Goal: Ask a question: Seek information or help from site administrators or community

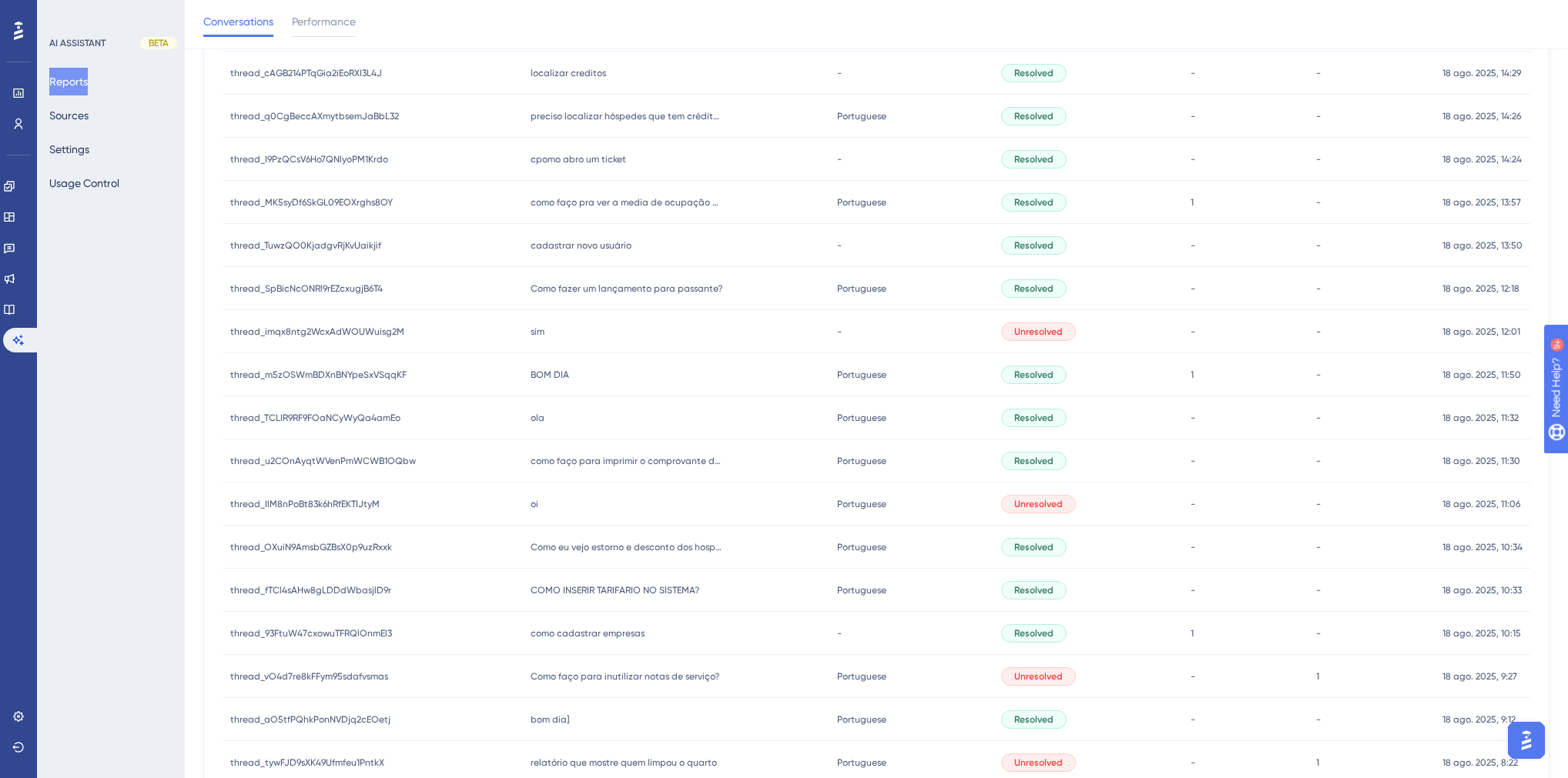
scroll to position [897, 0]
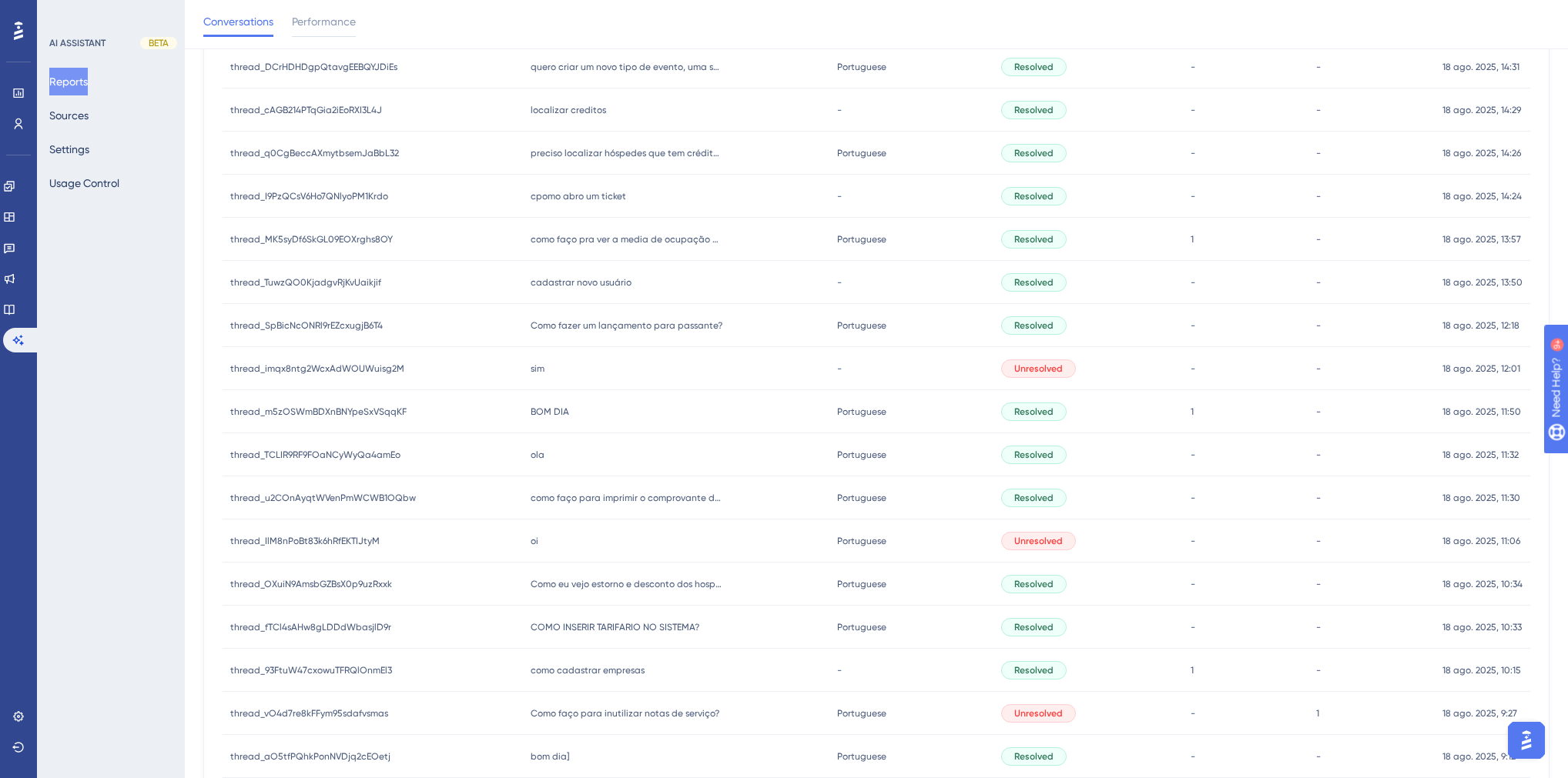
click at [544, 411] on span "BOM DIA" at bounding box center [550, 411] width 39 height 12
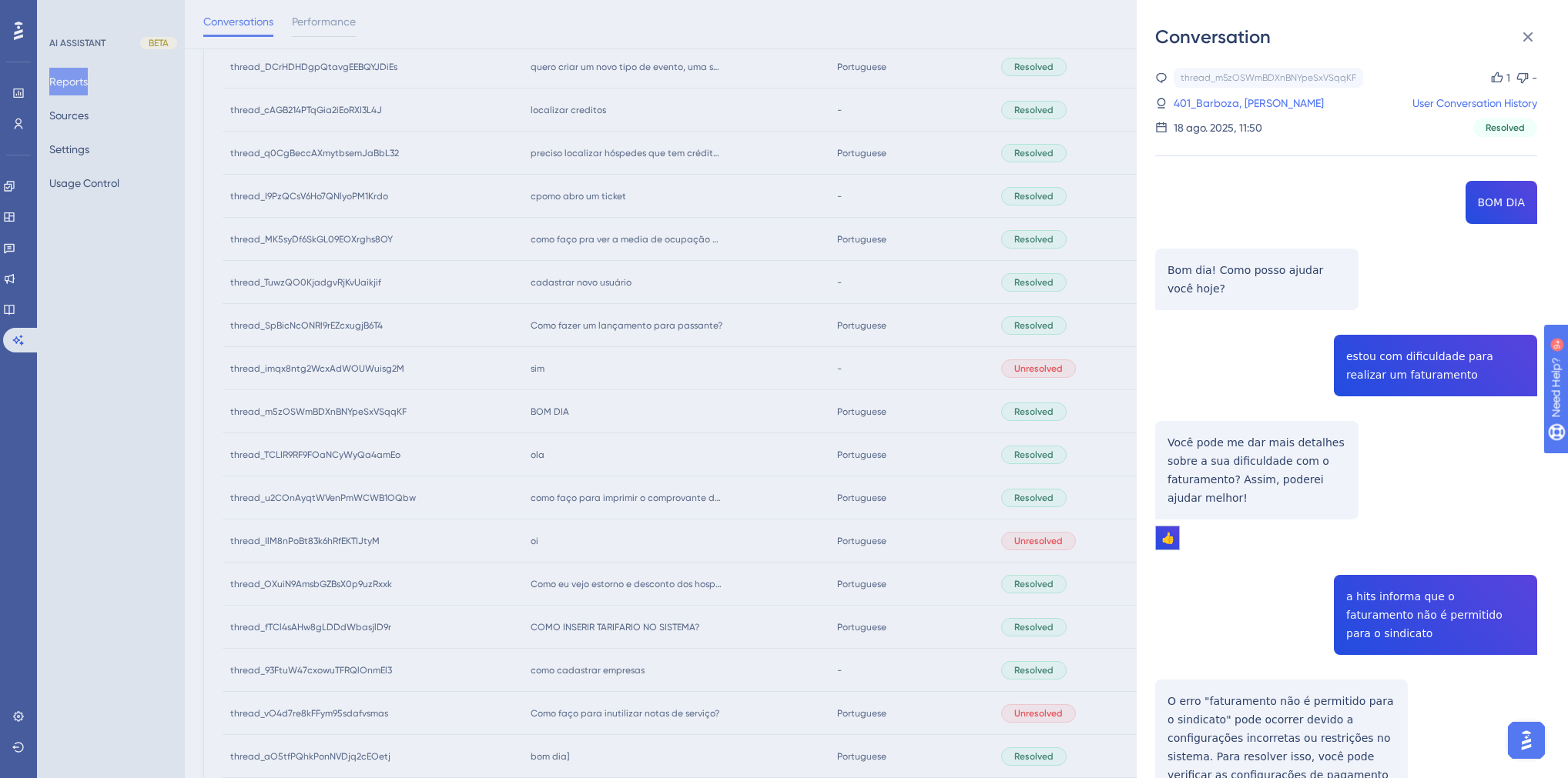
click at [668, 373] on div "Conversation thread_m5zOSWmBDXnBNYpeSxVSqqKF Copy 1 - 401_Barboza, Ana Flávia U…" at bounding box center [784, 389] width 1568 height 778
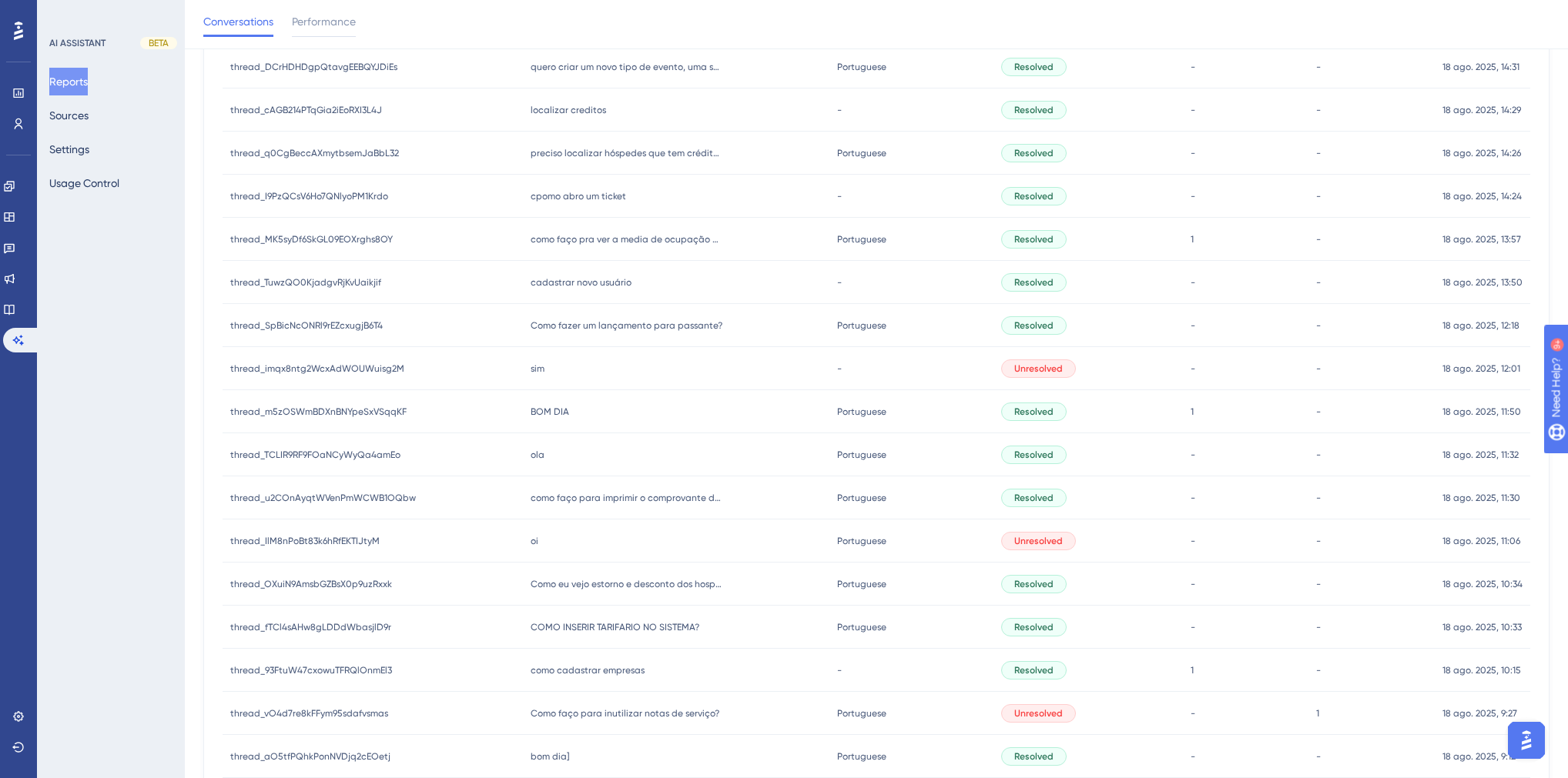
click at [588, 326] on span "Como fazer um lançamento para passante?" at bounding box center [626, 325] width 192 height 12
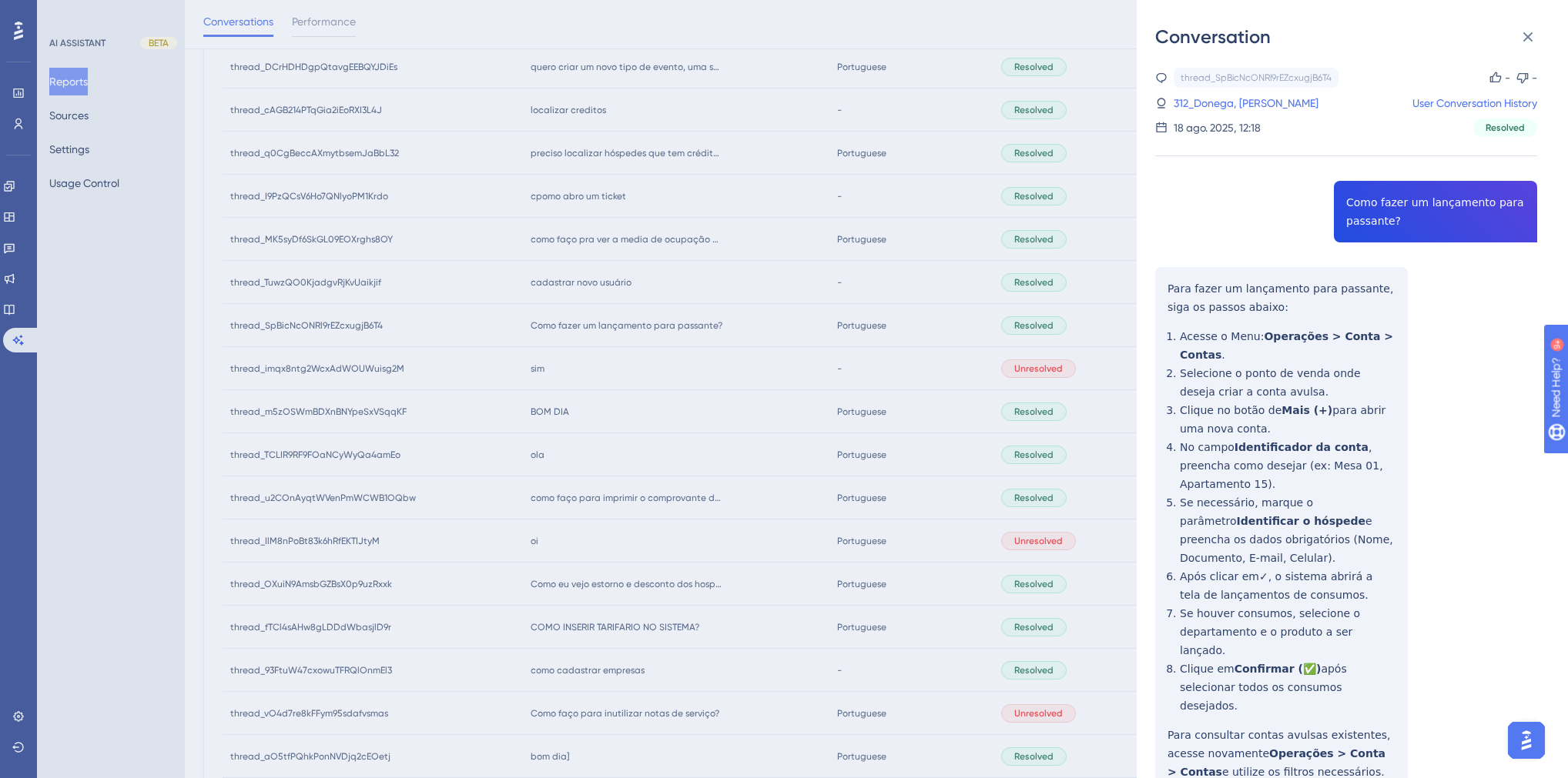
click at [646, 403] on div "Conversation thread_SpBicNcONRl9rEZcxugjB6T4 Copy - - 312_Donega, Joao User Con…" at bounding box center [784, 389] width 1568 height 778
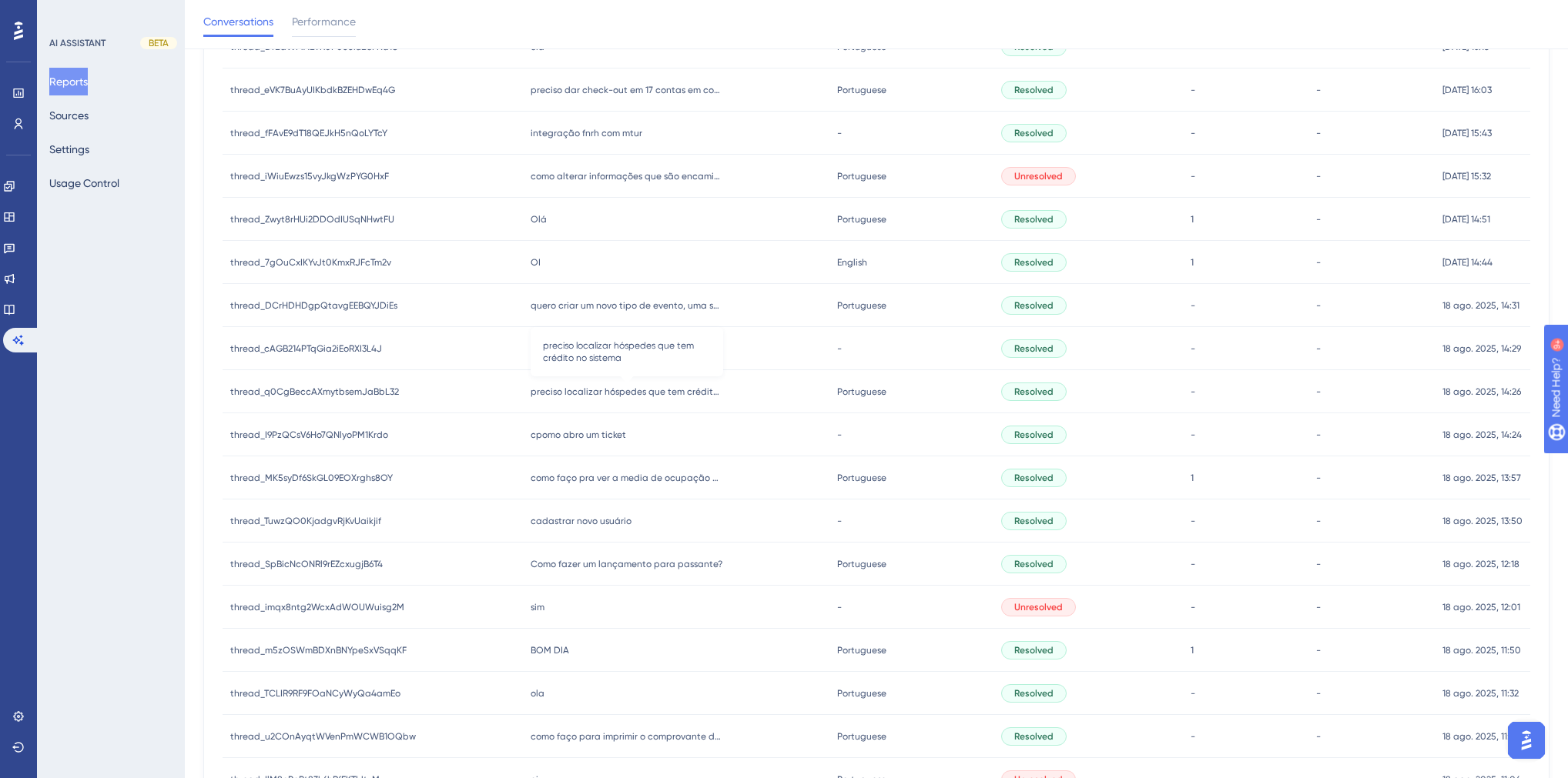
scroll to position [590, 0]
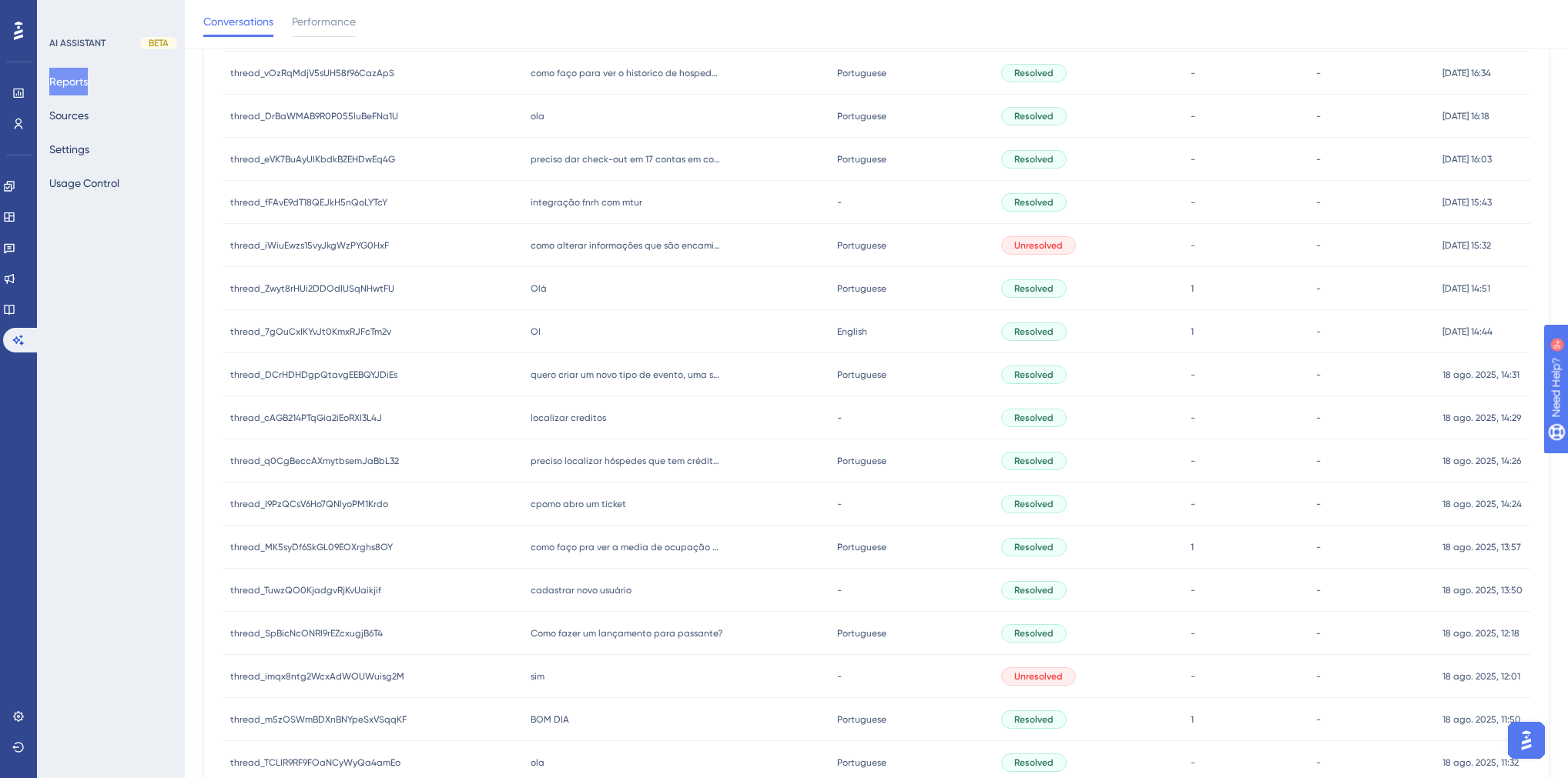
click at [550, 291] on div "Olá Olá" at bounding box center [677, 288] width 308 height 44
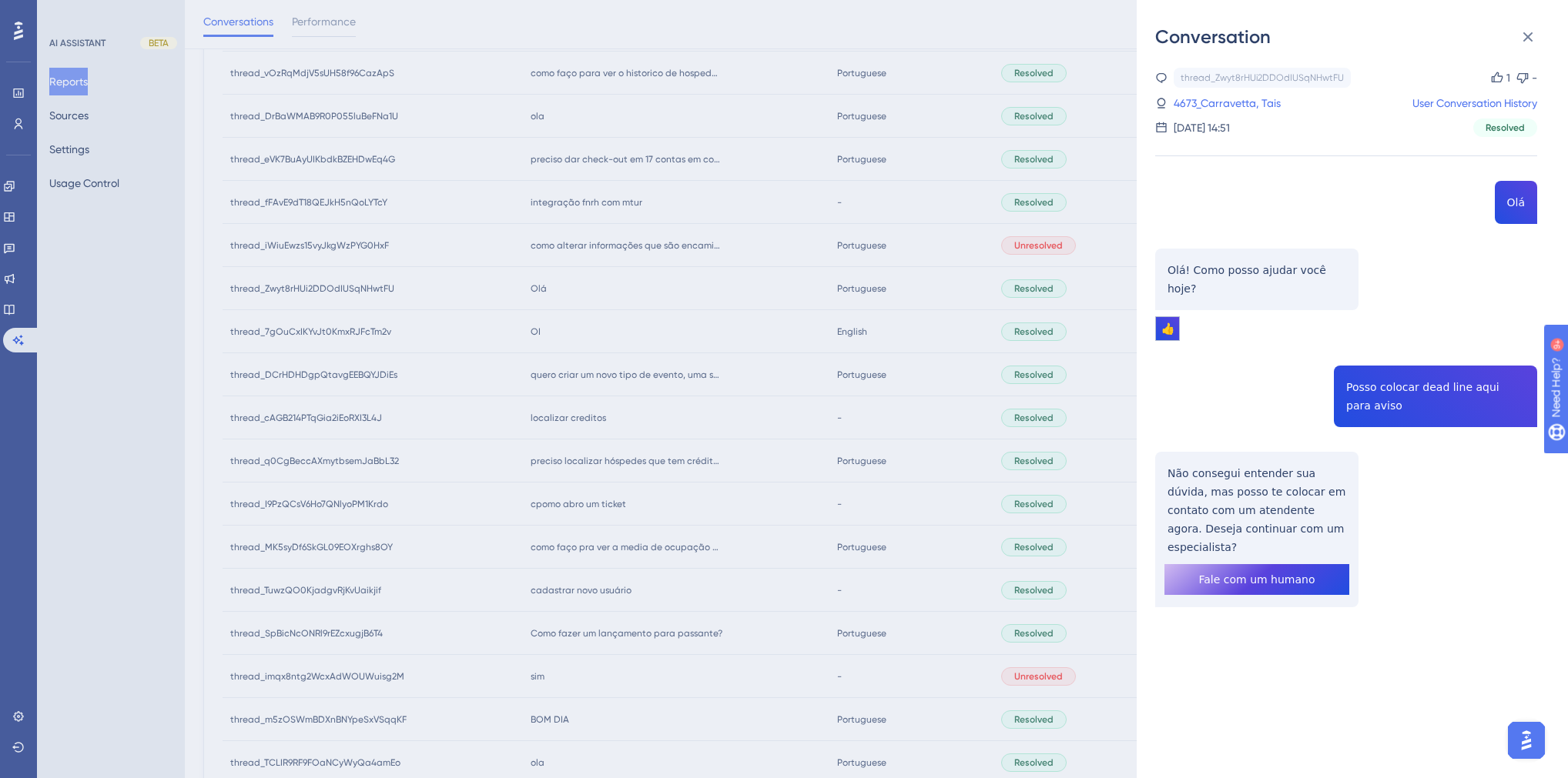
click at [581, 293] on div "Conversation thread_Zwyt8rHUi2DDOdIUSqNHwtFU Copy 1 - 4673_Carravetta, Tais Use…" at bounding box center [784, 389] width 1568 height 778
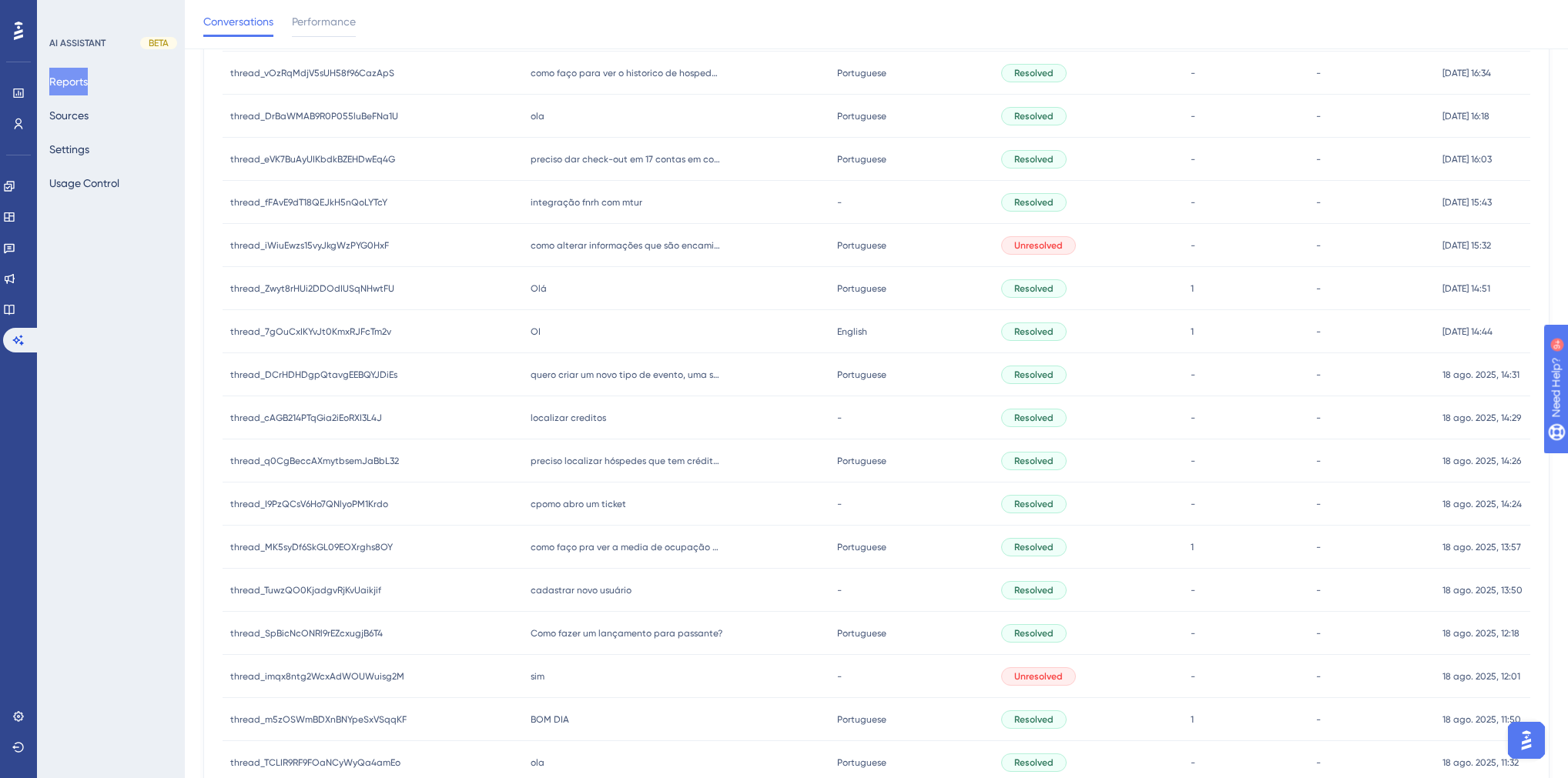
click at [575, 251] on div "como alterar informações que são encaminhadas junto ao voucher no whatsapp como…" at bounding box center [677, 245] width 308 height 44
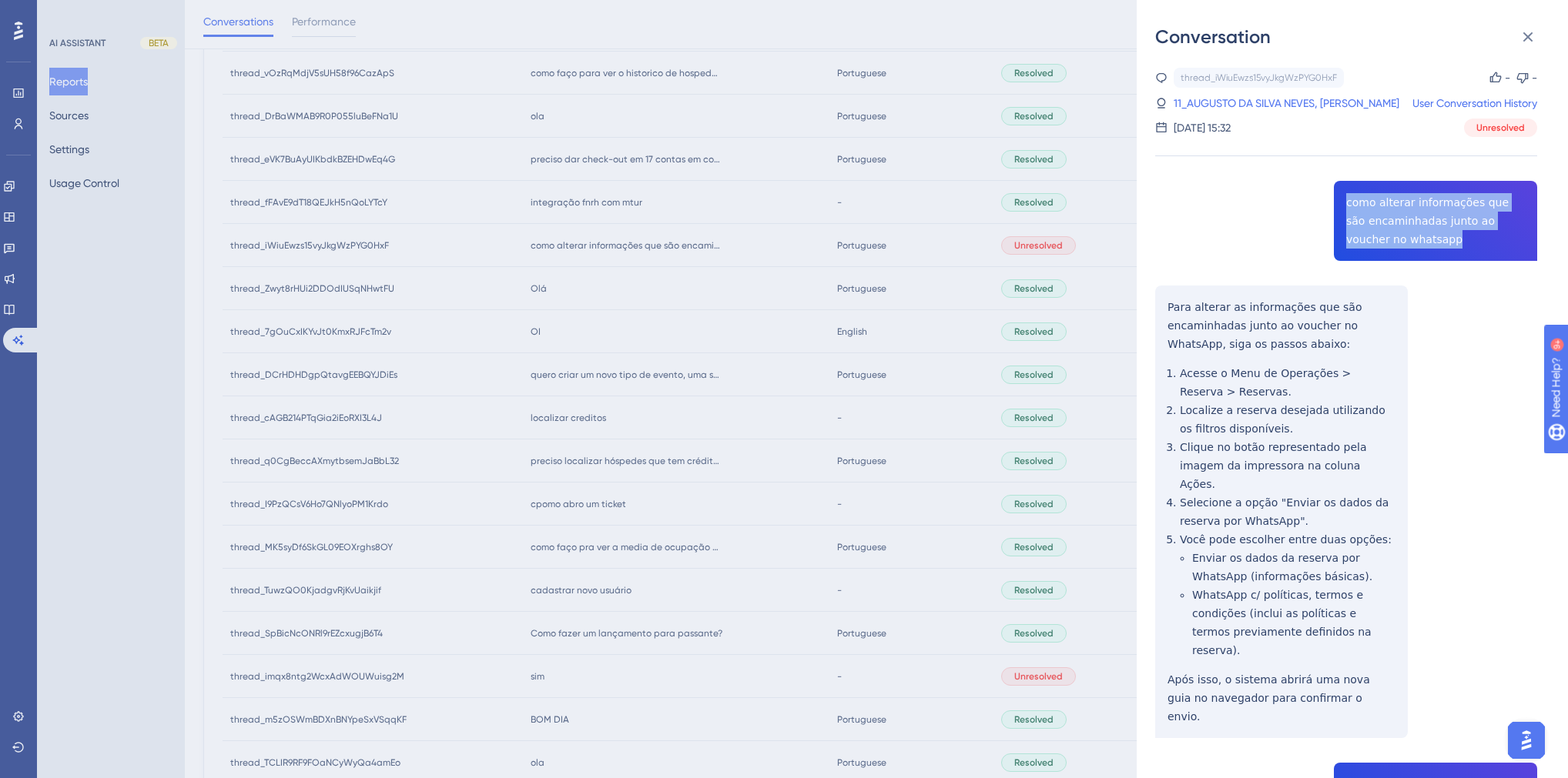
drag, startPoint x: 1385, startPoint y: 244, endPoint x: 1335, endPoint y: 199, distance: 67.3
copy span "como alterar informações que são encaminhadas junto ao voucher no whatsapp"
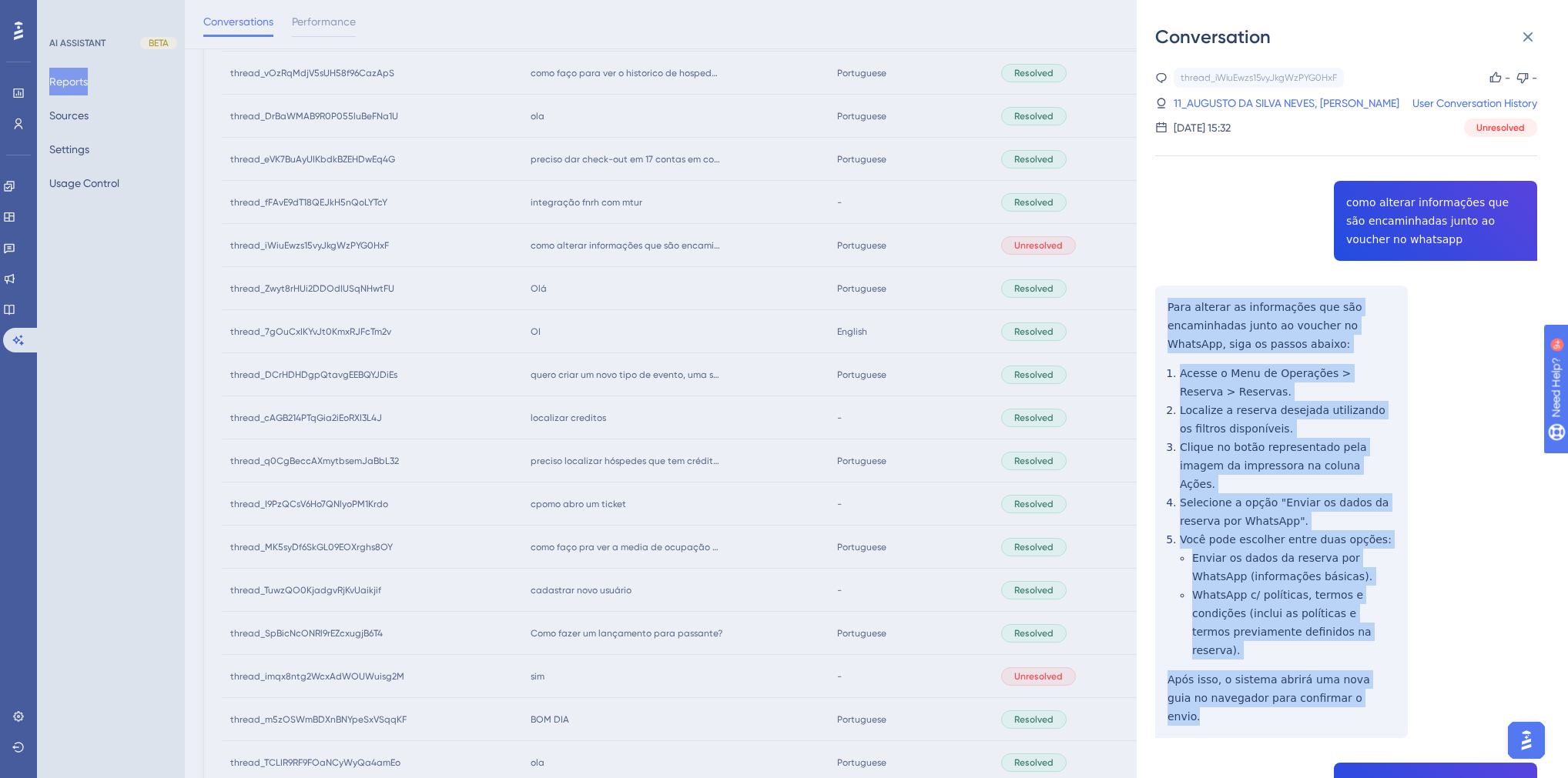
drag, startPoint x: 1338, startPoint y: 665, endPoint x: 1158, endPoint y: 310, distance: 398.0
copy div "Para alterar as informações que são encaminhadas junto ao voucher no WhatsApp, …"
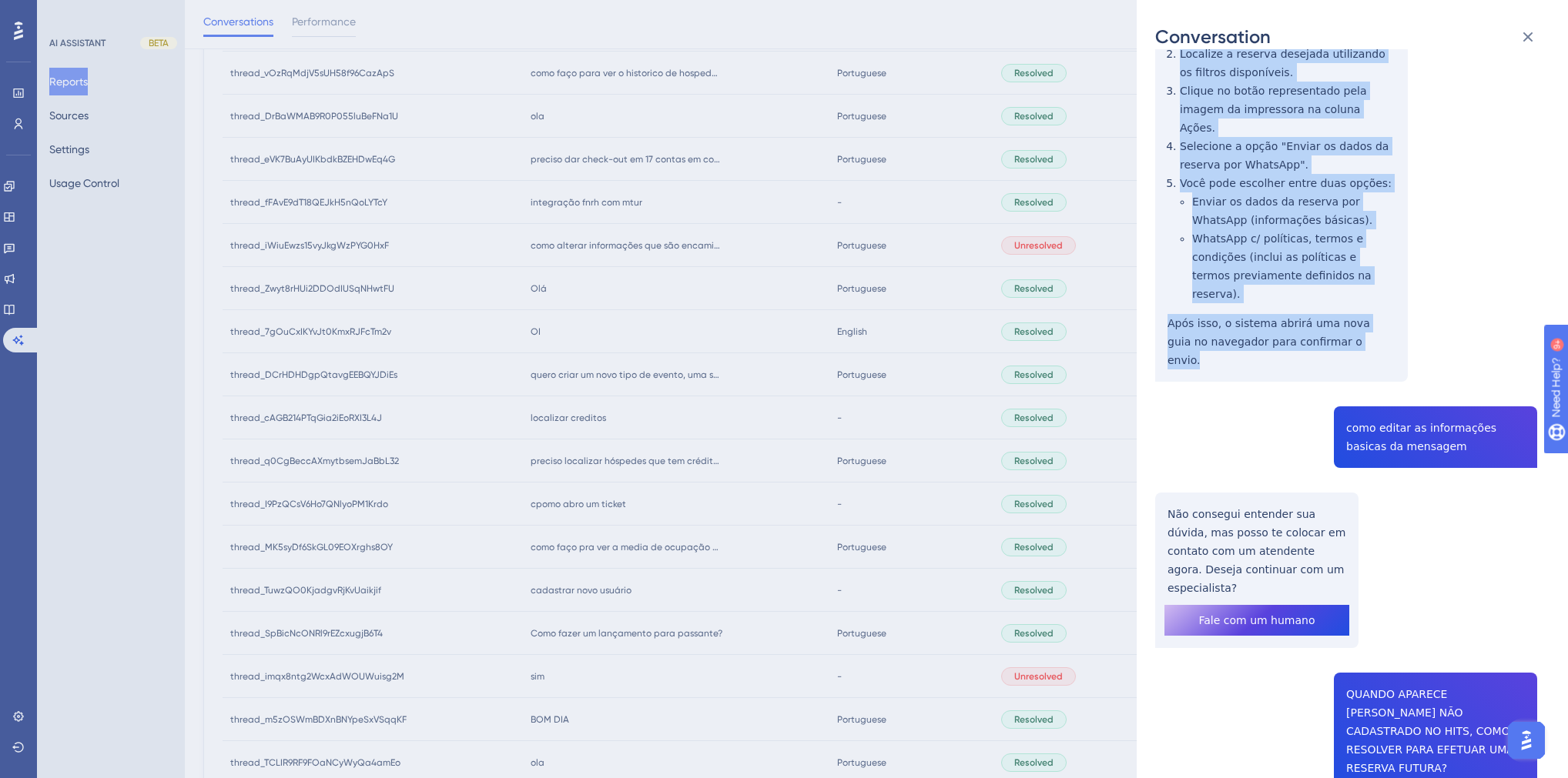
scroll to position [493, 0]
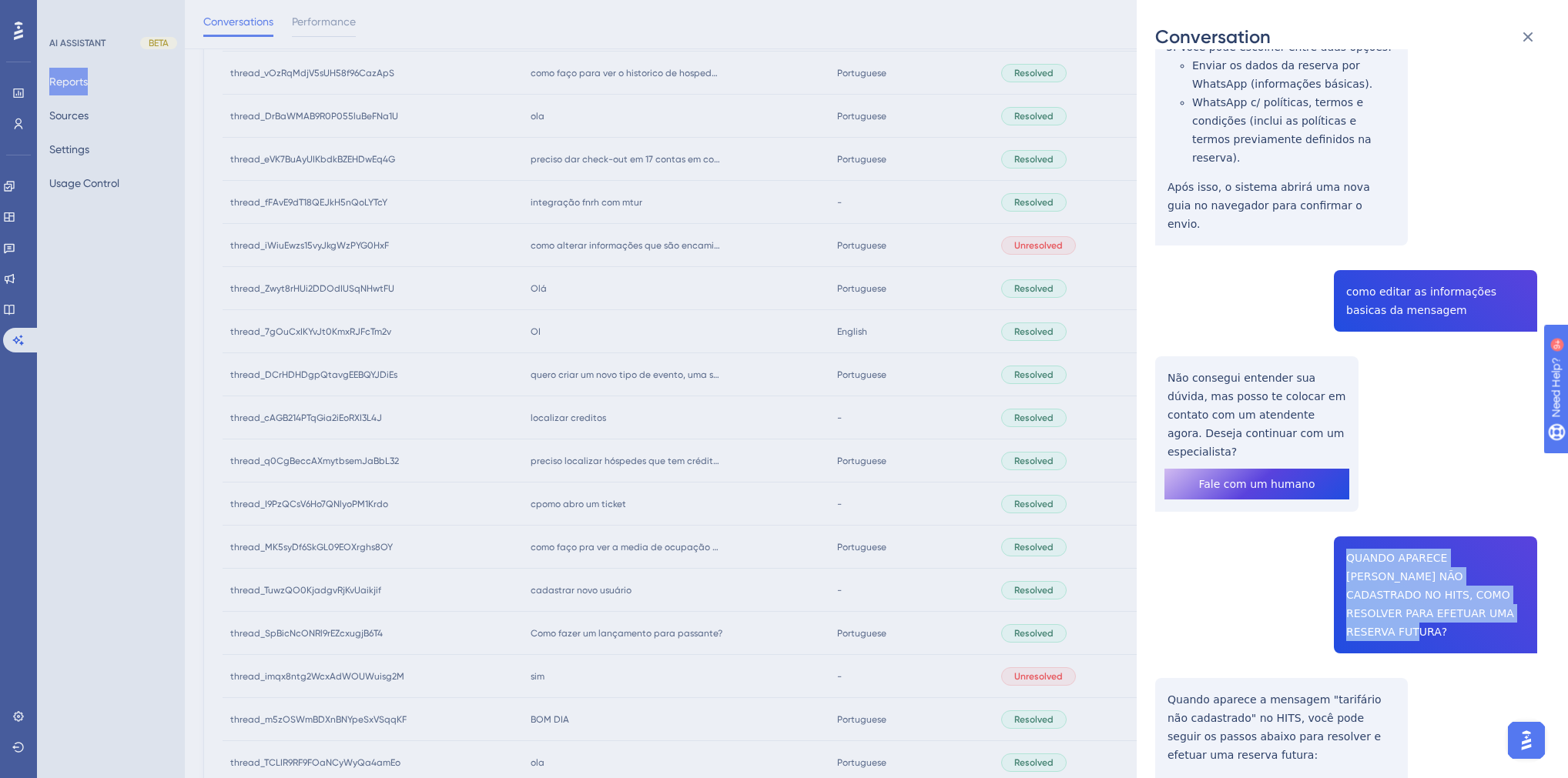
drag, startPoint x: 1456, startPoint y: 540, endPoint x: 1339, endPoint y: 486, distance: 128.9
click at [1339, 486] on div "thread_iWiuEwzs15vyJkgWzPYG0HxF Copy - - 11_AUGUSTO DA SILVA NEVES, CARLOS User…" at bounding box center [1347, 531] width 382 height 1912
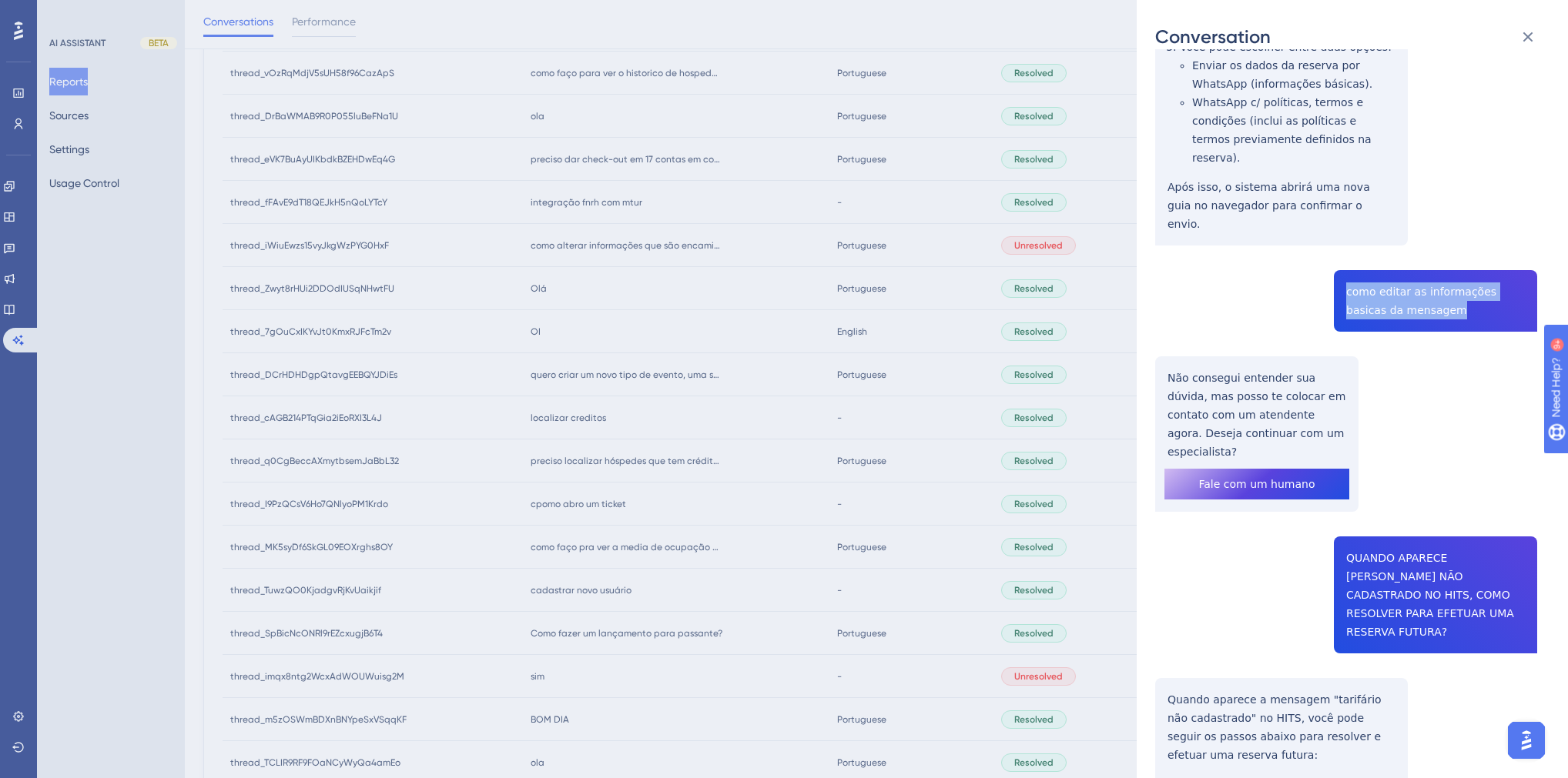
drag, startPoint x: 1403, startPoint y: 256, endPoint x: 1337, endPoint y: 241, distance: 67.7
click at [1337, 241] on div "thread_iWiuEwzs15vyJkgWzPYG0HxF Copy - - 11_AUGUSTO DA SILVA NEVES, CARLOS User…" at bounding box center [1347, 531] width 382 height 1912
copy span "como editar as informações basicas da mensagem"
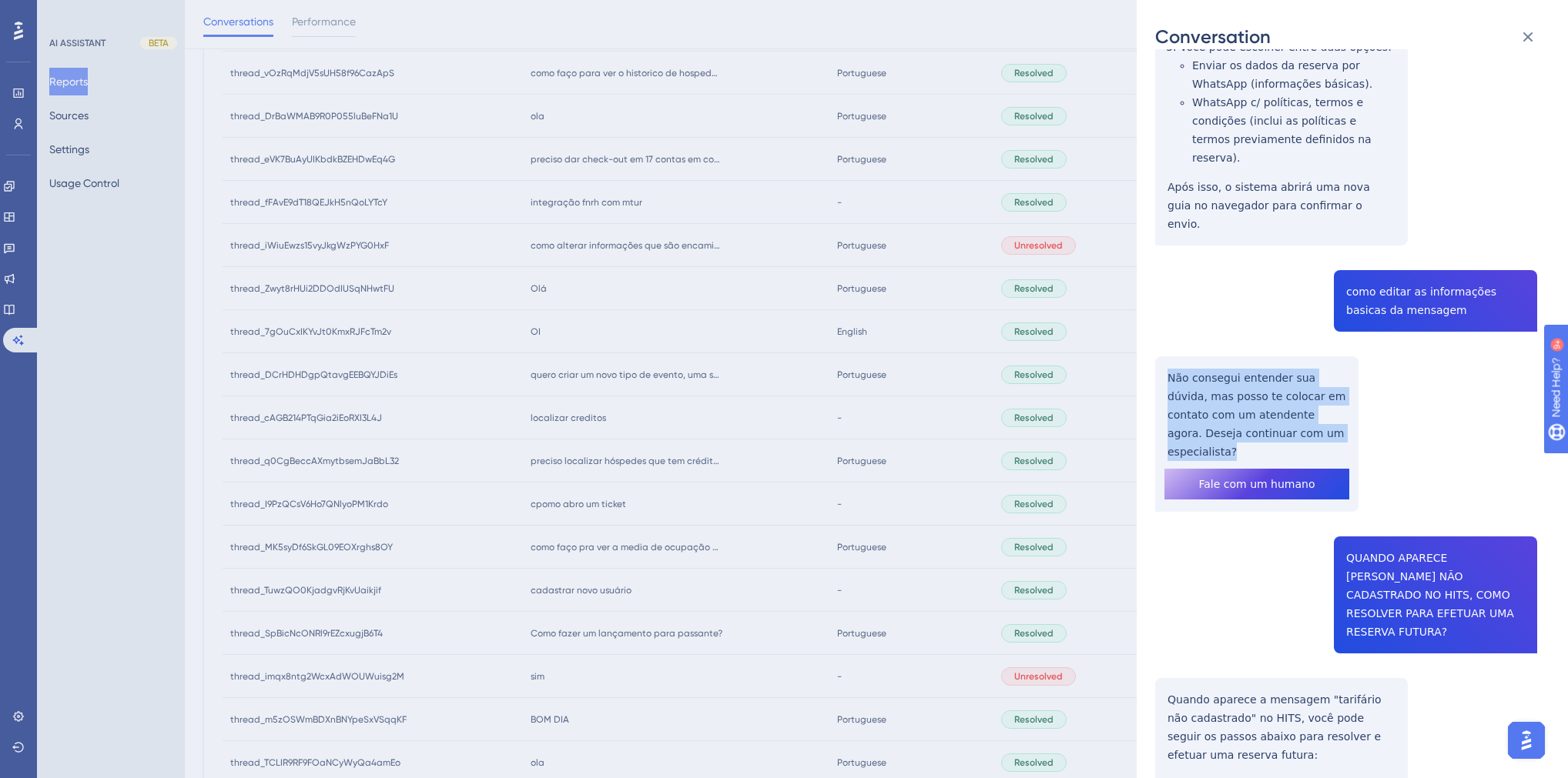
drag, startPoint x: 1322, startPoint y: 376, endPoint x: 1170, endPoint y: 326, distance: 160.0
click at [1170, 326] on div "thread_iWiuEwzs15vyJkgWzPYG0HxF Copy - - 11_AUGUSTO DA SILVA NEVES, CARLOS User…" at bounding box center [1347, 531] width 382 height 1912
copy p "Não consegui entender sua dúvida, mas posso te colocar em contato com um atende…"
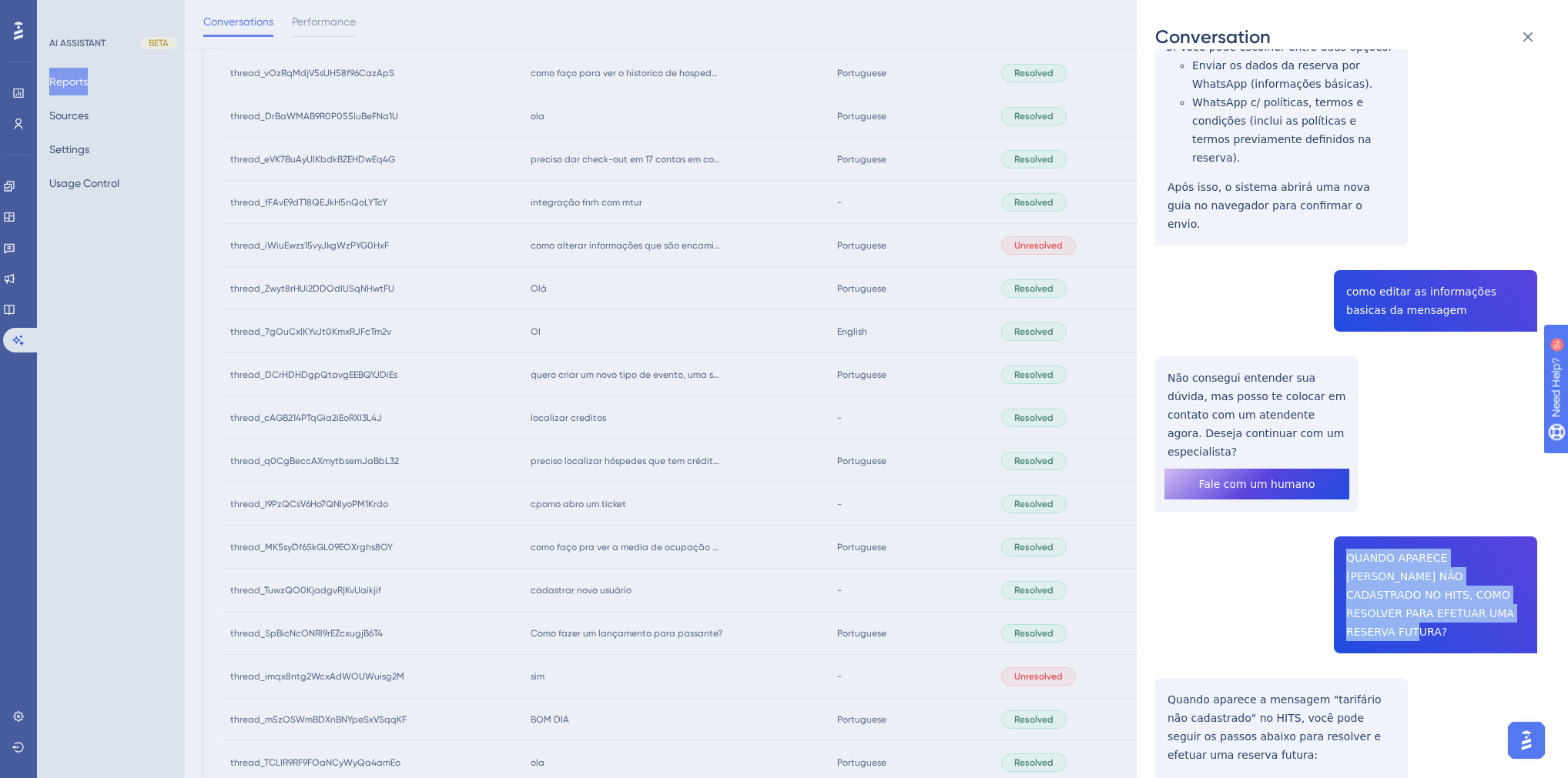
drag, startPoint x: 1433, startPoint y: 544, endPoint x: 1338, endPoint y: 481, distance: 114.0
click at [1338, 481] on div "thread_iWiuEwzs15vyJkgWzPYG0HxF Copy - - 11_AUGUSTO DA SILVA NEVES, CARLOS User…" at bounding box center [1347, 531] width 382 height 1912
copy span "QUANDO APARECE TARIFARIO NÃO CADASTRADO NO HITS, COMO RESOLVER PARA EFETUAR UMA…"
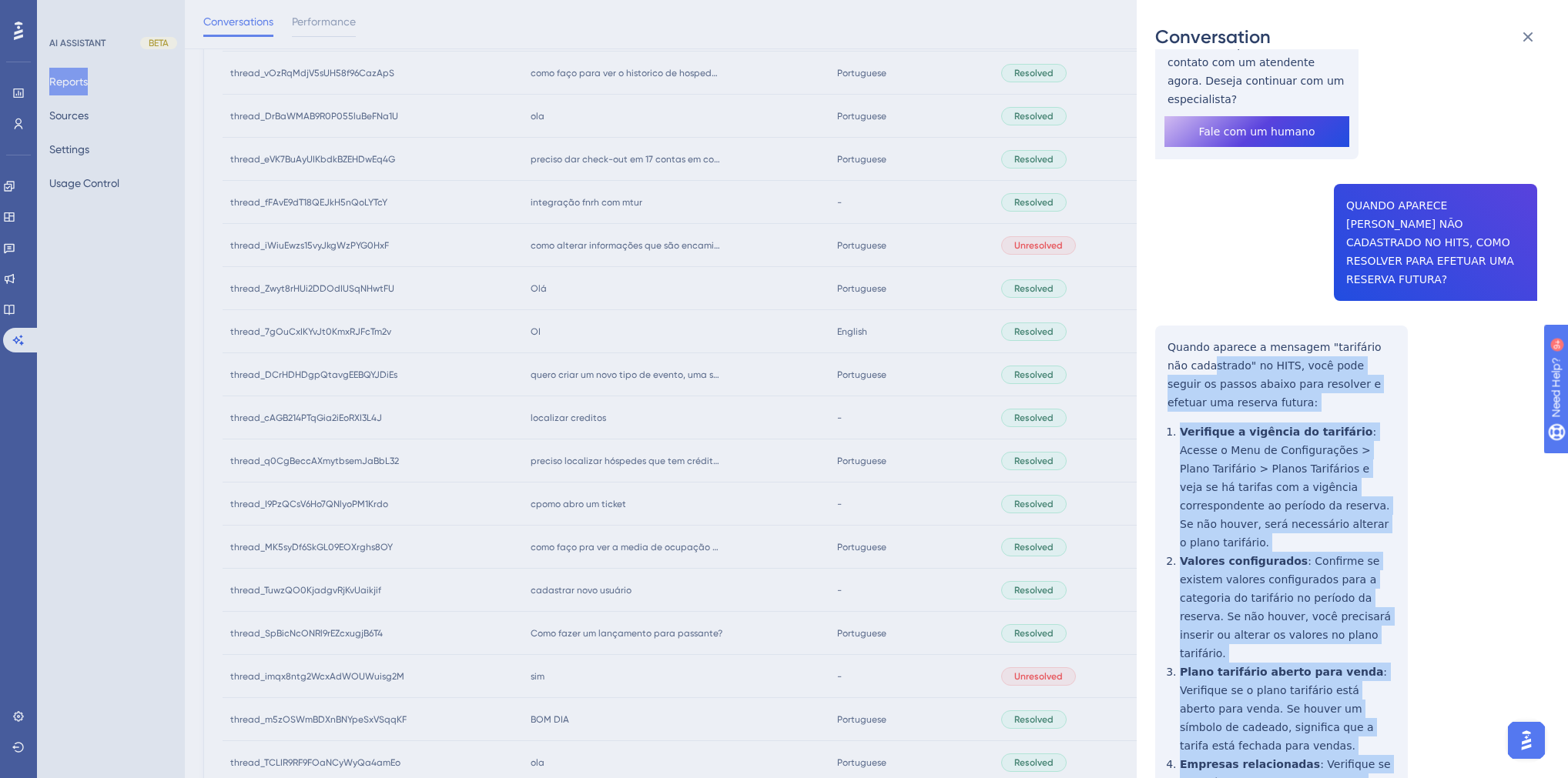
scroll to position [550, 0]
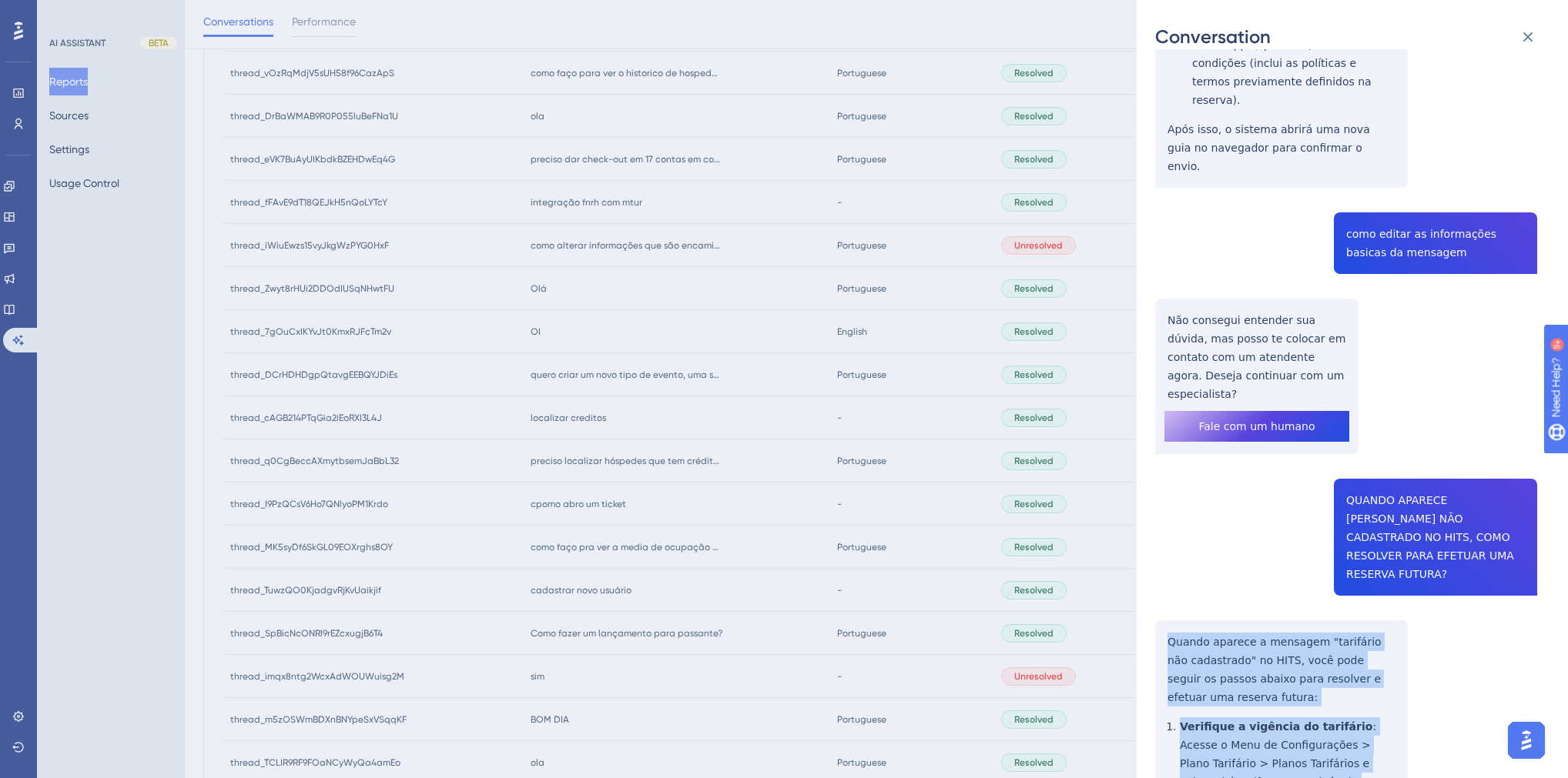
drag, startPoint x: 1234, startPoint y: 685, endPoint x: 1168, endPoint y: 554, distance: 146.7
click at [1168, 554] on div "thread_iWiuEwzs15vyJkgWzPYG0HxF Copy - - 11_AUGUSTO DA SILVA NEVES, CARLOS User…" at bounding box center [1347, 473] width 382 height 1912
copy div "Quando aparece a mensagem "tarifário não cadastrado" no HITS, você pode seguir …"
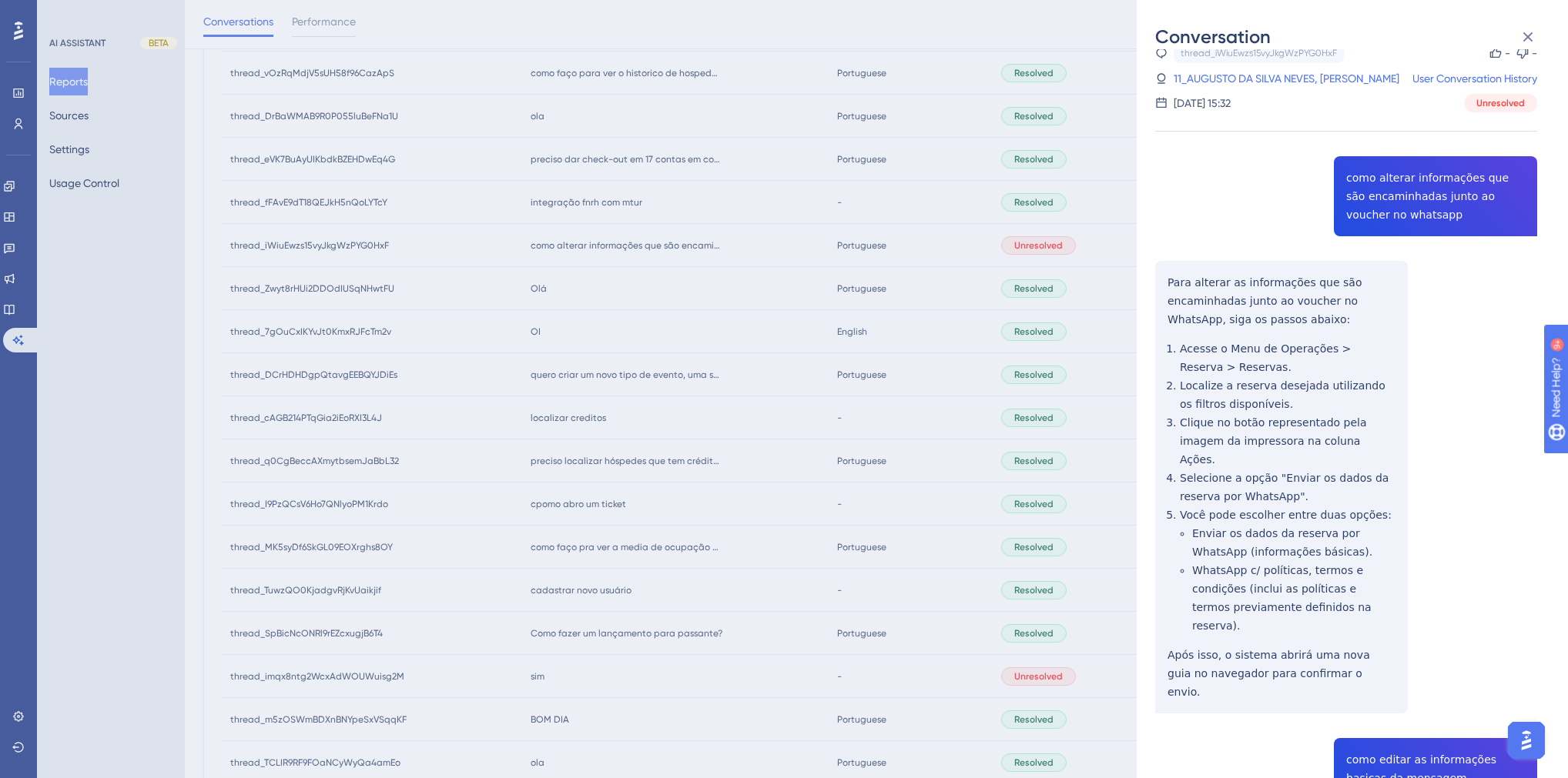
scroll to position [0, 0]
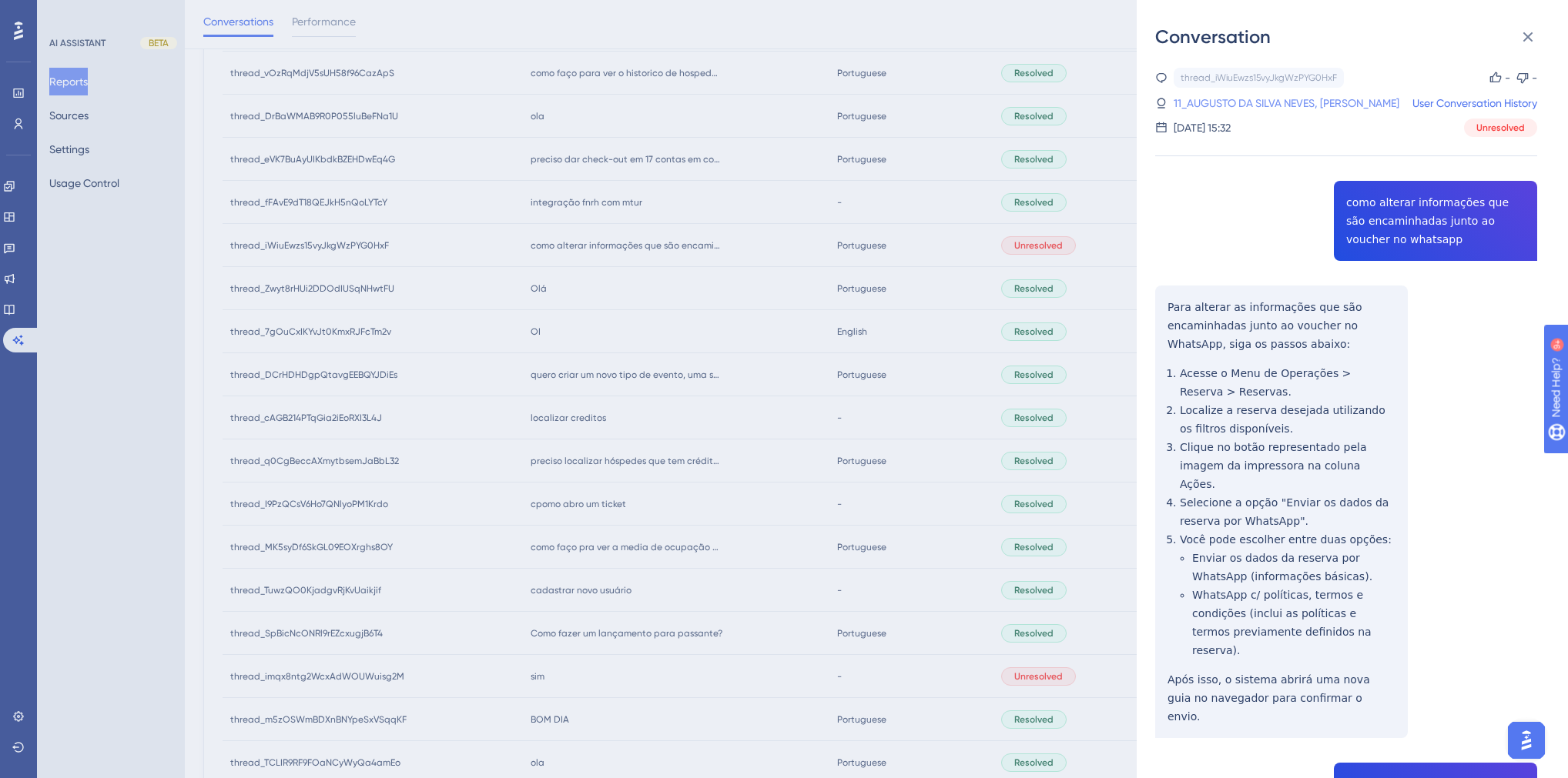
click at [1220, 104] on link "11_AUGUSTO DA SILVA NEVES, CARLOS" at bounding box center [1287, 103] width 226 height 19
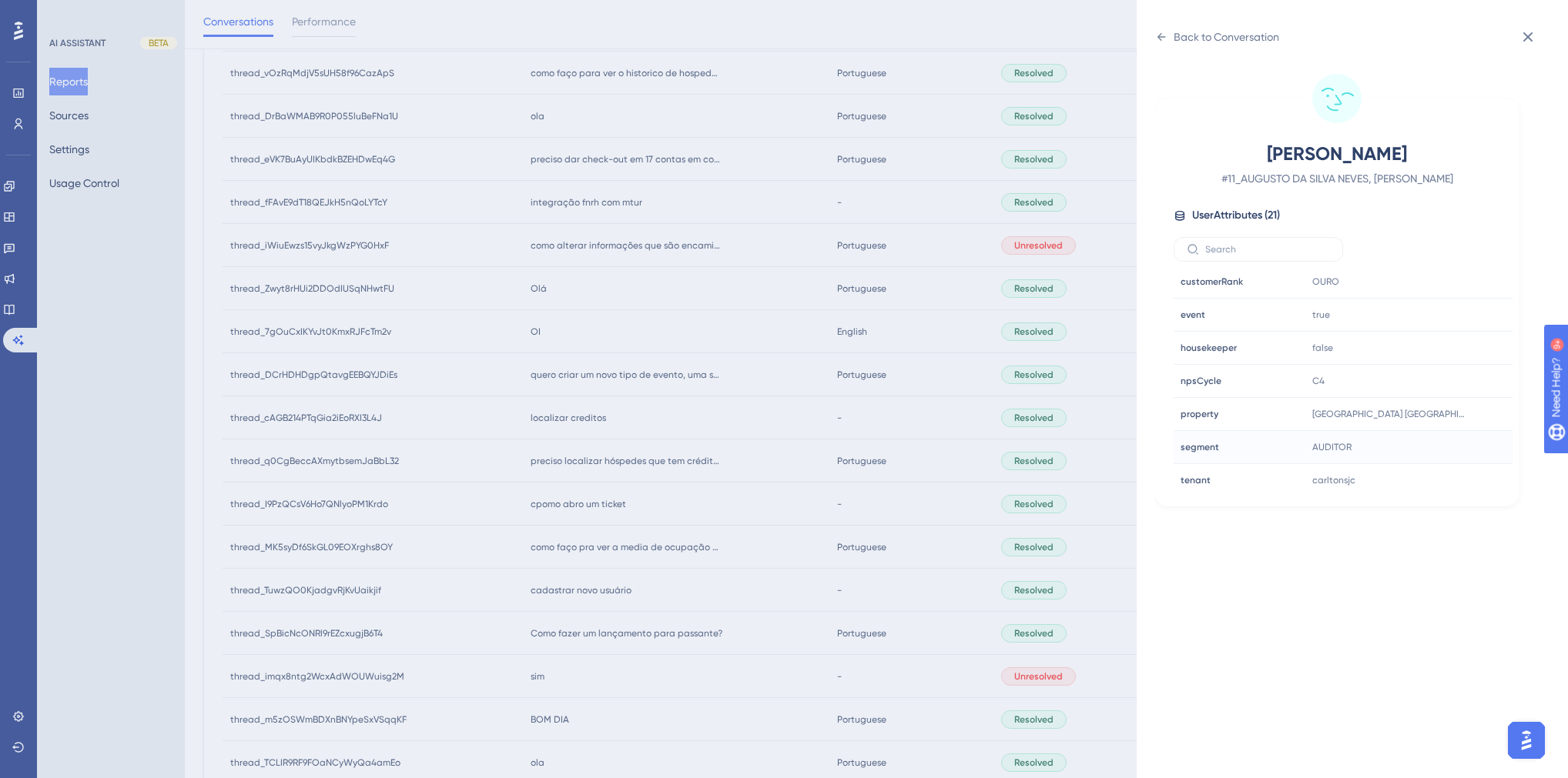
scroll to position [370, 0]
click at [1452, 410] on icon at bounding box center [1454, 410] width 16 height 16
click at [1177, 38] on div "Back to Conversation" at bounding box center [1227, 37] width 106 height 19
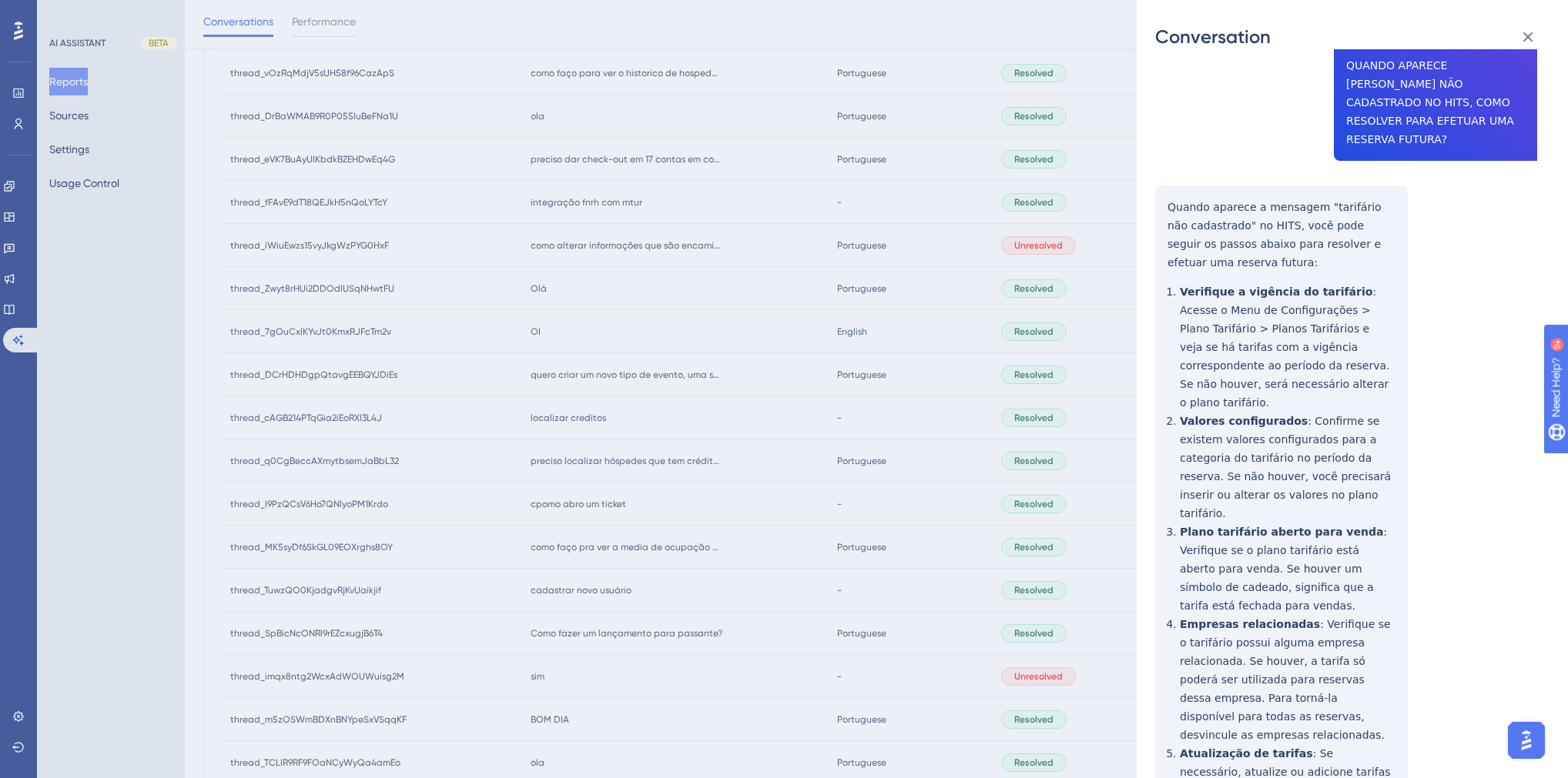
scroll to position [493, 0]
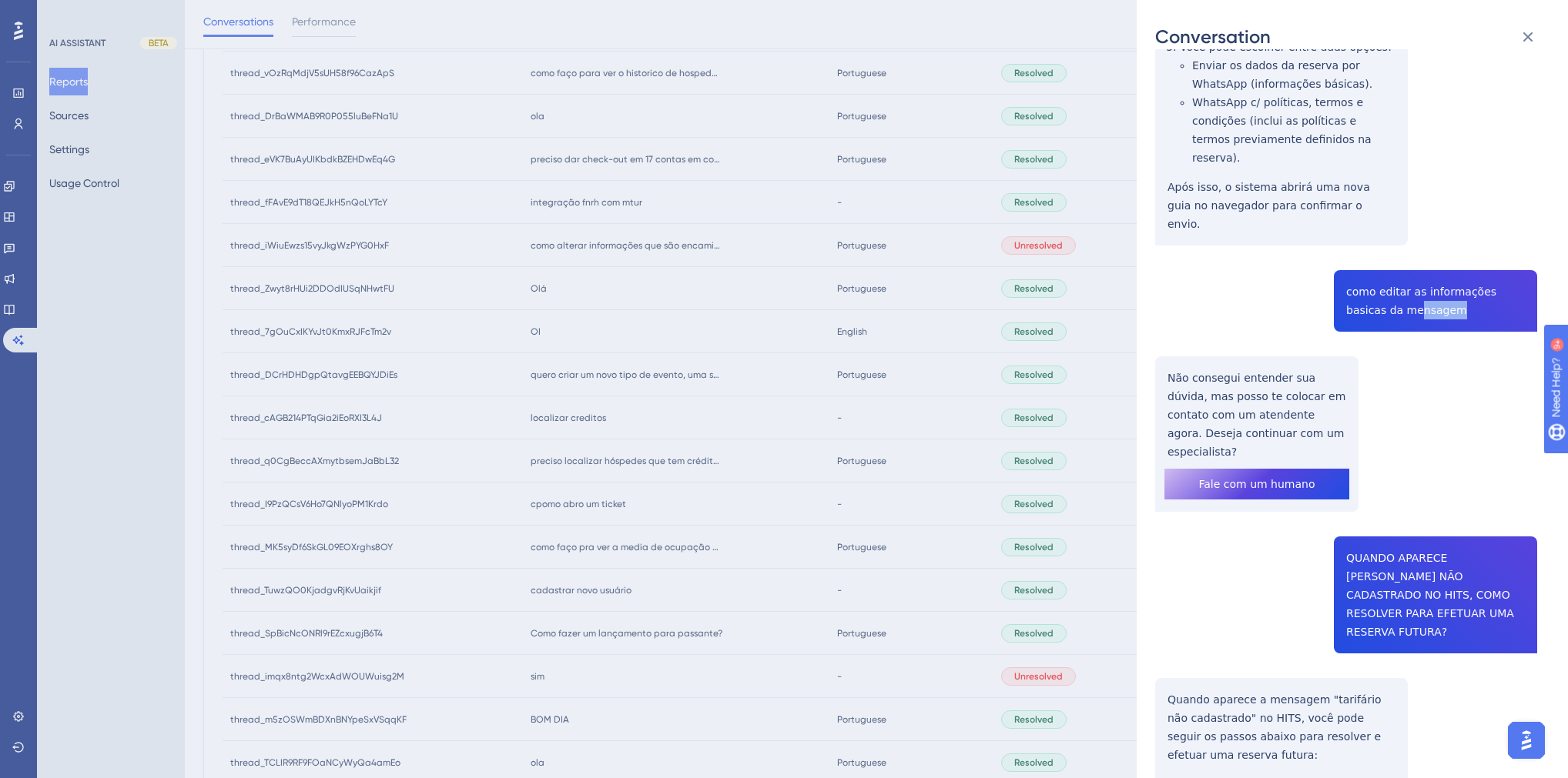
drag, startPoint x: 1418, startPoint y: 255, endPoint x: 1374, endPoint y: 252, distance: 44.1
click at [1374, 252] on div "thread_iWiuEwzs15vyJkgWzPYG0HxF Copy - - 11_AUGUSTO DA SILVA NEVES, CARLOS User…" at bounding box center [1347, 531] width 382 height 1912
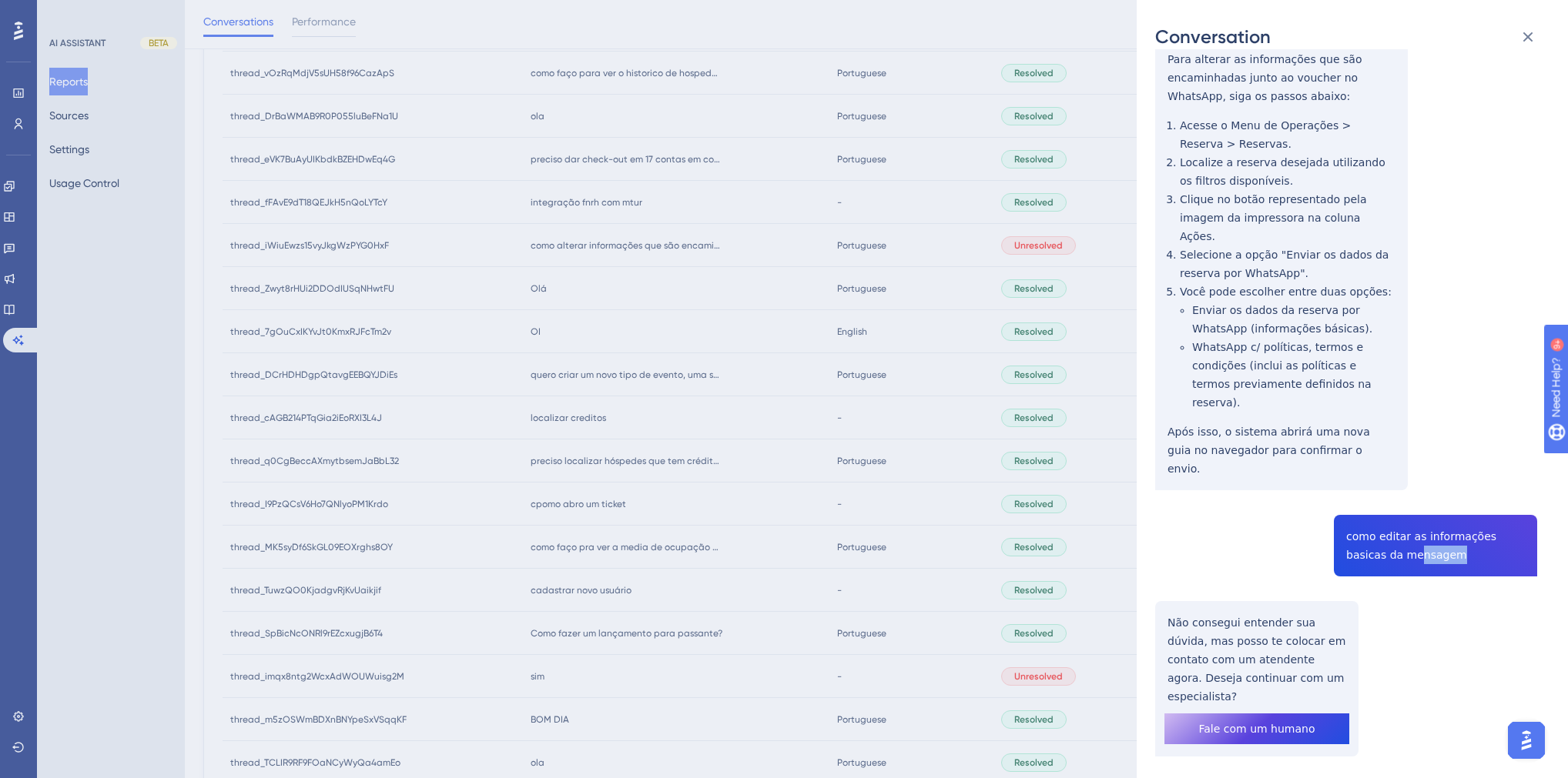
scroll to position [0, 0]
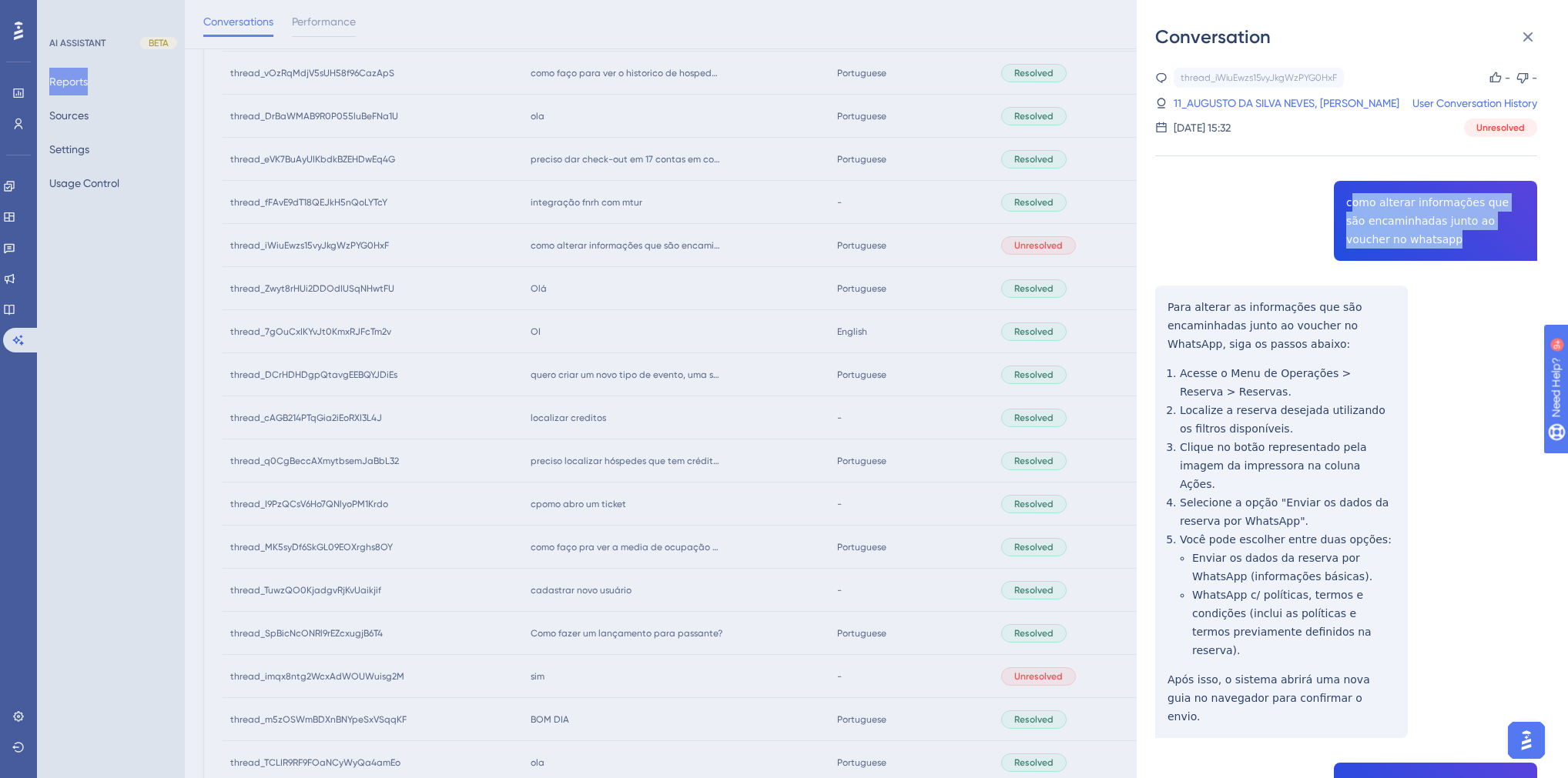
drag, startPoint x: 1393, startPoint y: 241, endPoint x: 1344, endPoint y: 203, distance: 62.0
copy span "como alterar informações que são encaminhadas junto ao voucher no whatsapp"
click at [104, 299] on div "Conversation thread_iWiuEwzs15vyJkgWzPYG0HxF Copy - - 11_AUGUSTO DA SILVA NEVES…" at bounding box center [784, 389] width 1568 height 778
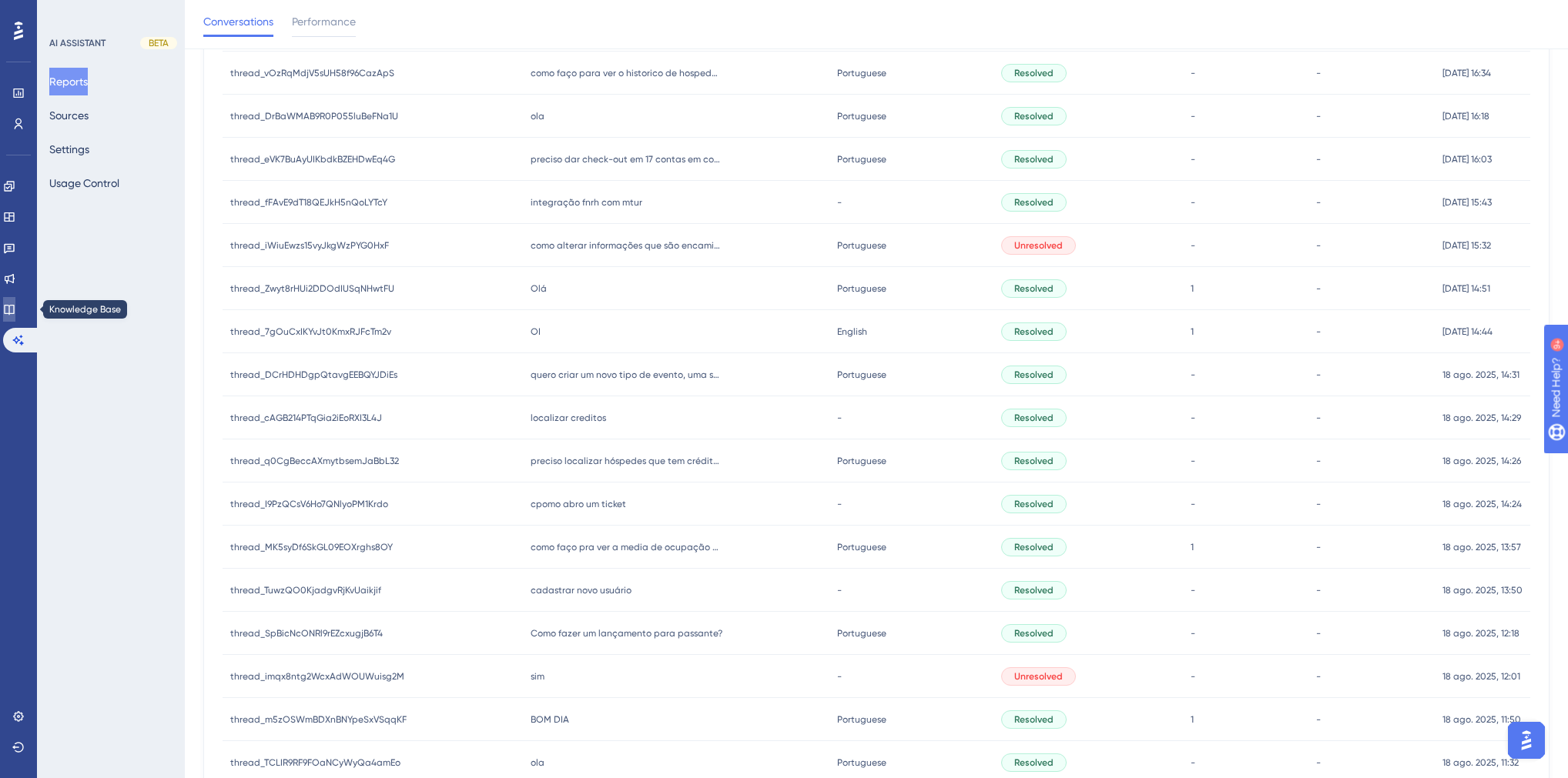
click at [16, 314] on link at bounding box center [8, 309] width 12 height 25
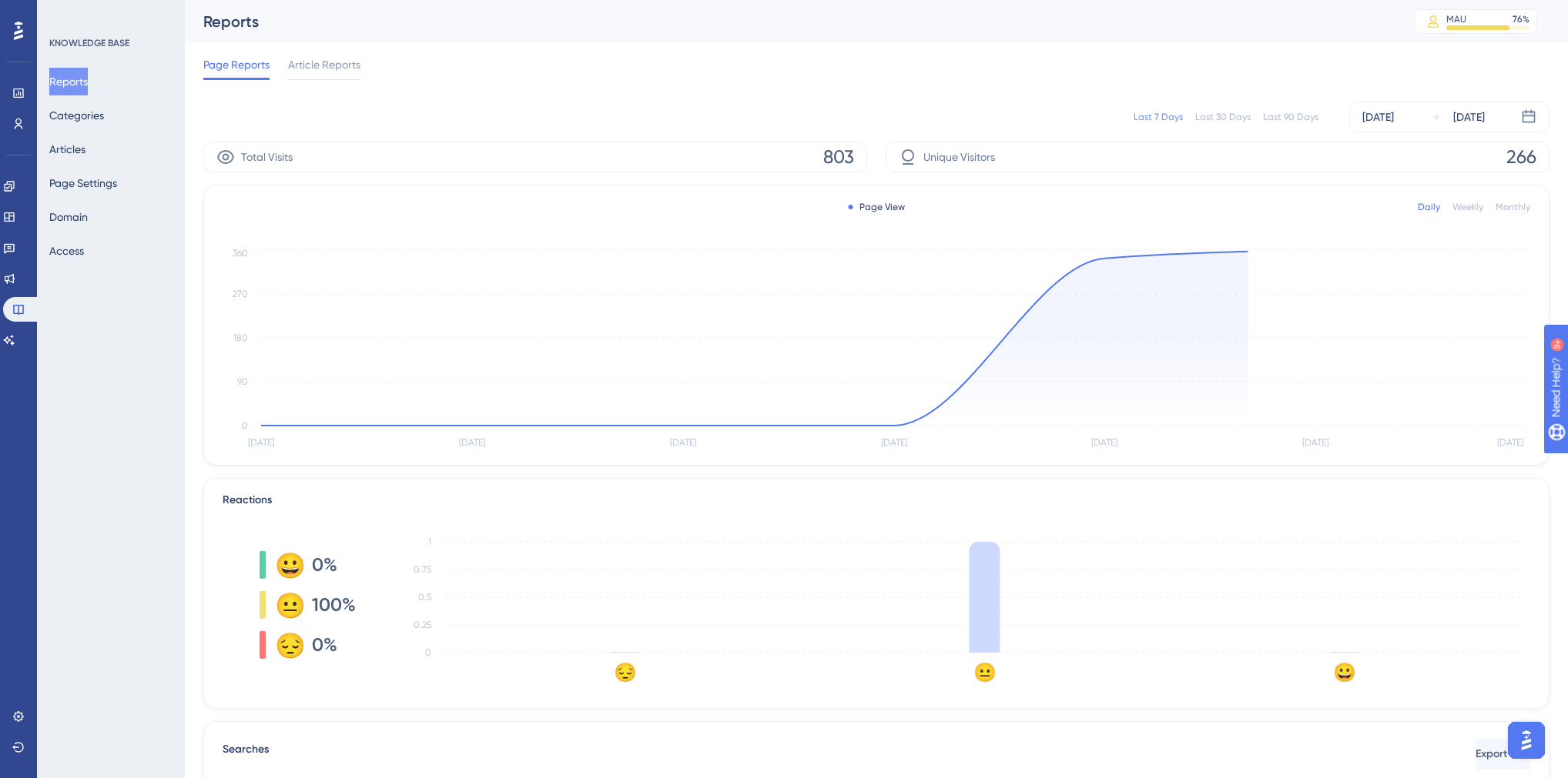
click at [107, 158] on div "Reports Categories Articles Page Settings Domain Access" at bounding box center [111, 166] width 125 height 197
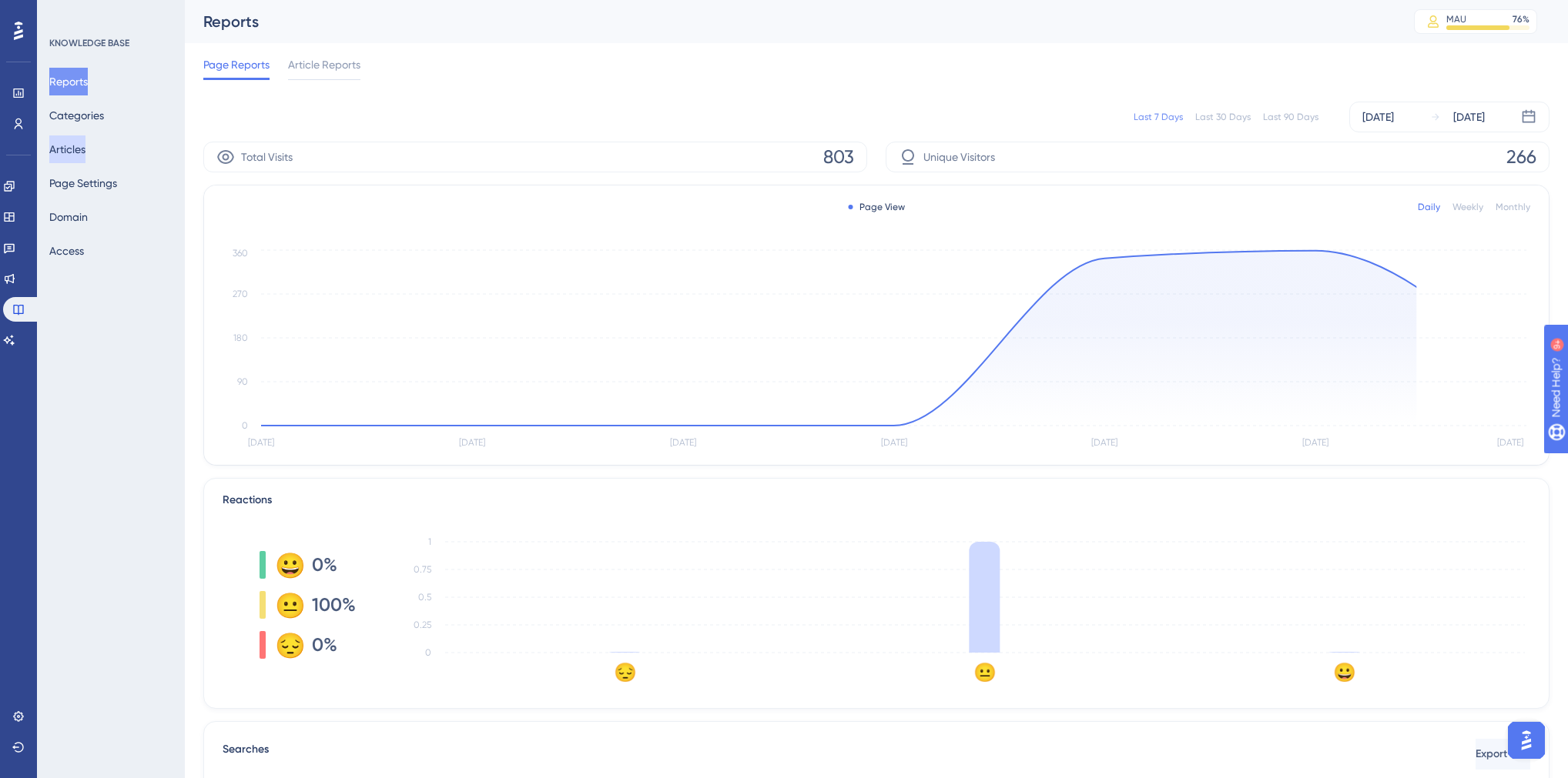
click at [85, 154] on button "Articles" at bounding box center [67, 149] width 36 height 28
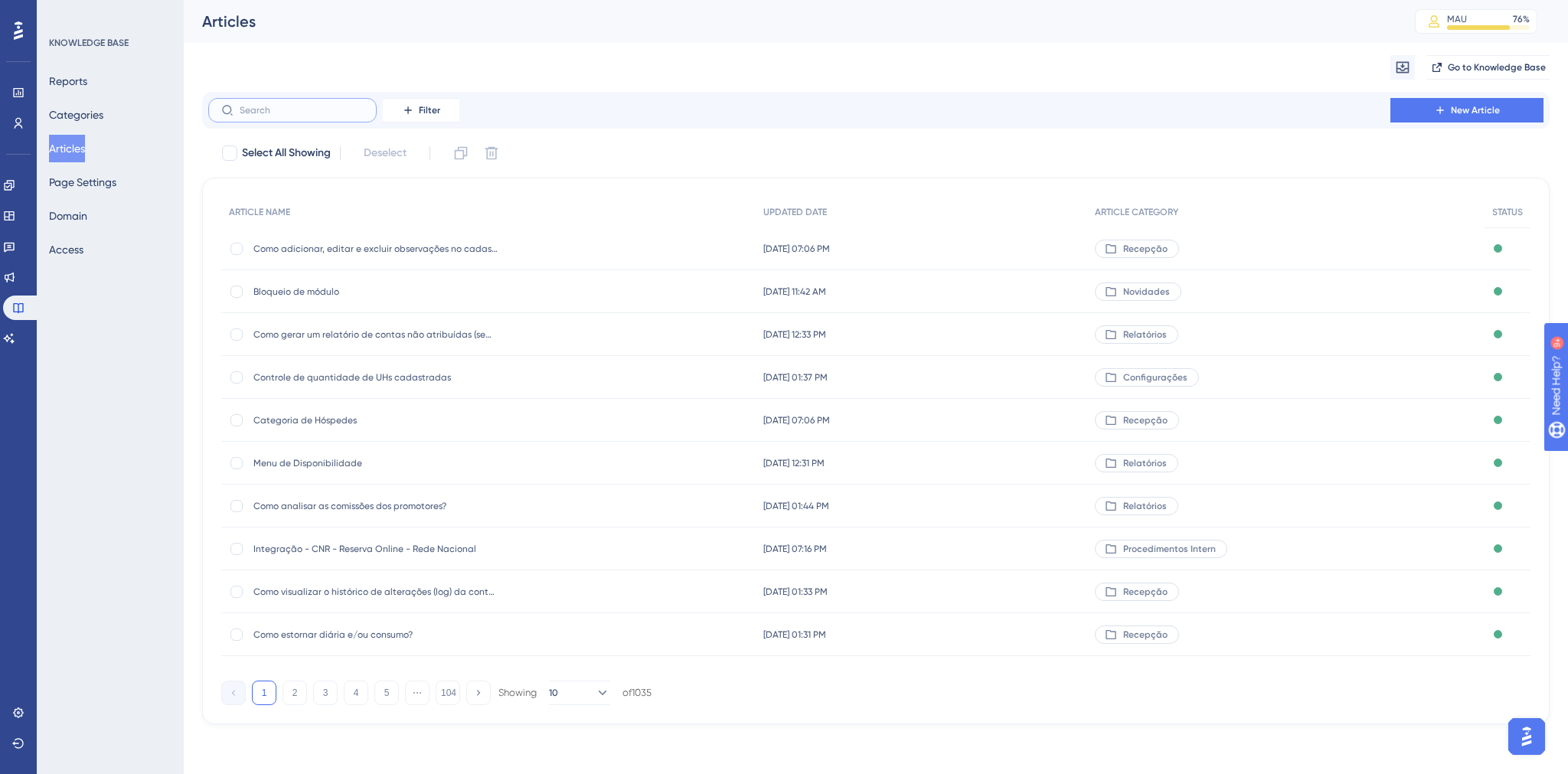
click at [288, 113] on input "text" at bounding box center [301, 111] width 124 height 11
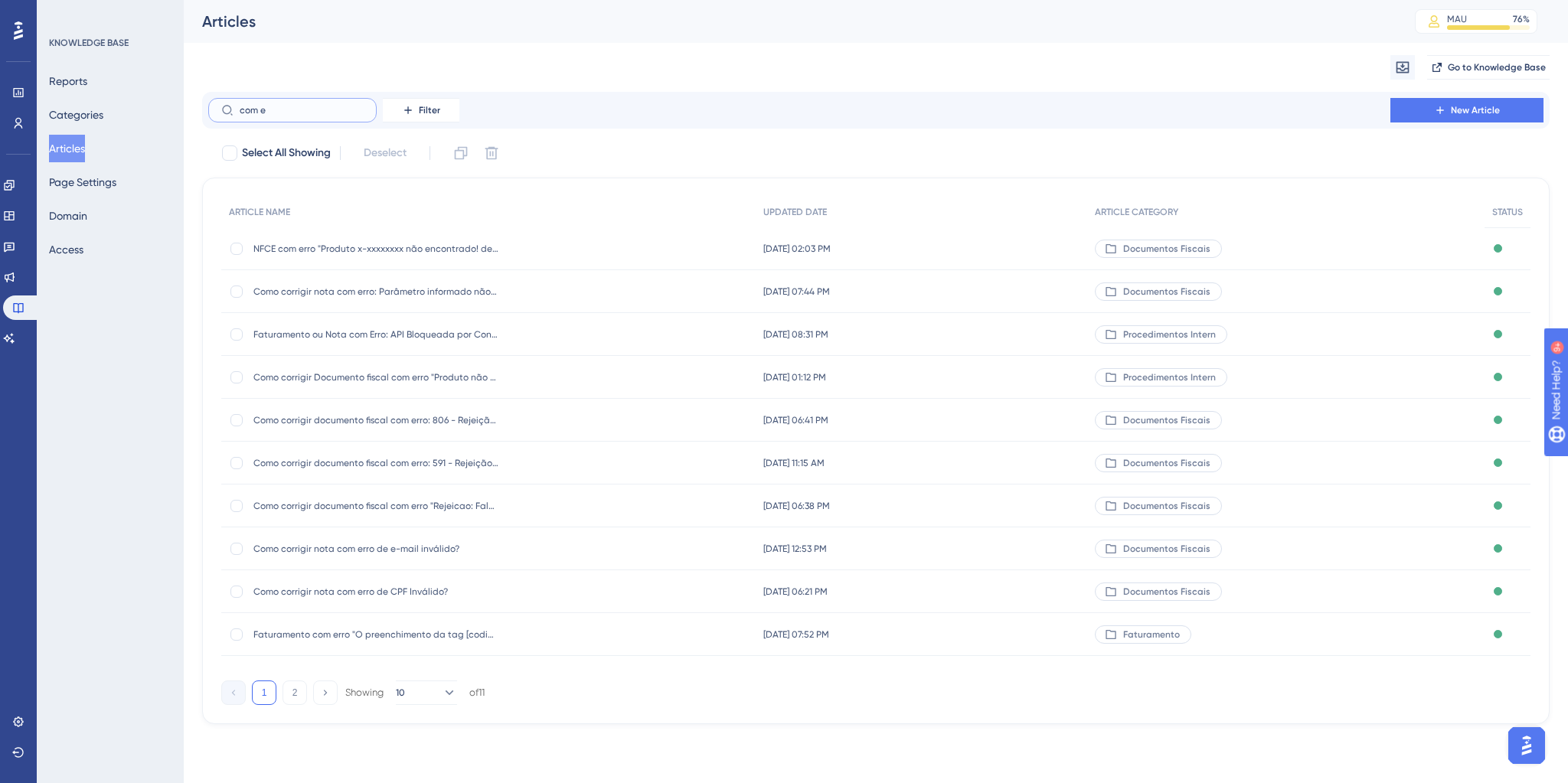
type input "com en"
checkbox input "true"
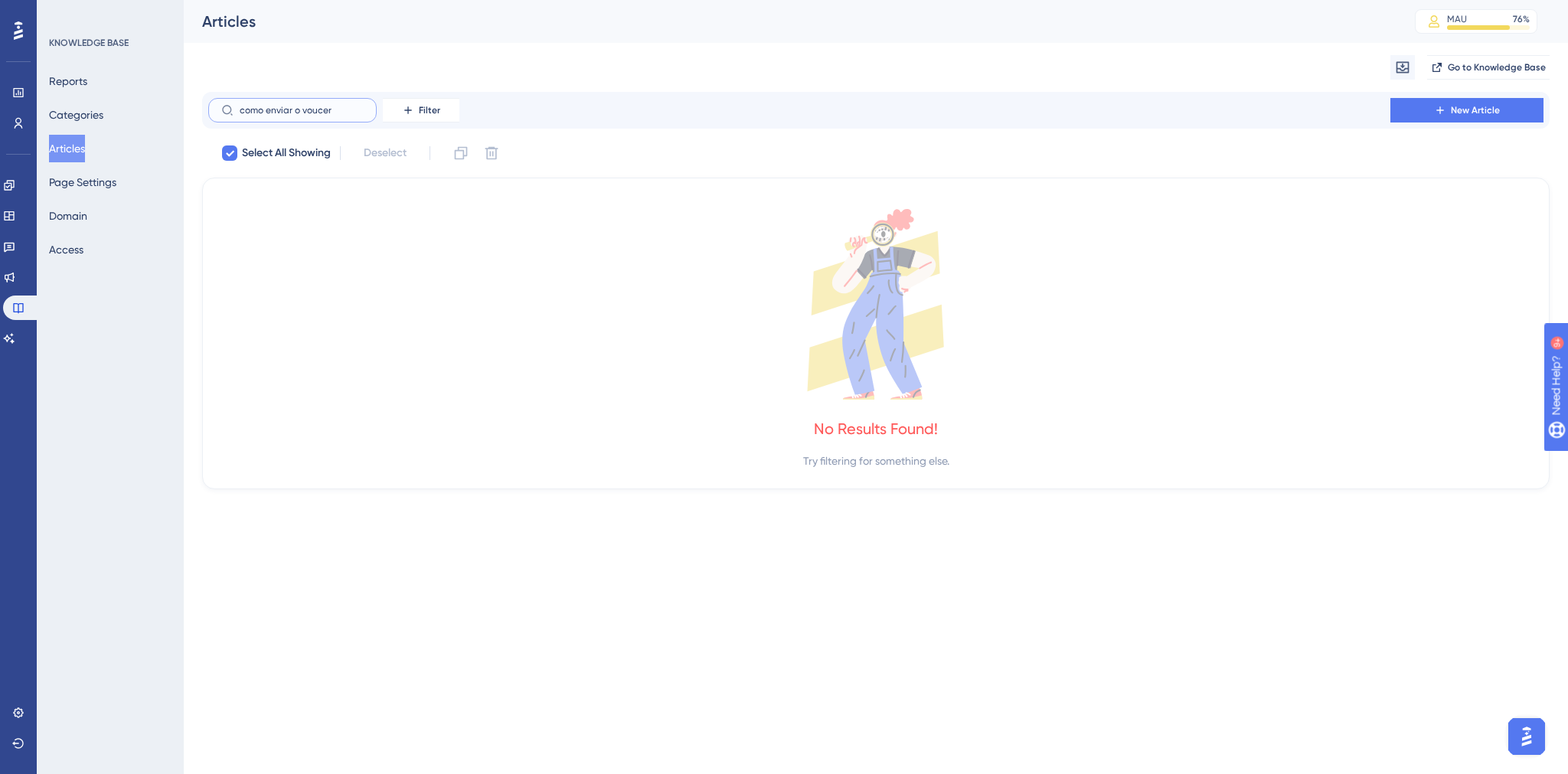
click at [321, 111] on input "como enviar o voucer" at bounding box center [301, 111] width 124 height 11
type input "como enviar o voucher"
checkbox input "false"
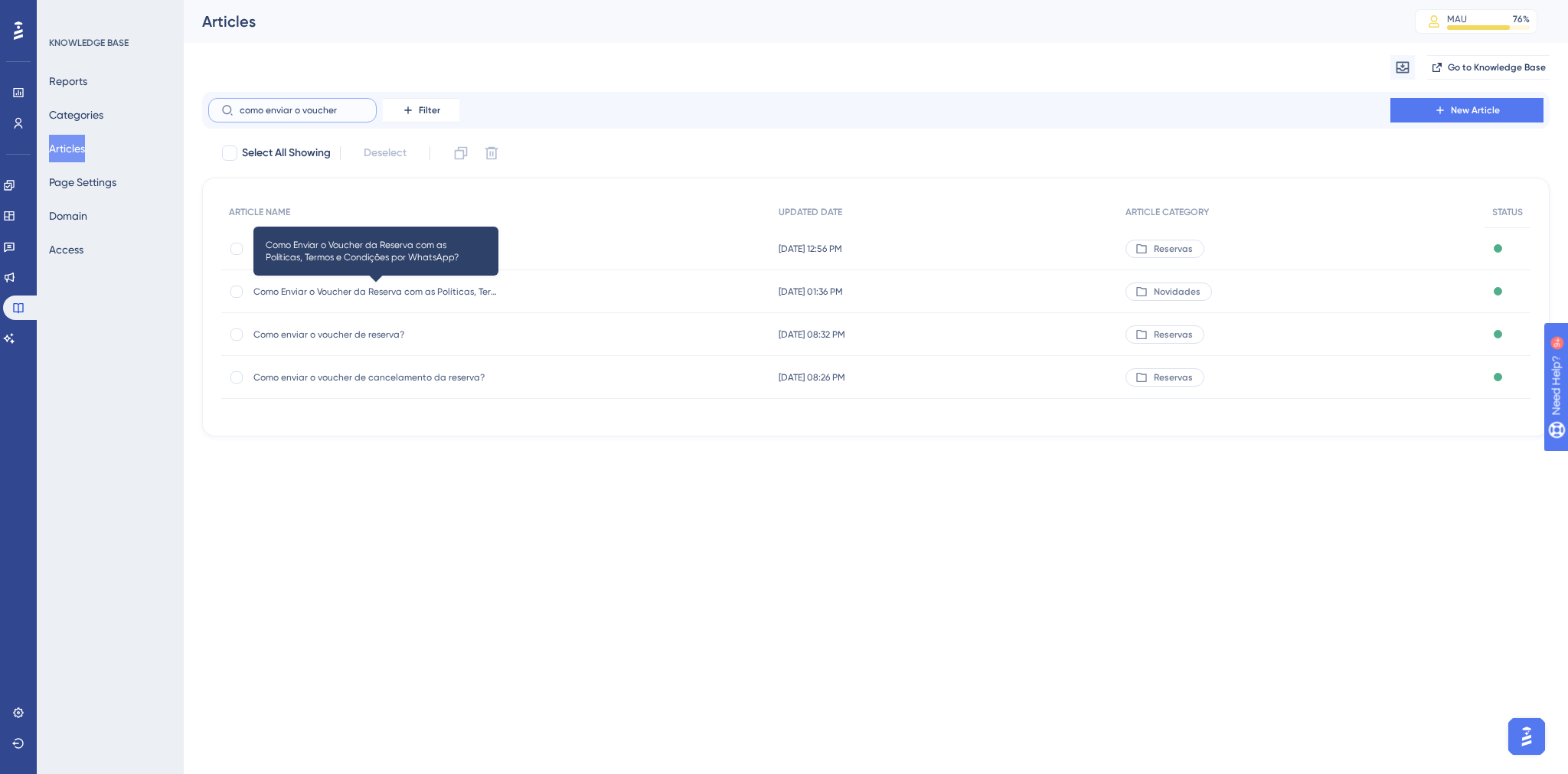
type input "como enviar o voucher"
click at [410, 290] on span "Como Enviar o Voucher da Reserva com as Políticas, Termos e Condições por Whats…" at bounding box center [376, 291] width 245 height 12
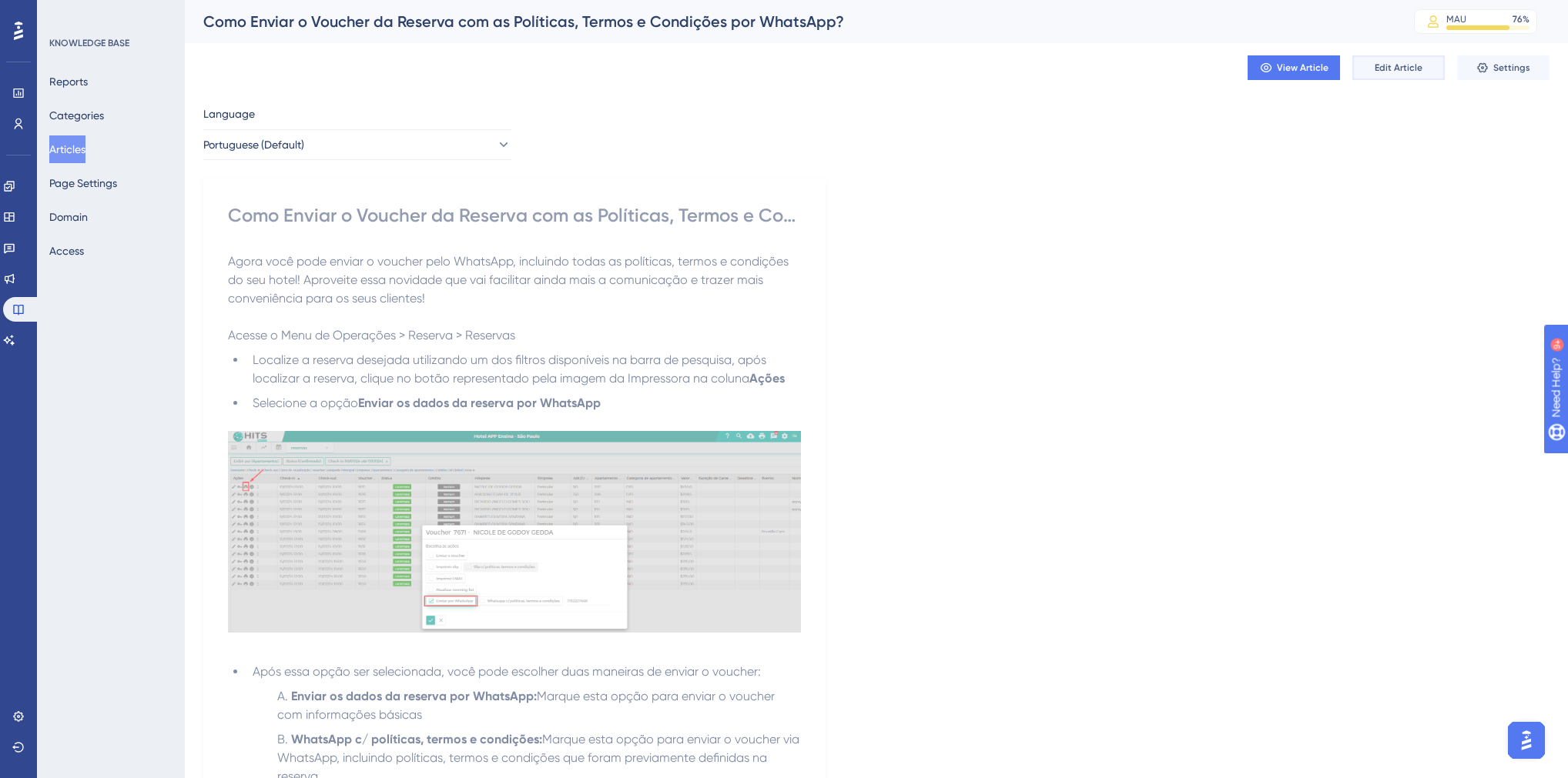
click at [1397, 66] on span "Edit Article" at bounding box center [1398, 67] width 48 height 12
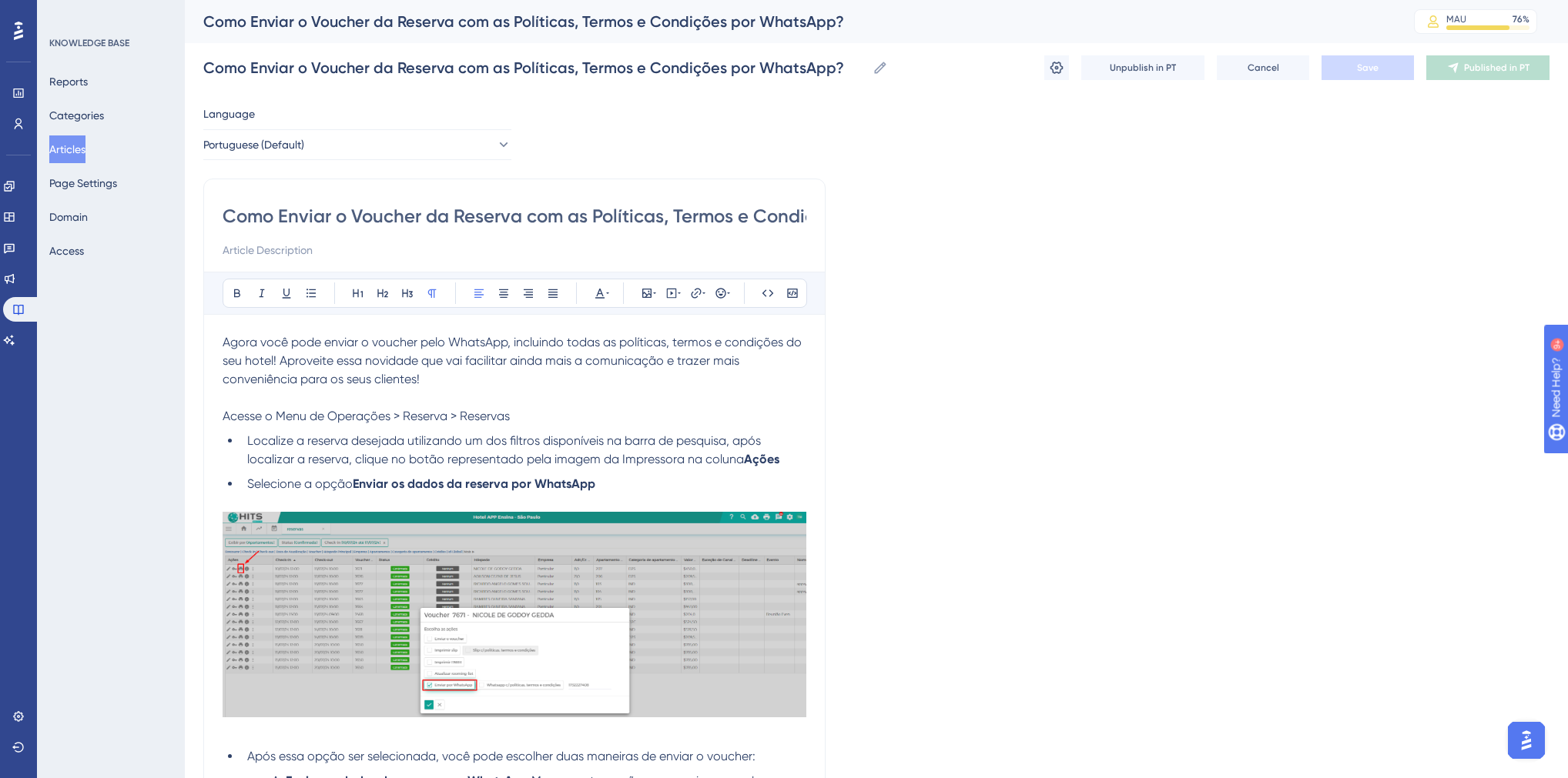
scroll to position [167, 0]
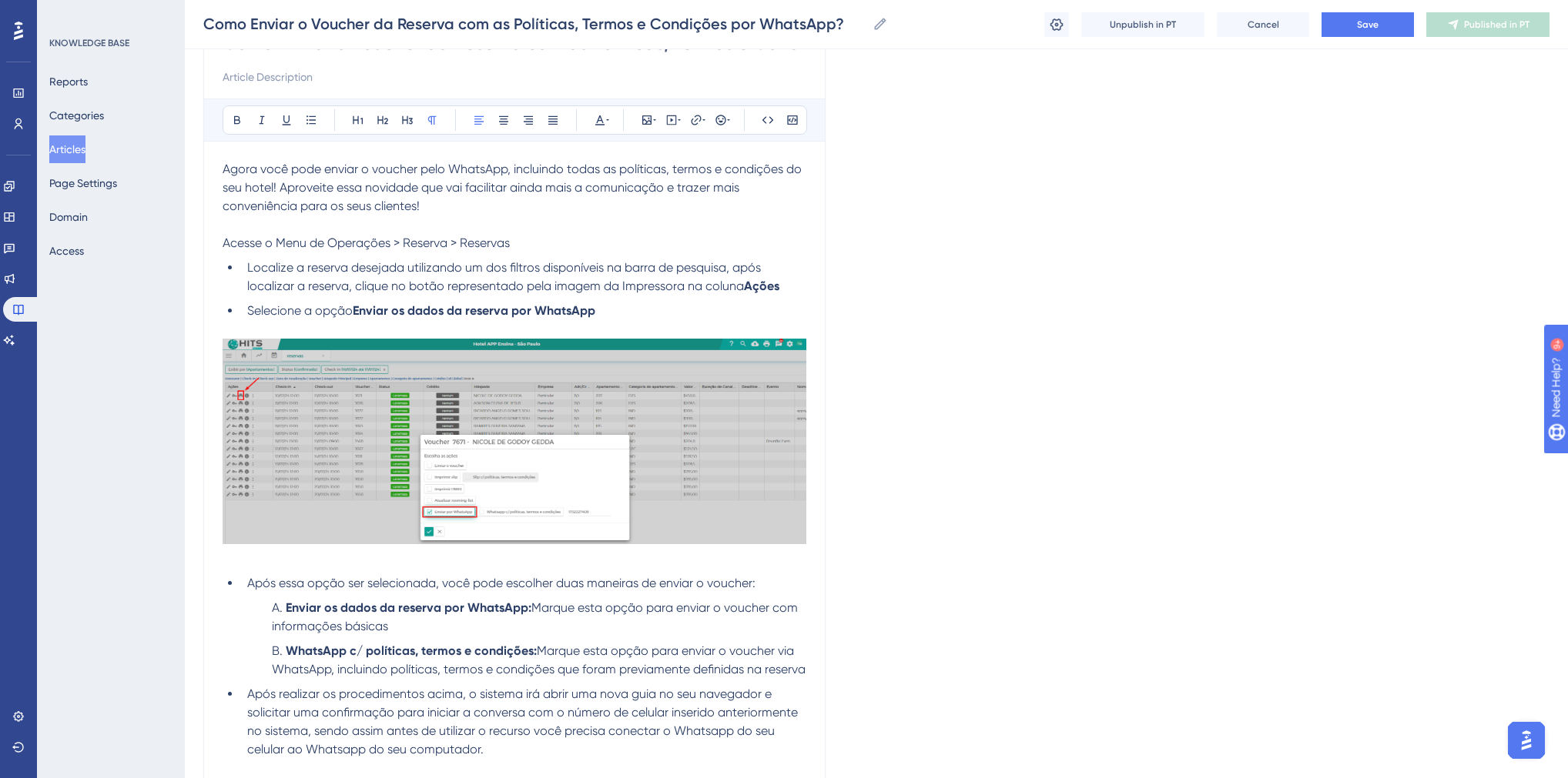
click at [454, 212] on p "Agora você pode enviar o voucher pelo WhatsApp, incluindo todas as políticas, t…" at bounding box center [514, 188] width 584 height 56
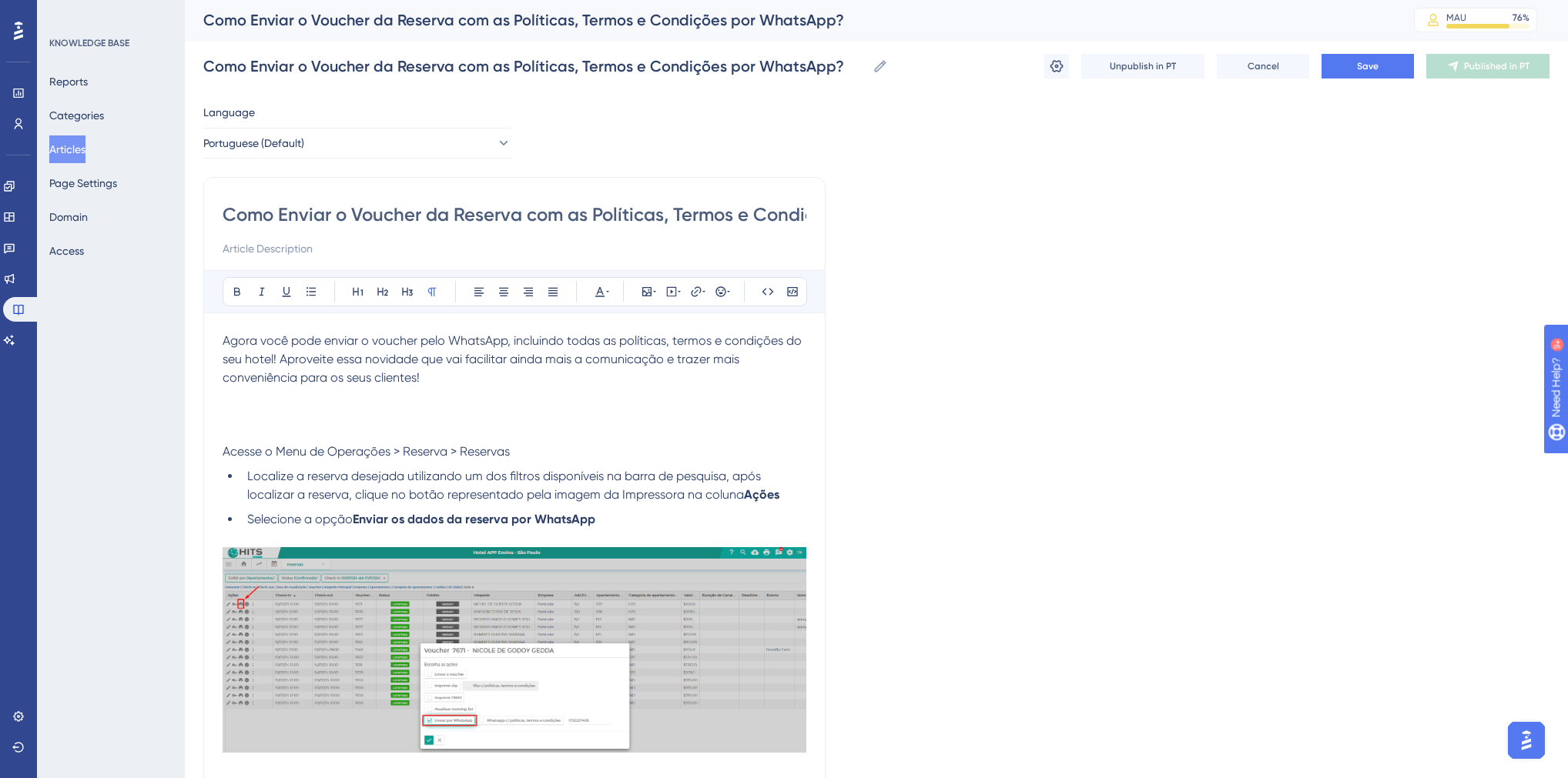
scroll to position [0, 0]
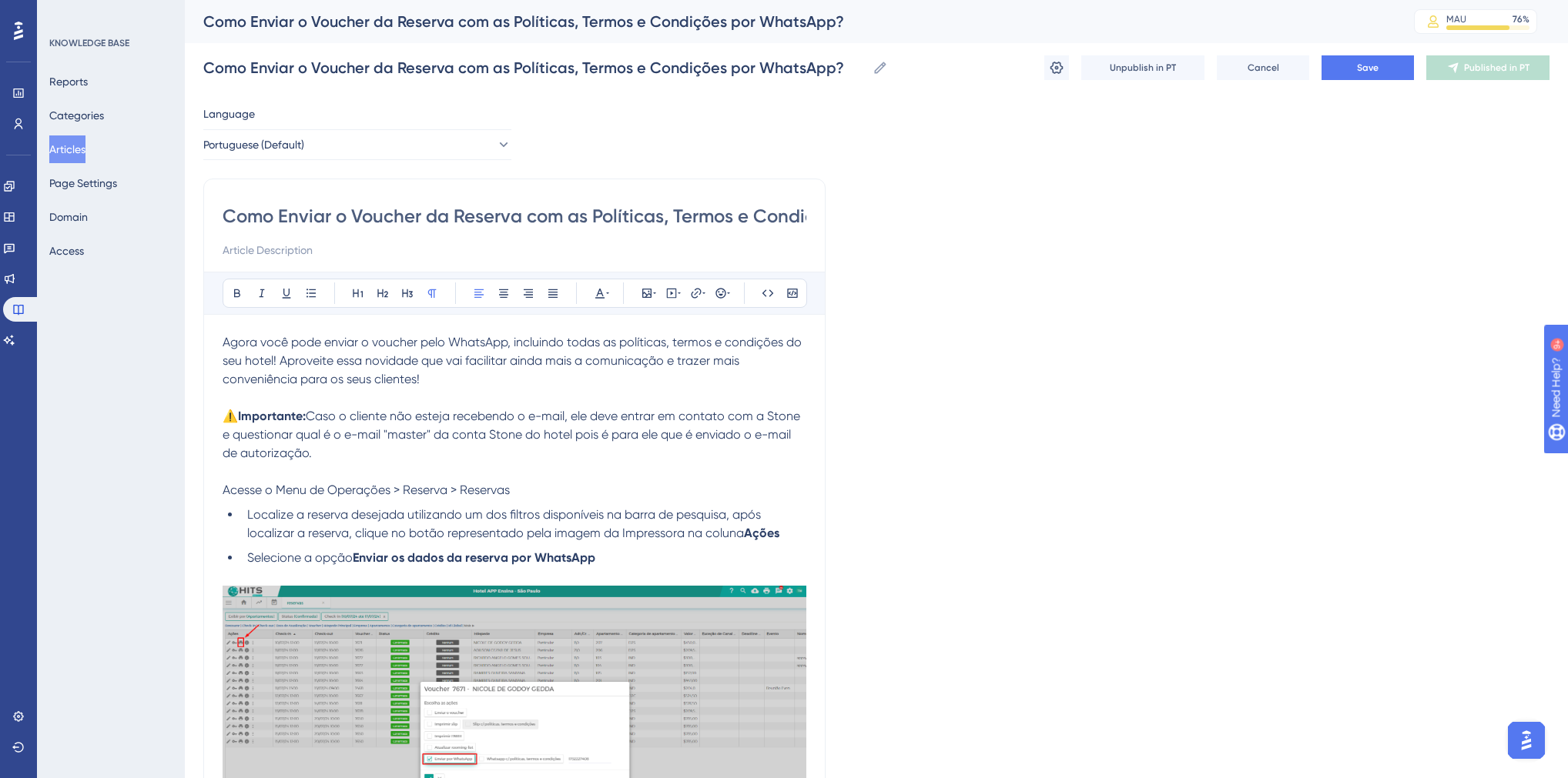
drag, startPoint x: 323, startPoint y: 453, endPoint x: 311, endPoint y: 419, distance: 36.1
click at [311, 419] on p "⚠️ Importante: Caso o cliente não esteja recebendo o e-mail, ele deve entrar em…" at bounding box center [514, 435] width 584 height 56
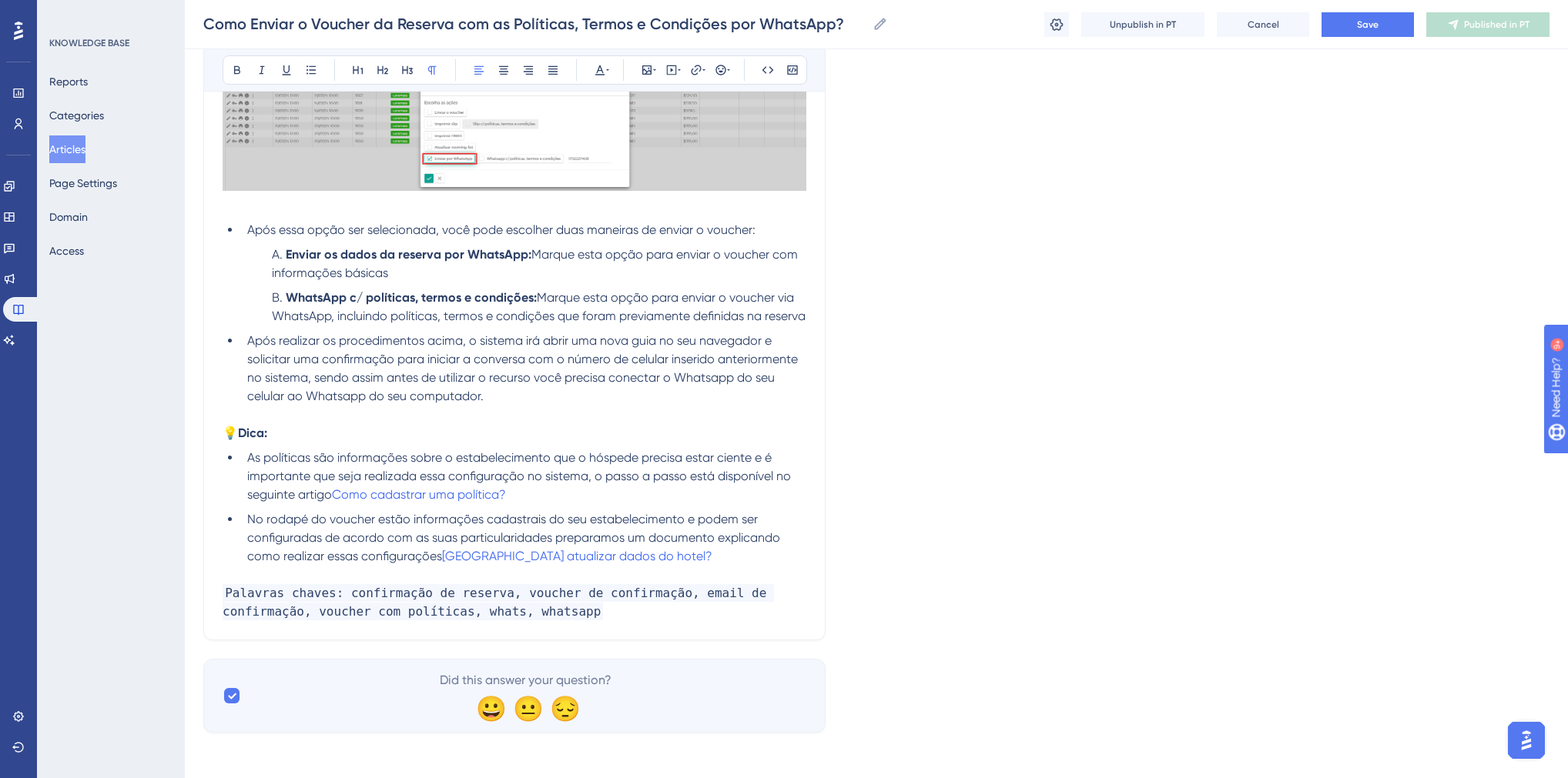
scroll to position [600, 0]
click at [580, 603] on p "Palavras chaves: confirmação de reserva, voucher de confirmação, email de confi…" at bounding box center [514, 599] width 584 height 37
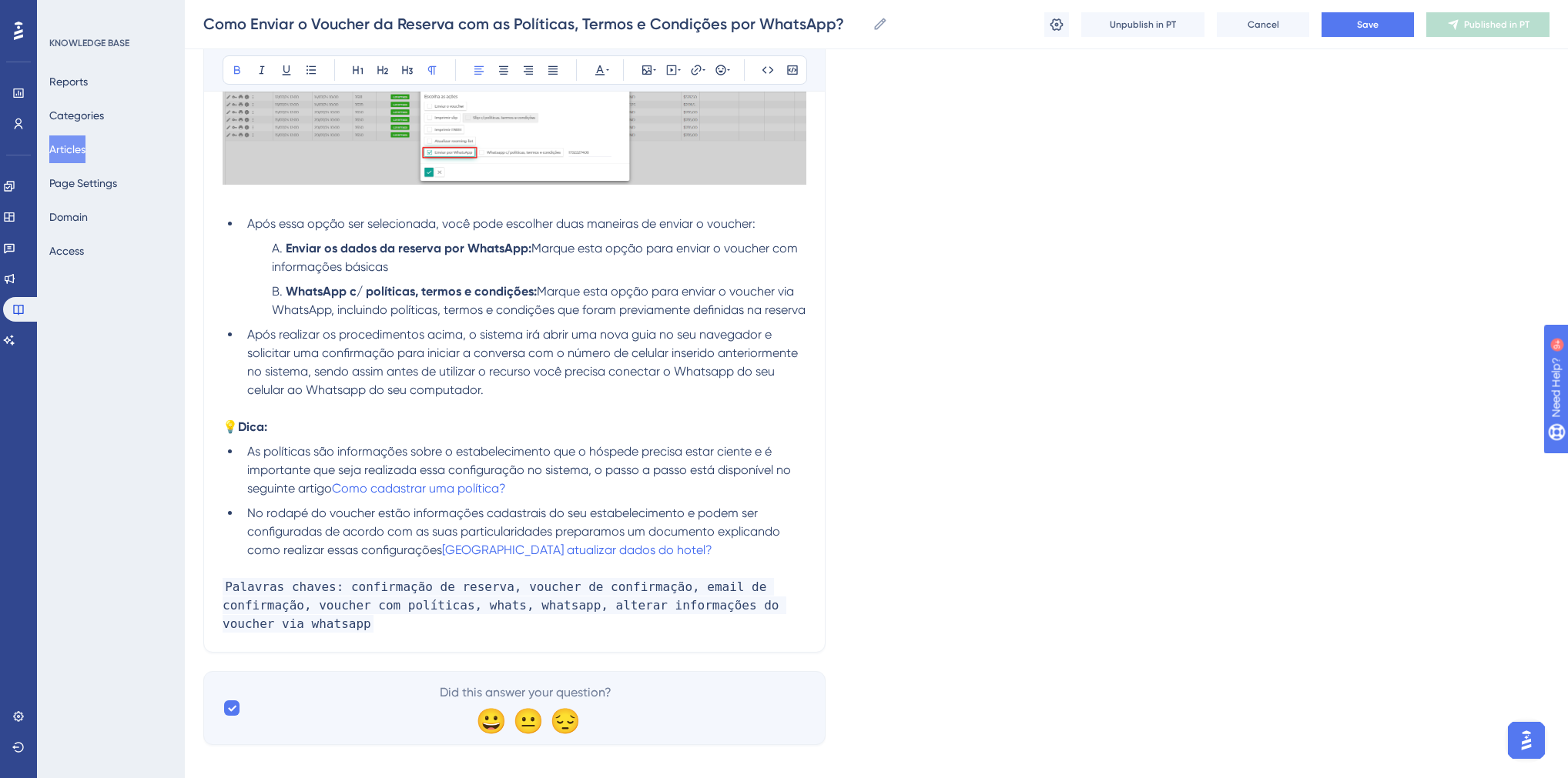
drag, startPoint x: 557, startPoint y: 434, endPoint x: 1121, endPoint y: 285, distance: 583.3
click at [1121, 285] on div "Language Portuguese (Default) Como Enviar o Voucher da Reserva com as Políticas…" at bounding box center [876, 121] width 1347 height 1247
click at [1382, 28] on button "Save" at bounding box center [1368, 24] width 93 height 25
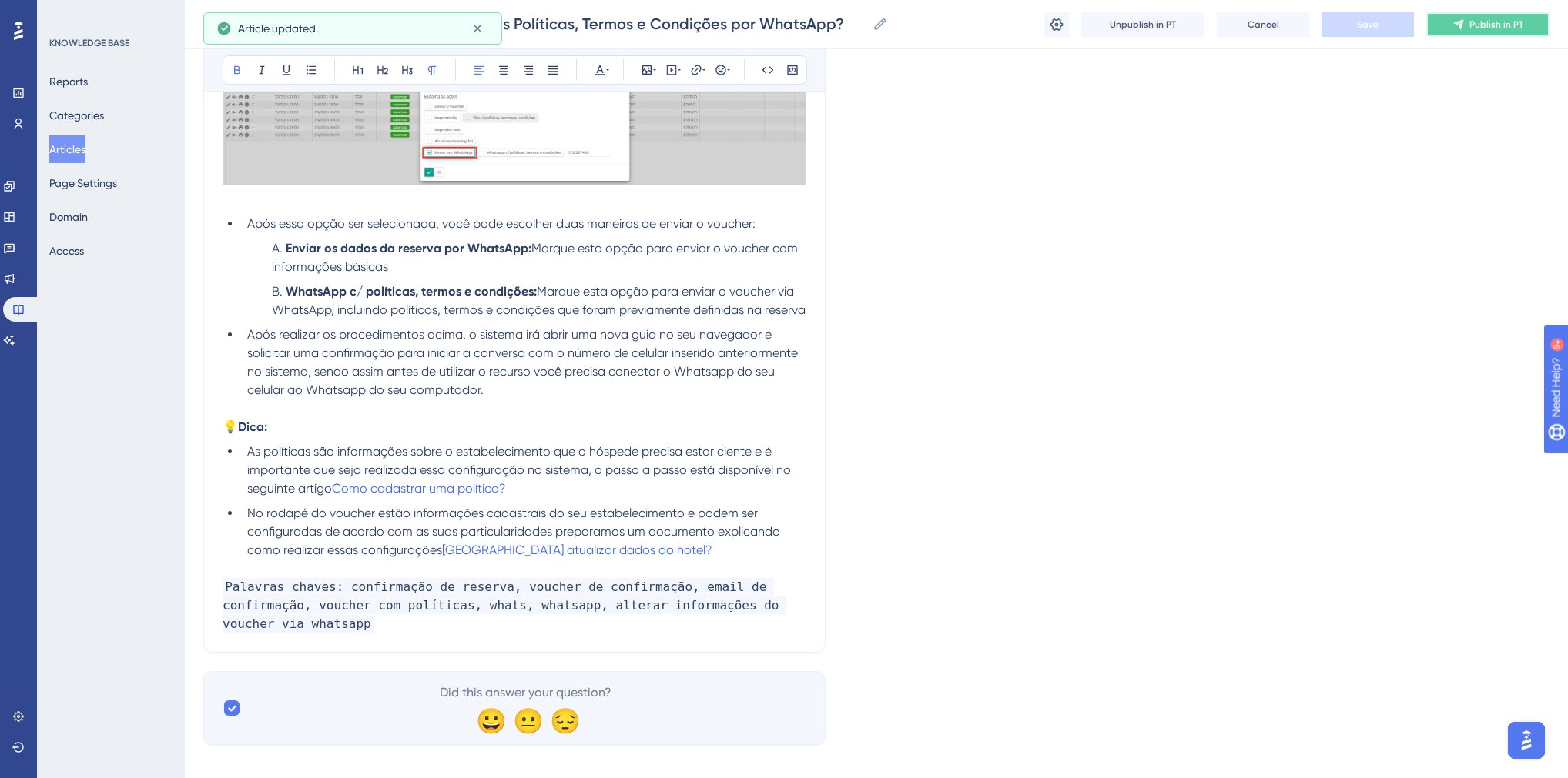
click at [1458, 25] on icon at bounding box center [1458, 24] width 12 height 12
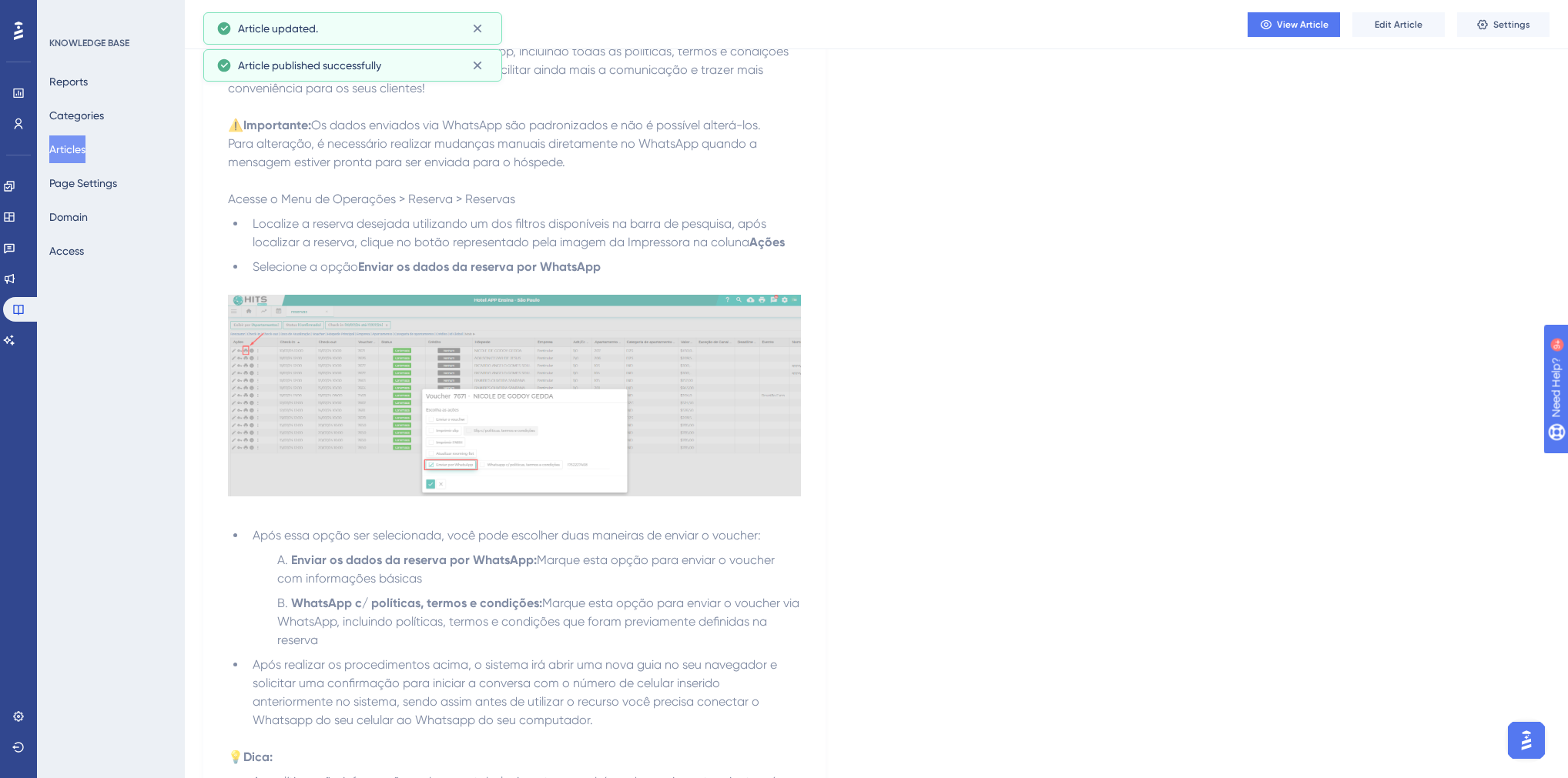
scroll to position [186, 0]
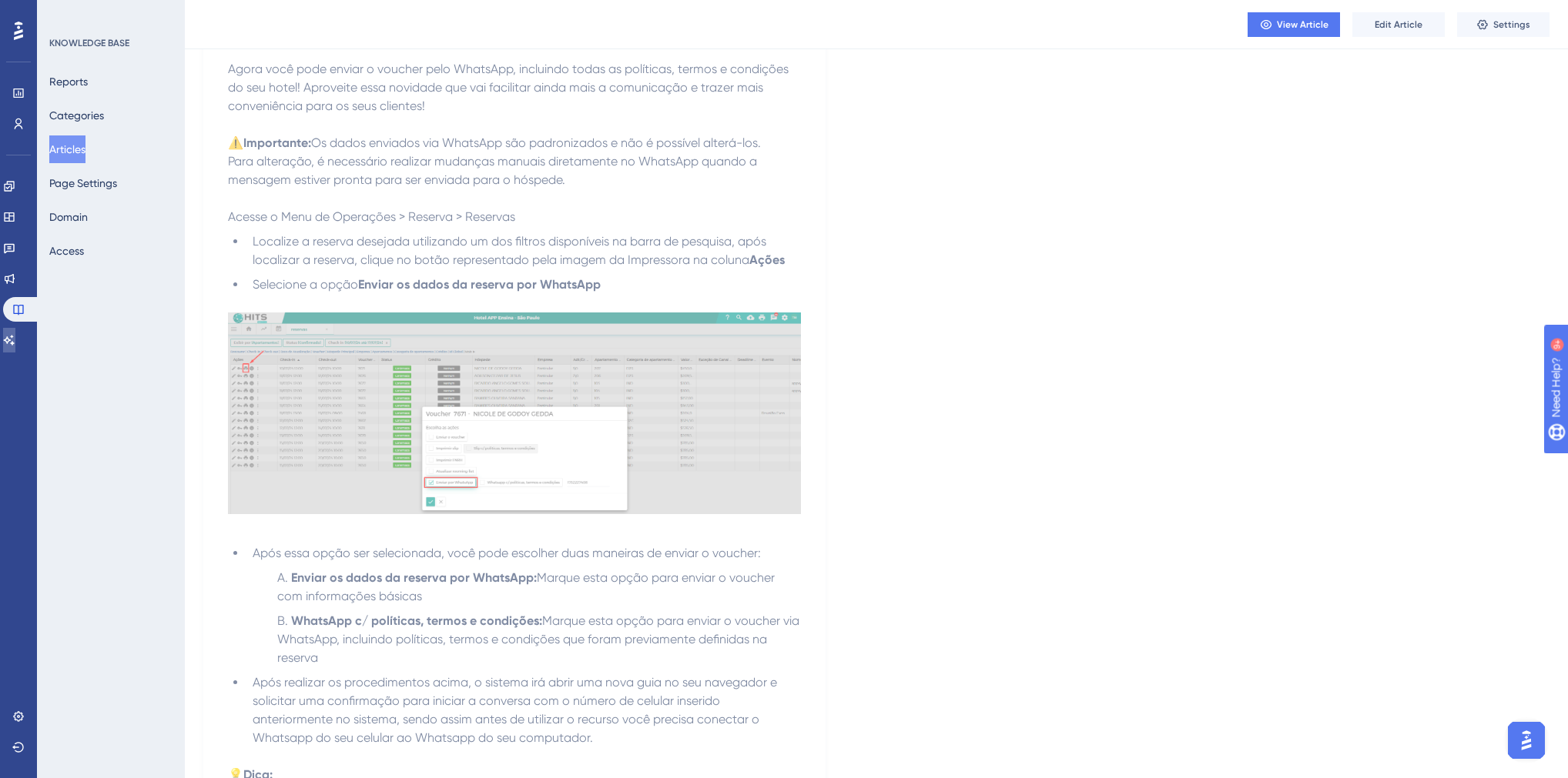
click at [16, 333] on link at bounding box center [8, 340] width 12 height 25
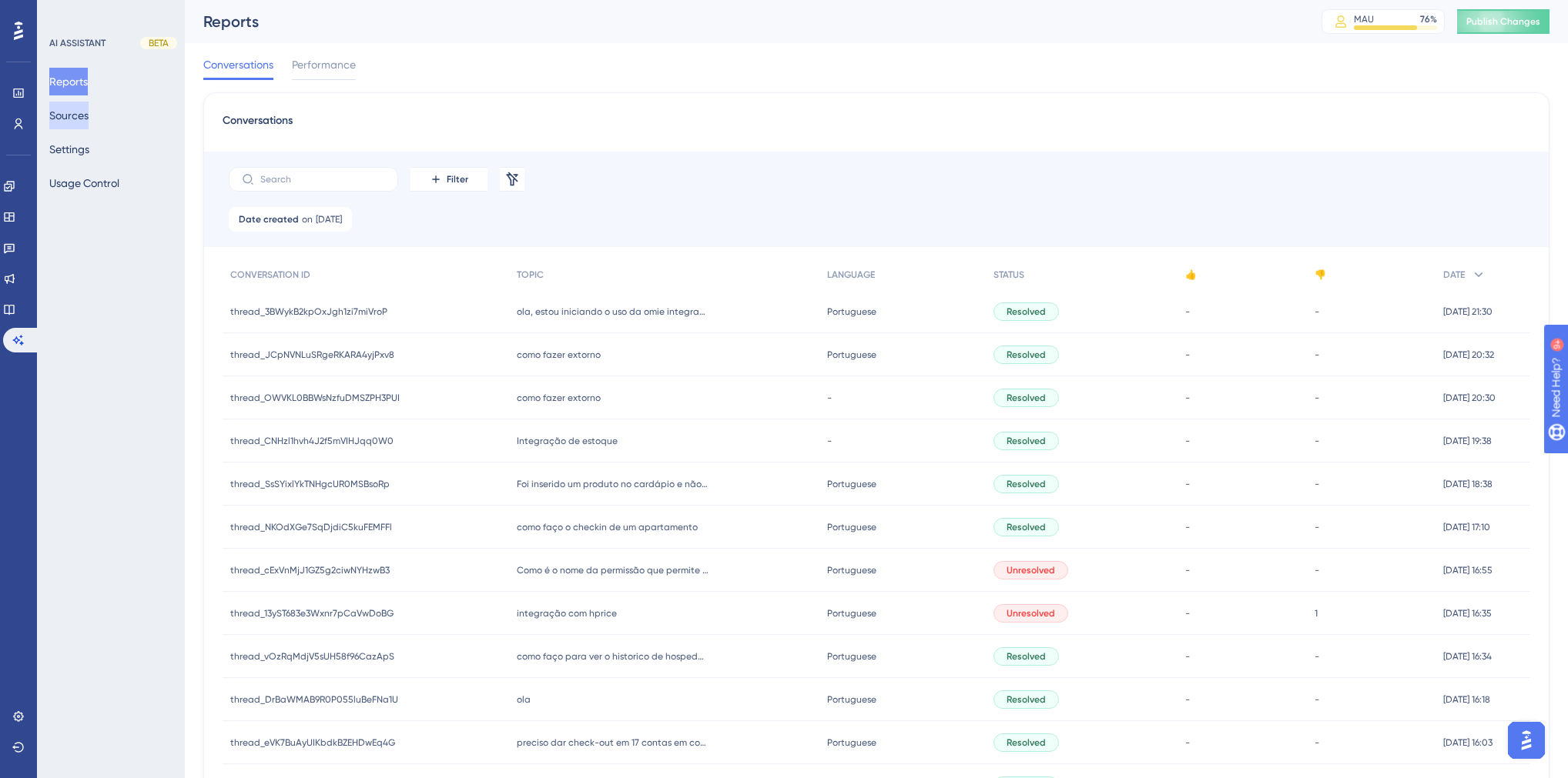
click at [77, 119] on button "Sources" at bounding box center [69, 116] width 39 height 28
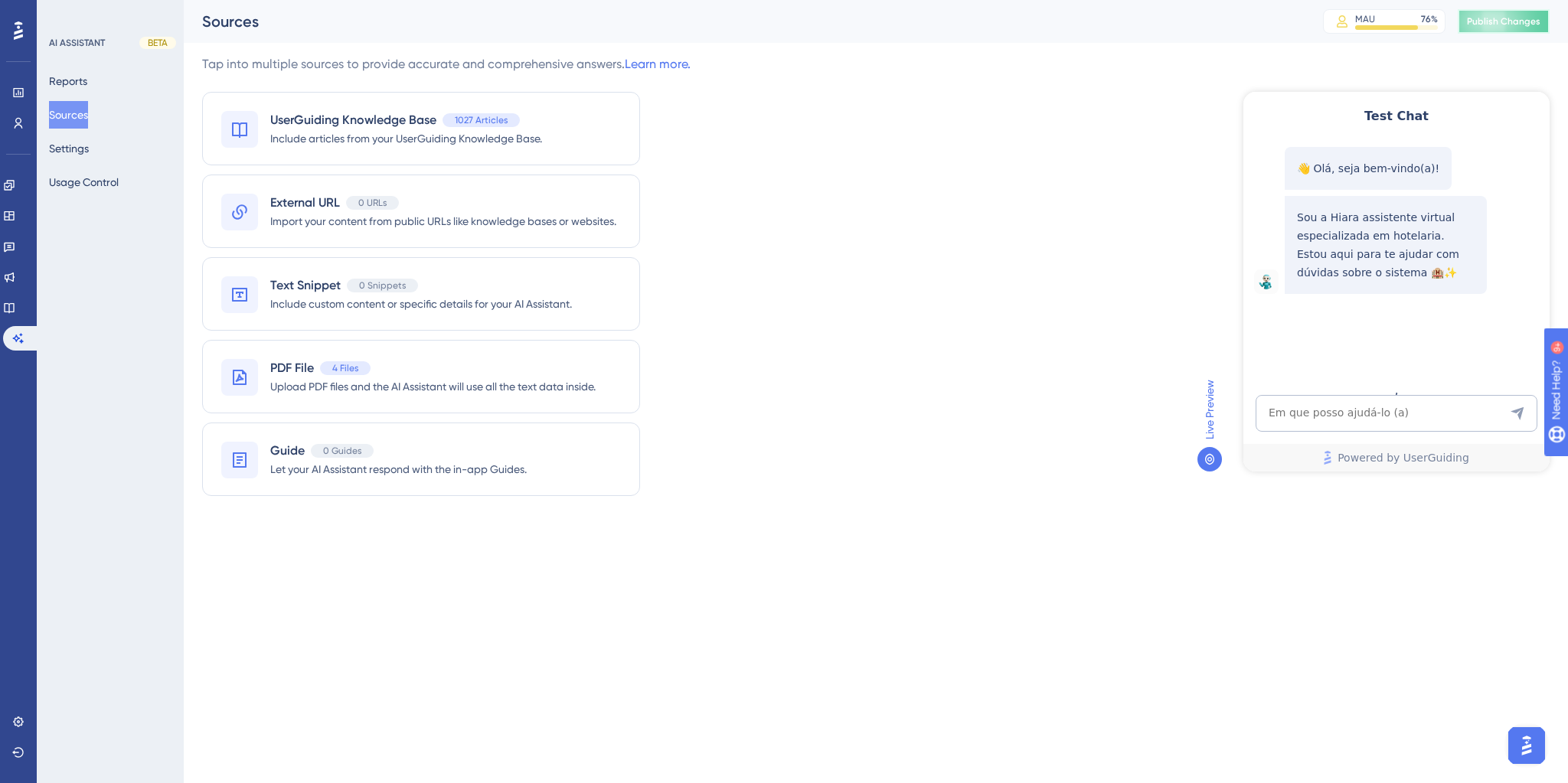
click at [1476, 25] on span "Publish Changes" at bounding box center [1504, 21] width 74 height 12
click at [1381, 420] on textarea "AI Assistant Text Input" at bounding box center [1397, 414] width 282 height 37
paste textarea "como alterar informações que são encaminhadas junto ao voucher no whatsapp"
type textarea "como alterar informações que são encaminhadas junto ao voucher no whatsapp"
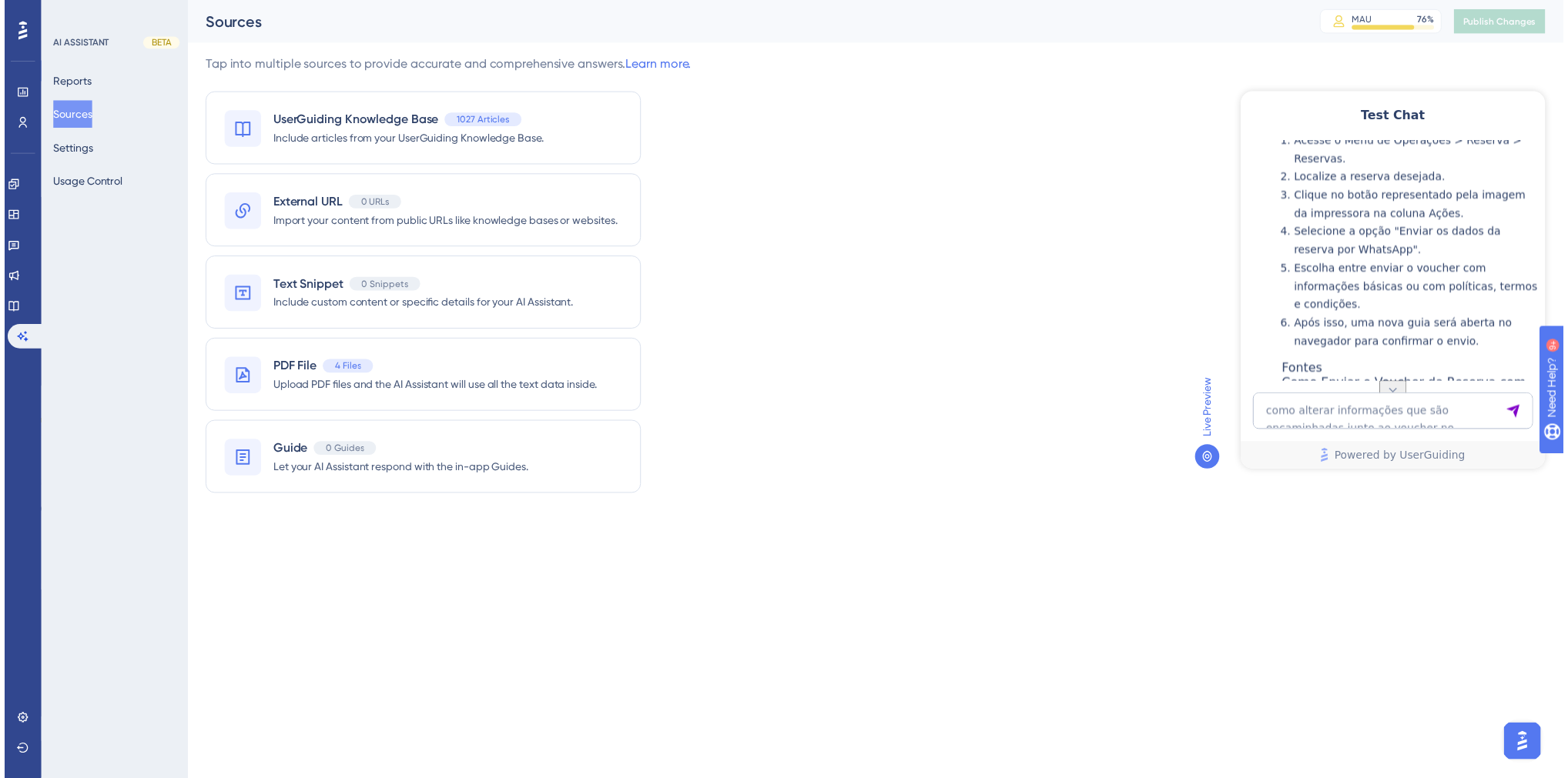
scroll to position [279, 0]
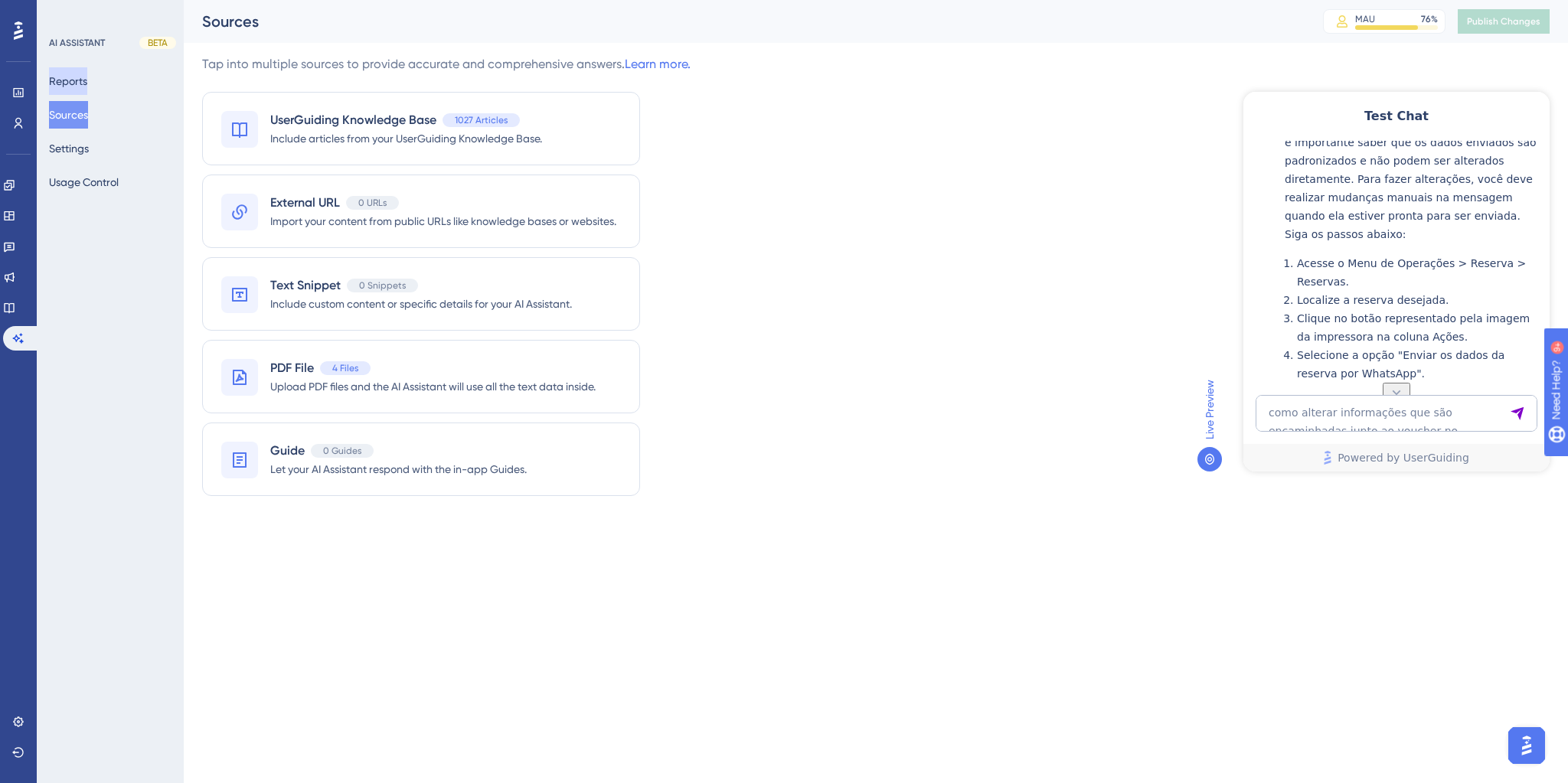
click at [74, 88] on button "Reports" at bounding box center [68, 81] width 39 height 28
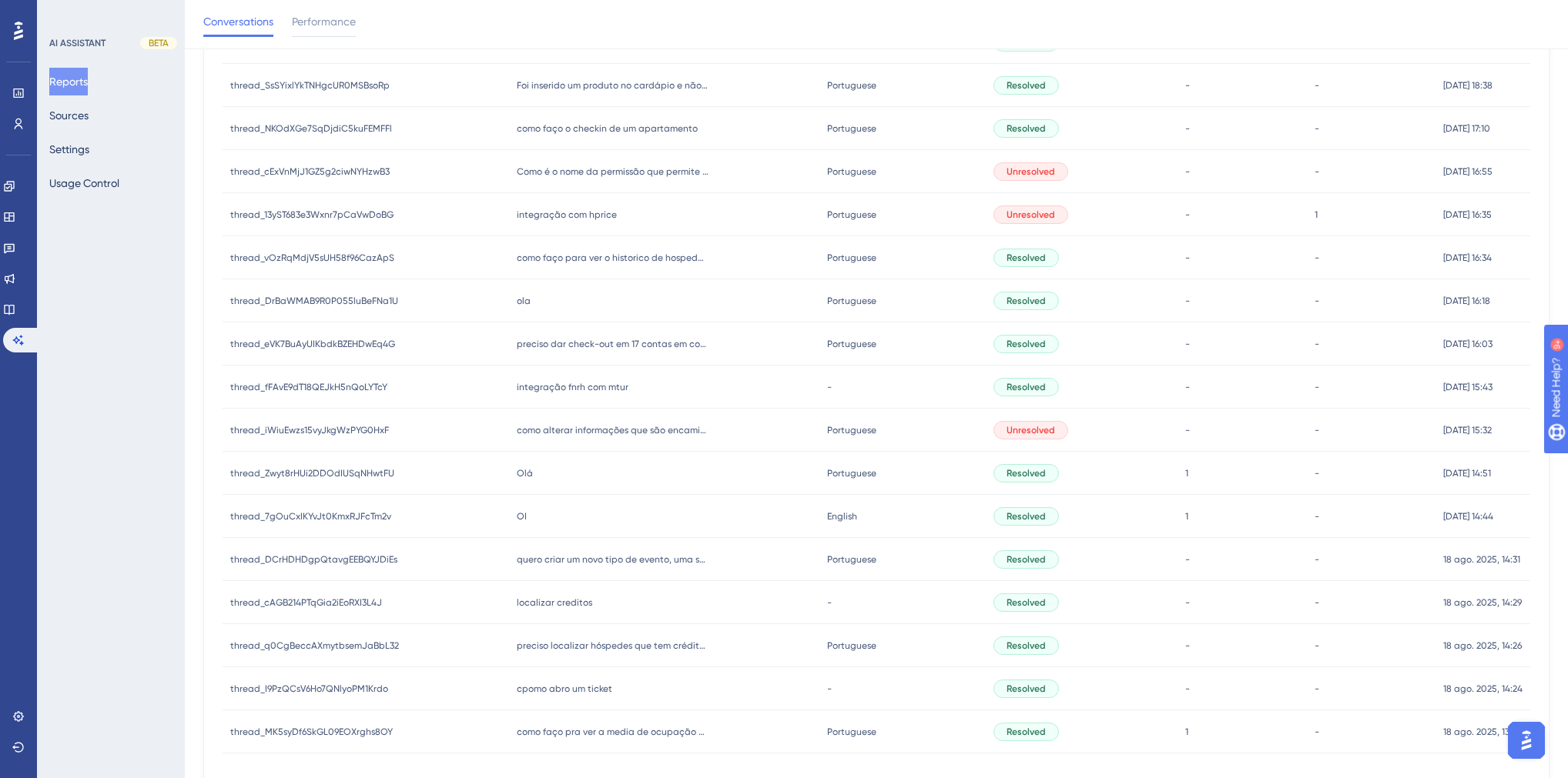
scroll to position [497, 0]
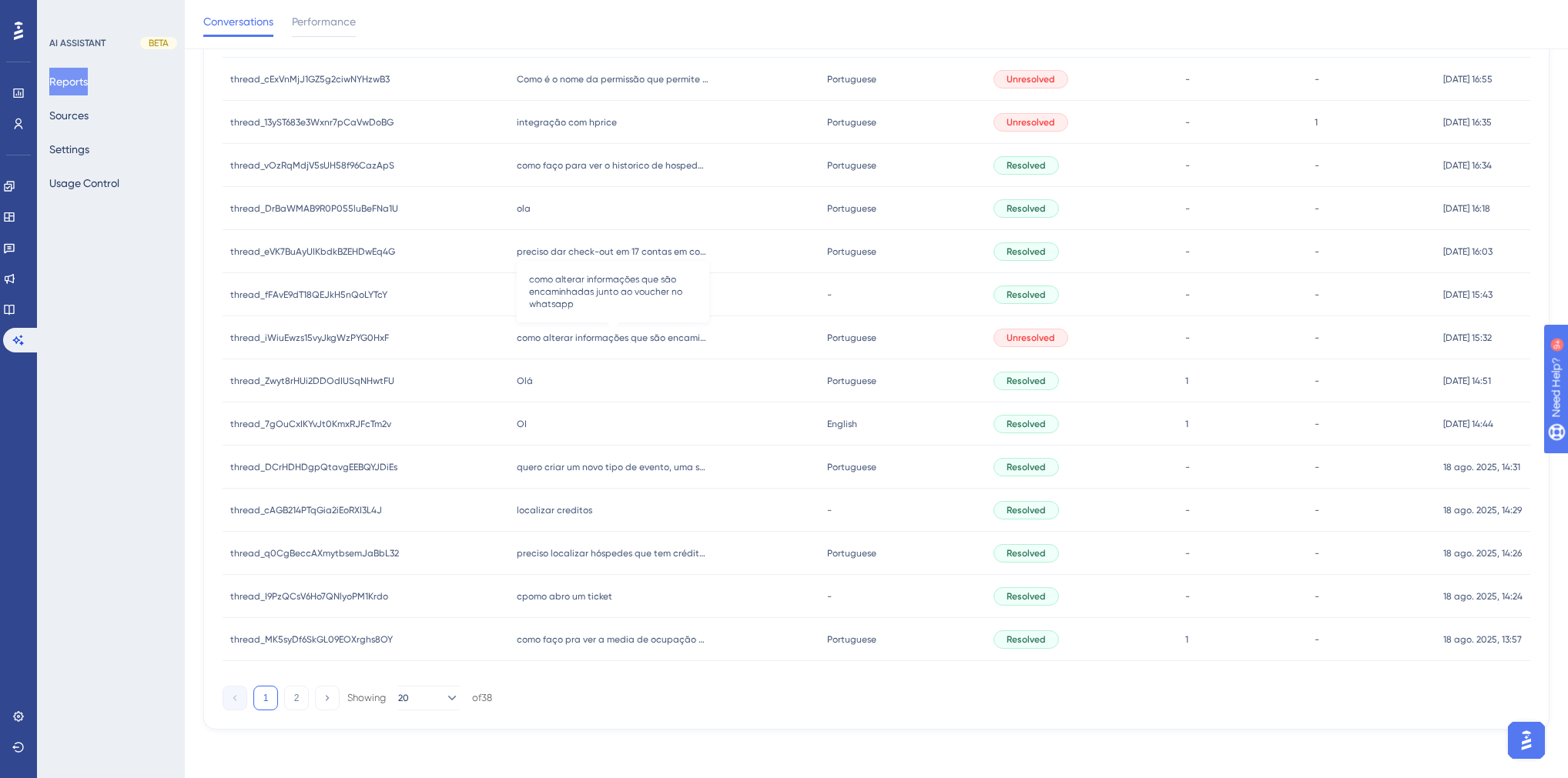
click at [571, 340] on span "como alterar informações que são encaminhadas junto ao voucher no whatsapp" at bounding box center [613, 337] width 193 height 12
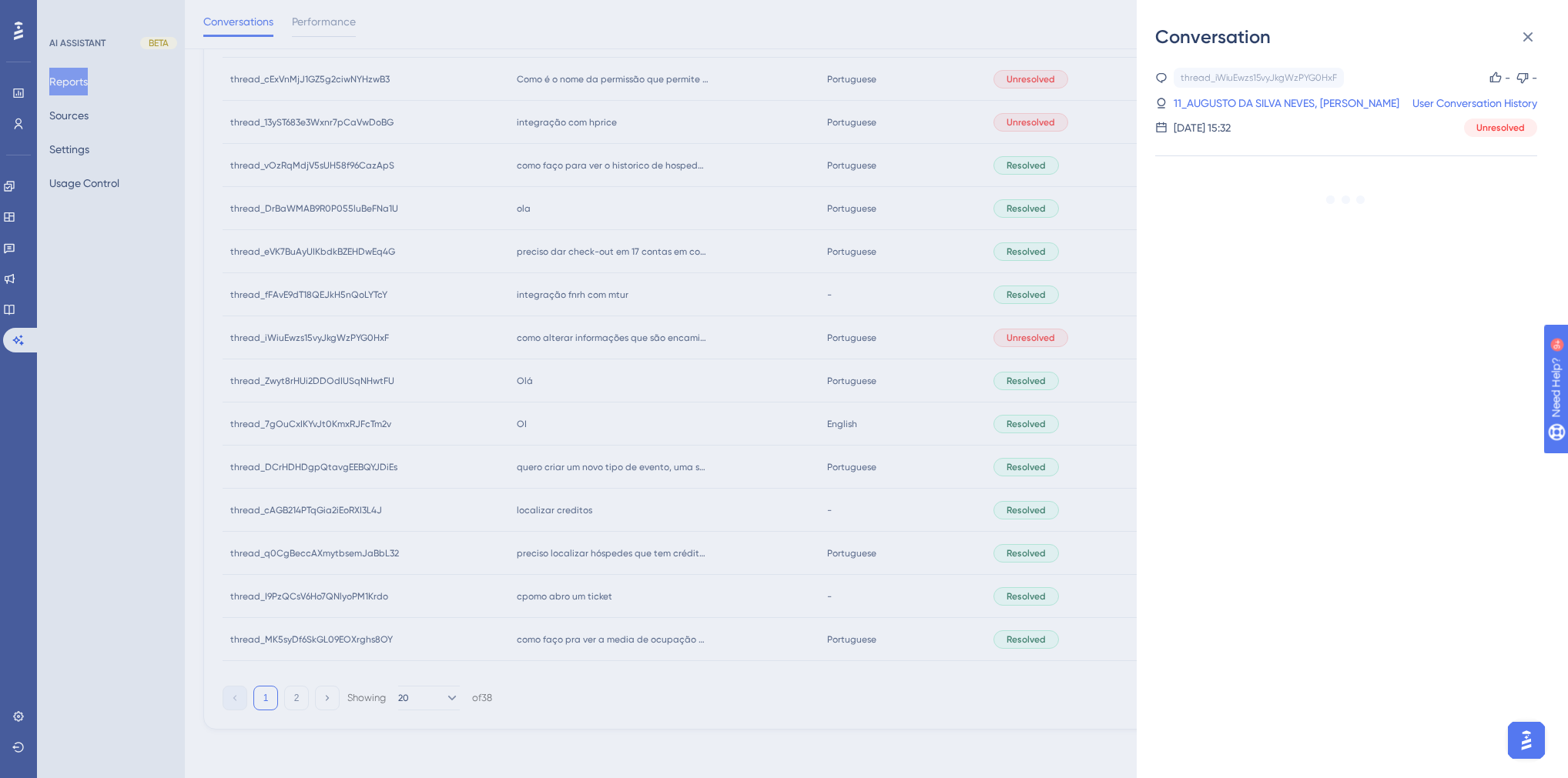
click at [579, 365] on div "Conversation thread_iWiuEwzs15vyJkgWzPYG0HxF Copy - - 11_AUGUSTO DA SILVA NEVES…" at bounding box center [784, 389] width 1568 height 778
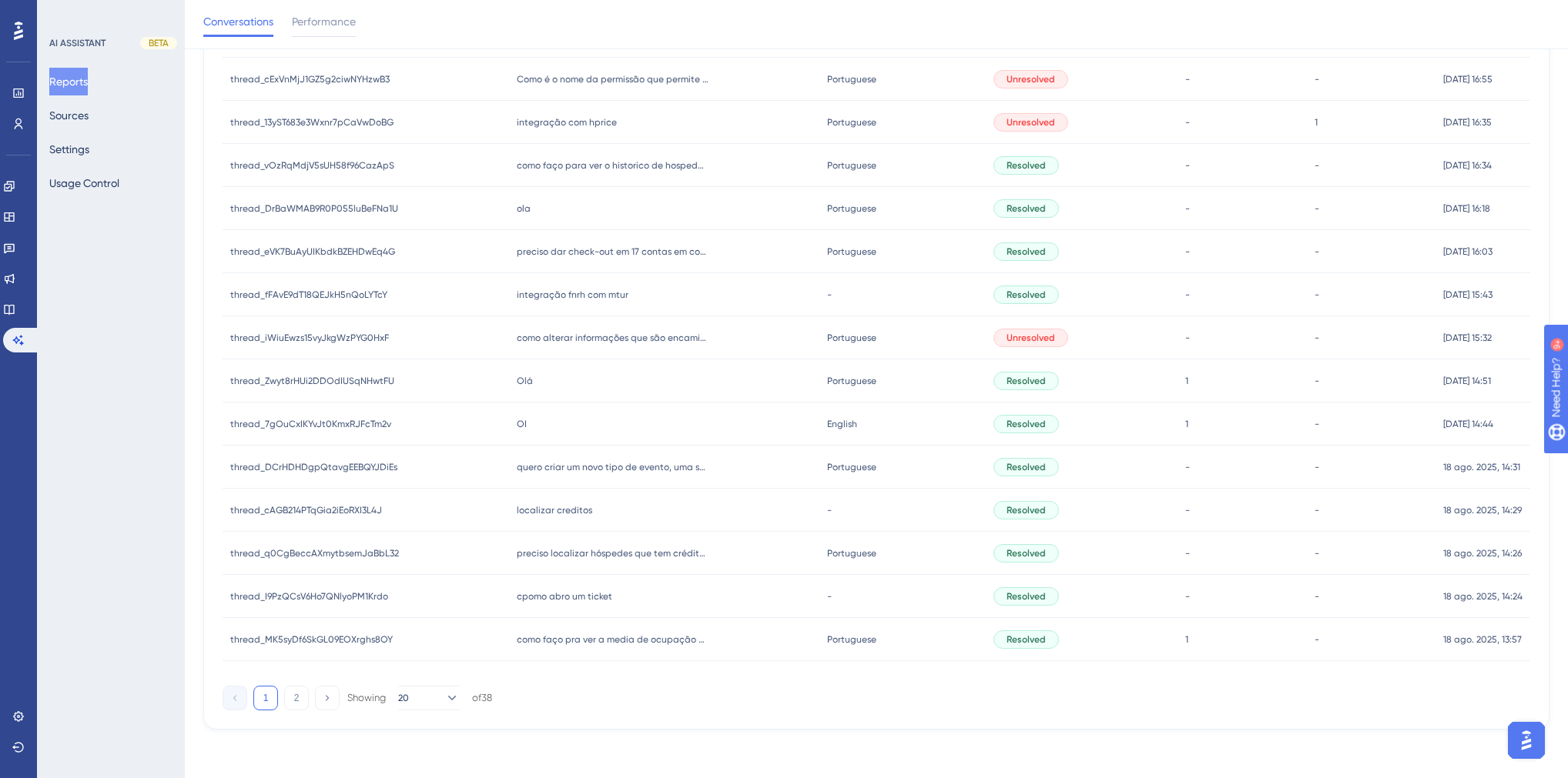
click at [567, 295] on span "integração fnrh com mtur" at bounding box center [573, 295] width 112 height 12
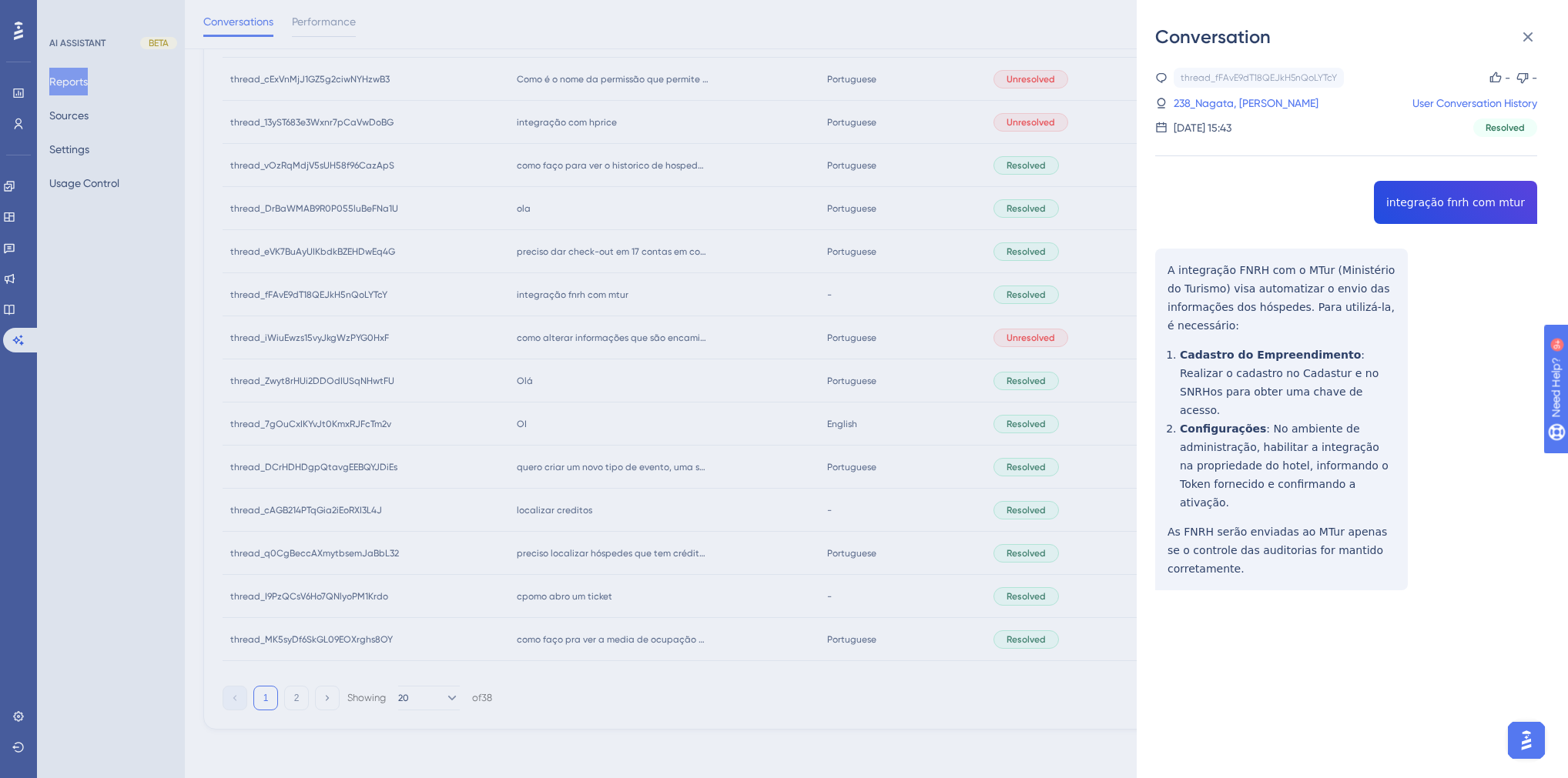
click at [1420, 205] on div "thread_fFAvE9dT18QEJkH5nQoLYTcY Copy - - 238_Nagata, Camilla User Conversation …" at bounding box center [1347, 368] width 382 height 601
copy span "integração fnrh com mtur"
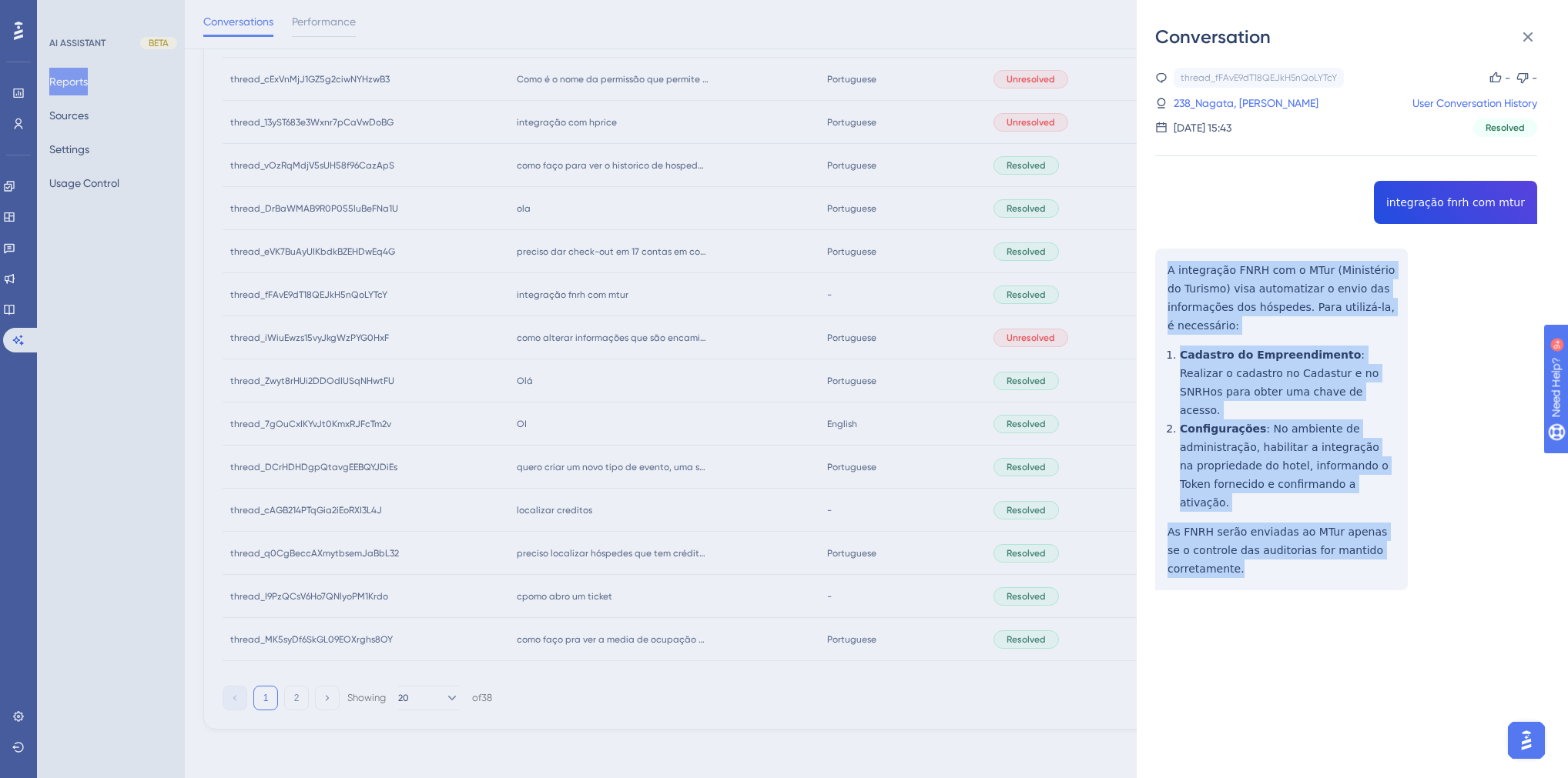
drag, startPoint x: 1245, startPoint y: 533, endPoint x: 1156, endPoint y: 271, distance: 276.7
click at [1156, 271] on div "thread_fFAvE9dT18QEJkH5nQoLYTcY Copy - - 238_Nagata, Camilla User Conversation …" at bounding box center [1347, 368] width 382 height 601
copy div "A integração FNRH com o MTur (Ministério do Turismo) visa automatizar o envio d…"
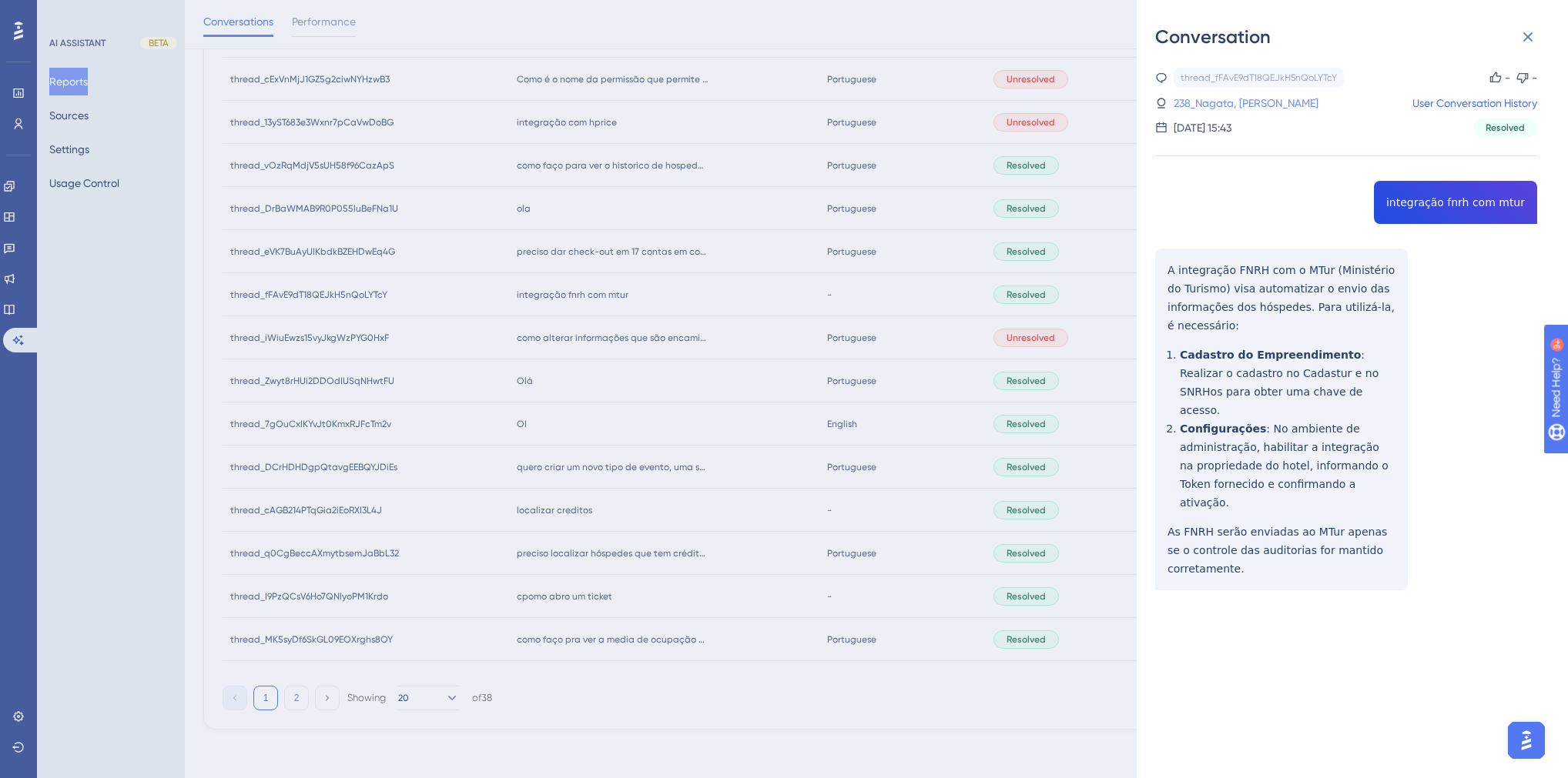
click at [1271, 94] on link "238_Nagata, Camilla" at bounding box center [1246, 103] width 145 height 19
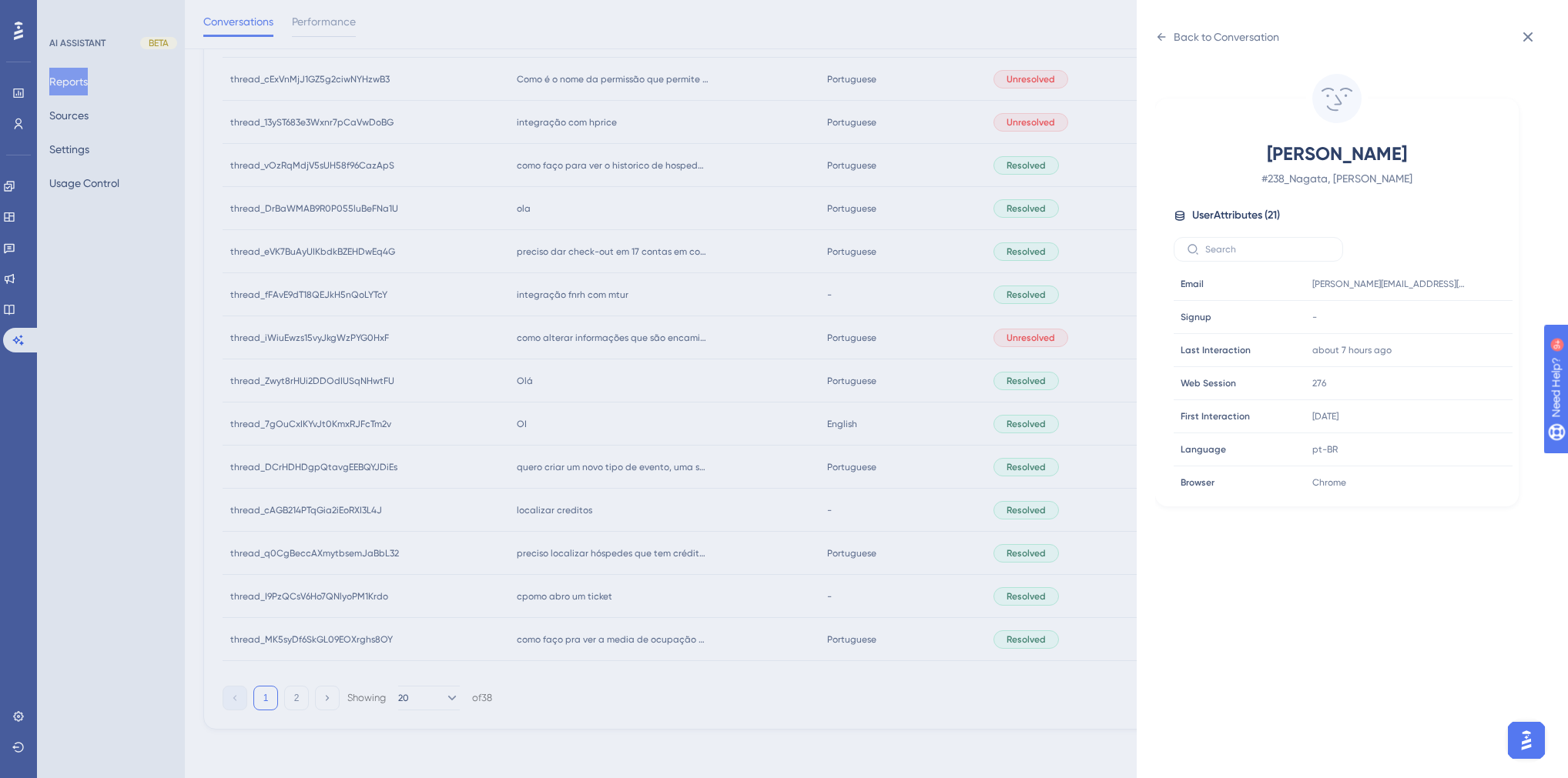
click at [631, 307] on div "Back to Conversation Nagata, Camilla # 238_Nagata, Camilla User Attributes ( 21…" at bounding box center [784, 389] width 1568 height 778
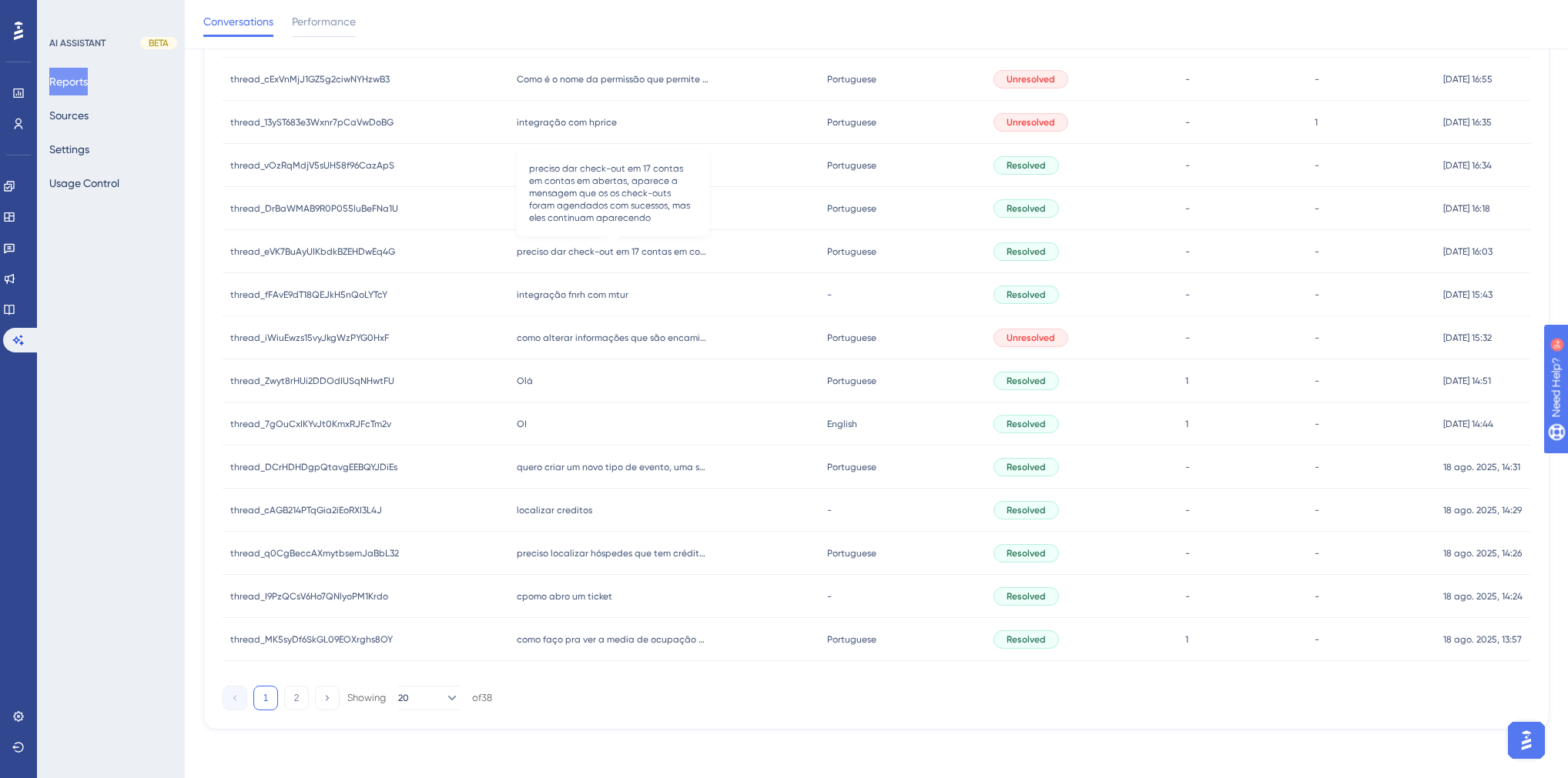
click at [606, 255] on span "preciso dar check-out em 17 contas em contas em abertas, aparece a mensagem que…" at bounding box center [613, 251] width 193 height 12
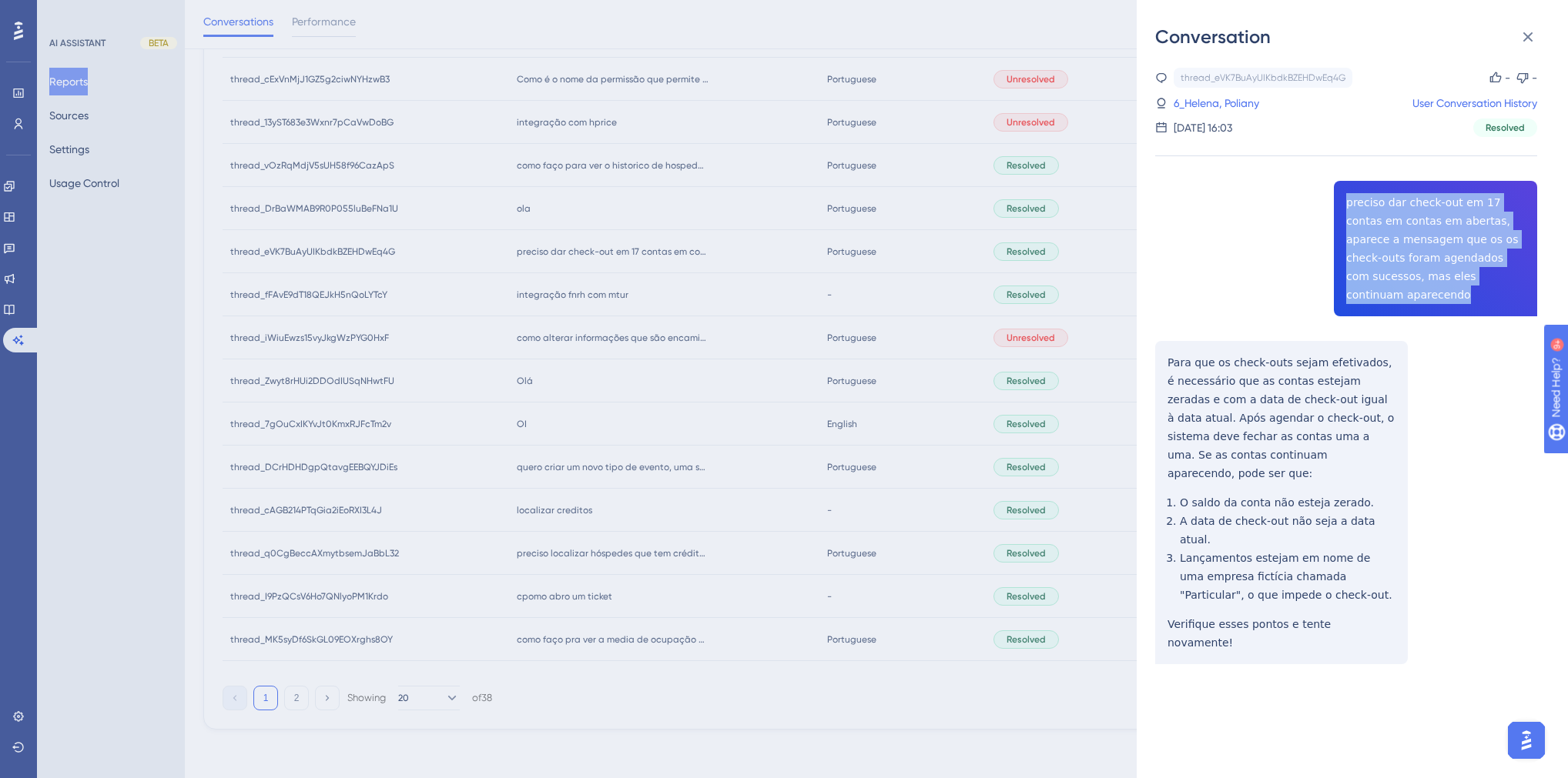
drag, startPoint x: 1480, startPoint y: 277, endPoint x: 1342, endPoint y: 203, distance: 156.6
click at [1342, 203] on div "thread_eVK7BuAyUIKbdkBZEHDwEq4G Copy - - 6_Helena, Poliany User Conversation Hi…" at bounding box center [1347, 405] width 382 height 675
copy span "preciso dar check-out em 17 contas em contas em abertas, aparece a mensagem que…"
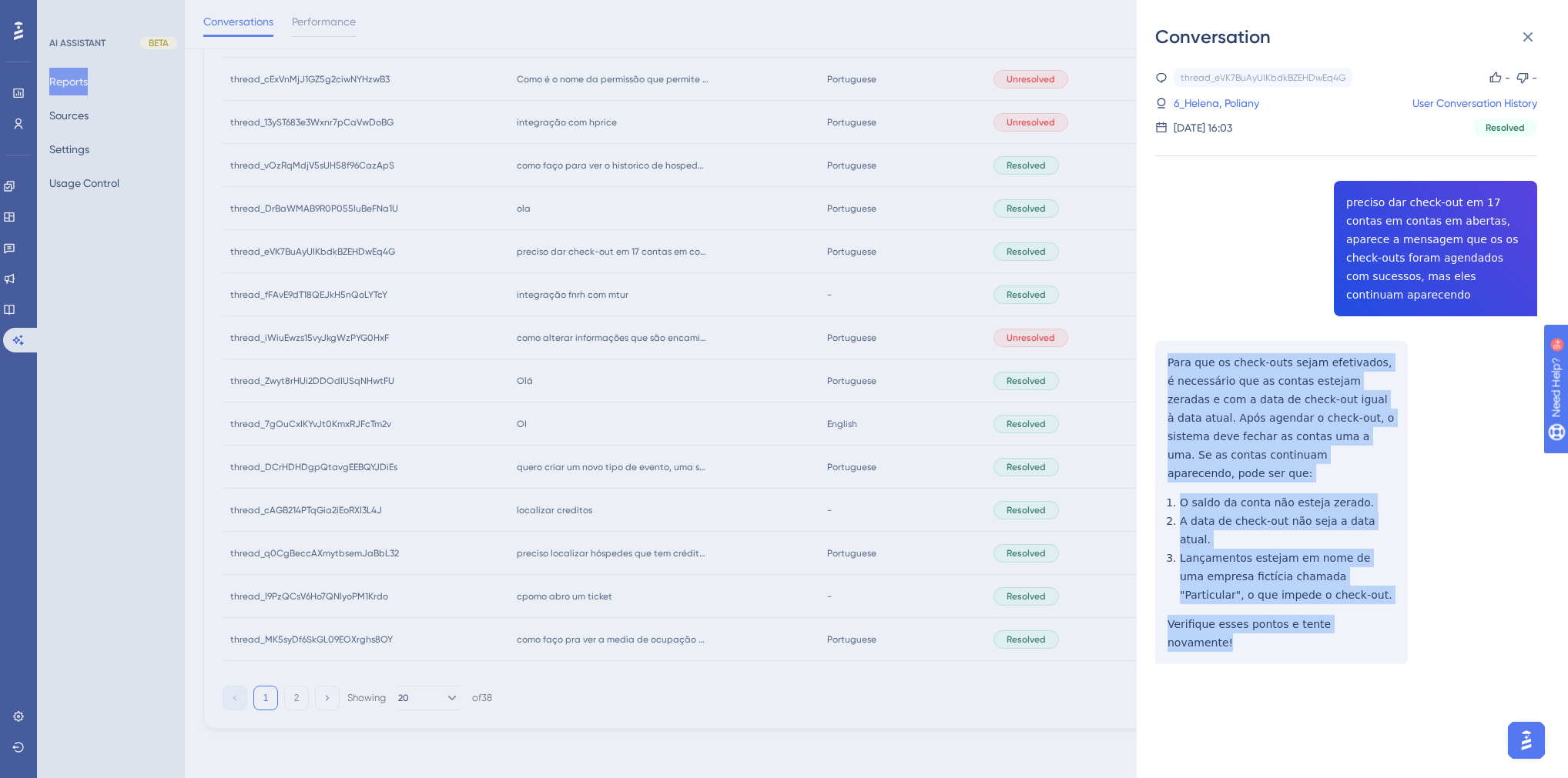
drag, startPoint x: 1372, startPoint y: 570, endPoint x: 1165, endPoint y: 345, distance: 305.7
click at [1165, 345] on div "thread_eVK7BuAyUIKbdkBZEHDwEq4G Copy - - 6_Helena, Poliany User Conversation Hi…" at bounding box center [1347, 405] width 382 height 675
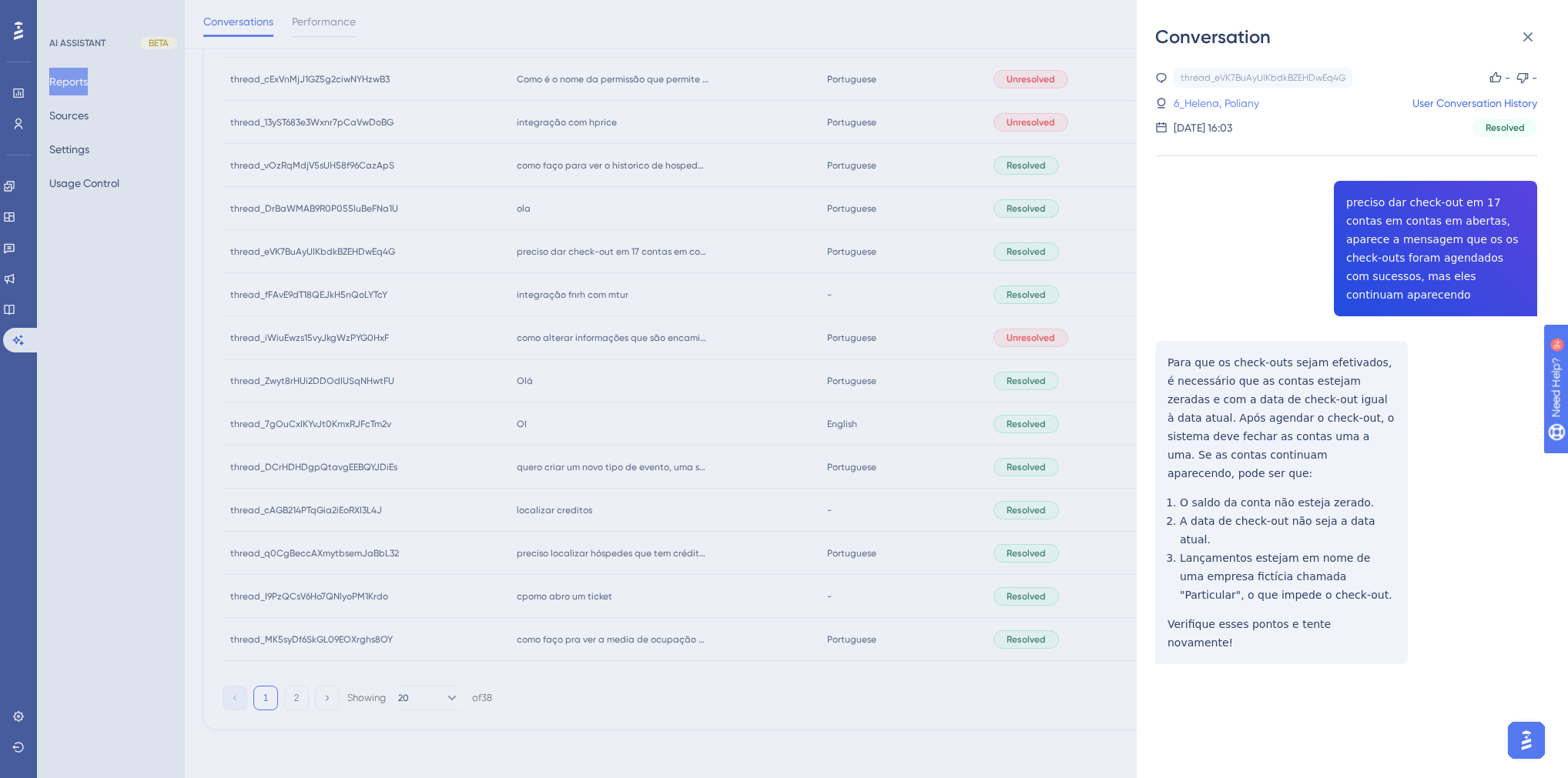
click at [1223, 107] on link "6_Helena, Poliany" at bounding box center [1217, 103] width 85 height 19
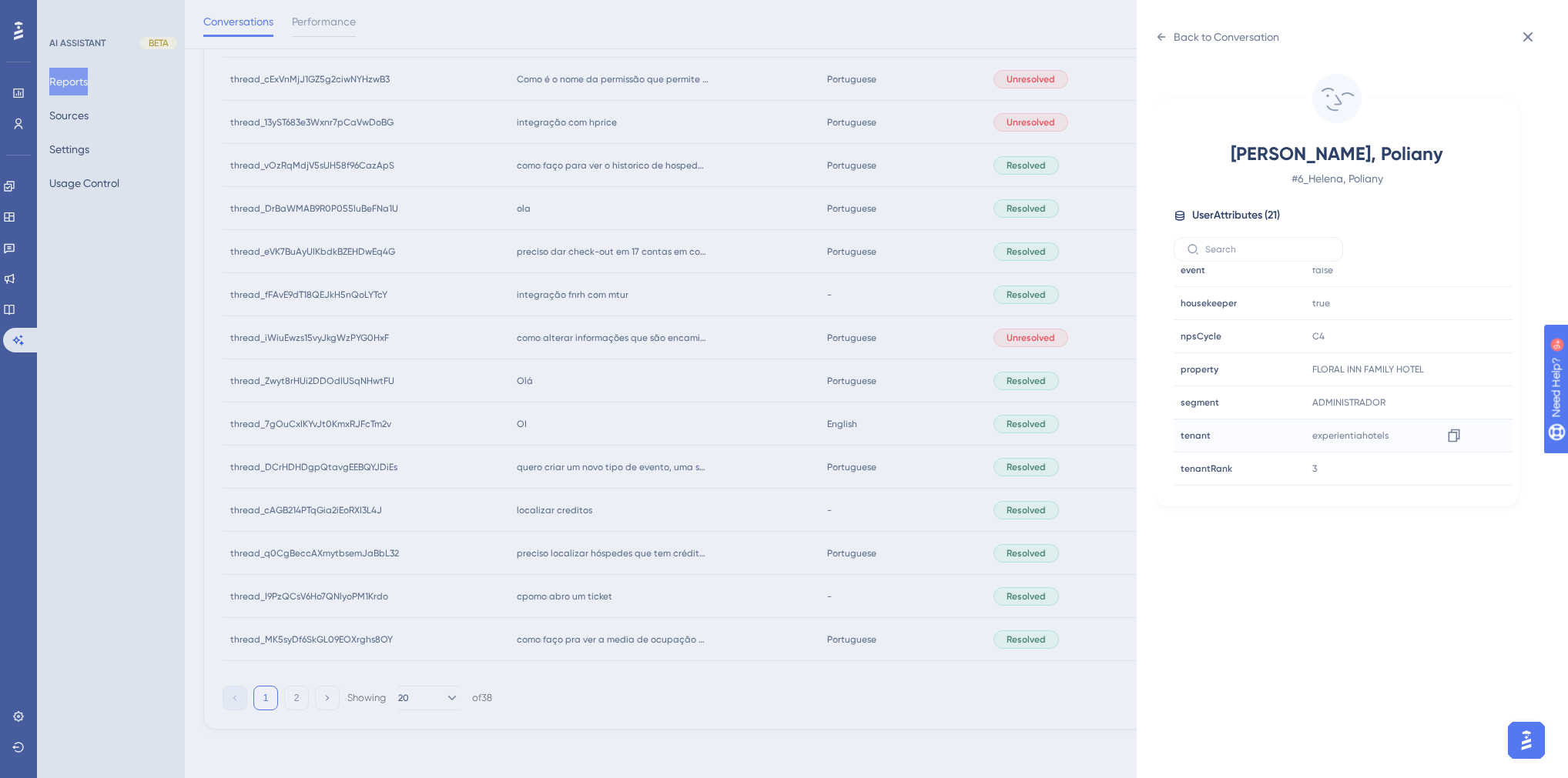
scroll to position [431, 0]
click at [665, 422] on div "Back to Conversation Helena, Poliany # 6_Helena, Poliany User Attributes ( 21 )…" at bounding box center [784, 389] width 1568 height 778
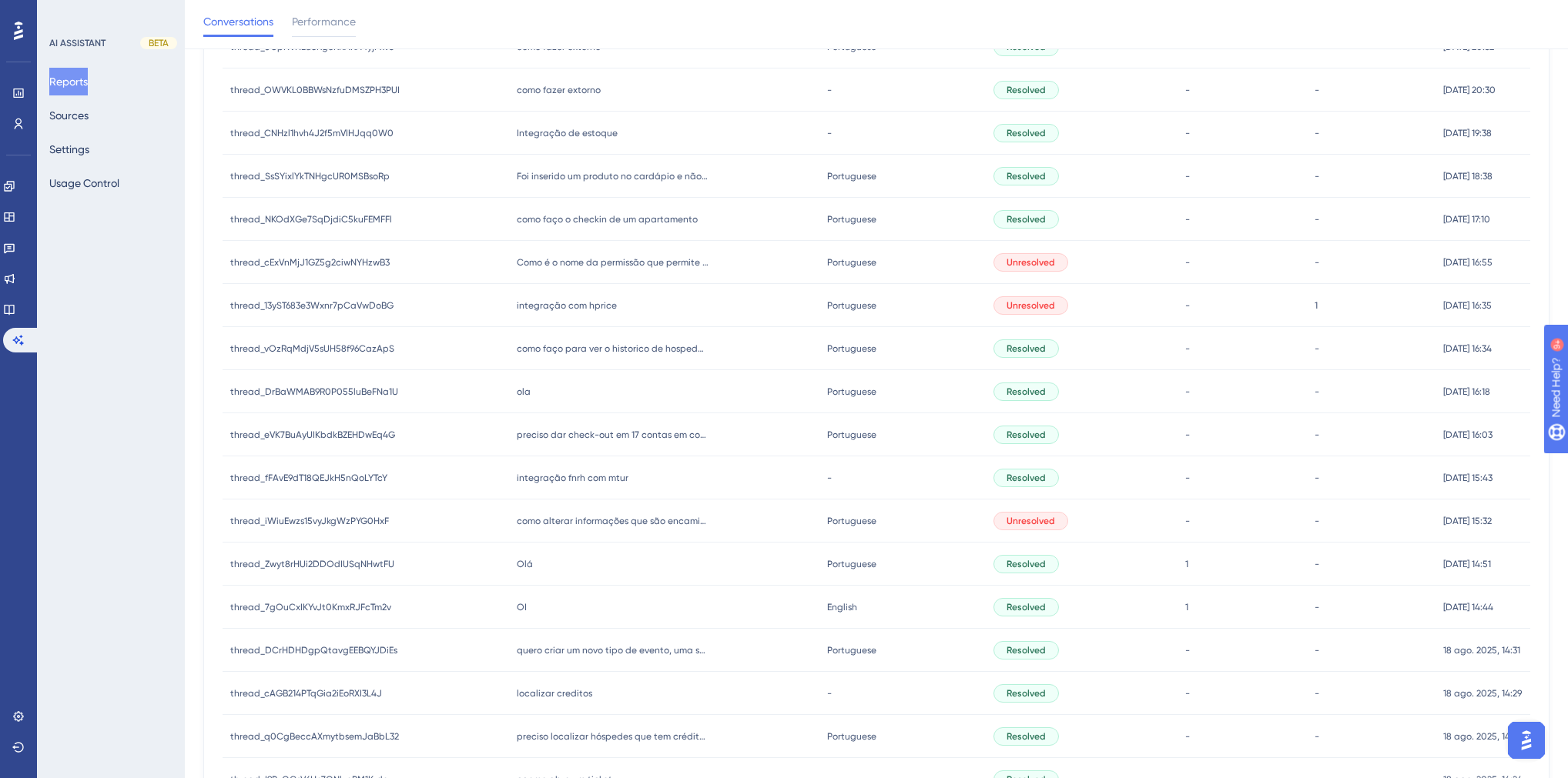
scroll to position [312, 0]
click at [517, 411] on div "ola ola" at bounding box center [664, 393] width 310 height 44
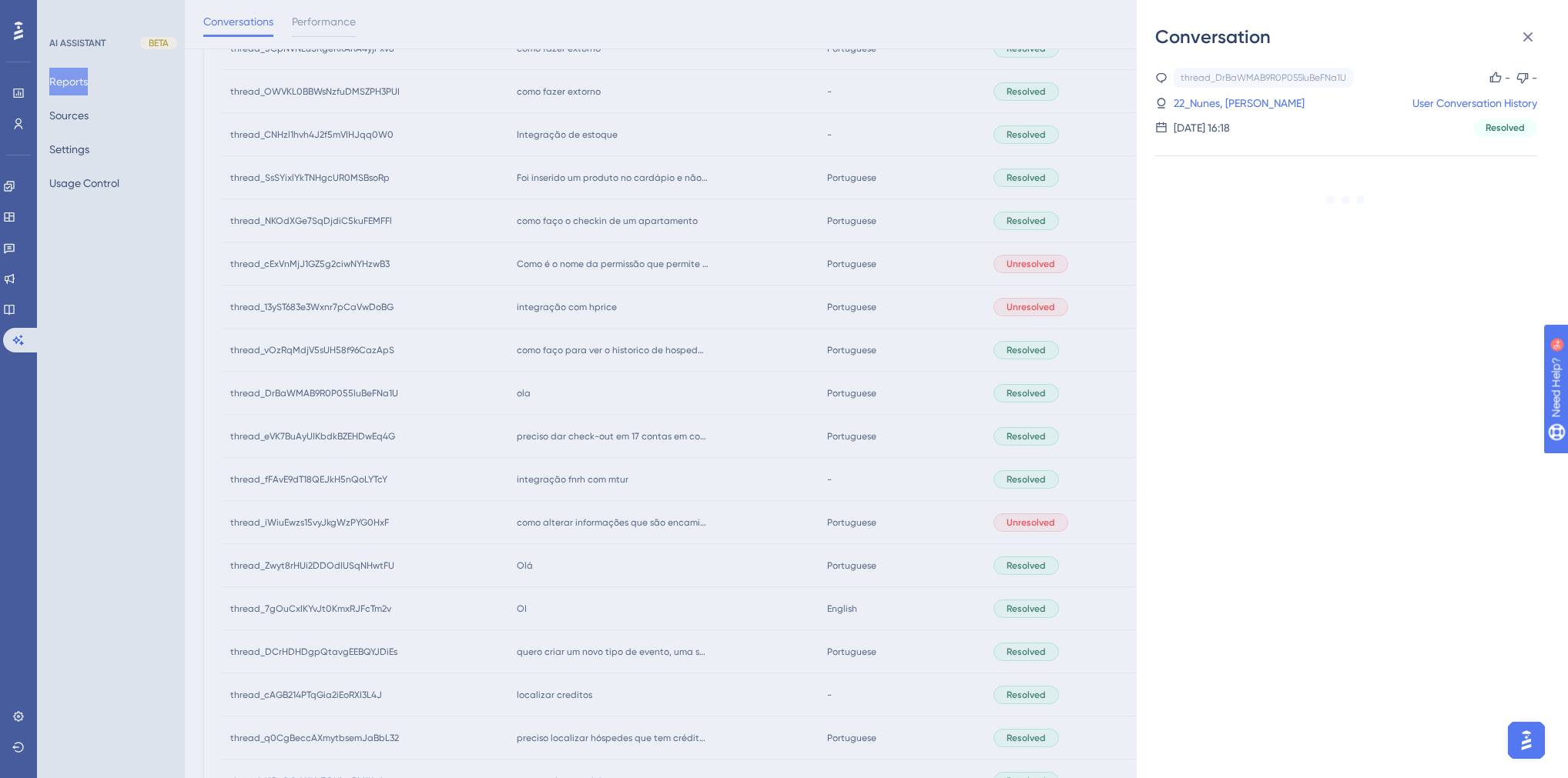
click at [656, 395] on div "Conversation thread_DrBaWMAB9R0P055luBeFNa1U Copy - - 22_Nunes, Ariana User Con…" at bounding box center [784, 389] width 1568 height 778
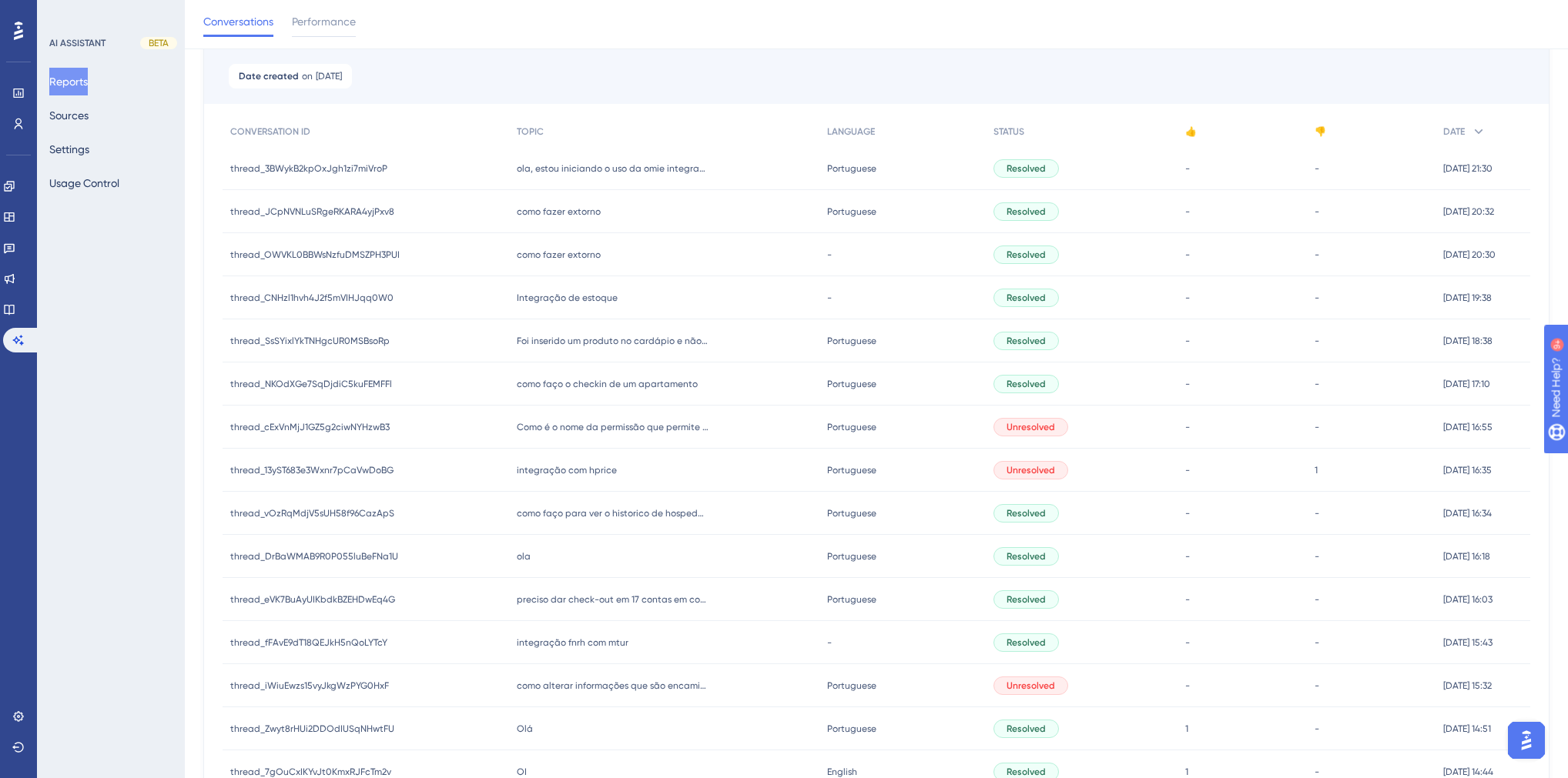
scroll to position [128, 0]
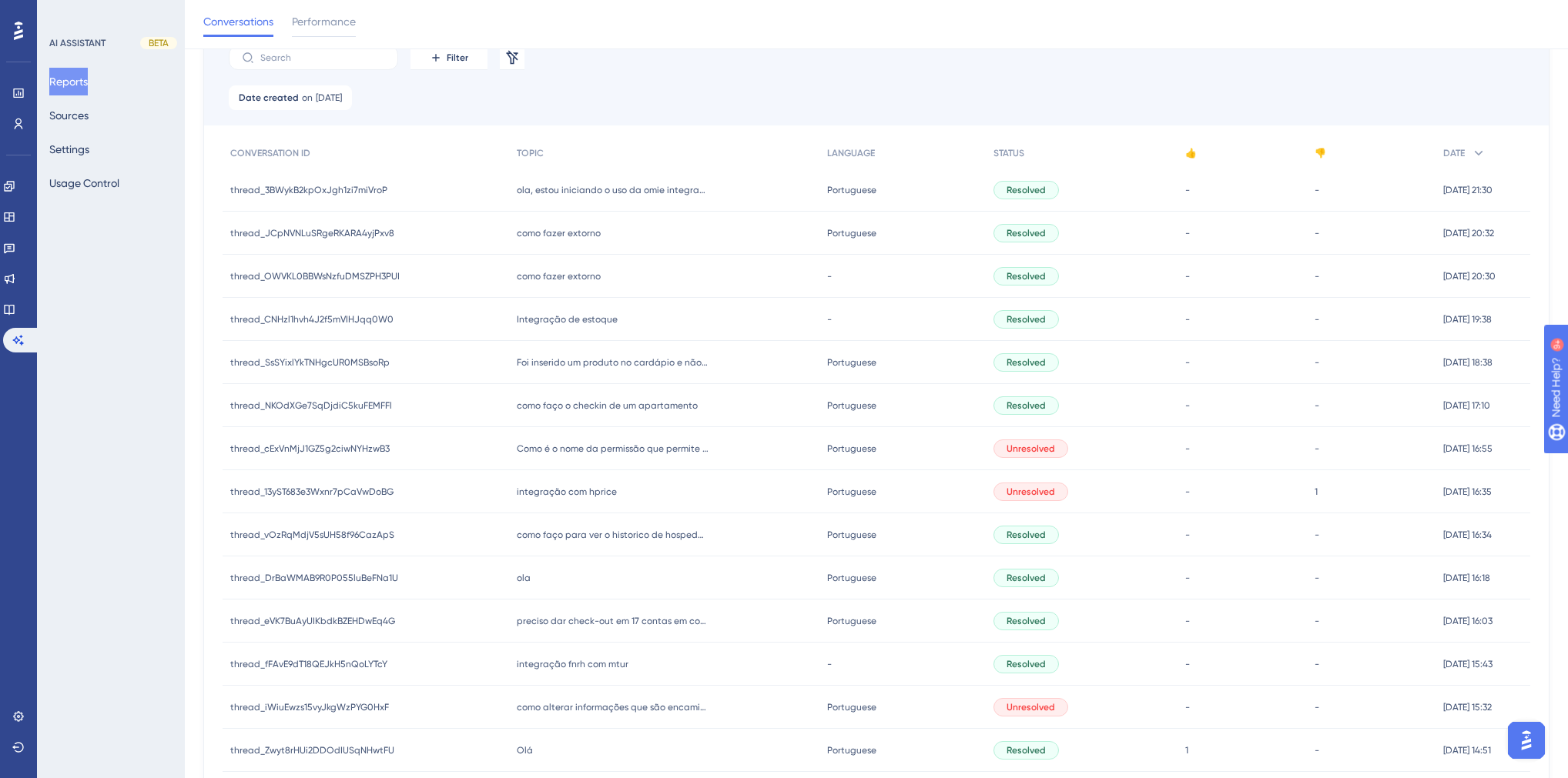
click at [546, 576] on div "ola ola" at bounding box center [664, 578] width 310 height 44
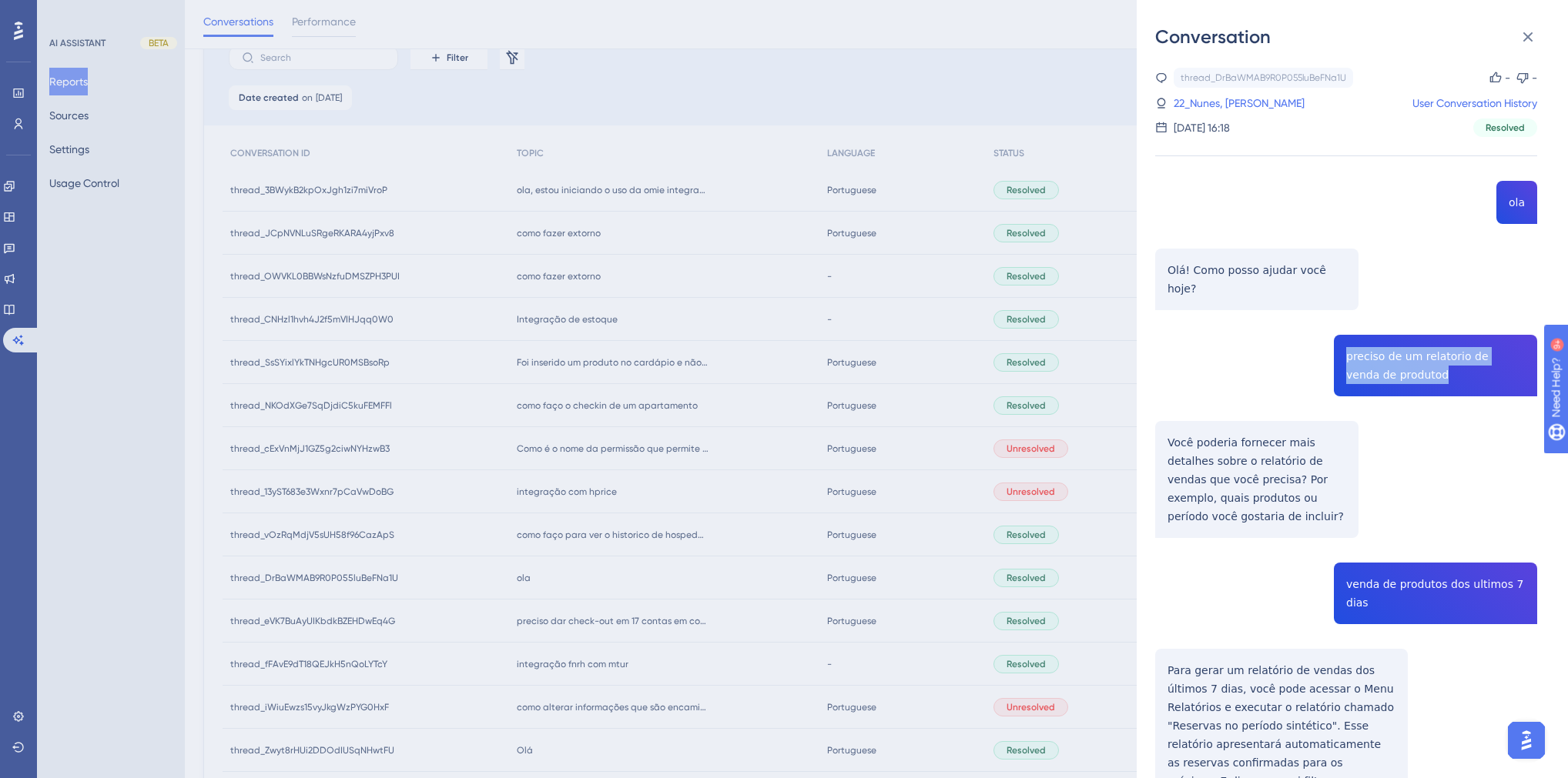
drag, startPoint x: 1402, startPoint y: 359, endPoint x: 1331, endPoint y: 342, distance: 73.0
click at [1331, 342] on div "thread_DrBaWMAB9R0P055luBeFNa1U Copy - - 22_Nunes, Ariana User Conversation His…" at bounding box center [1347, 511] width 382 height 887
click at [1380, 505] on div "thread_DrBaWMAB9R0P055luBeFNa1U Copy - - 22_Nunes, Ariana User Conversation His…" at bounding box center [1347, 511] width 382 height 887
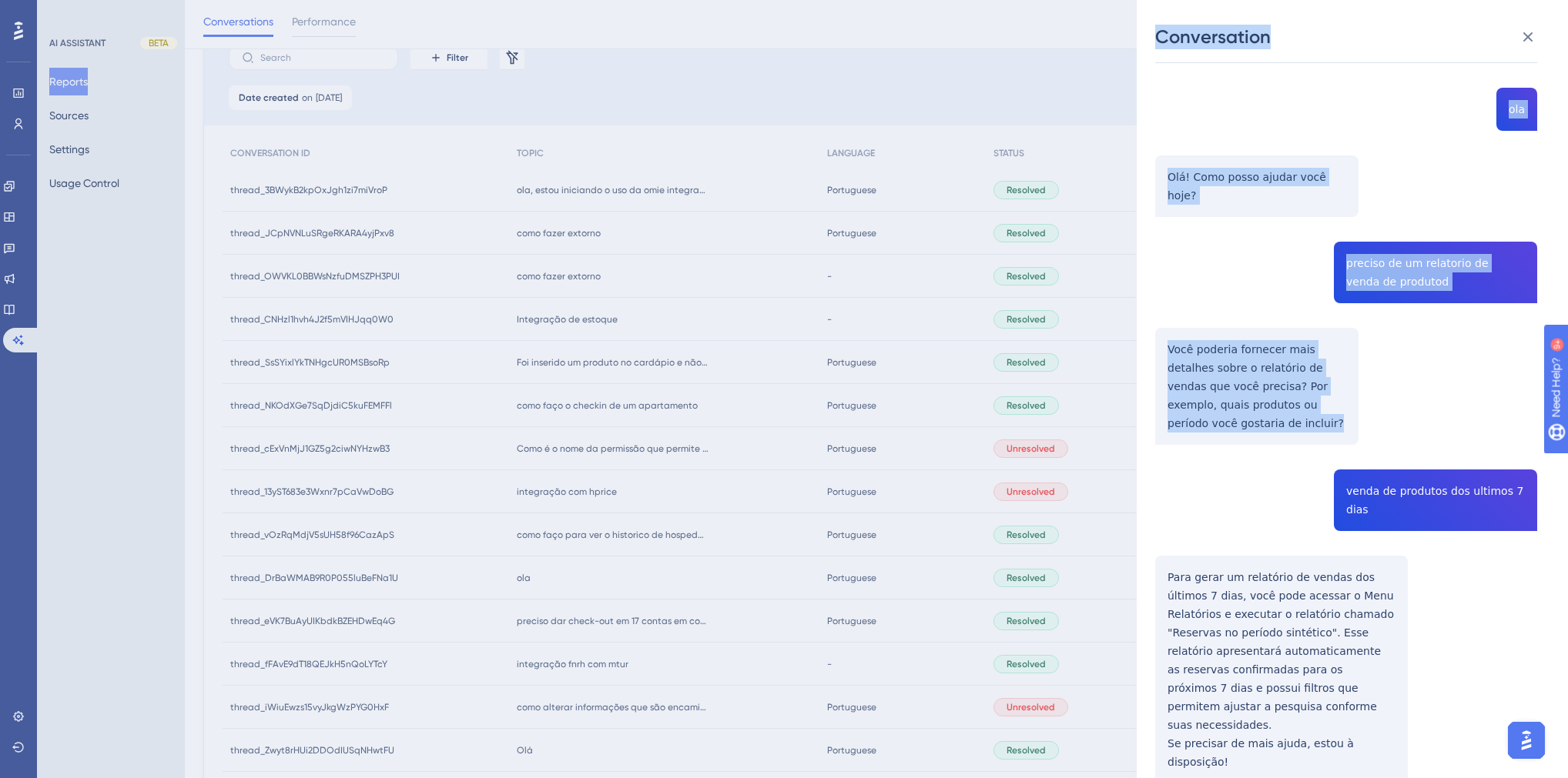
drag, startPoint x: 1339, startPoint y: 388, endPoint x: 973, endPoint y: 370, distance: 366.4
click at [1131, 345] on div "Conversation thread_DrBaWMAB9R0P055luBeFNa1U Copy - - 22_Nunes, Ariana User Con…" at bounding box center [784, 389] width 1568 height 778
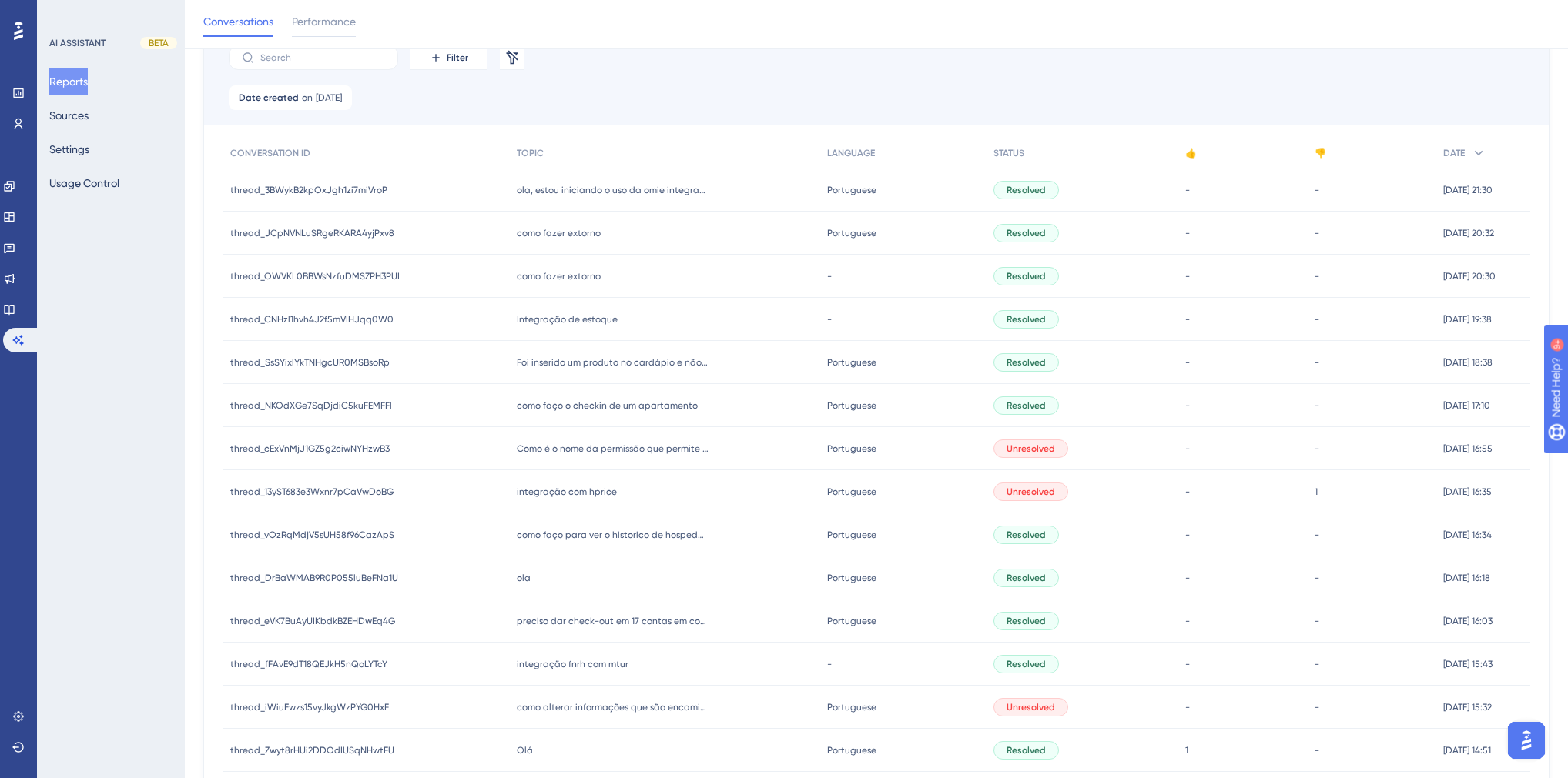
click at [528, 576] on span "ola" at bounding box center [524, 577] width 14 height 12
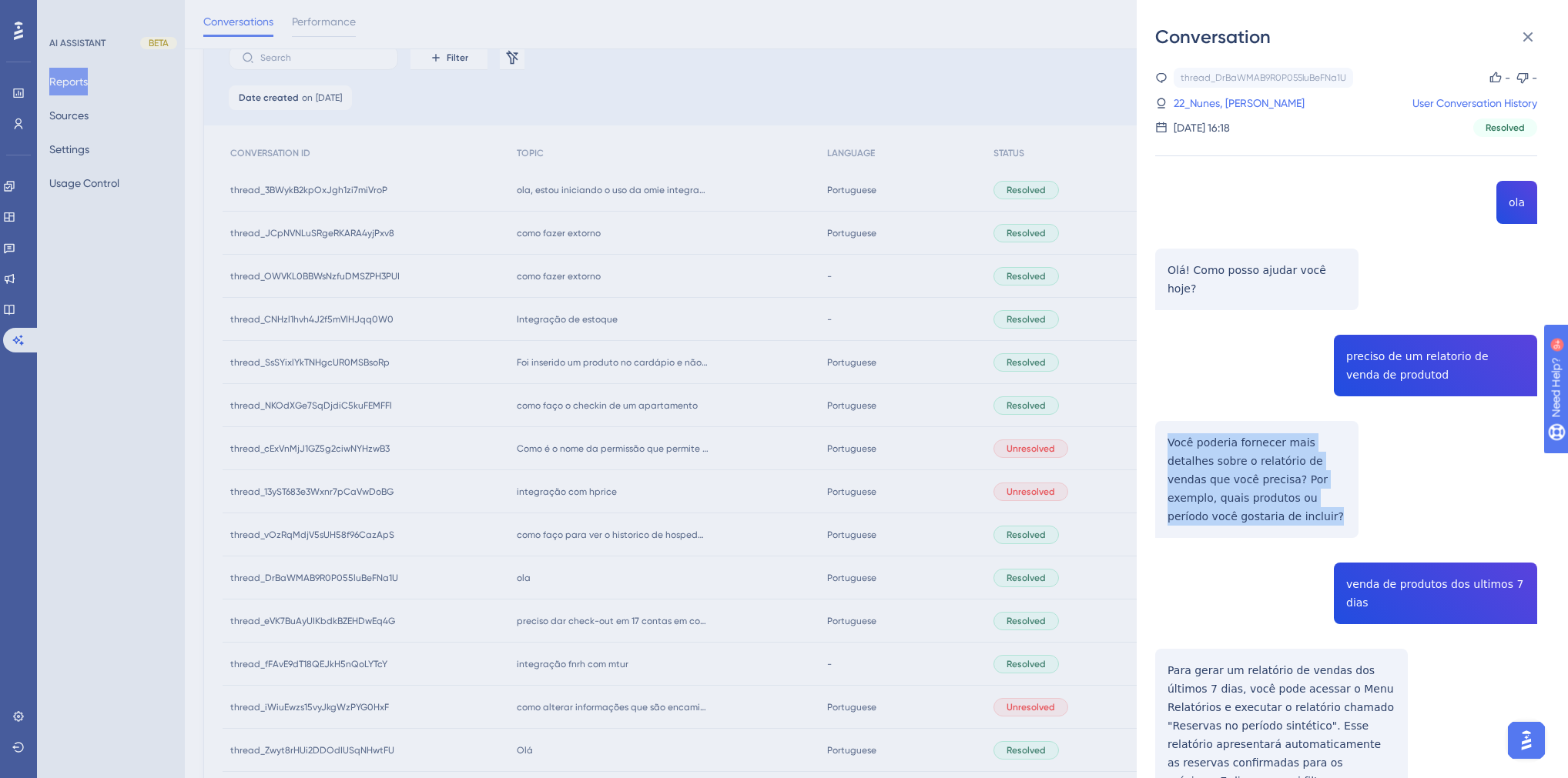
drag, startPoint x: 1340, startPoint y: 477, endPoint x: 1161, endPoint y: 431, distance: 184.8
click at [1161, 431] on div "thread_DrBaWMAB9R0P055luBeFNa1U Copy - - 22_Nunes, Ariana User Conversation His…" at bounding box center [1347, 511] width 382 height 887
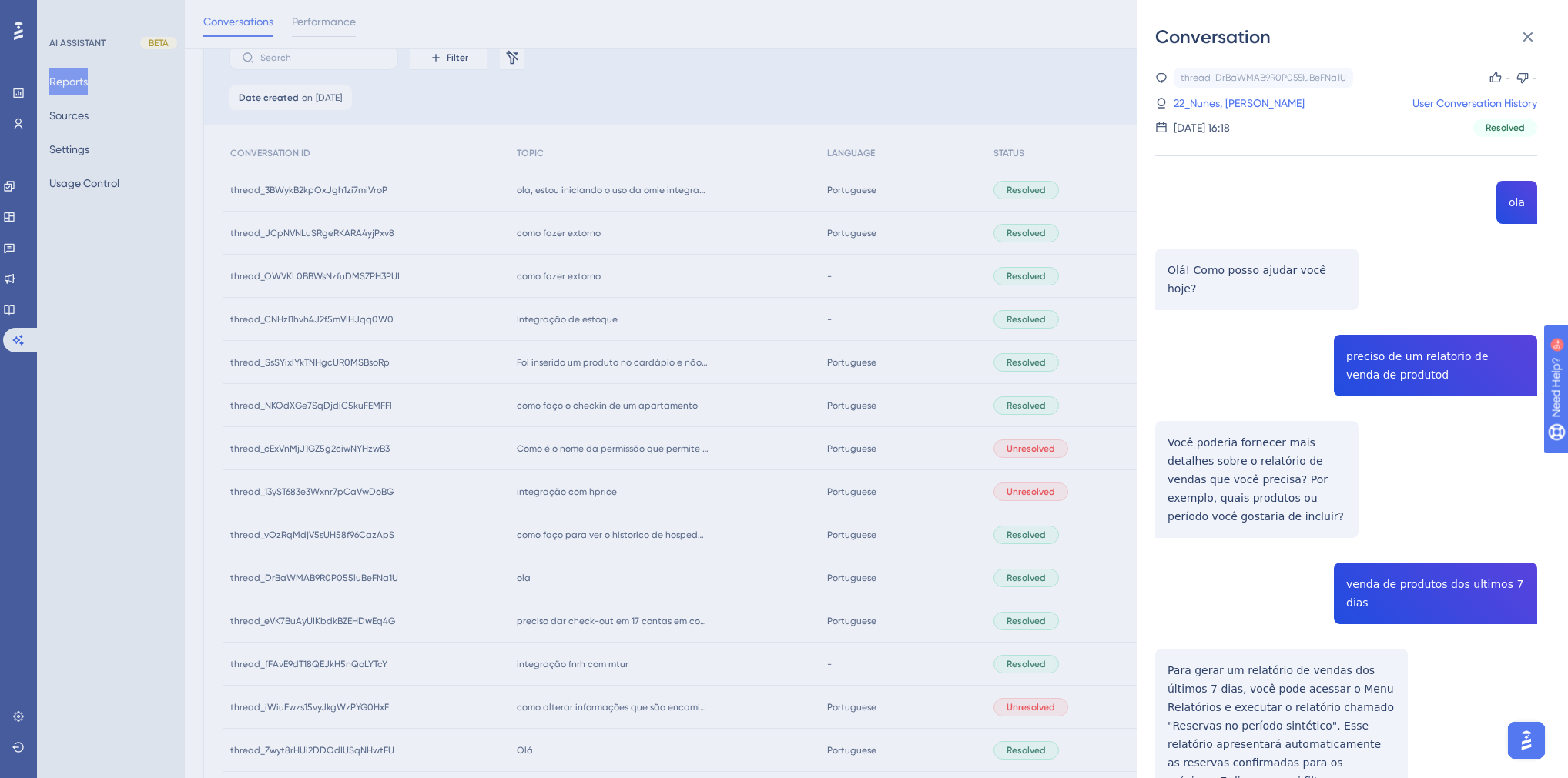
click at [1365, 557] on div "thread_DrBaWMAB9R0P055luBeFNa1U Copy - - 22_Nunes, Ariana User Conversation His…" at bounding box center [1347, 511] width 382 height 887
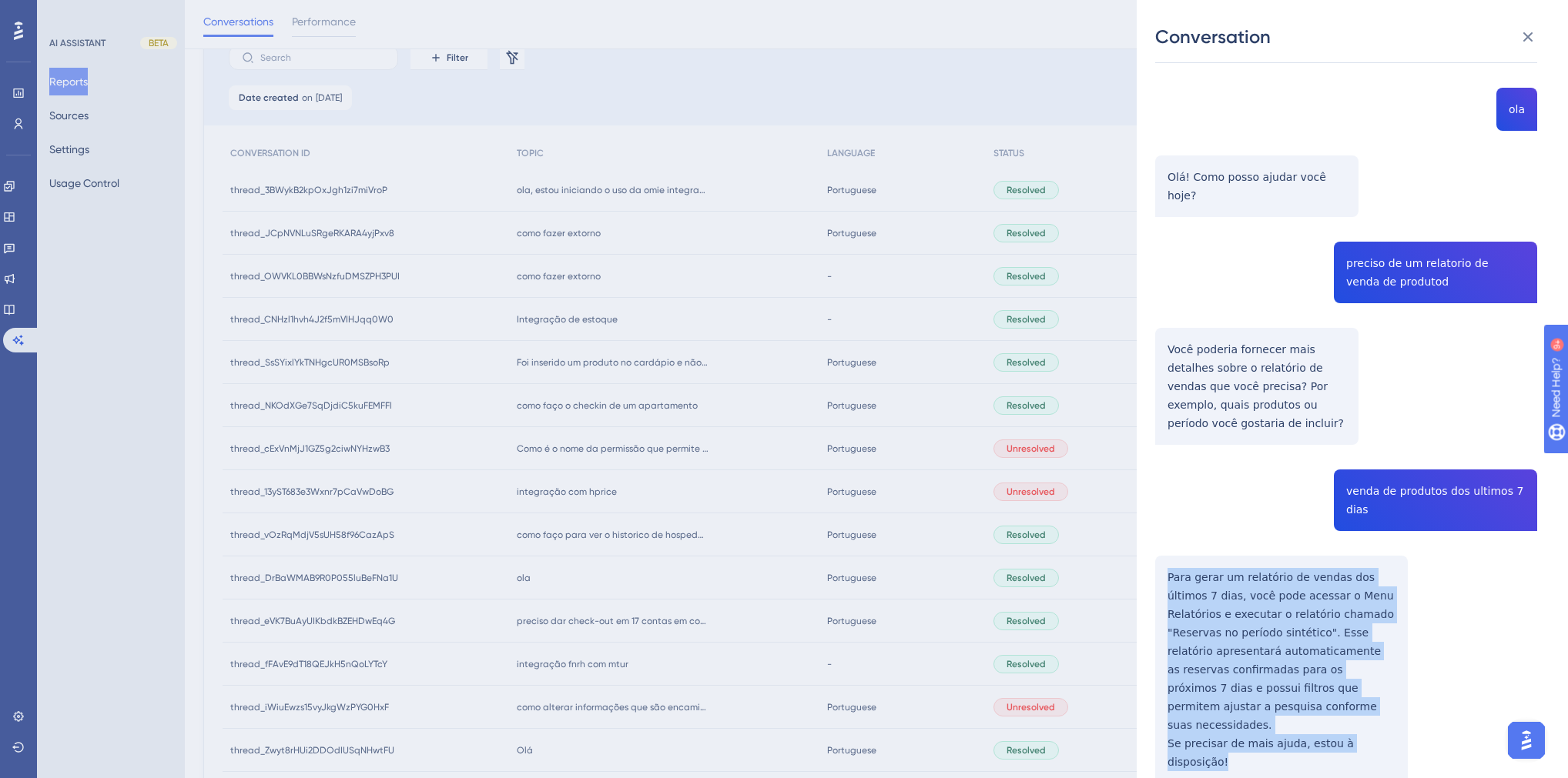
drag, startPoint x: 1388, startPoint y: 689, endPoint x: 1168, endPoint y: 535, distance: 268.5
click at [1168, 535] on div "thread_DrBaWMAB9R0P055luBeFNa1U Copy - - 22_Nunes, Ariana User Conversation His…" at bounding box center [1347, 419] width 382 height 887
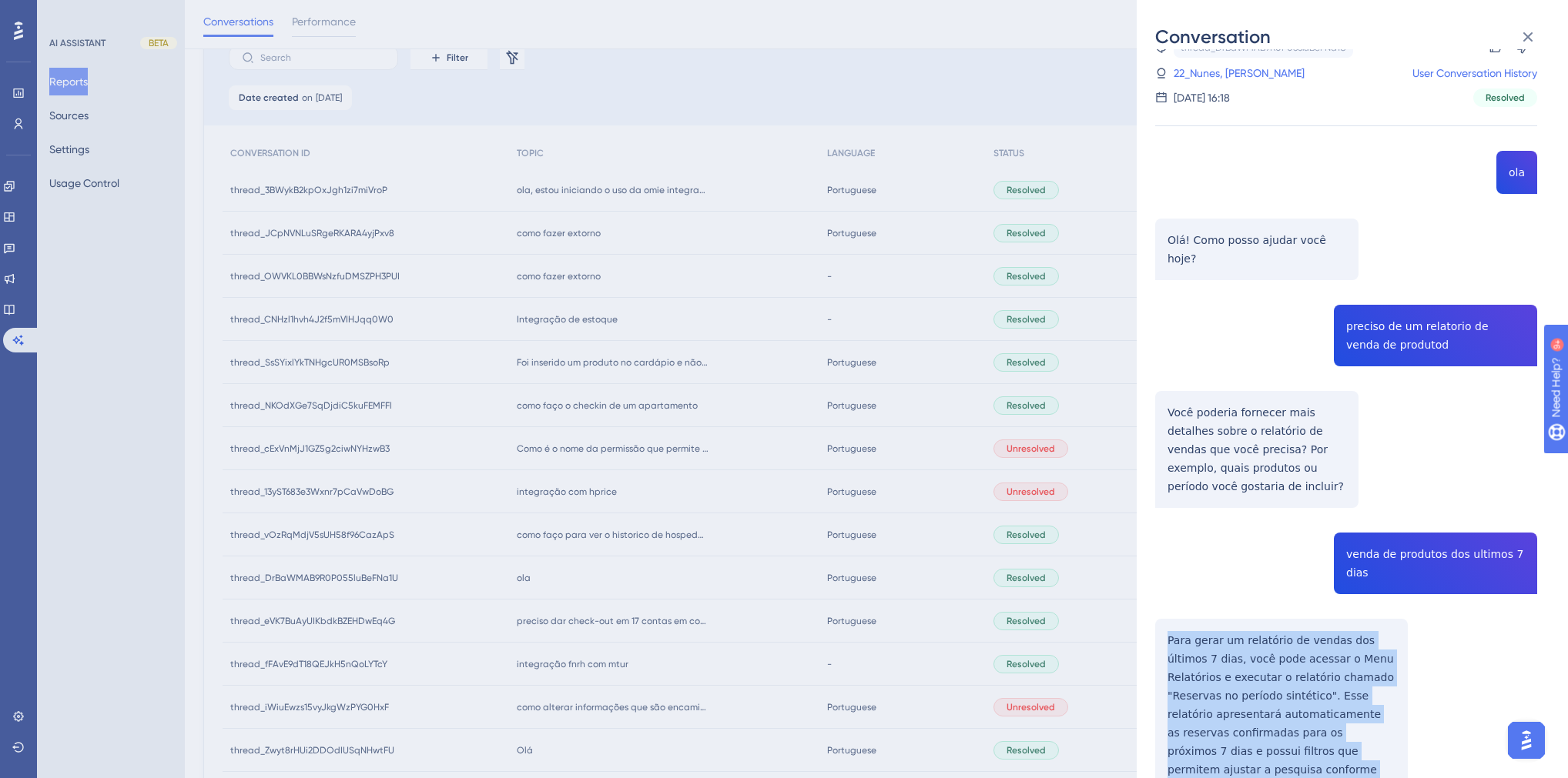
scroll to position [0, 0]
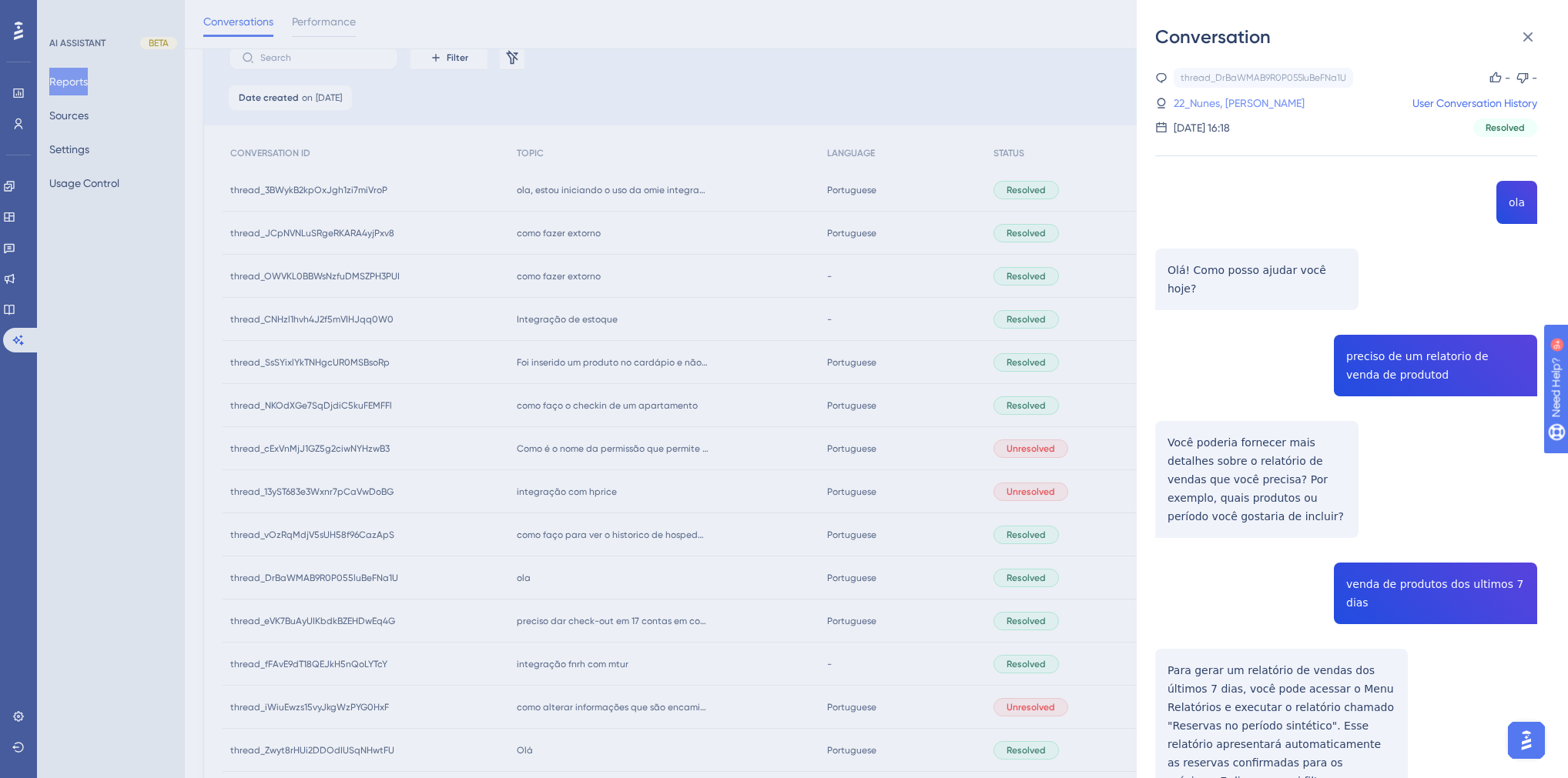
click at [1218, 100] on link "22_Nunes, Ariana" at bounding box center [1239, 103] width 131 height 19
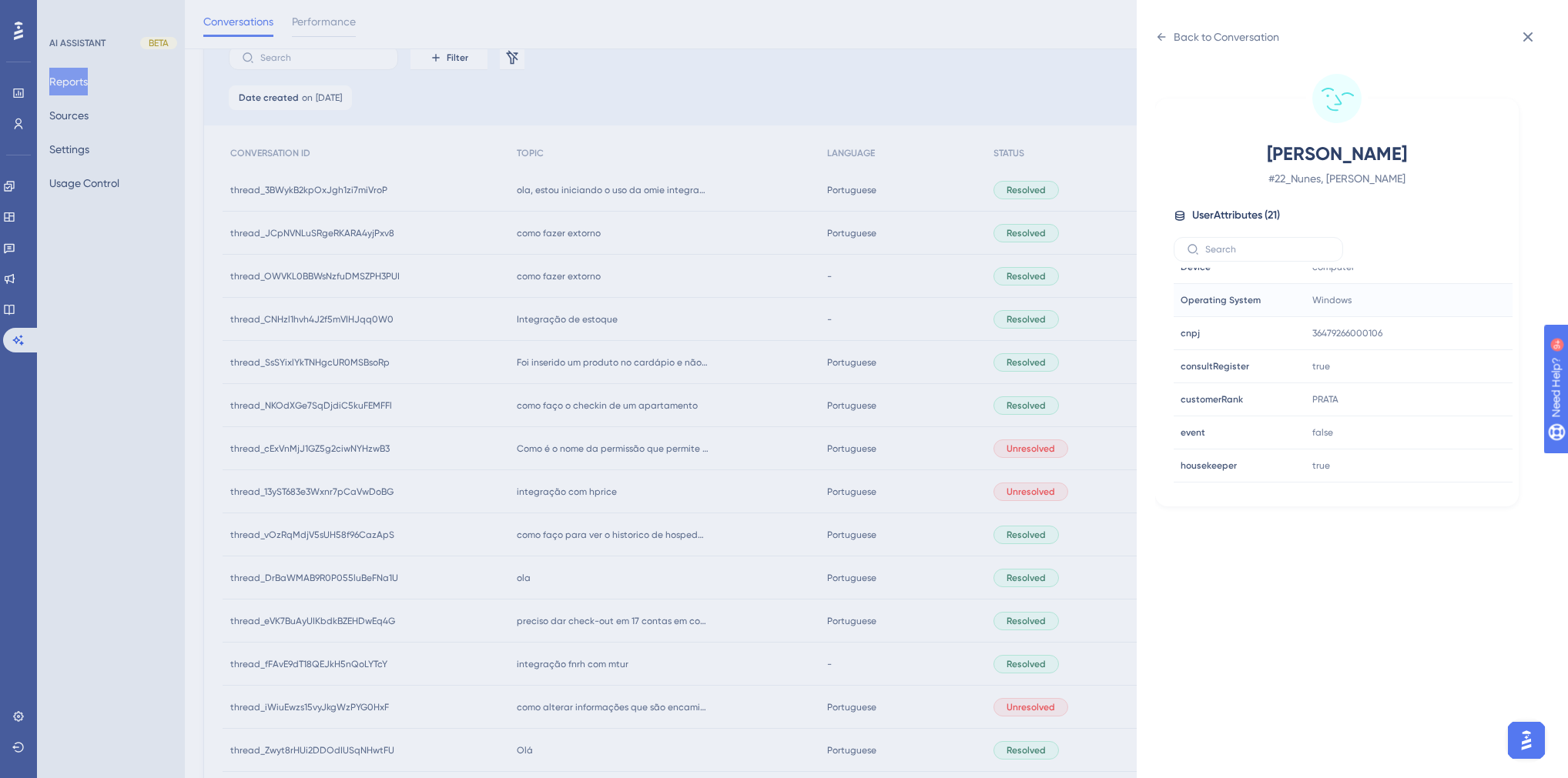
scroll to position [370, 0]
click at [851, 459] on div "Back to Conversation Nunes, Ariana # 22_Nunes, Ariana User Attributes ( 21 ) Em…" at bounding box center [784, 389] width 1568 height 778
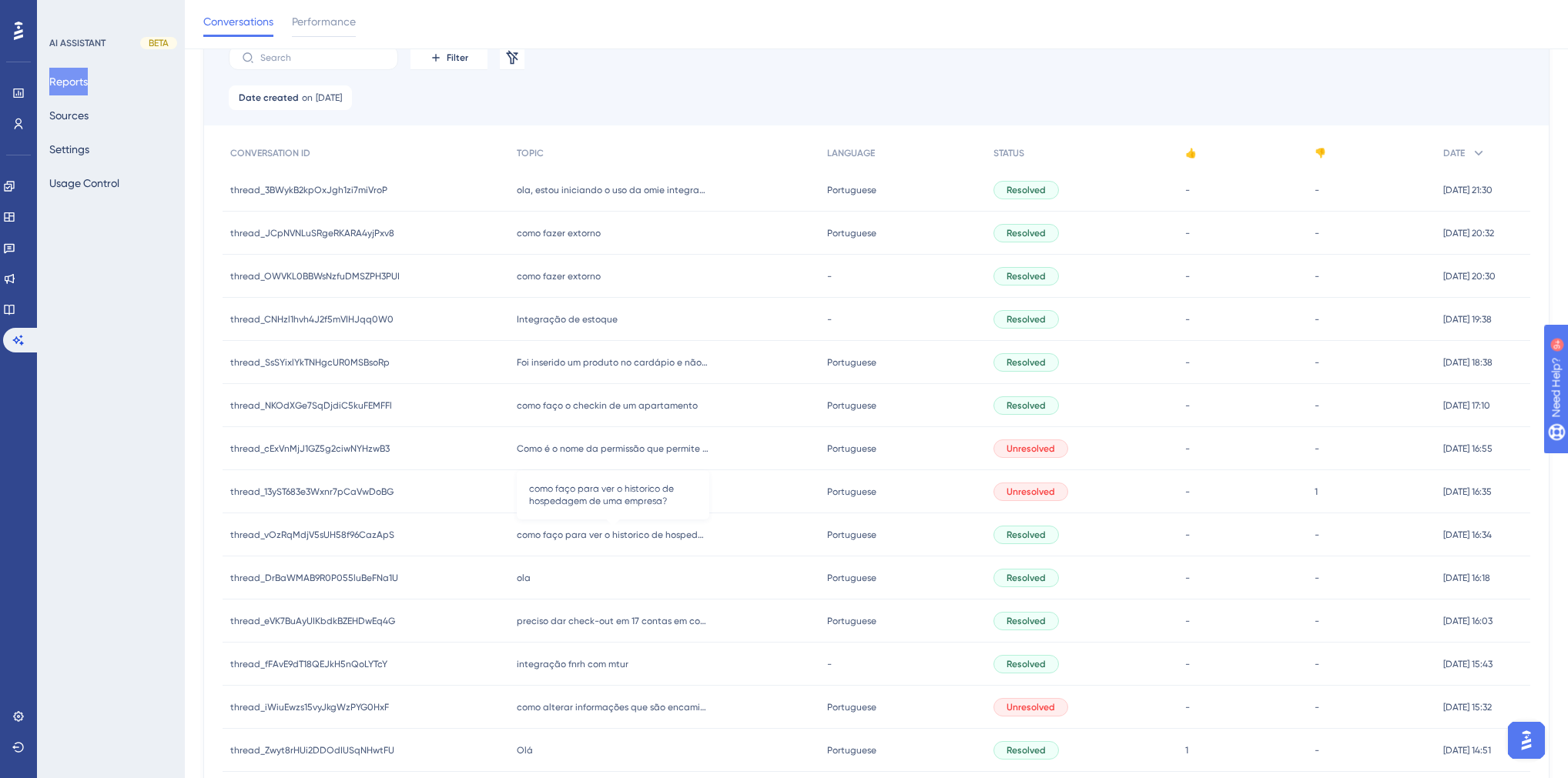
click at [583, 530] on span "como faço para ver o historico de hospedagem de uma empresa?" at bounding box center [613, 534] width 193 height 12
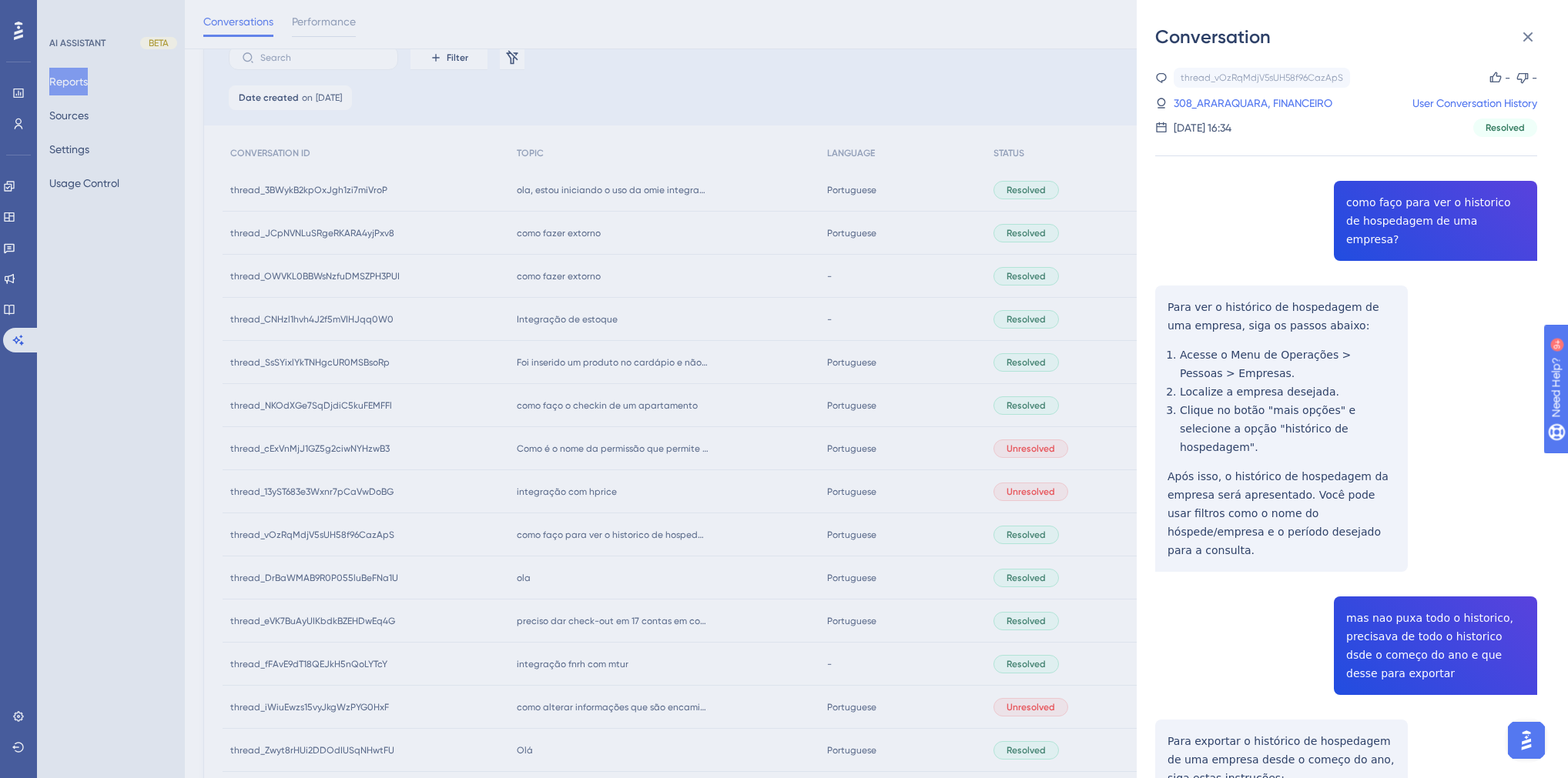
click at [1429, 203] on div "thread_vOzRqMdjV5sUH58f96CazApS Copy - - 308_ARARAQUARA, FINANCEIRO User Conver…" at bounding box center [1347, 705] width 382 height 1275
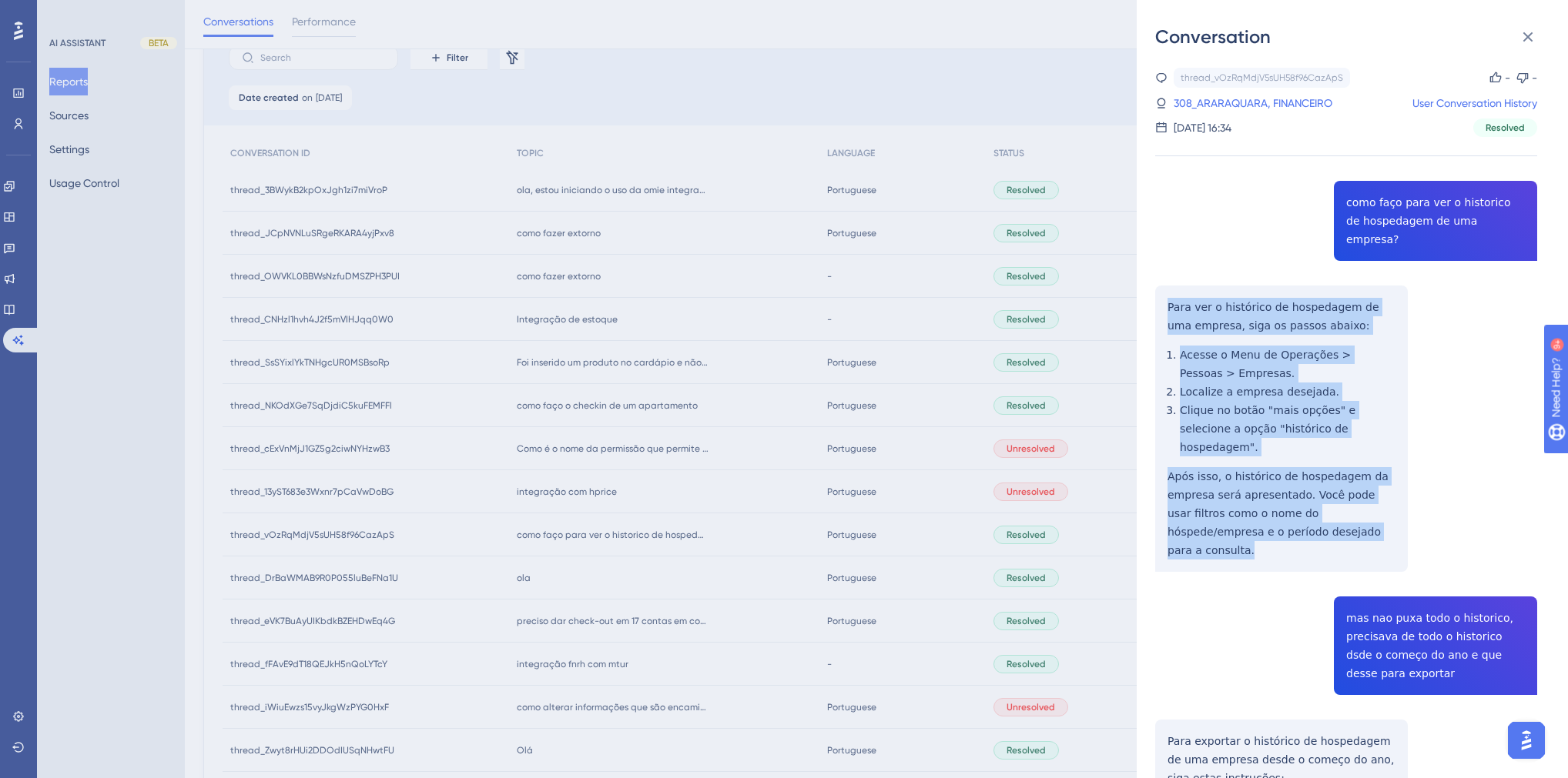
drag, startPoint x: 1342, startPoint y: 499, endPoint x: 1158, endPoint y: 281, distance: 285.3
click at [1158, 281] on div "thread_vOzRqMdjV5sUH58f96CazApS Copy - - 308_ARARAQUARA, FINANCEIRO User Conver…" at bounding box center [1347, 705] width 382 height 1275
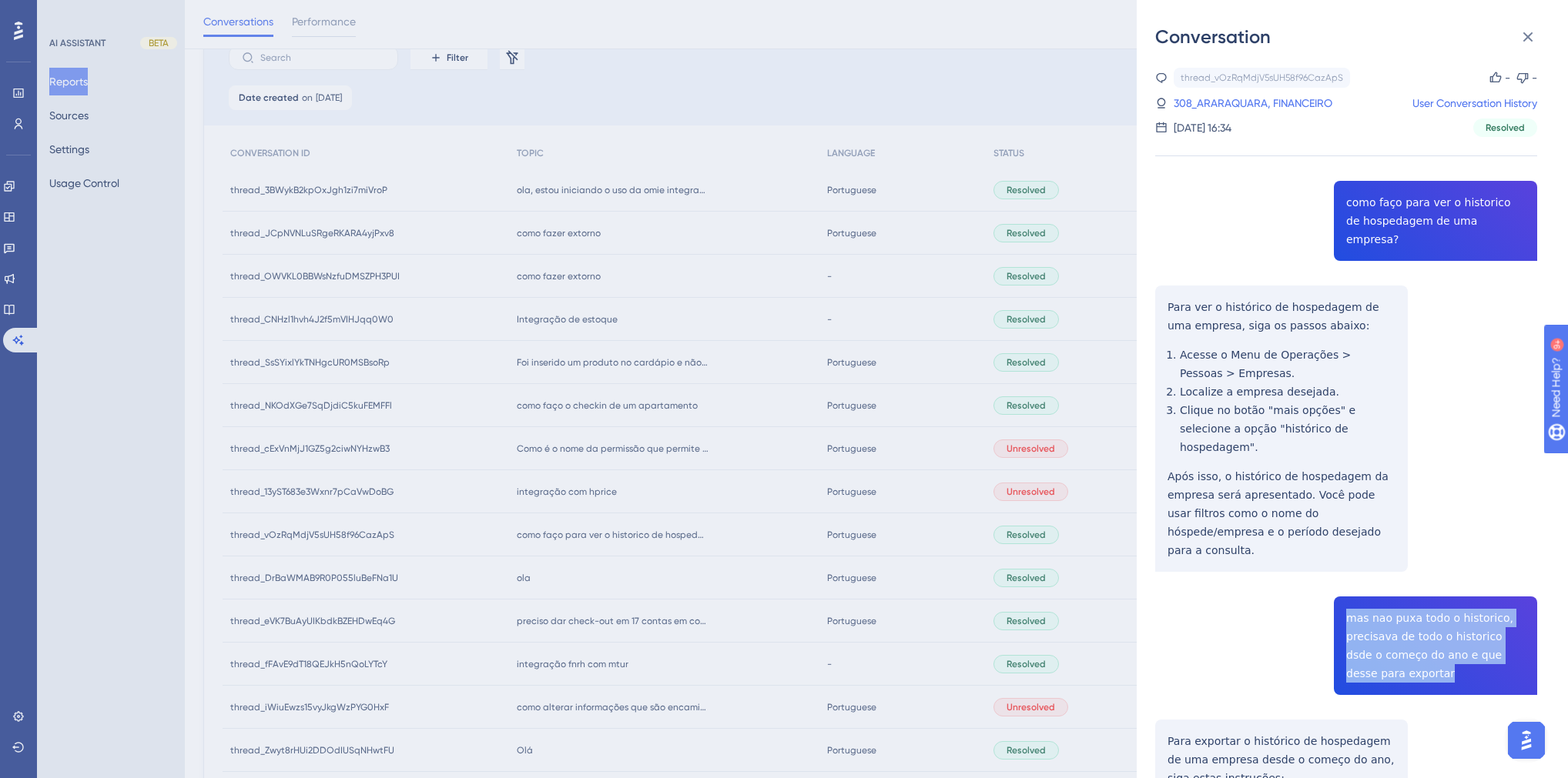
drag, startPoint x: 1402, startPoint y: 622, endPoint x: 1337, endPoint y: 560, distance: 89.8
click at [1337, 560] on div "thread_vOzRqMdjV5sUH58f96CazApS Copy - - 308_ARARAQUARA, FINANCEIRO User Conver…" at bounding box center [1347, 705] width 382 height 1275
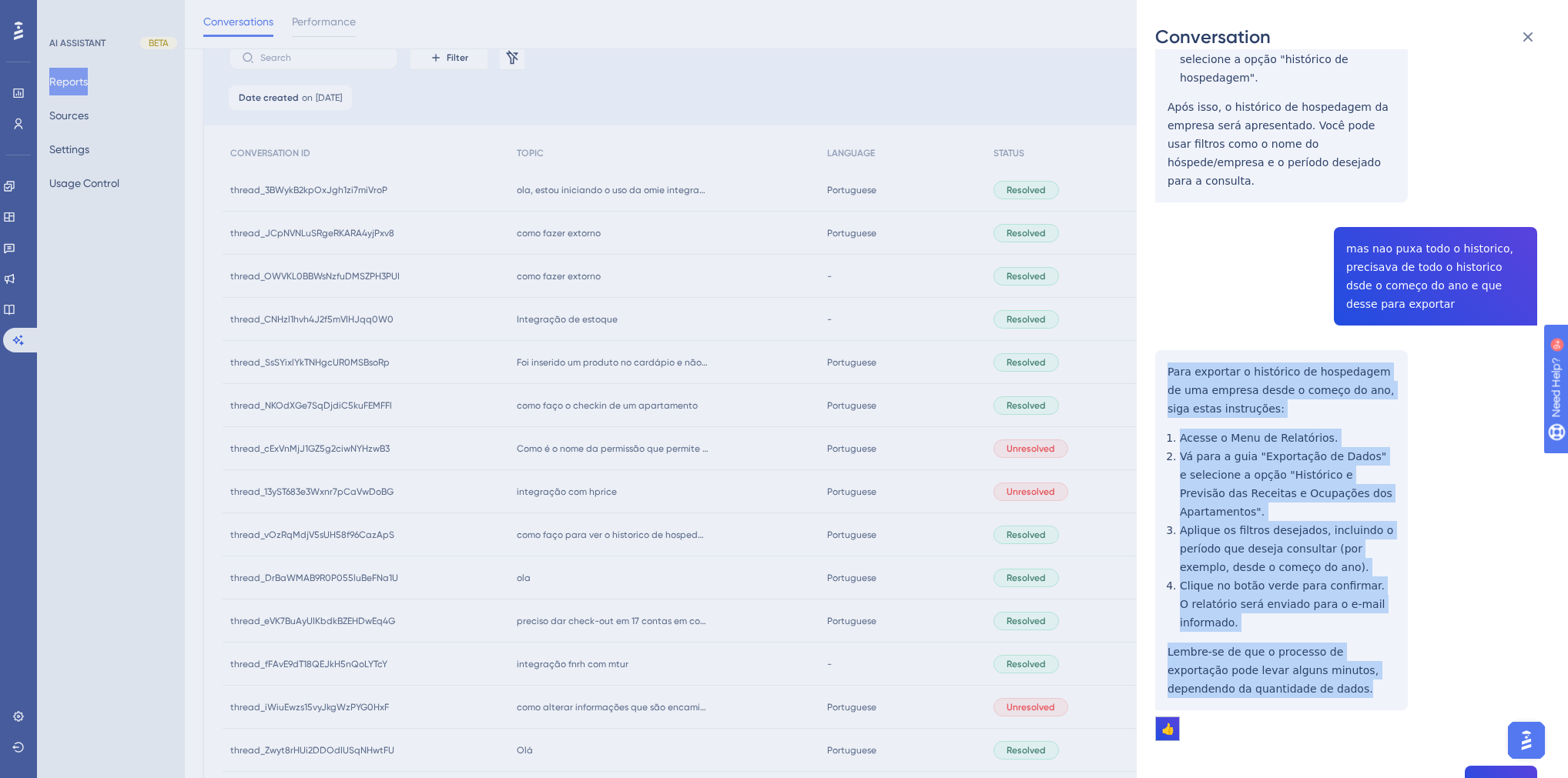
drag, startPoint x: 1288, startPoint y: 616, endPoint x: 1162, endPoint y: 307, distance: 333.7
click at [1162, 307] on div "thread_vOzRqMdjV5sUH58f96CazApS Copy - - 308_ARARAQUARA, FINANCEIRO User Conver…" at bounding box center [1347, 335] width 382 height 1275
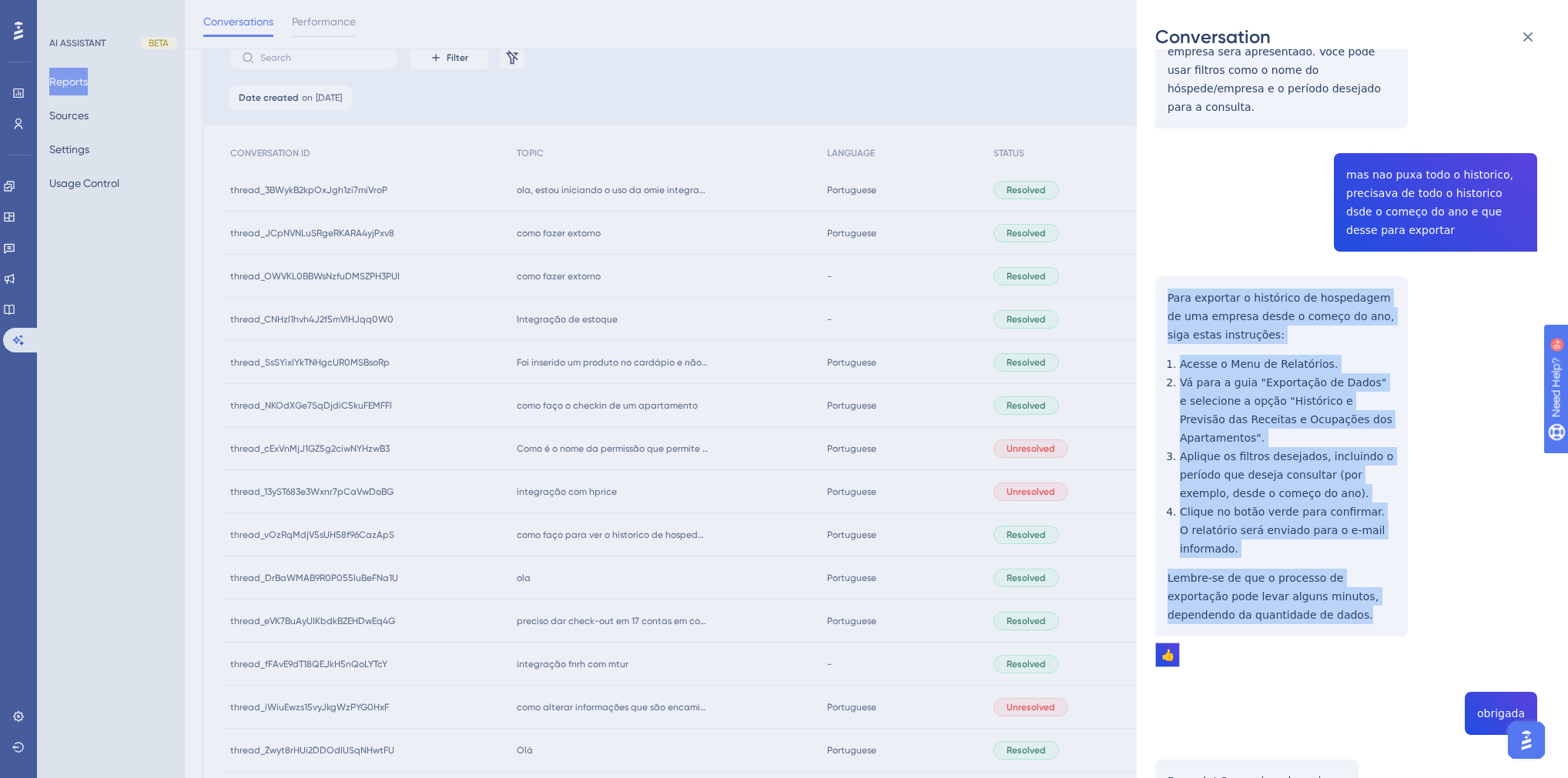
scroll to position [481, 0]
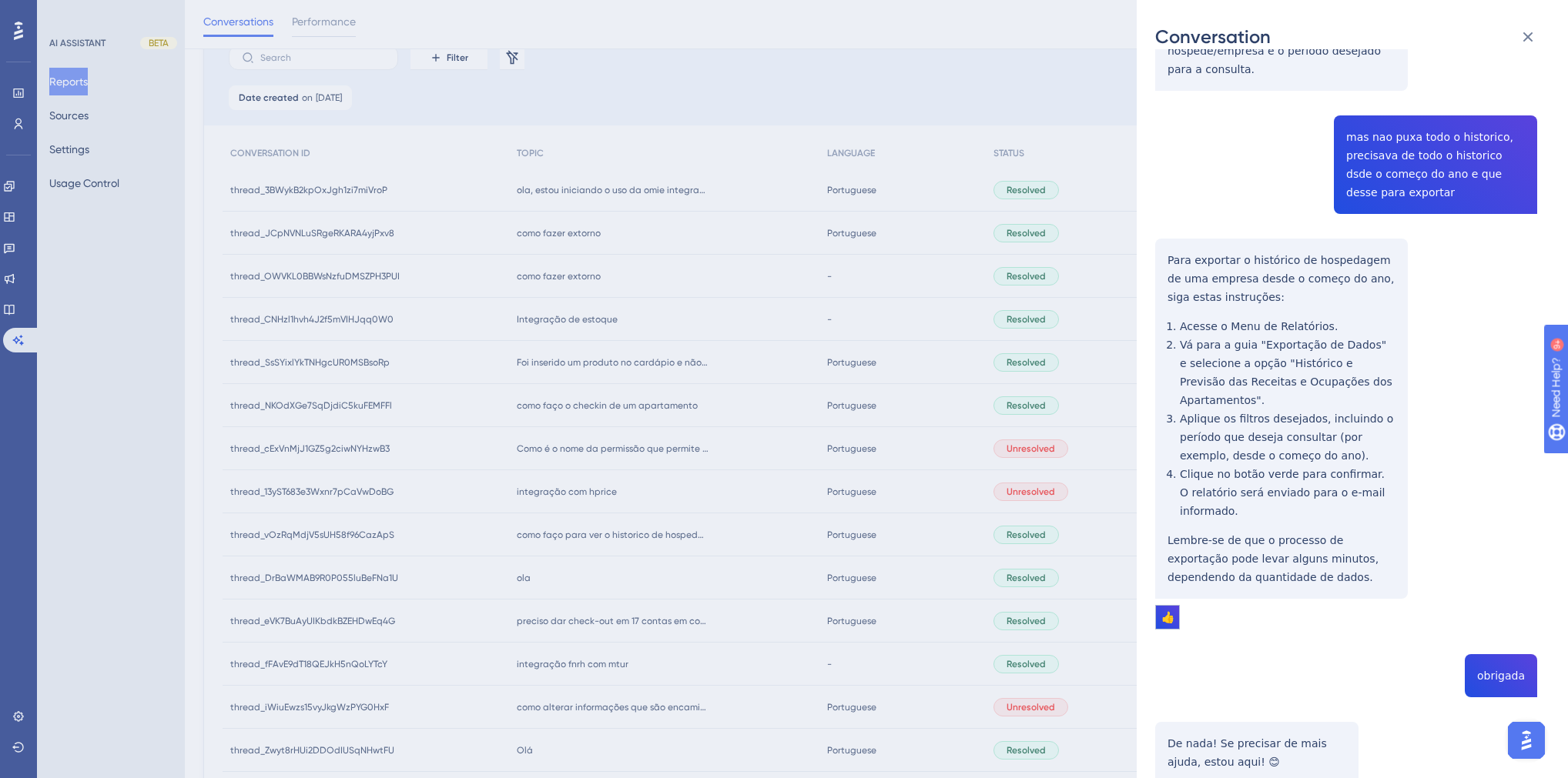
click at [559, 457] on div "Conversation thread_vOzRqMdjV5sUH58f96CazApS Copy - - 308_ARARAQUARA, FINANCEIR…" at bounding box center [784, 389] width 1568 height 778
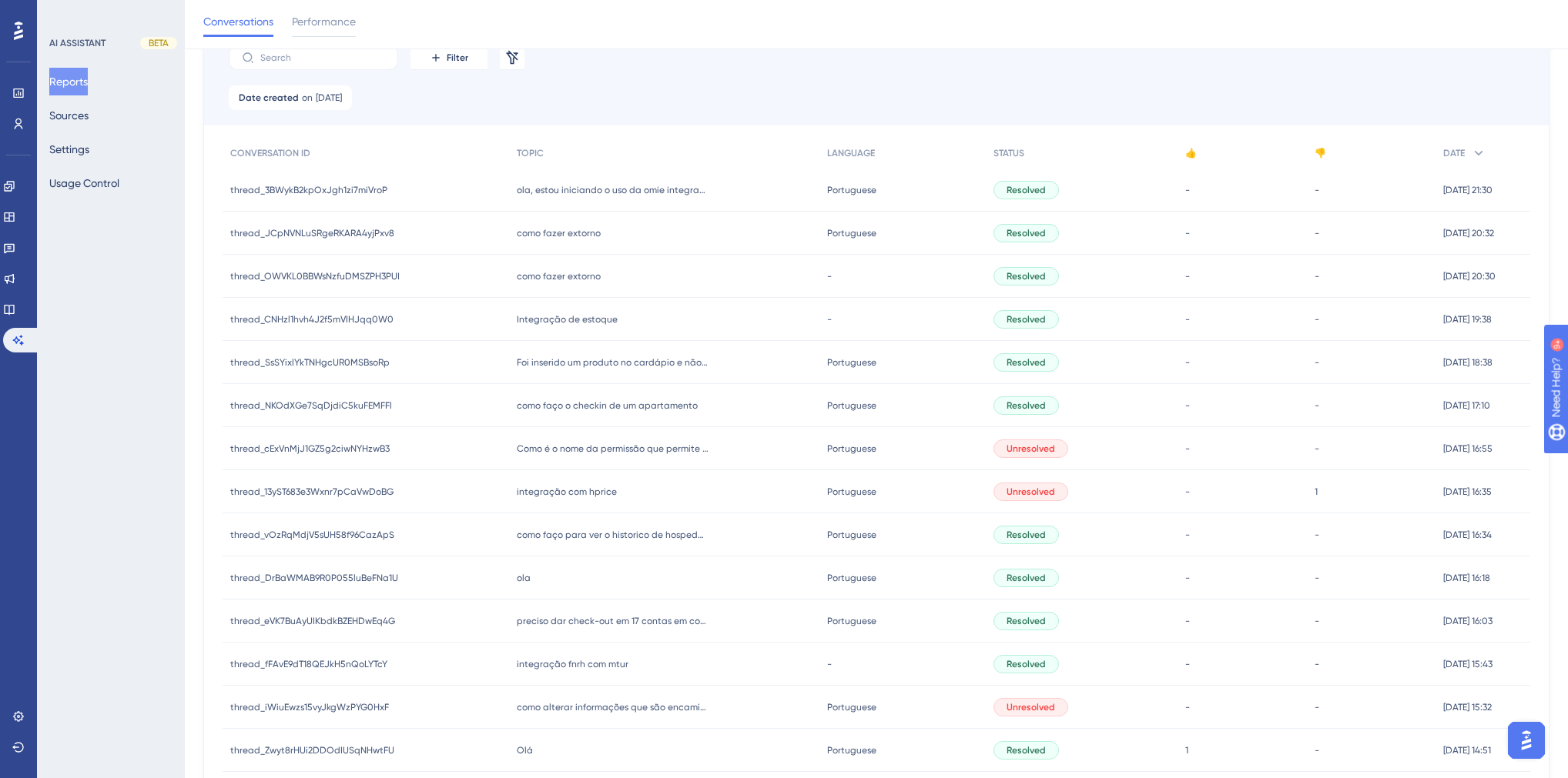
click at [561, 492] on span "integração com hprice" at bounding box center [567, 491] width 100 height 12
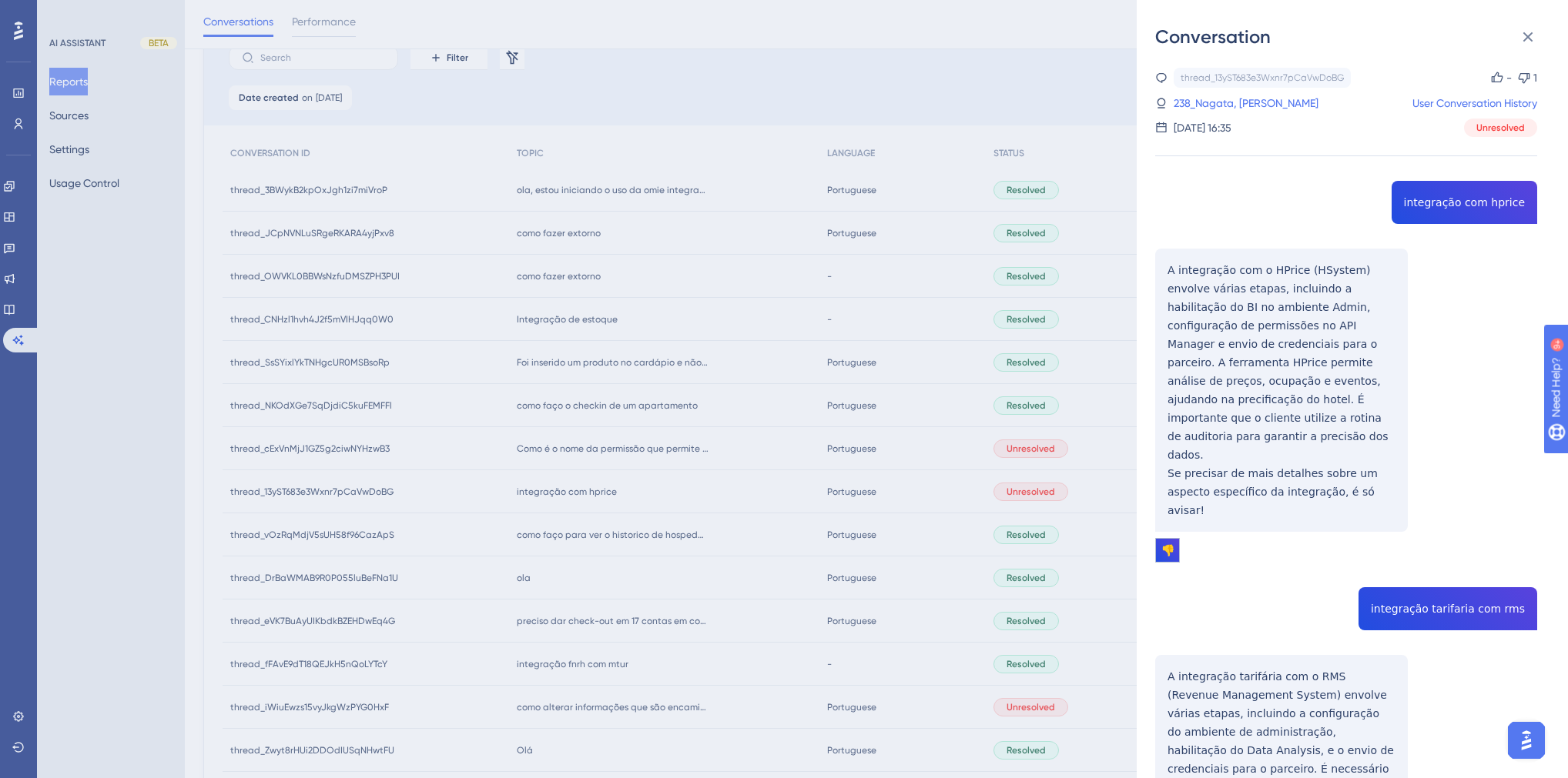
click at [569, 468] on div "Conversation thread_13yST683e3Wxnr7pCaVwDoBG Copy - 1 238_Nagata, Camilla User …" at bounding box center [784, 389] width 1568 height 778
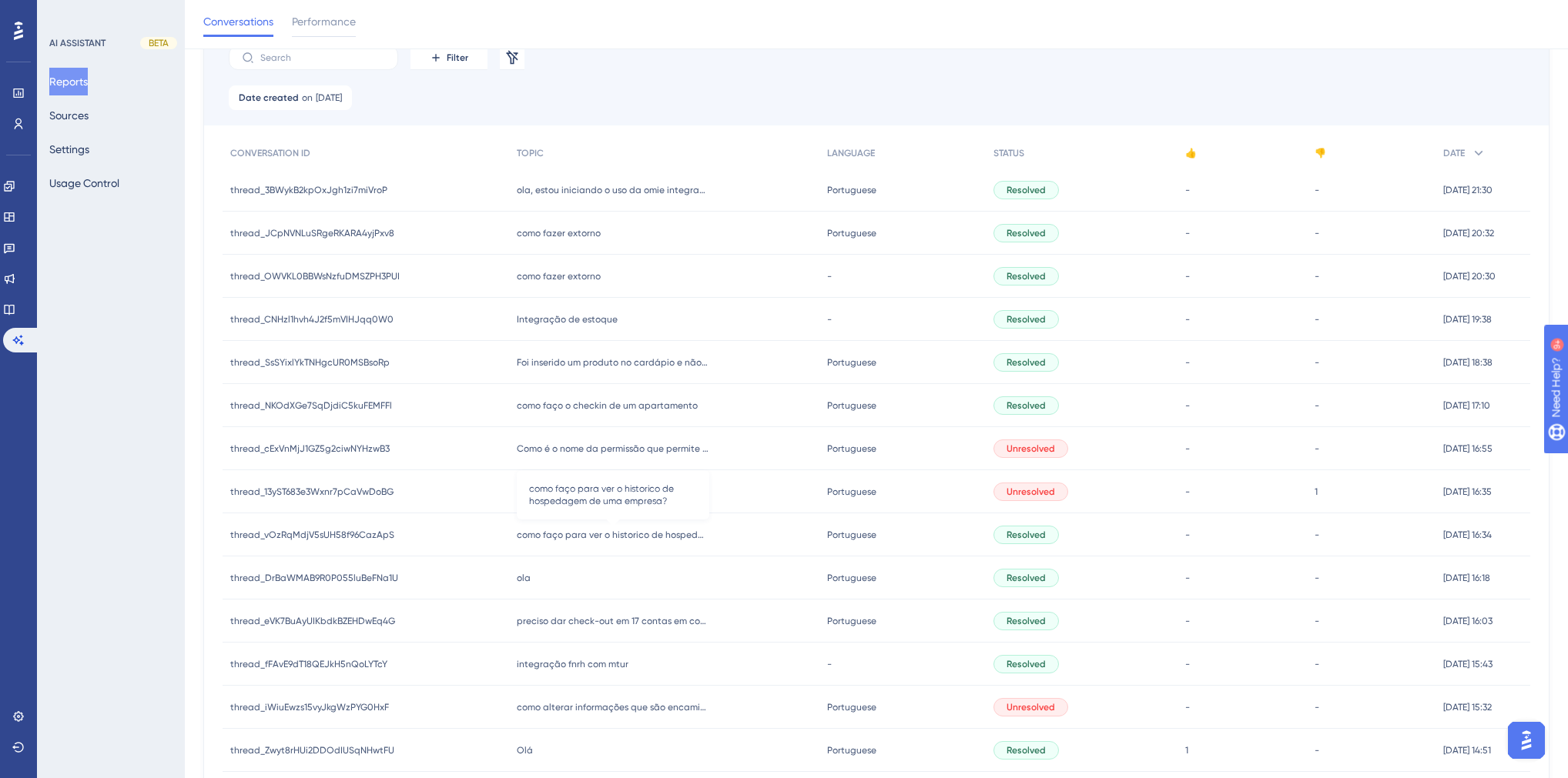
click at [559, 526] on div "como faço para ver o historico de hospedagem de uma empresa? como faço para ver…" at bounding box center [664, 534] width 310 height 44
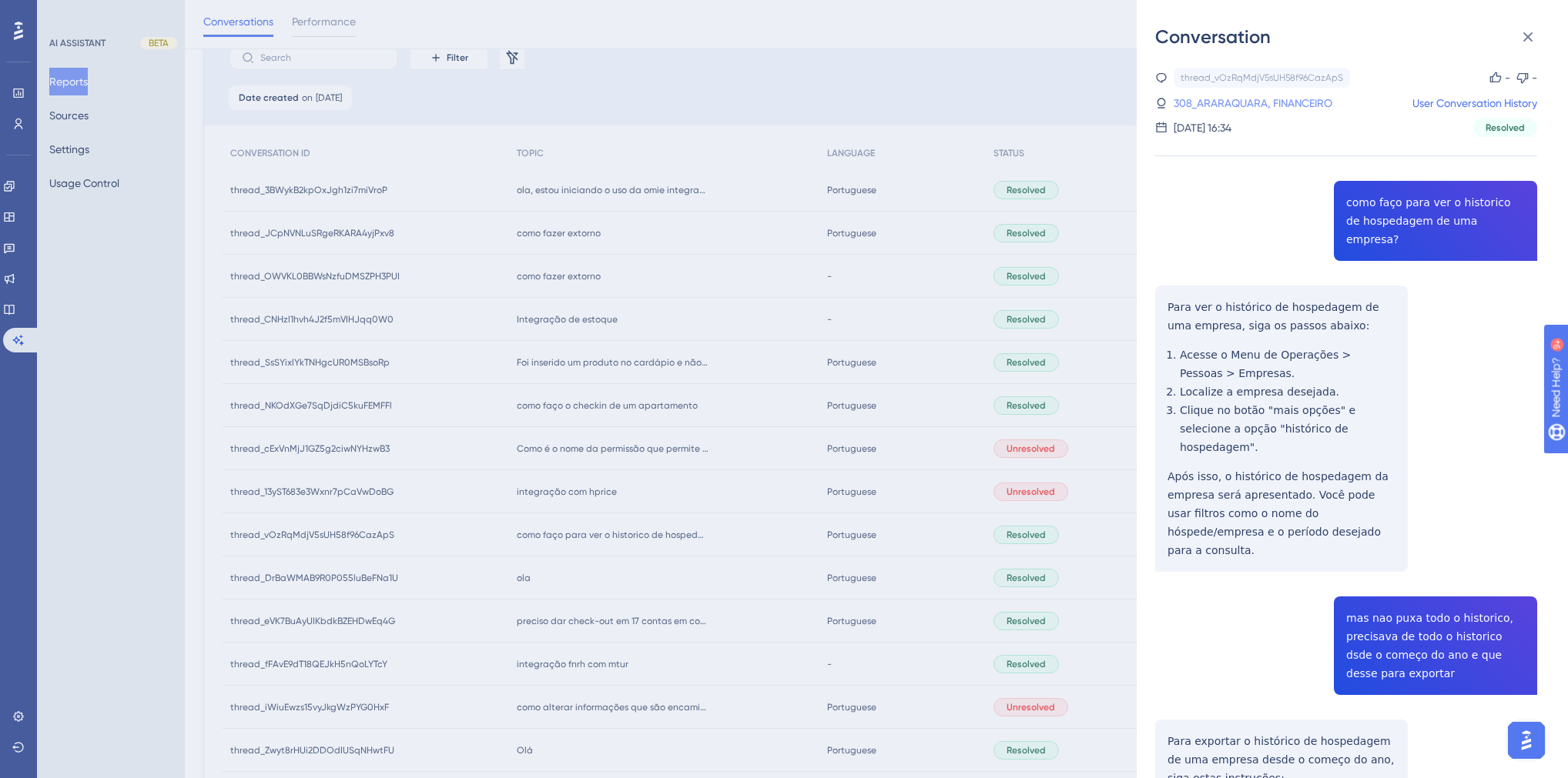
click at [1291, 106] on link "308_ARARAQUARA, FINANCEIRO" at bounding box center [1253, 103] width 158 height 19
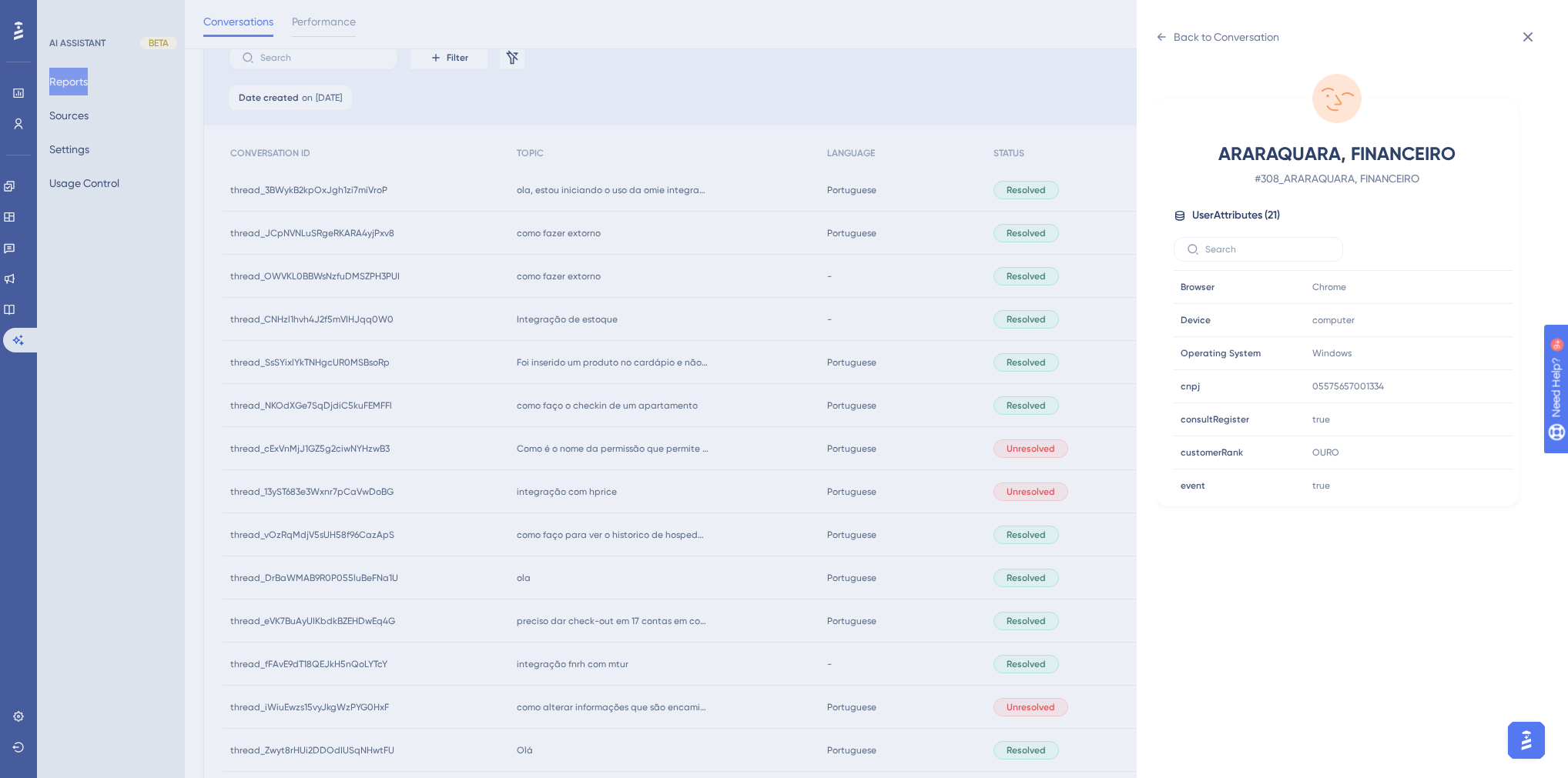
scroll to position [370, 0]
click at [1453, 405] on icon at bounding box center [1453, 411] width 11 height 13
click at [610, 499] on div "Back to Conversation ARARAQUARA, FINANCEIRO # 308_ARARAQUARA, FINANCEIRO User A…" at bounding box center [784, 389] width 1568 height 778
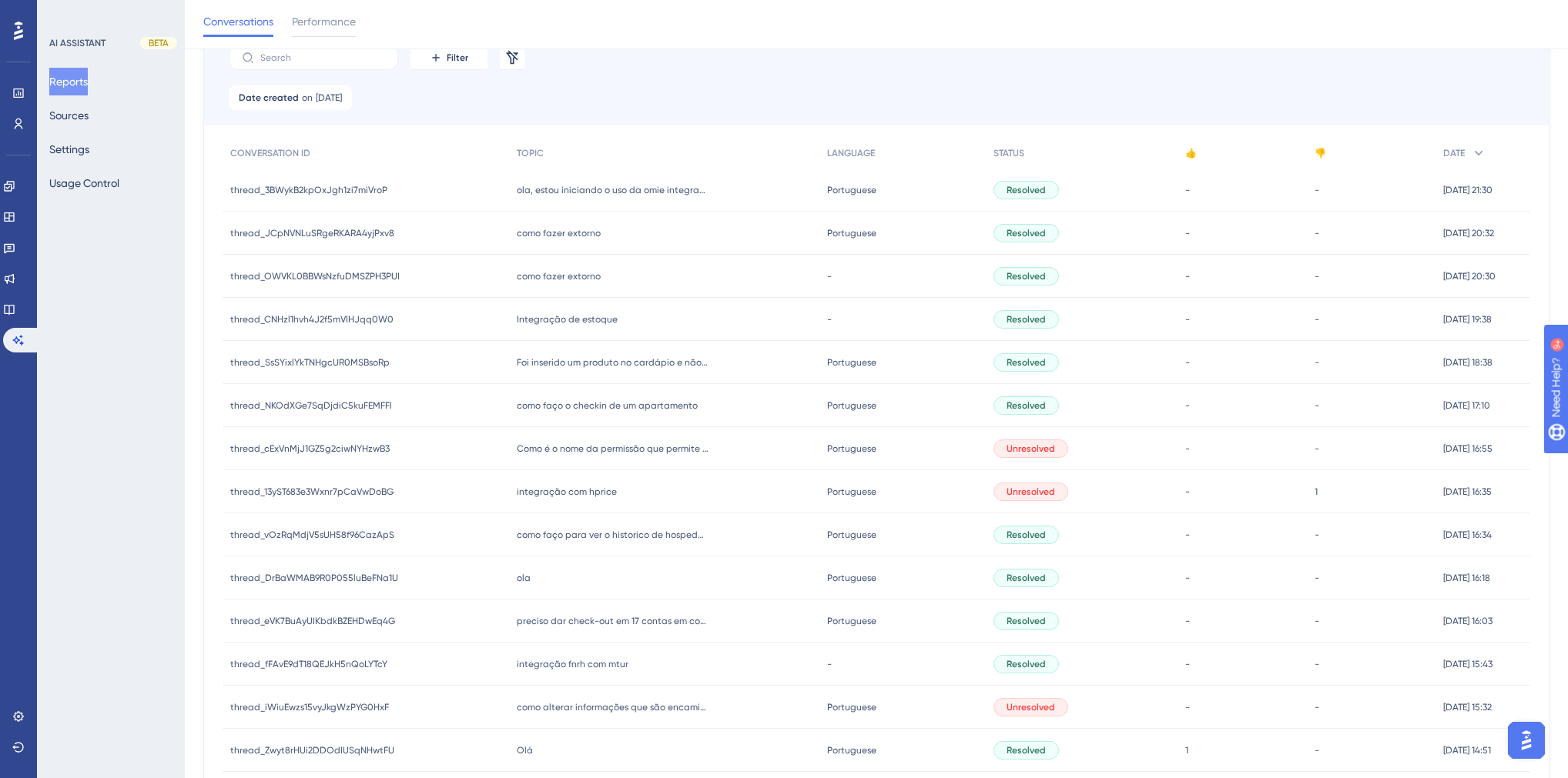
click at [588, 485] on span "integração com hprice" at bounding box center [567, 491] width 100 height 12
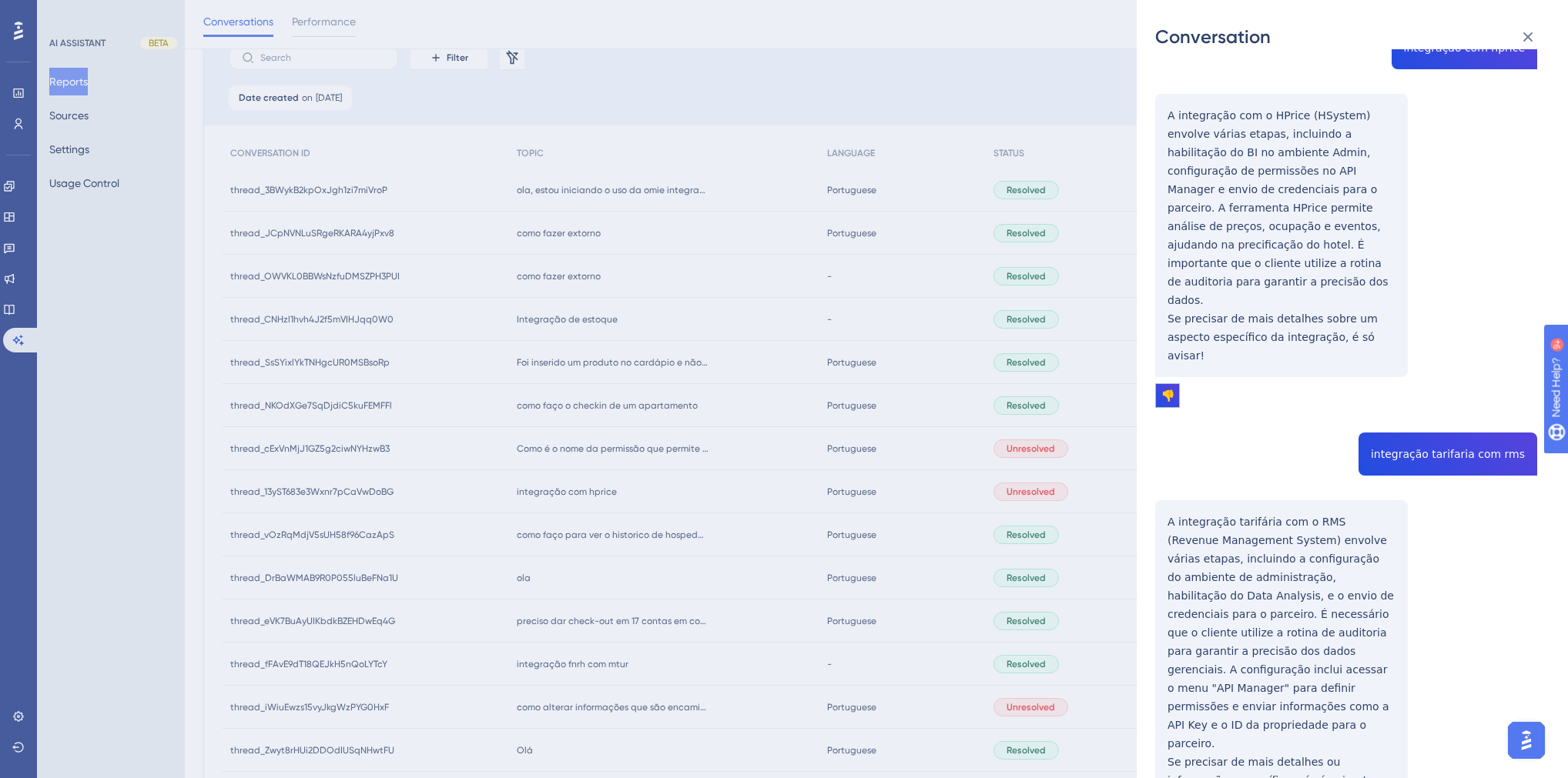
scroll to position [0, 0]
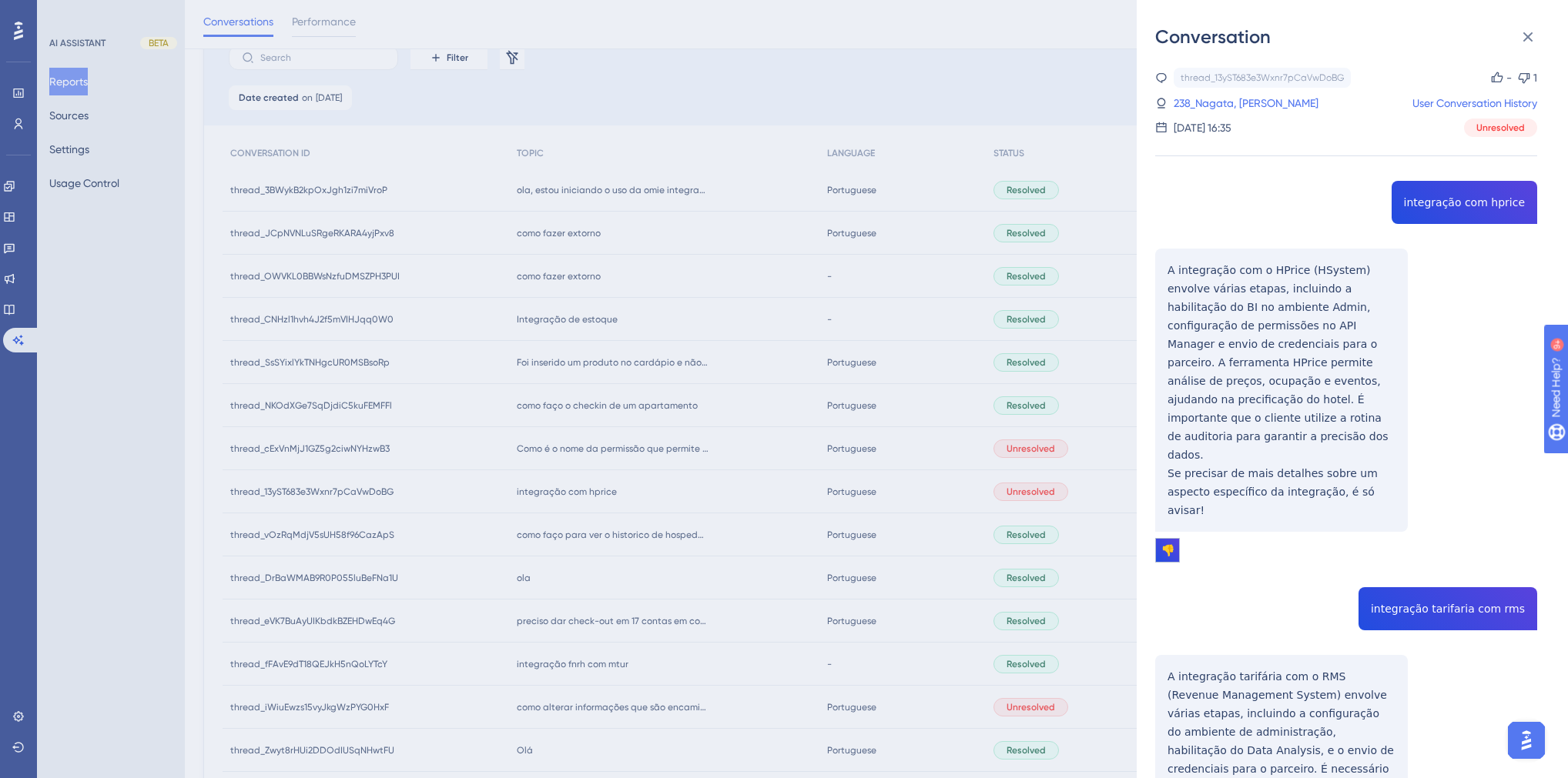
click at [1433, 202] on div "thread_13yST683e3Wxnr7pCaVwDoBG Copy - 1 238_Nagata, Camilla User Conversation …" at bounding box center [1347, 551] width 382 height 968
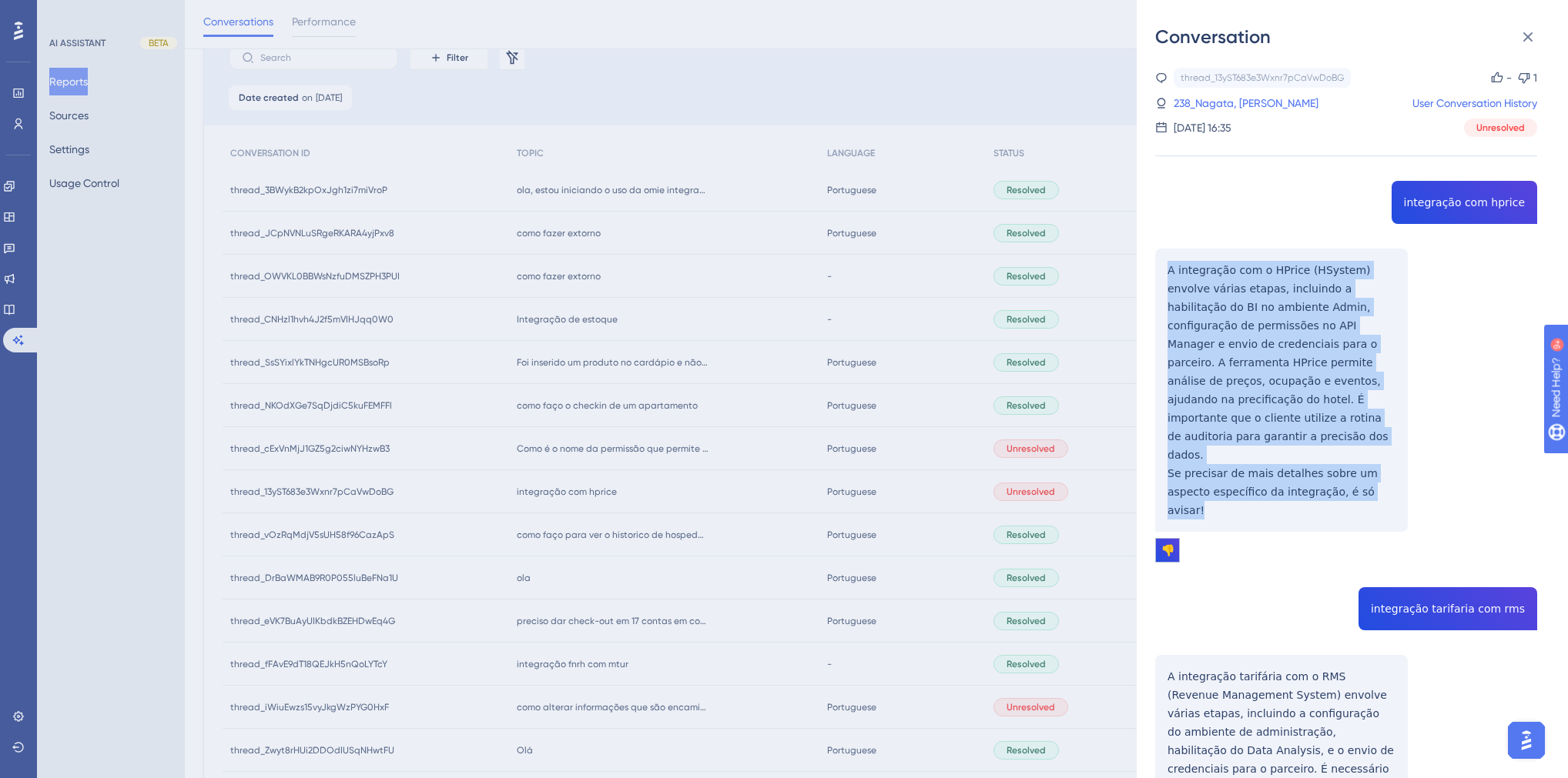
drag, startPoint x: 1344, startPoint y: 455, endPoint x: 1166, endPoint y: 266, distance: 259.6
click at [1166, 266] on div "thread_13yST683e3Wxnr7pCaVwDoBG Copy - 1 238_Nagata, Camilla User Conversation …" at bounding box center [1347, 551] width 382 height 968
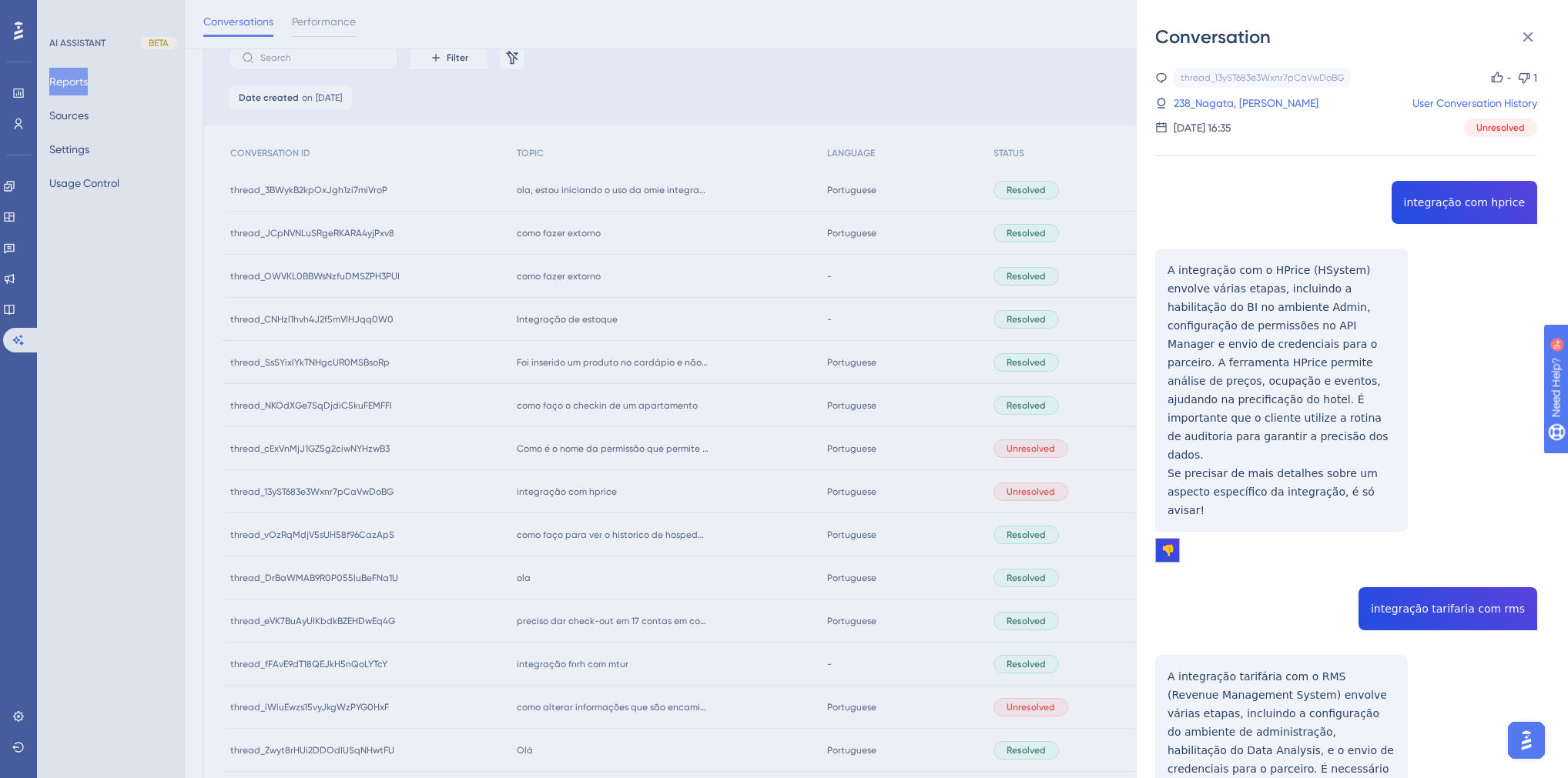
click at [1436, 551] on div "thread_13yST683e3Wxnr7pCaVwDoBG Copy - 1 238_Nagata, Camilla User Conversation …" at bounding box center [1347, 551] width 382 height 968
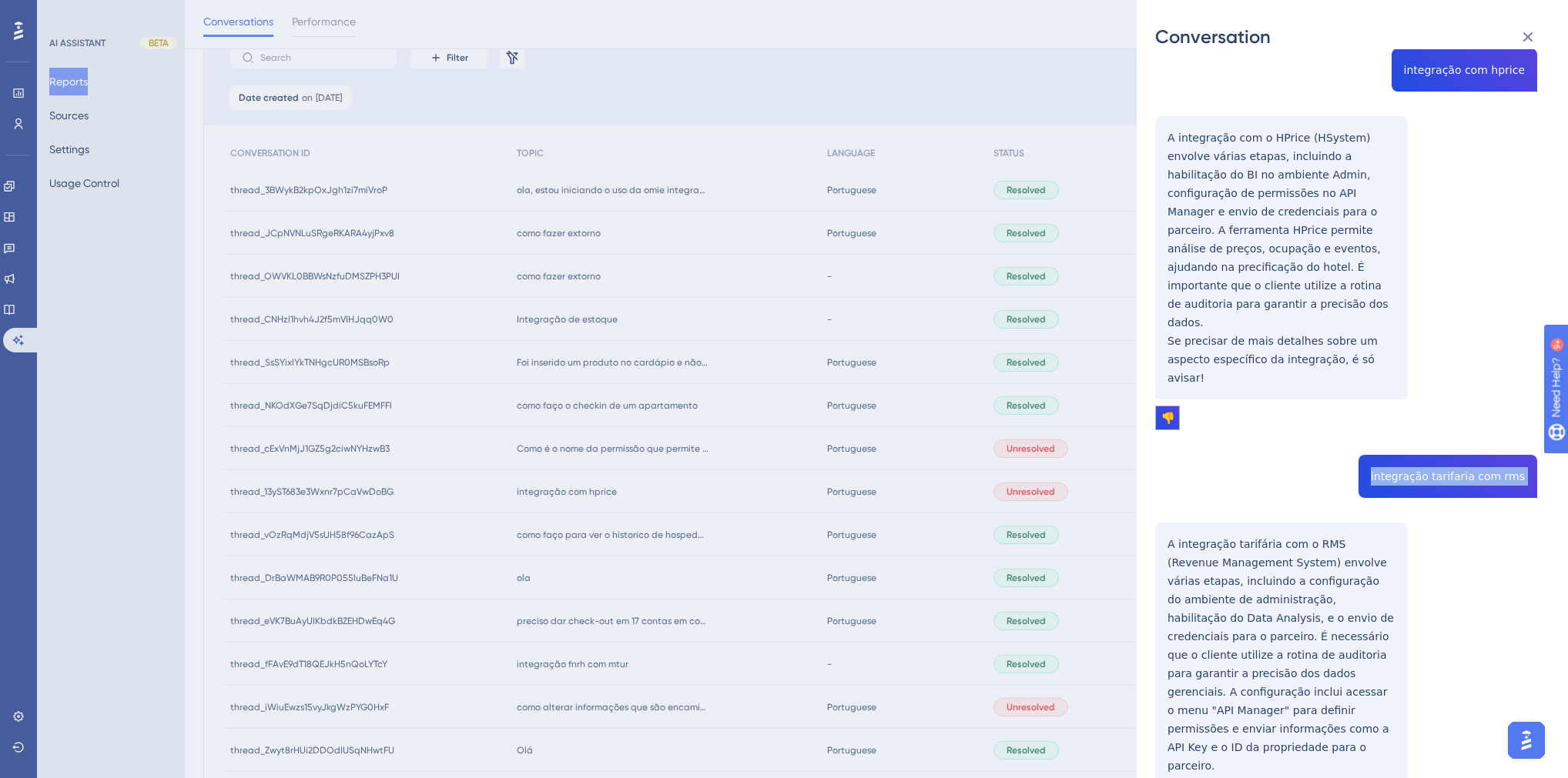
scroll to position [155, 0]
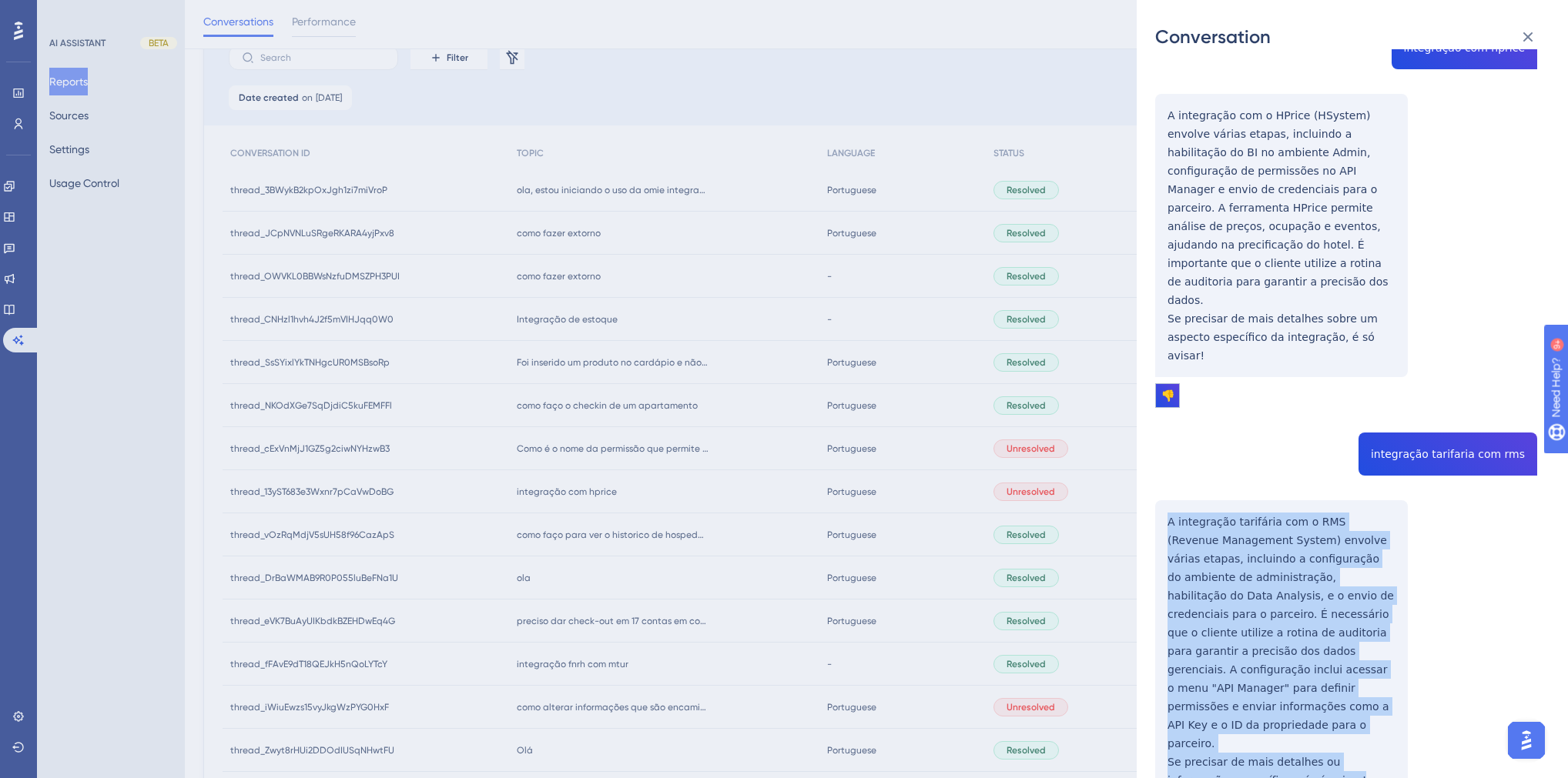
drag, startPoint x: 1283, startPoint y: 687, endPoint x: 1168, endPoint y: 465, distance: 250.0
click at [1168, 465] on div "thread_13yST683e3Wxnr7pCaVwDoBG Copy - 1 238_Nagata, Camilla User Conversation …" at bounding box center [1347, 396] width 382 height 968
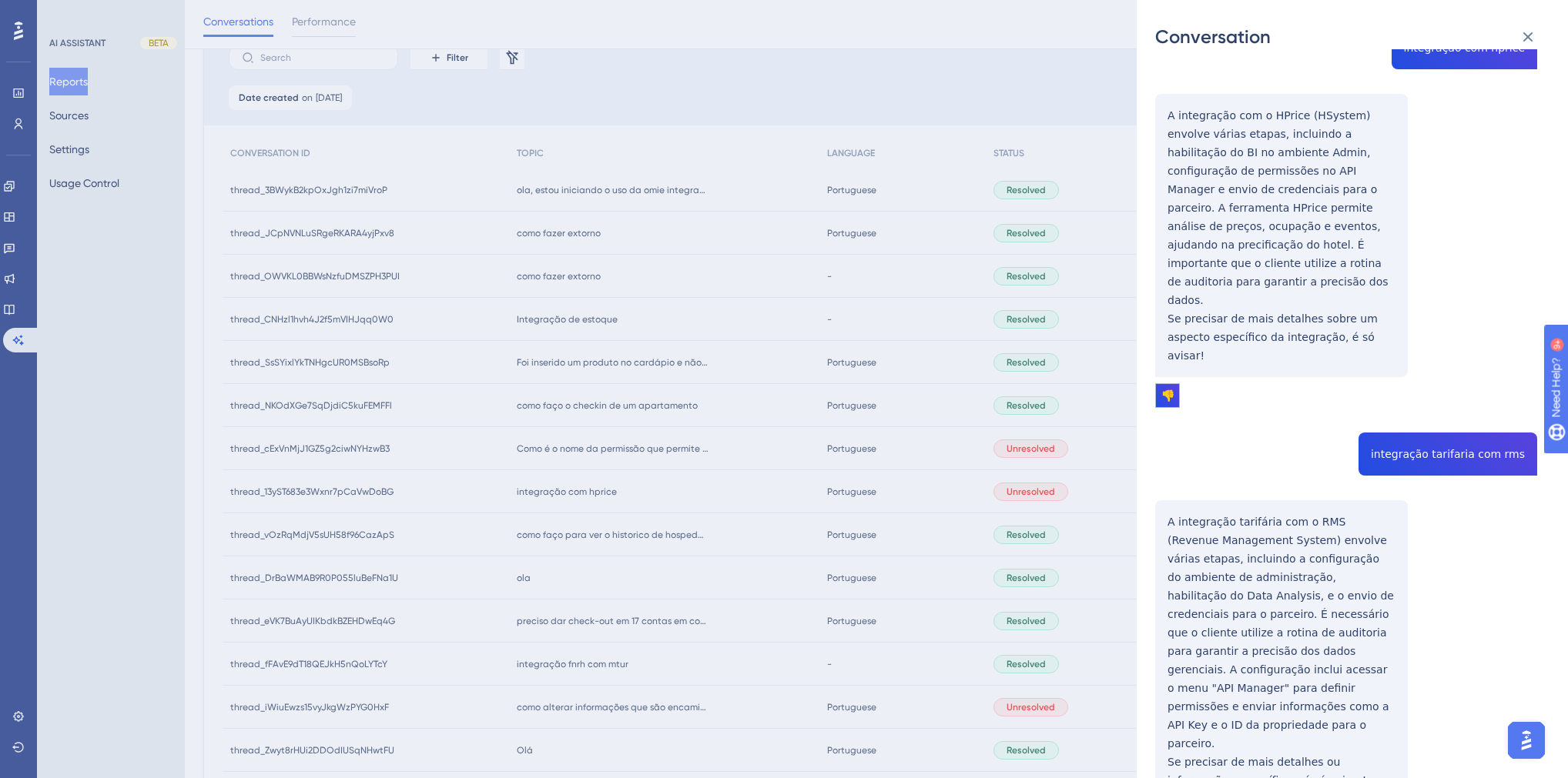
click at [626, 402] on div "Conversation thread_13yST683e3Wxnr7pCaVwDoBG Copy - 1 238_Nagata, Camilla User …" at bounding box center [784, 389] width 1568 height 778
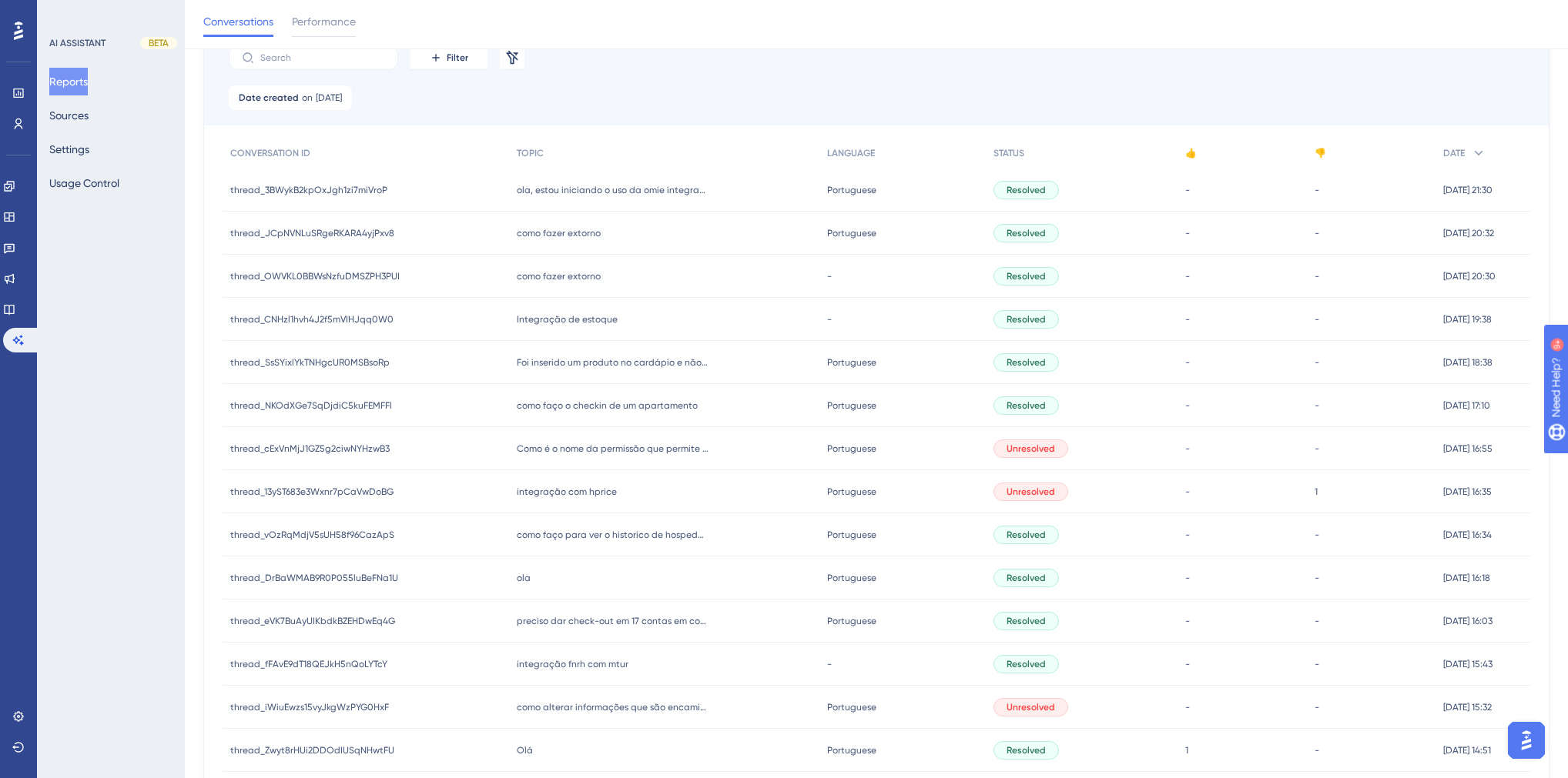
click at [613, 456] on div "Como é o nome da permissão que permite o usuario transferir uma conta para outr…" at bounding box center [664, 448] width 310 height 44
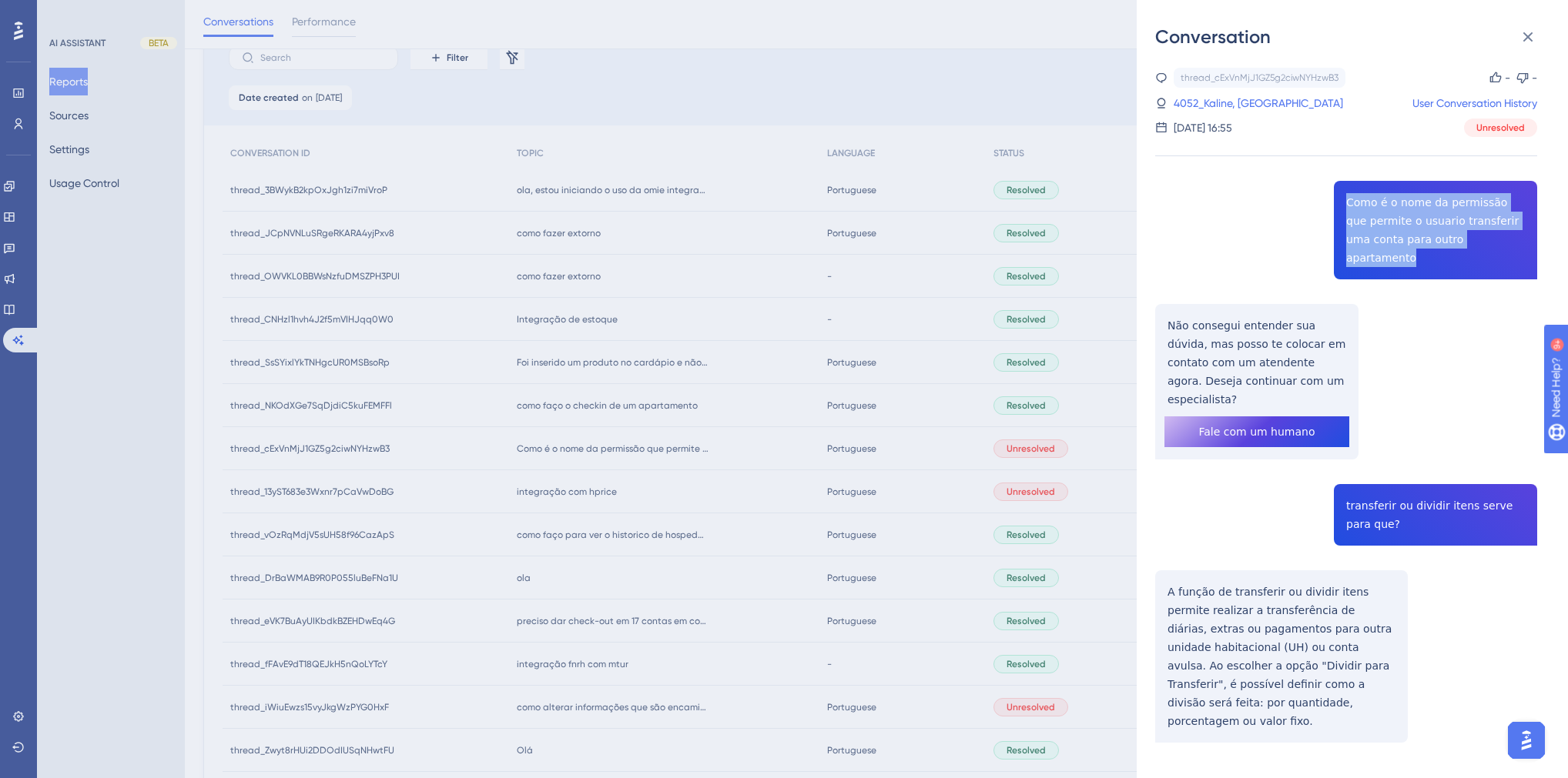
drag, startPoint x: 1494, startPoint y: 239, endPoint x: 1343, endPoint y: 203, distance: 155.2
click at [1343, 203] on div "thread_cExVnMjJ1GZ5g2ciwNYHzwB3 Copy - - 4052_Kaline, Larissa User Conversation…" at bounding box center [1347, 445] width 382 height 754
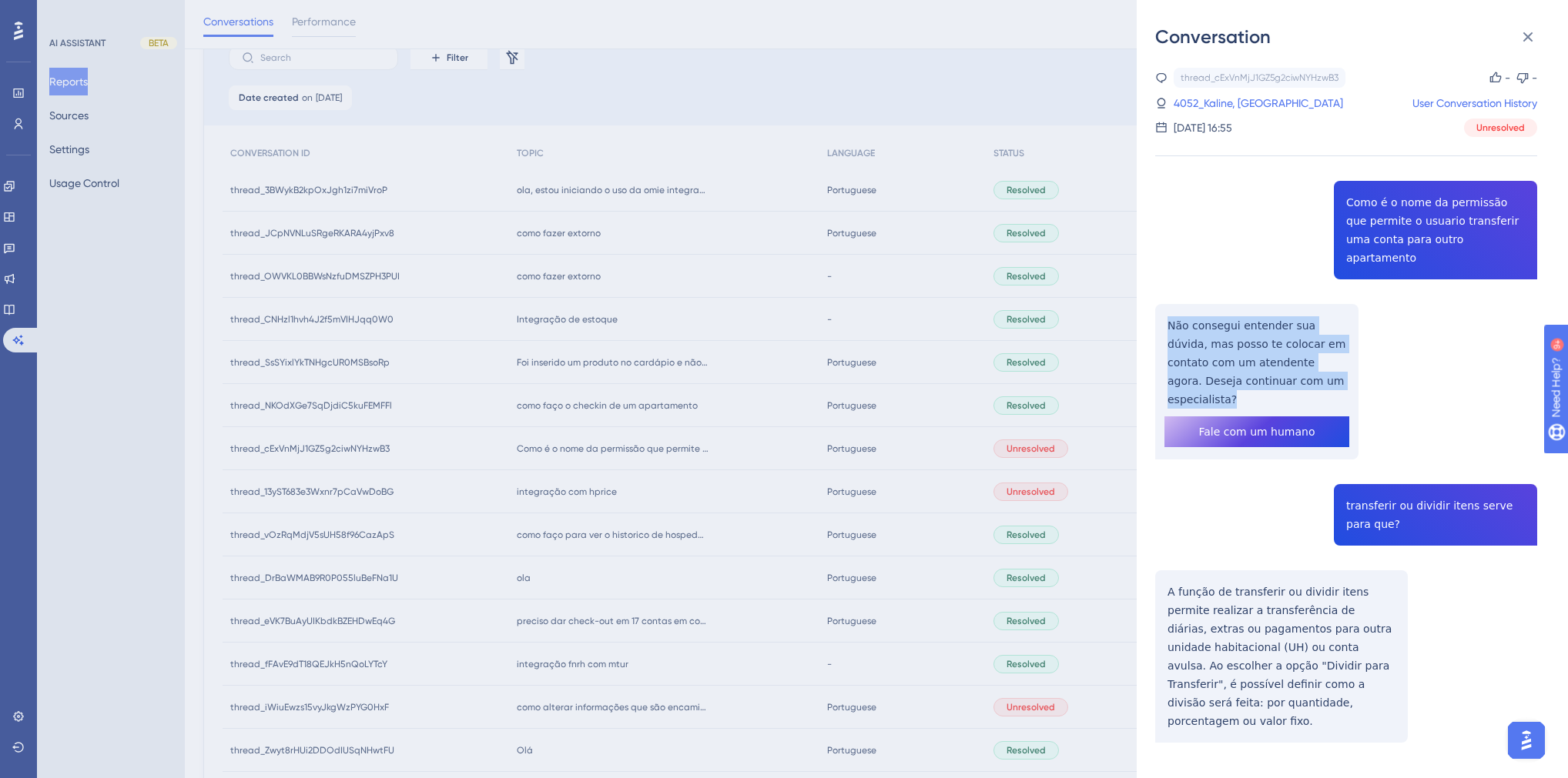
drag, startPoint x: 1324, startPoint y: 362, endPoint x: 1164, endPoint y: 303, distance: 170.5
click at [1164, 303] on div "thread_cExVnMjJ1GZ5g2ciwNYHzwB3 Copy - - 4052_Kaline, Larissa User Conversation…" at bounding box center [1347, 445] width 382 height 754
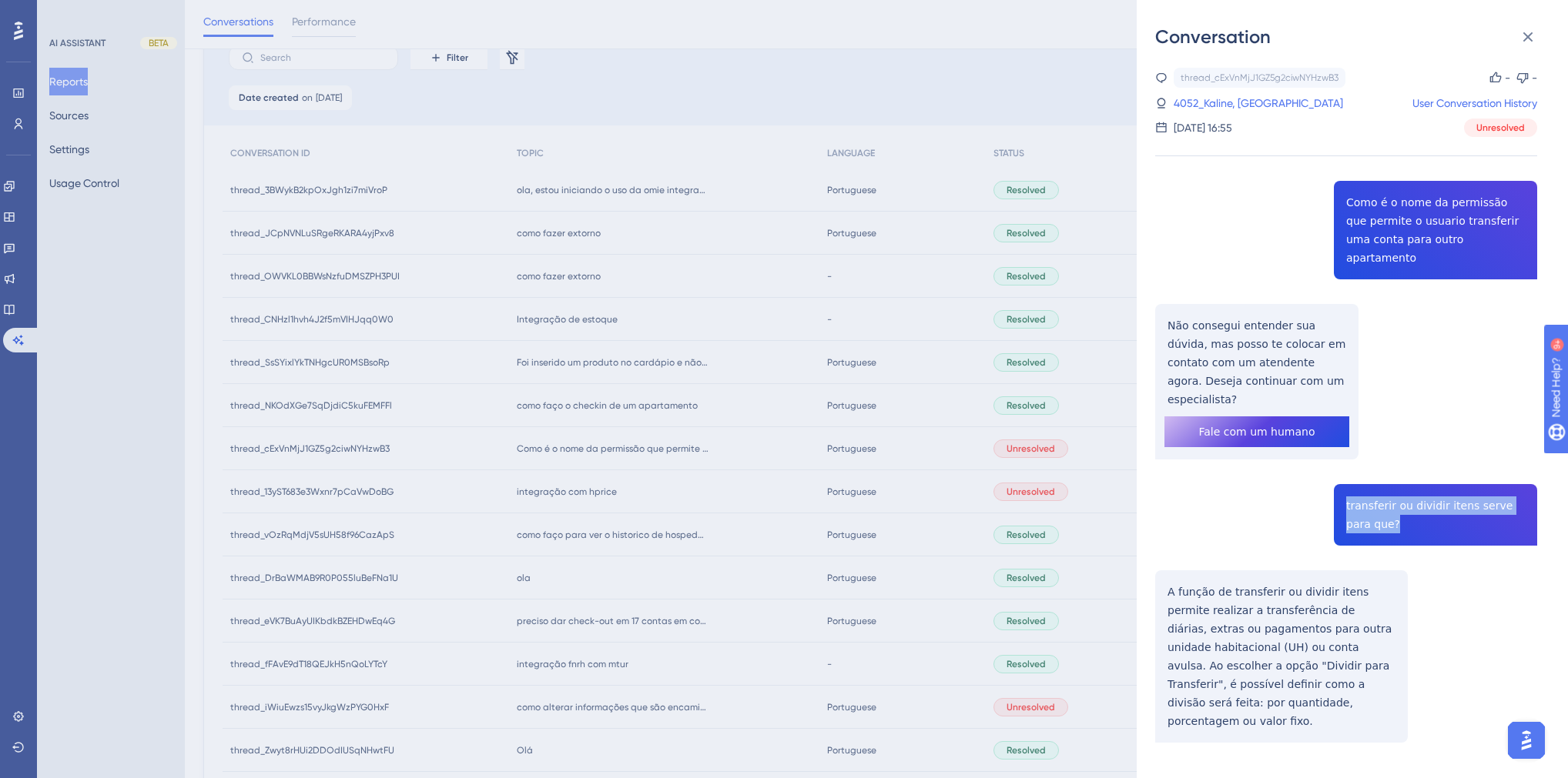
drag, startPoint x: 1374, startPoint y: 486, endPoint x: 1337, endPoint y: 462, distance: 44.1
click at [1337, 462] on div "thread_cExVnMjJ1GZ5g2ciwNYHzwB3 Copy - - 4052_Kaline, Larissa User Conversation…" at bounding box center [1347, 445] width 382 height 754
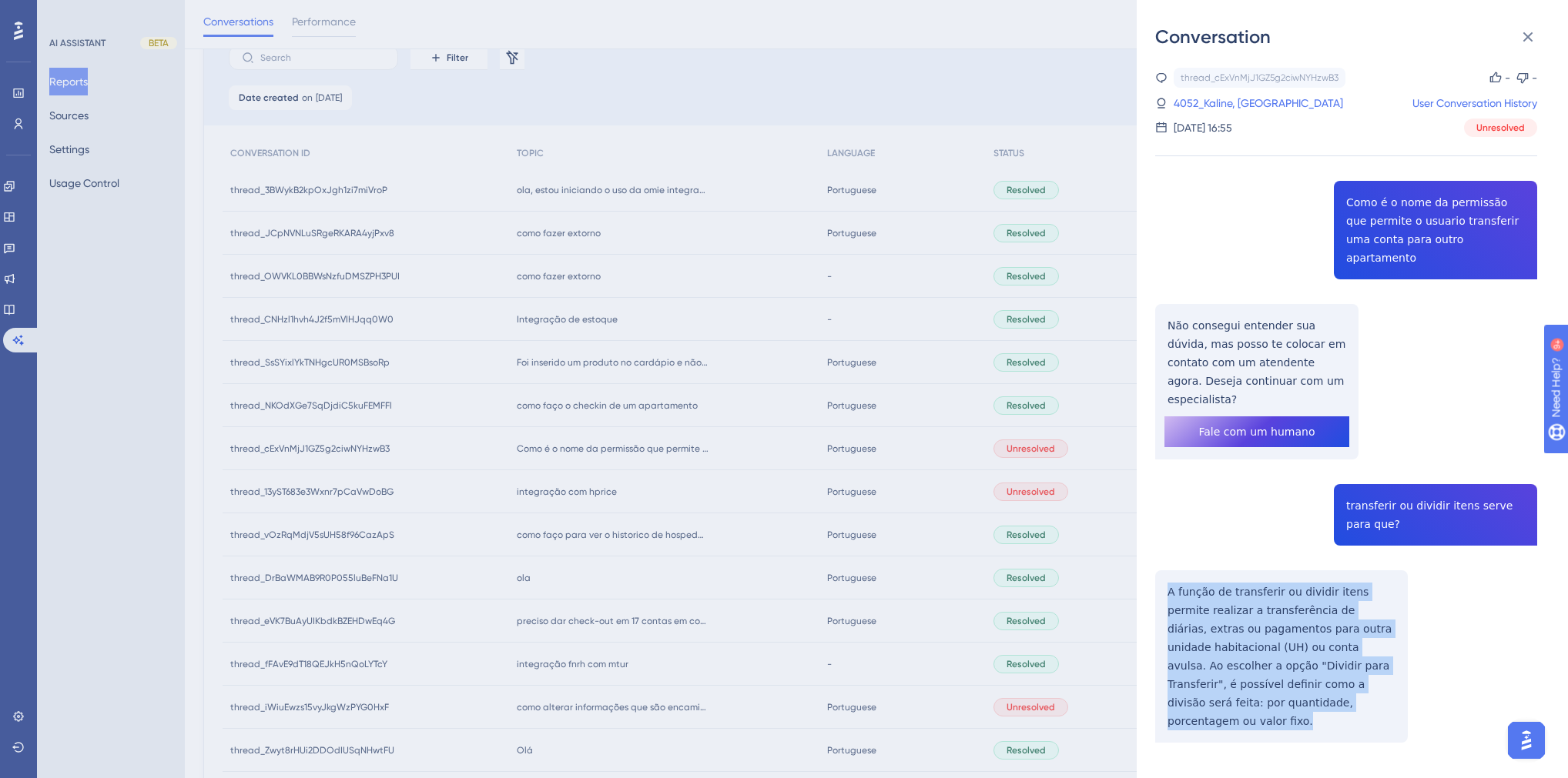
drag, startPoint x: 1315, startPoint y: 668, endPoint x: 1158, endPoint y: 558, distance: 191.7
click at [1158, 558] on div "thread_cExVnMjJ1GZ5g2ciwNYHzwB3 Copy - - 4052_Kaline, Larissa User Conversation…" at bounding box center [1347, 445] width 382 height 754
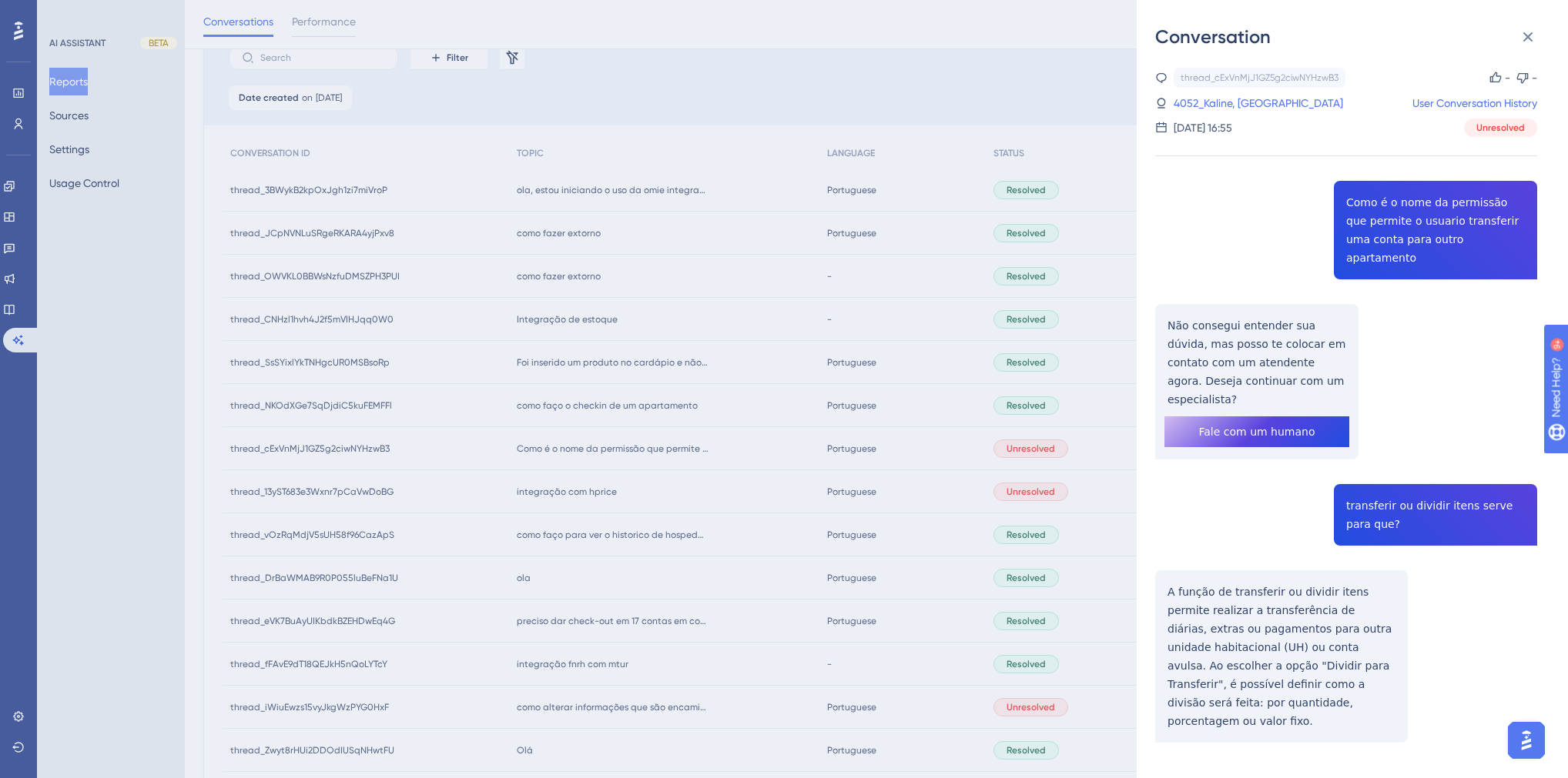
click at [681, 420] on div "Conversation thread_cExVnMjJ1GZ5g2ciwNYHzwB3 Copy - - 4052_Kaline, Larissa User…" at bounding box center [784, 389] width 1568 height 778
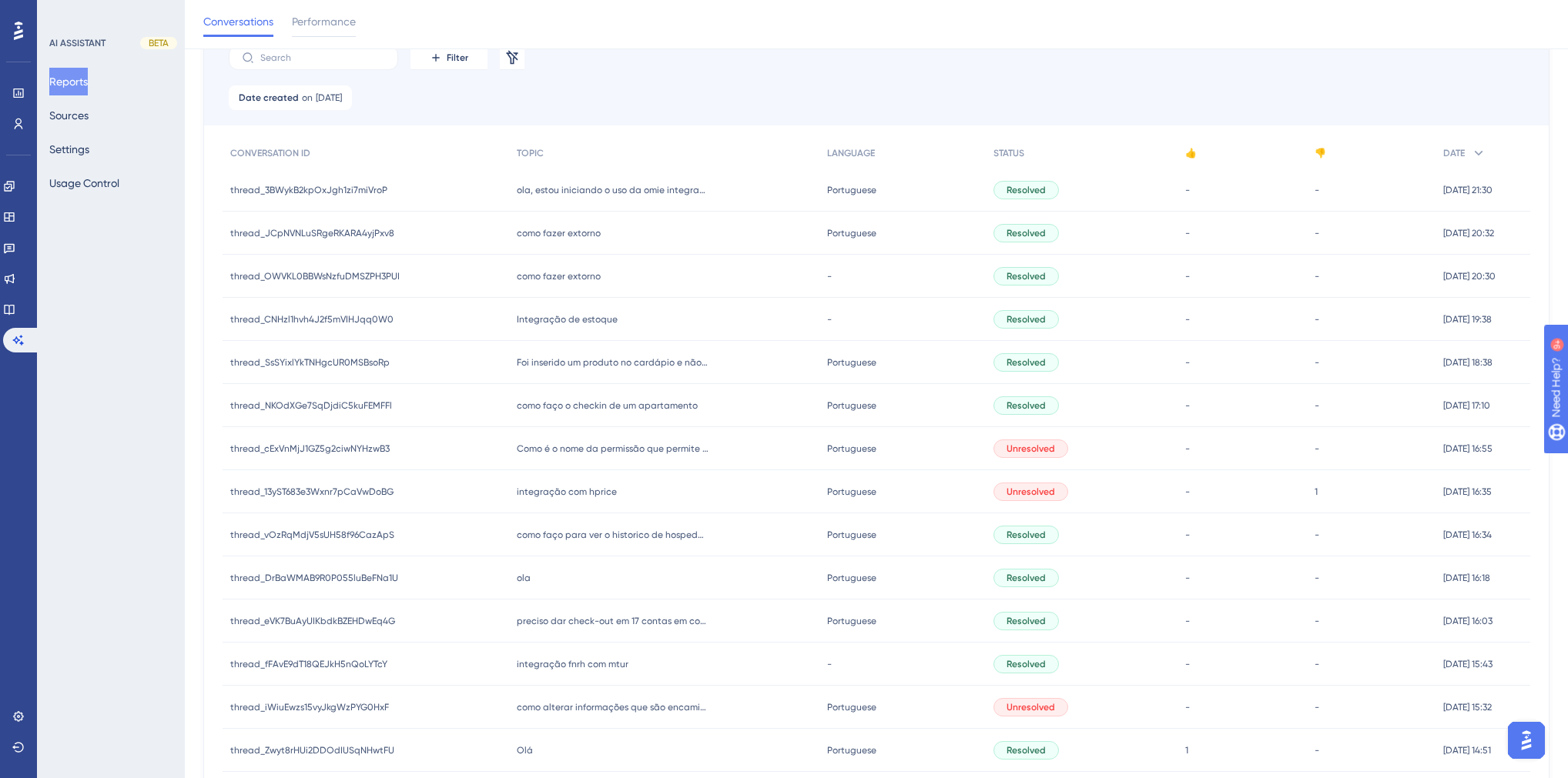
click at [625, 494] on div "integração com hprice integração com hprice" at bounding box center [664, 492] width 310 height 44
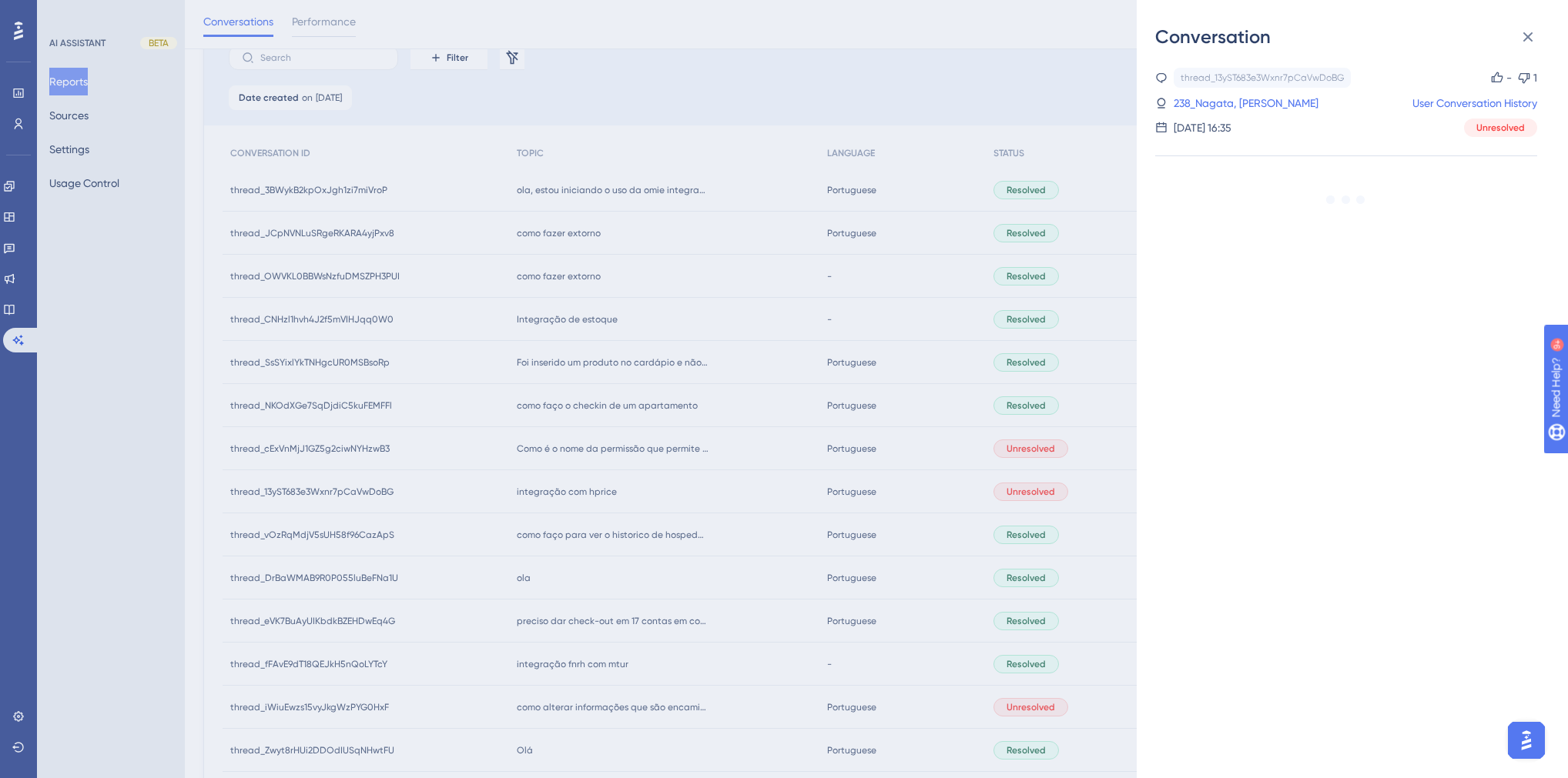
click at [623, 490] on div "Conversation thread_13yST683e3Wxnr7pCaVwDoBG Copy - 1 238_Nagata, Camilla User …" at bounding box center [784, 389] width 1568 height 778
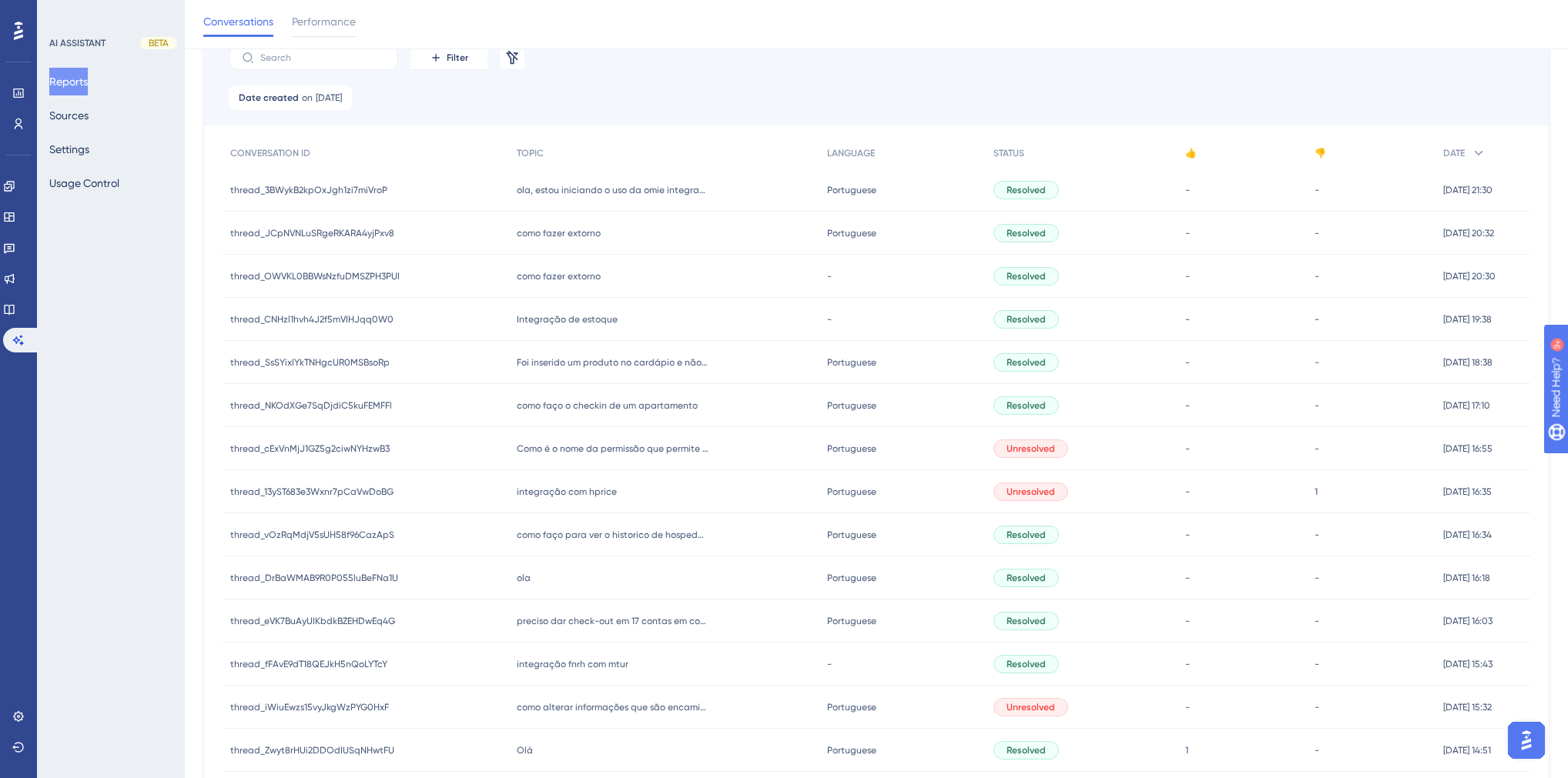
click at [610, 411] on div "como faço o checkin de um apartamento como faço o checkin de um apartamento" at bounding box center [664, 406] width 310 height 44
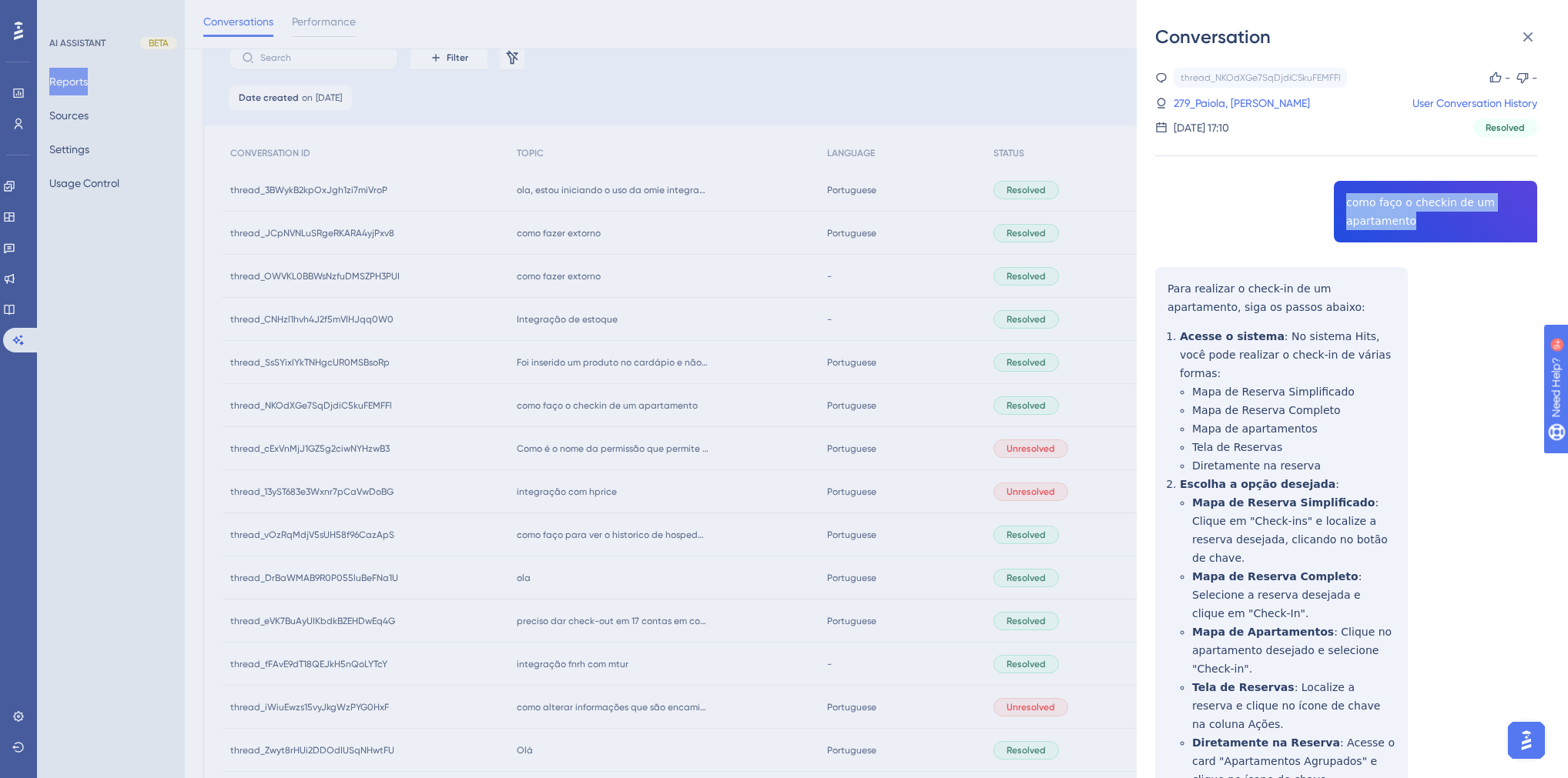
drag, startPoint x: 1407, startPoint y: 226, endPoint x: 1321, endPoint y: 204, distance: 88.8
click at [1321, 204] on div "thread_NKOdXGe7SqDjdiC5kuFEMFFl Copy - - 279_Paiola, Guilherme User Conversatio…" at bounding box center [1347, 562] width 382 height 989
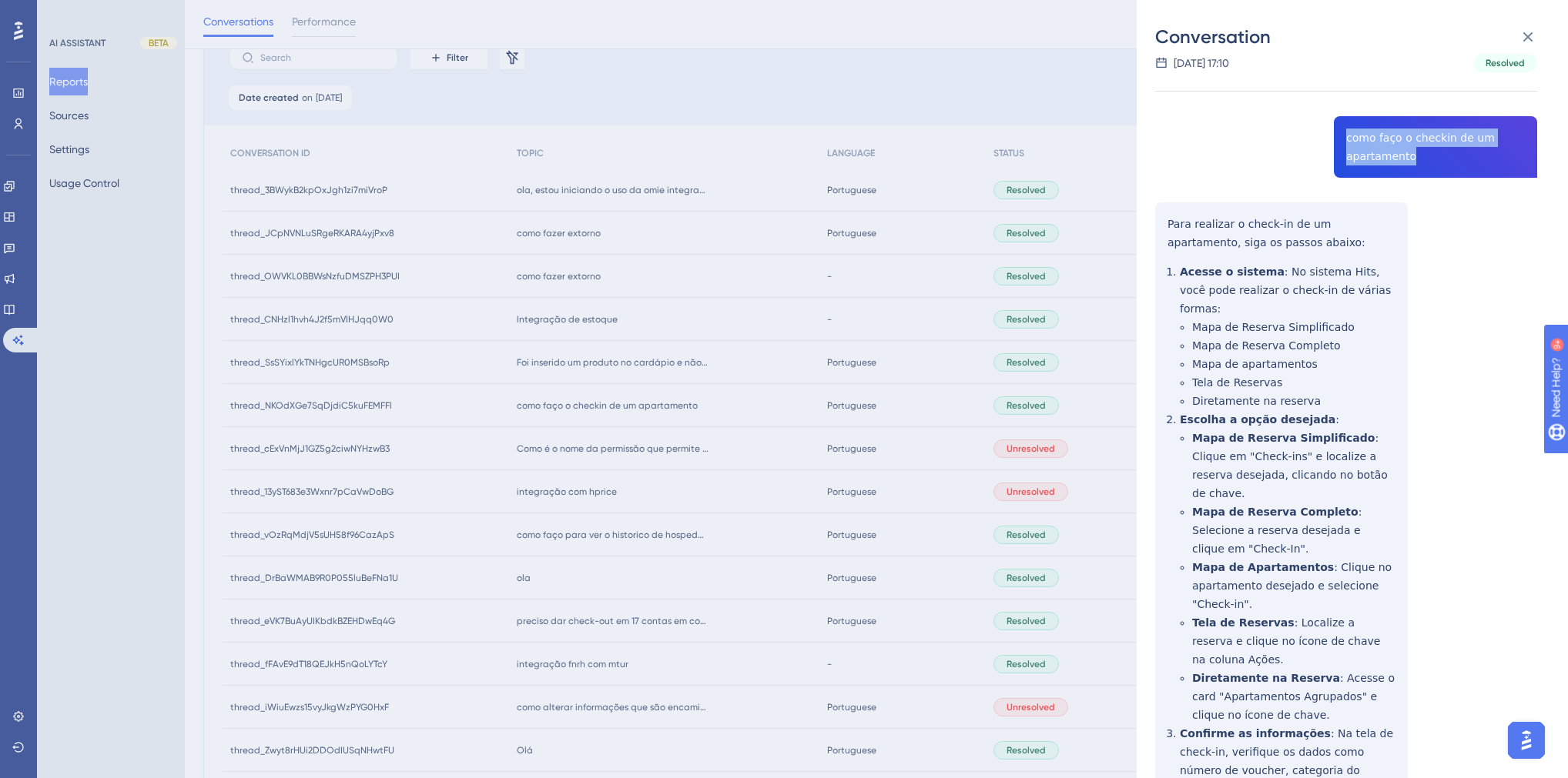
scroll to position [176, 0]
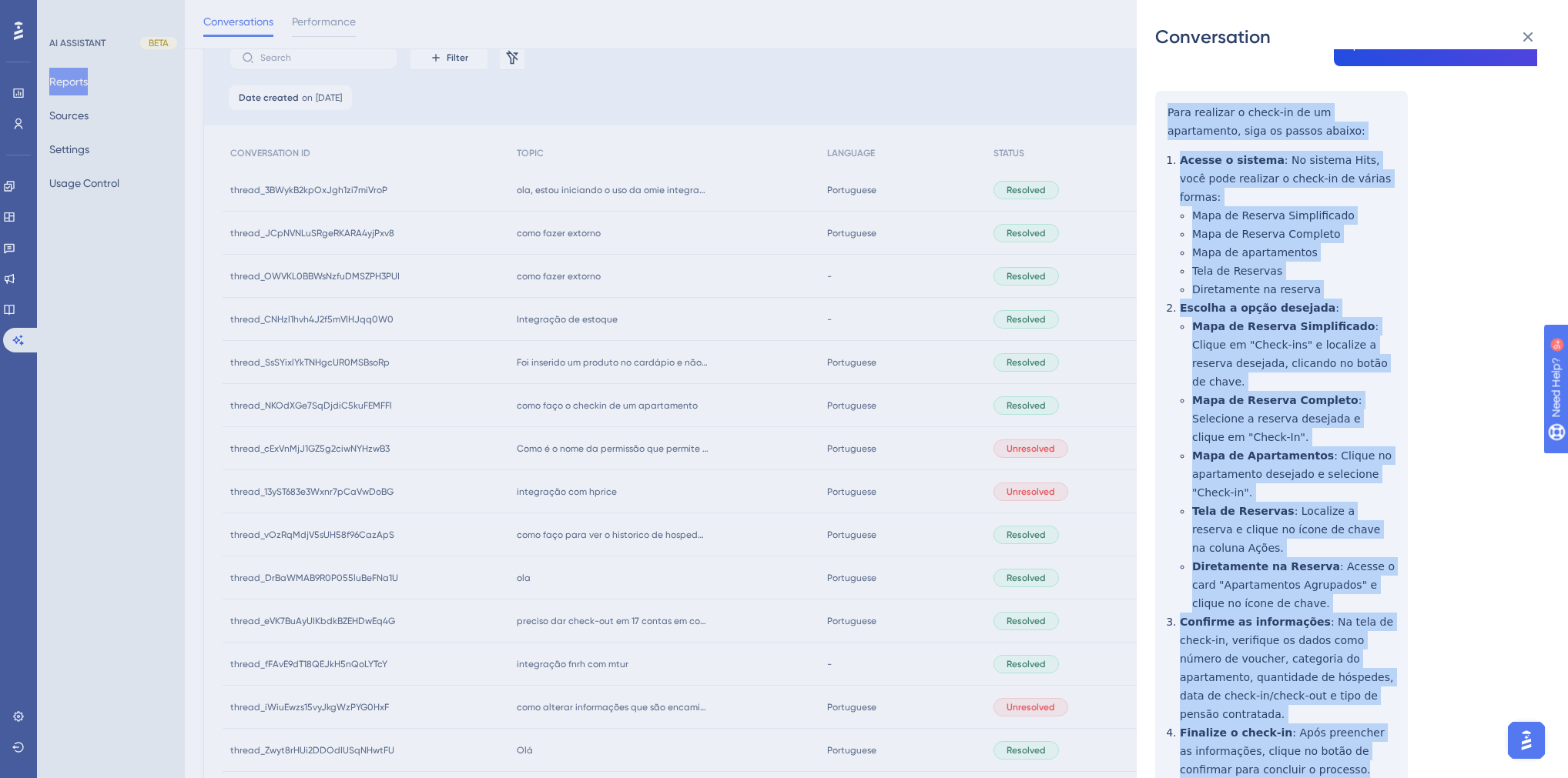
drag, startPoint x: 1293, startPoint y: 665, endPoint x: 1161, endPoint y: 114, distance: 566.6
click at [1161, 114] on div "thread_NKOdXGe7SqDjdiC5kuFEMFFl Copy - - 279_Paiola, Guilherme User Conversatio…" at bounding box center [1347, 386] width 382 height 989
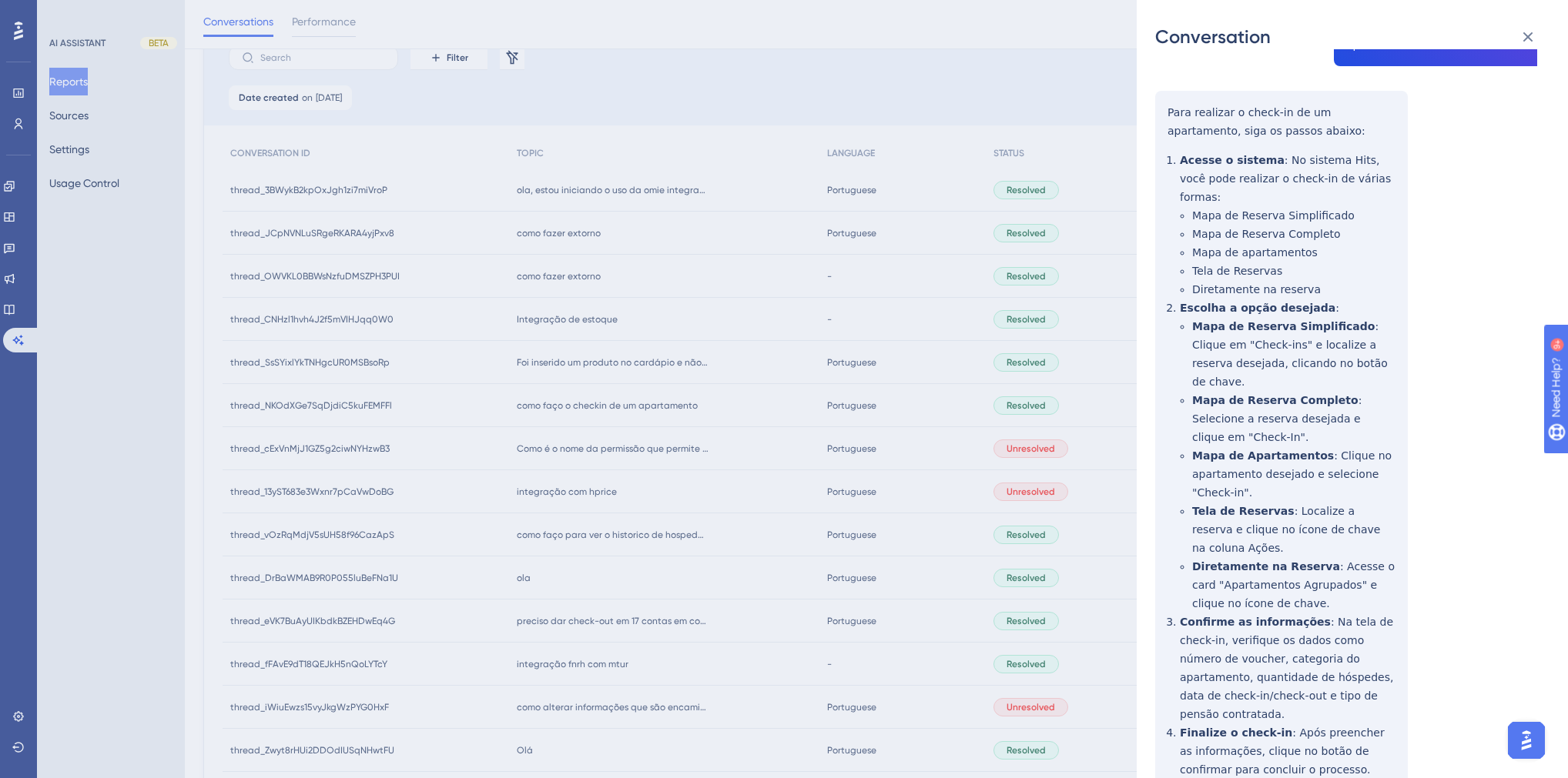
click at [688, 555] on div "Conversation thread_NKOdXGe7SqDjdiC5kuFEMFFl Copy - - 279_Paiola, Guilherme Use…" at bounding box center [784, 389] width 1568 height 778
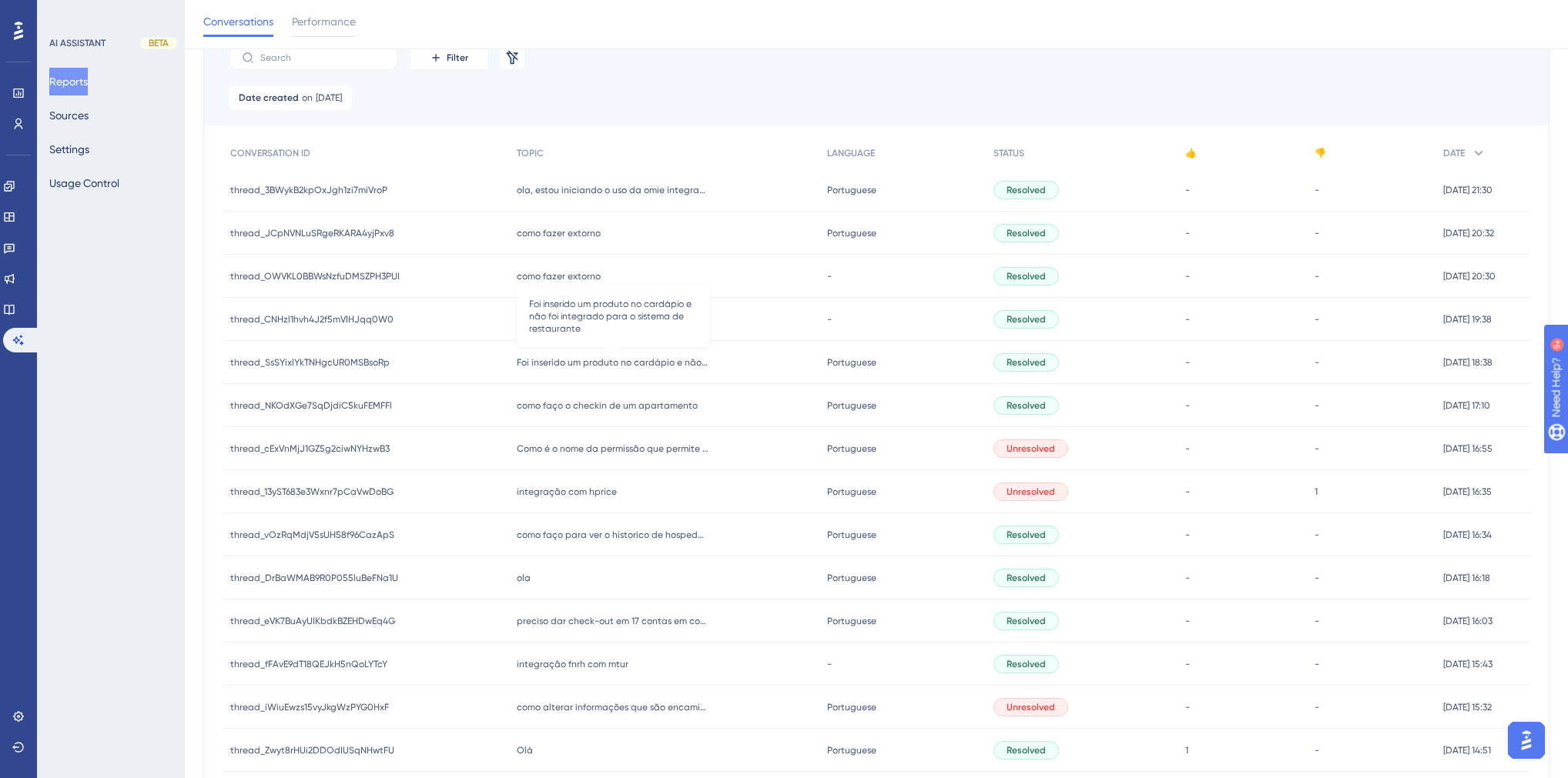
click at [570, 362] on span "Foi inserido um produto no cardápio e não foi integrado para o sistema de resta…" at bounding box center [613, 362] width 193 height 12
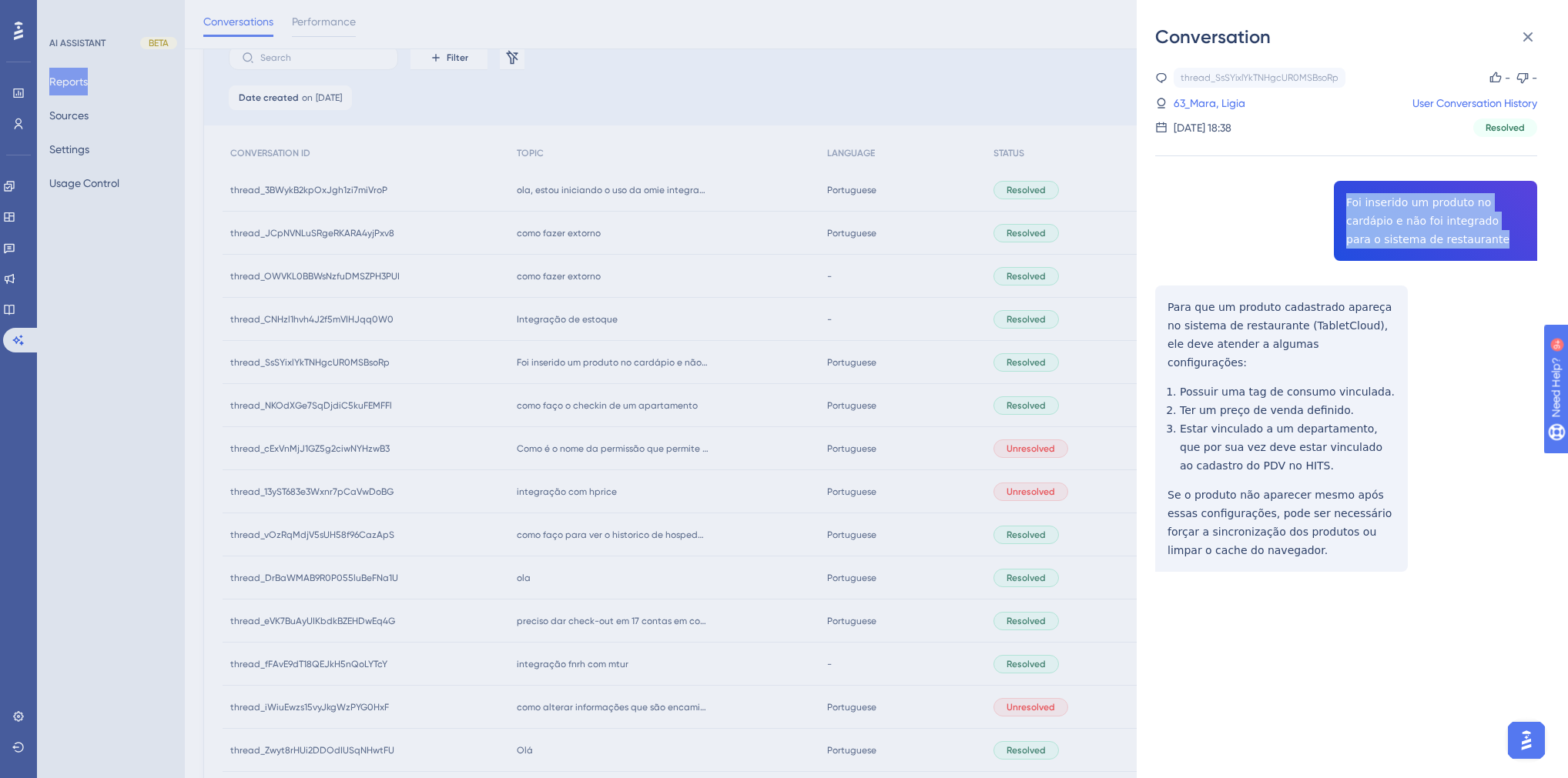
drag, startPoint x: 1407, startPoint y: 240, endPoint x: 1324, endPoint y: 194, distance: 94.9
click at [1324, 194] on div "thread_SsSYixlYkTNHgcUR0MSBsoRp Copy - - 63_Mara, Ligia User Conversation Histo…" at bounding box center [1347, 358] width 382 height 583
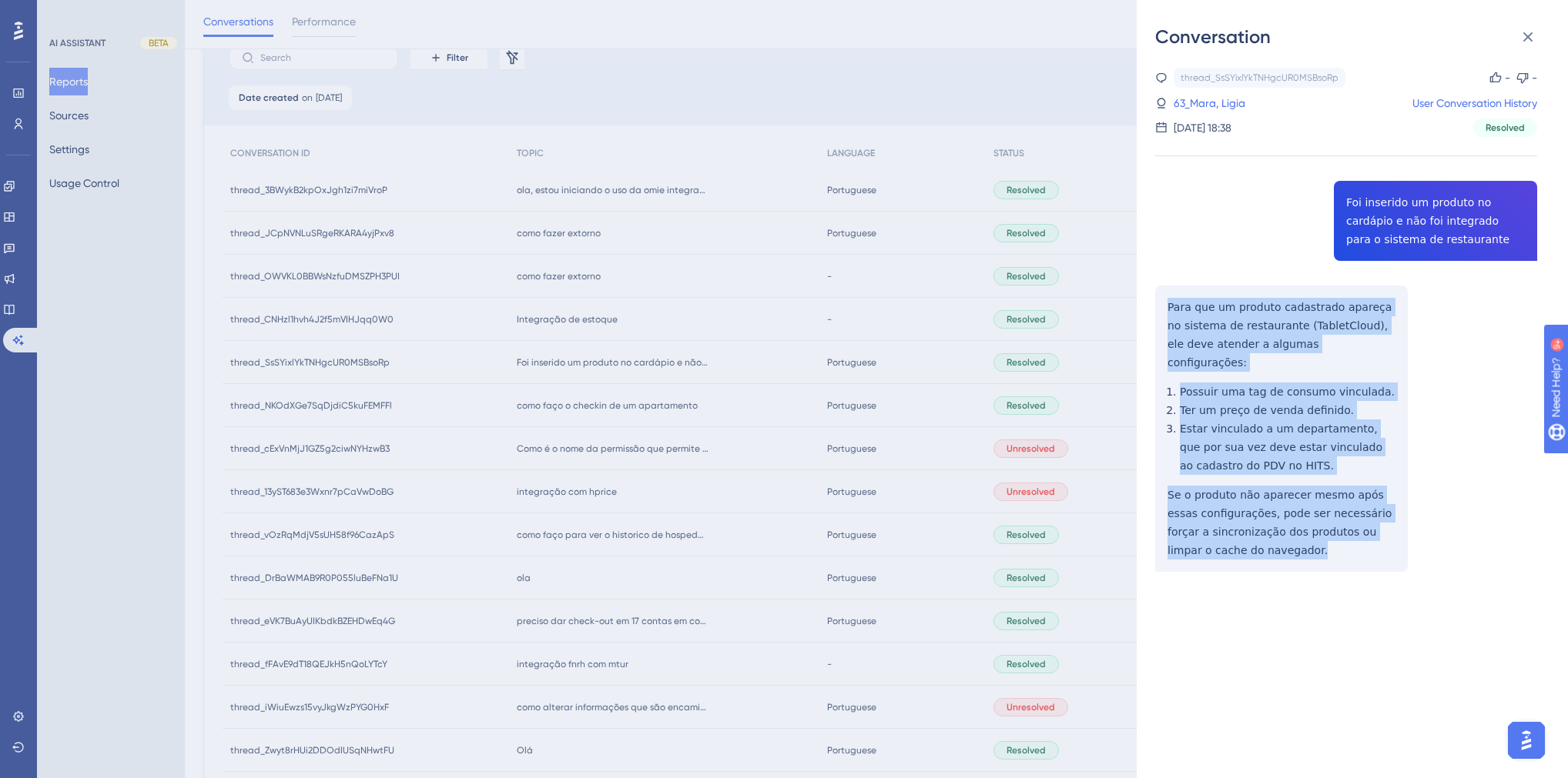
drag, startPoint x: 1245, startPoint y: 534, endPoint x: 1159, endPoint y: 302, distance: 247.4
click at [1159, 302] on div "thread_SsSYixlYkTNHgcUR0MSBsoRp Copy - - 63_Mara, Ligia User Conversation Histo…" at bounding box center [1347, 358] width 382 height 583
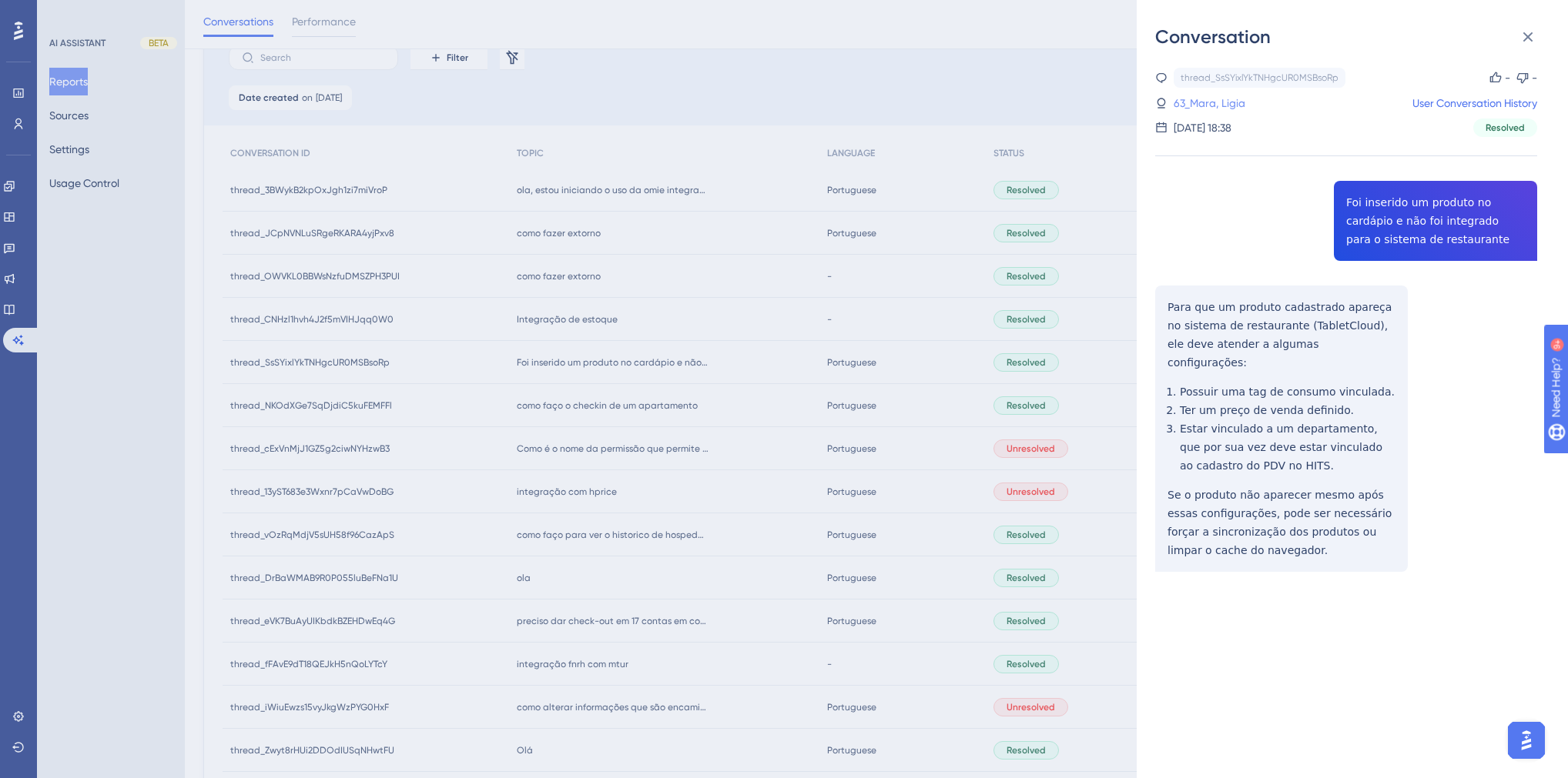
click at [1195, 105] on link "63_Mara, Ligia" at bounding box center [1209, 103] width 71 height 19
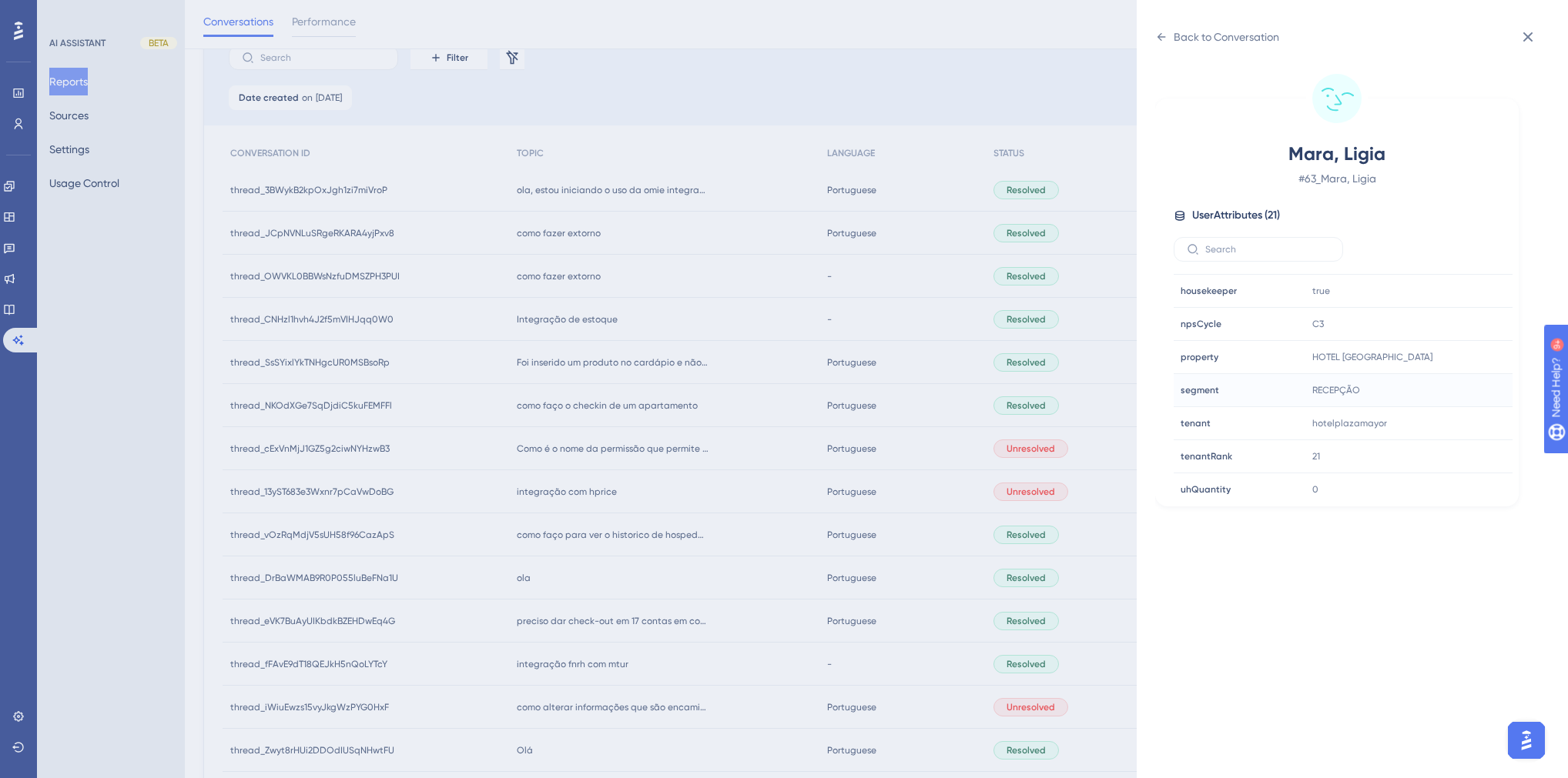
scroll to position [431, 0]
click at [690, 407] on div "Back to Conversation Mara, Ligia # 63_Mara, Ligia User Attributes ( 21 ) Email …" at bounding box center [784, 389] width 1568 height 778
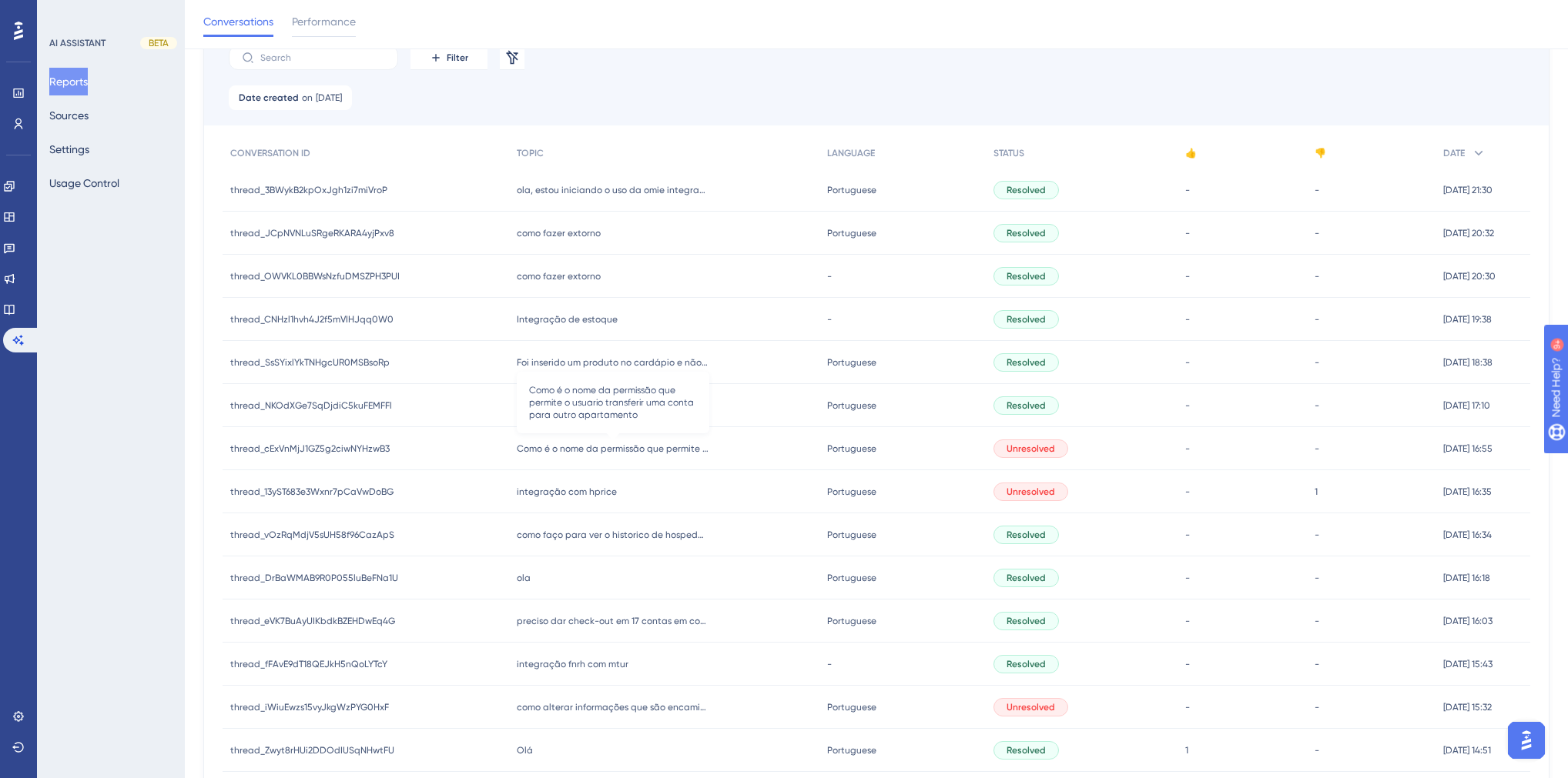
click at [586, 447] on span "Como é o nome da permissão que permite o usuario transferir uma conta para outr…" at bounding box center [613, 448] width 193 height 12
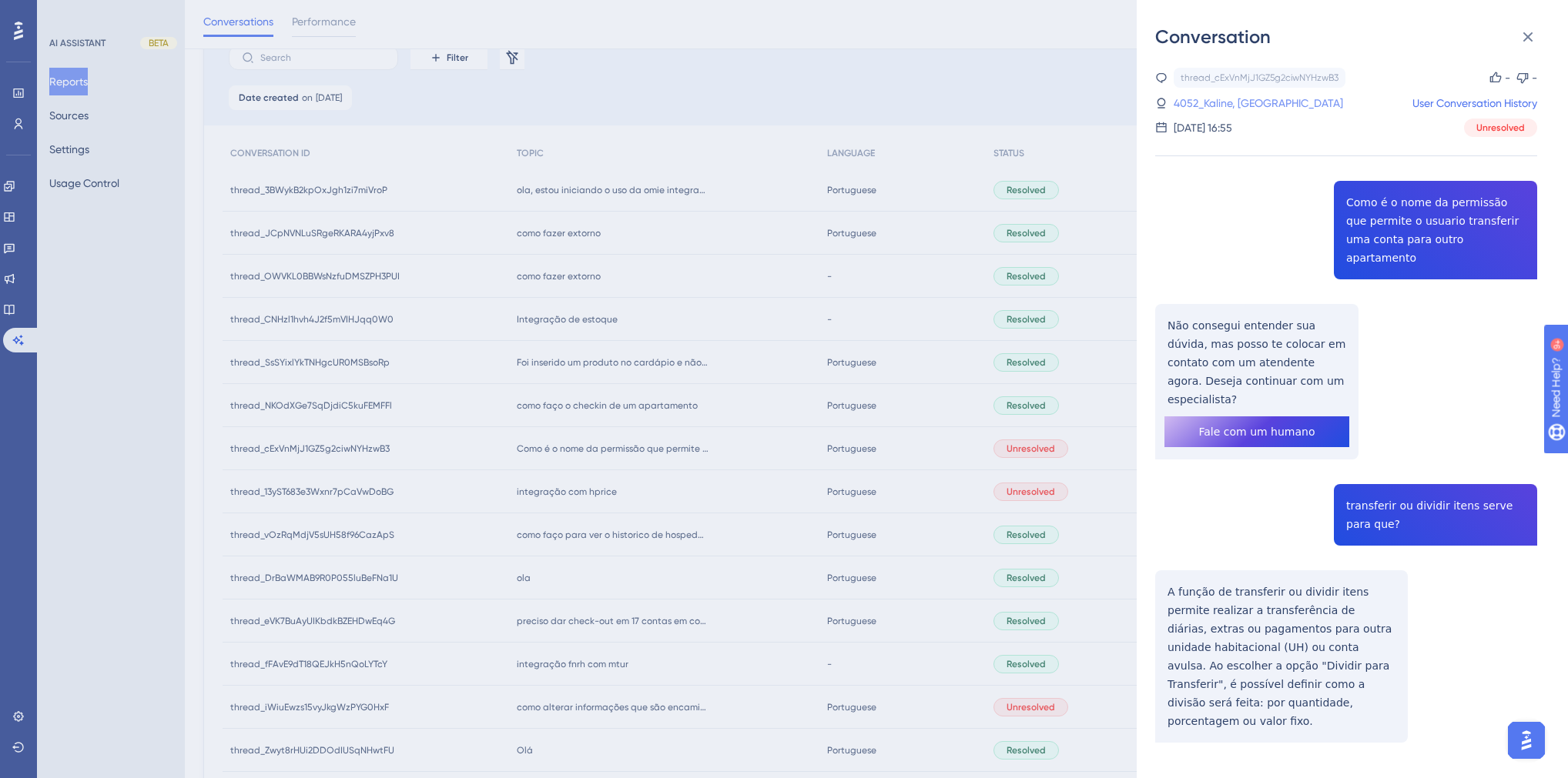
click at [1251, 105] on link "4052_Kaline, Larissa" at bounding box center [1258, 103] width 170 height 19
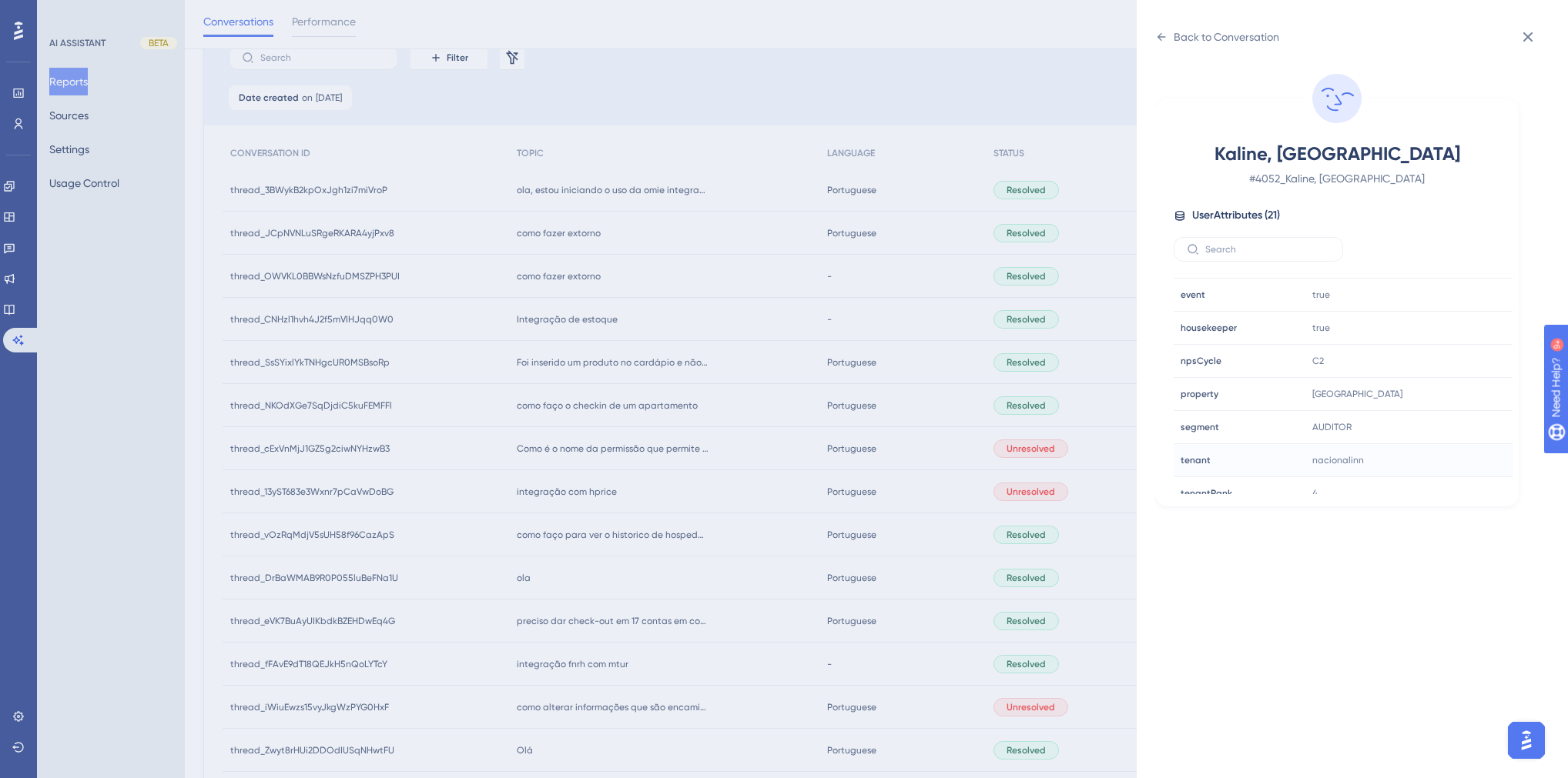
scroll to position [465, 0]
click at [1451, 317] on icon at bounding box center [1454, 315] width 16 height 16
click at [545, 249] on div "Back to Conversation Kaline, Larissa # 4052_Kaline, Larissa User Attributes ( 2…" at bounding box center [784, 389] width 1568 height 778
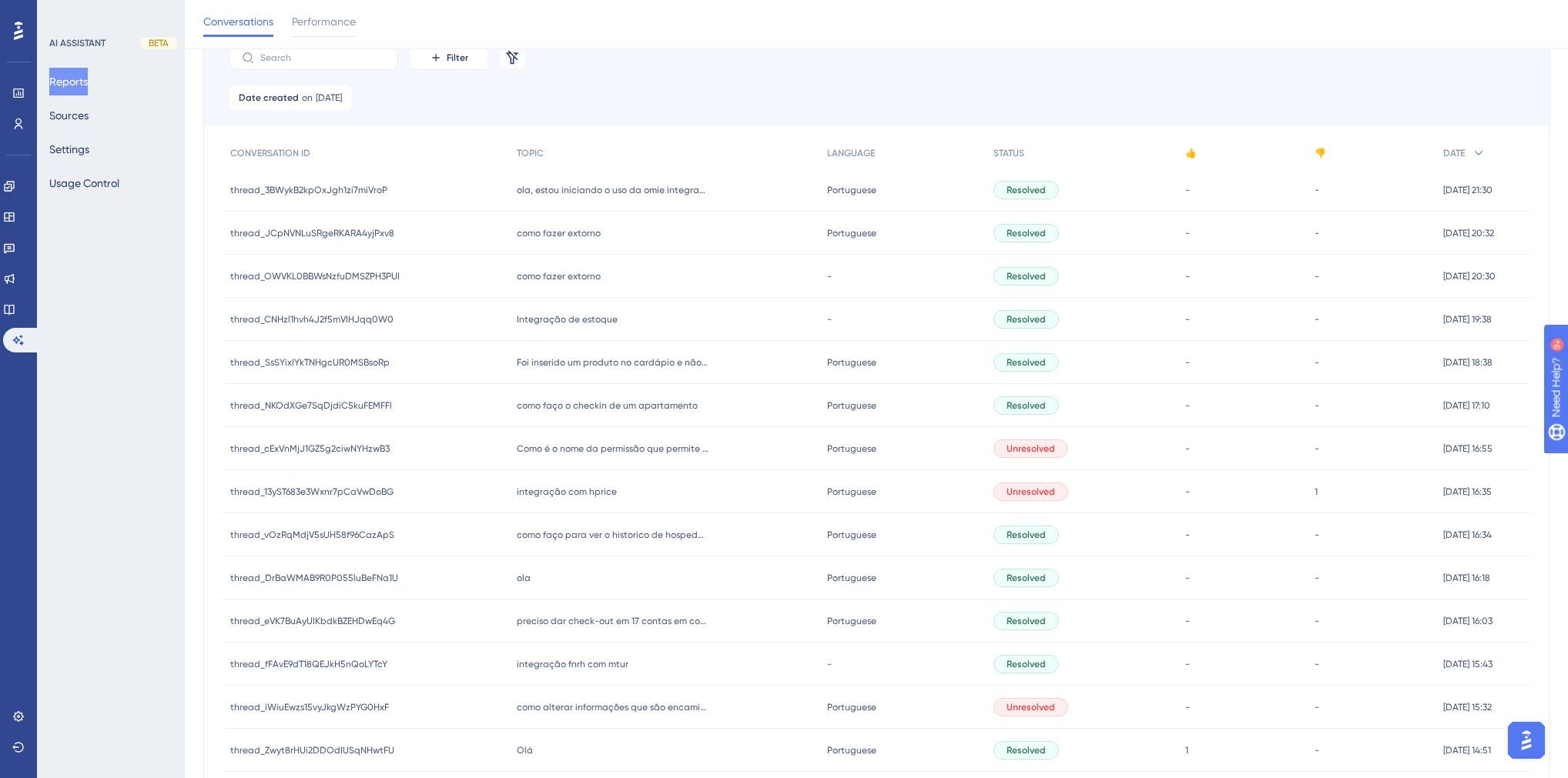
click at [563, 325] on div "Integração de estoque Integração de estoque" at bounding box center [664, 320] width 310 height 44
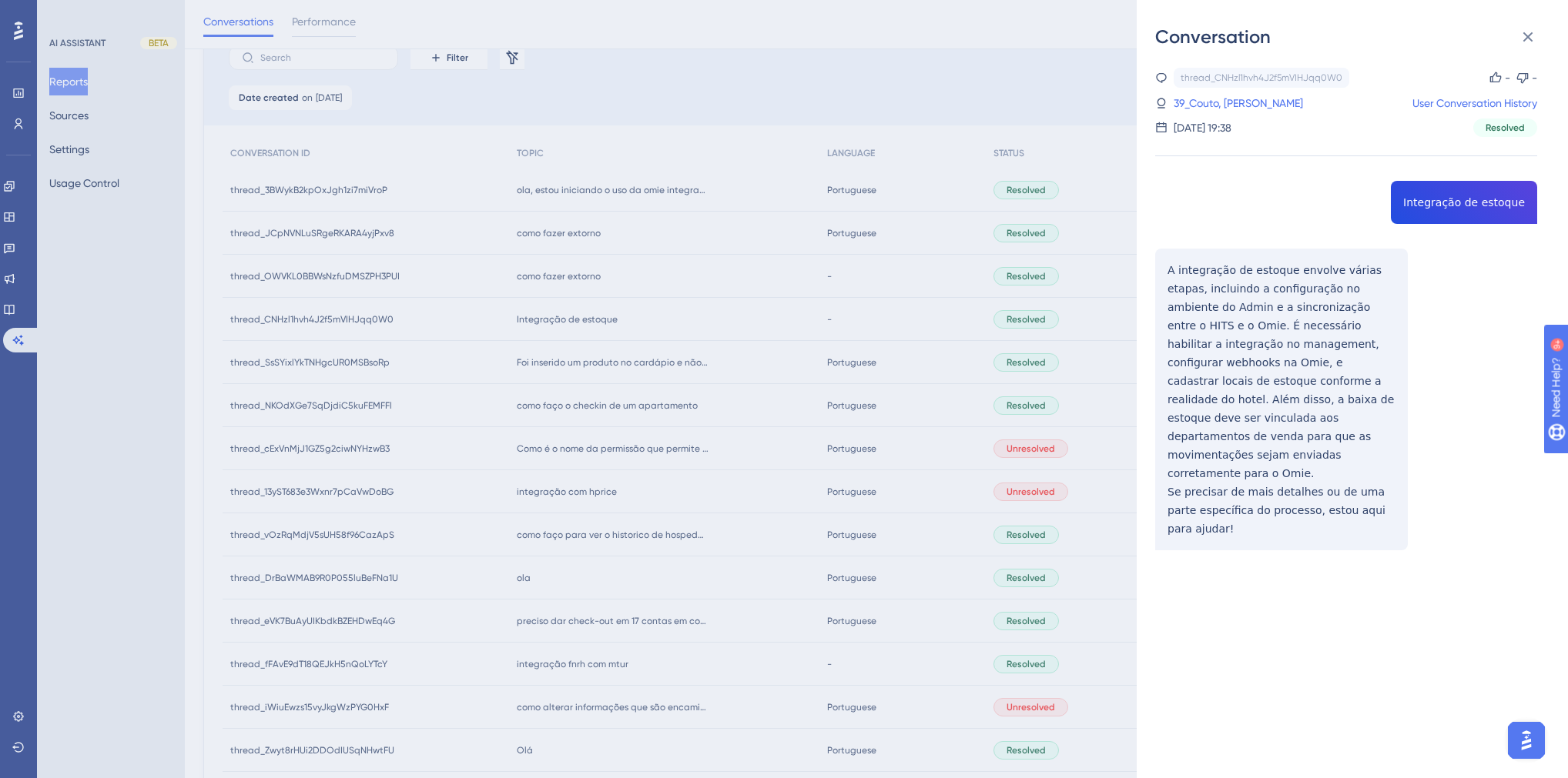
click at [1476, 202] on div "thread_CNHzl1hvh4J2f5mVIHJqq0W0 Copy - - 39_Couto, Gutemberg Moreira User Conve…" at bounding box center [1347, 348] width 382 height 561
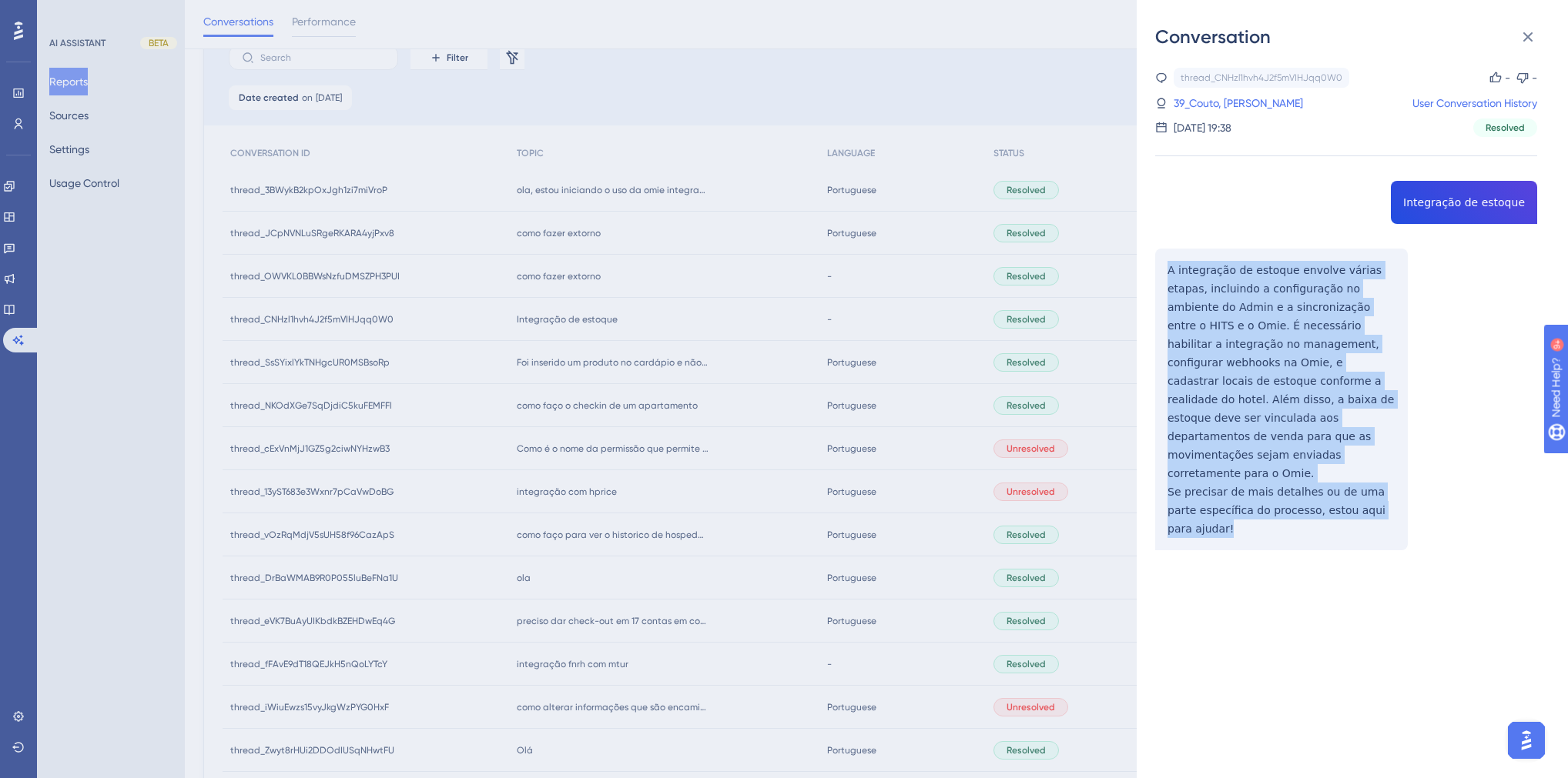
drag, startPoint x: 1391, startPoint y: 475, endPoint x: 1165, endPoint y: 271, distance: 304.5
click at [1165, 271] on div "thread_CNHzl1hvh4J2f5mVIHJqq0W0 Copy - - 39_Couto, Gutemberg Moreira User Conve…" at bounding box center [1347, 348] width 382 height 561
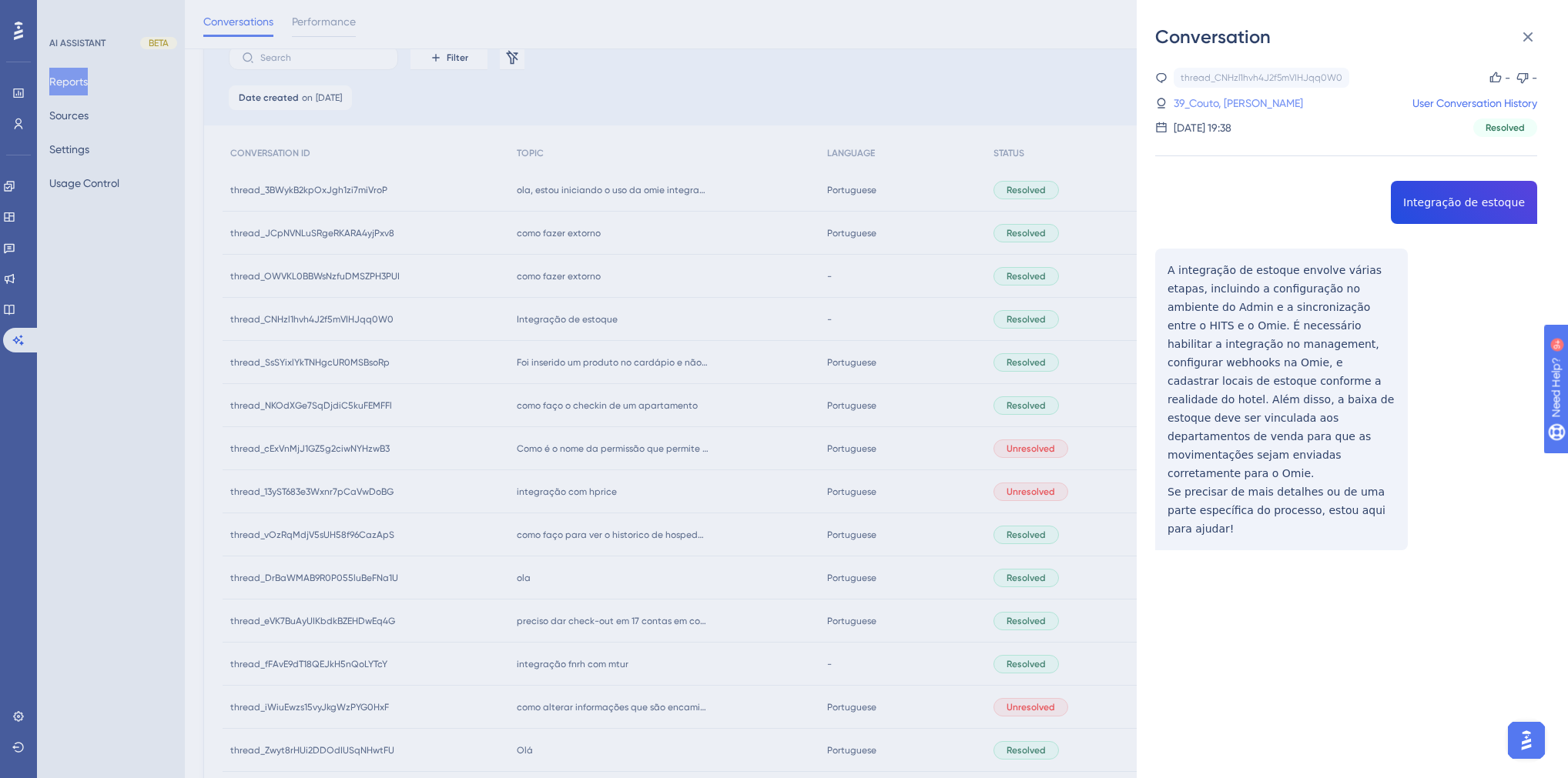
click at [1233, 104] on link "39_Couto, Gutemberg Moreira" at bounding box center [1239, 103] width 130 height 19
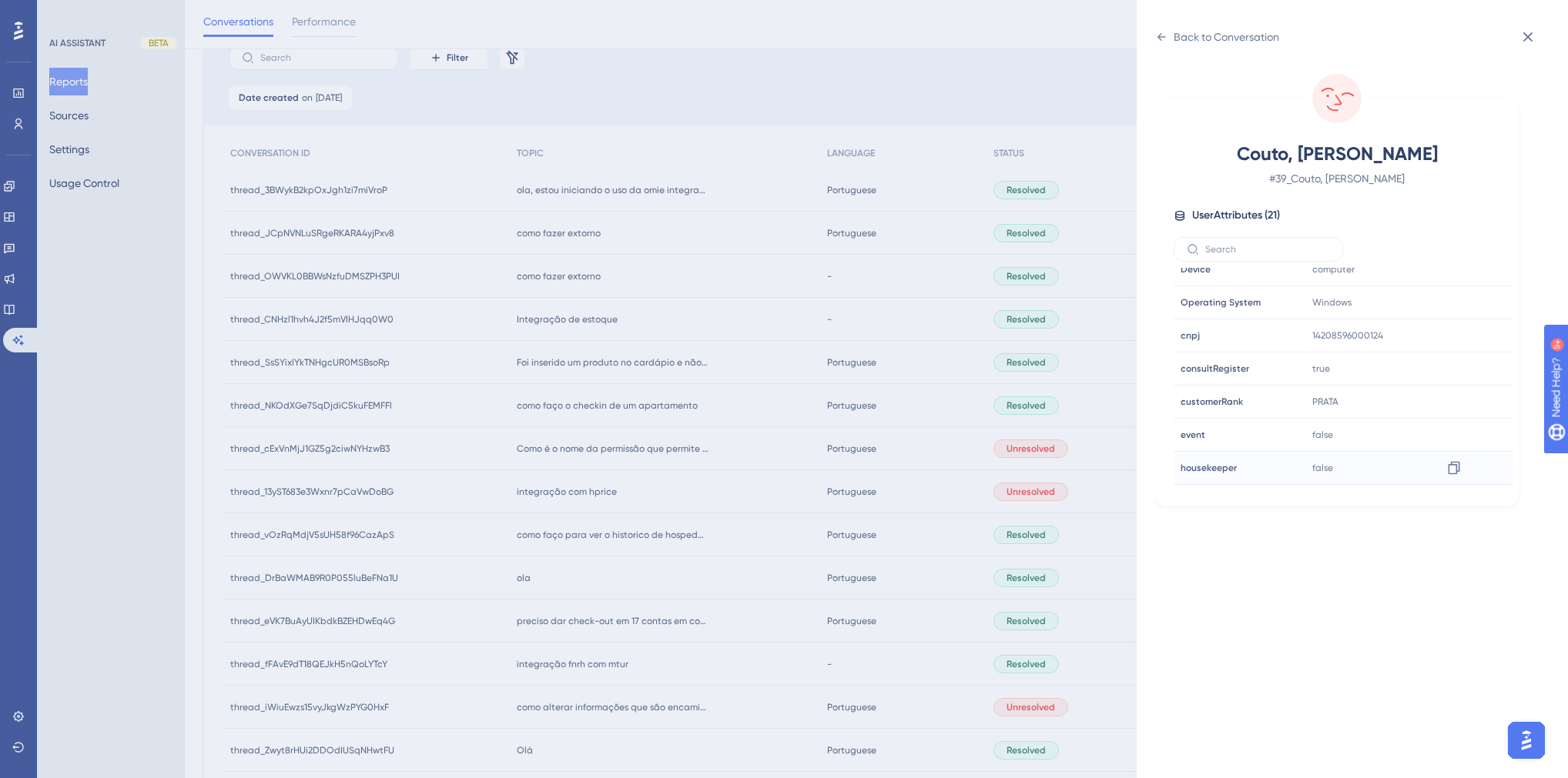
scroll to position [370, 0]
click at [1455, 471] on icon at bounding box center [1454, 477] width 16 height 16
click at [1177, 40] on div "Back to Conversation" at bounding box center [1227, 37] width 106 height 19
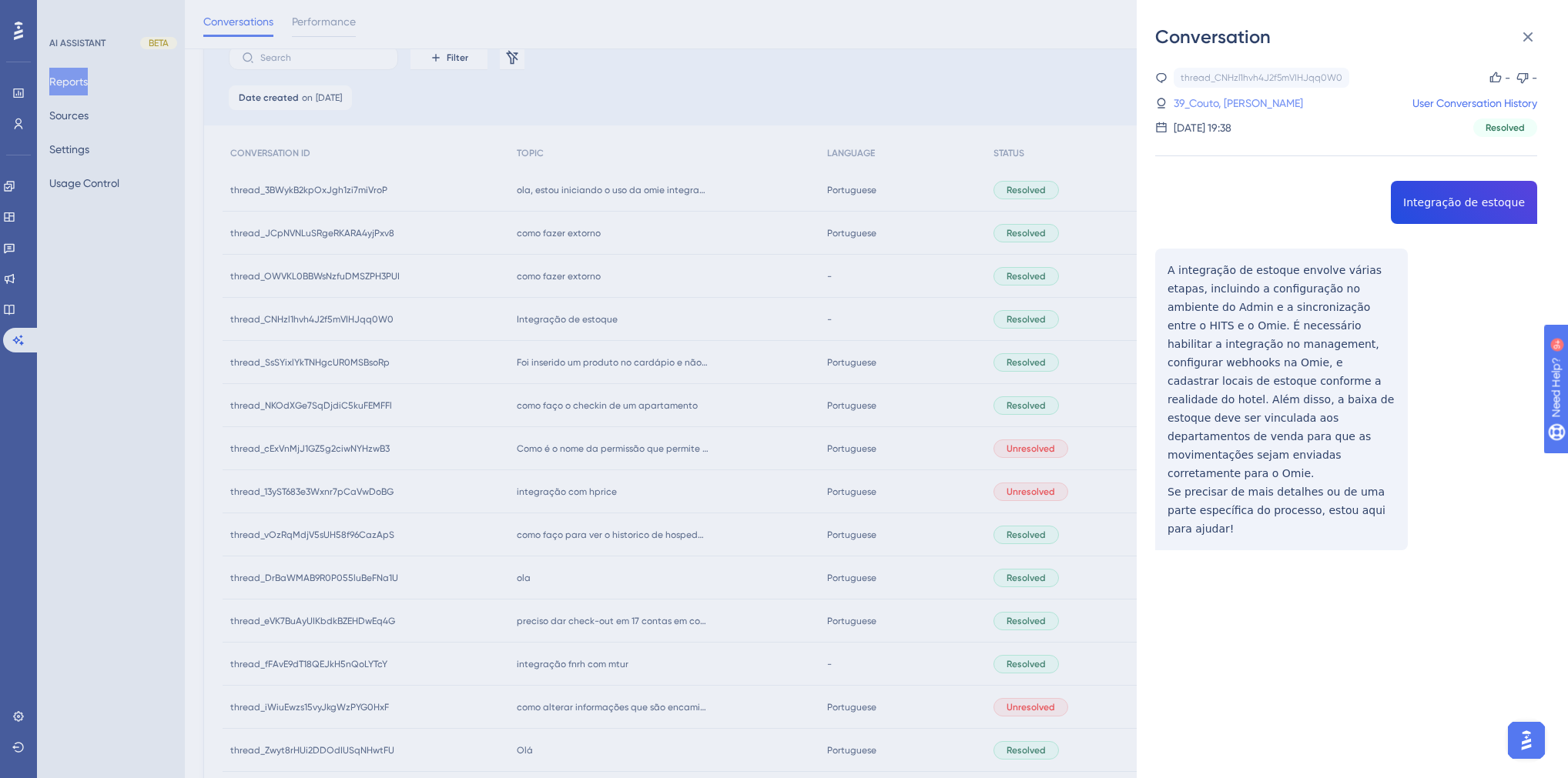
click at [1238, 107] on link "39_Couto, Gutemberg Moreira" at bounding box center [1239, 103] width 130 height 19
click at [548, 236] on div "Conversation thread_CNHzl1hvh4J2f5mVIHJqq0W0 Copy - - 39_Couto, Gutemberg Morei…" at bounding box center [784, 389] width 1568 height 778
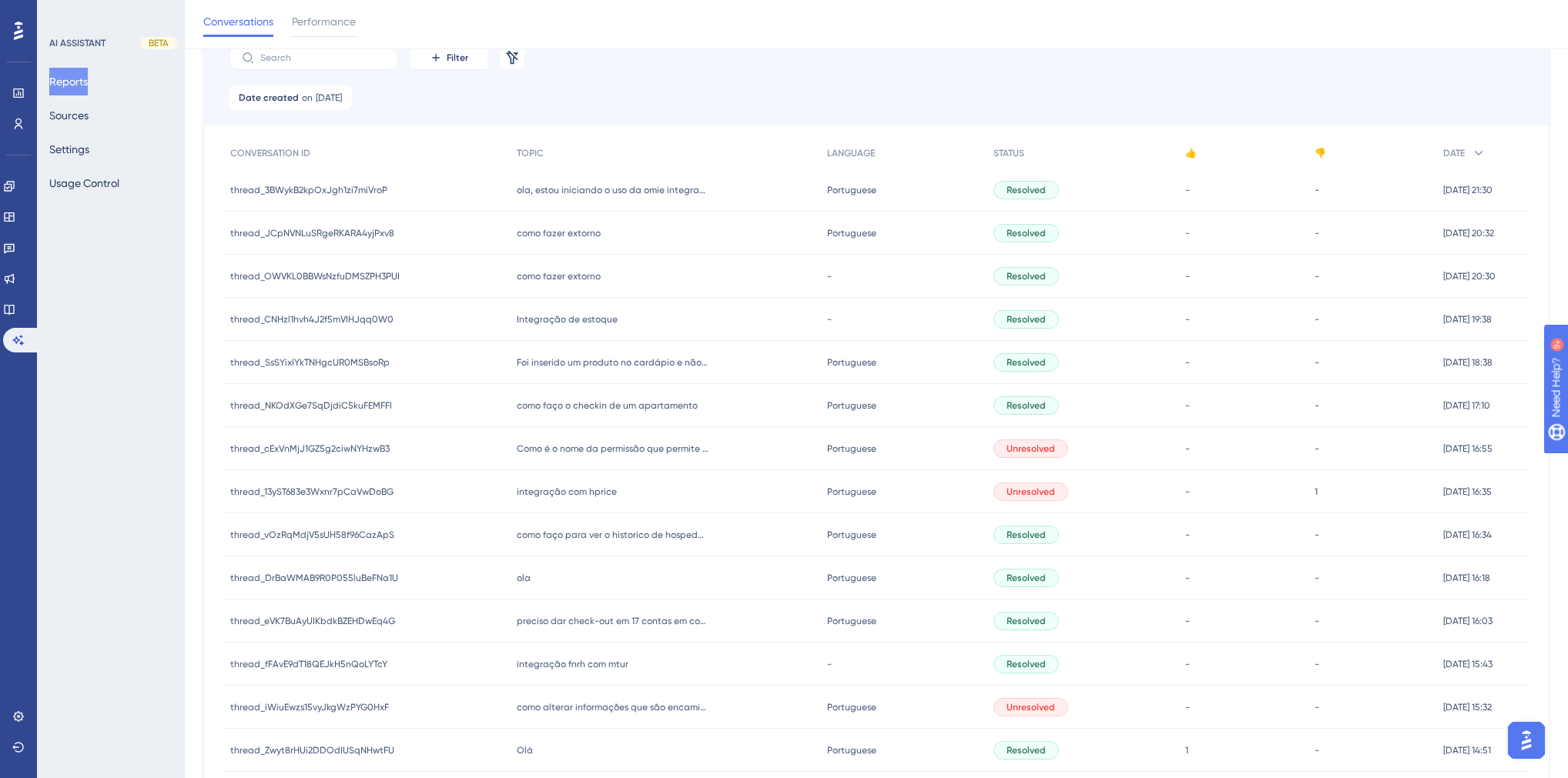
click at [573, 271] on span "como fazer extorno" at bounding box center [559, 276] width 84 height 12
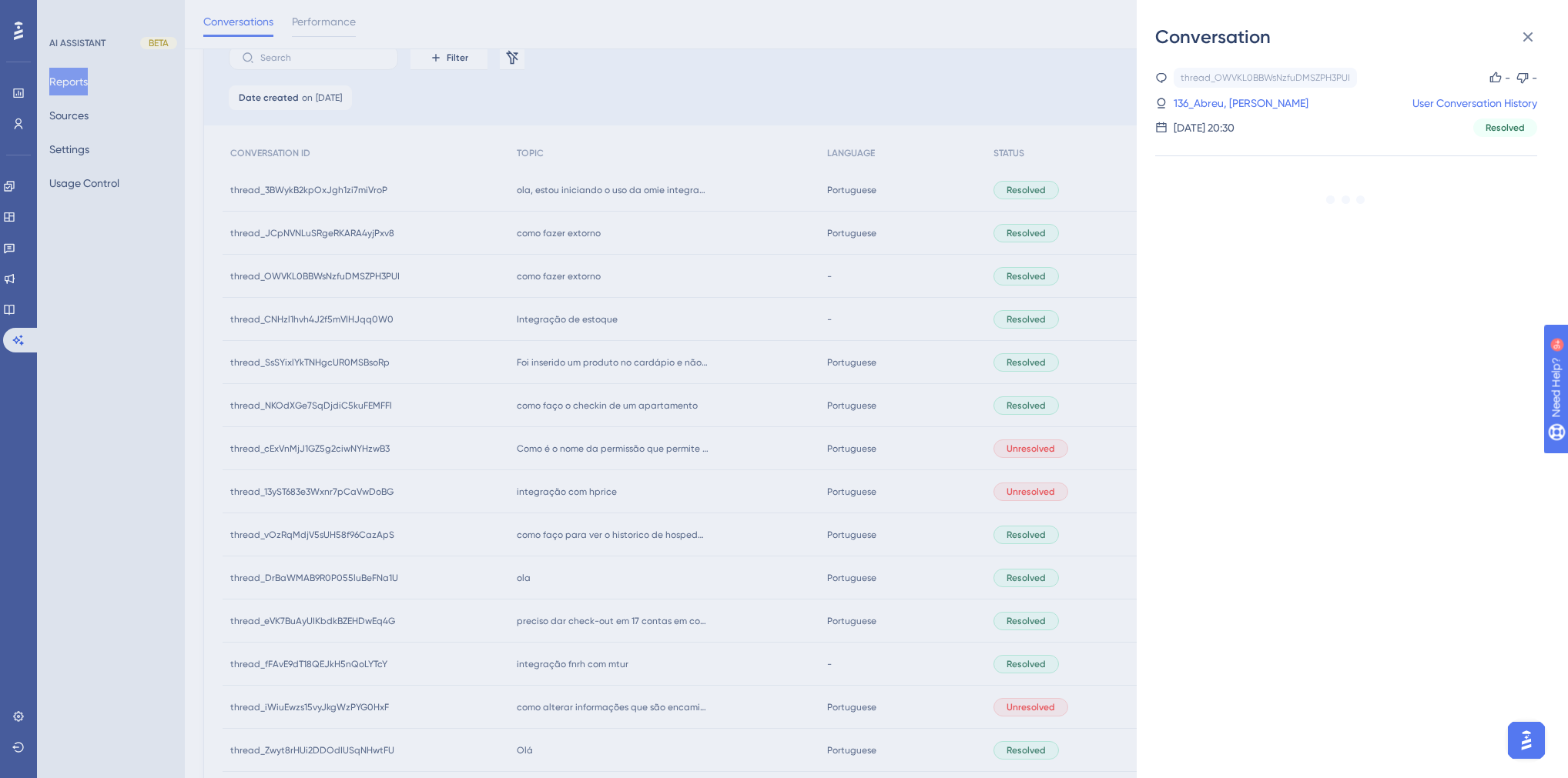
click at [582, 310] on div "Conversation thread_OWVKL0BBWsNzfuDMSZPH3PUI Copy - - 136_Abreu, Roberto User C…" at bounding box center [784, 389] width 1568 height 778
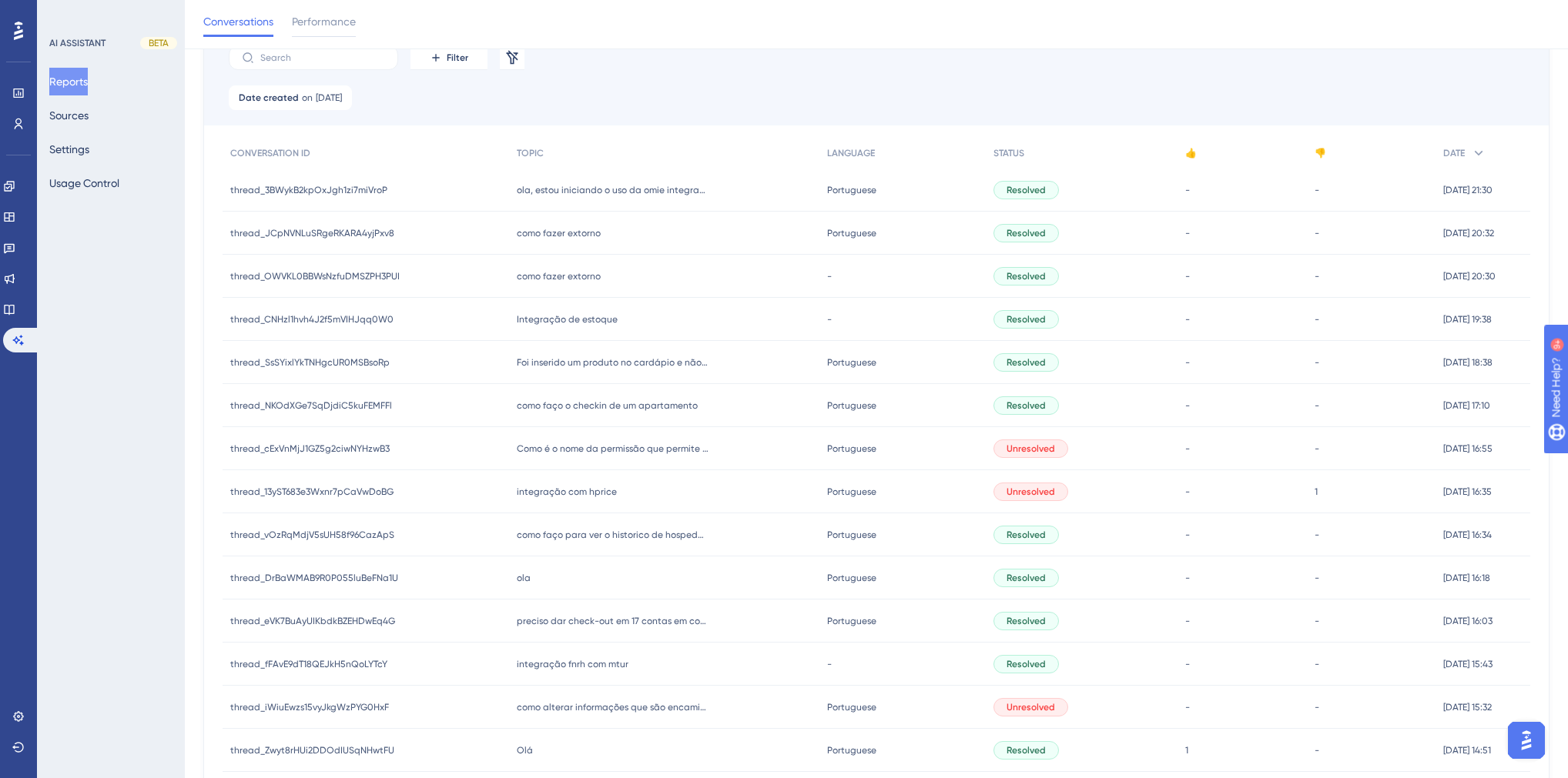
click at [573, 316] on span "Integração de estoque" at bounding box center [567, 319] width 101 height 12
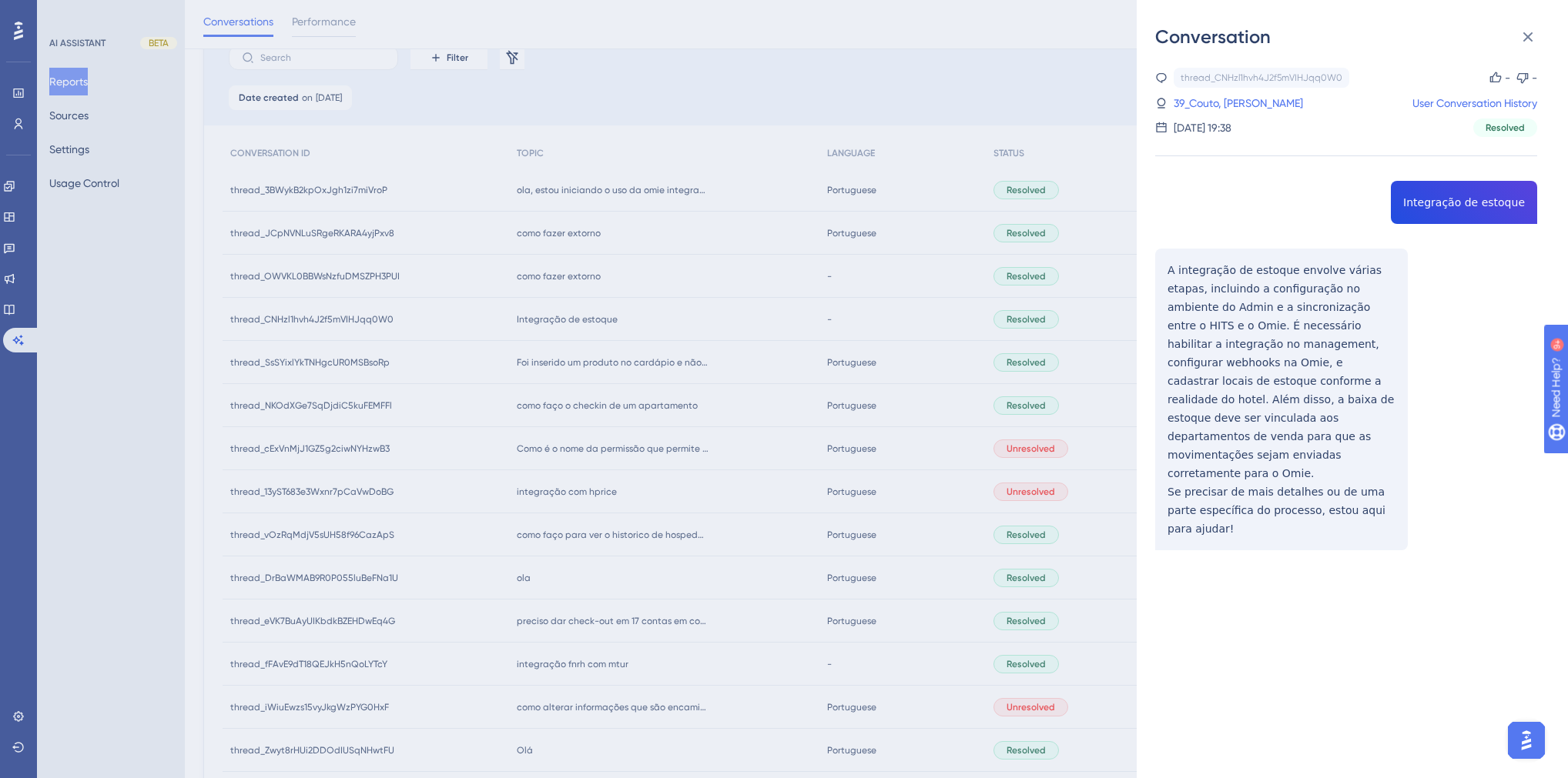
click at [563, 276] on div "Conversation thread_CNHzl1hvh4J2f5mVIHJqq0W0 Copy - - 39_Couto, Gutemberg Morei…" at bounding box center [784, 389] width 1568 height 778
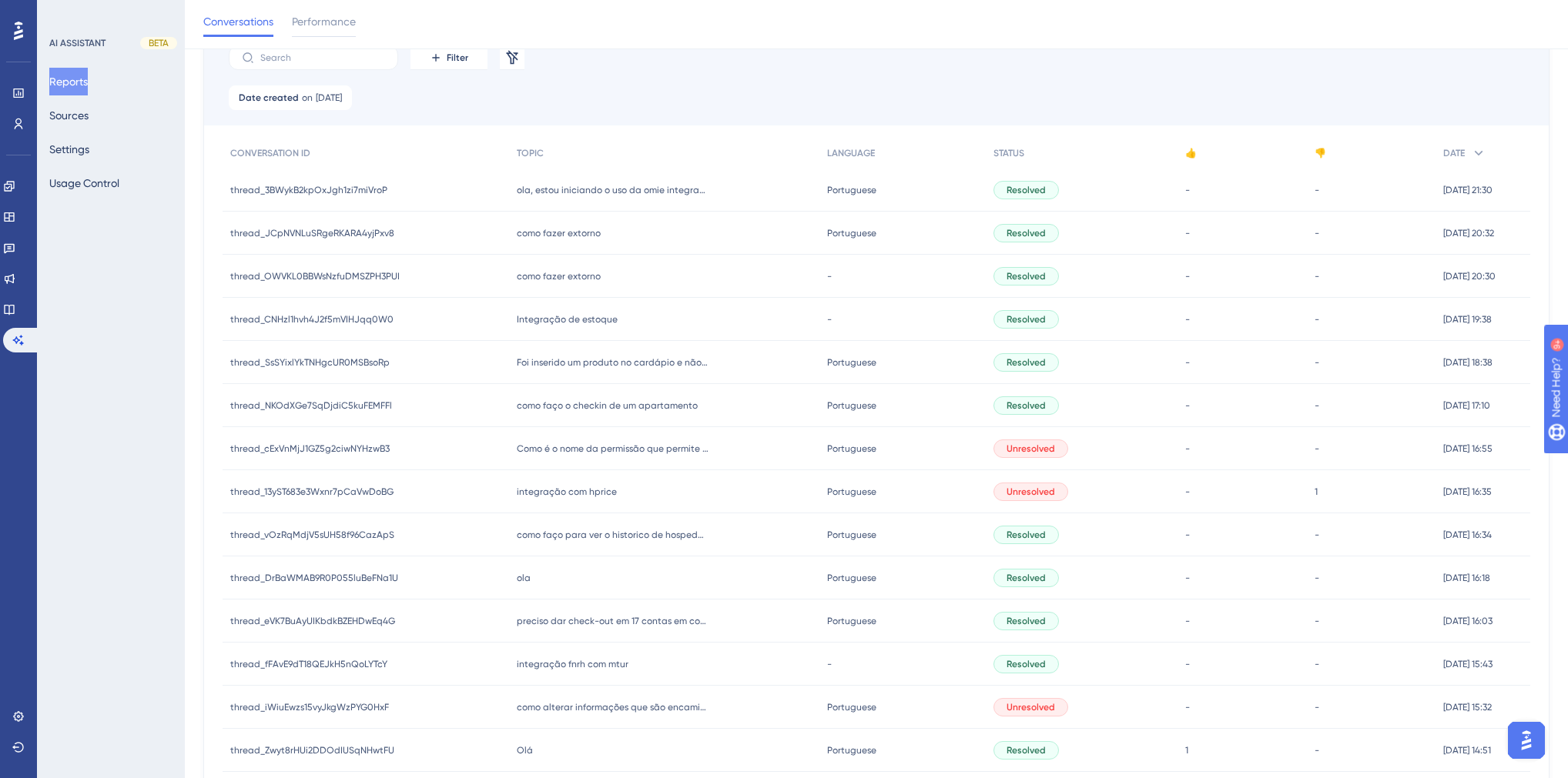
click at [553, 276] on span "como fazer extorno" at bounding box center [559, 276] width 84 height 12
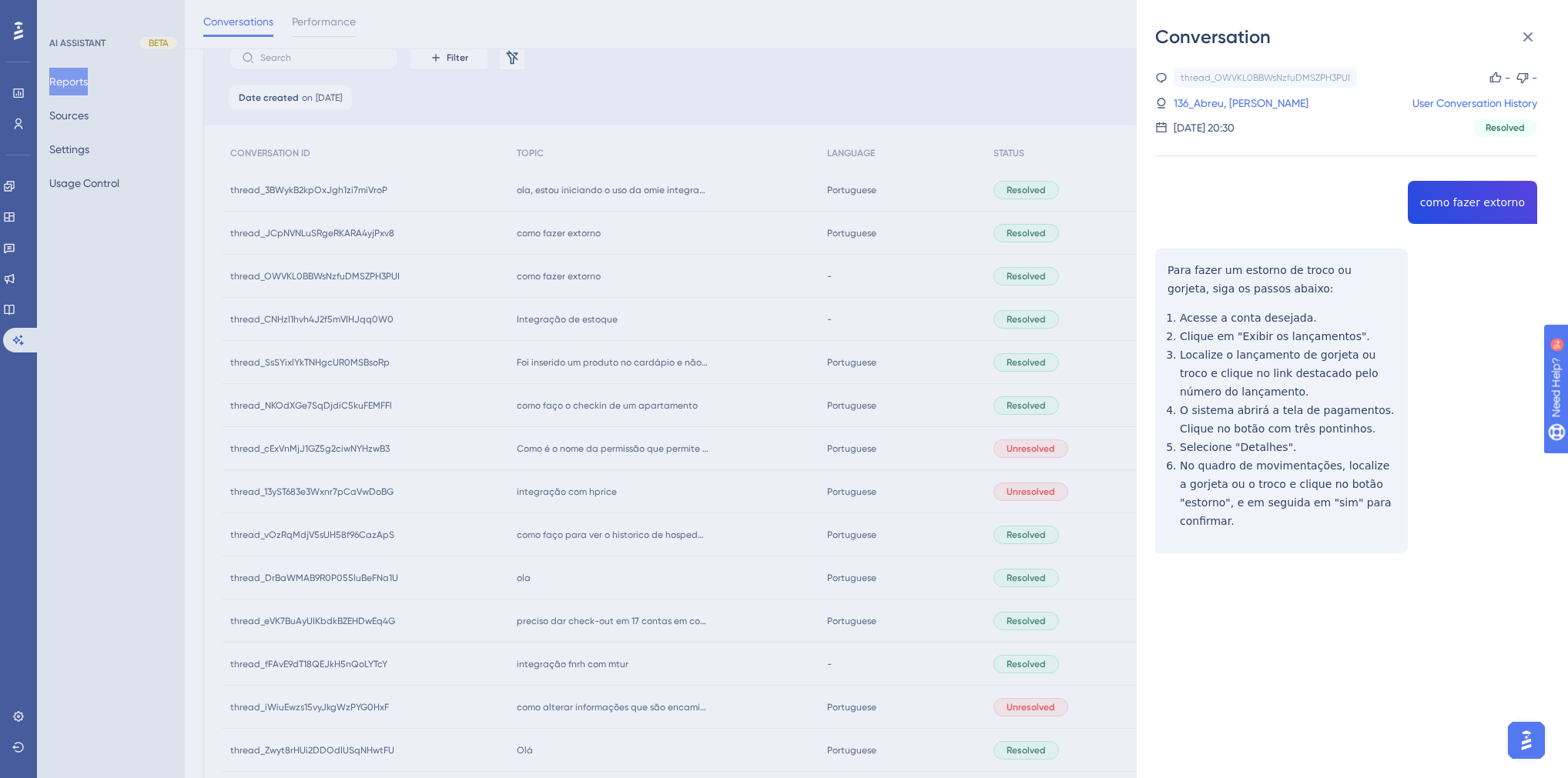
click at [1454, 205] on div "thread_OWVKL0BBWsNzfuDMSZPH3PUI Copy - - 136_Abreu, Roberto User Conversation H…" at bounding box center [1347, 349] width 382 height 564
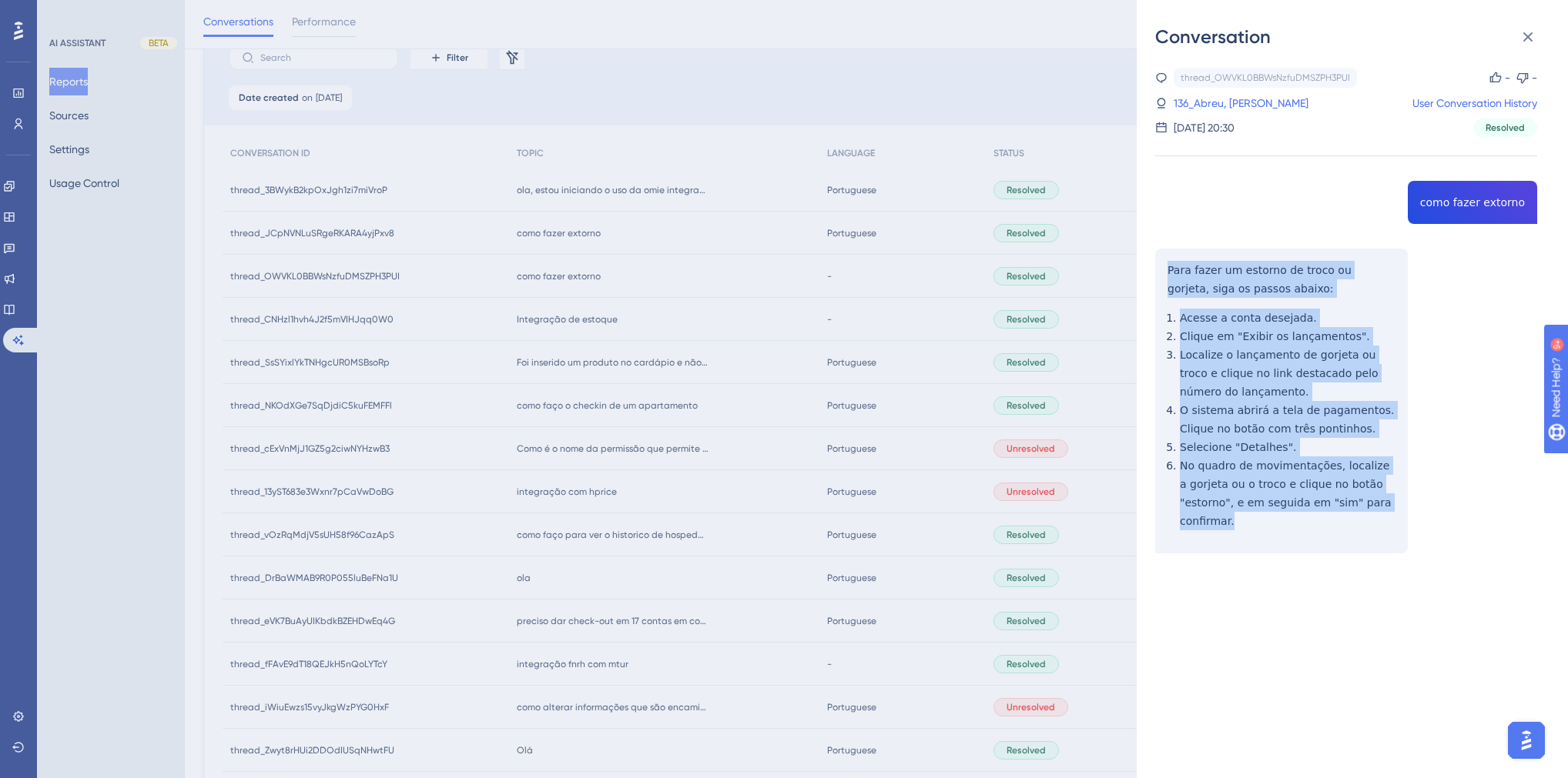
drag, startPoint x: 1234, startPoint y: 517, endPoint x: 1159, endPoint y: 277, distance: 251.4
click at [1159, 277] on div "thread_OWVKL0BBWsNzfuDMSZPH3PUI Copy - - 136_Abreu, Roberto User Conversation H…" at bounding box center [1347, 349] width 382 height 564
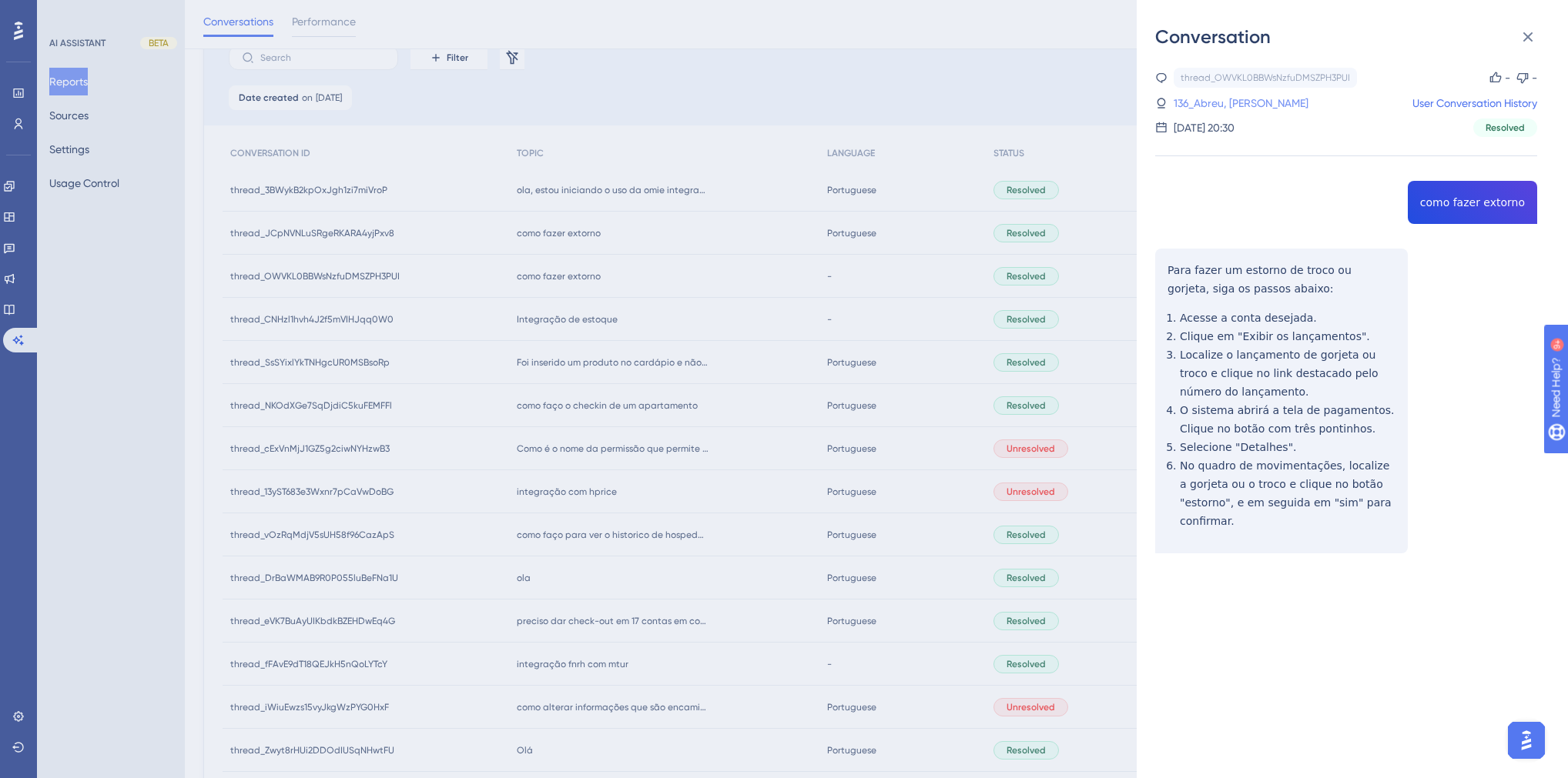
click at [1215, 102] on link "136_Abreu, Roberto" at bounding box center [1241, 103] width 134 height 19
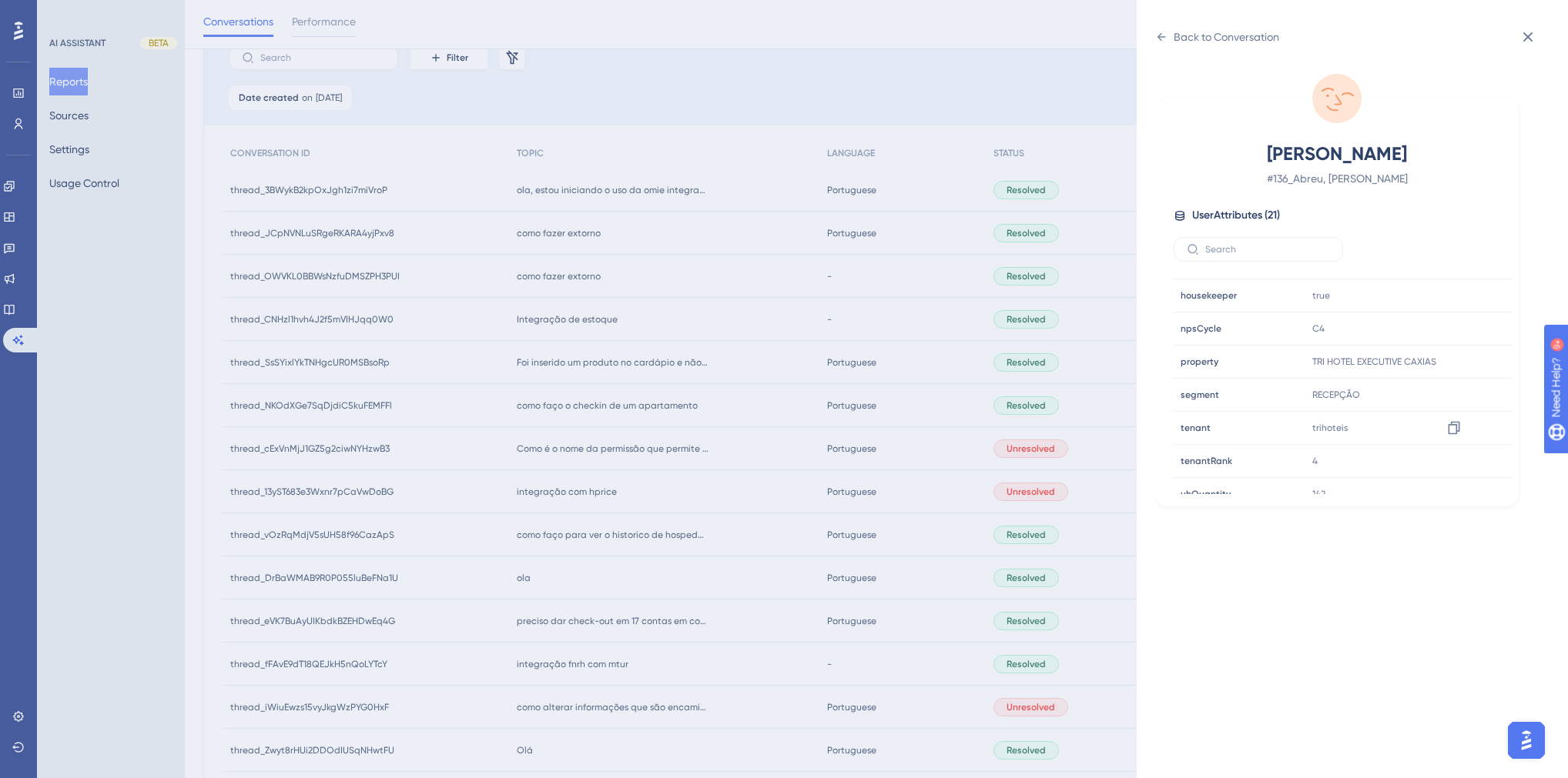
scroll to position [431, 0]
click at [1450, 351] on icon at bounding box center [1454, 349] width 16 height 16
click at [651, 302] on div "Back to Conversation Abreu, Roberto # 136_Abreu, Roberto User Attributes ( 21 )…" at bounding box center [784, 389] width 1568 height 778
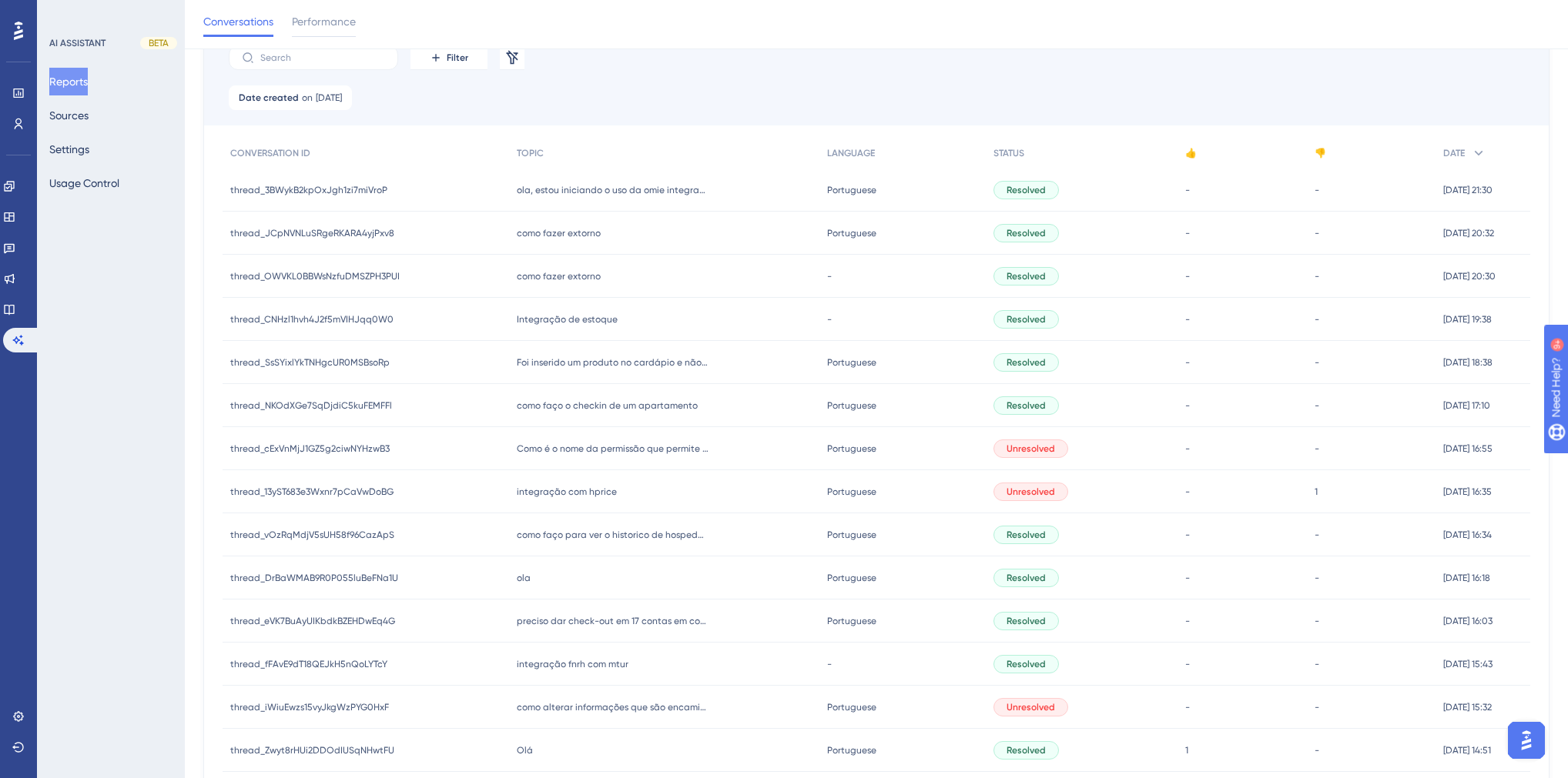
click at [576, 232] on span "como fazer extorno" at bounding box center [559, 232] width 84 height 12
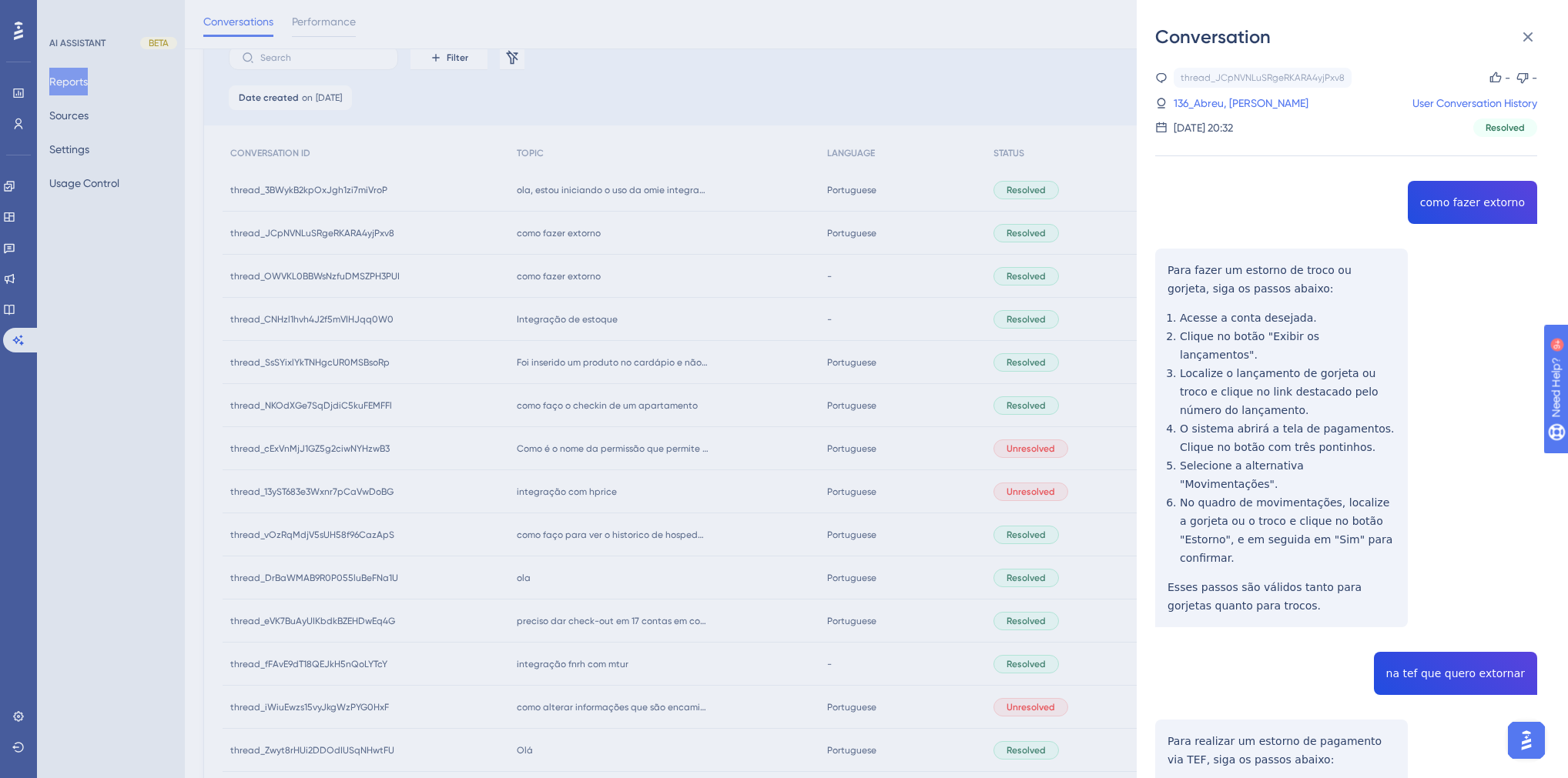
click at [1475, 205] on div "thread_JCpNVNLuSRgeRKARA4yjPxv8 Copy - - 136_Abreu, Roberto User Conversation H…" at bounding box center [1347, 649] width 382 height 1164
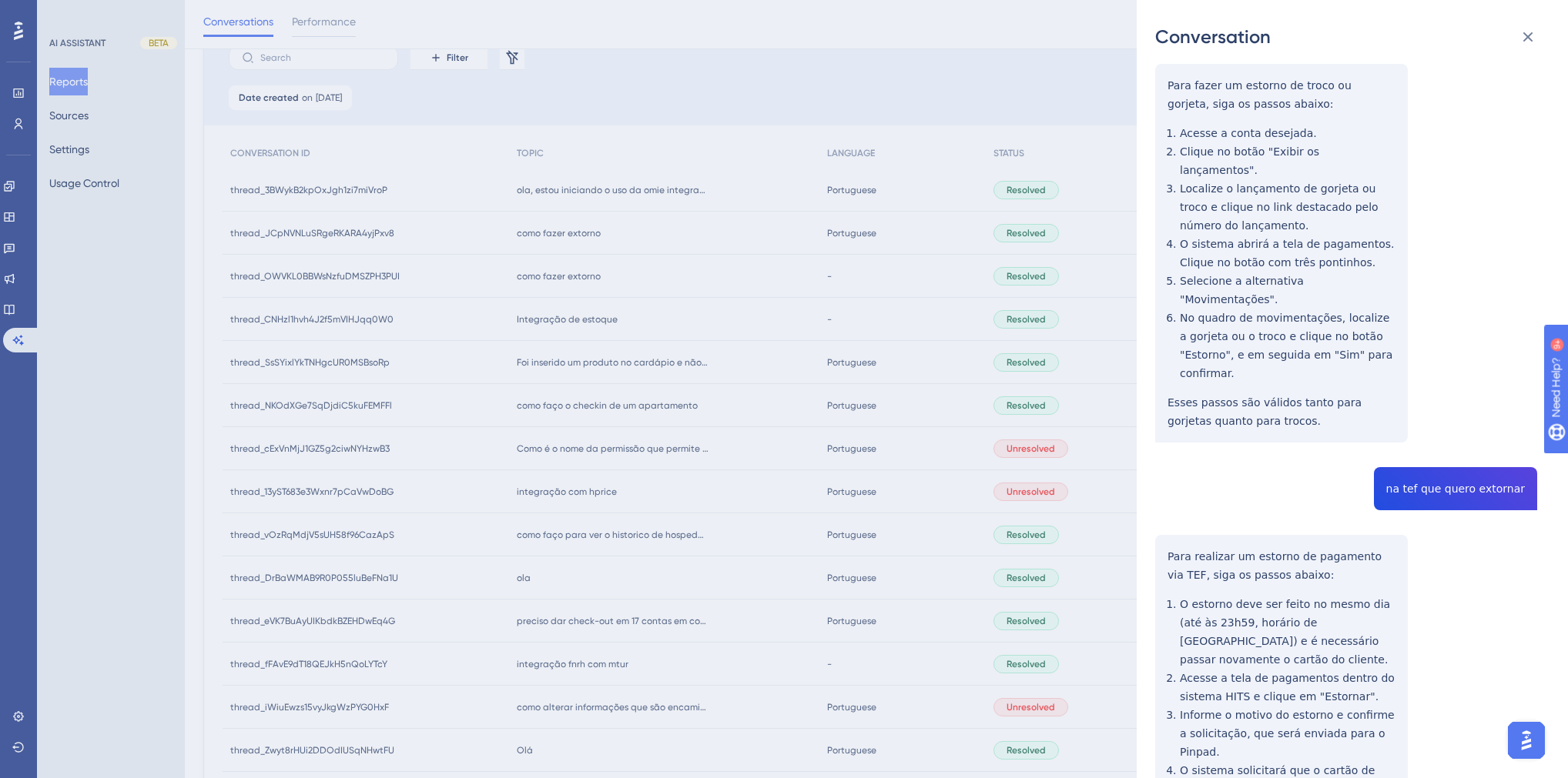
click at [1450, 454] on div "thread_JCpNVNLuSRgeRKARA4yjPxv8 Copy - - 136_Abreu, Roberto User Conversation H…" at bounding box center [1347, 465] width 382 height 1164
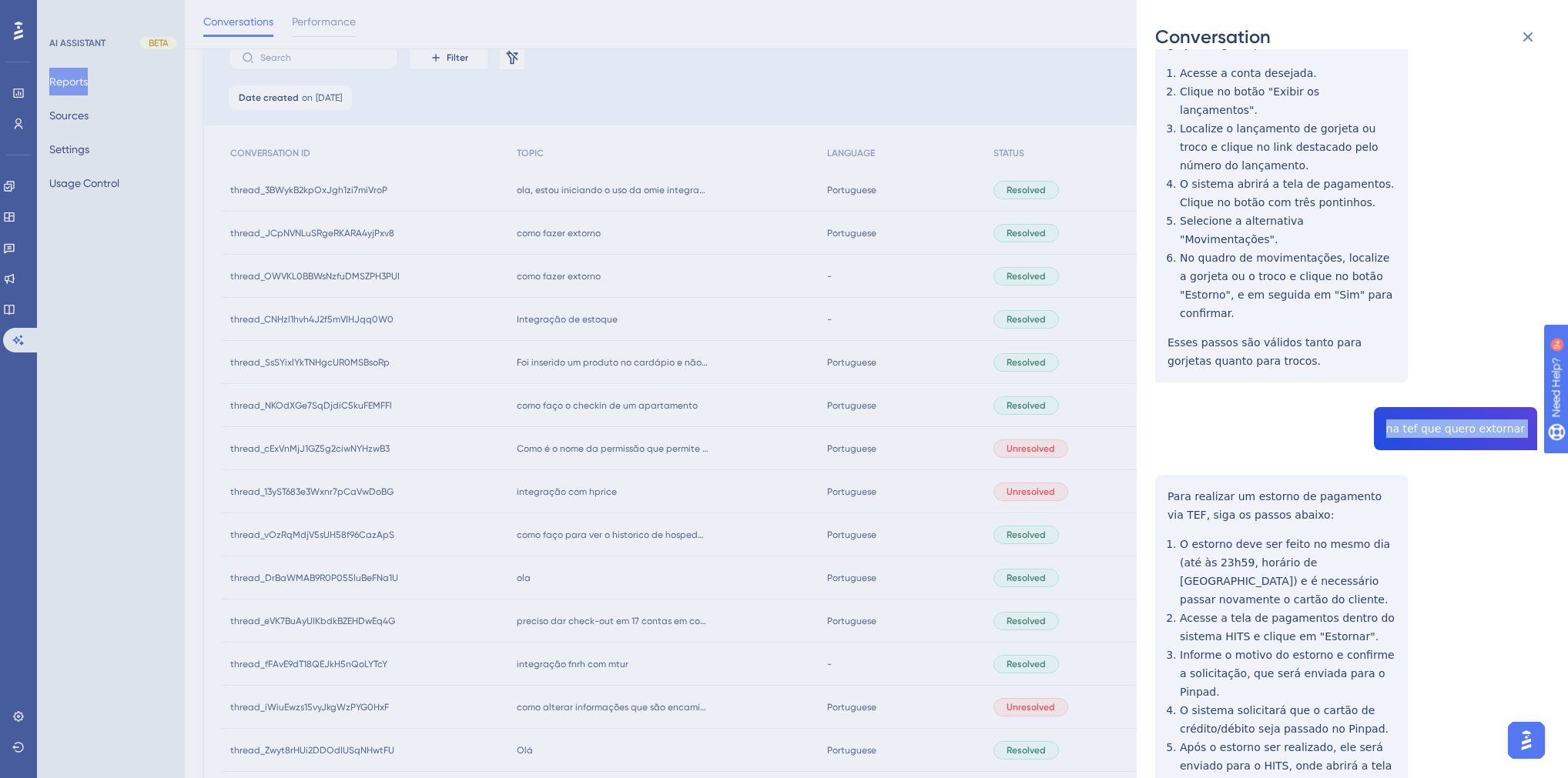
scroll to position [352, 0]
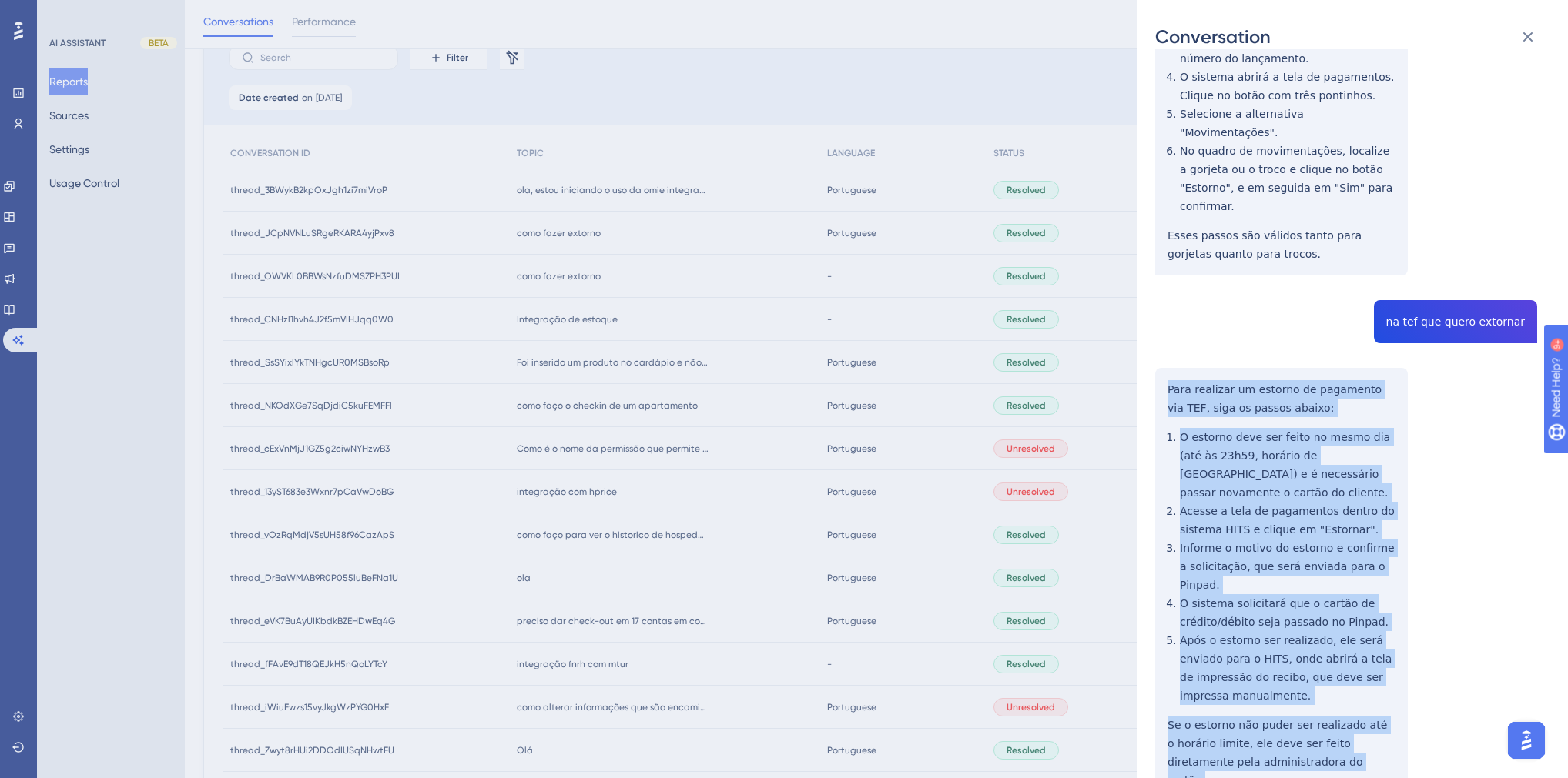
drag, startPoint x: 1320, startPoint y: 689, endPoint x: 1156, endPoint y: 351, distance: 375.7
click at [1156, 351] on div "thread_JCpNVNLuSRgeRKARA4yjPxv8 Copy - - 136_Abreu, Roberto User Conversation H…" at bounding box center [1347, 297] width 382 height 1164
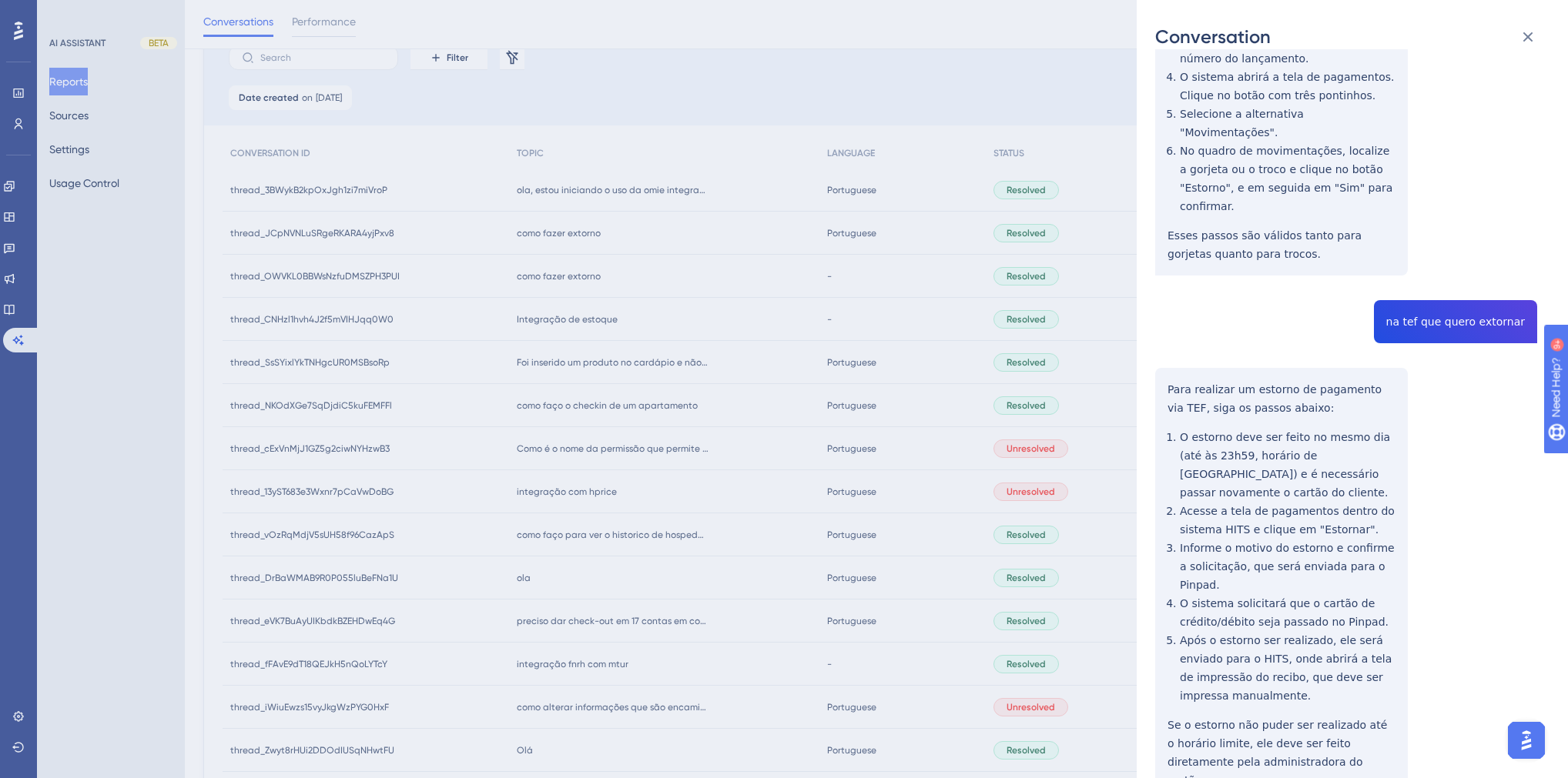
click at [671, 326] on div "Conversation thread_JCpNVNLuSRgeRKARA4yjPxv8 Copy - - 136_Abreu, Roberto User C…" at bounding box center [784, 389] width 1568 height 778
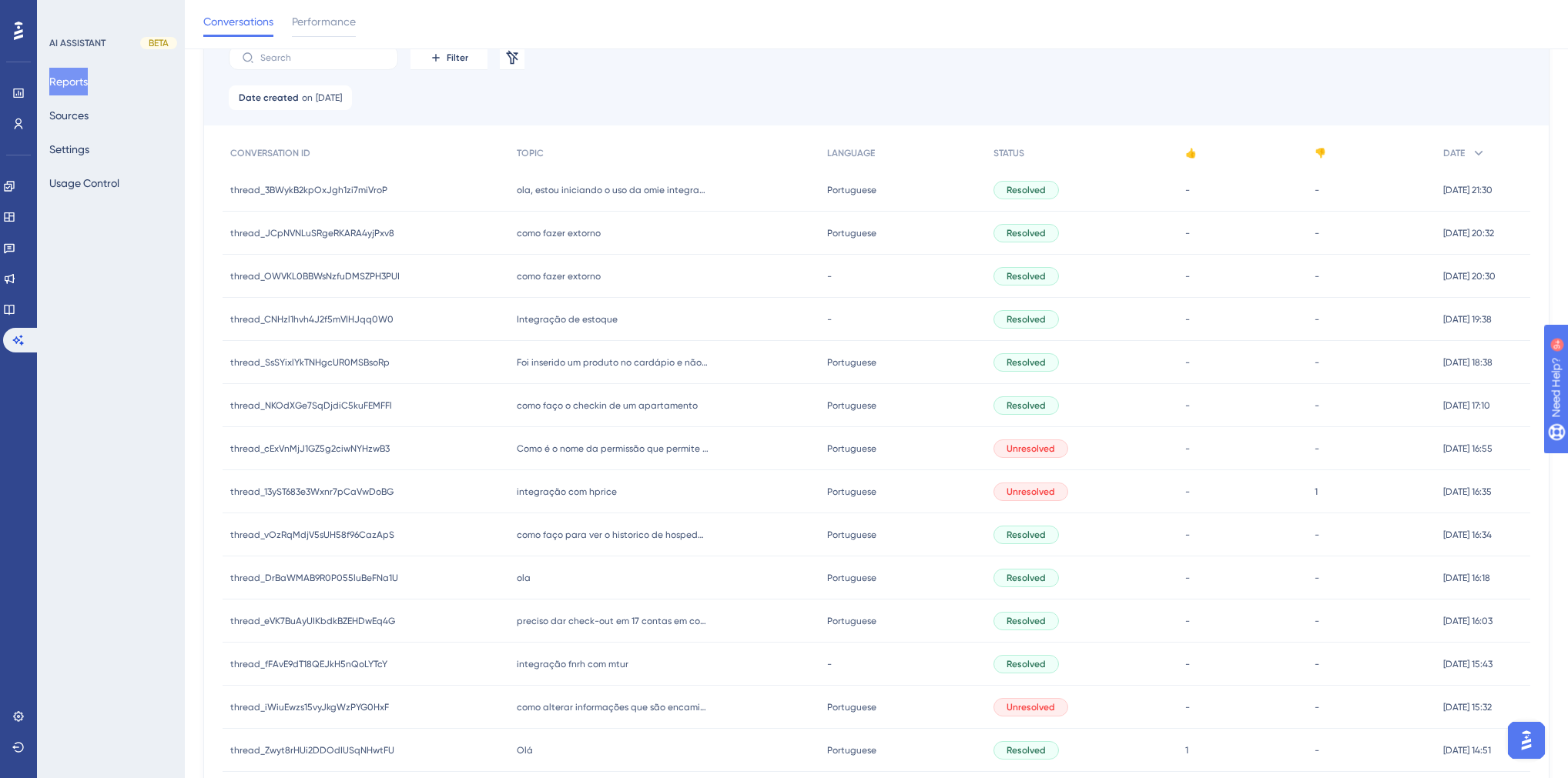
click at [560, 195] on div "ola, estou iniciando o uso da omie integrada ao hits, como inicio o processo do…" at bounding box center [664, 190] width 310 height 44
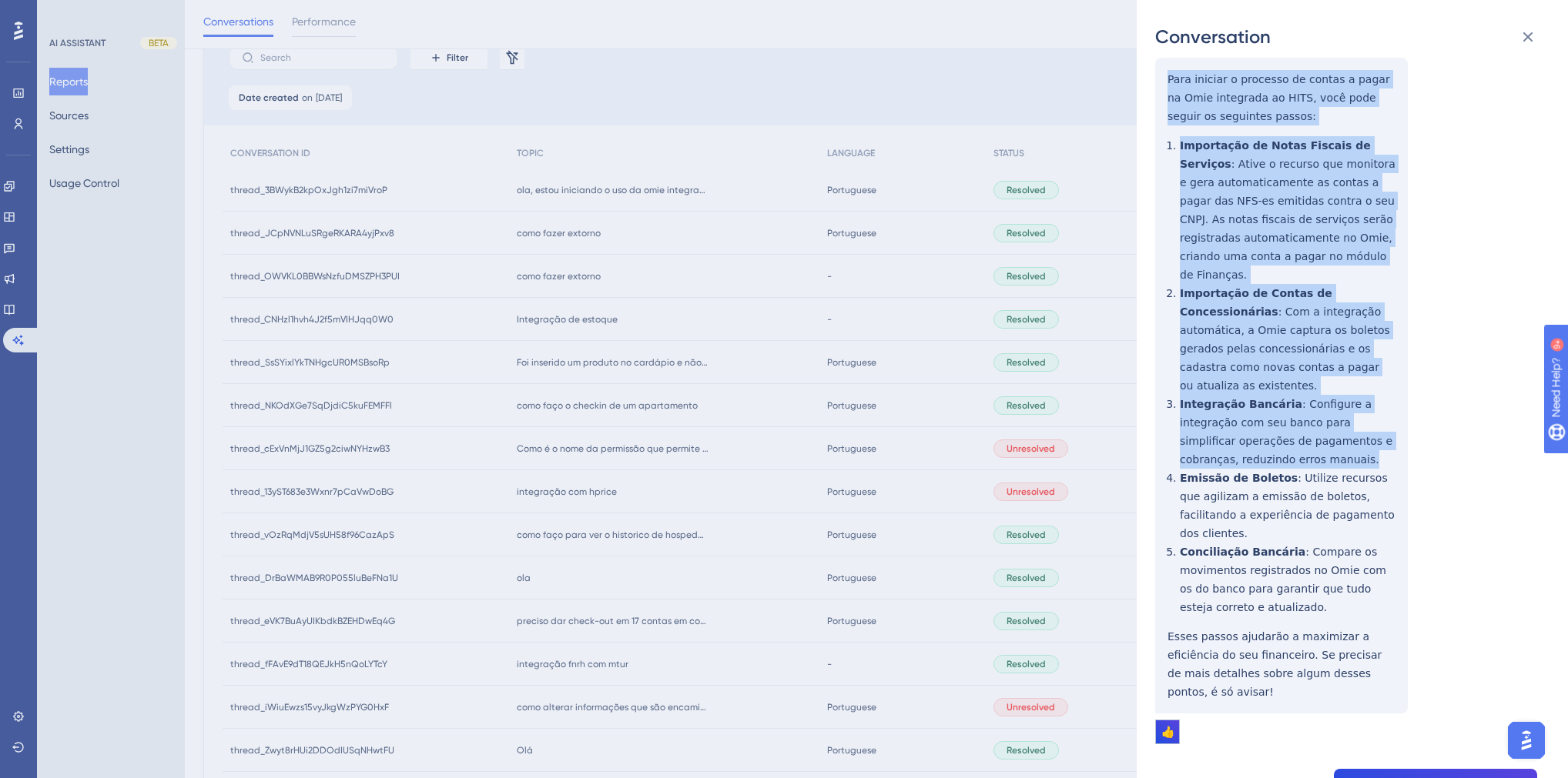
scroll to position [307, 0]
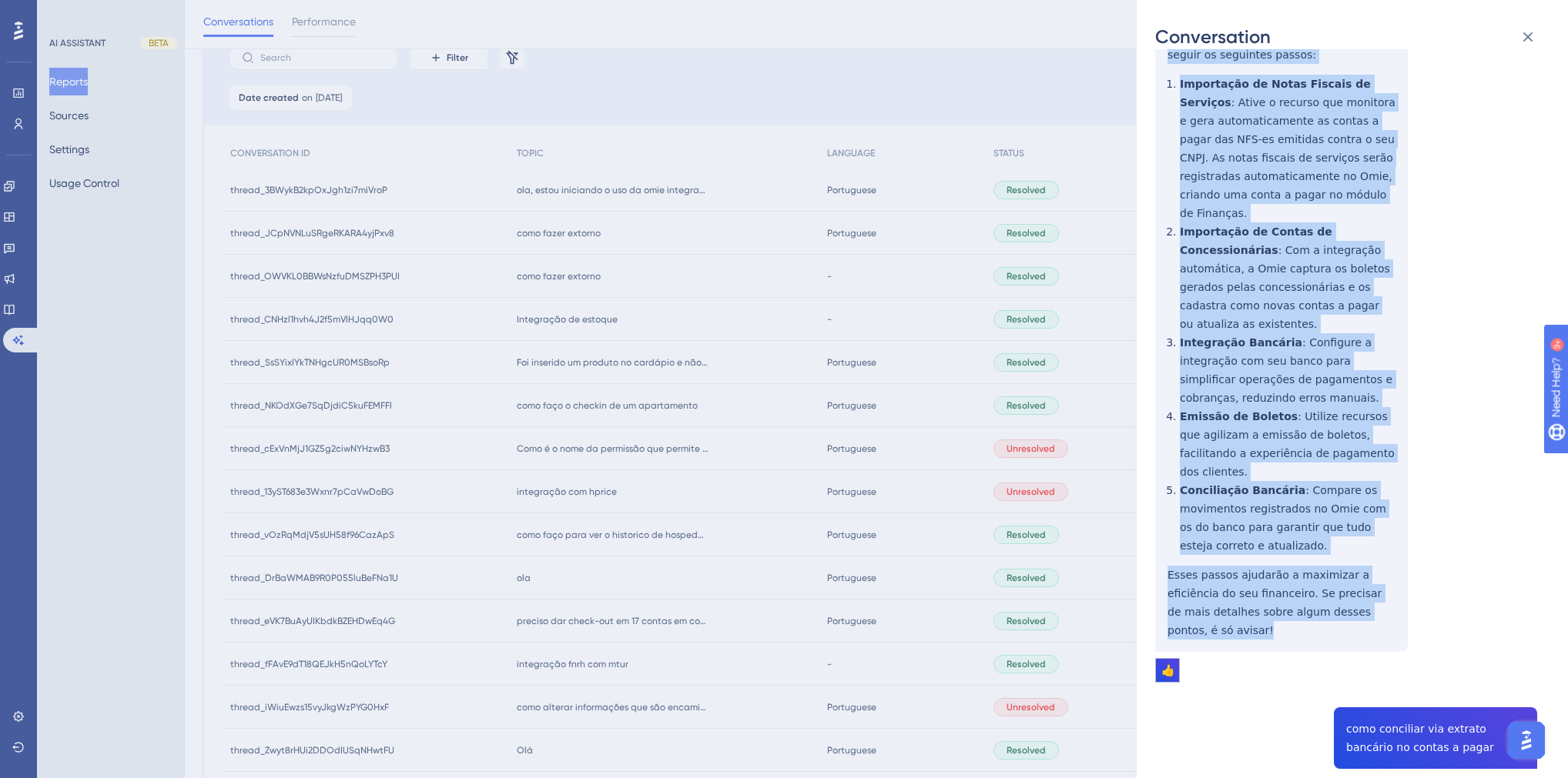
drag, startPoint x: 1168, startPoint y: 309, endPoint x: 1370, endPoint y: 535, distance: 303.1
click at [1370, 535] on div "thread_3BWykB2kpOxJgh1zi7miVroP Copy - - 8_DE PAULA, ELZI User Conversation His…" at bounding box center [1347, 579] width 382 height 1638
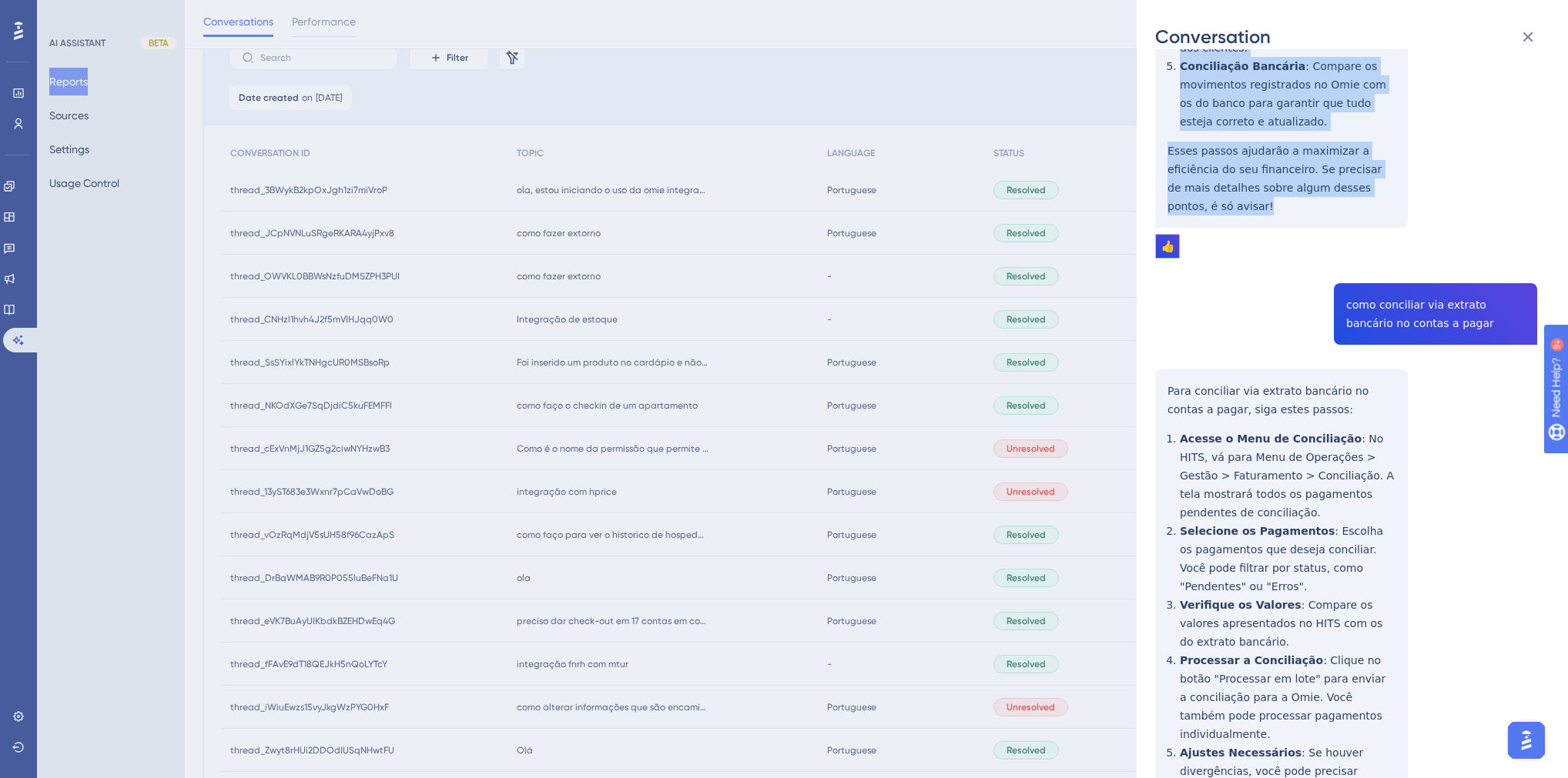
scroll to position [789, 0]
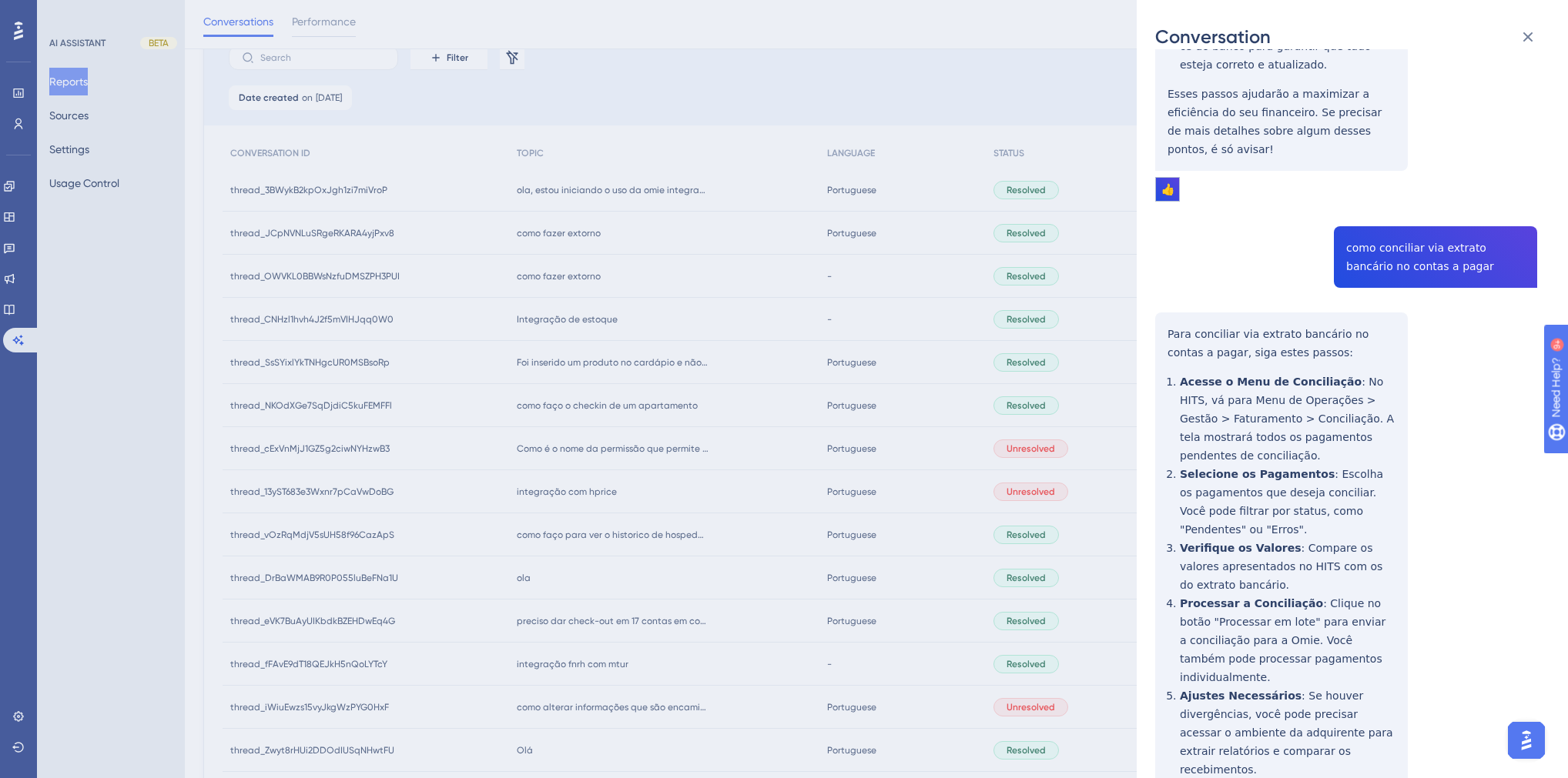
click at [1379, 180] on div "thread_3BWykB2kpOxJgh1zi7miVroP Copy - - 8_DE PAULA, ELZI User Conversation His…" at bounding box center [1347, 97] width 382 height 1638
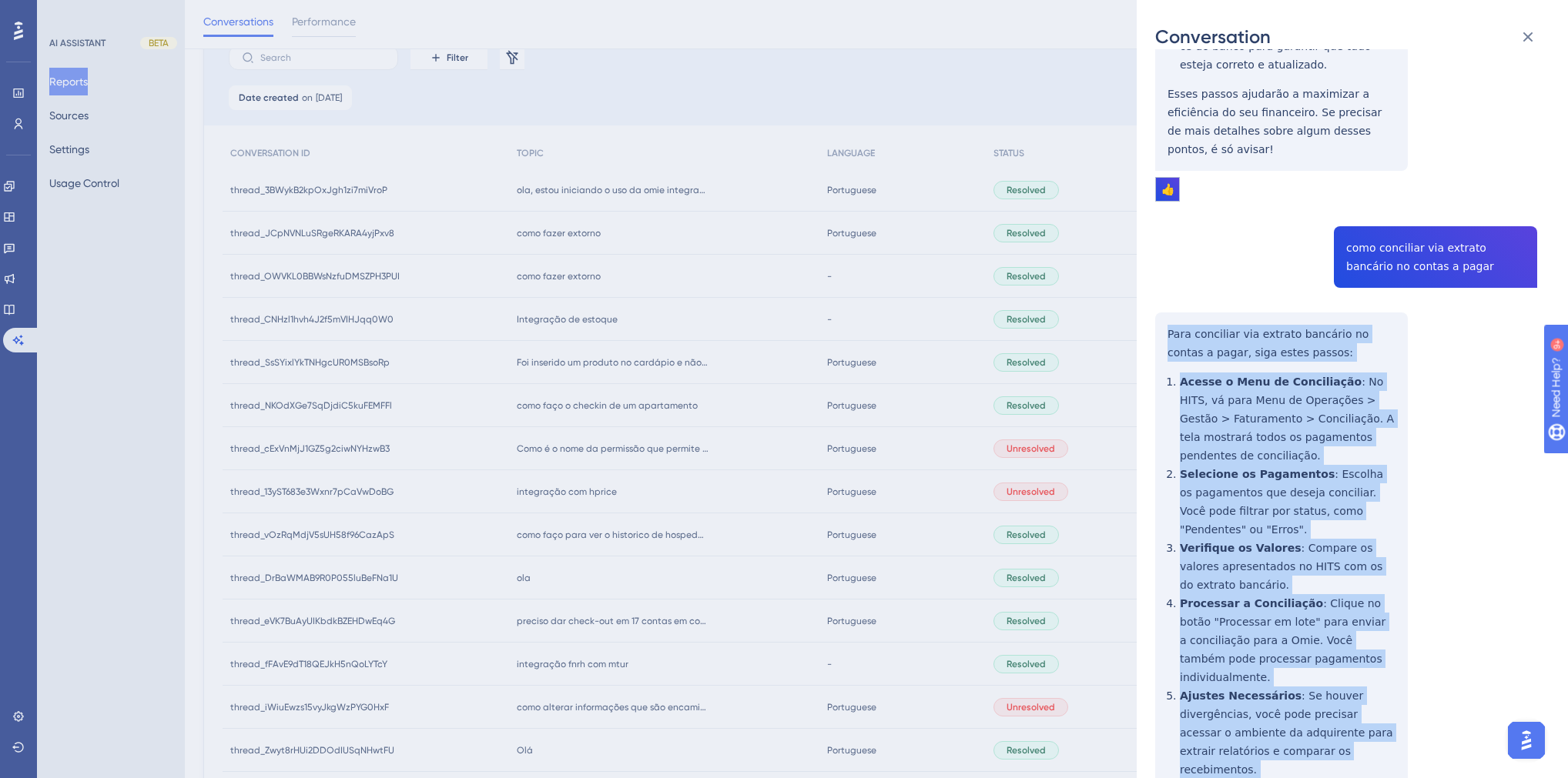
drag, startPoint x: 1209, startPoint y: 693, endPoint x: 1154, endPoint y: 229, distance: 467.2
click at [1154, 229] on div "Conversation thread_3BWykB2kpOxJgh1zi7miVroP Copy - - 8_DE PAULA, ELZI User Con…" at bounding box center [1352, 389] width 431 height 778
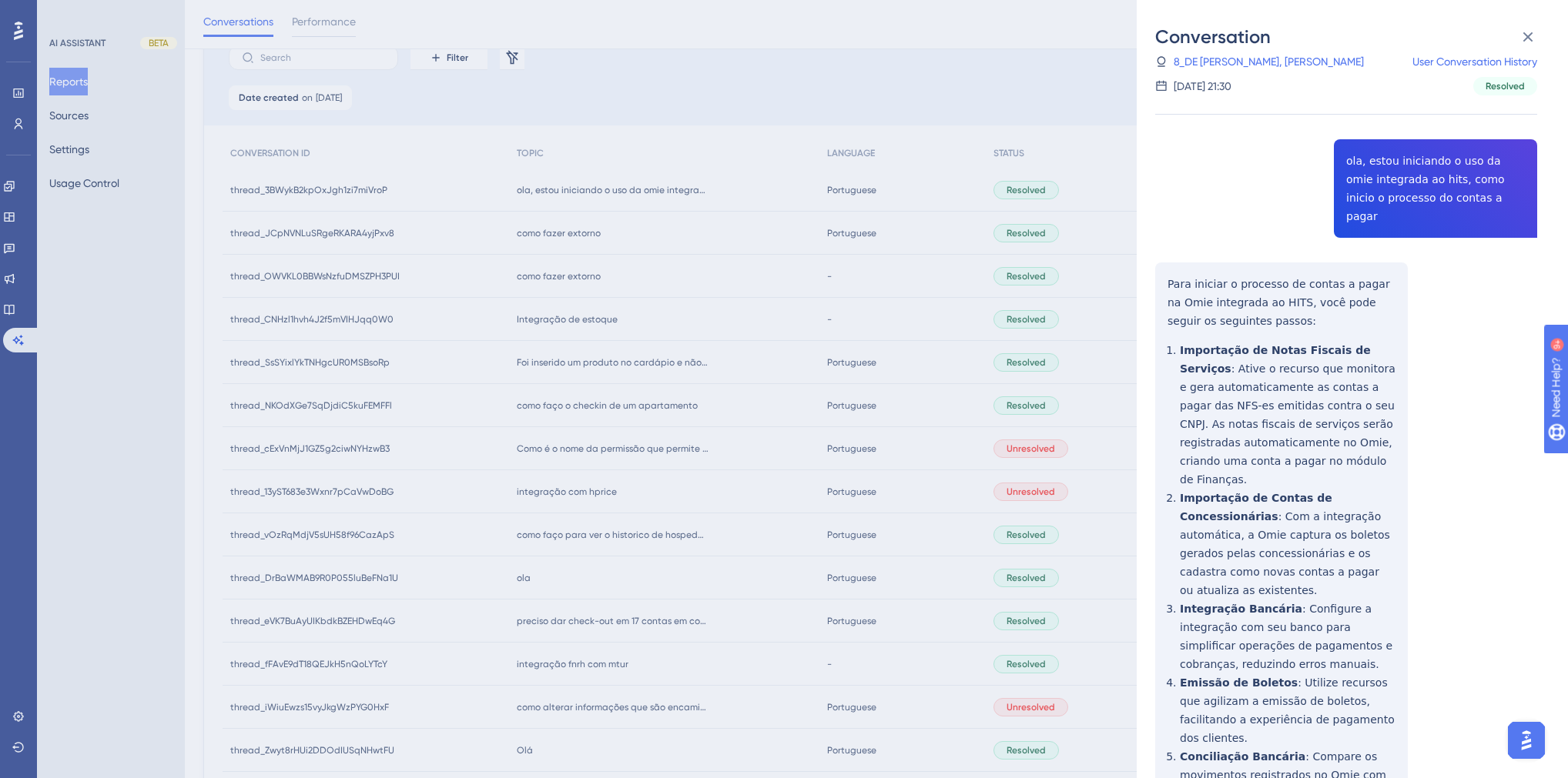
scroll to position [0, 0]
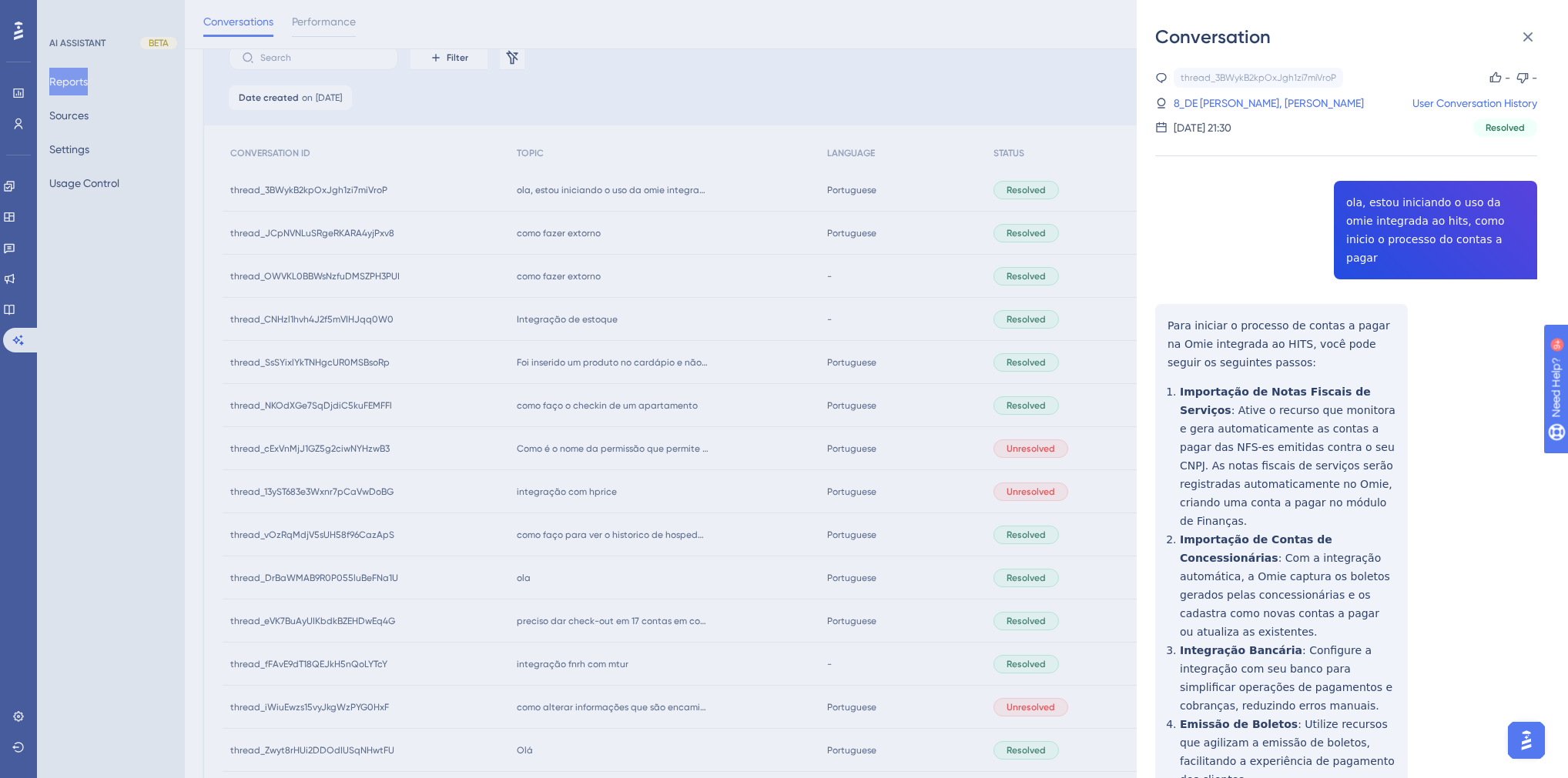
click at [1217, 102] on link "8_DE PAULA, ELZI" at bounding box center [1269, 103] width 190 height 19
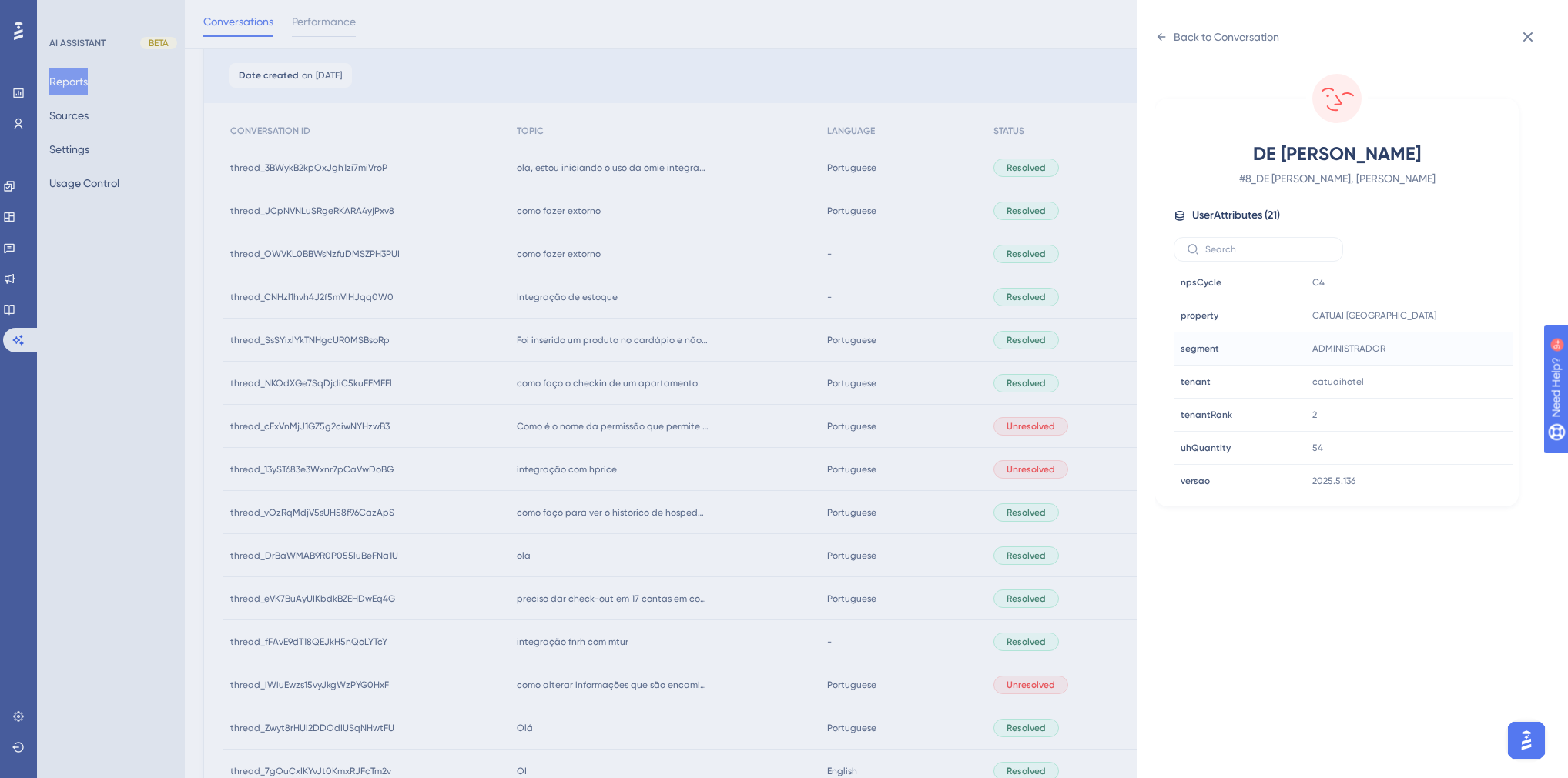
scroll to position [435, 0]
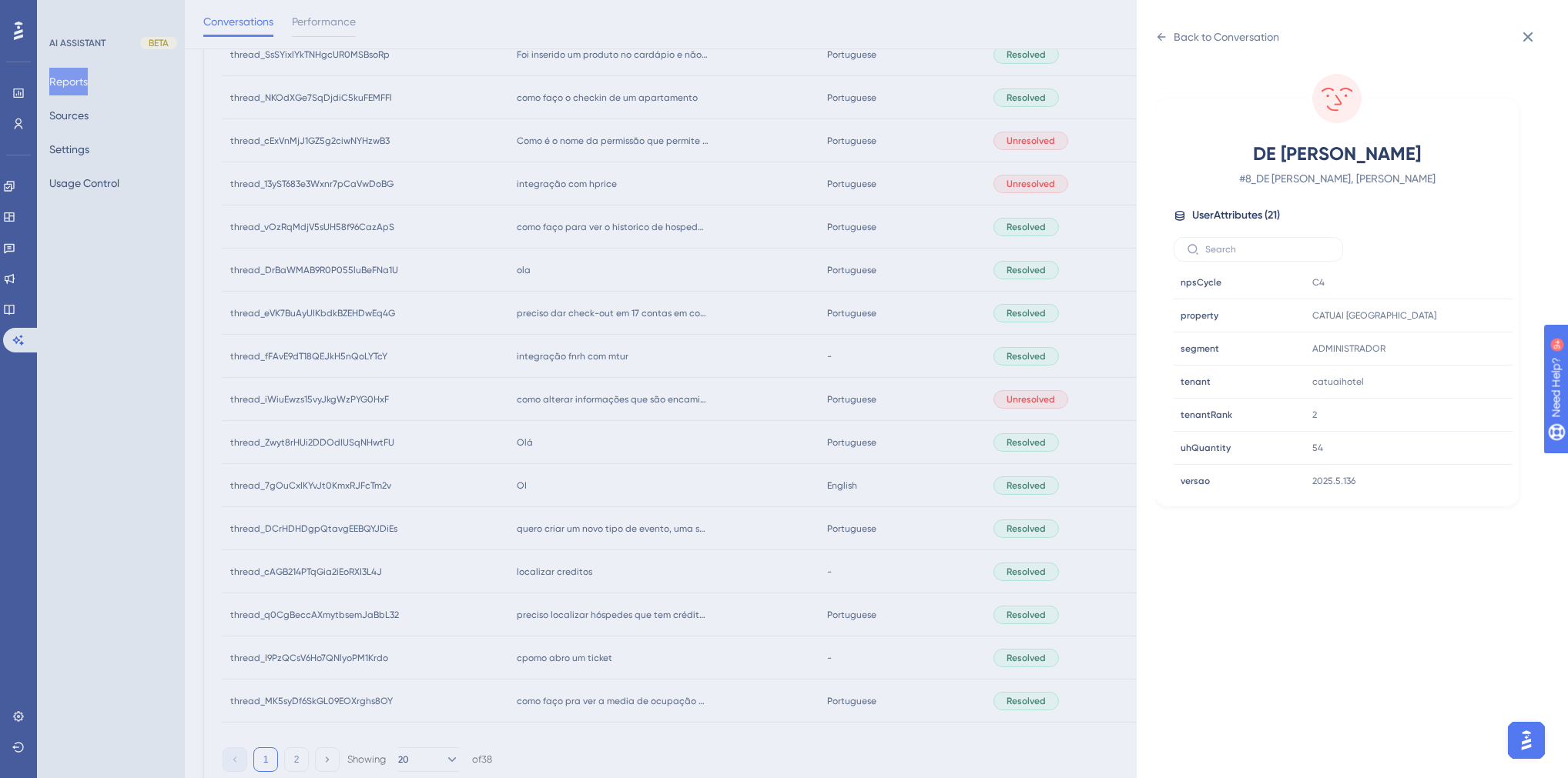
click at [868, 434] on div "Back to Conversation DE PAULA, ELZI # 8_DE PAULA, ELZI User Attributes ( 21 ) E…" at bounding box center [784, 389] width 1568 height 778
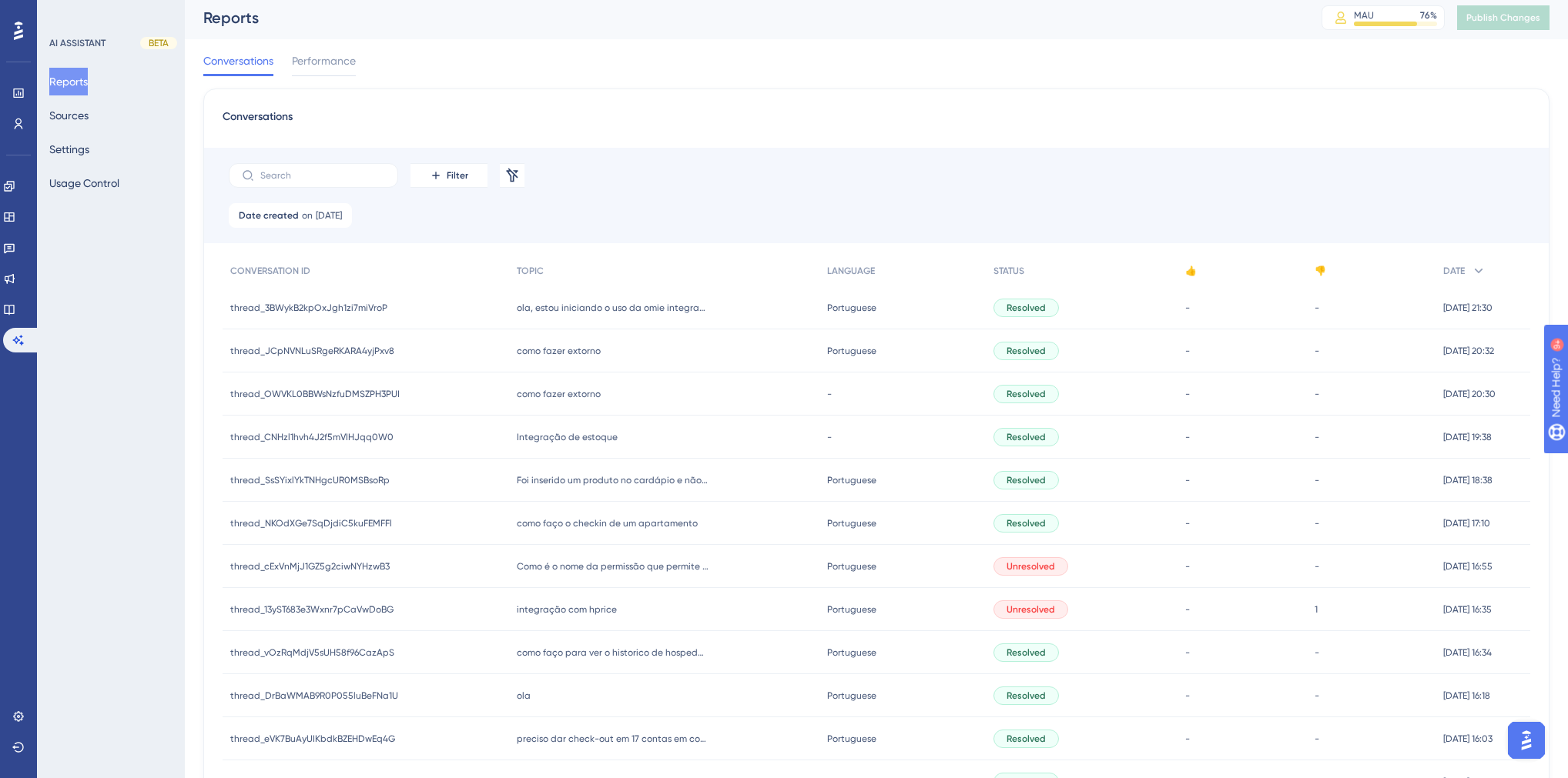
scroll to position [0, 0]
click at [326, 223] on span "[DATE]" at bounding box center [329, 219] width 26 height 12
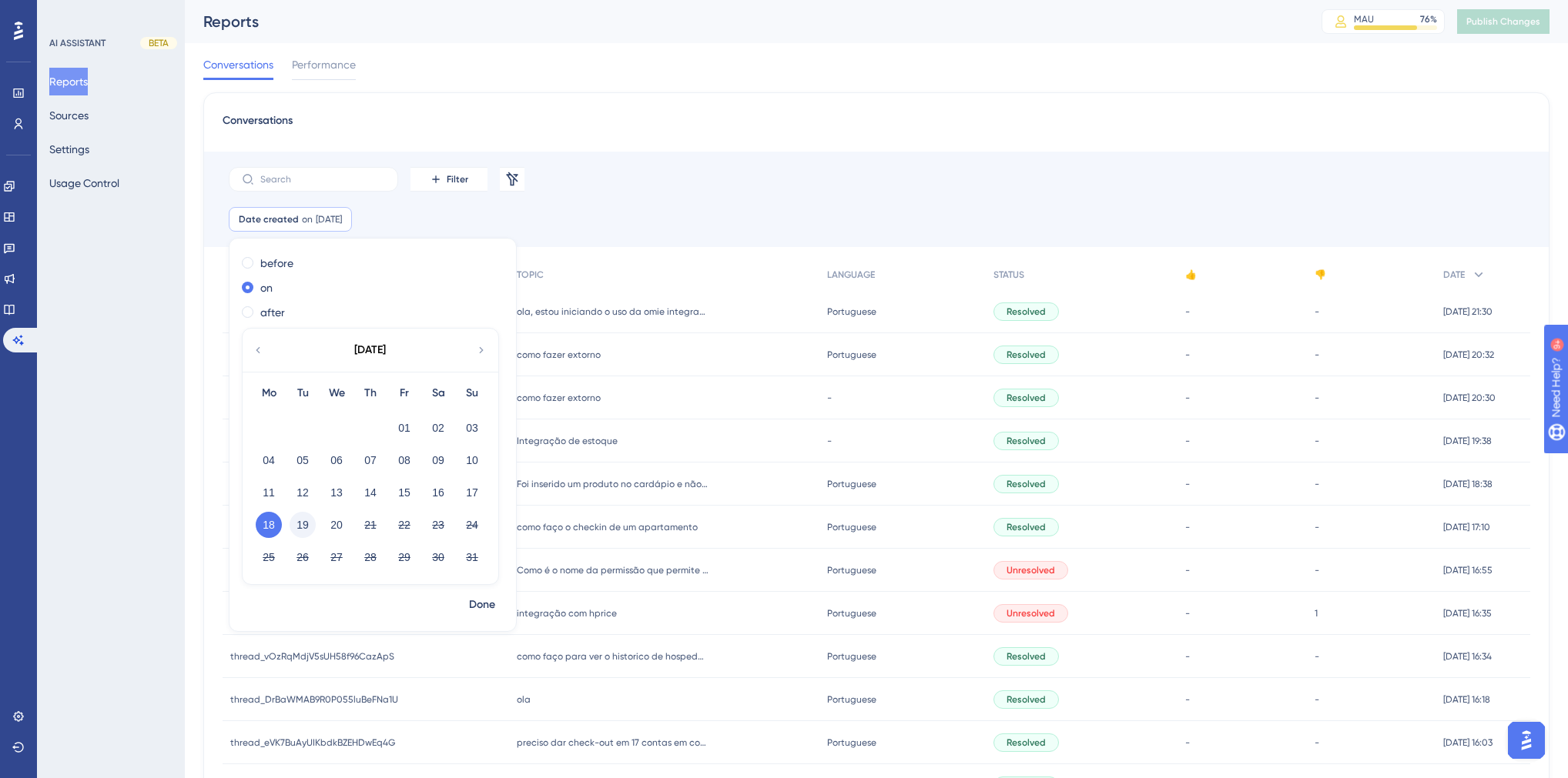
click at [302, 523] on button "19" at bounding box center [302, 525] width 26 height 26
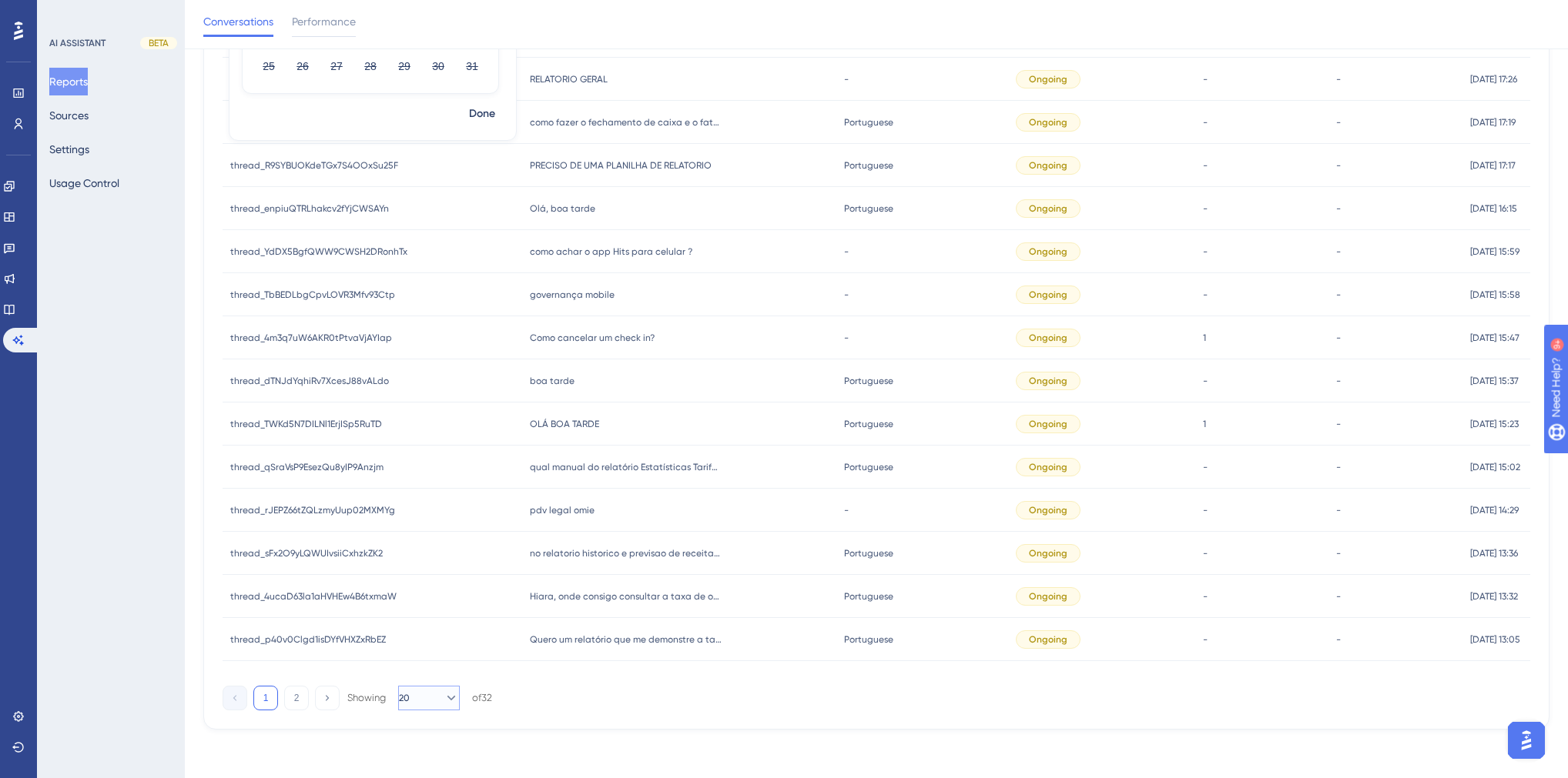
click at [431, 696] on button "20" at bounding box center [429, 697] width 61 height 25
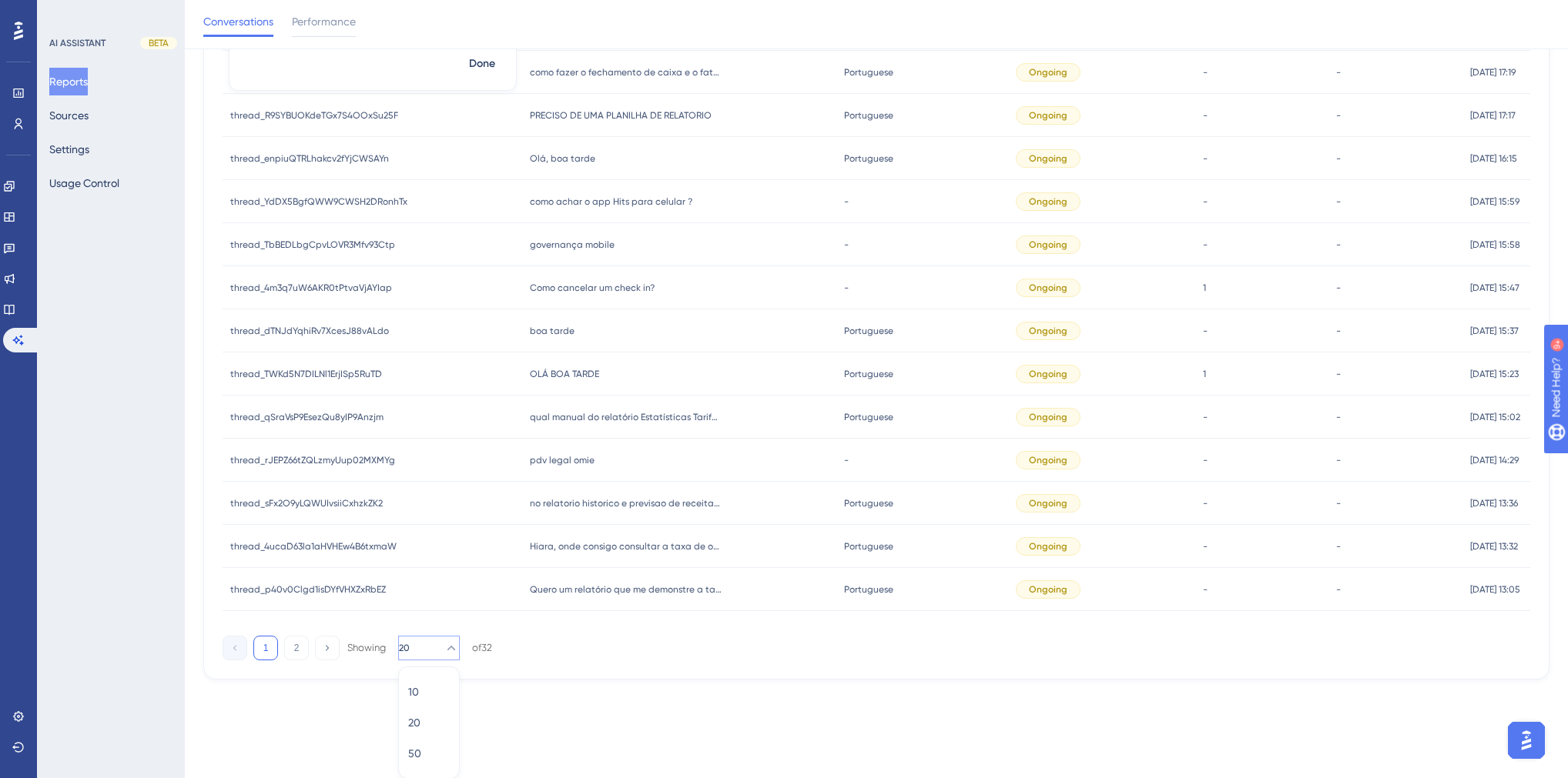
click at [407, 754] on div "10 10 20 20 50 50" at bounding box center [429, 722] width 61 height 112
click at [412, 754] on button "50 50" at bounding box center [428, 753] width 42 height 31
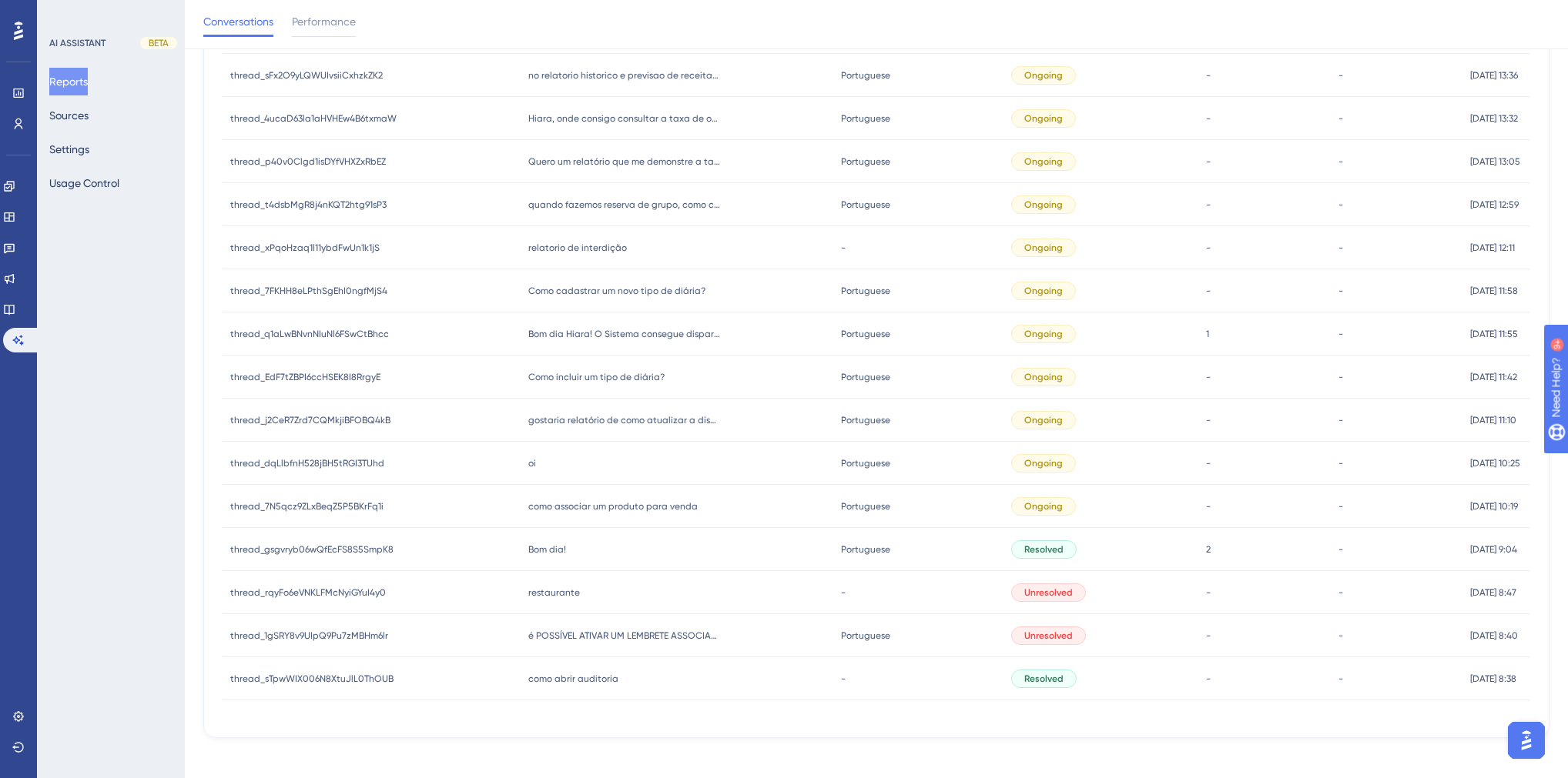
scroll to position [984, 0]
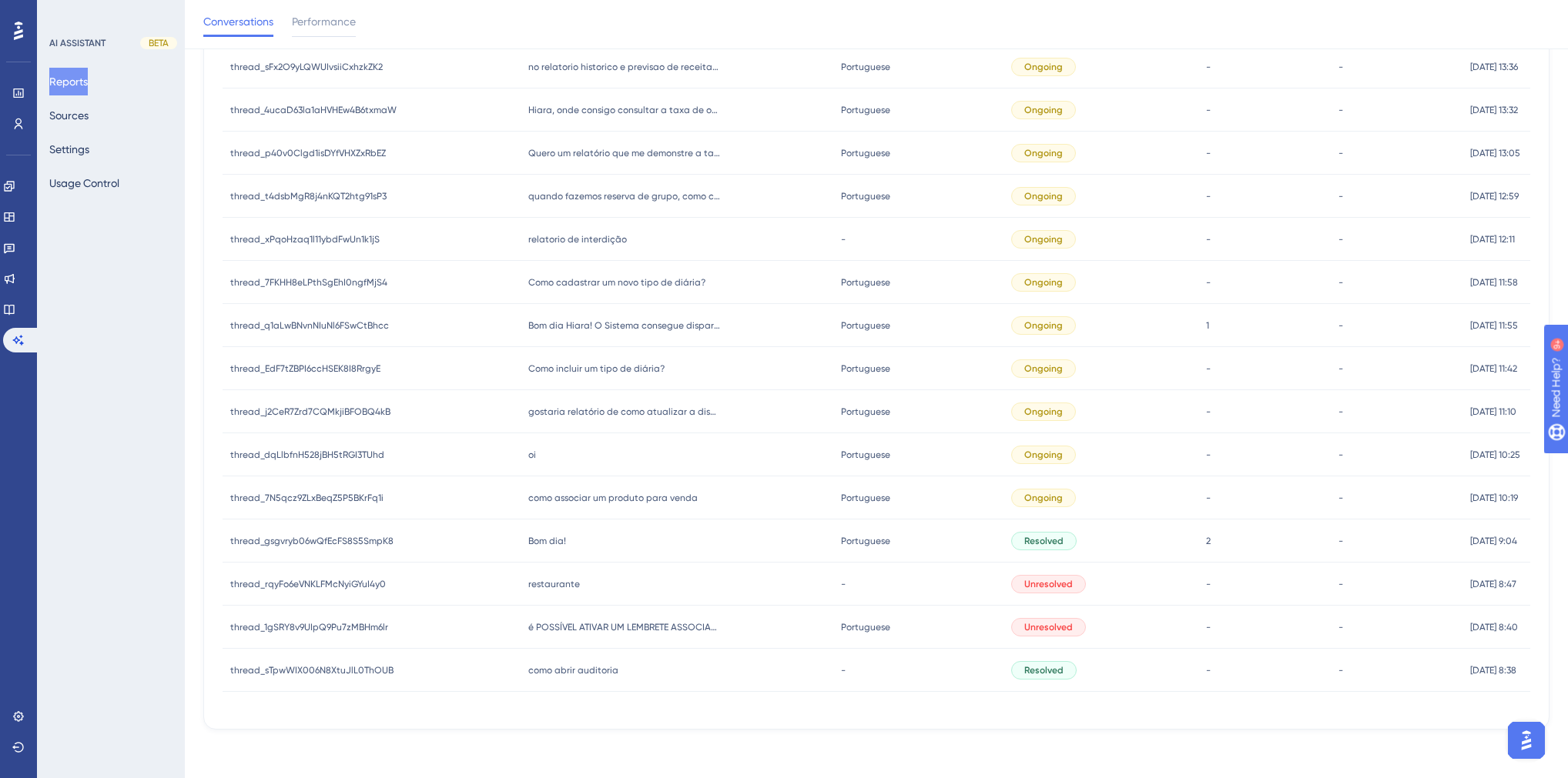
click at [568, 677] on div "como abrir auditoria como abrir auditoria" at bounding box center [677, 671] width 313 height 44
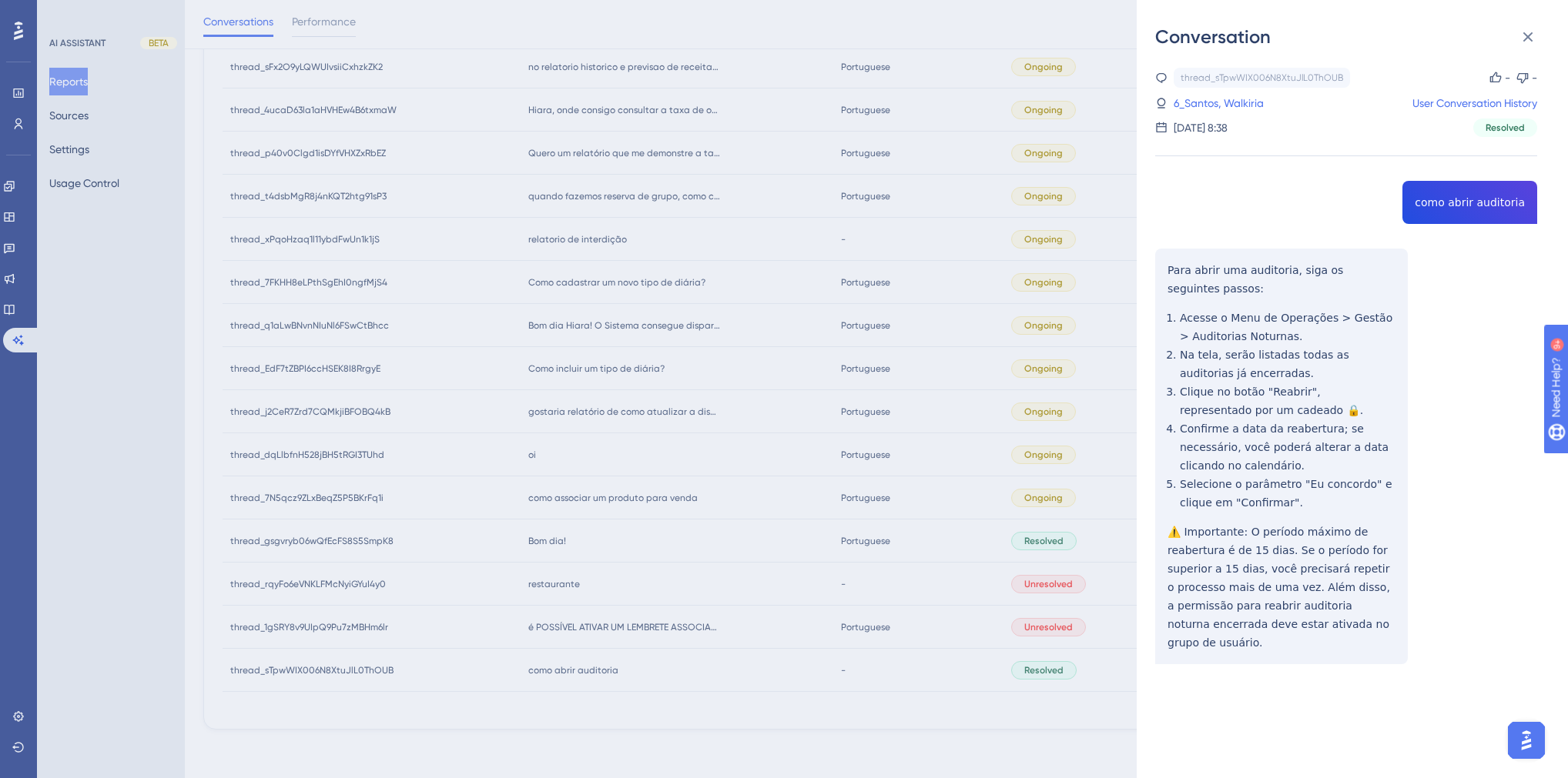
click at [1450, 207] on div "thread_sTpwWIX006N8XtuJlL0ThOUB Copy - - 6_Santos, Walkiria User Conversation H…" at bounding box center [1347, 405] width 382 height 675
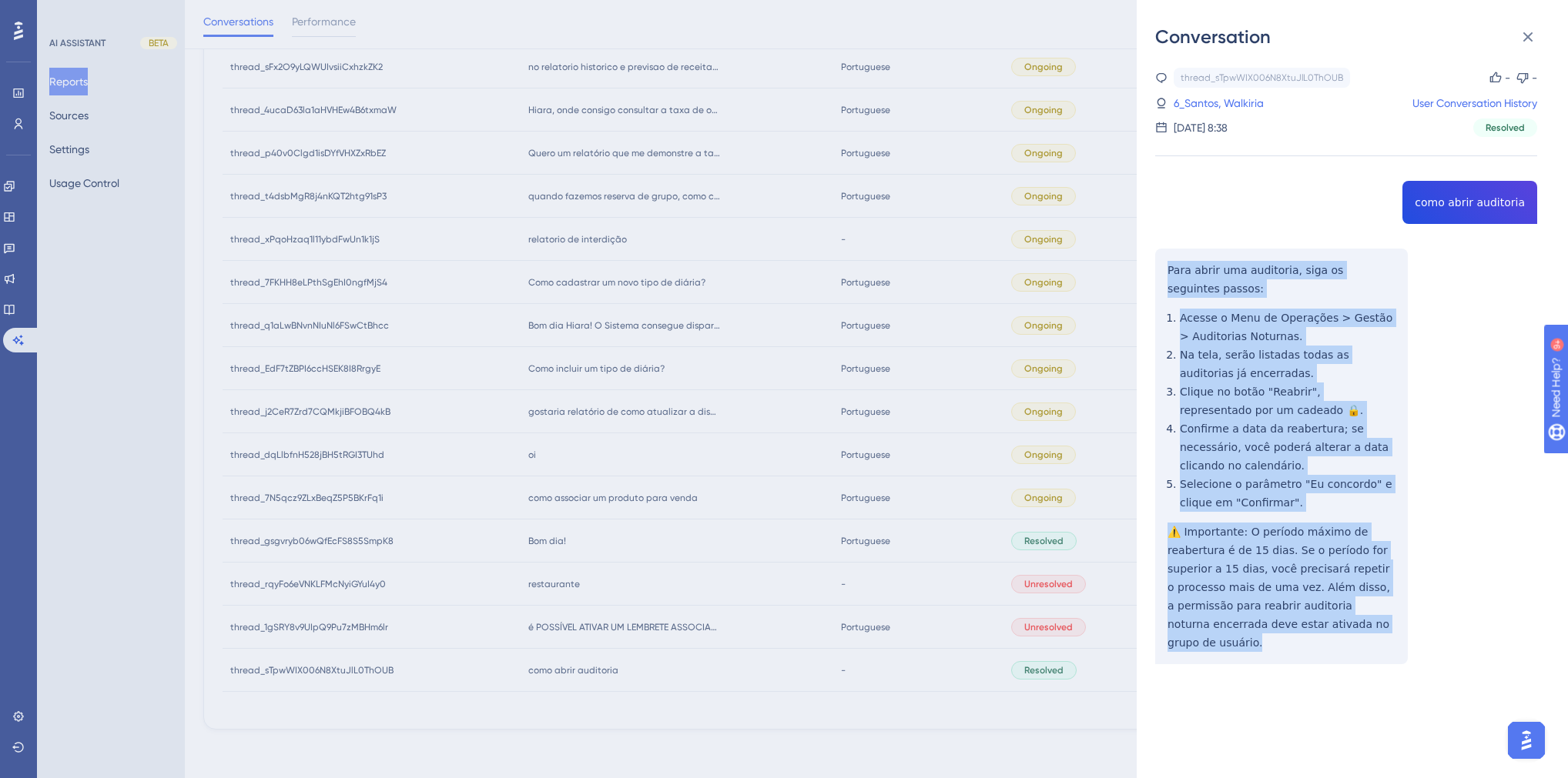
drag, startPoint x: 1210, startPoint y: 637, endPoint x: 1138, endPoint y: 271, distance: 373.0
click at [1138, 271] on div "Conversation thread_sTpwWIX006N8XtuJlL0ThOUB Copy - - 6_Santos, Walkiria User C…" at bounding box center [1352, 389] width 431 height 778
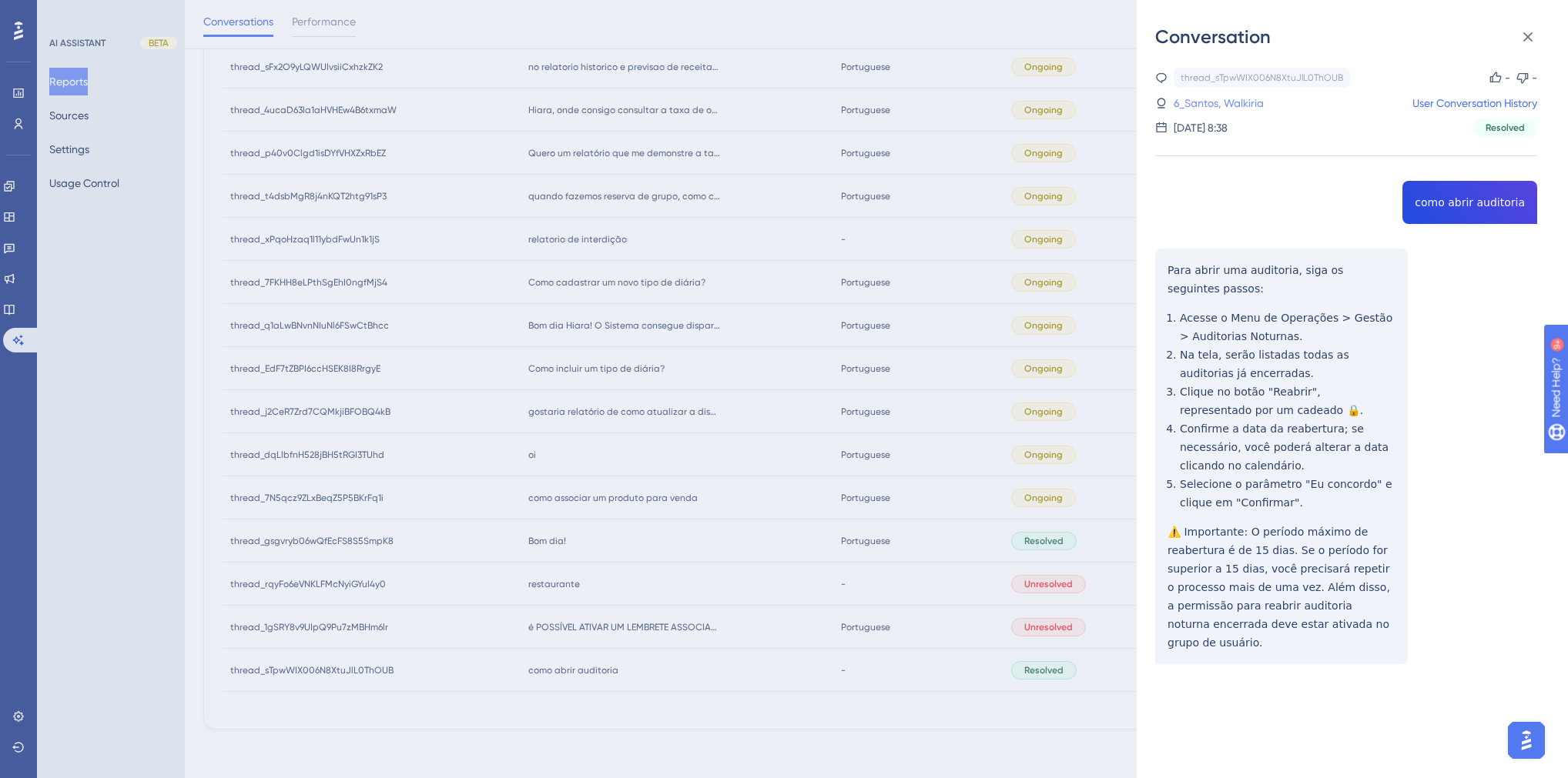
click at [1215, 108] on link "6_Santos, Walkiria" at bounding box center [1219, 103] width 90 height 19
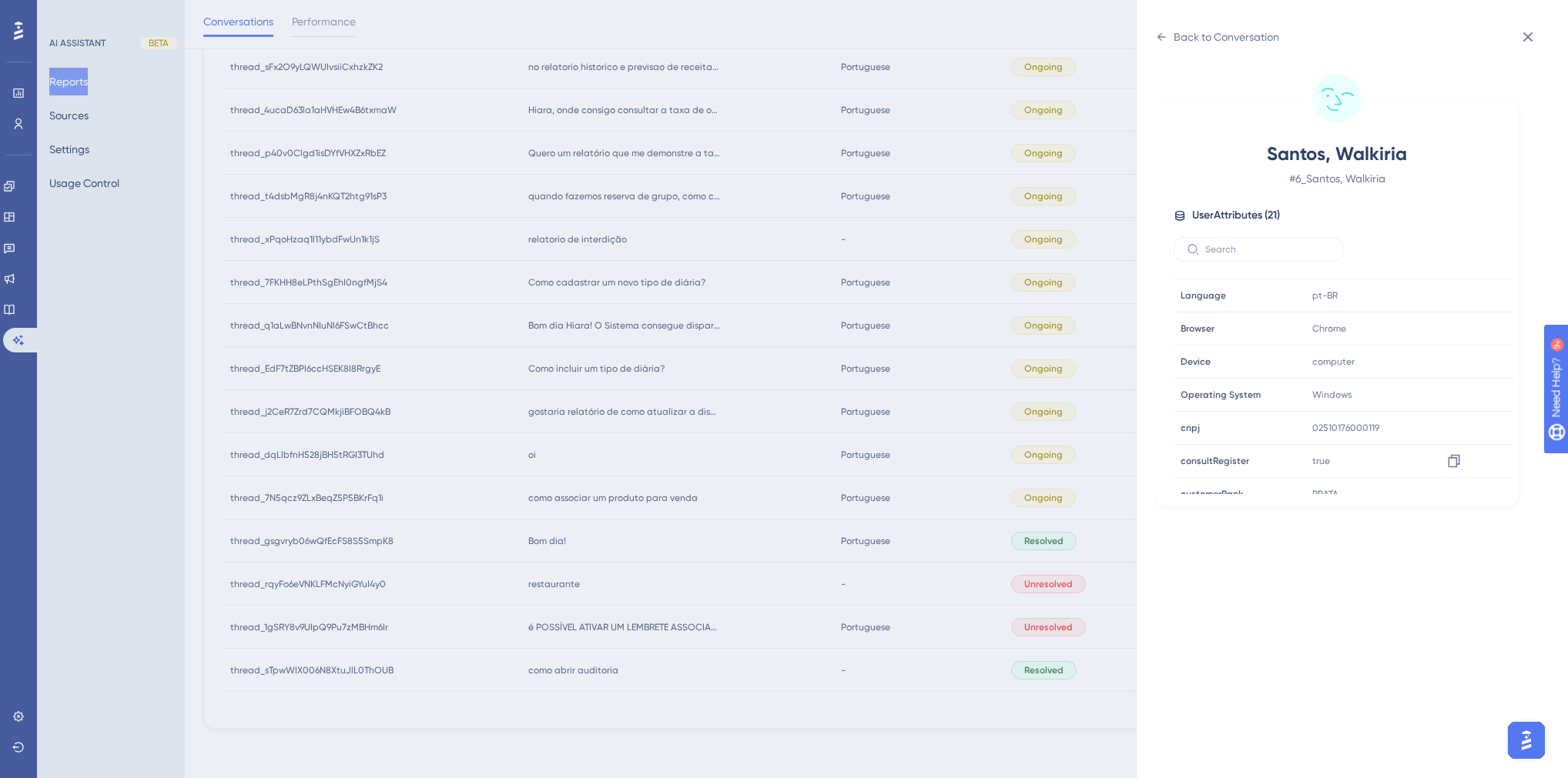
scroll to position [370, 0]
click at [684, 502] on div "Back to Conversation Santos, Walkiria # 6_Santos, Walkiria User Attributes ( 21…" at bounding box center [784, 389] width 1568 height 778
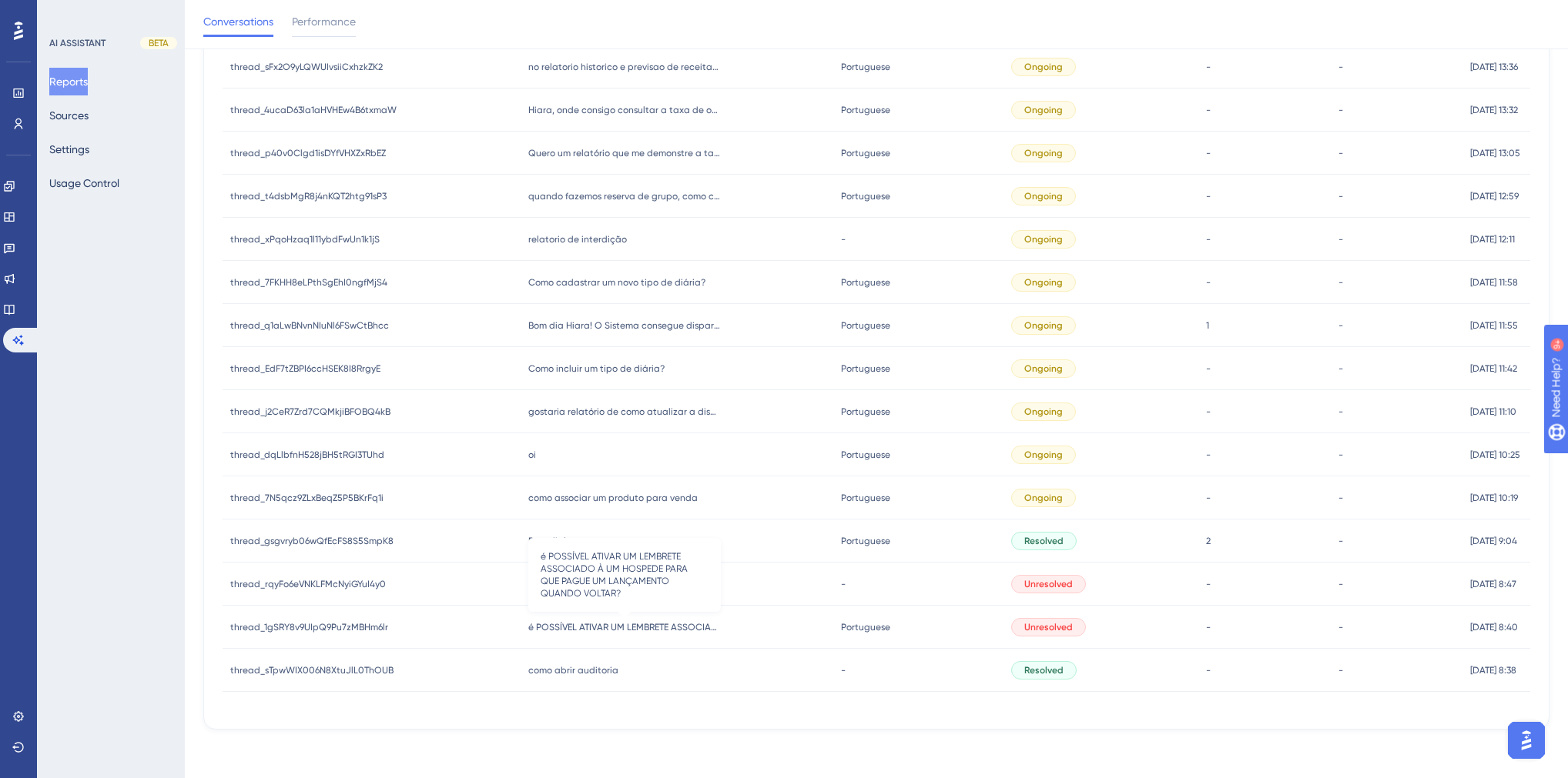
click at [640, 627] on span "é POSSÍVEL ATIVAR UM LEMBRETE ASSOCIADO À UM HOSPEDE PARA QUE PAGUE UM LANÇAMEN…" at bounding box center [625, 627] width 193 height 12
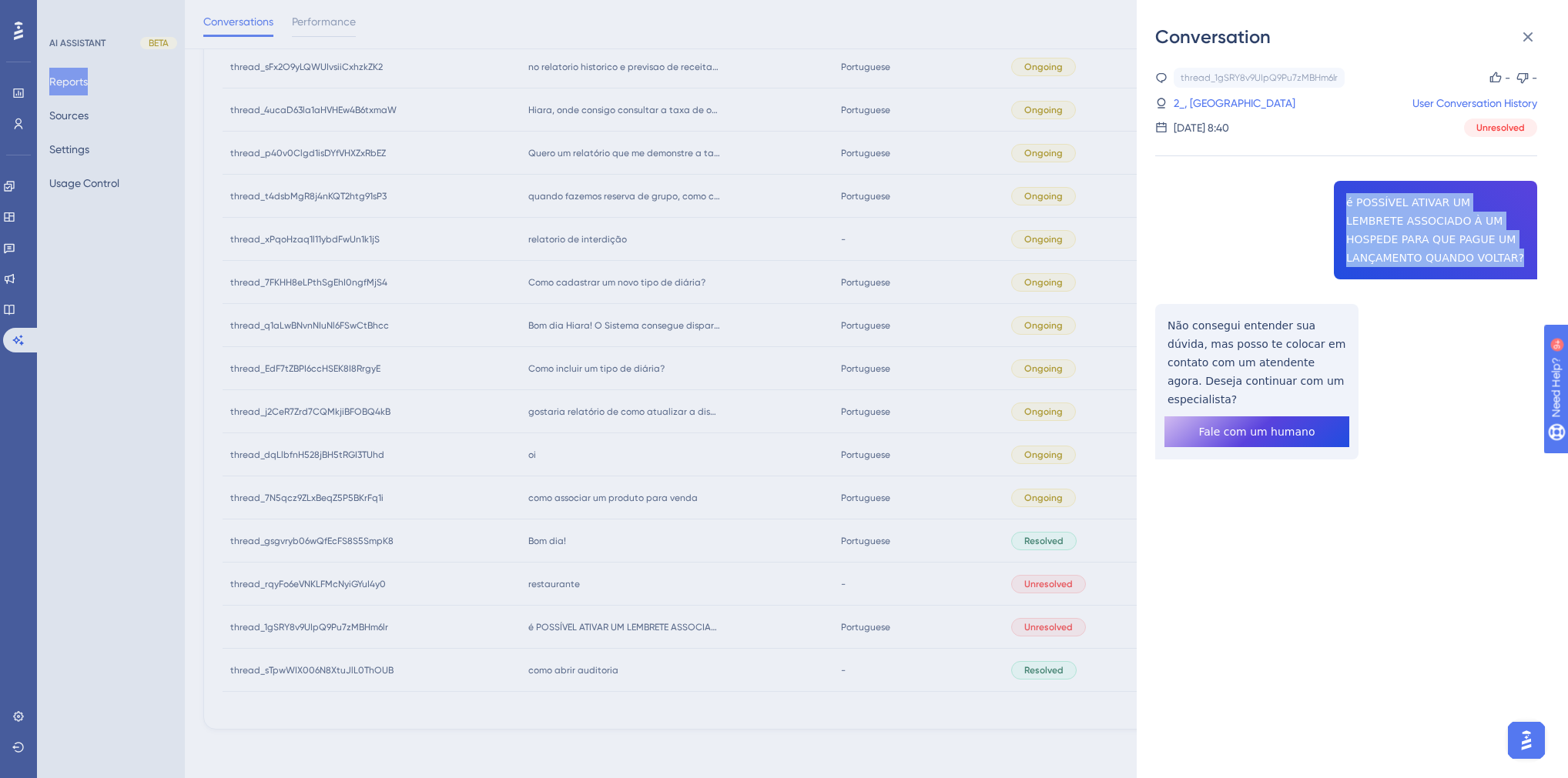
drag, startPoint x: 1435, startPoint y: 261, endPoint x: 1338, endPoint y: 200, distance: 114.6
click at [1338, 200] on div "thread_1gSRY8v9UIpQ9Pu7zMBHm6lr Copy - - 2_ㅤ, VALE DO APORÉ HOTEL User Conversa…" at bounding box center [1347, 303] width 382 height 471
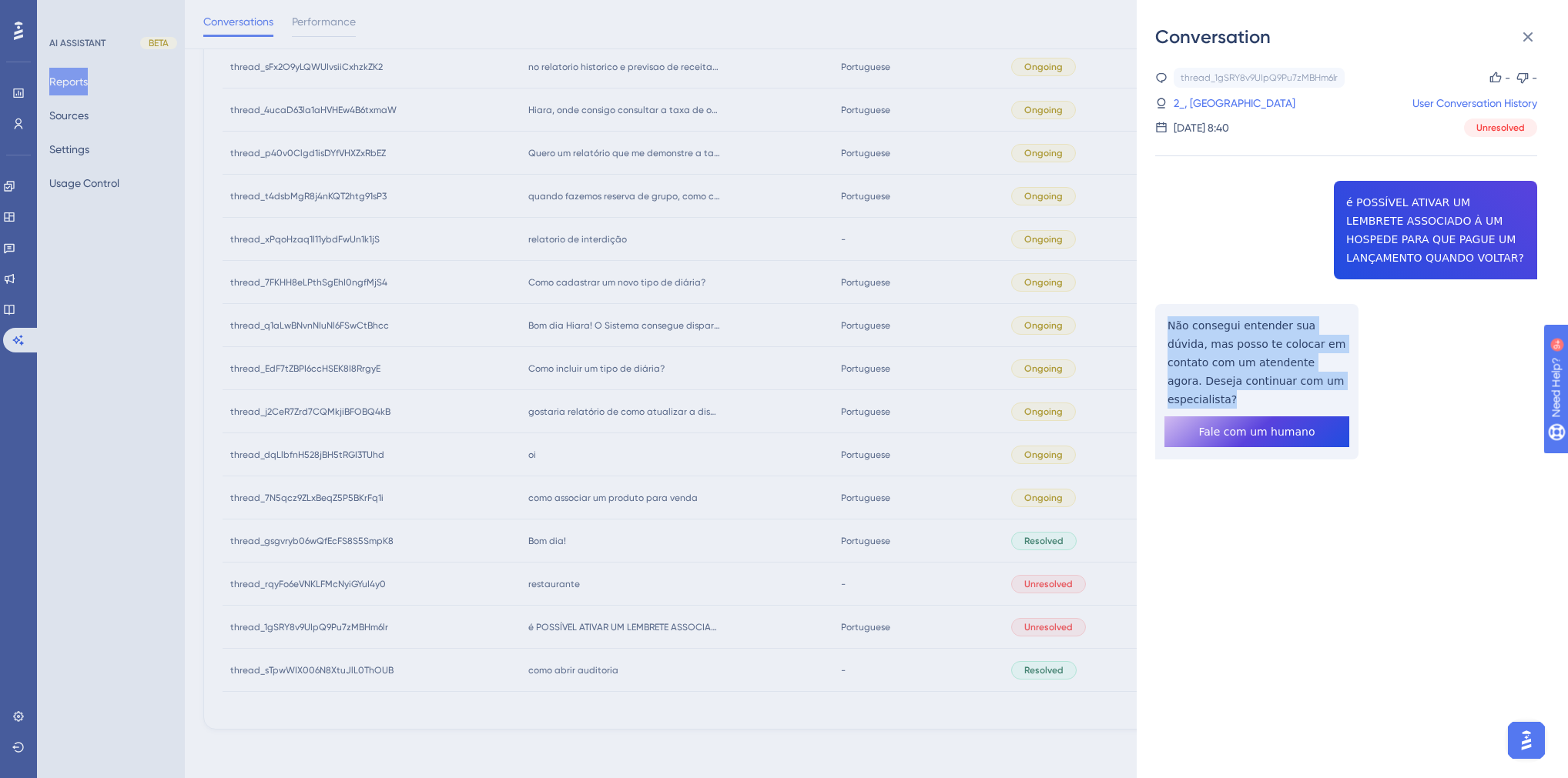
drag, startPoint x: 1321, startPoint y: 379, endPoint x: 1165, endPoint y: 326, distance: 164.8
click at [1165, 326] on div "thread_1gSRY8v9UIpQ9Pu7zMBHm6lr Copy - - 2_ㅤ, VALE DO APORÉ HOTEL User Conversa…" at bounding box center [1347, 303] width 382 height 471
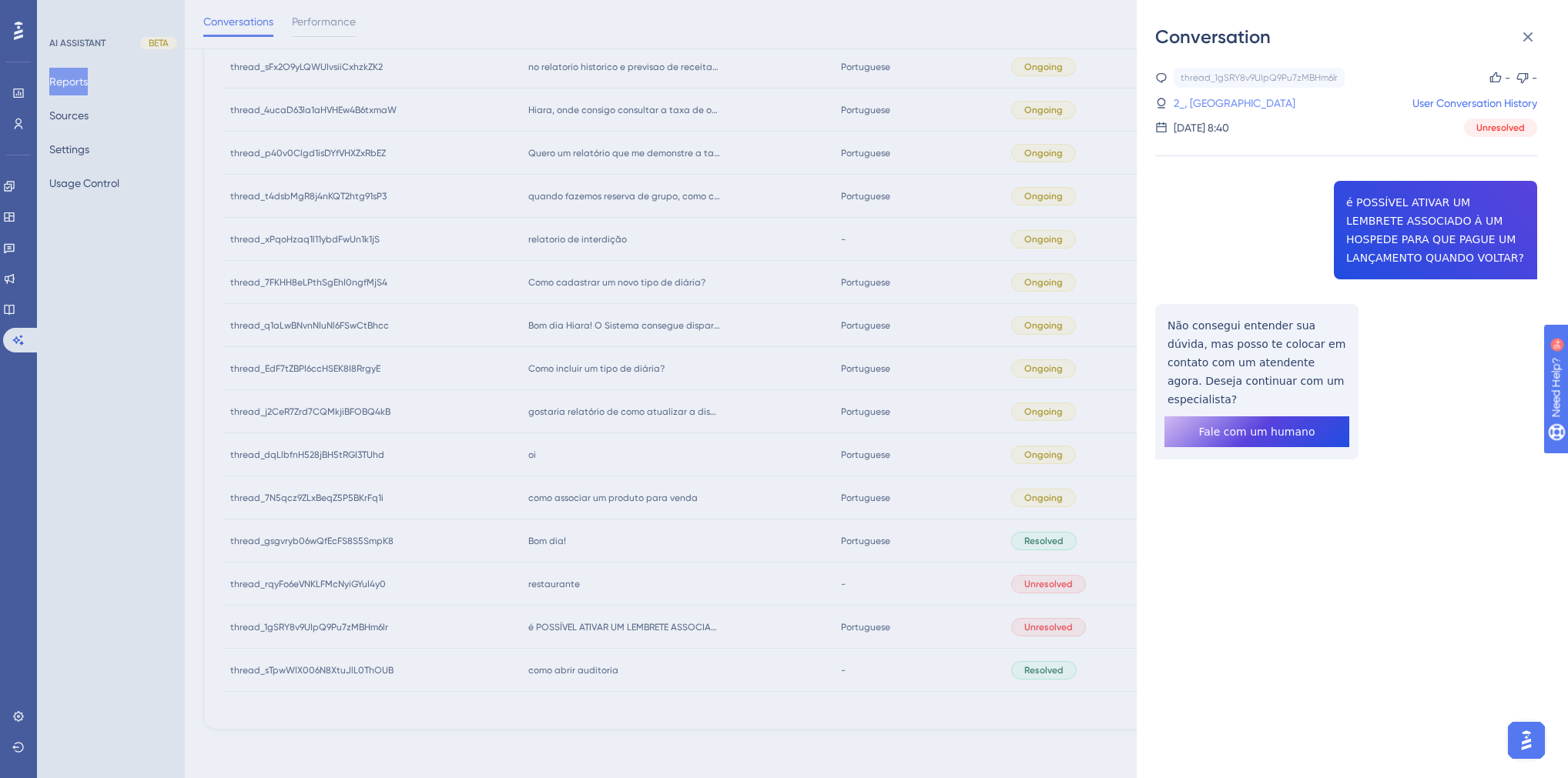
click at [1222, 96] on link "2_ㅤ, VALE DO APORÉ HOTEL" at bounding box center [1234, 103] width 121 height 19
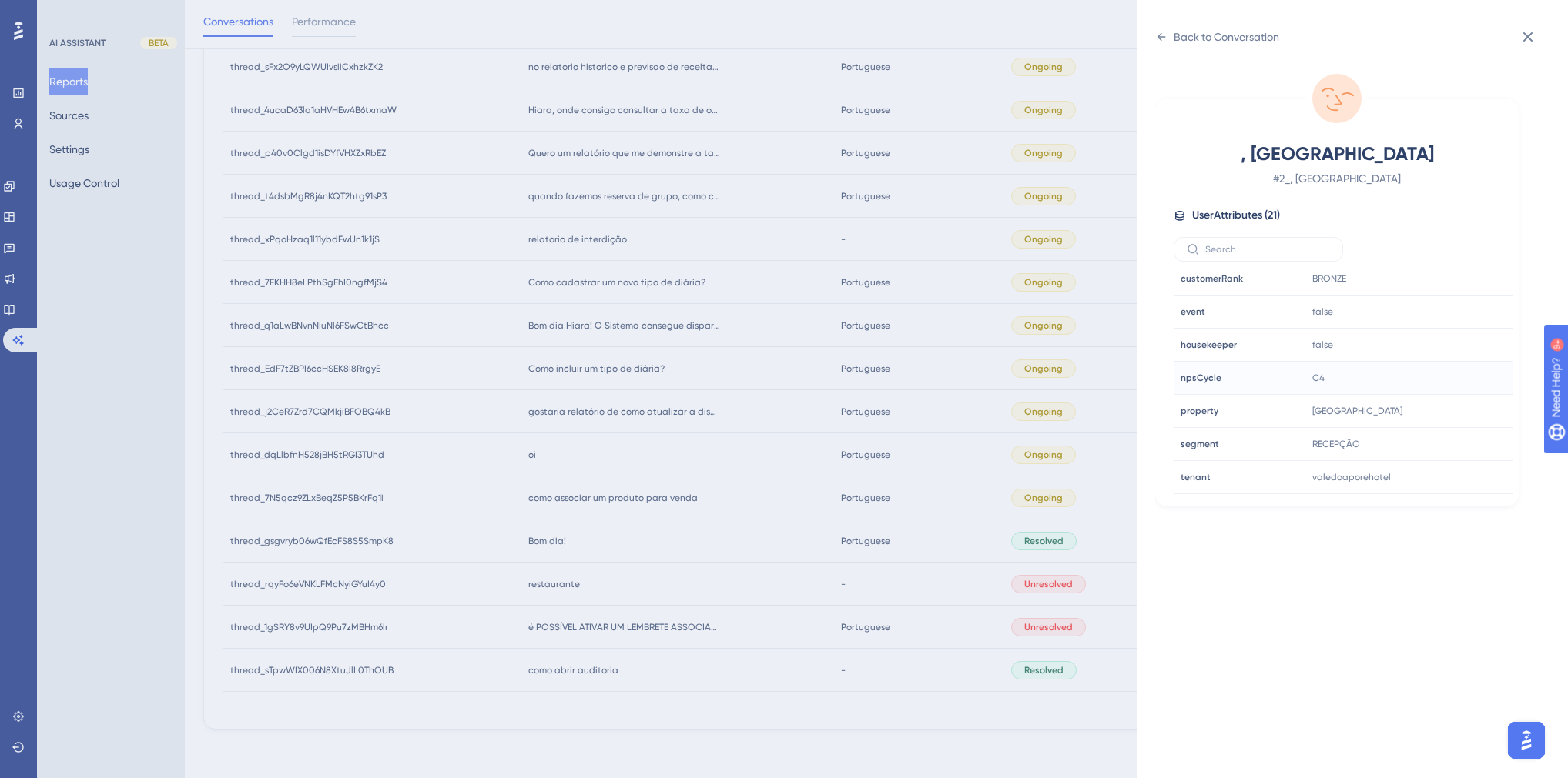
scroll to position [431, 0]
click at [1442, 415] on div at bounding box center [1454, 415] width 25 height 25
click at [1449, 410] on icon at bounding box center [1454, 415] width 16 height 16
click at [681, 592] on div "Back to Conversation ㅤ, VALE DO APORÉ HOTEL # 2_ㅤ, VALE DO APORÉ HOTEL User Att…" at bounding box center [784, 389] width 1568 height 778
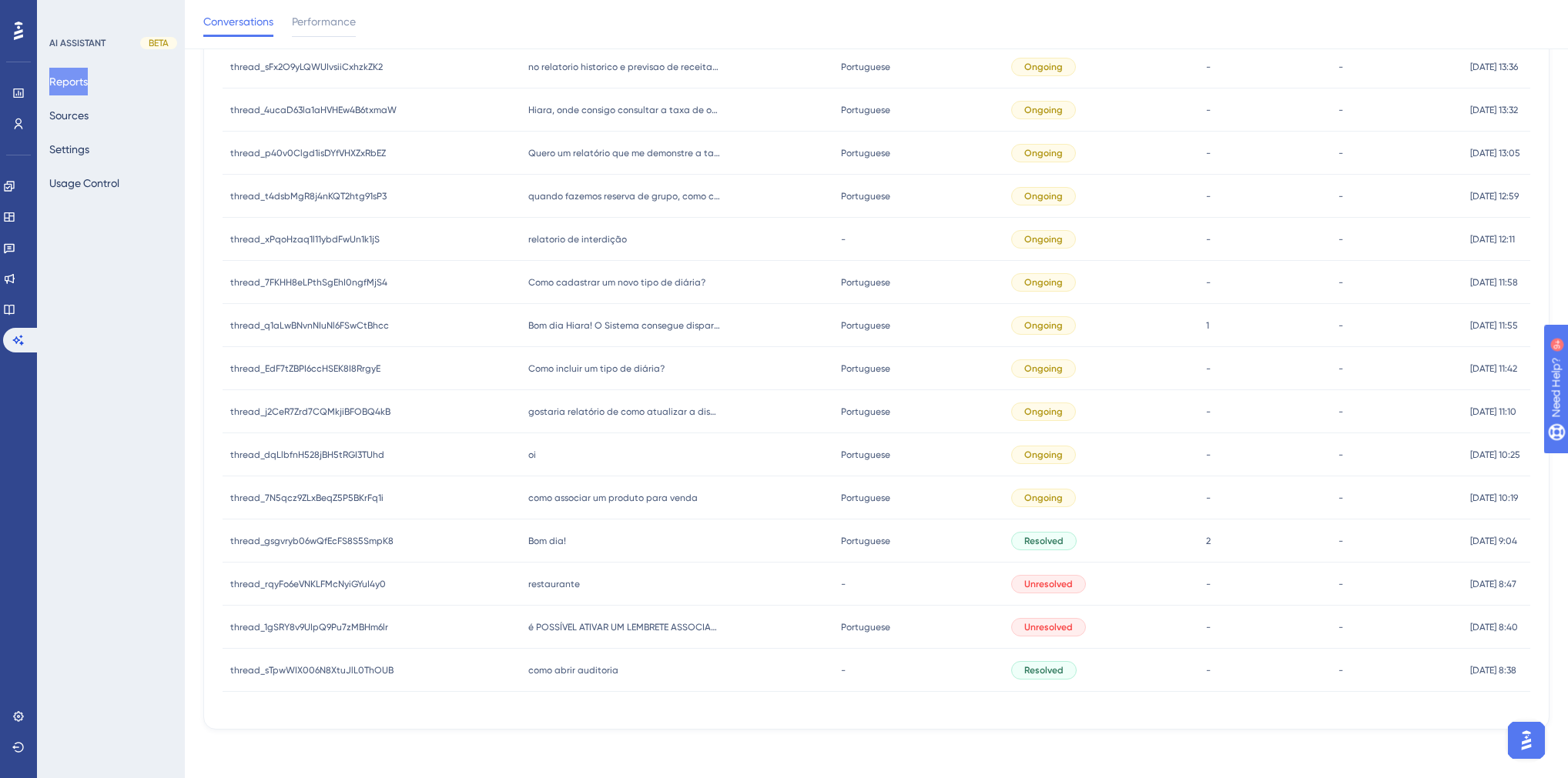
click at [536, 592] on div "restaurante restaurante" at bounding box center [677, 584] width 313 height 44
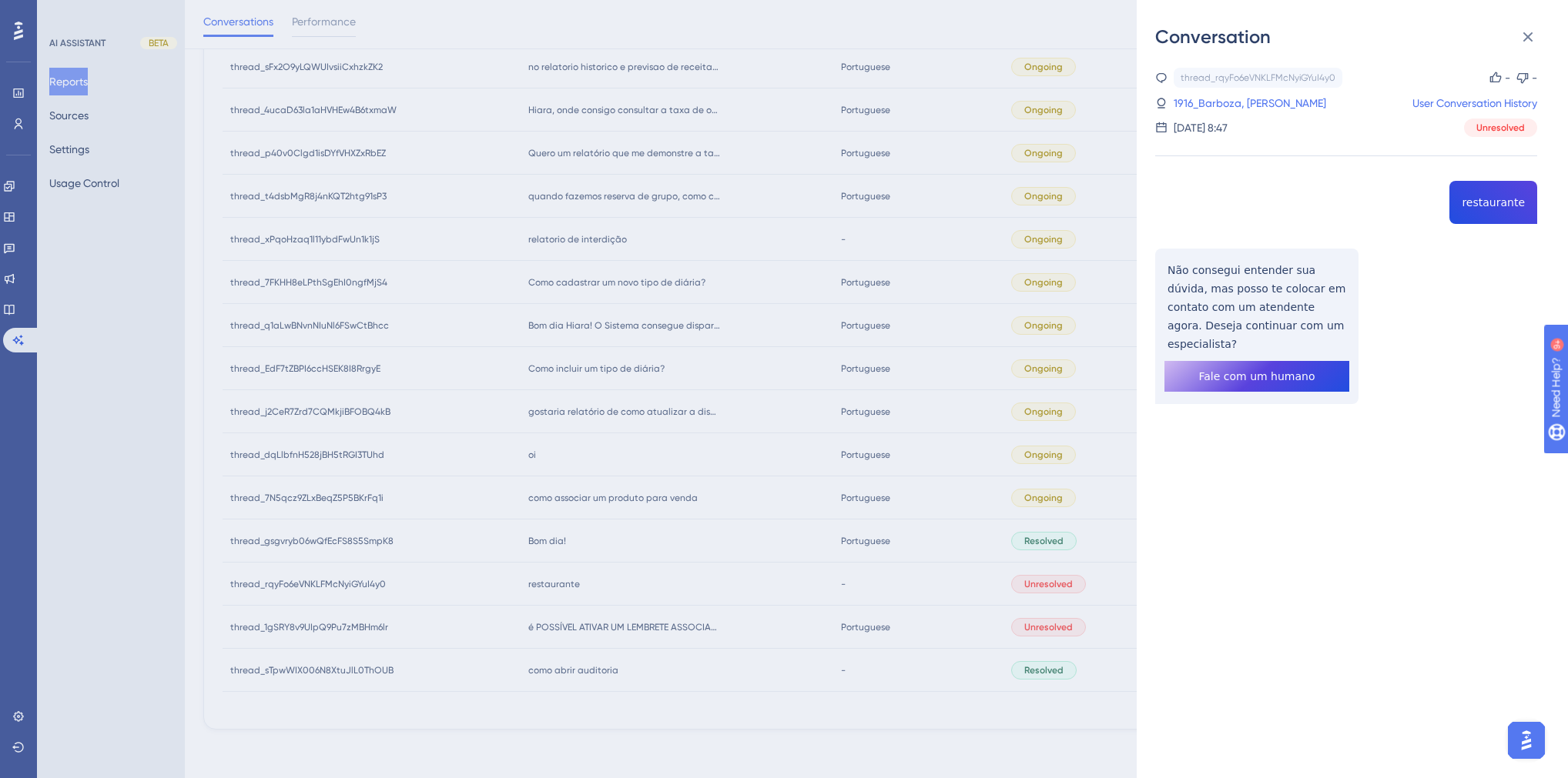
click at [1511, 199] on div "thread_rqyFo6eVNKLFMcNyiGYuI4y0 Copy - - 1916_Barboza, Mauro User Conversation …" at bounding box center [1347, 275] width 382 height 415
drag, startPoint x: 1319, startPoint y: 321, endPoint x: 1157, endPoint y: 269, distance: 170.1
click at [1157, 269] on div "thread_rqyFo6eVNKLFMcNyiGYuI4y0 Copy - - 1916_Barboza, Mauro User Conversation …" at bounding box center [1347, 275] width 382 height 415
click at [1215, 103] on link "1916_Barboza, Mauro" at bounding box center [1250, 103] width 153 height 19
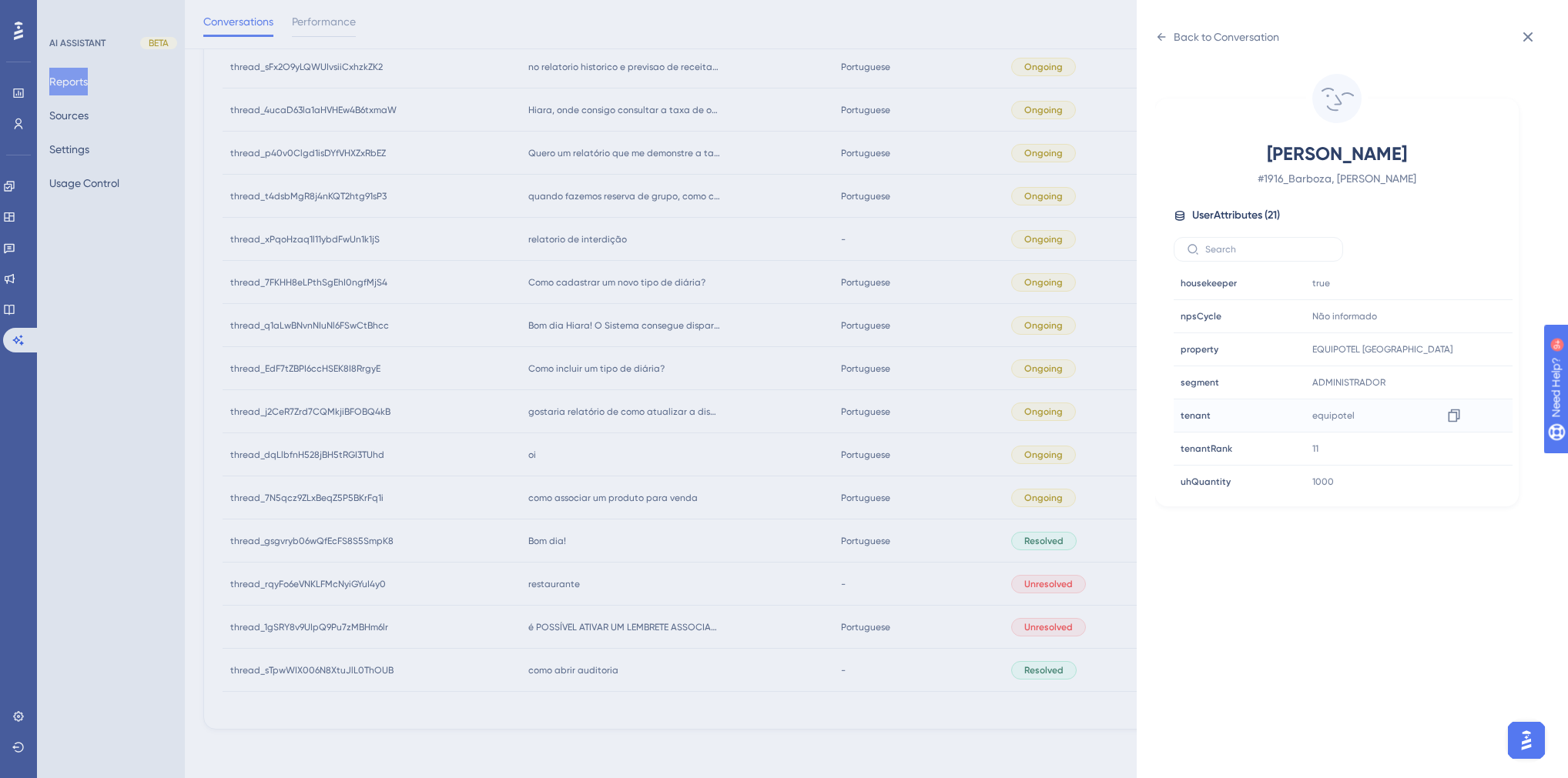
scroll to position [465, 0]
click at [579, 554] on div "Back to Conversation Barboza, Mauro # 1916_Barboza, Mauro User Attributes ( 21 …" at bounding box center [784, 389] width 1568 height 778
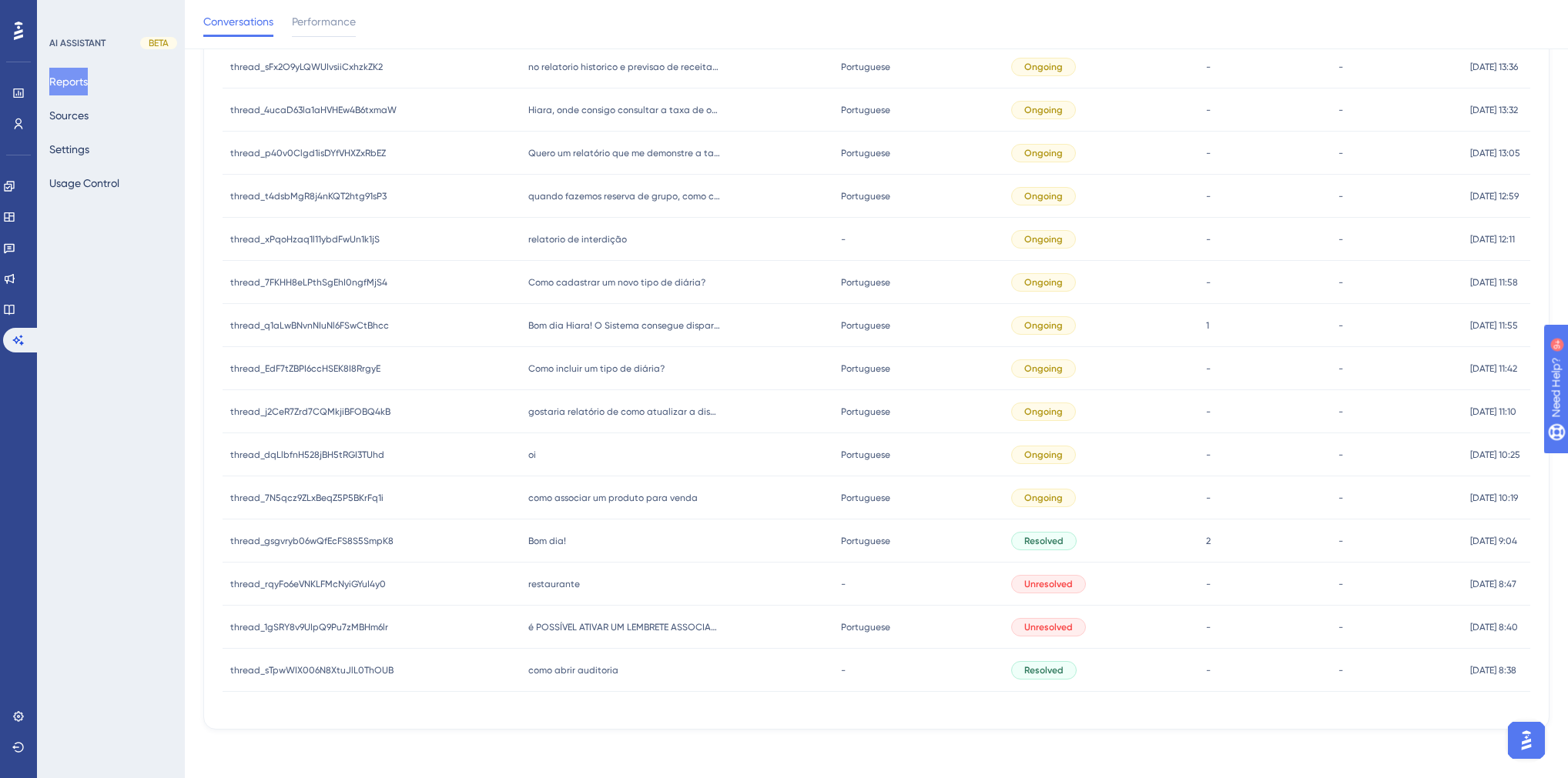
click at [539, 540] on span "Bom dia!" at bounding box center [547, 541] width 38 height 12
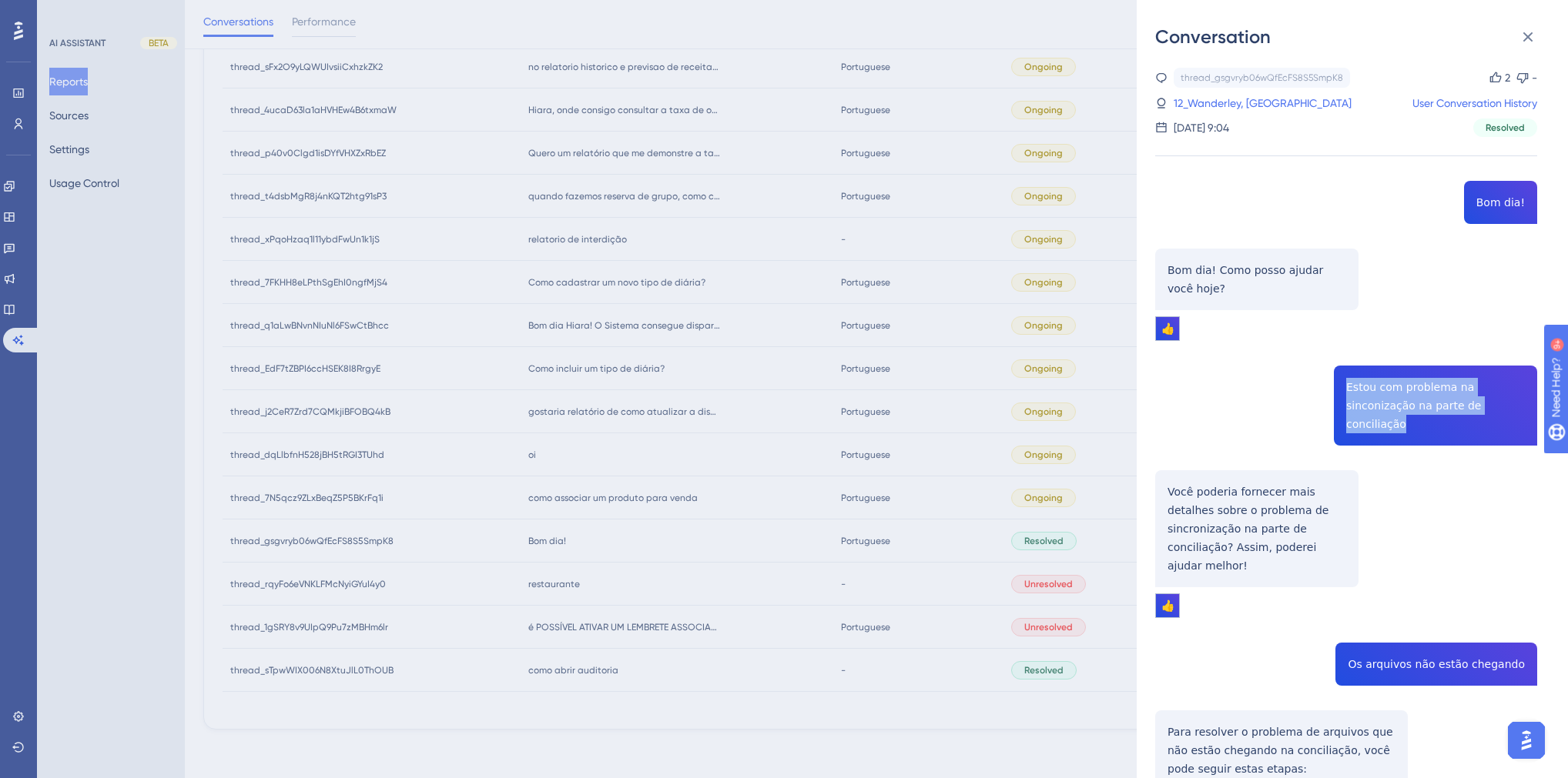
drag, startPoint x: 1456, startPoint y: 409, endPoint x: 1334, endPoint y: 385, distance: 124.3
click at [1334, 385] on div "thread_gsgvryb06wQfEcFS8S5SmpK8 Copy 2 - 12_Wanderley, Valquiria User Conversat…" at bounding box center [1347, 645] width 382 height 1155
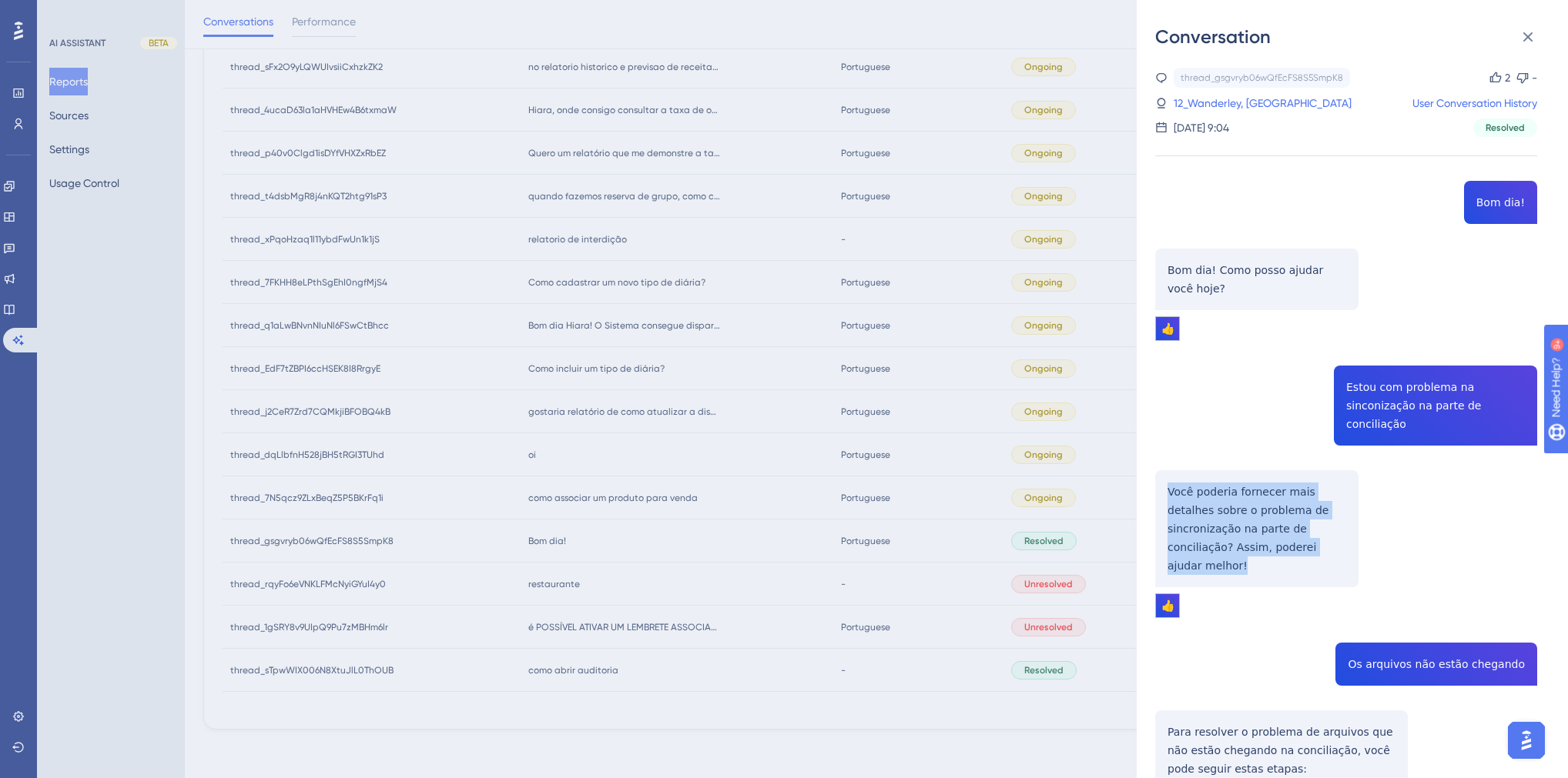
drag, startPoint x: 1291, startPoint y: 531, endPoint x: 1165, endPoint y: 471, distance: 139.6
click at [1165, 471] on div "thread_gsgvryb06wQfEcFS8S5SmpK8 Copy 2 - 12_Wanderley, Valquiria User Conversat…" at bounding box center [1347, 645] width 382 height 1155
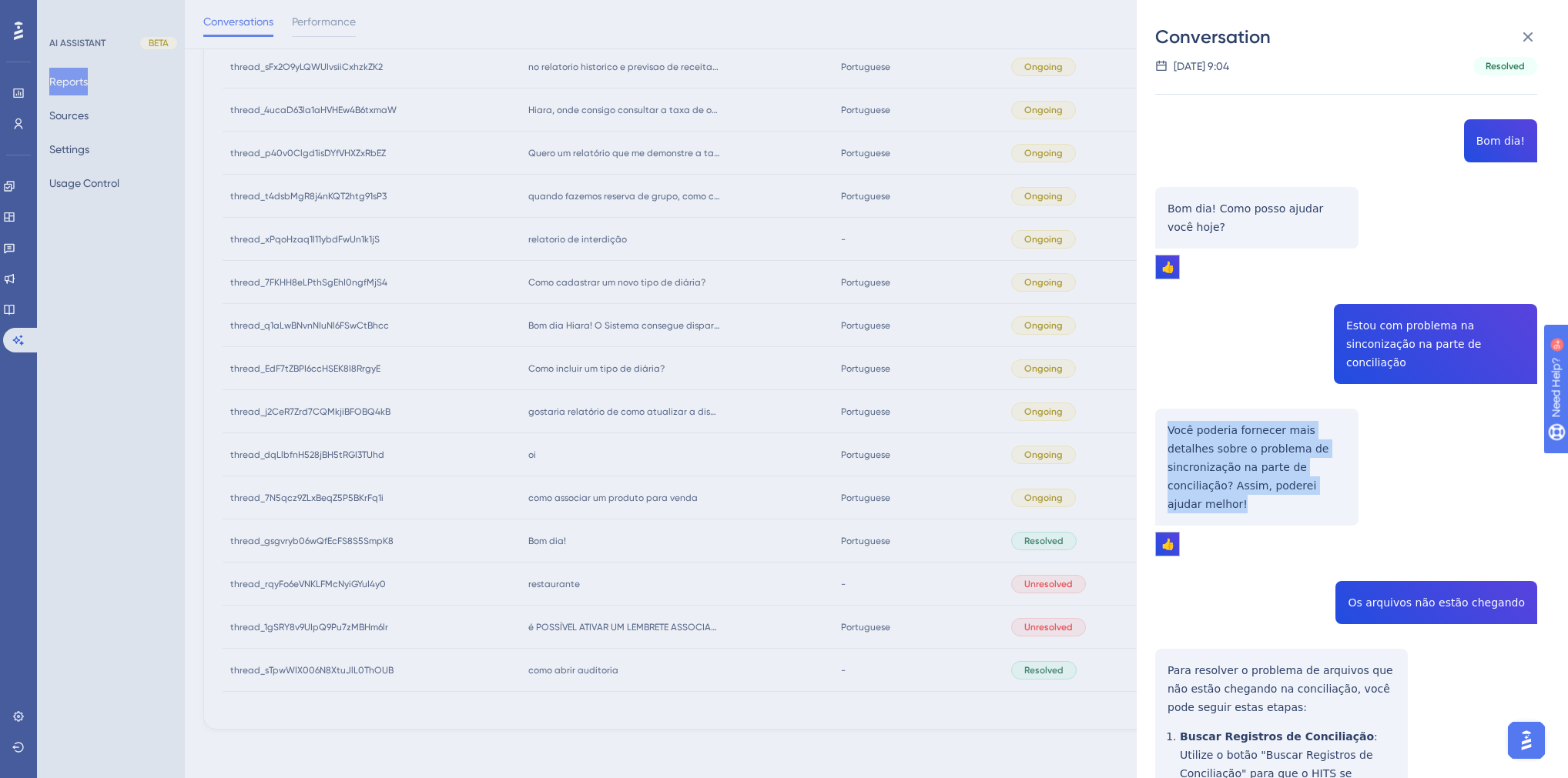
scroll to position [361, 0]
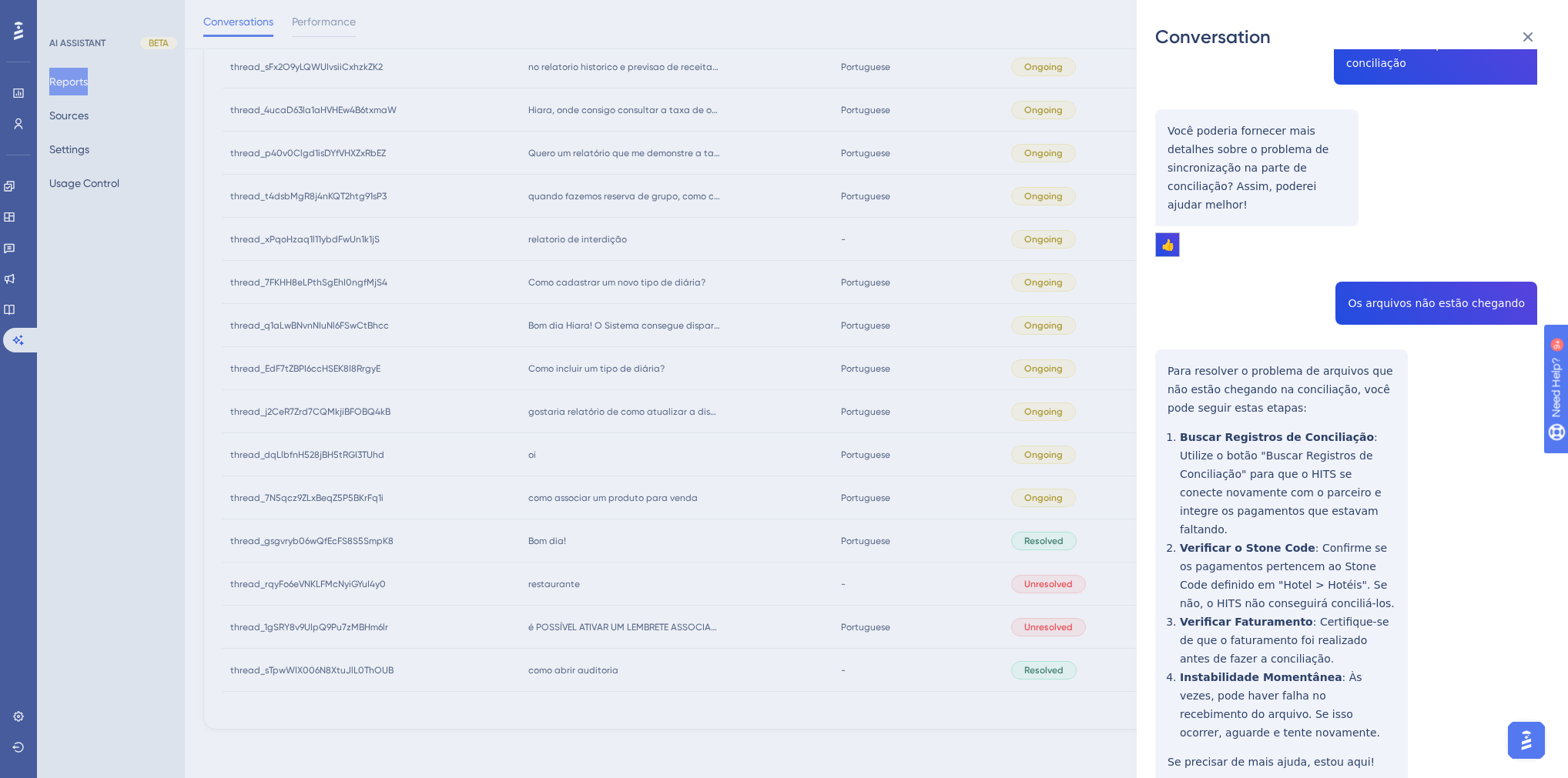
click at [1417, 262] on div "thread_gsgvryb06wQfEcFS8S5SmpK8 Copy 2 - 12_Wanderley, Valquiria User Conversat…" at bounding box center [1347, 283] width 382 height 1155
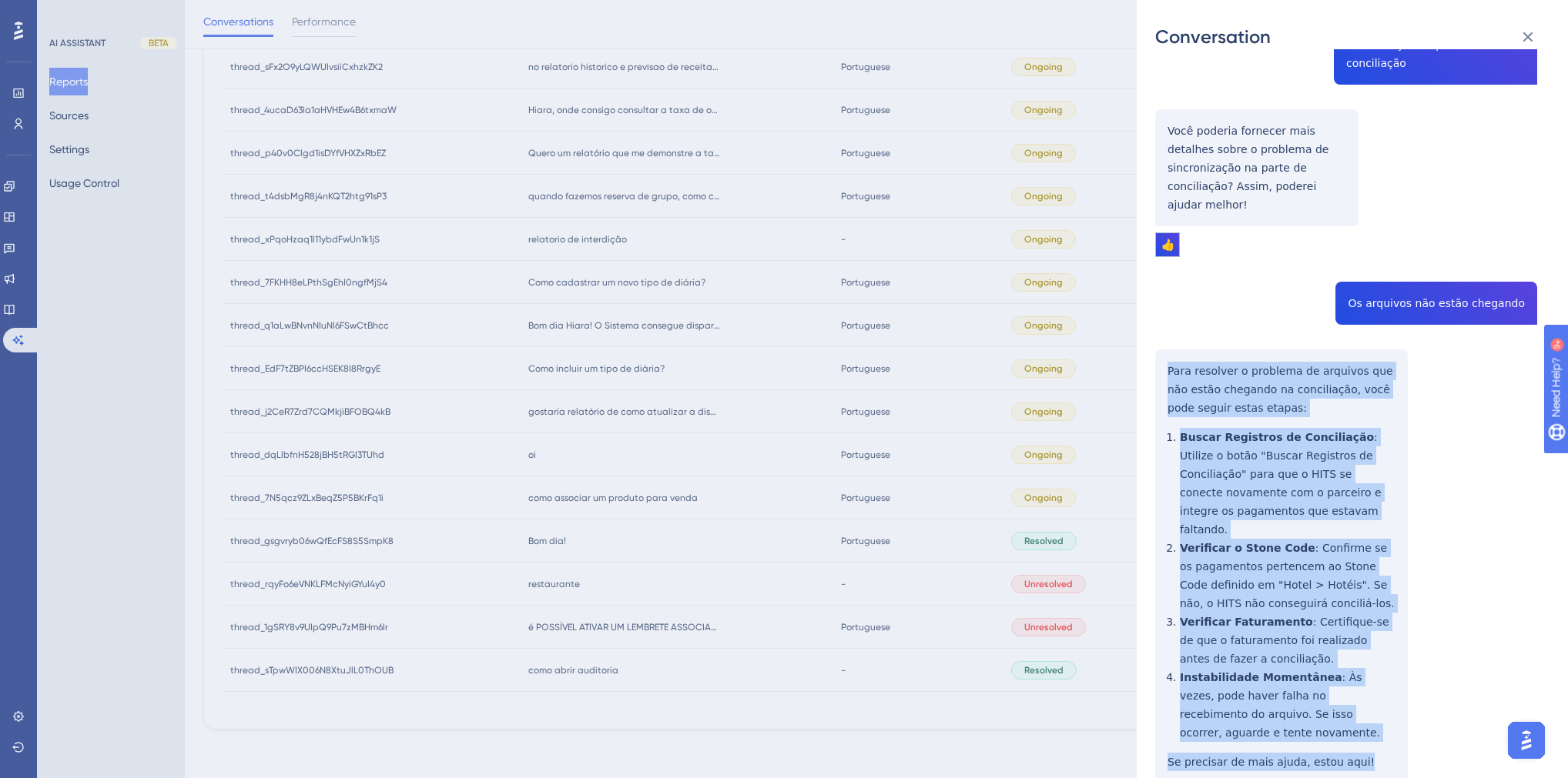
drag, startPoint x: 1352, startPoint y: 685, endPoint x: 1156, endPoint y: 340, distance: 396.8
click at [1156, 340] on div "thread_gsgvryb06wQfEcFS8S5SmpK8 Copy 2 - 12_Wanderley, Valquiria User Conversat…" at bounding box center [1347, 283] width 382 height 1155
drag, startPoint x: 1327, startPoint y: 682, endPoint x: 1159, endPoint y: 336, distance: 384.6
click at [1159, 336] on div "thread_gsgvryb06wQfEcFS8S5SmpK8 Copy 2 - 12_Wanderley, Valquiria User Conversat…" at bounding box center [1347, 283] width 382 height 1155
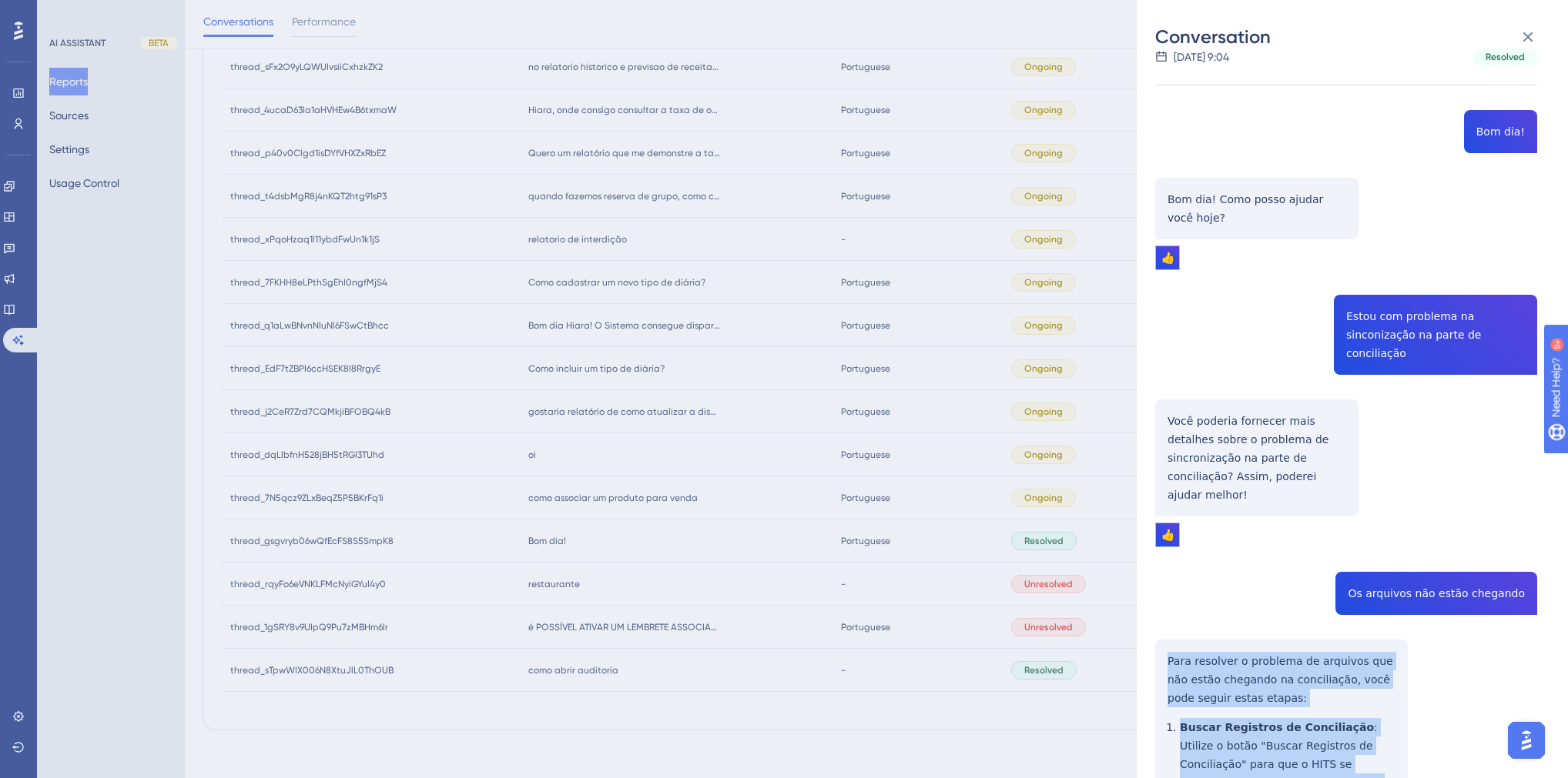
scroll to position [0, 0]
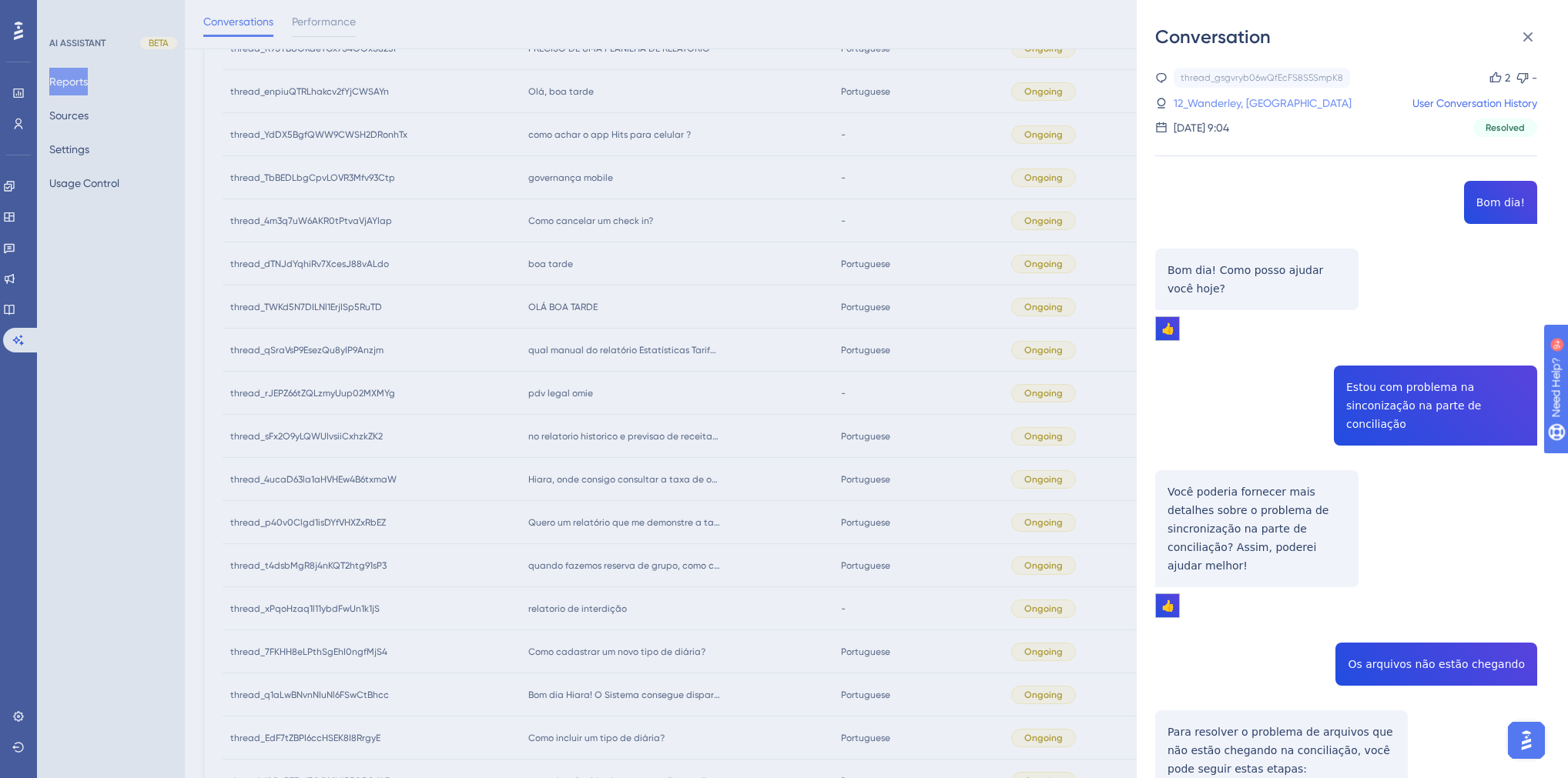
click at [1220, 104] on link "12_Wanderley, Valquiria" at bounding box center [1263, 103] width 178 height 19
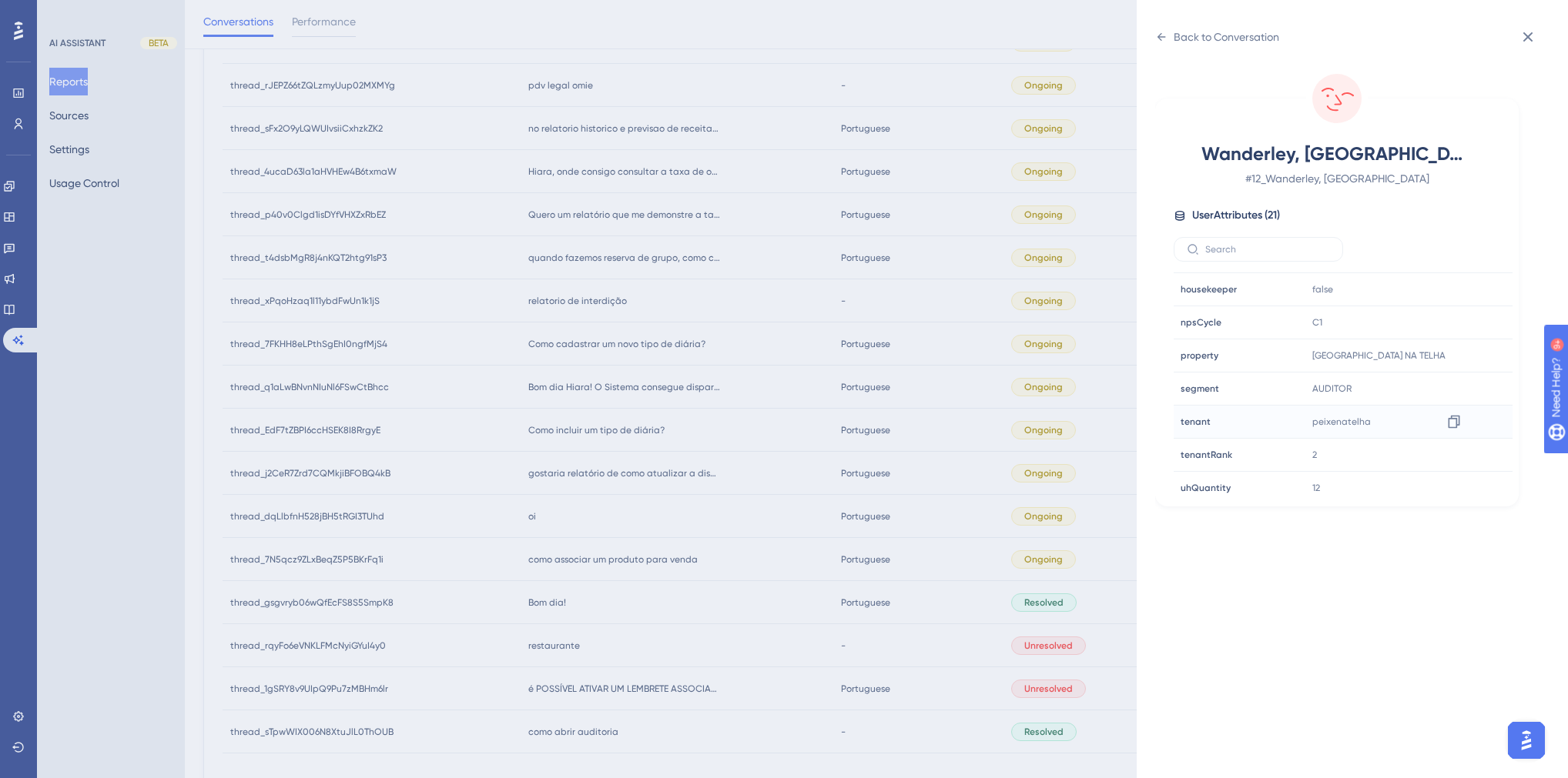
scroll to position [431, 0]
click at [1450, 411] on icon at bounding box center [1454, 415] width 16 height 16
click at [597, 533] on div "Back to Conversation Wanderley, Valquiria # 12_Wanderley, Valquiria User Attrib…" at bounding box center [784, 389] width 1568 height 778
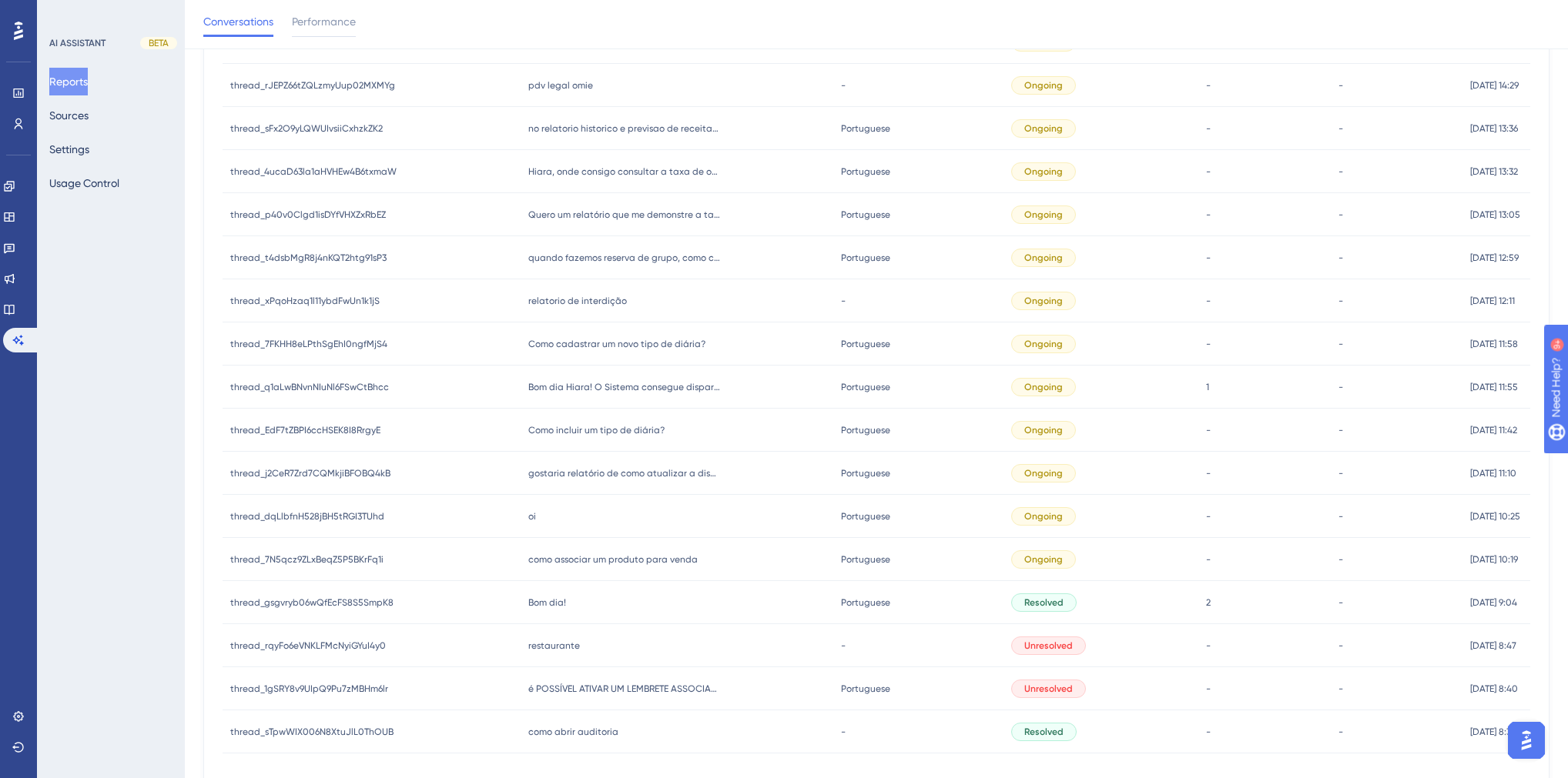
click at [551, 597] on span "Bom dia!" at bounding box center [547, 602] width 38 height 12
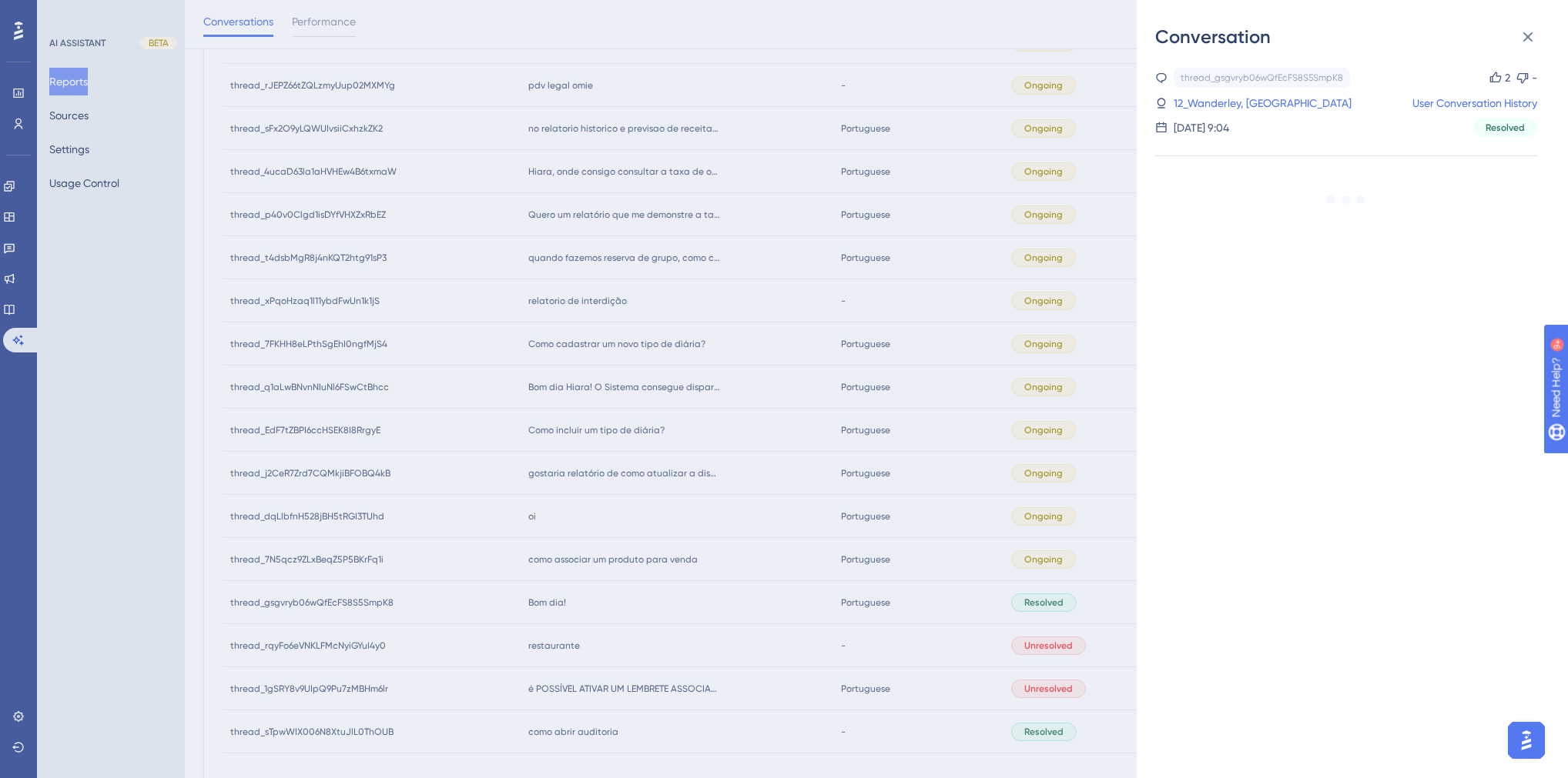
click at [609, 597] on div "Conversation thread_gsgvryb06wQfEcFS8S5SmpK8 Copy 2 - 12_Wanderley, Valquiria U…" at bounding box center [784, 389] width 1568 height 778
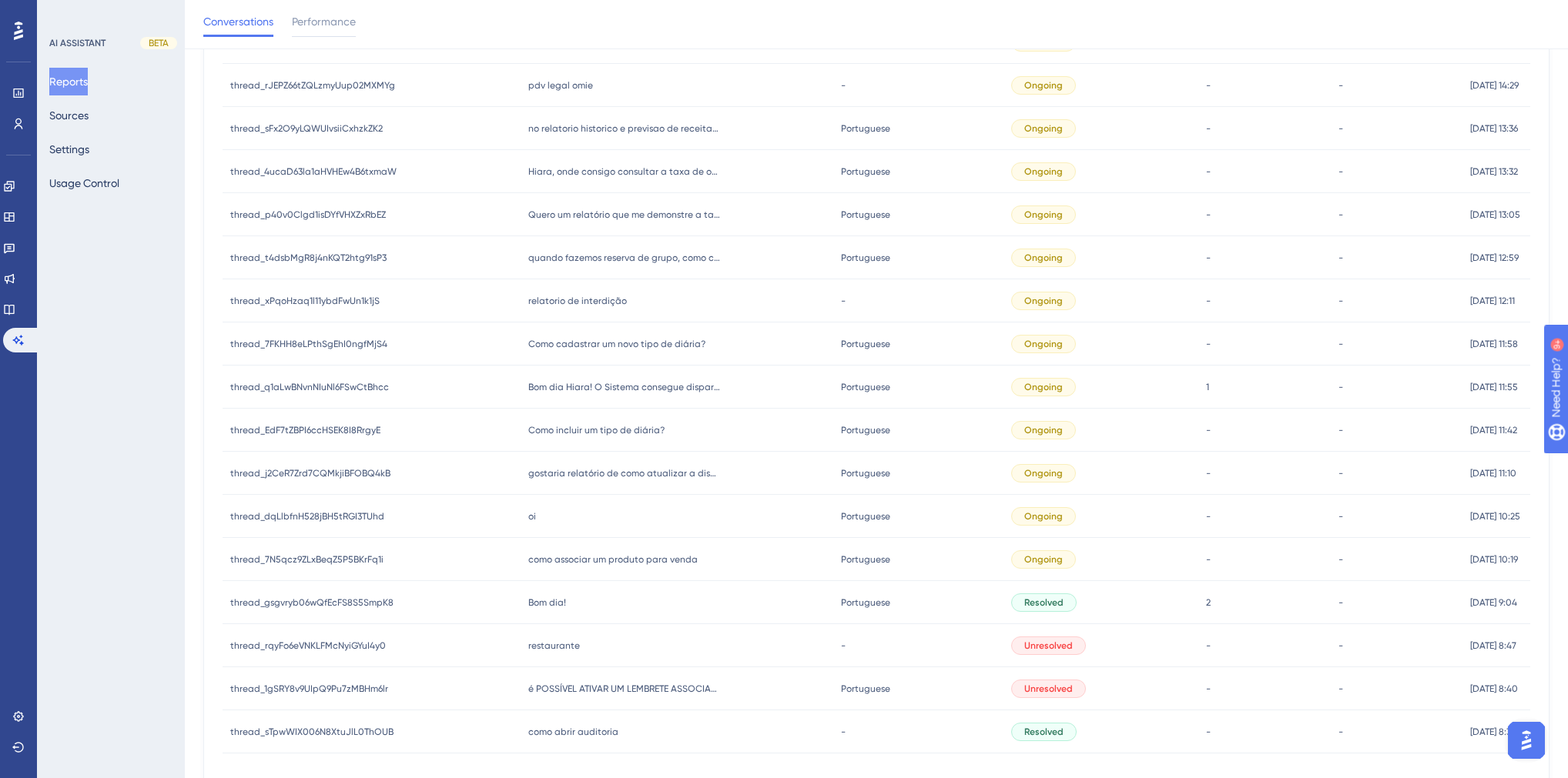
click at [604, 558] on span "como associar um produto para venda" at bounding box center [613, 559] width 170 height 12
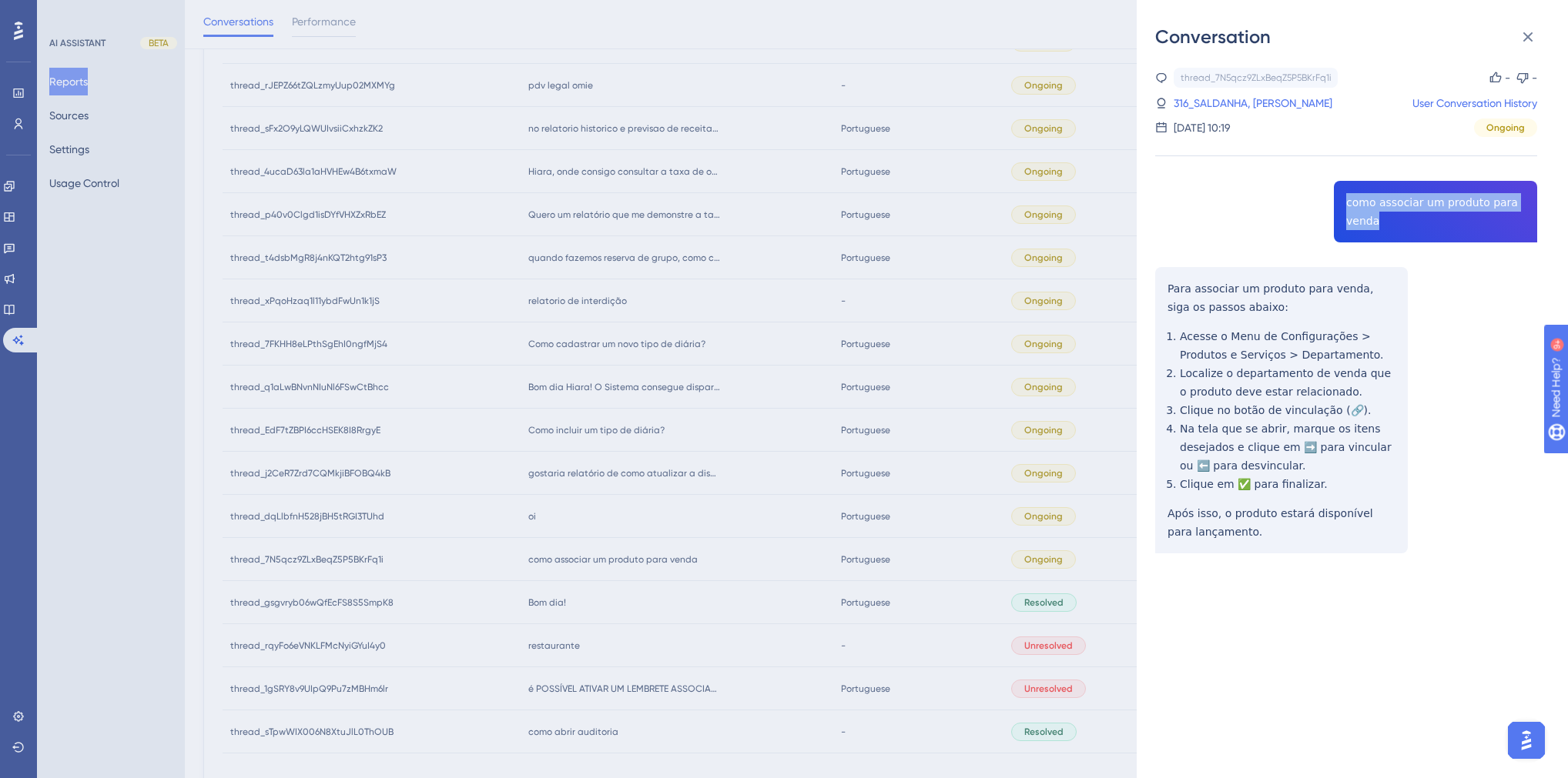
drag, startPoint x: 1374, startPoint y: 221, endPoint x: 1338, endPoint y: 194, distance: 45.0
click at [1338, 194] on div "thread_7N5qcz9ZLxBeqZ5P5BKrFq1i Copy - - 316_SALDANHA, MICHAEL User Conversatio…" at bounding box center [1347, 349] width 382 height 564
click at [1229, 102] on link "316_SALDANHA, MICHAEL" at bounding box center [1253, 103] width 158 height 19
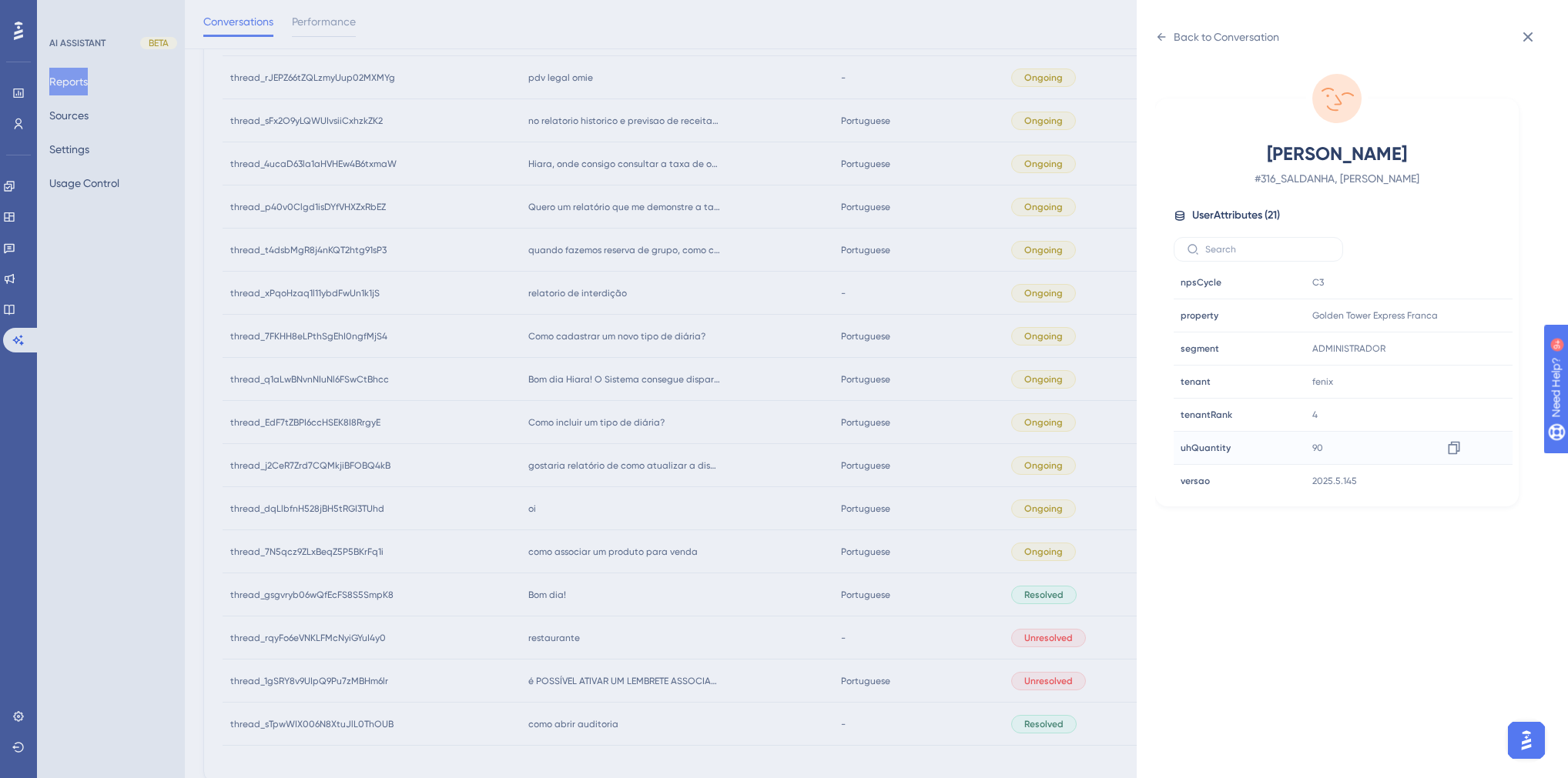
scroll to position [984, 0]
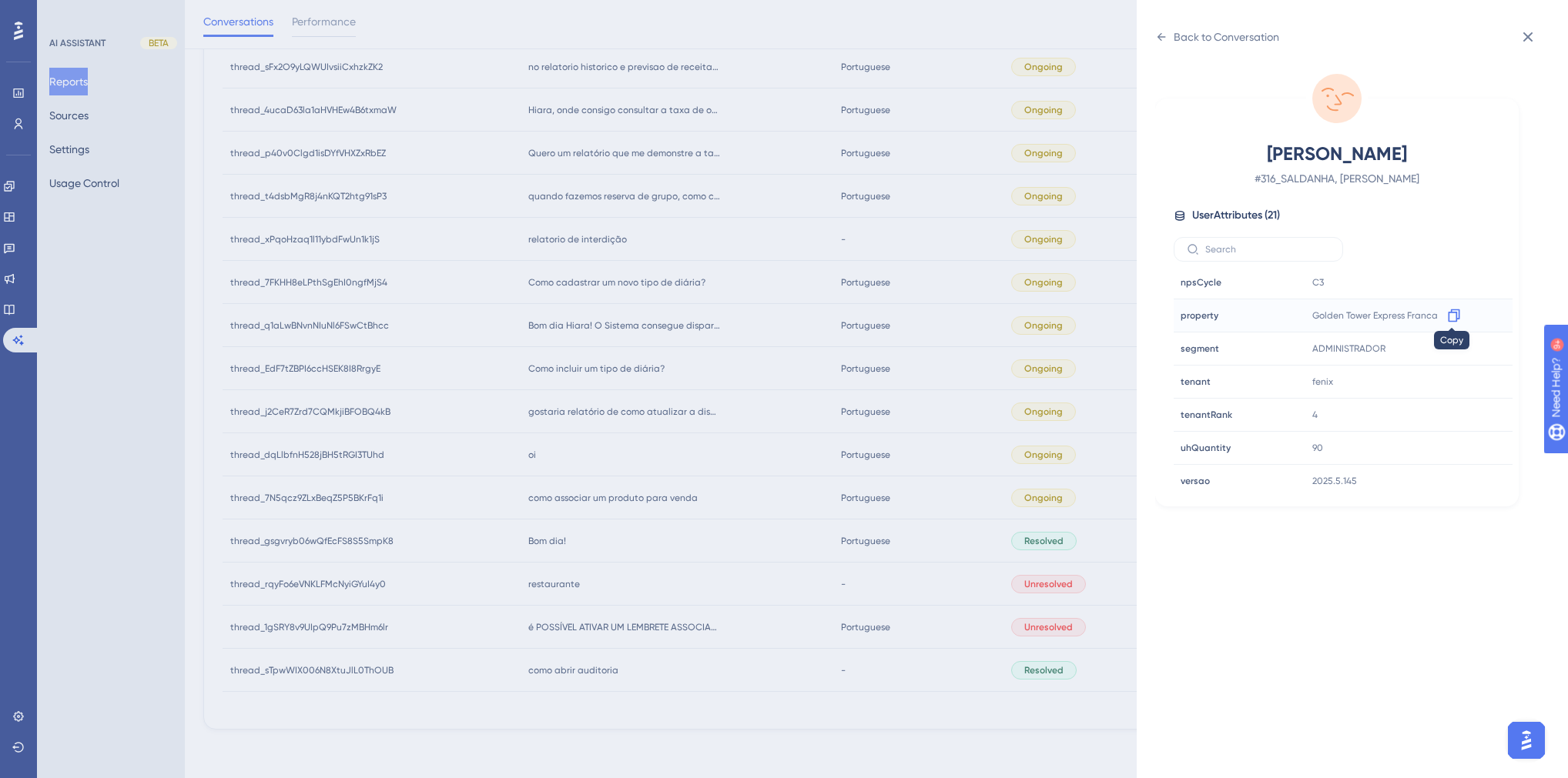
click at [1448, 313] on icon at bounding box center [1454, 315] width 16 height 16
click at [1177, 40] on div "Back to Conversation" at bounding box center [1227, 37] width 106 height 19
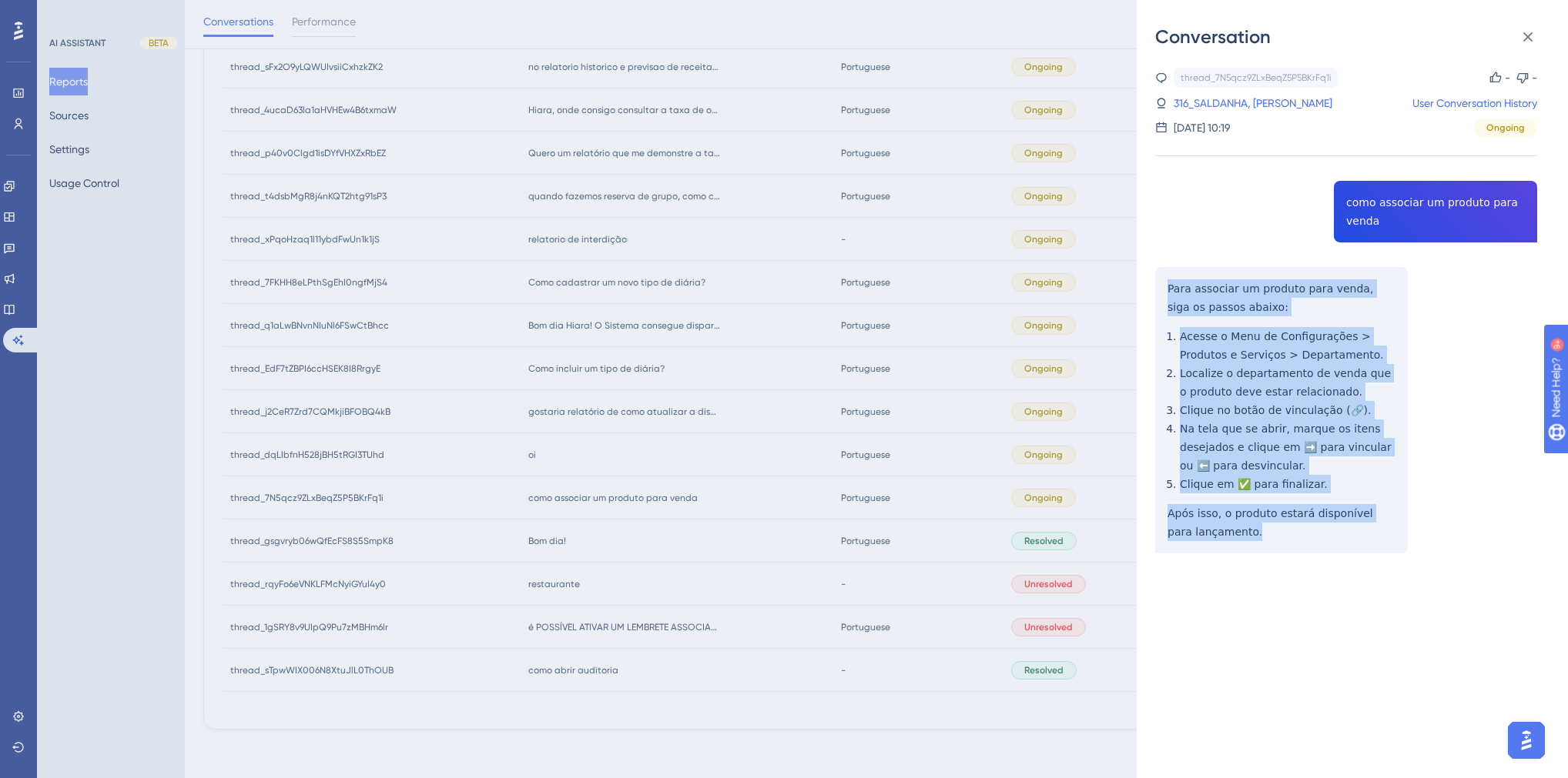
drag, startPoint x: 1243, startPoint y: 539, endPoint x: 1160, endPoint y: 289, distance: 263.4
click at [1160, 289] on div "thread_7N5qcz9ZLxBeqZ5P5BKrFq1i Copy - - 316_SALDANHA, MICHAEL User Conversatio…" at bounding box center [1347, 349] width 382 height 564
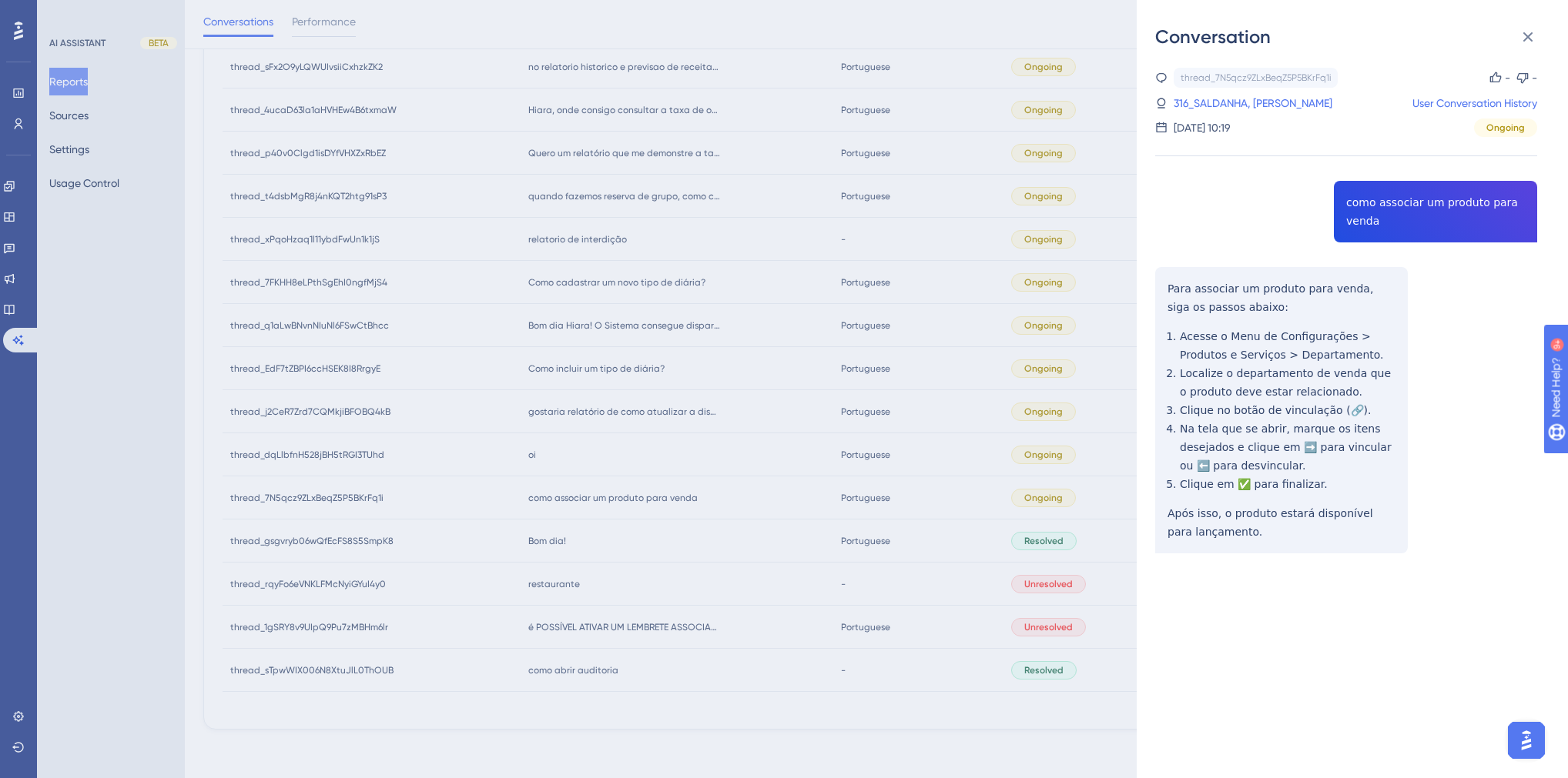
click at [549, 461] on div "Conversation thread_7N5qcz9ZLxBeqZ5P5BKrFq1i Copy - - 316_SALDANHA, MICHAEL Use…" at bounding box center [784, 389] width 1568 height 778
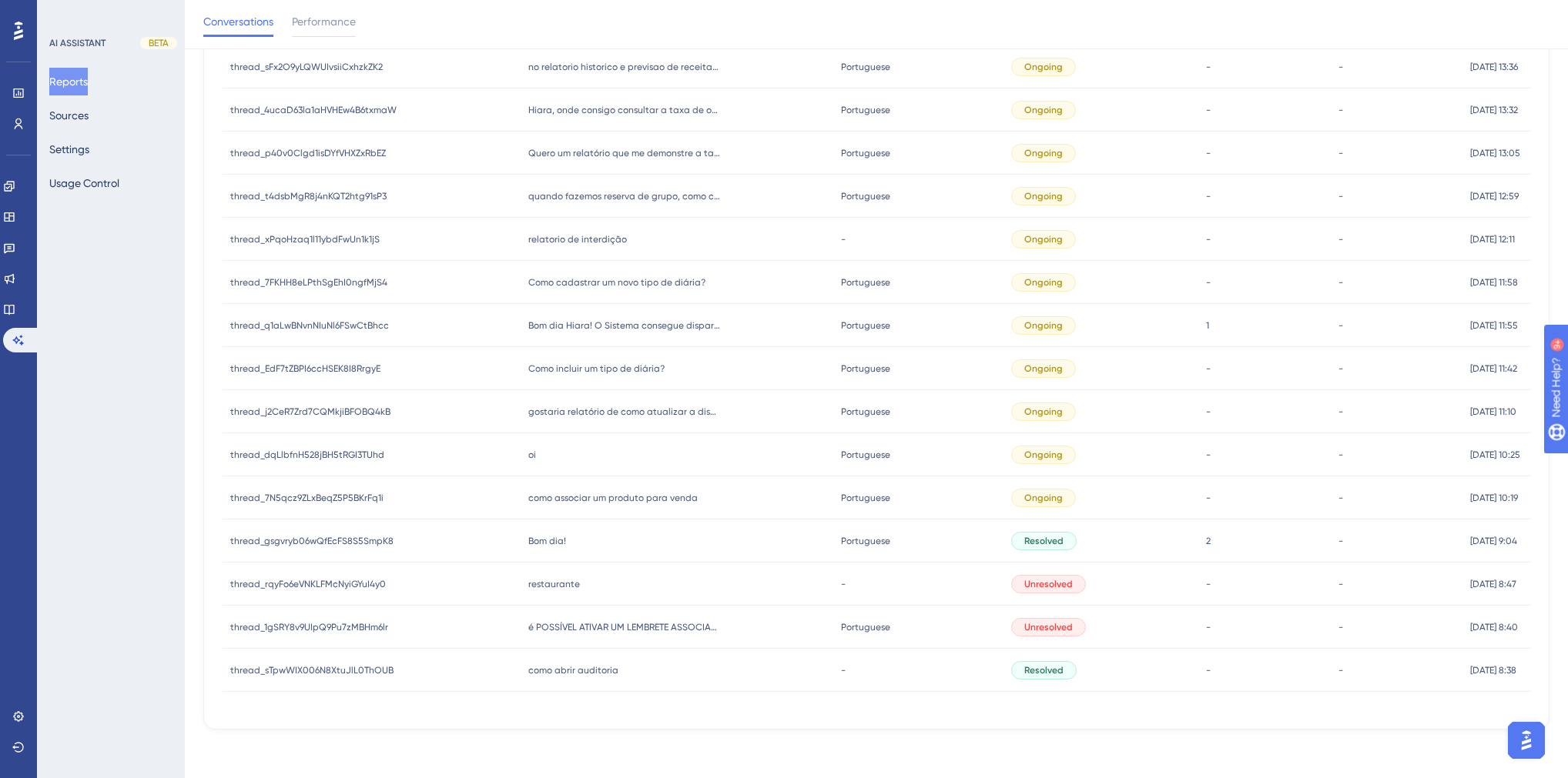
click at [528, 457] on span "oi" at bounding box center [532, 455] width 7 height 12
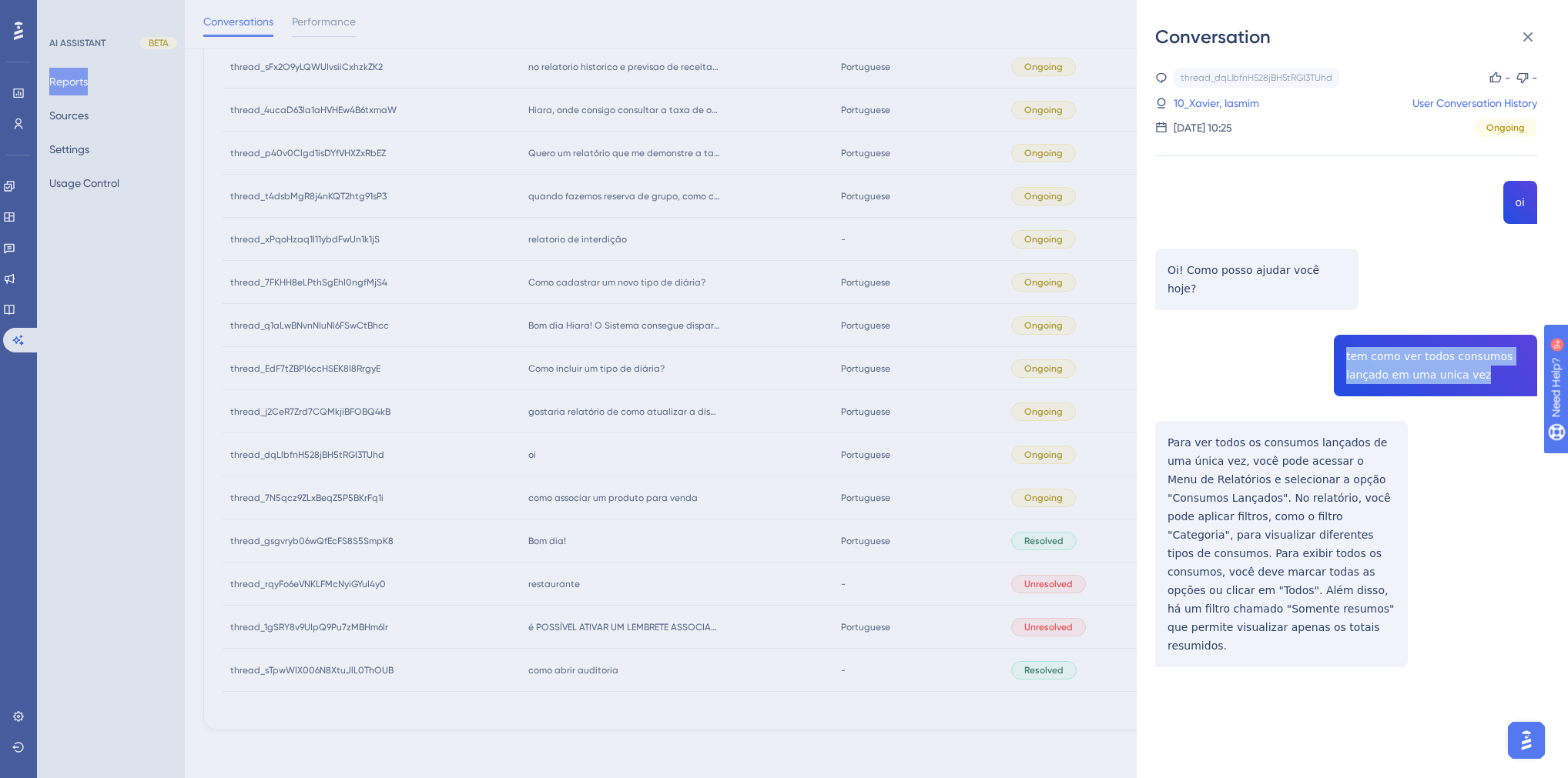
drag, startPoint x: 1475, startPoint y: 362, endPoint x: 1339, endPoint y: 338, distance: 138.1
click at [1339, 338] on div "thread_dqLlbfnH528jBH5tRGI3TUhd Copy - - 10_Xavier, Iasmim User Conversation Hi…" at bounding box center [1347, 407] width 382 height 678
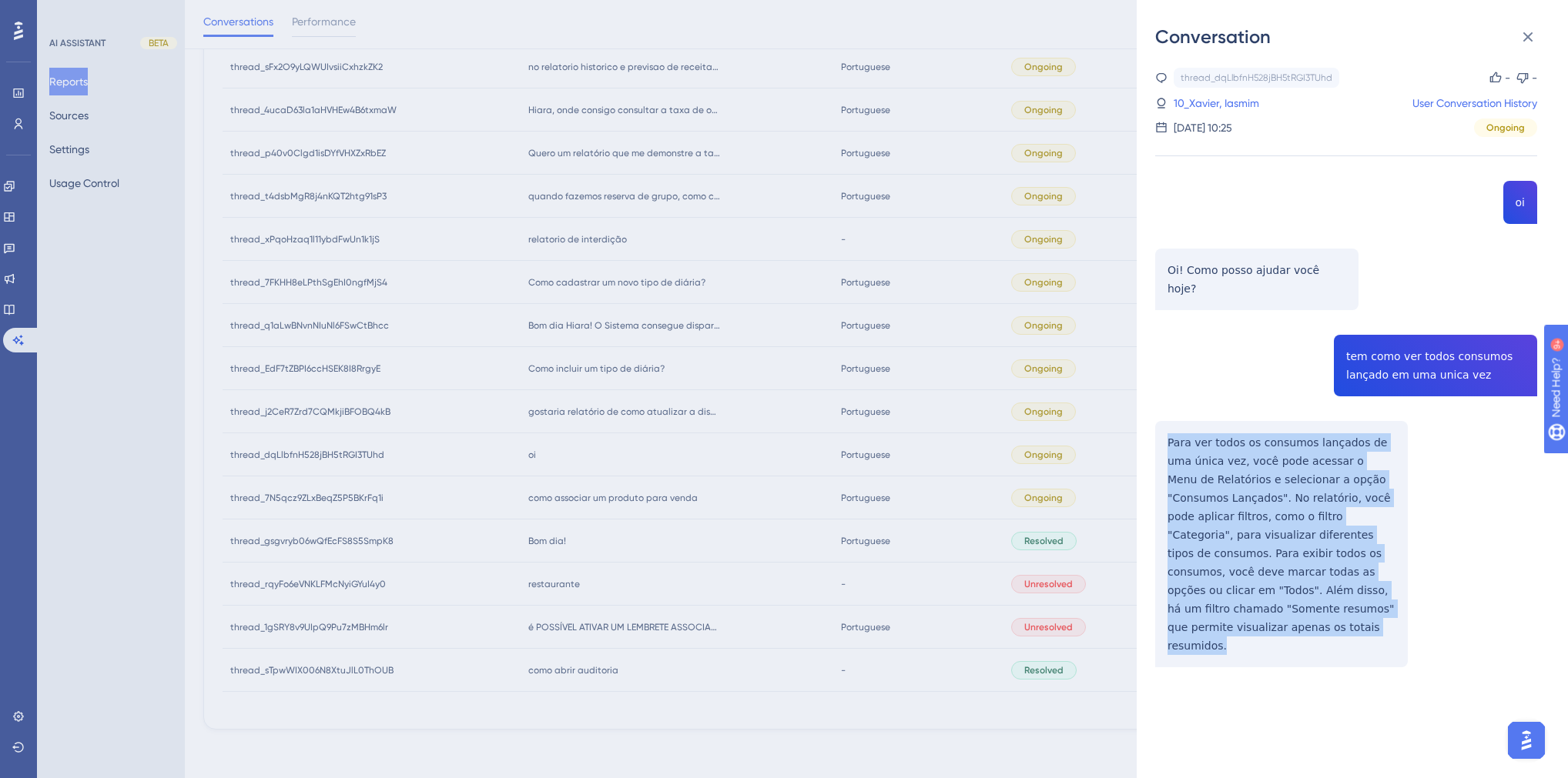
drag, startPoint x: 1362, startPoint y: 589, endPoint x: 1163, endPoint y: 416, distance: 263.7
click at [1163, 416] on div "thread_dqLlbfnH528jBH5tRGI3TUhd Copy - - 10_Xavier, Iasmim User Conversation Hi…" at bounding box center [1347, 407] width 382 height 678
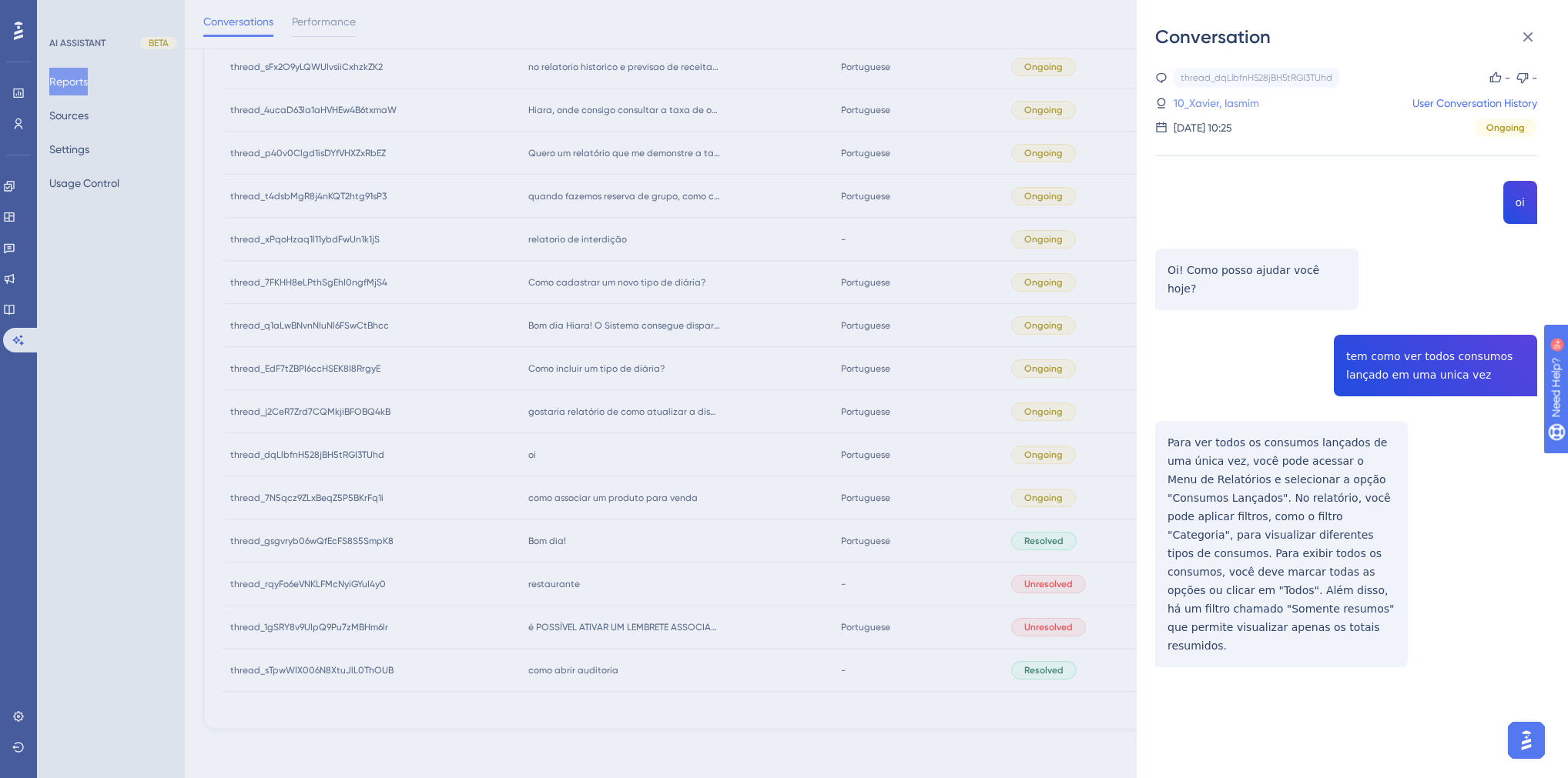
click at [1190, 101] on link "10_Xavier, Iasmim" at bounding box center [1217, 103] width 85 height 19
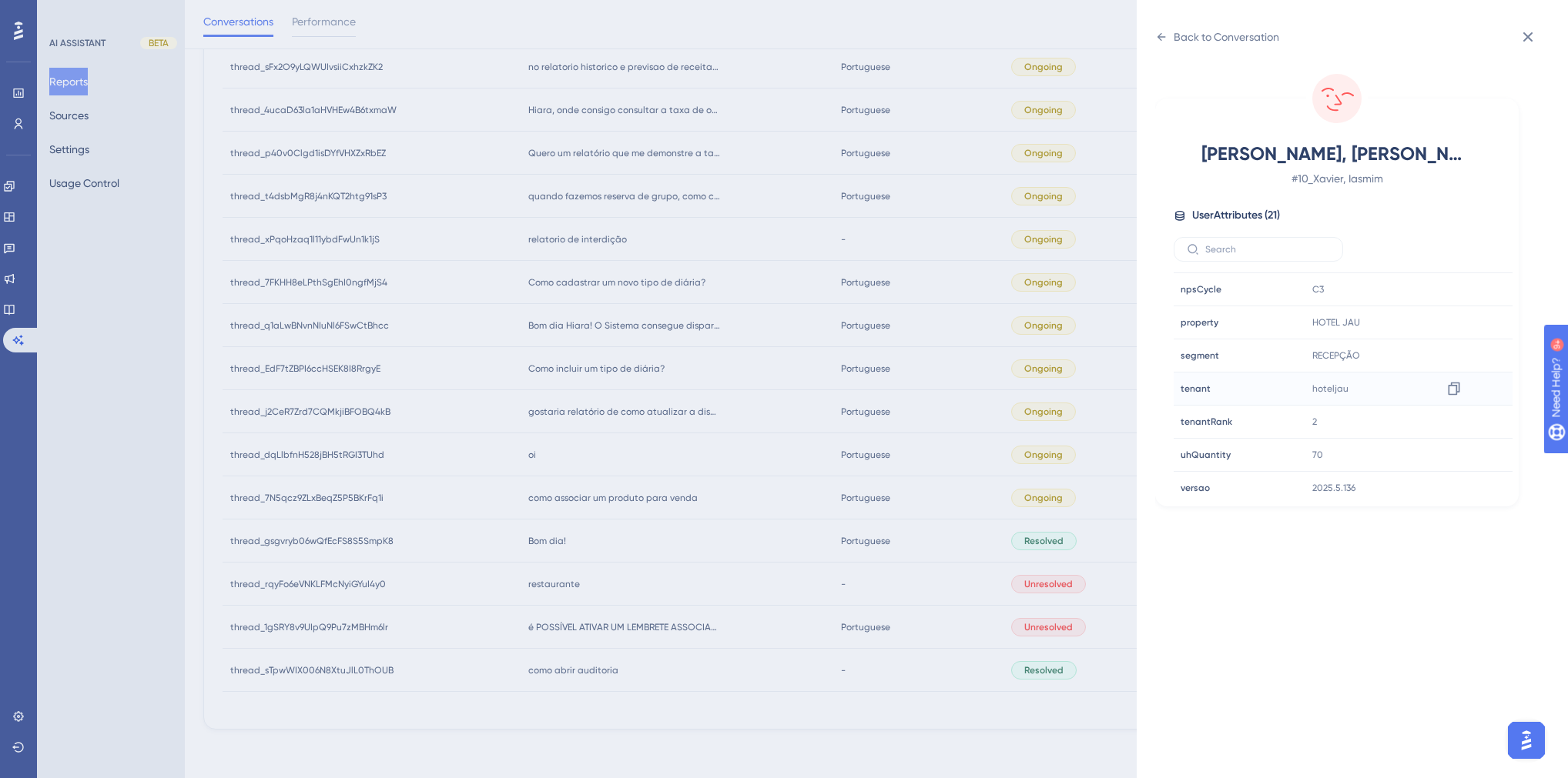
scroll to position [465, 0]
click at [542, 476] on div "Back to Conversation Xavier, Iasmim # 10_Xavier, Iasmim User Attributes ( 21 ) …" at bounding box center [784, 389] width 1568 height 778
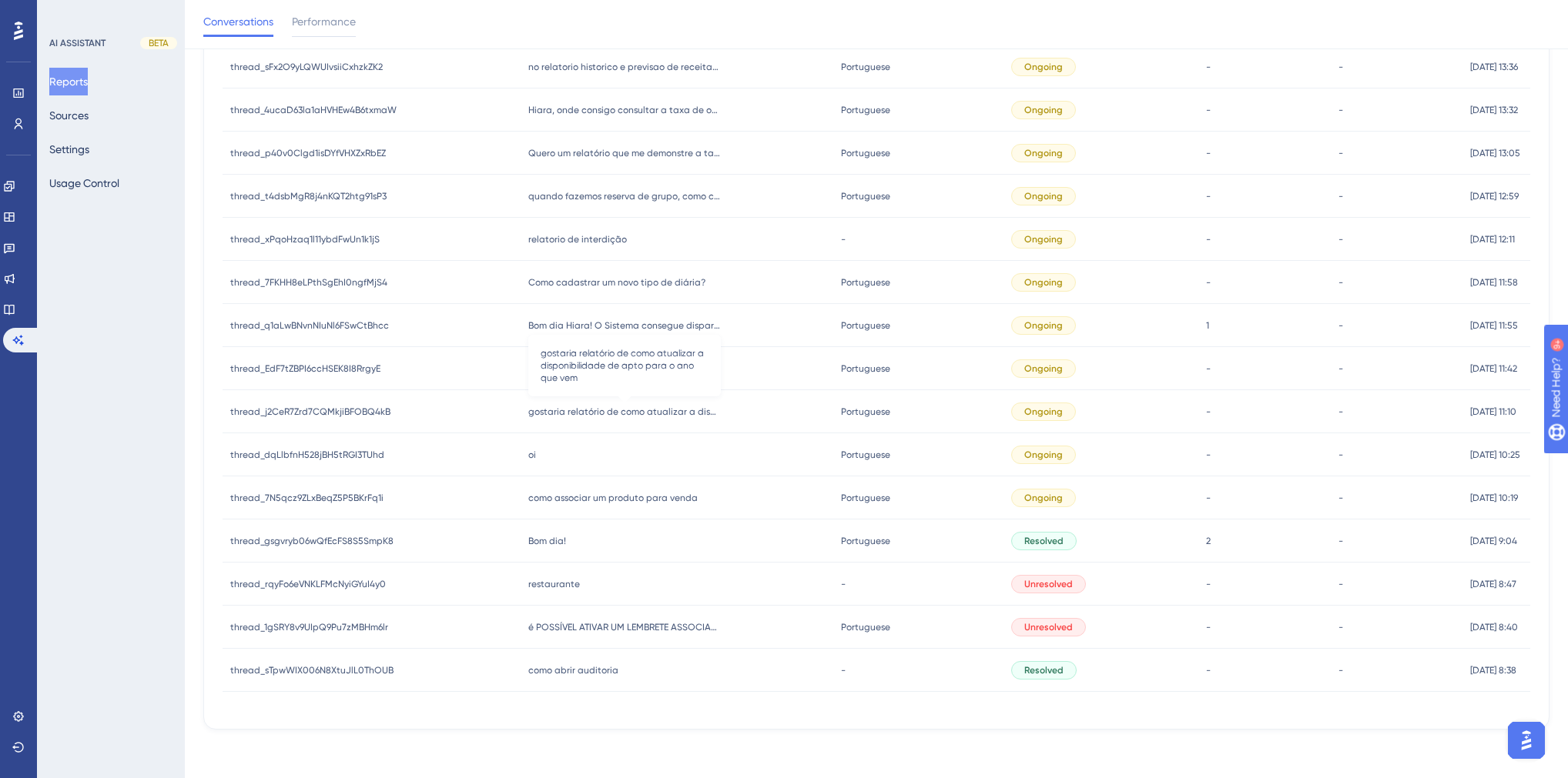
click at [565, 407] on span "gostaria relatório de como atualizar a disponibilidade de apto para o ano que v…" at bounding box center [625, 411] width 193 height 12
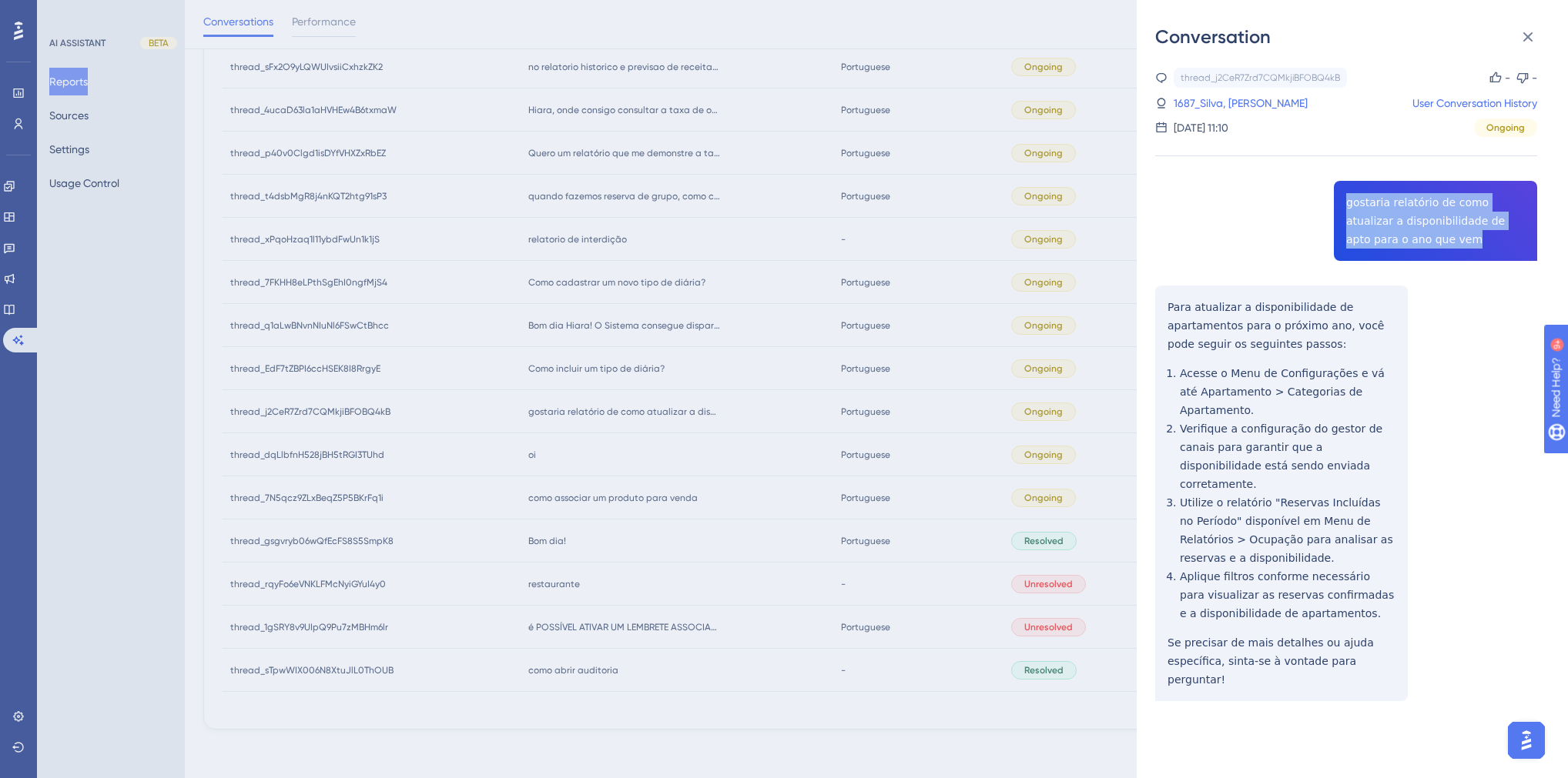
drag, startPoint x: 1398, startPoint y: 246, endPoint x: 1333, endPoint y: 198, distance: 80.8
click at [1333, 198] on div "thread_j2CeR7Zrd7CQMkjiBFOBQ4kB Copy - - 1687_Silva, Acácio User Conversation H…" at bounding box center [1347, 423] width 382 height 712
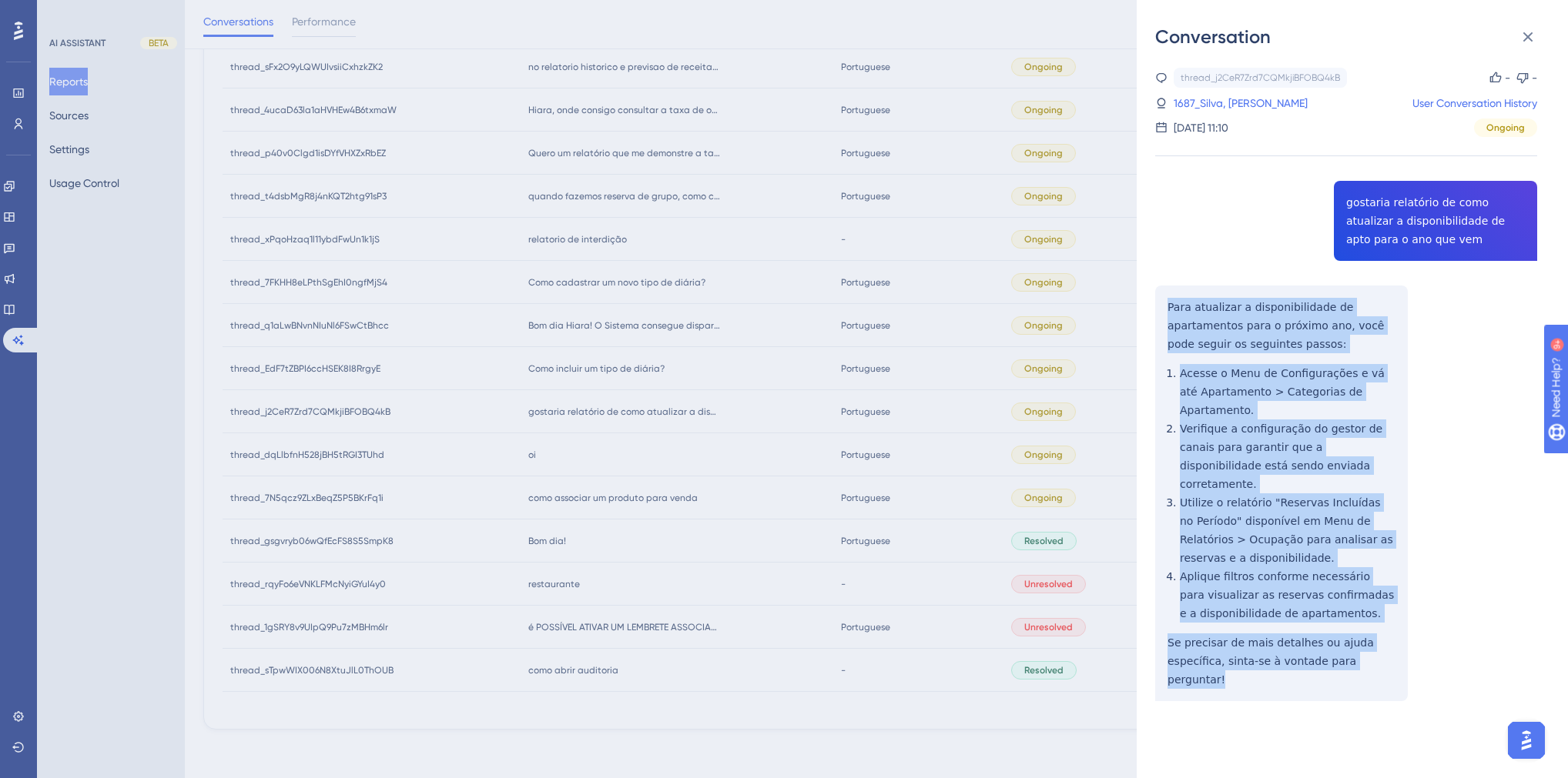
drag, startPoint x: 1387, startPoint y: 622, endPoint x: 1146, endPoint y: 270, distance: 426.6
click at [1146, 270] on div "Conversation thread_j2CeR7Zrd7CQMkjiBFOBQ4kB Copy - - 1687_Silva, Acácio User C…" at bounding box center [1352, 389] width 431 height 778
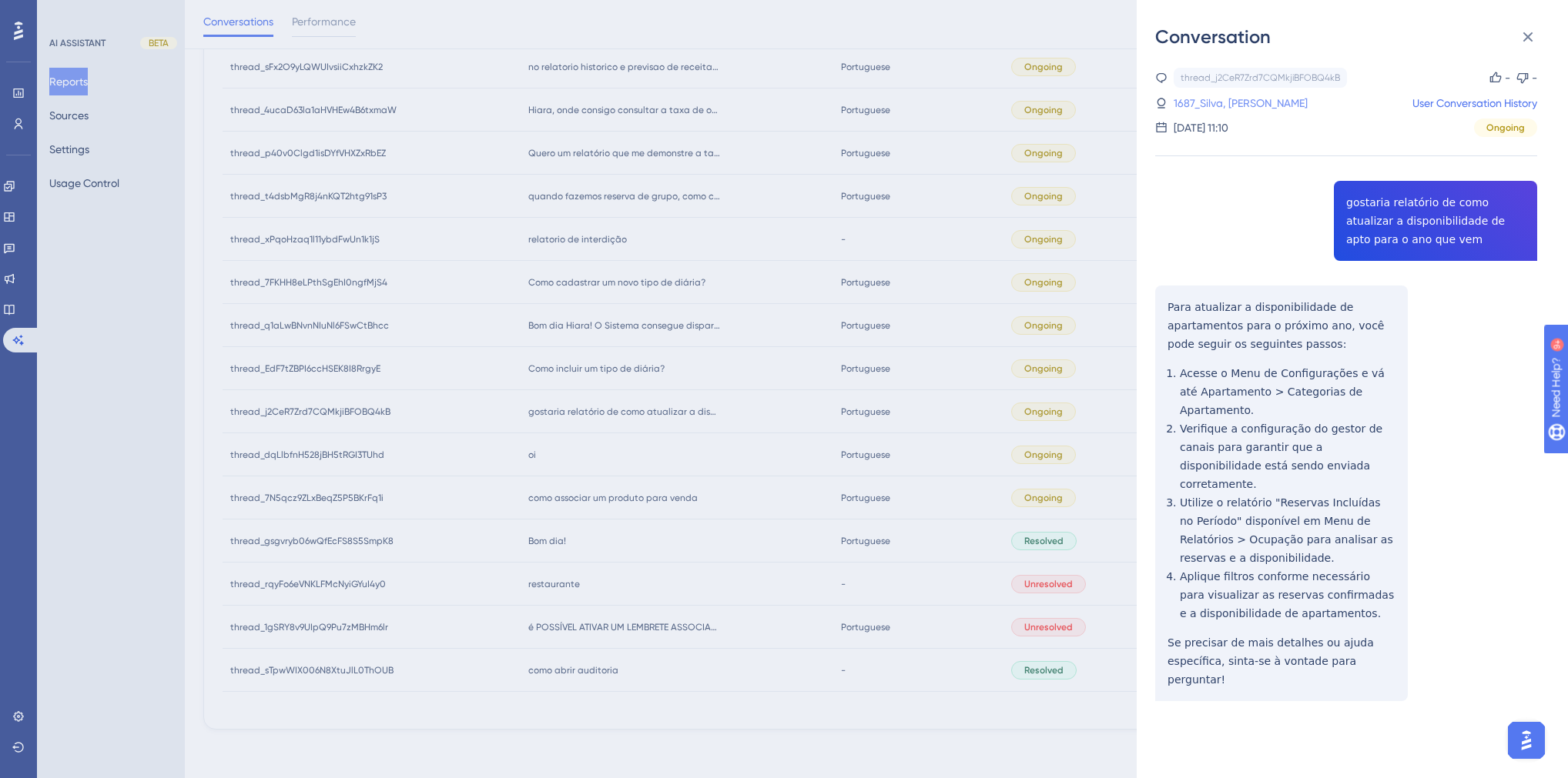
click at [1186, 100] on link "1687_Silva, Acácio" at bounding box center [1241, 103] width 134 height 19
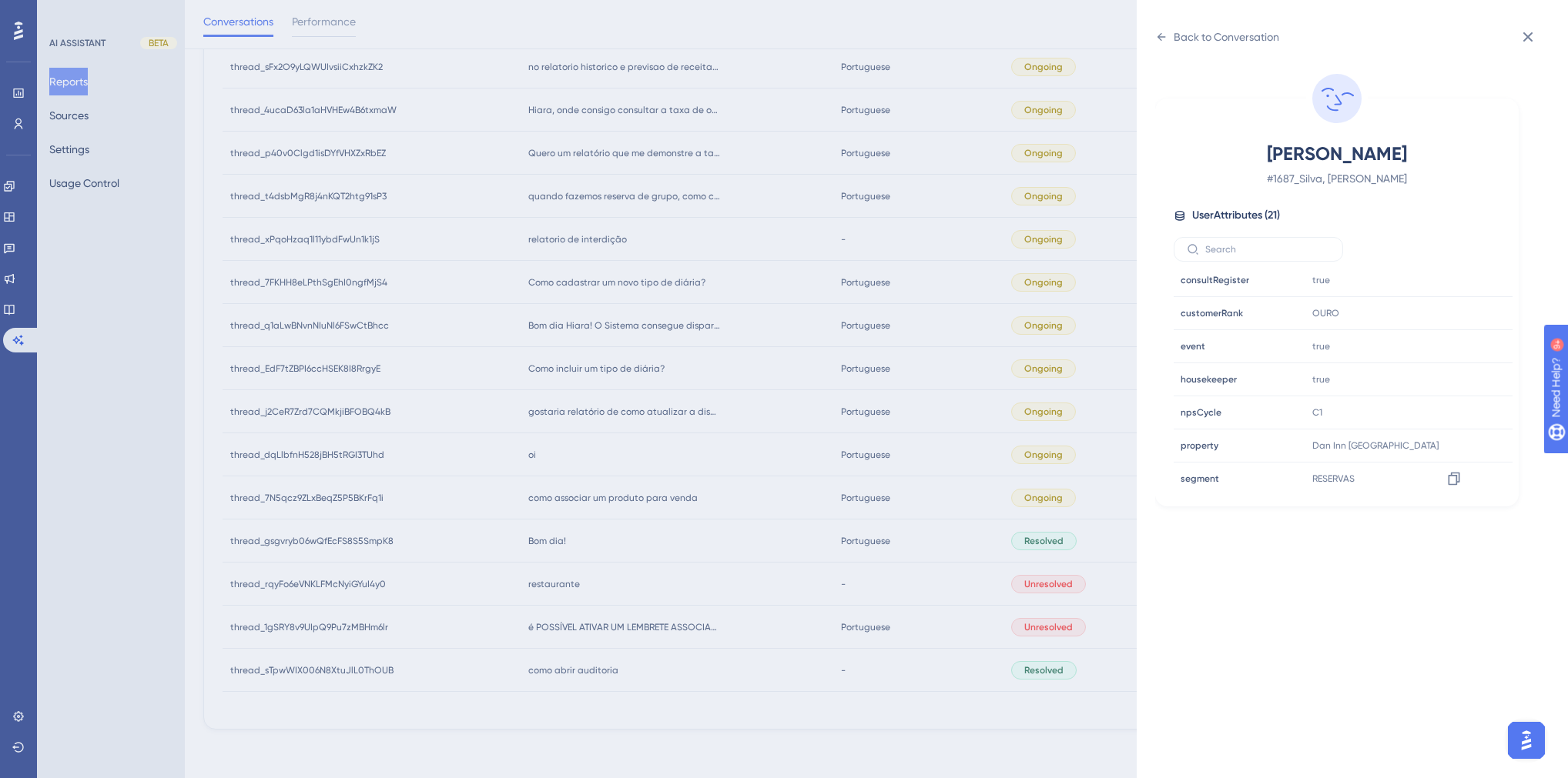
scroll to position [431, 0]
click at [1452, 345] on icon at bounding box center [1454, 349] width 16 height 16
click at [740, 514] on div "Back to Conversation Silva, Acácio # 1687_Silva, Acácio User Attributes ( 21 ) …" at bounding box center [784, 389] width 1568 height 778
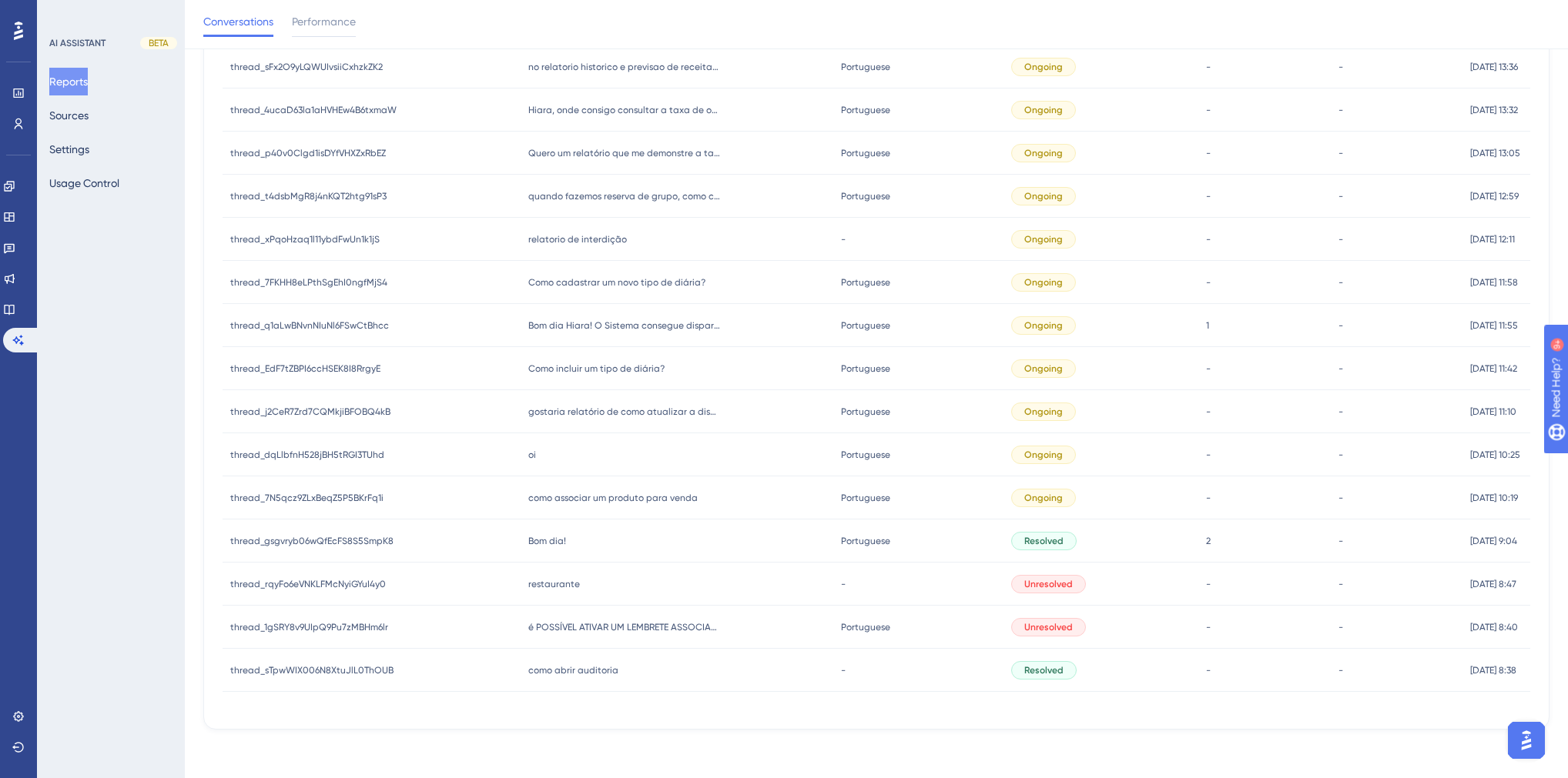
click at [586, 370] on span "Como incluir um tipo de diária?" at bounding box center [596, 368] width 136 height 12
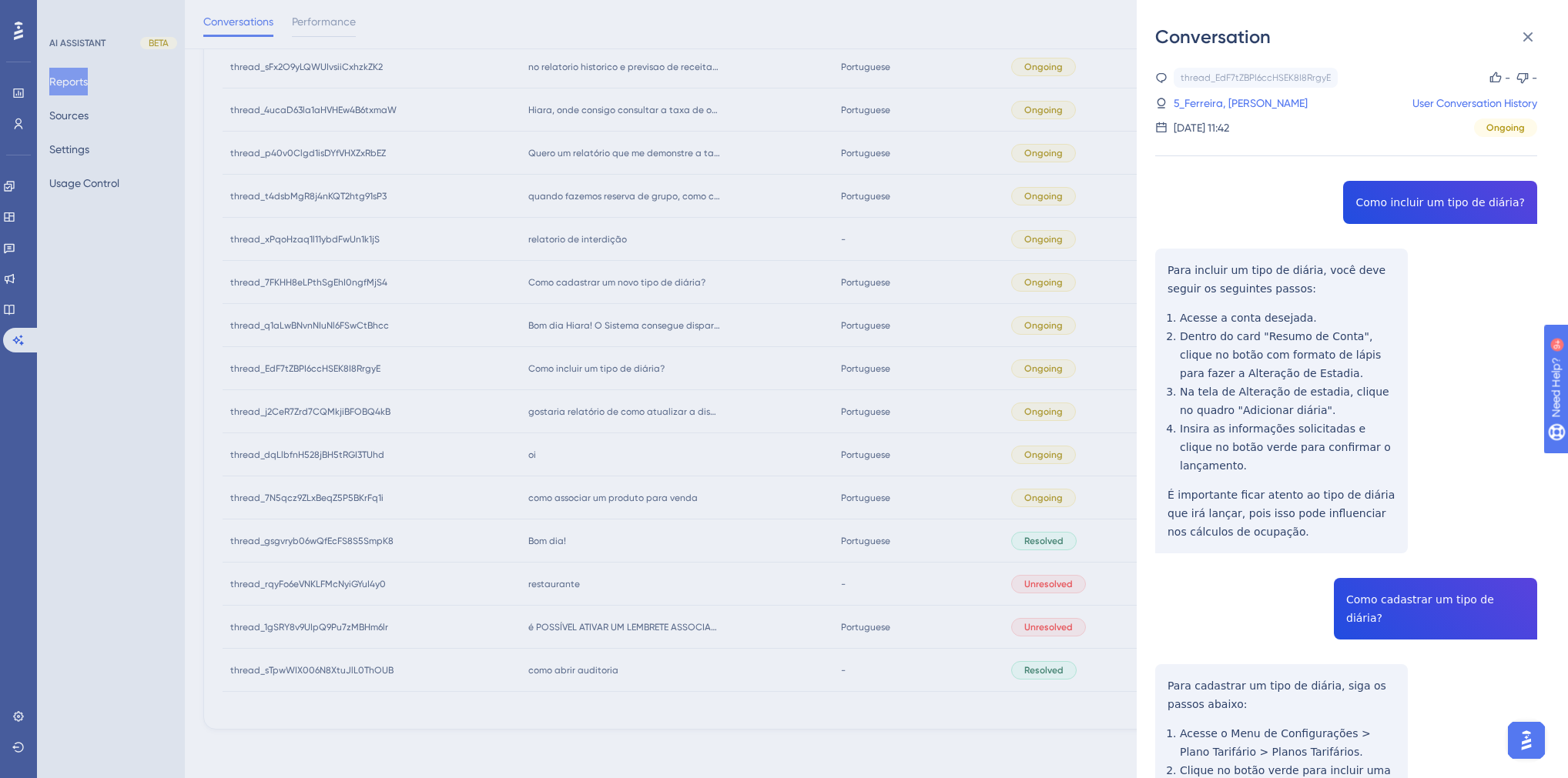
click at [1401, 201] on div "thread_EdF7tZBPI6ccHSEK8I8RrgyE Copy - - 5_Ferreira, Alan User Conversation His…" at bounding box center [1347, 632] width 382 height 1128
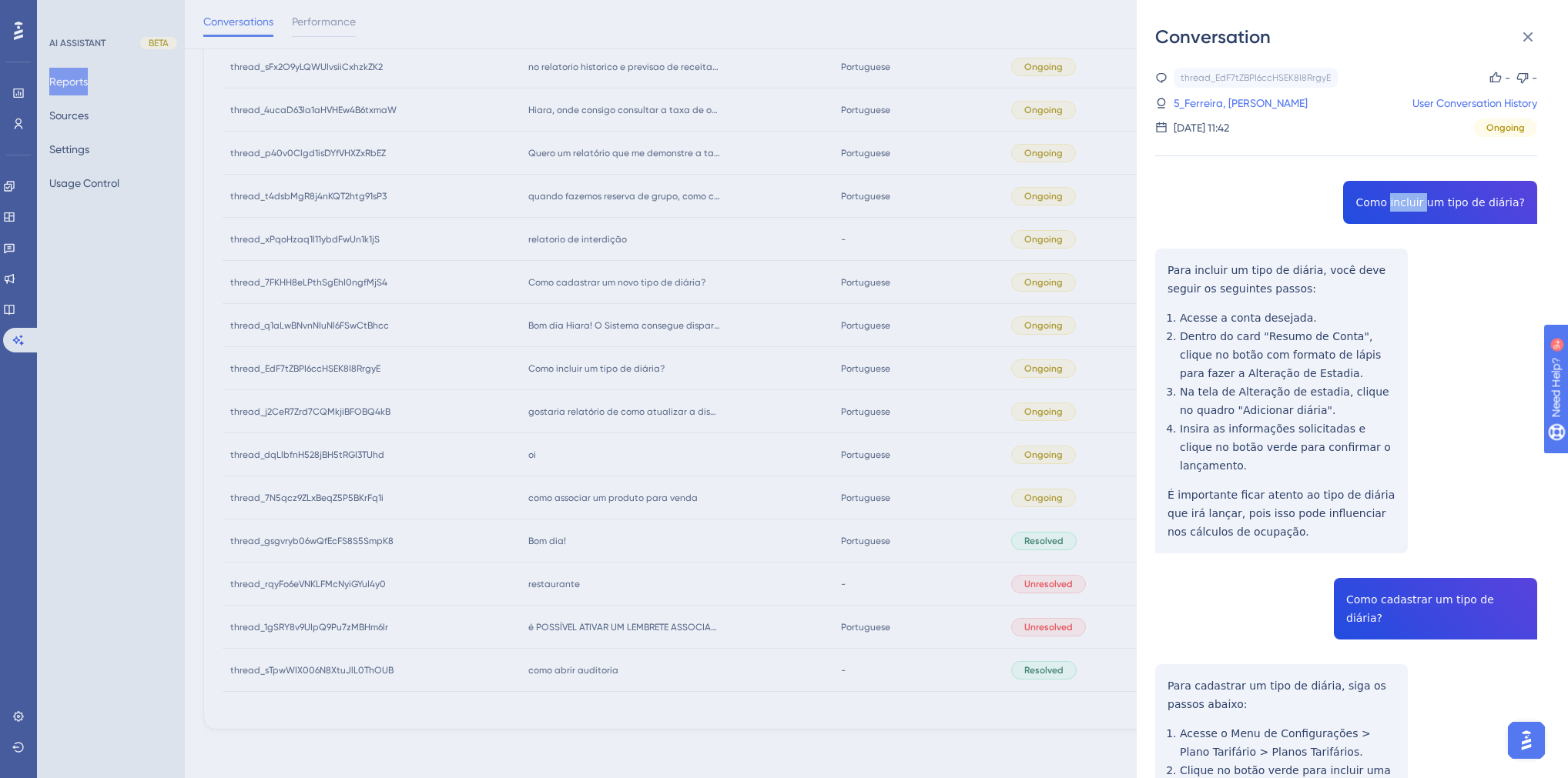
click at [1401, 201] on div "thread_EdF7tZBPI6ccHSEK8I8RrgyE Copy - - 5_Ferreira, Alan User Conversation His…" at bounding box center [1347, 632] width 382 height 1128
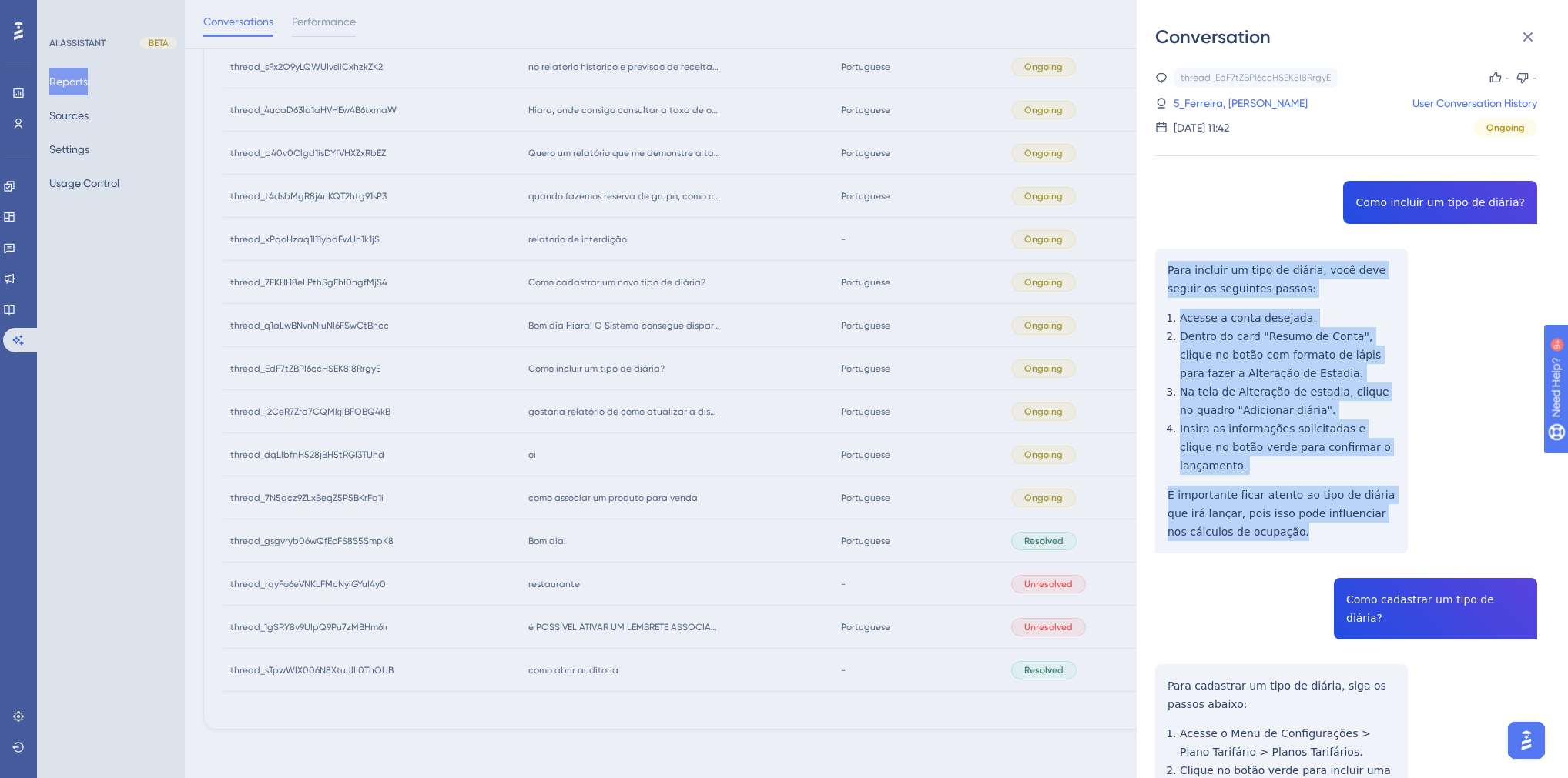
drag, startPoint x: 1288, startPoint y: 517, endPoint x: 1157, endPoint y: 271, distance: 278.7
click at [1157, 271] on div "thread_EdF7tZBPI6ccHSEK8I8RrgyE Copy - - 5_Ferreira, Alan User Conversation His…" at bounding box center [1347, 632] width 382 height 1128
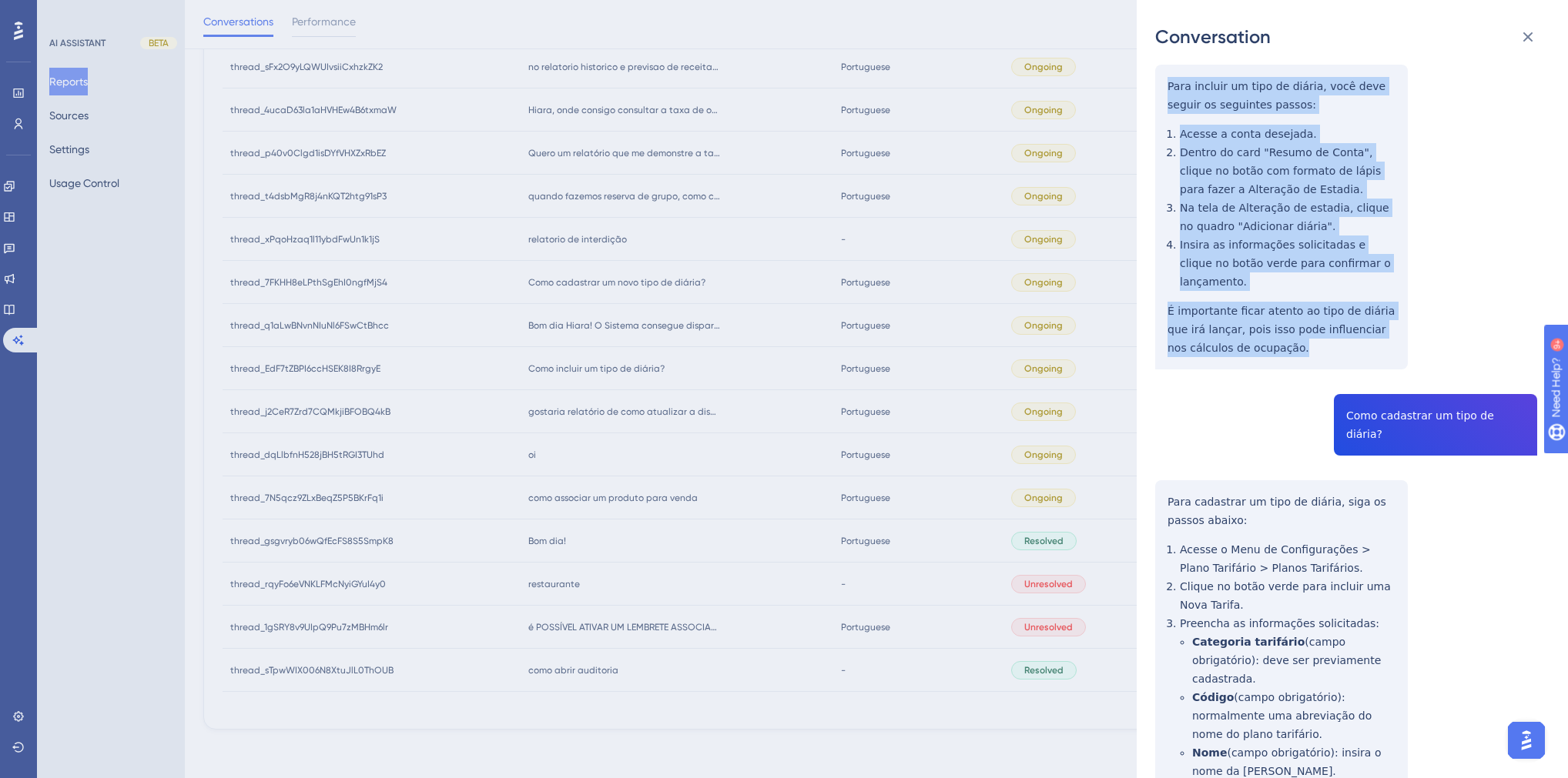
scroll to position [246, 0]
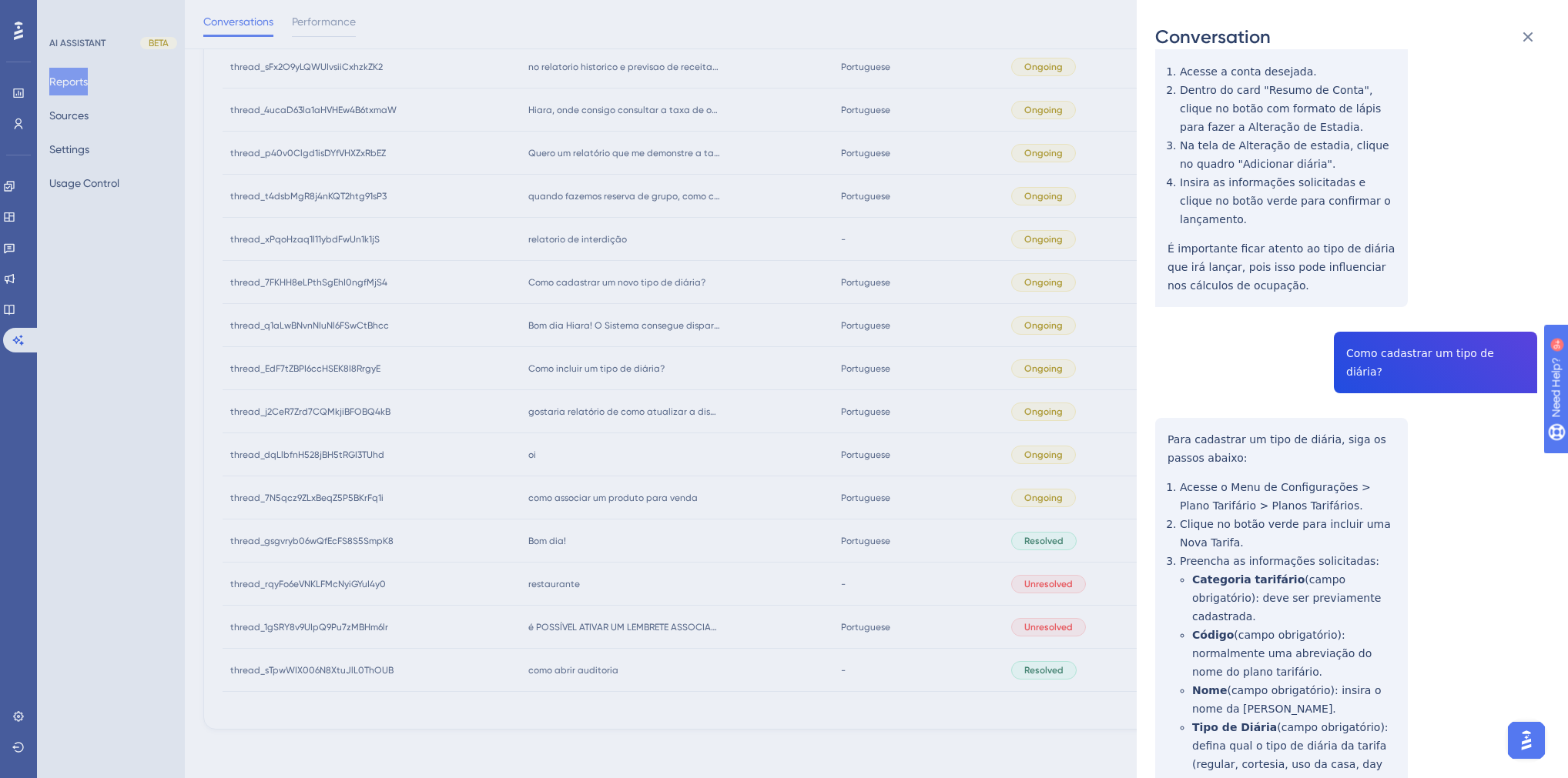
click at [1394, 345] on div "thread_EdF7tZBPI6ccHSEK8I8RrgyE Copy - - 5_Ferreira, Alan User Conversation His…" at bounding box center [1347, 385] width 382 height 1128
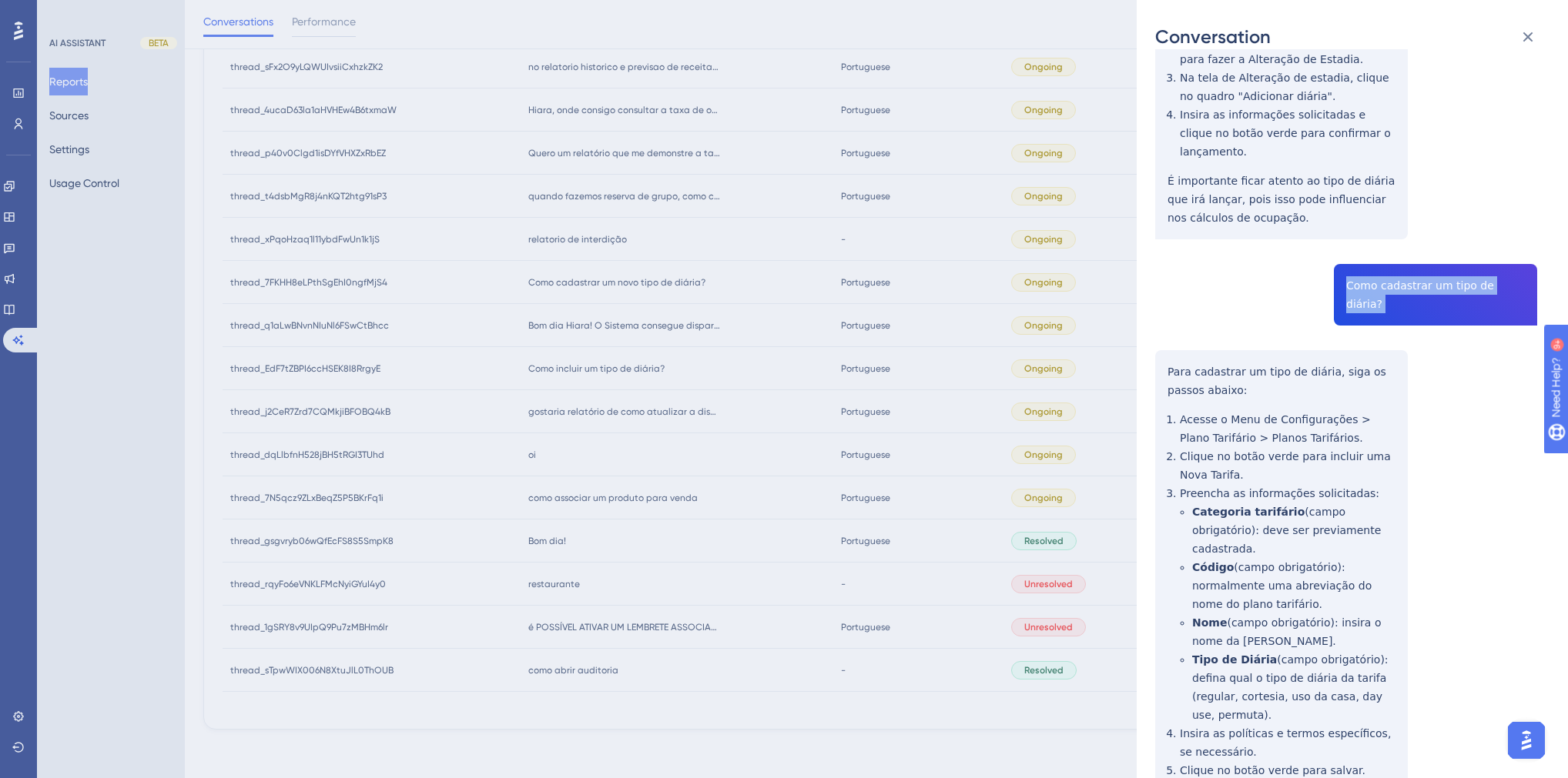
scroll to position [352, 0]
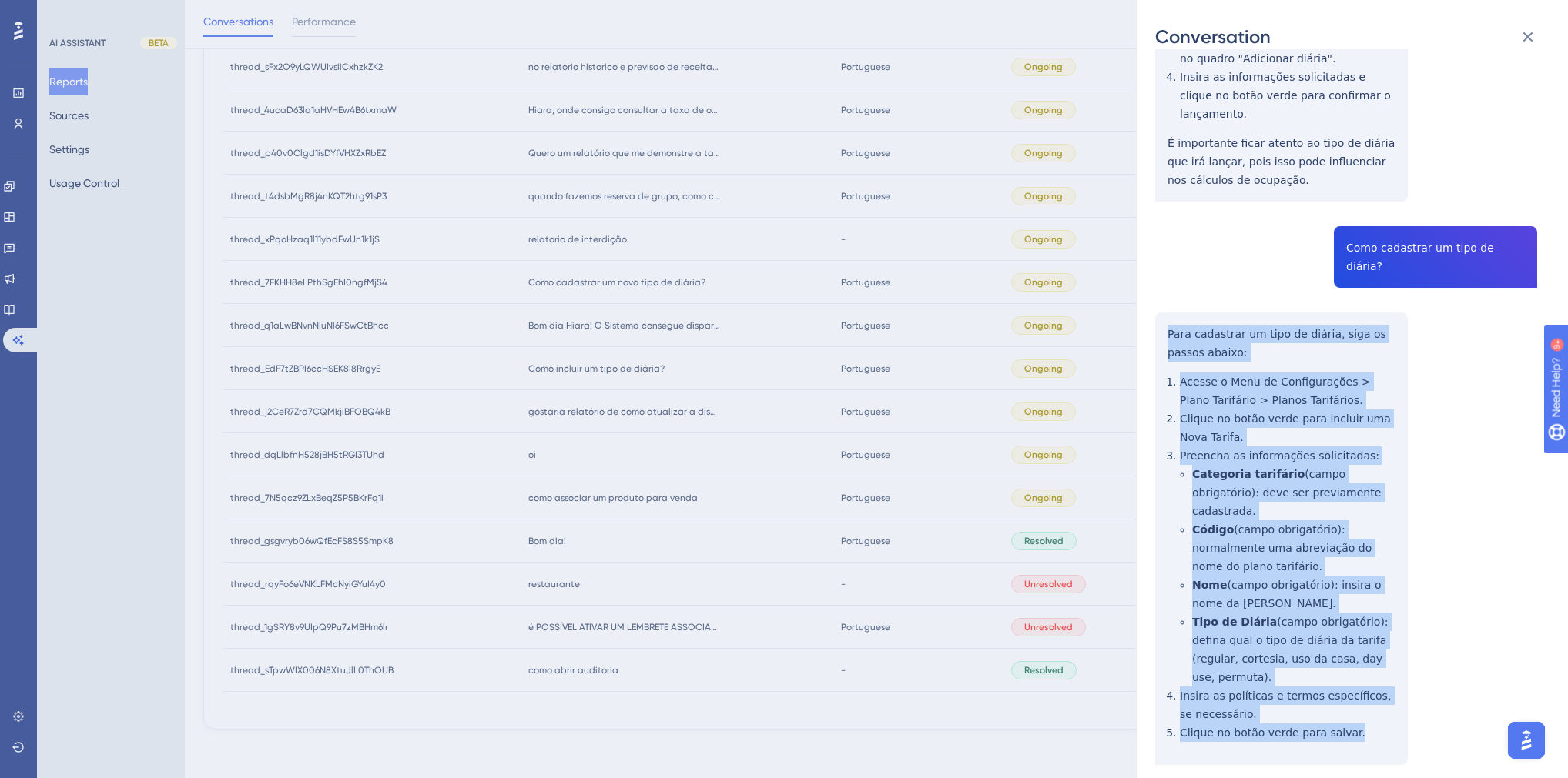
drag, startPoint x: 1345, startPoint y: 675, endPoint x: 1138, endPoint y: 267, distance: 457.5
click at [1138, 267] on div "Conversation thread_EdF7tZBPI6ccHSEK8I8RrgyE Copy - - 5_Ferreira, Alan User Con…" at bounding box center [1352, 389] width 431 height 778
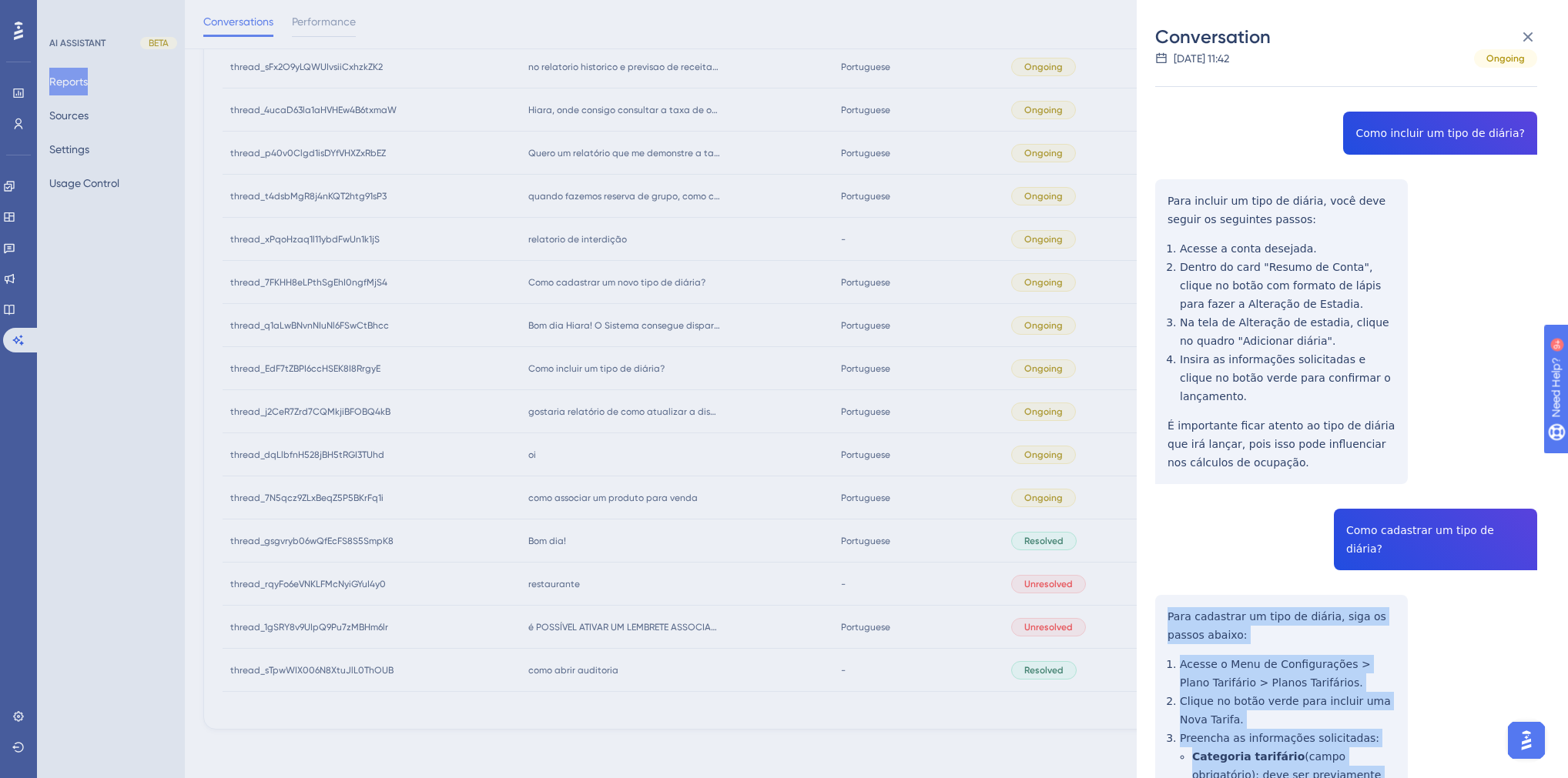
scroll to position [0, 0]
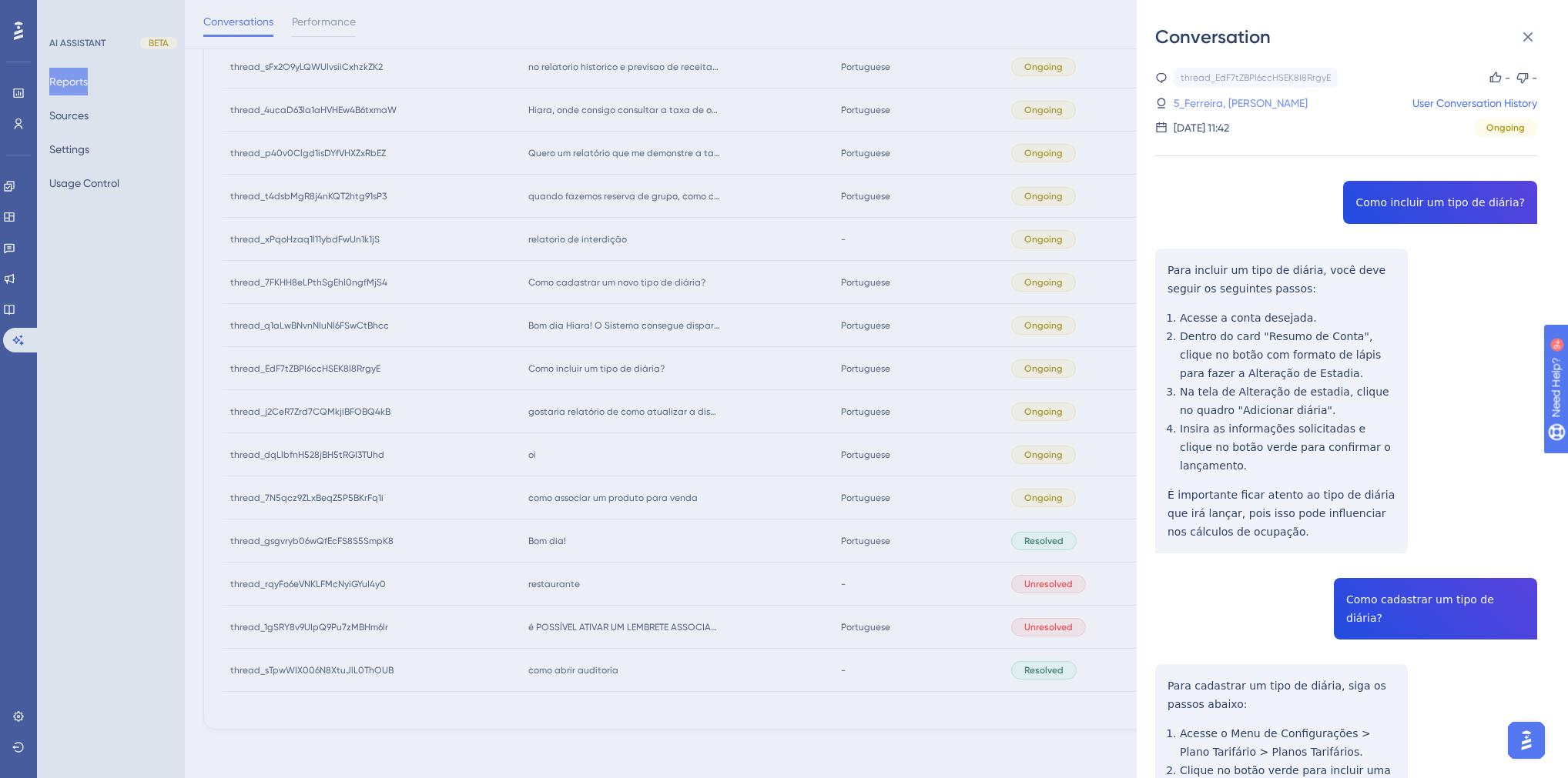
click at [1215, 105] on link "5_Ferreira, Alan" at bounding box center [1241, 103] width 134 height 19
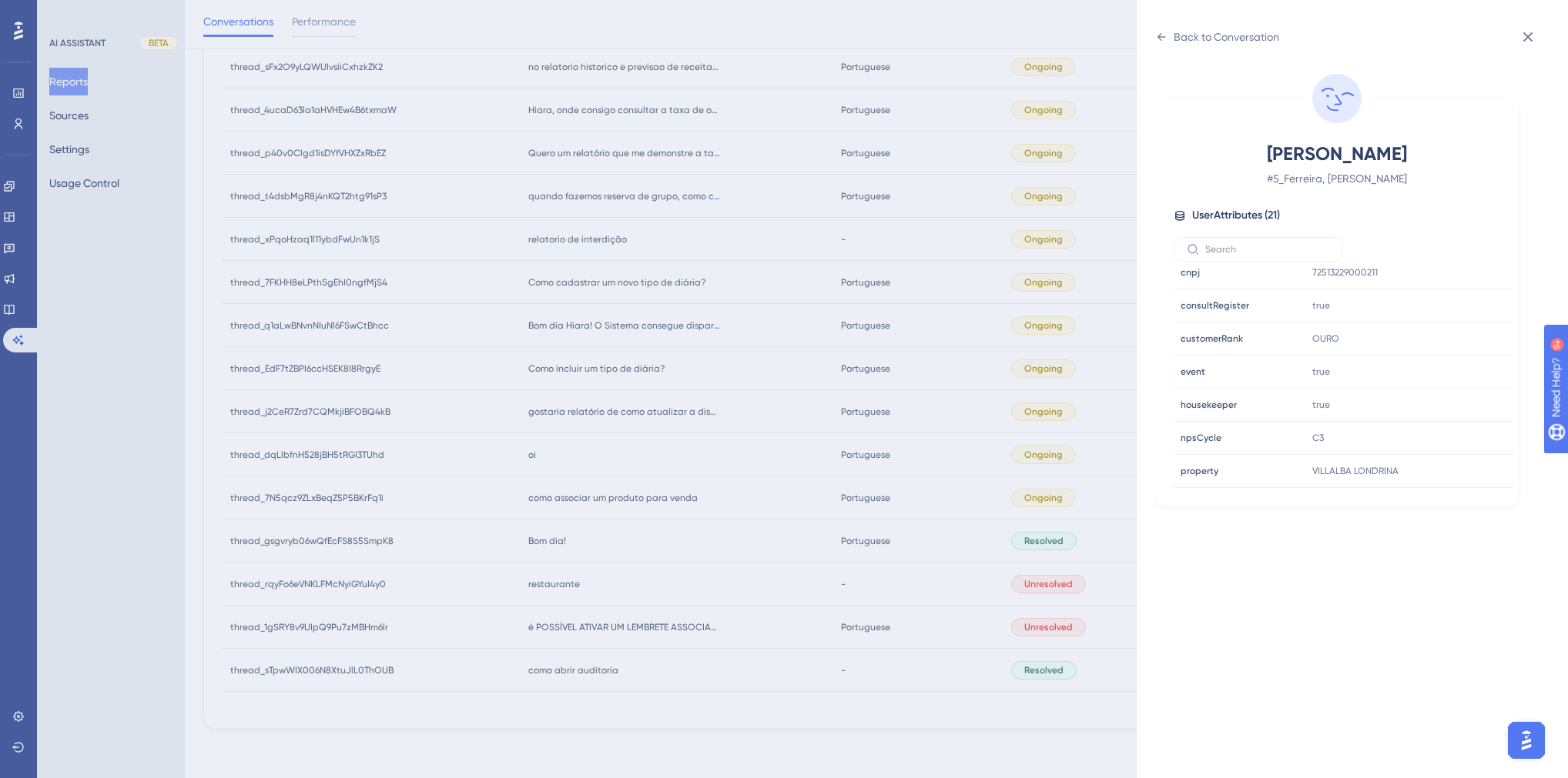
scroll to position [431, 0]
click at [1448, 415] on icon at bounding box center [1454, 415] width 16 height 16
click at [664, 445] on div "Back to Conversation Ferreira, Alan # 5_Ferreira, Alan User Attributes ( 21 ) E…" at bounding box center [784, 389] width 1568 height 778
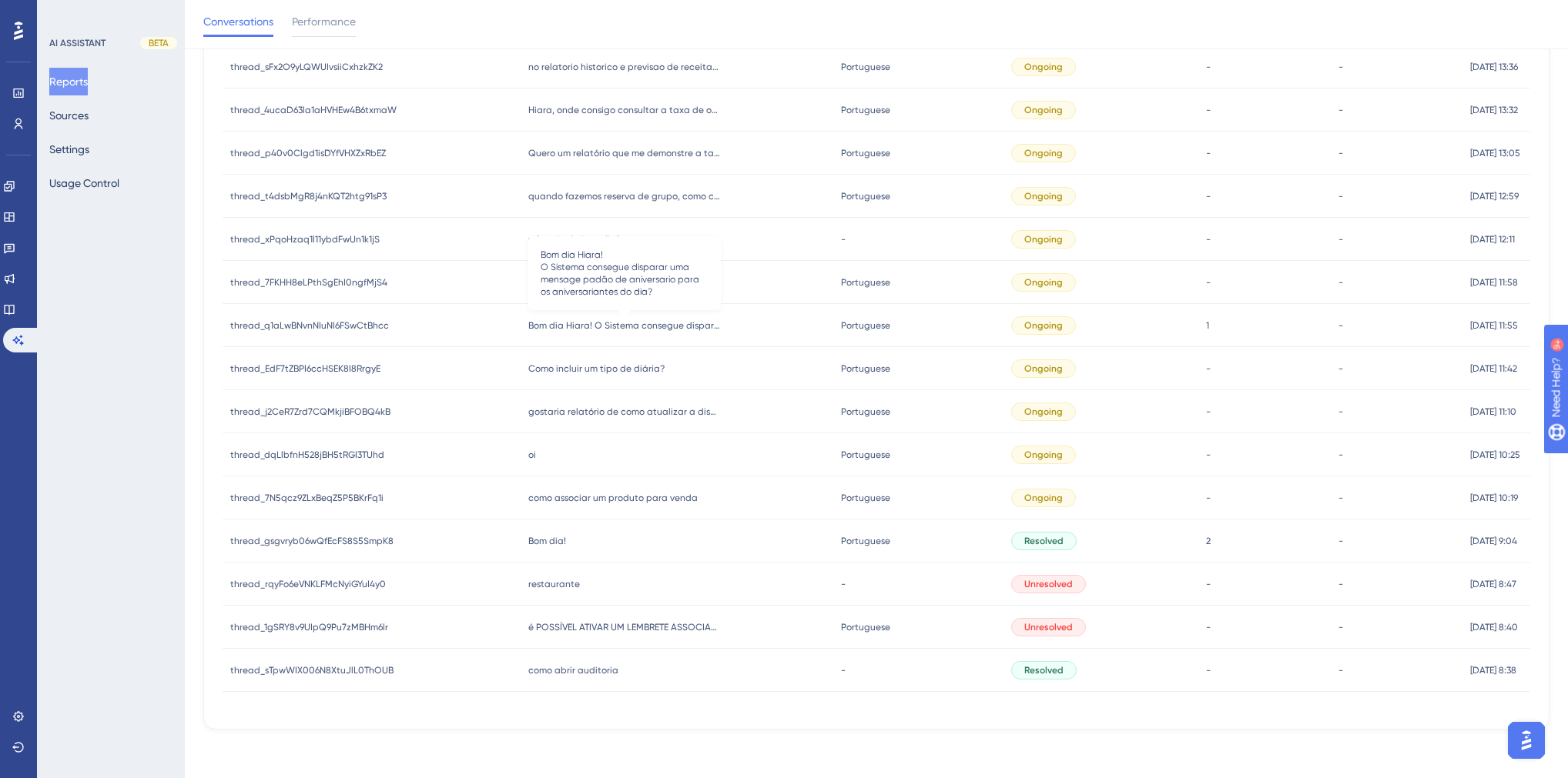
click at [582, 320] on span "Bom dia Hiara! O Sistema consegue disparar uma mensage padão de aniversario par…" at bounding box center [625, 325] width 193 height 12
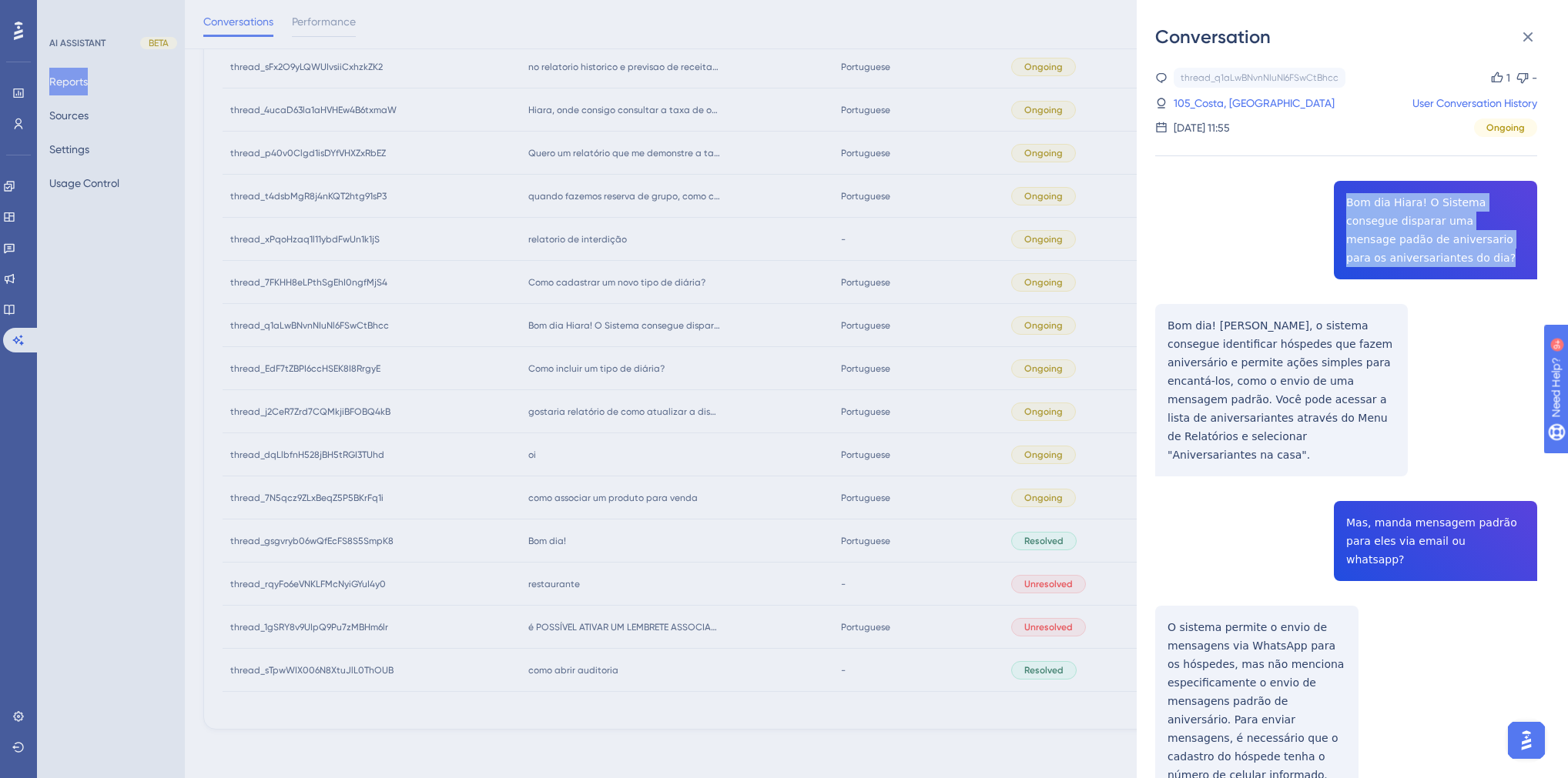
drag, startPoint x: 1380, startPoint y: 262, endPoint x: 1329, endPoint y: 194, distance: 85.0
click at [1329, 194] on div "thread_q1aLwBNvnNIuNl6FSwCtBhcc Copy 1 - 105_Costa, Mharaya User Conversation H…" at bounding box center [1347, 714] width 382 height 1294
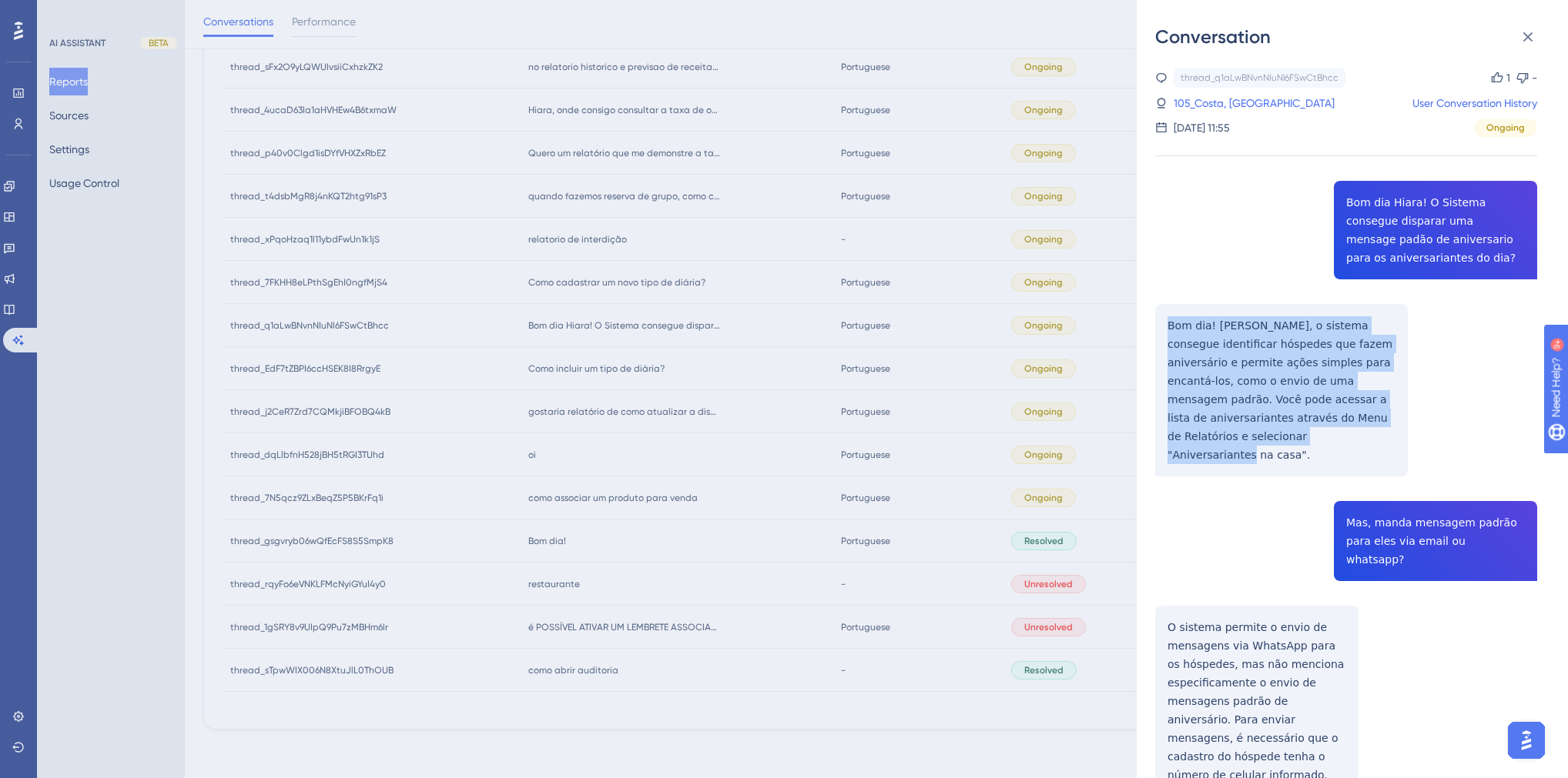
drag, startPoint x: 1208, startPoint y: 430, endPoint x: 1152, endPoint y: 325, distance: 119.0
click at [1152, 325] on div "Conversation thread_q1aLwBNvnNIuNl6FSwCtBhcc Copy 1 - 105_Costa, Mharaya User C…" at bounding box center [1352, 389] width 431 height 778
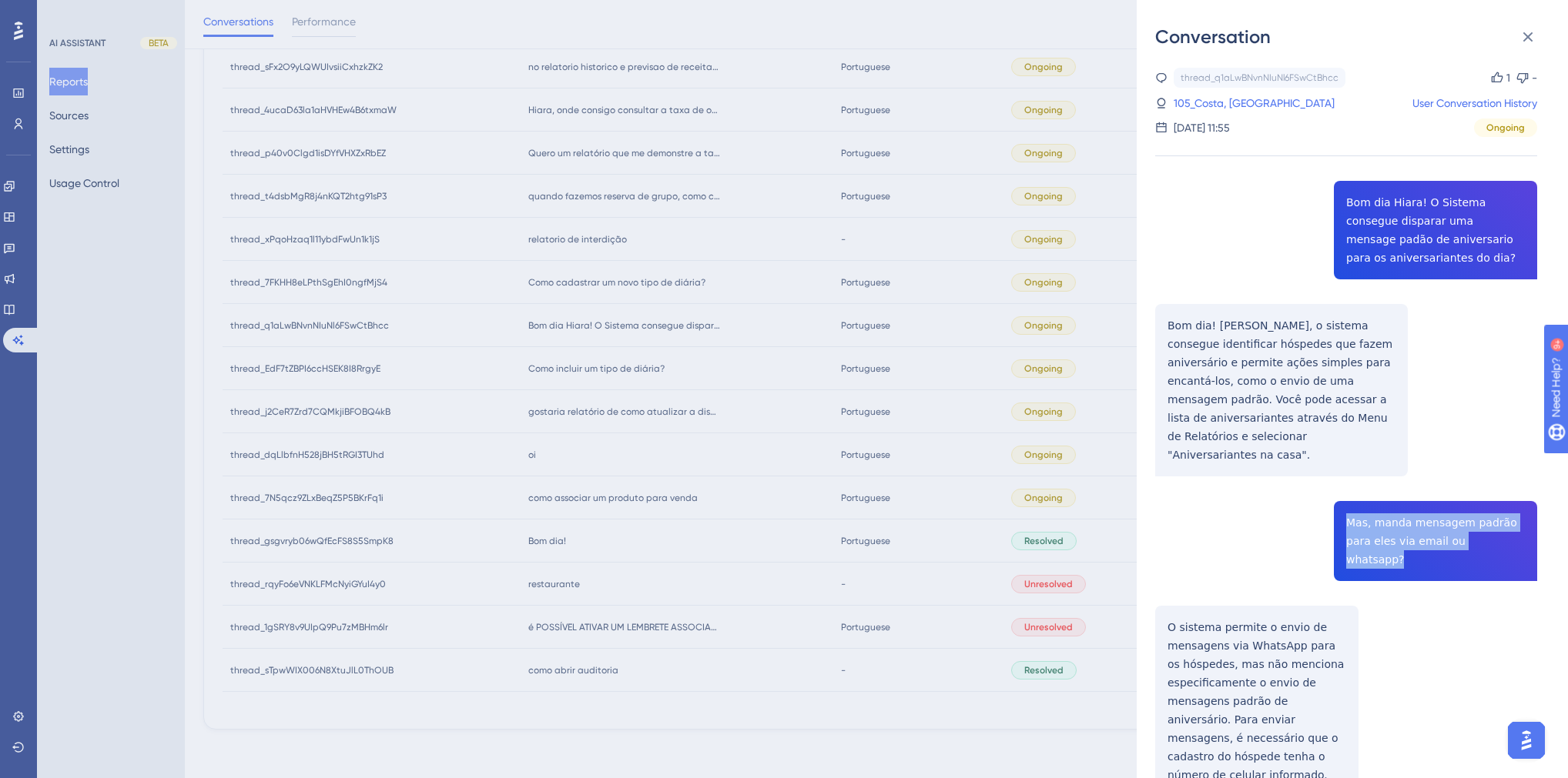
drag, startPoint x: 1485, startPoint y: 527, endPoint x: 1338, endPoint y: 501, distance: 149.3
click at [1338, 501] on div "thread_q1aLwBNvnNIuNl6FSwCtBhcc Copy 1 - 105_Costa, Mharaya User Conversation H…" at bounding box center [1347, 714] width 382 height 1294
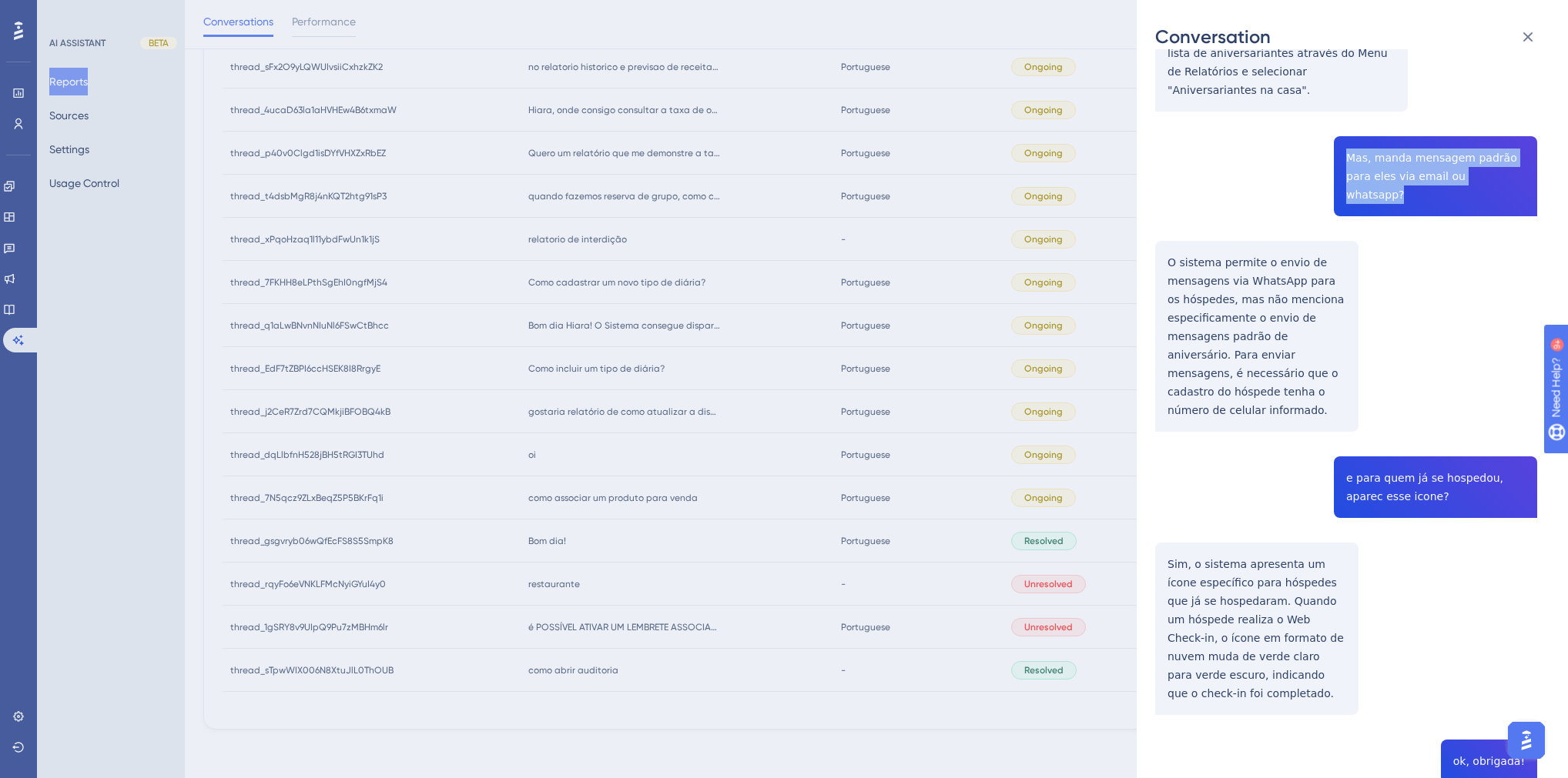
scroll to position [370, 0]
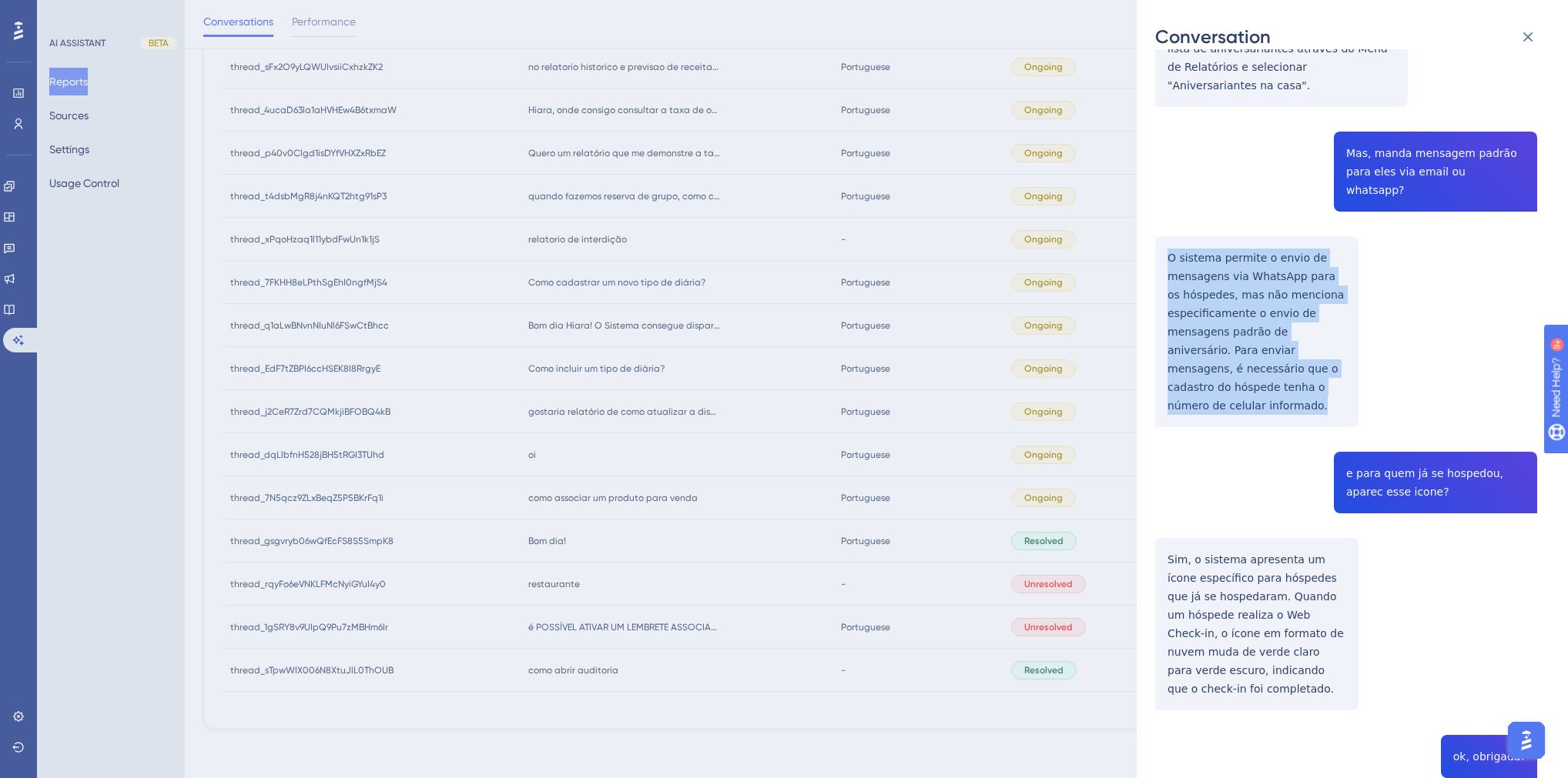
drag, startPoint x: 1315, startPoint y: 351, endPoint x: 1160, endPoint y: 217, distance: 204.9
click at [1160, 217] on div "thread_q1aLwBNvnNIuNl6FSwCtBhcc Copy 1 - 105_Costa, Mharaya User Conversation H…" at bounding box center [1347, 345] width 382 height 1294
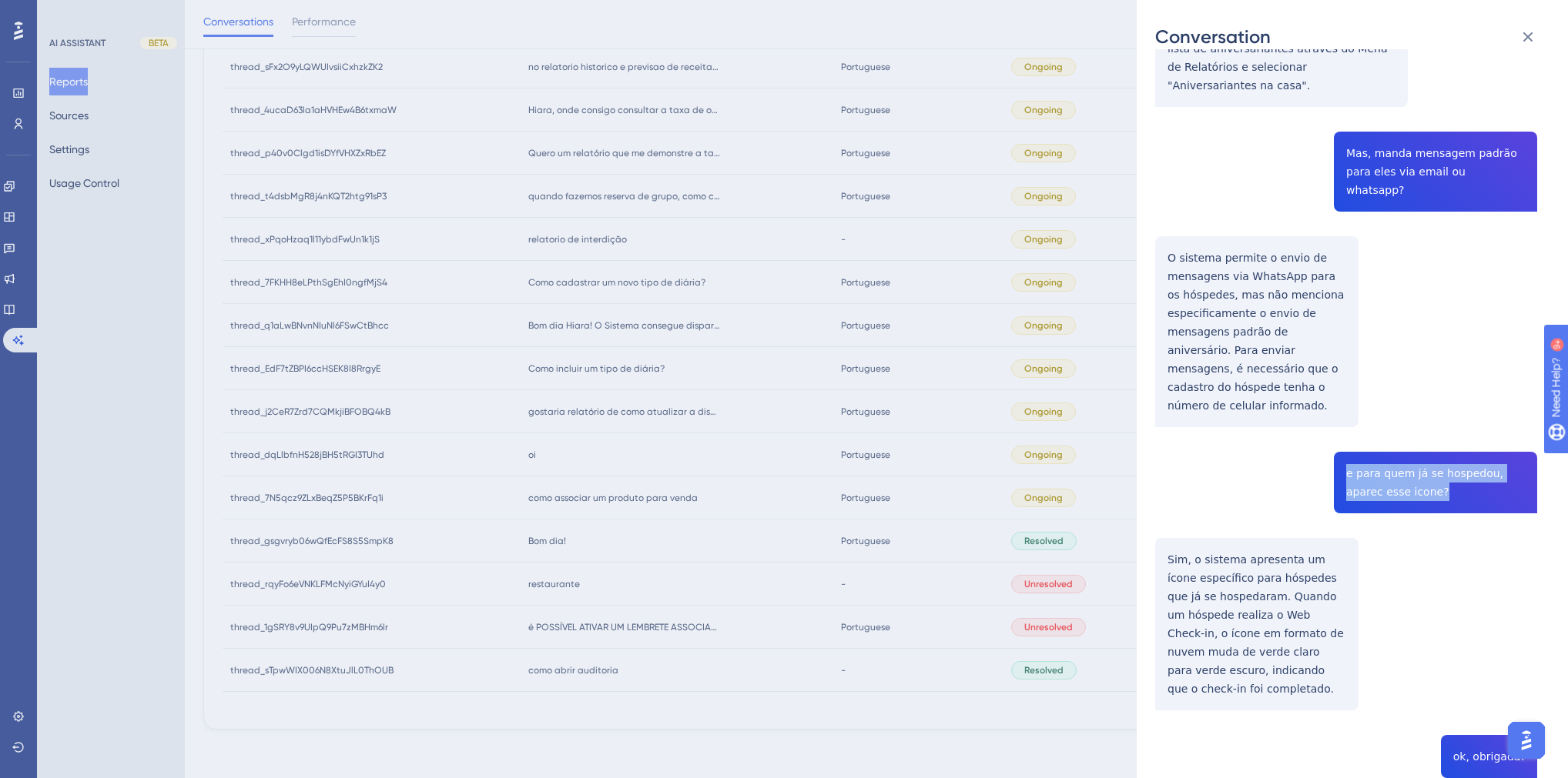
drag, startPoint x: 1409, startPoint y: 435, endPoint x: 1332, endPoint y: 420, distance: 78.4
click at [1332, 420] on div "thread_q1aLwBNvnNIuNl6FSwCtBhcc Copy 1 - 105_Costa, Mharaya User Conversation H…" at bounding box center [1347, 345] width 382 height 1294
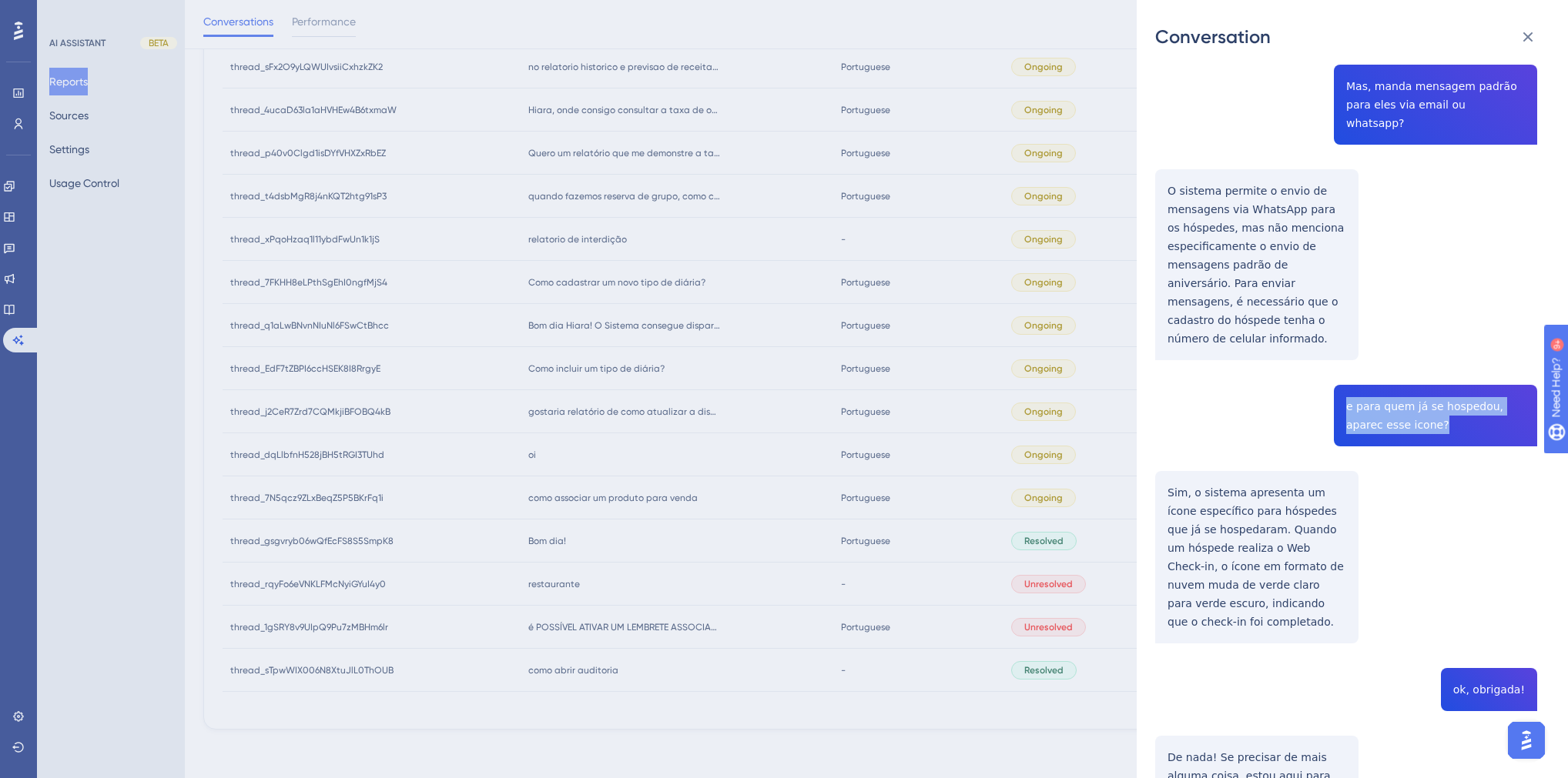
scroll to position [481, 0]
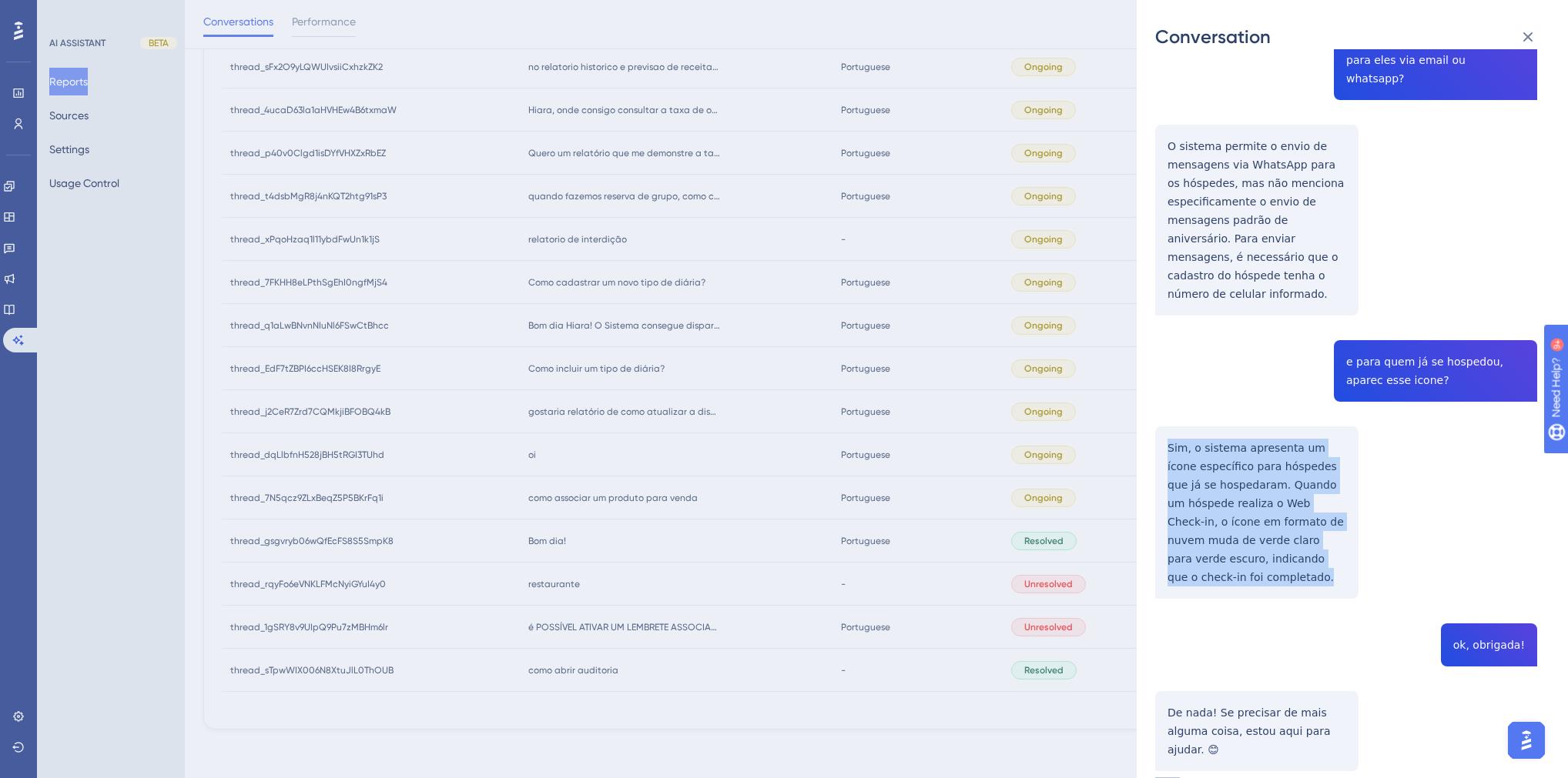
drag, startPoint x: 1321, startPoint y: 505, endPoint x: 1150, endPoint y: 387, distance: 207.8
click at [1150, 387] on div "Conversation thread_q1aLwBNvnNIuNl6FSwCtBhcc Copy 1 - 105_Costa, Mharaya User C…" at bounding box center [1352, 389] width 431 height 778
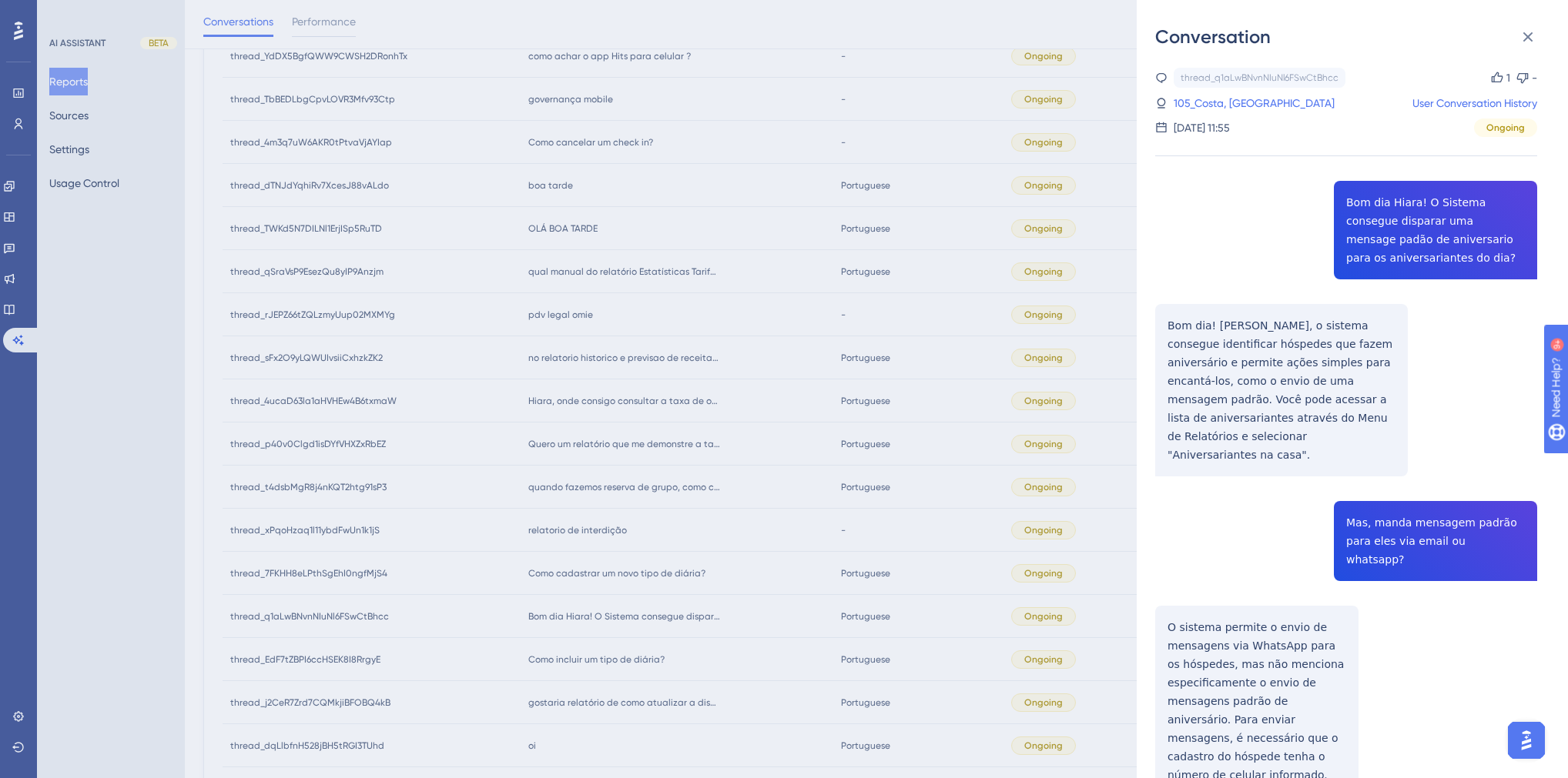
scroll to position [676, 0]
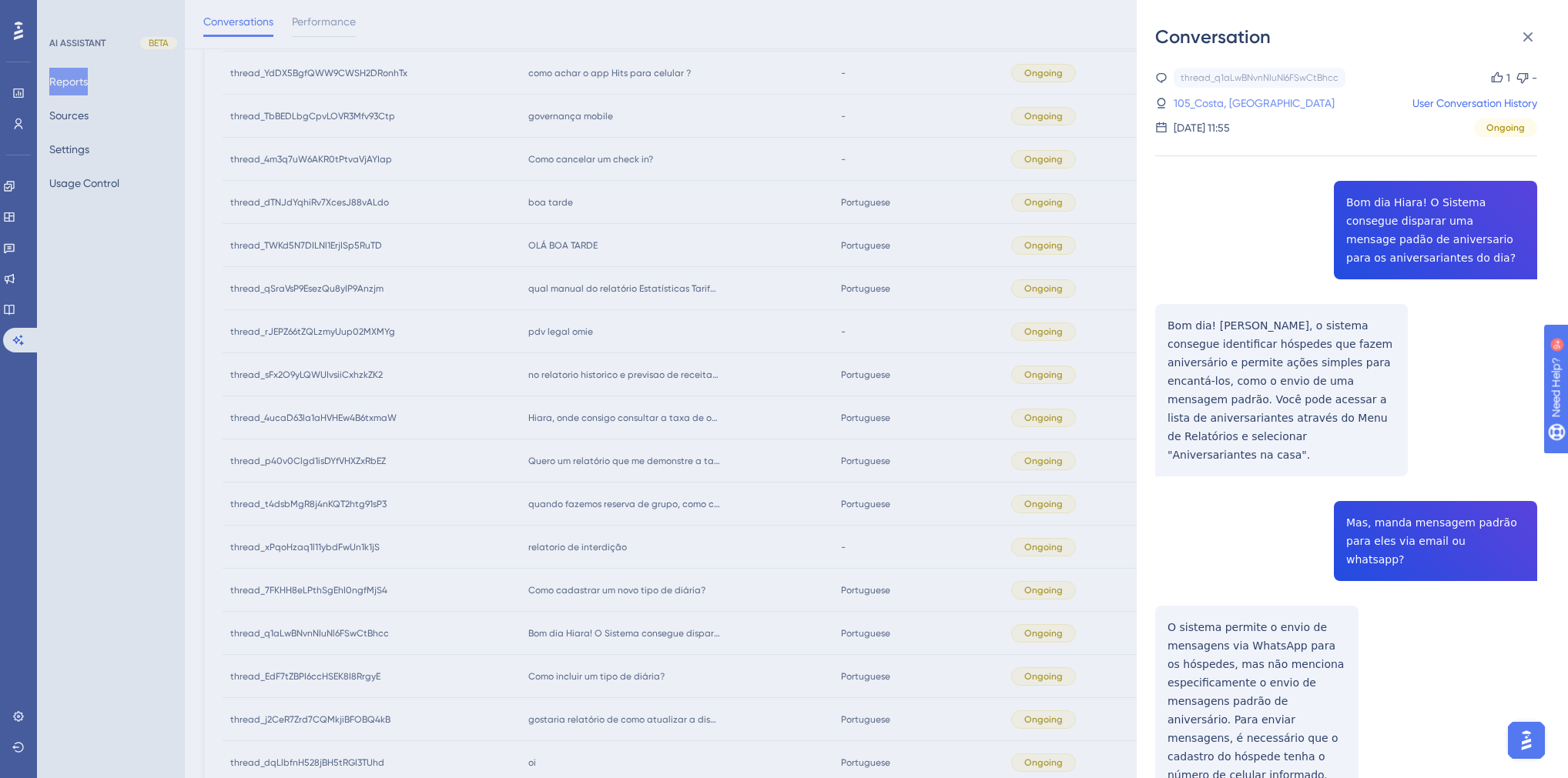
click at [1240, 101] on link "105_Costa, Mharaya" at bounding box center [1255, 103] width 161 height 19
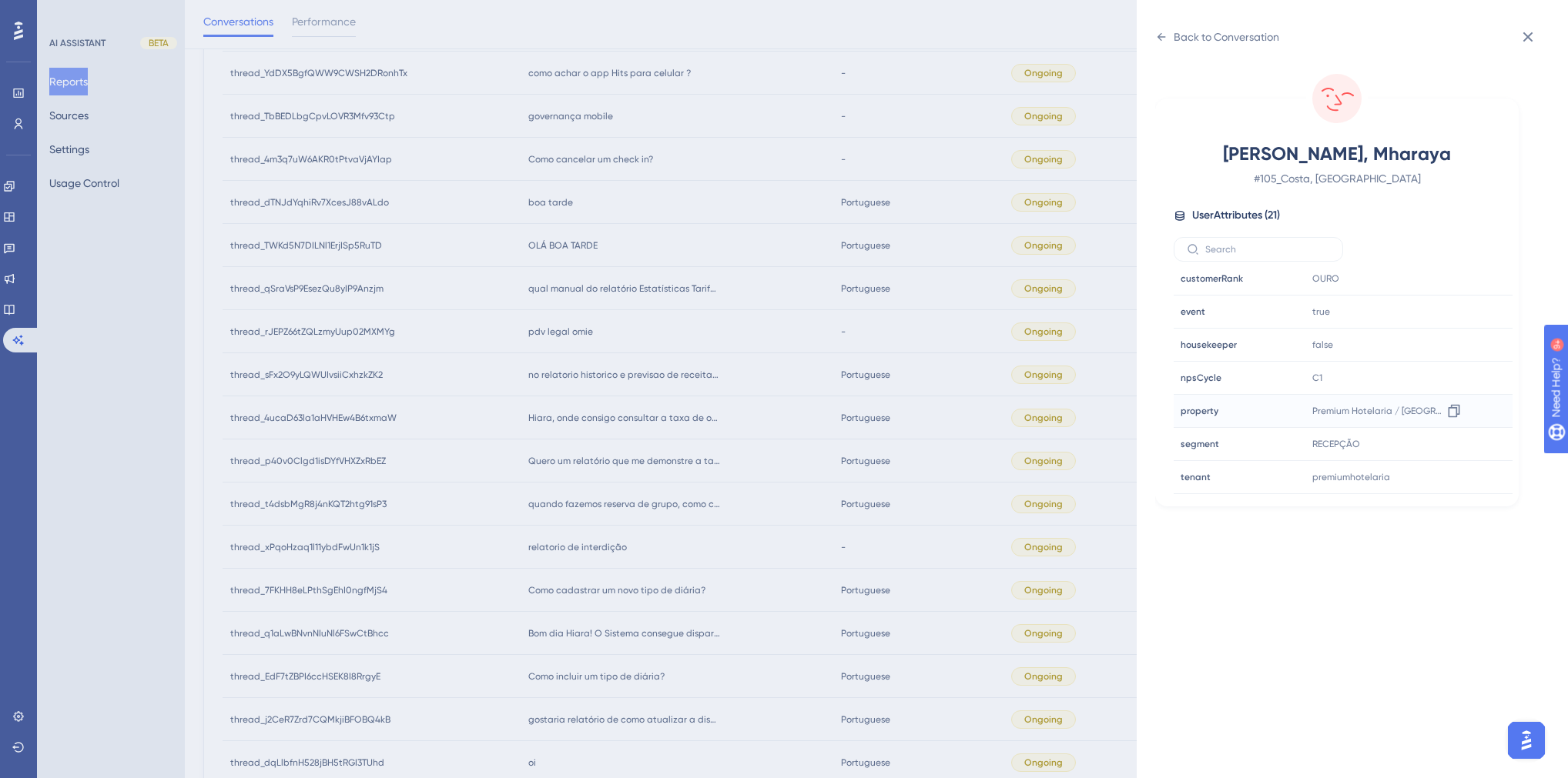
scroll to position [431, 0]
click at [1452, 415] on icon at bounding box center [1454, 415] width 16 height 16
click at [598, 499] on div "Back to Conversation Costa, Mharaya # 105_Costa, Mharaya User Attributes ( 21 )…" at bounding box center [784, 389] width 1568 height 778
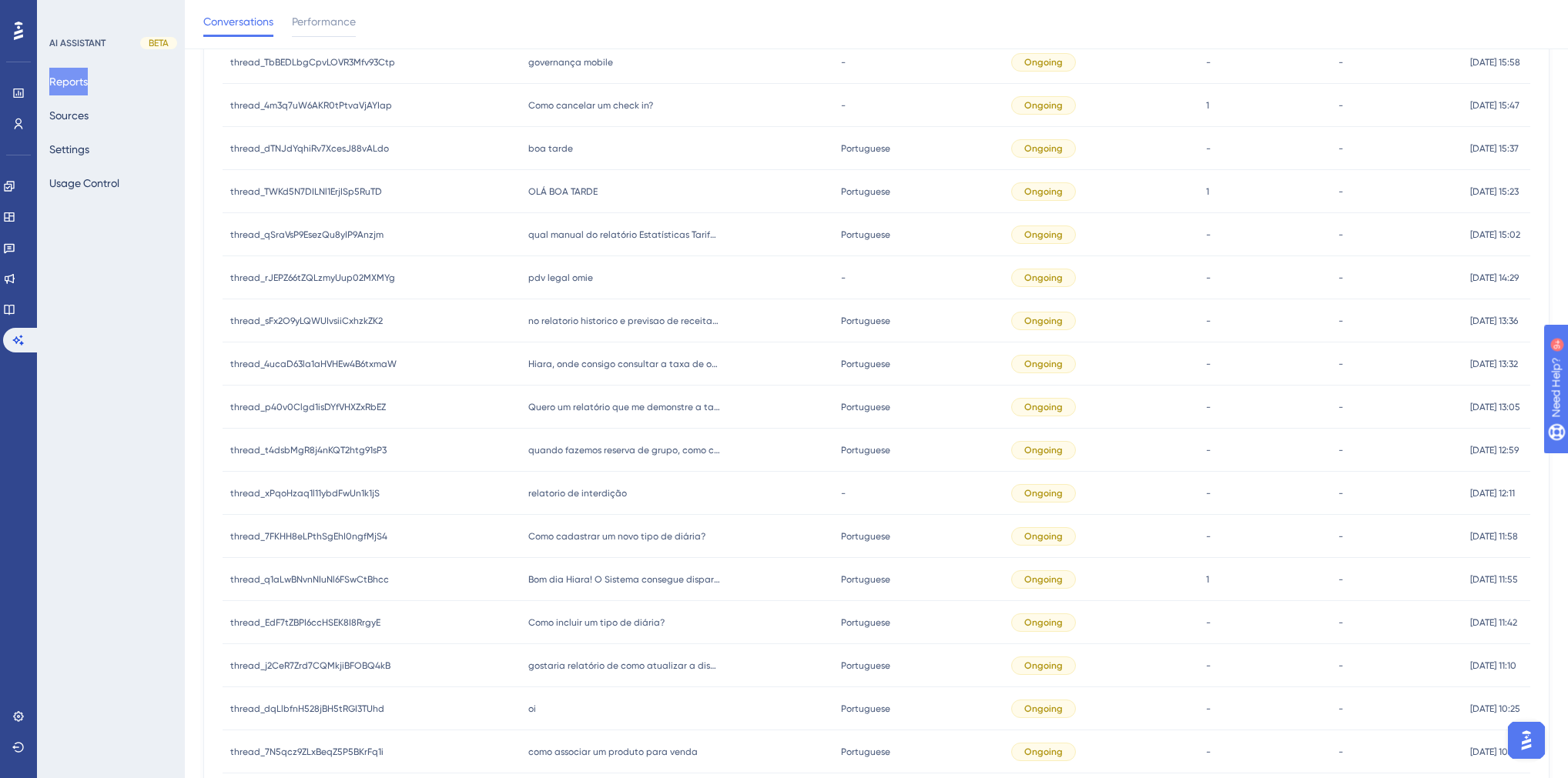
scroll to position [737, 0]
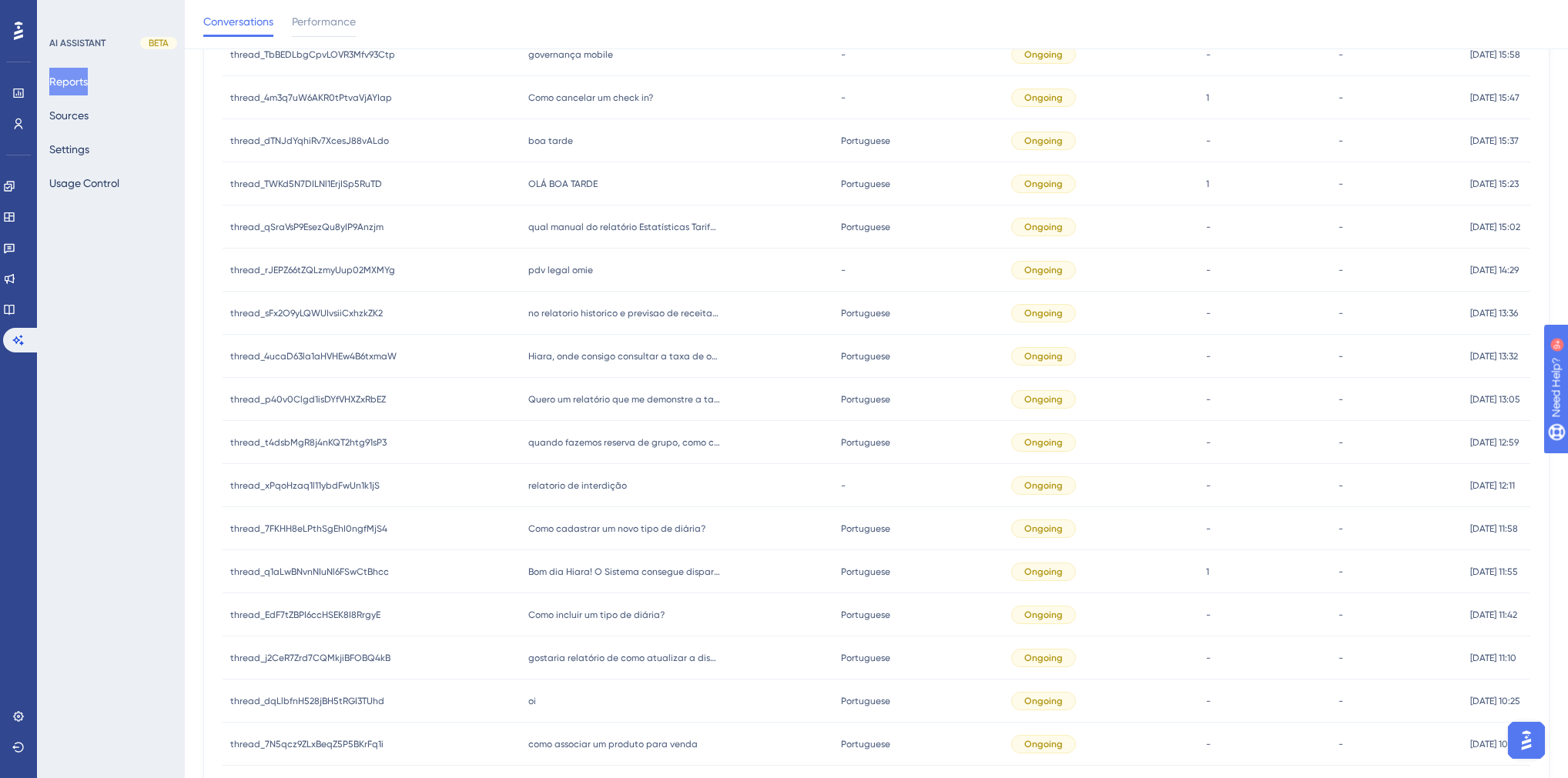
click at [628, 526] on span "Como cadastrar um novo tipo de diária?" at bounding box center [616, 528] width 177 height 12
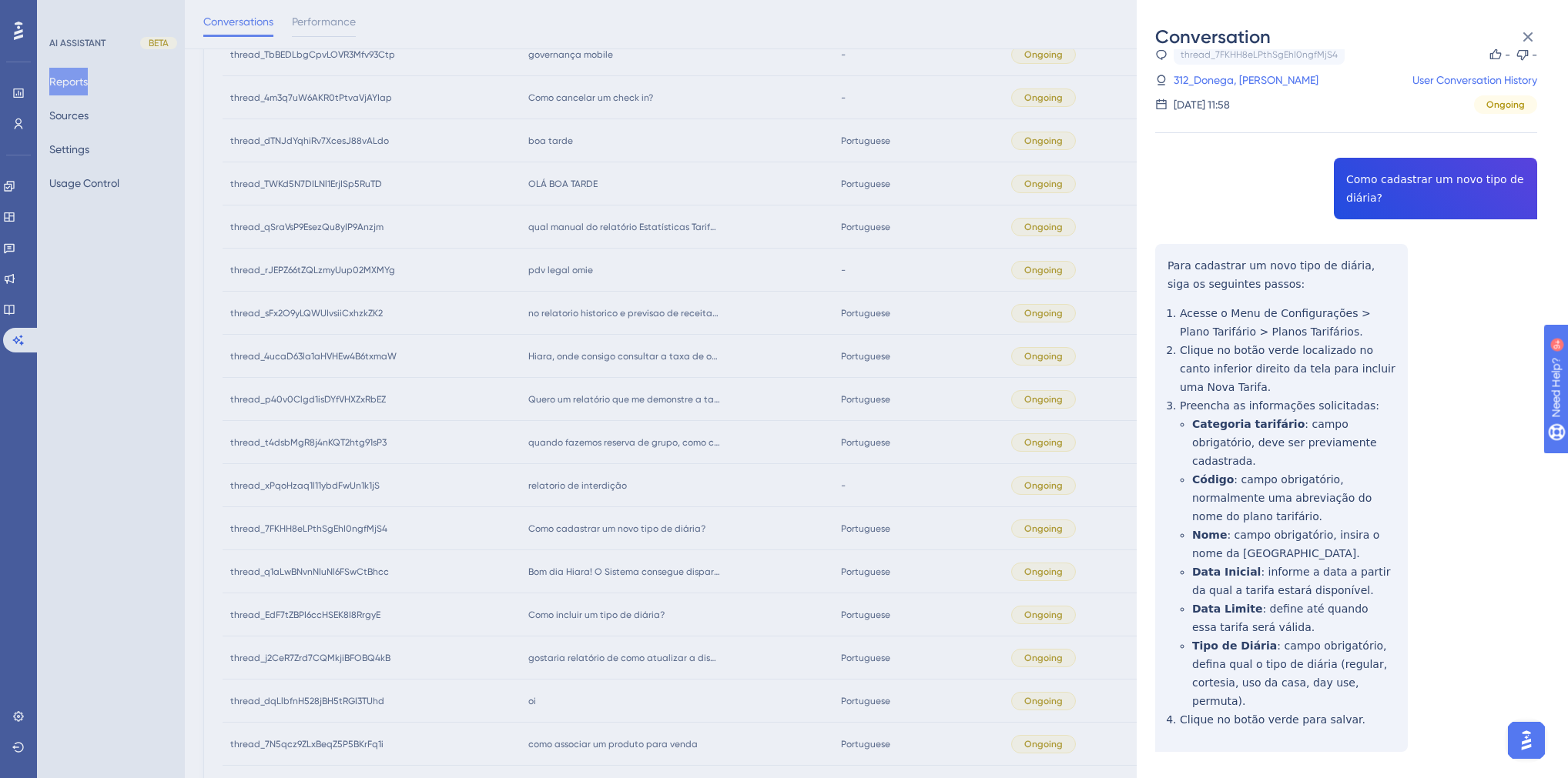
scroll to position [29, 0]
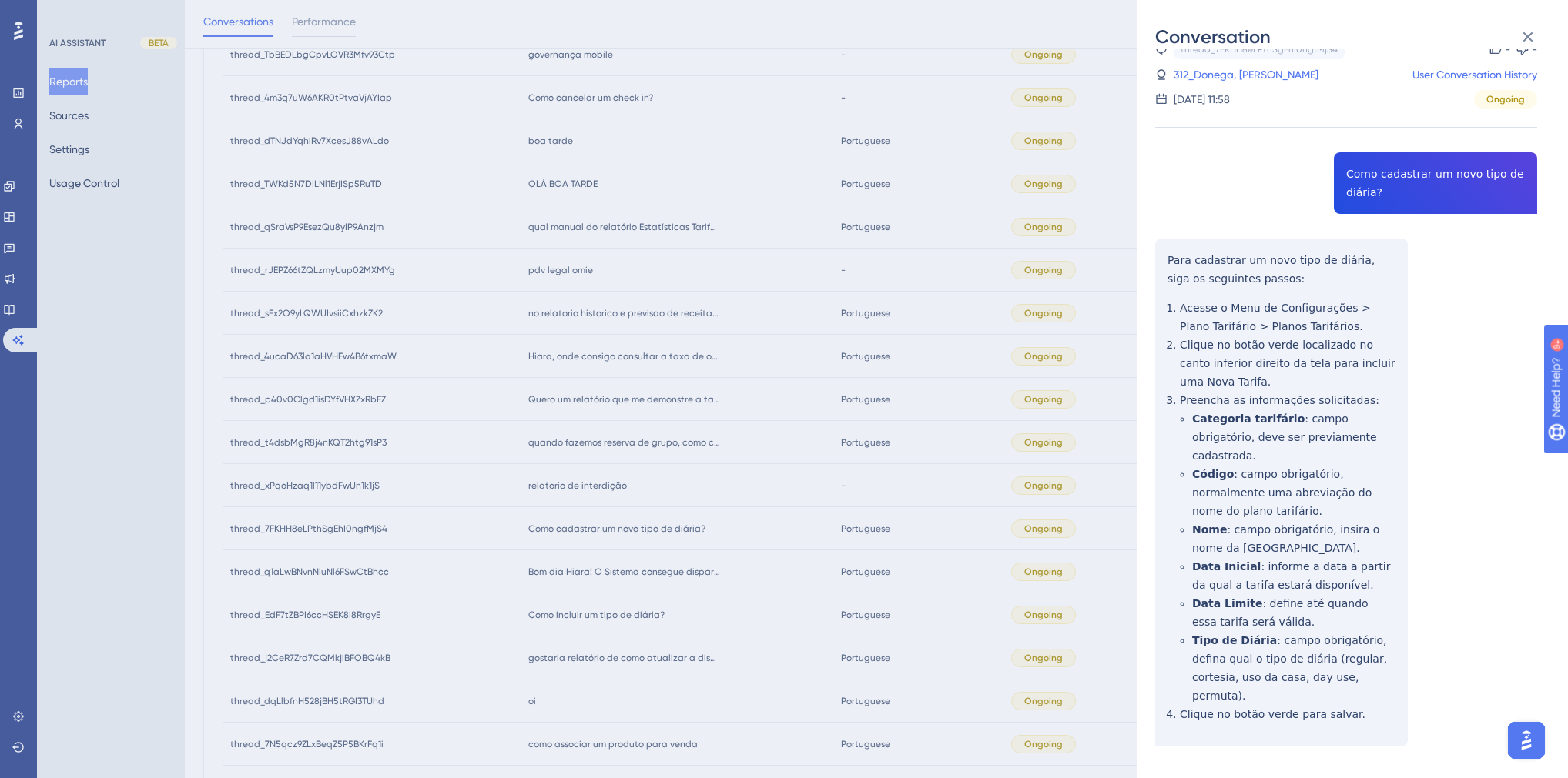
click at [712, 436] on div "Conversation thread_7FKHH8eLPthSgEhI0ngfMjS4 Copy - - 312_Donega, Joao User Con…" at bounding box center [784, 389] width 1568 height 778
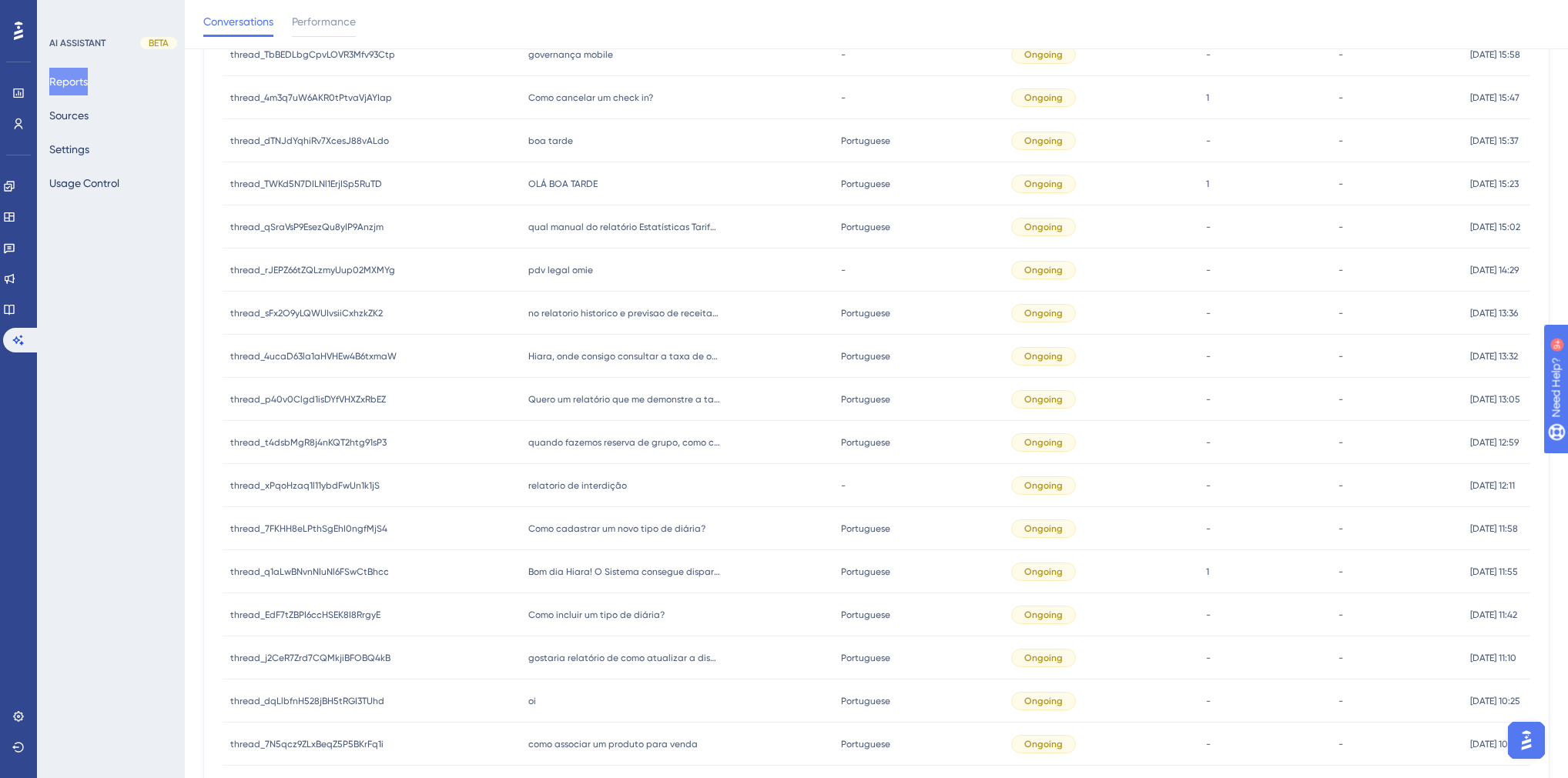
click at [572, 477] on div "relatorio de interdição relatorio de interdição" at bounding box center [677, 485] width 313 height 44
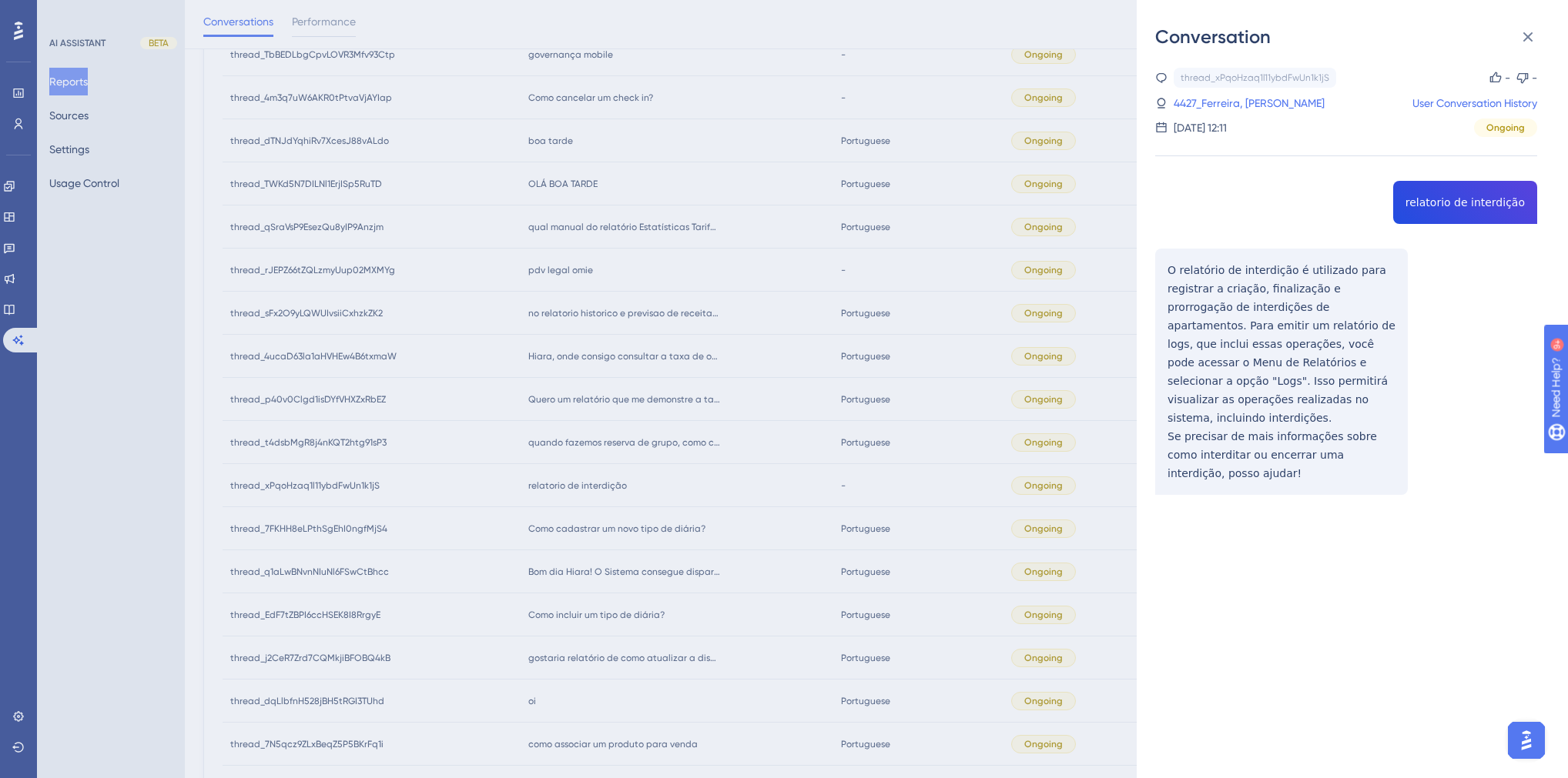
click at [1445, 203] on div "thread_xPqoHzaq1l11ybdFwUn1k1jS Copy - - 4427_Ferreira, Gerson User Conversatio…" at bounding box center [1347, 320] width 382 height 506
click at [1472, 210] on div "thread_xPqoHzaq1l11ybdFwUn1k1jS Copy - - 4427_Ferreira, Gerson User Conversatio…" at bounding box center [1347, 320] width 382 height 506
click at [1464, 203] on div "thread_xPqoHzaq1l11ybdFwUn1k1jS Copy - - 4427_Ferreira, Gerson User Conversatio…" at bounding box center [1347, 320] width 382 height 506
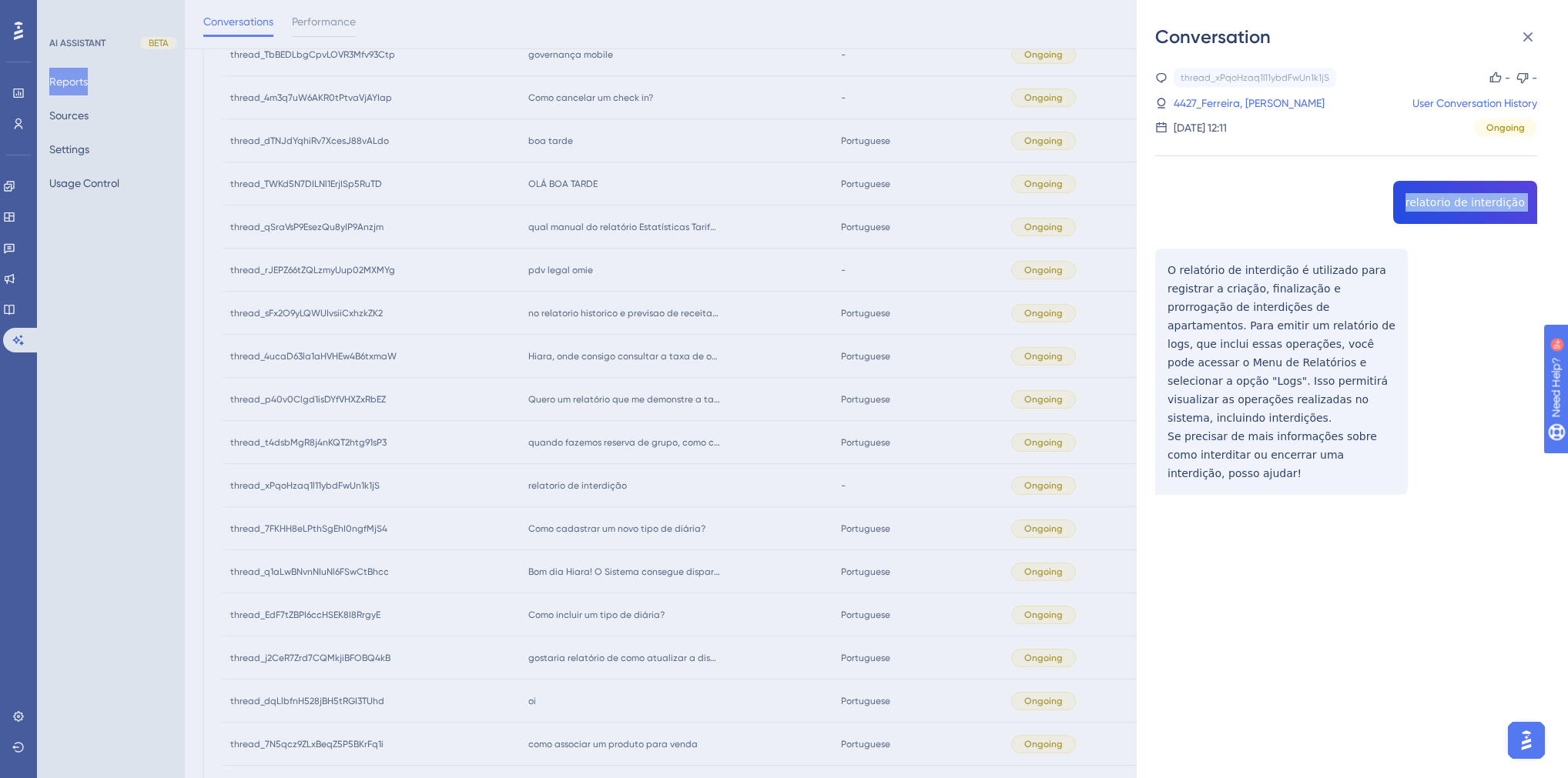
click at [1464, 203] on div "thread_xPqoHzaq1l11ybdFwUn1k1jS Copy - - 4427_Ferreira, Gerson User Conversatio…" at bounding box center [1347, 320] width 382 height 506
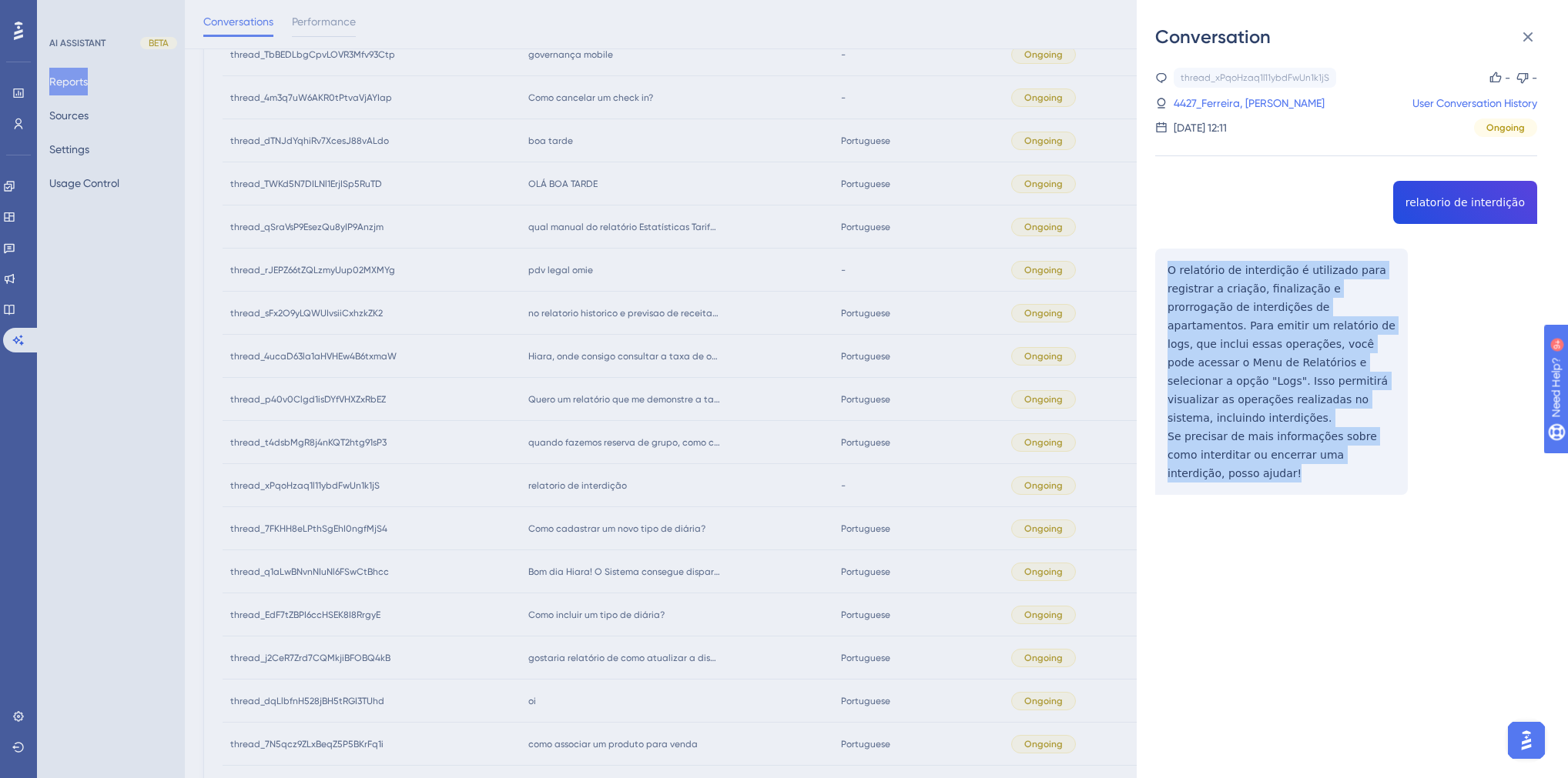
drag, startPoint x: 1207, startPoint y: 458, endPoint x: 1165, endPoint y: 274, distance: 188.7
click at [1165, 274] on div "thread_xPqoHzaq1l11ybdFwUn1k1jS Copy - - 4427_Ferreira, Gerson User Conversatio…" at bounding box center [1347, 320] width 382 height 506
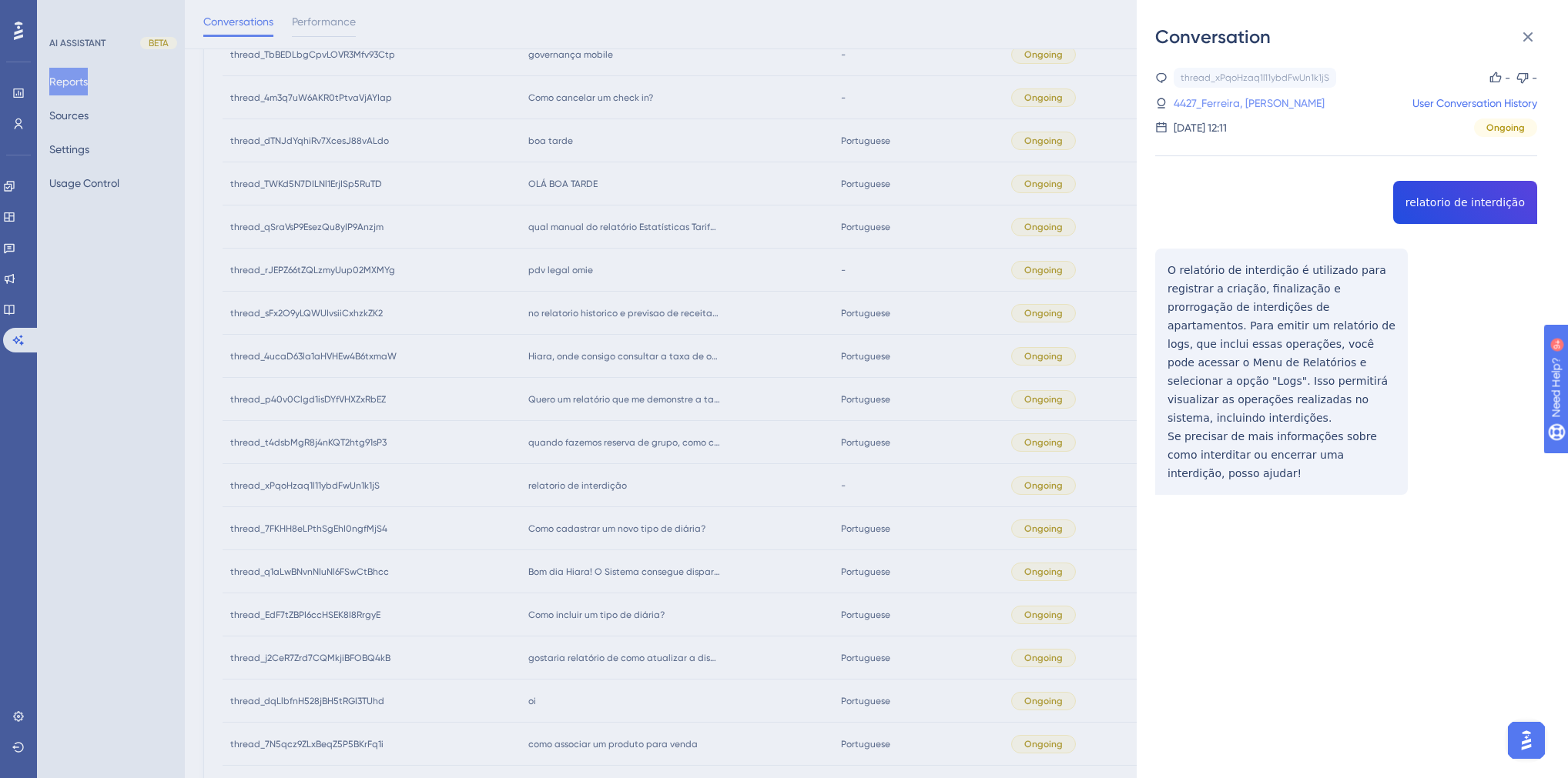
click at [1230, 101] on link "4427_Ferreira, Gerson" at bounding box center [1249, 103] width 151 height 19
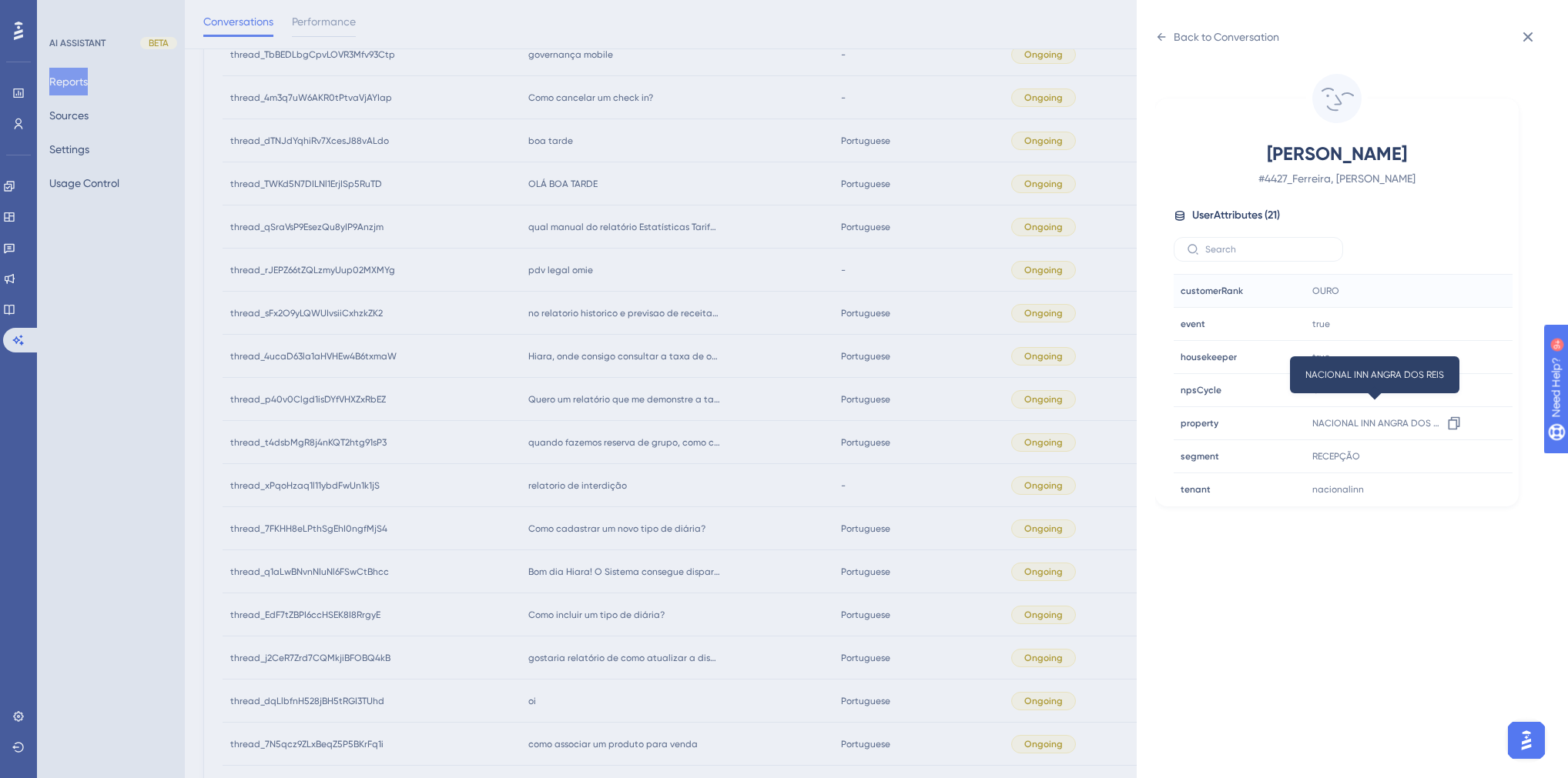
scroll to position [370, 0]
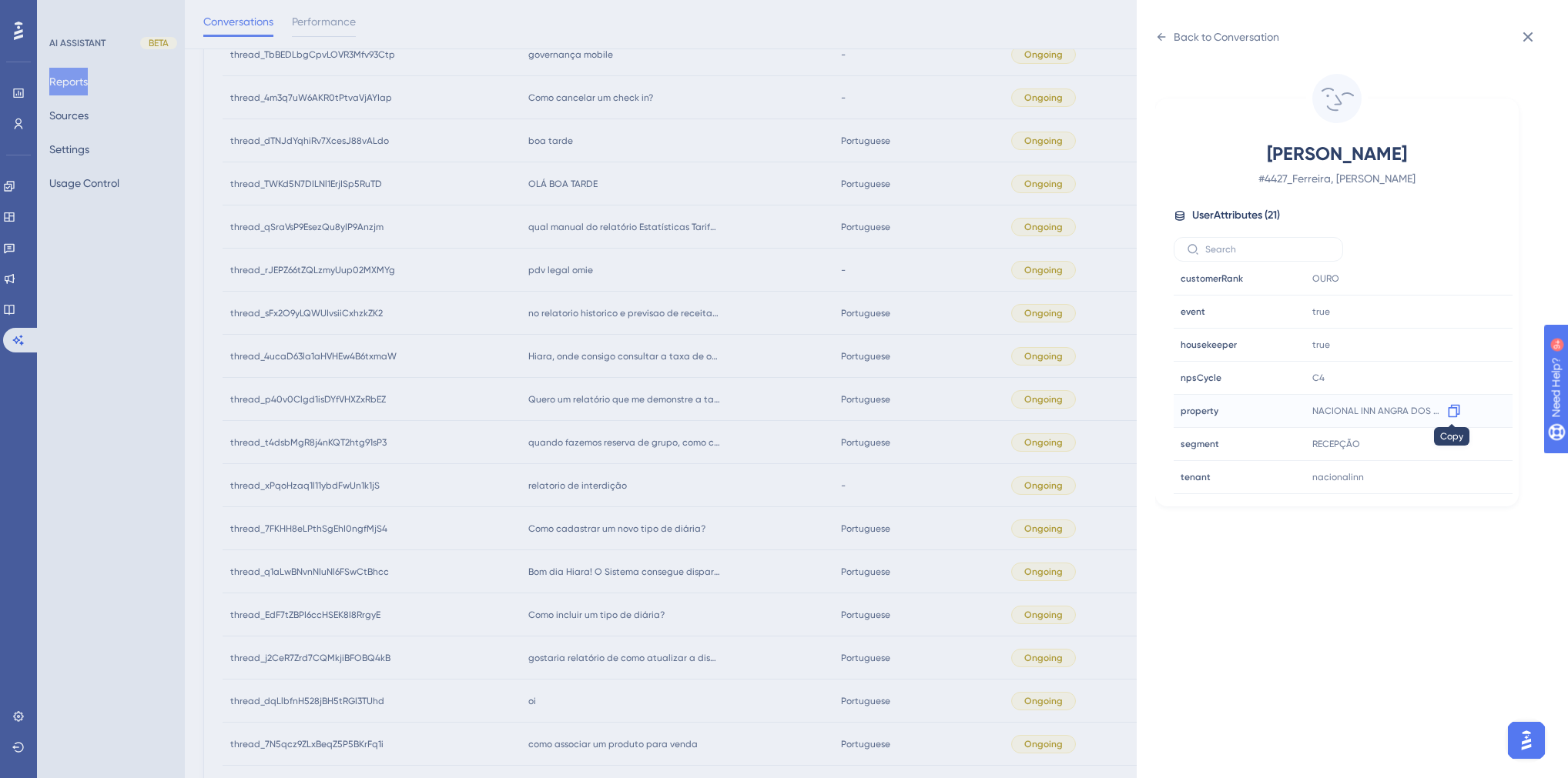
drag, startPoint x: 1457, startPoint y: 406, endPoint x: 1429, endPoint y: 401, distance: 28.4
click at [1457, 406] on icon at bounding box center [1454, 410] width 16 height 16
click at [1131, 15] on div "Back to Conversation Ferreira, Gerson # 4427_Ferreira, Gerson User Attributes (…" at bounding box center [784, 389] width 1568 height 778
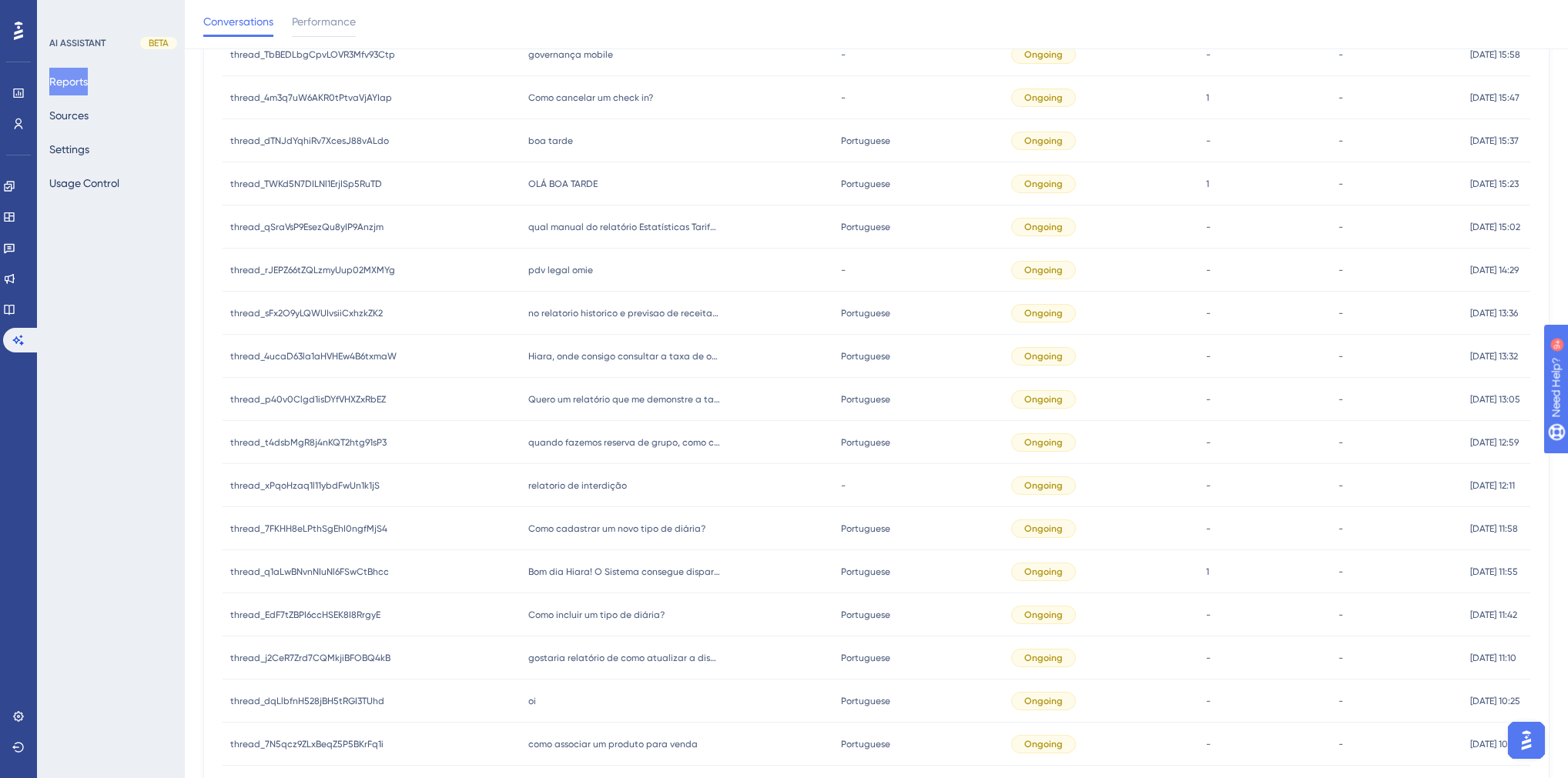
click at [1193, 37] on div "Conversations Performance" at bounding box center [876, 24] width 1384 height 49
click at [627, 525] on span "Como cadastrar um novo tipo de diária?" at bounding box center [616, 528] width 177 height 12
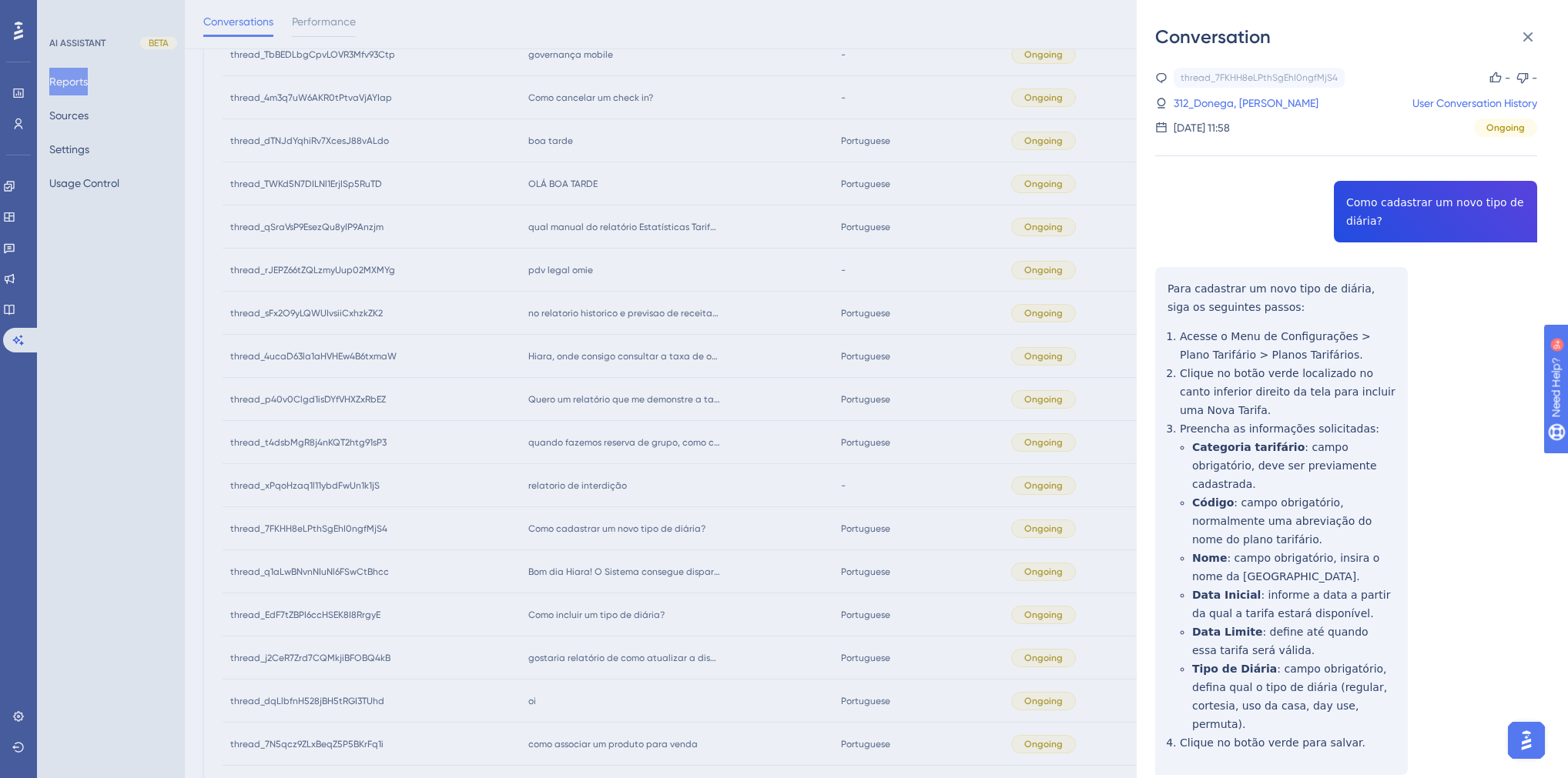
click at [579, 442] on div "Conversation thread_7FKHH8eLPthSgEhI0ngfMjS4 Copy - - 312_Donega, Joao User Con…" at bounding box center [784, 389] width 1568 height 778
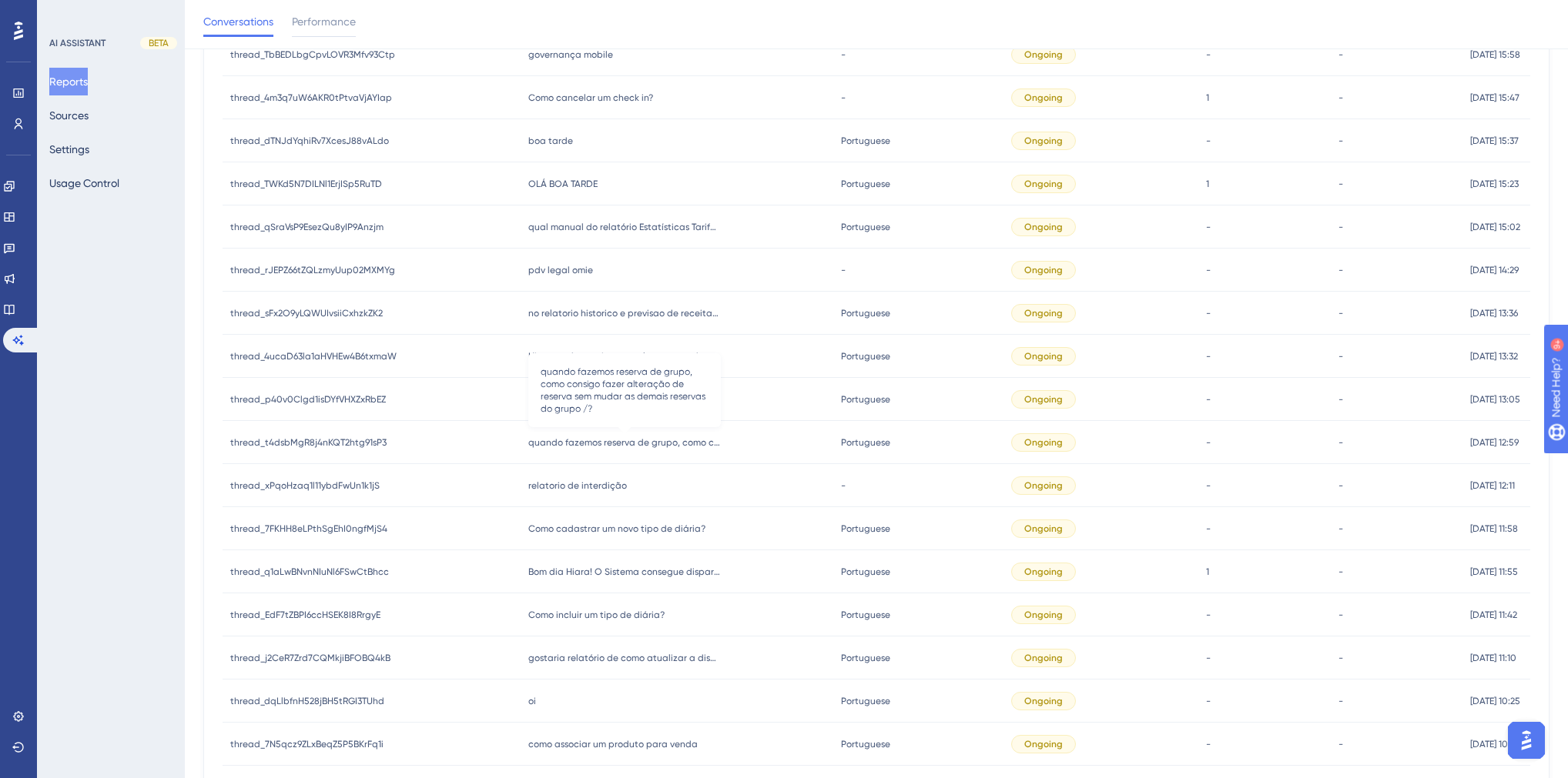
click at [582, 441] on span "quando fazemos reserva de grupo, como consigo fazer alteração de reserva sem mu…" at bounding box center [625, 442] width 193 height 12
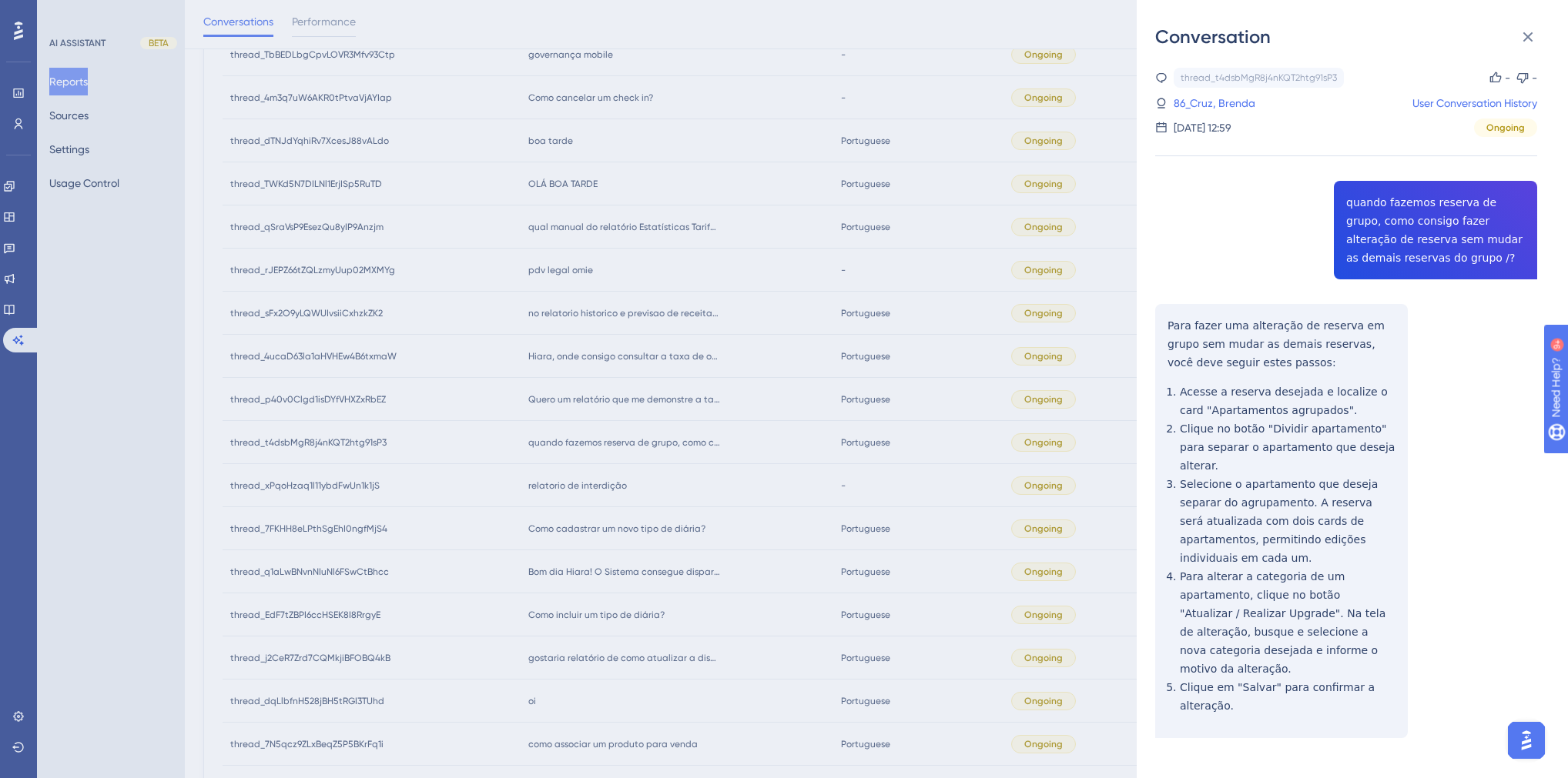
click at [608, 554] on div "Conversation thread_t4dsbMgR8j4nKQT2htg91sP3 Copy - - 86_Cruz, Brenda User Conv…" at bounding box center [784, 389] width 1568 height 778
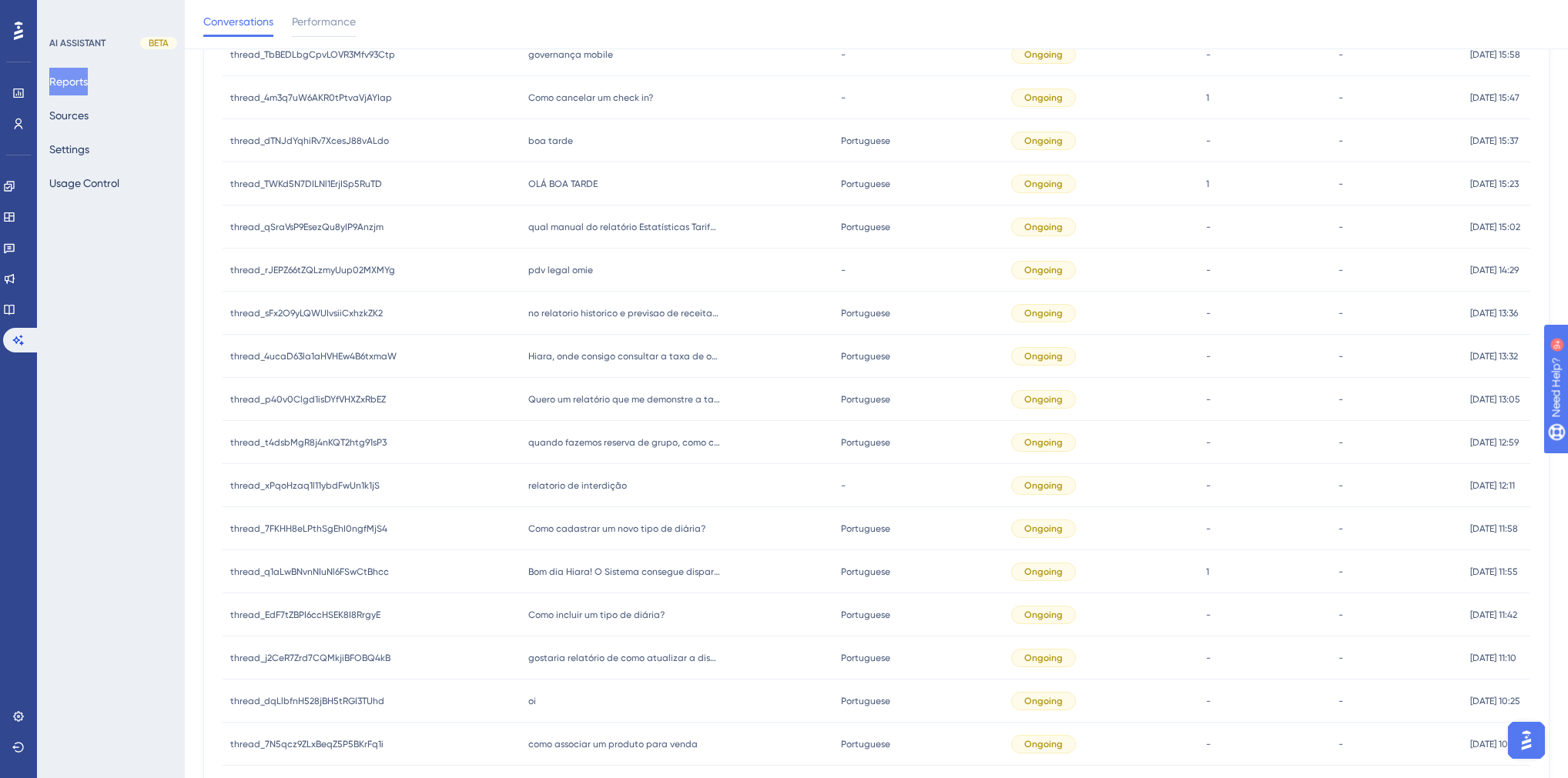
click at [586, 484] on span "relatorio de interdição" at bounding box center [577, 485] width 98 height 12
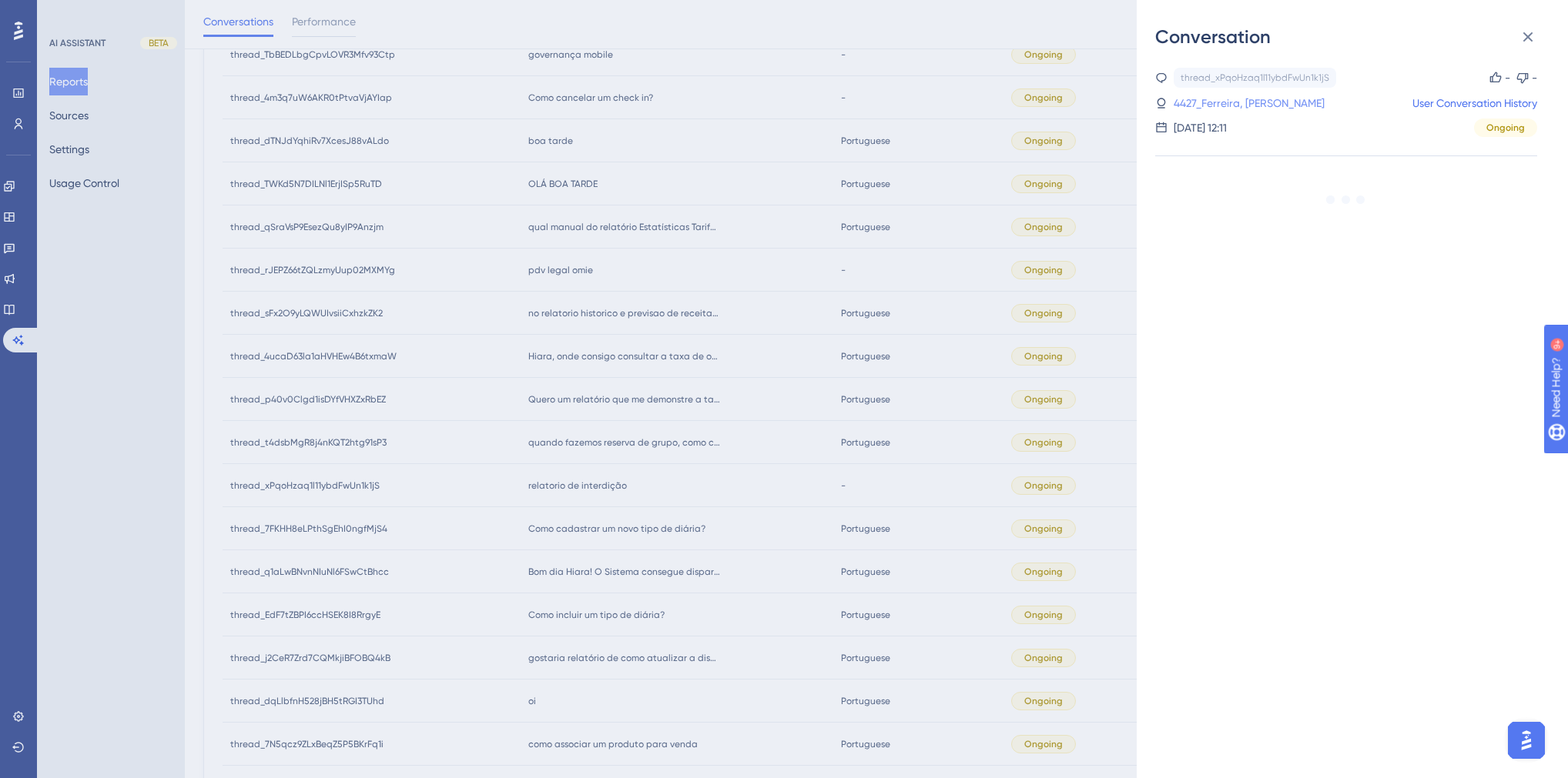
click at [1244, 100] on link "4427_Ferreira, Gerson" at bounding box center [1249, 103] width 151 height 19
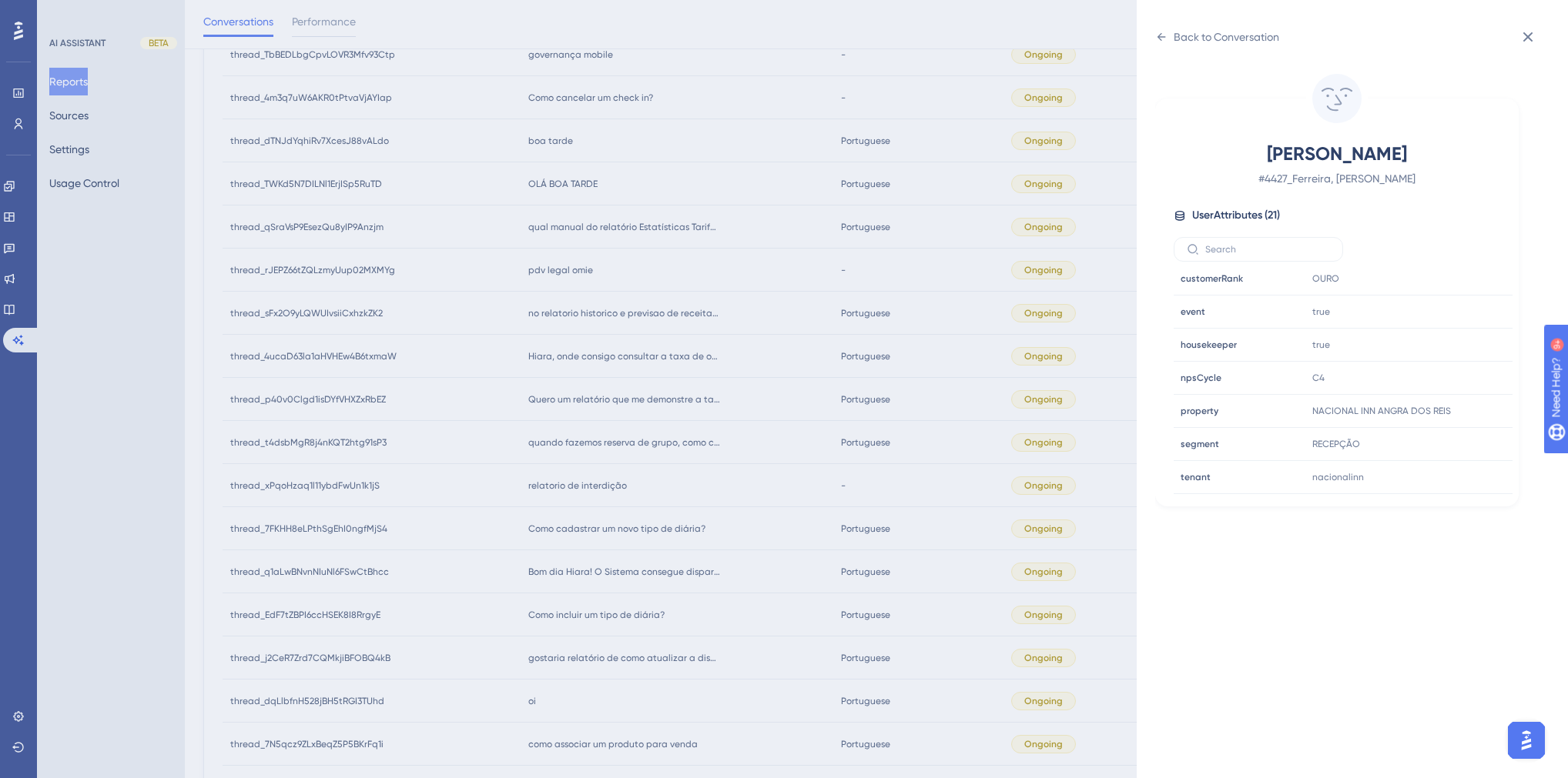
click at [903, 420] on div "Back to Conversation Ferreira, Gerson # 4427_Ferreira, Gerson User Attributes (…" at bounding box center [784, 389] width 1568 height 778
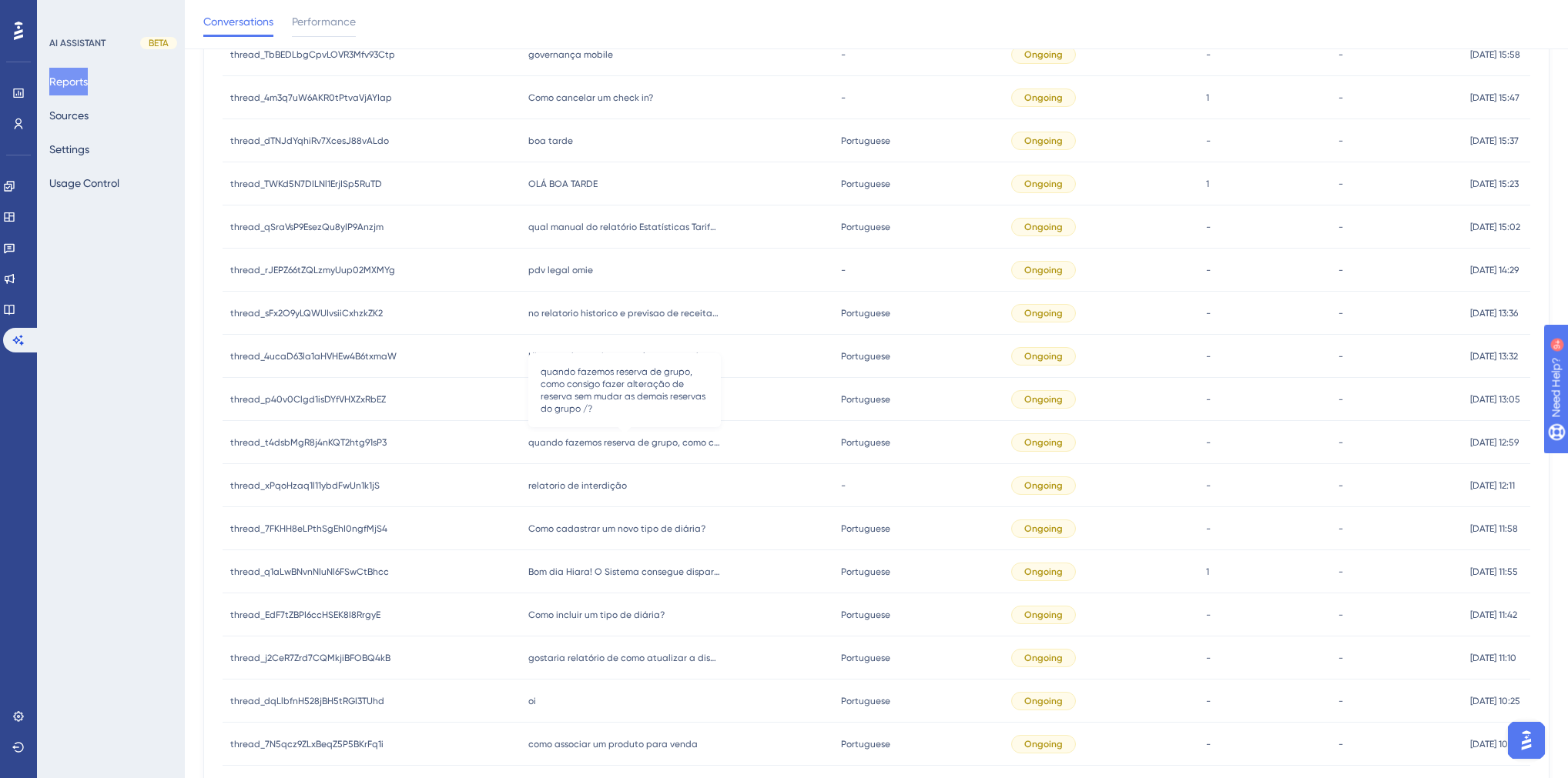
click at [585, 447] on span "quando fazemos reserva de grupo, como consigo fazer alteração de reserva sem mu…" at bounding box center [625, 442] width 193 height 12
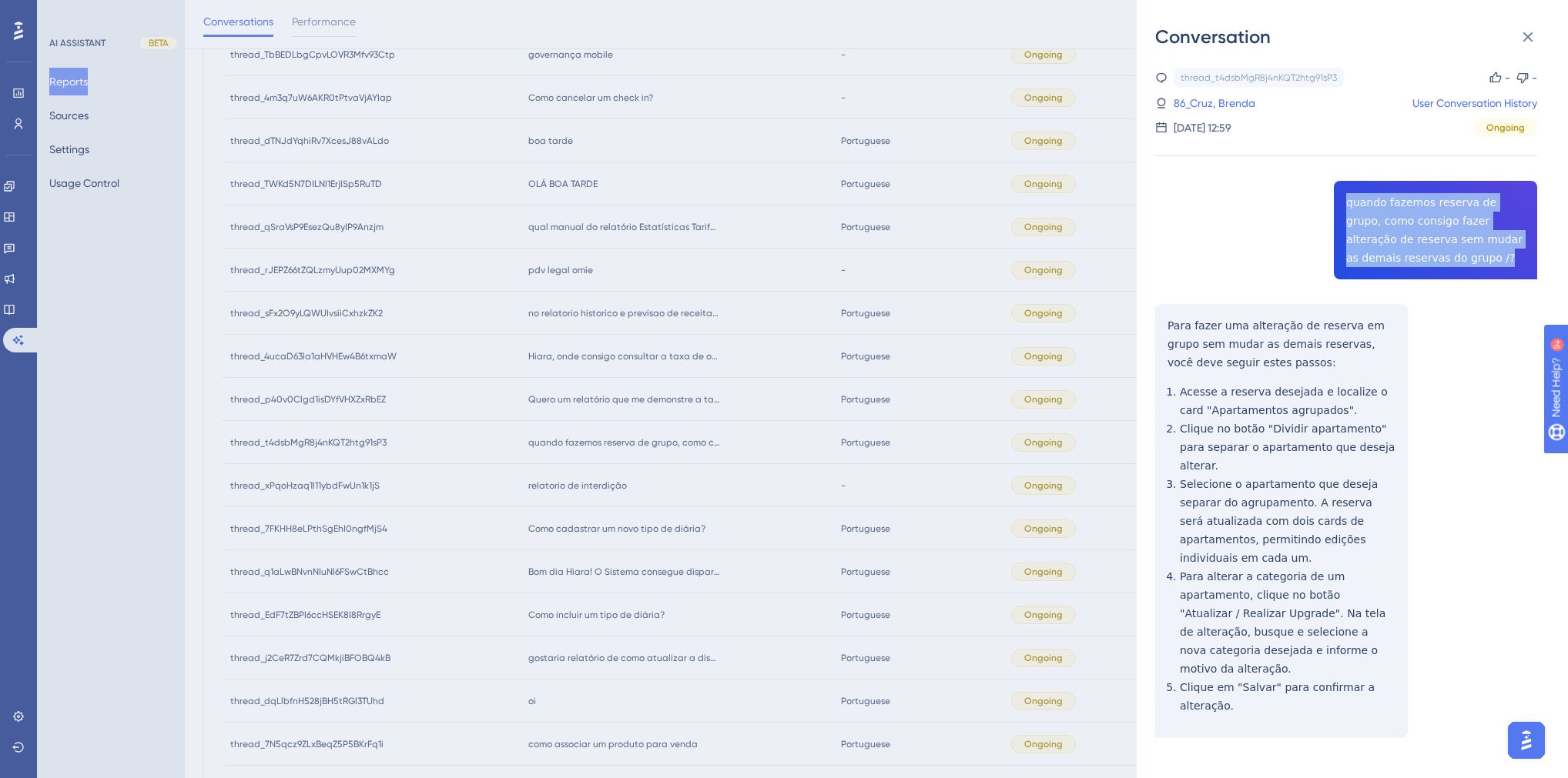
drag, startPoint x: 1448, startPoint y: 262, endPoint x: 1336, endPoint y: 200, distance: 128.0
click at [1336, 200] on div "thread_t4dsbMgR8j4nKQT2htg91sP3 Copy - - 86_Cruz, Brenda User Conversation Hist…" at bounding box center [1347, 442] width 382 height 749
click at [1445, 351] on div "thread_t4dsbMgR8j4nKQT2htg91sP3 Copy - - 86_Cruz, Brenda User Conversation Hist…" at bounding box center [1347, 442] width 382 height 749
drag, startPoint x: 1437, startPoint y: 256, endPoint x: 1343, endPoint y: 206, distance: 106.5
click at [1343, 206] on div "thread_t4dsbMgR8j4nKQT2htg91sP3 Copy - - 86_Cruz, Brenda User Conversation Hist…" at bounding box center [1347, 442] width 382 height 749
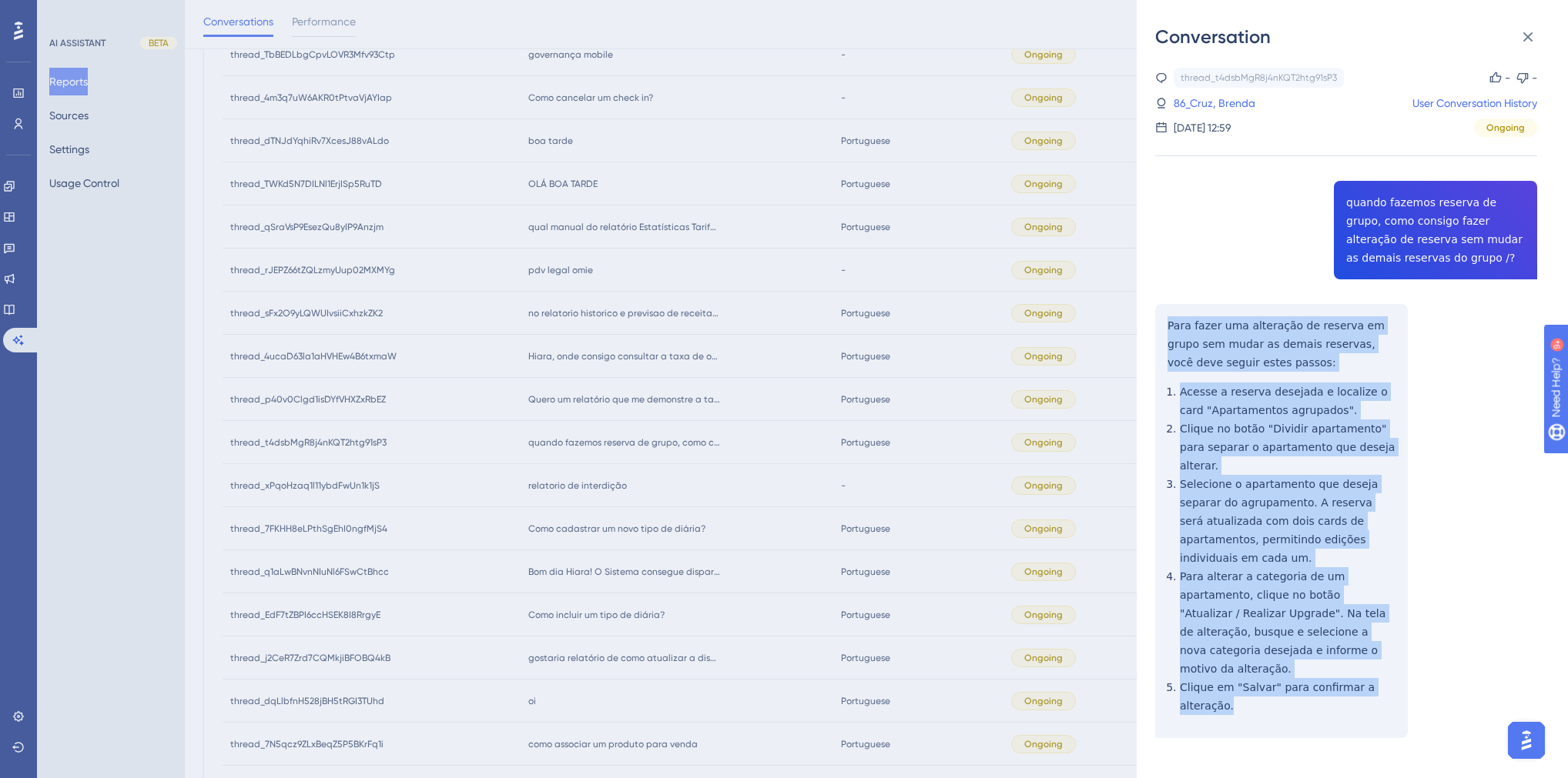
drag, startPoint x: 1252, startPoint y: 657, endPoint x: 1157, endPoint y: 326, distance: 344.4
click at [1157, 326] on div "thread_t4dsbMgR8j4nKQT2htg91sP3 Copy - - 86_Cruz, Brenda User Conversation Hist…" at bounding box center [1347, 442] width 382 height 749
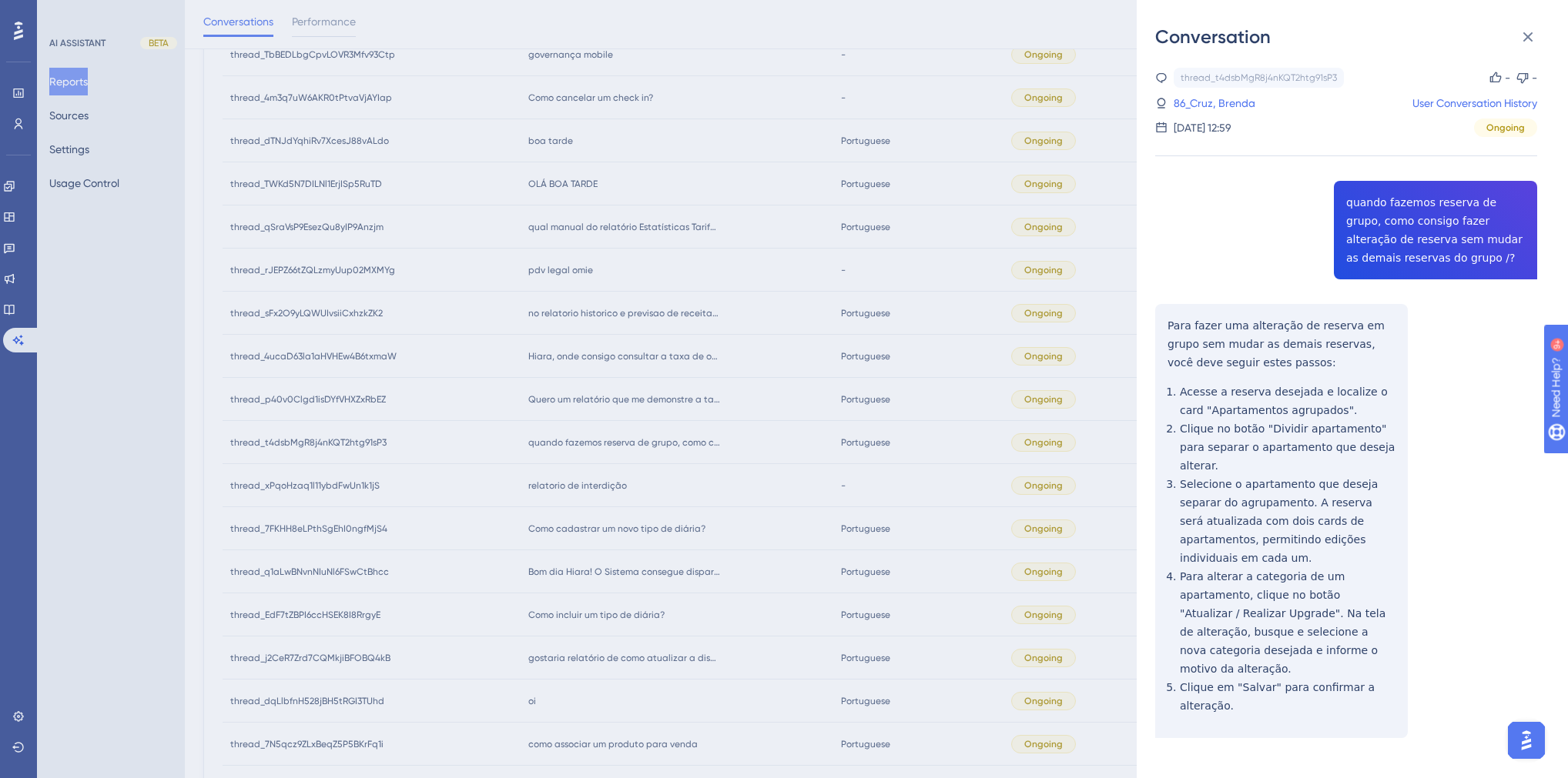
click at [1235, 104] on link "86_Cruz, Brenda" at bounding box center [1215, 103] width 82 height 19
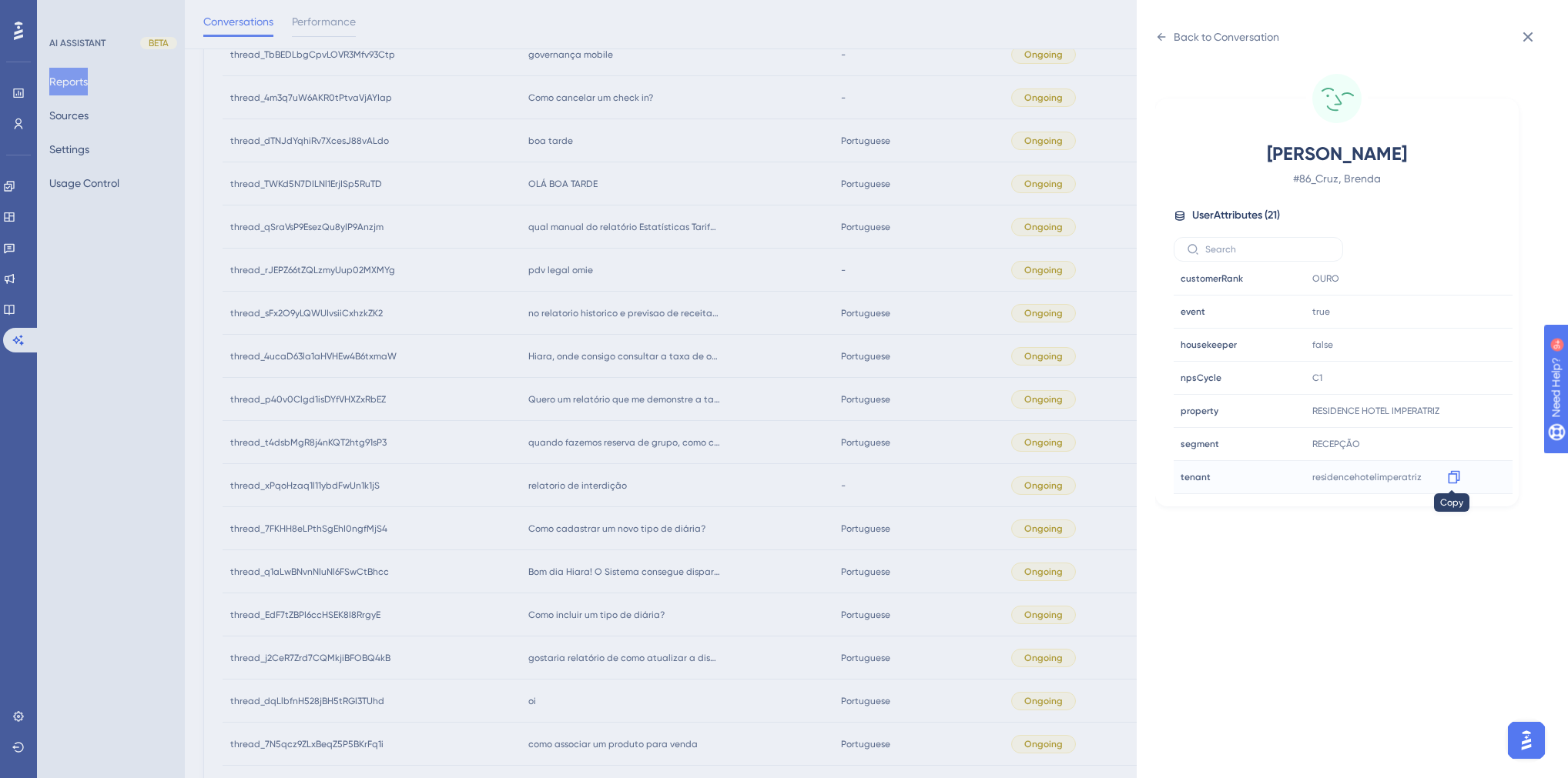
click at [1455, 471] on icon at bounding box center [1454, 477] width 16 height 16
click at [637, 489] on div "Back to Conversation Cruz, Brenda # 86_Cruz, Brenda User Attributes ( 21 ) Emai…" at bounding box center [784, 389] width 1568 height 778
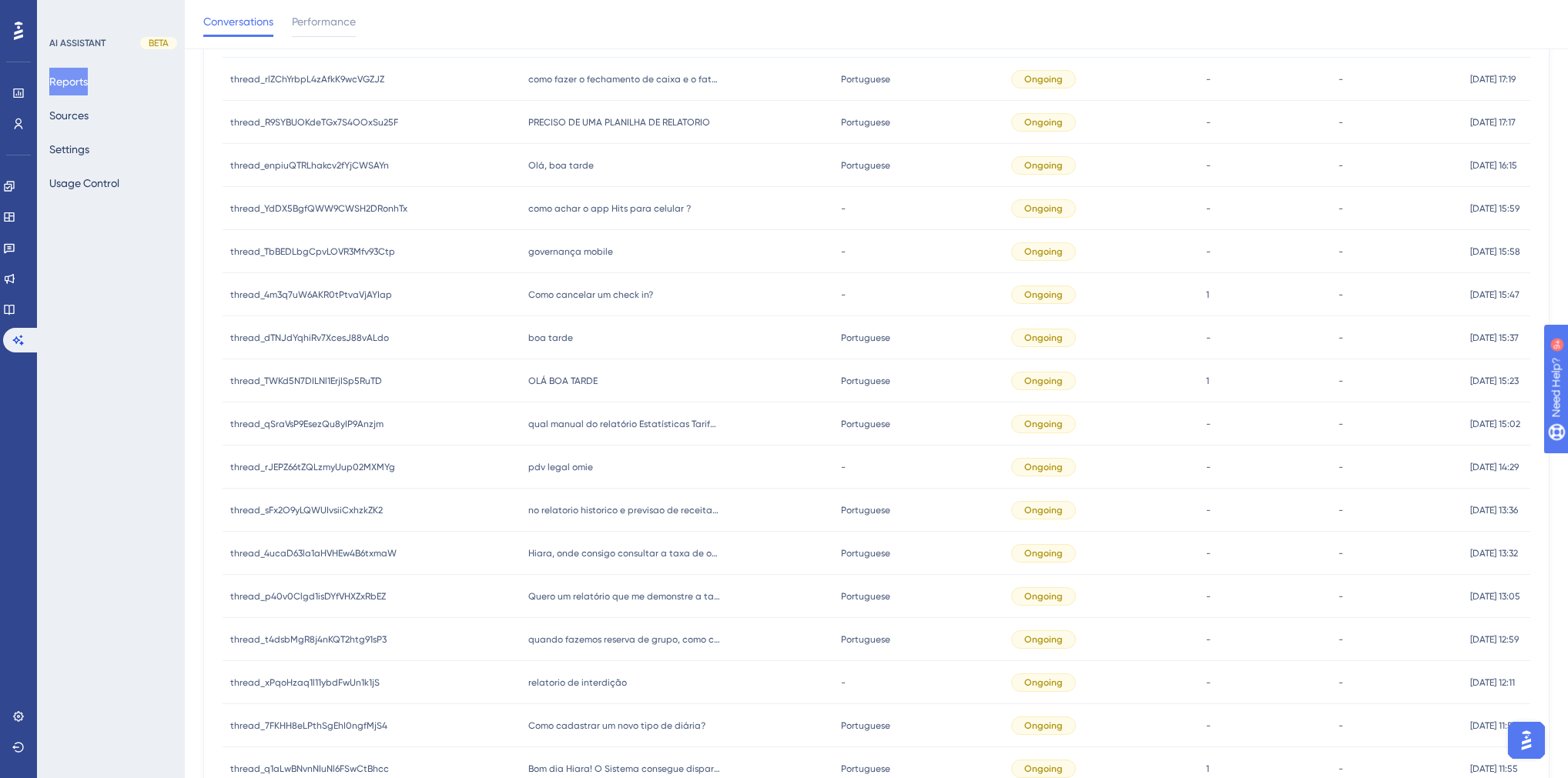
scroll to position [553, 0]
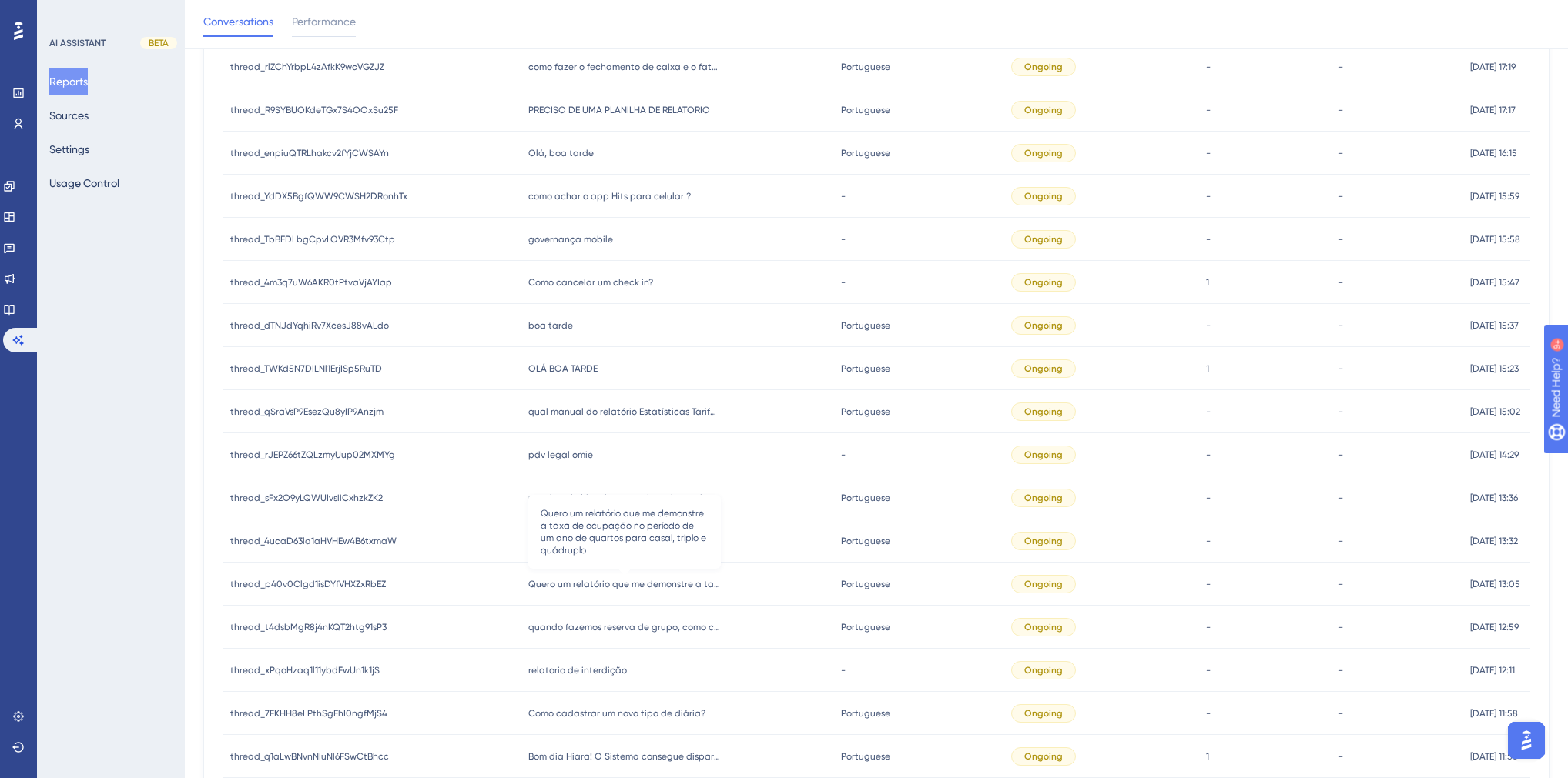
click at [632, 589] on span "Quero um relatório que me demonstre a taxa de ocupação no período de um ano de …" at bounding box center [625, 584] width 193 height 12
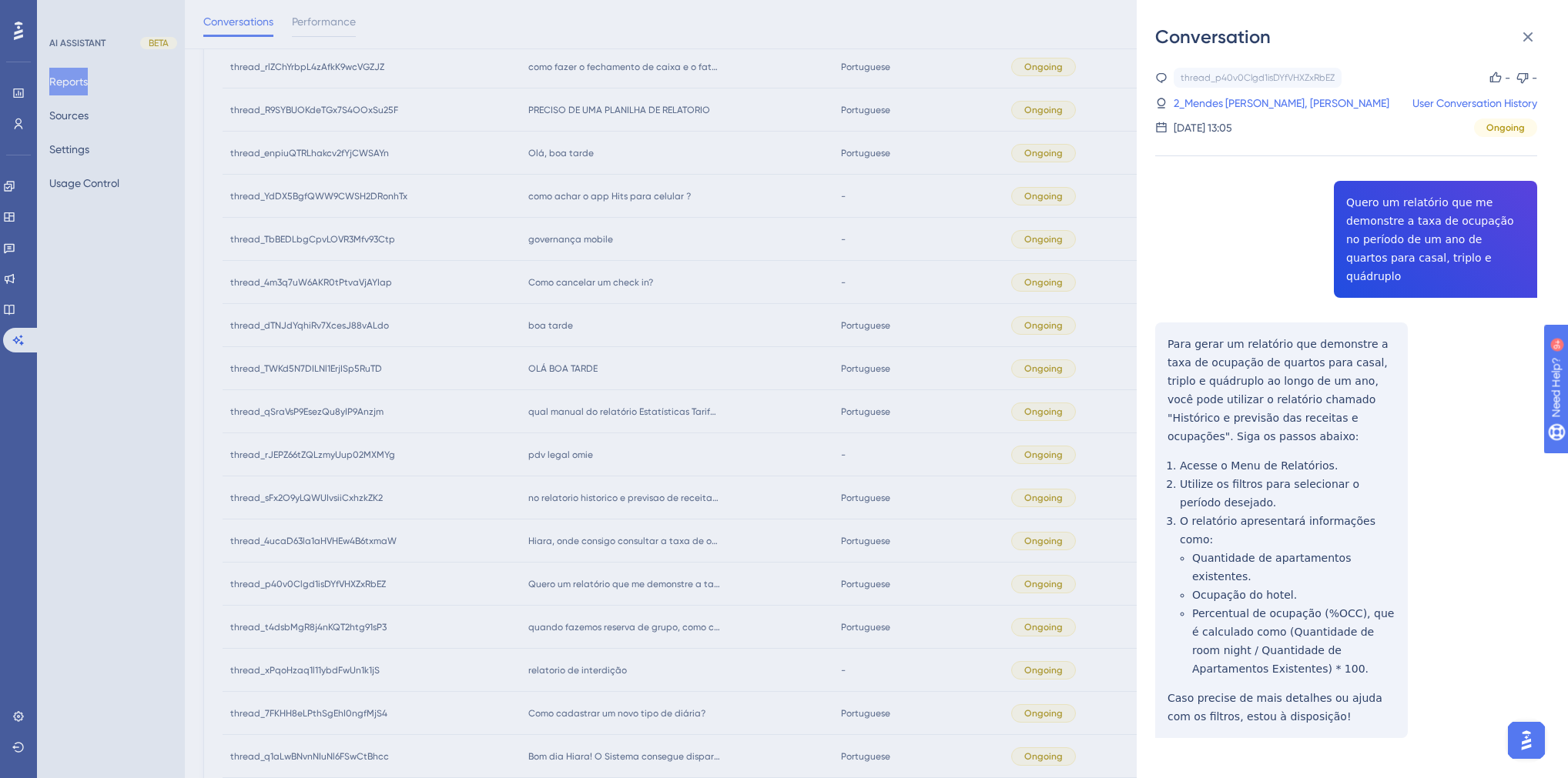
click at [1418, 234] on div "thread_p40v0Clgd1isDYfVHXZxRbEZ Copy - - 2_Mendes de Castro, Marcos Antônio Use…" at bounding box center [1347, 442] width 382 height 749
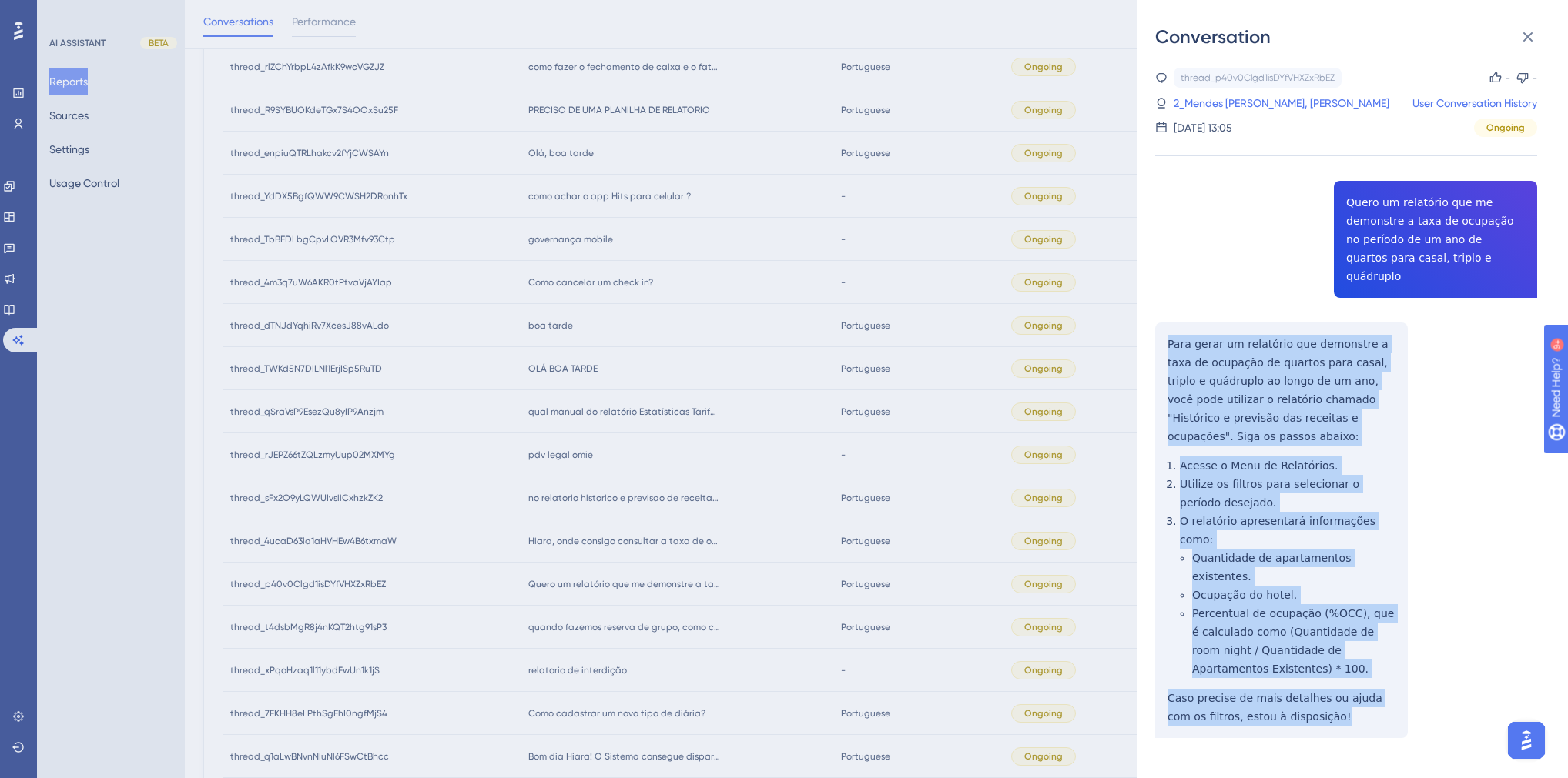
drag, startPoint x: 1294, startPoint y: 660, endPoint x: 1151, endPoint y: 327, distance: 362.4
click at [1151, 327] on div "Conversation thread_p40v0Clgd1isDYfVHXZxRbEZ Copy - - 2_Mendes de Castro, Marco…" at bounding box center [1352, 389] width 431 height 778
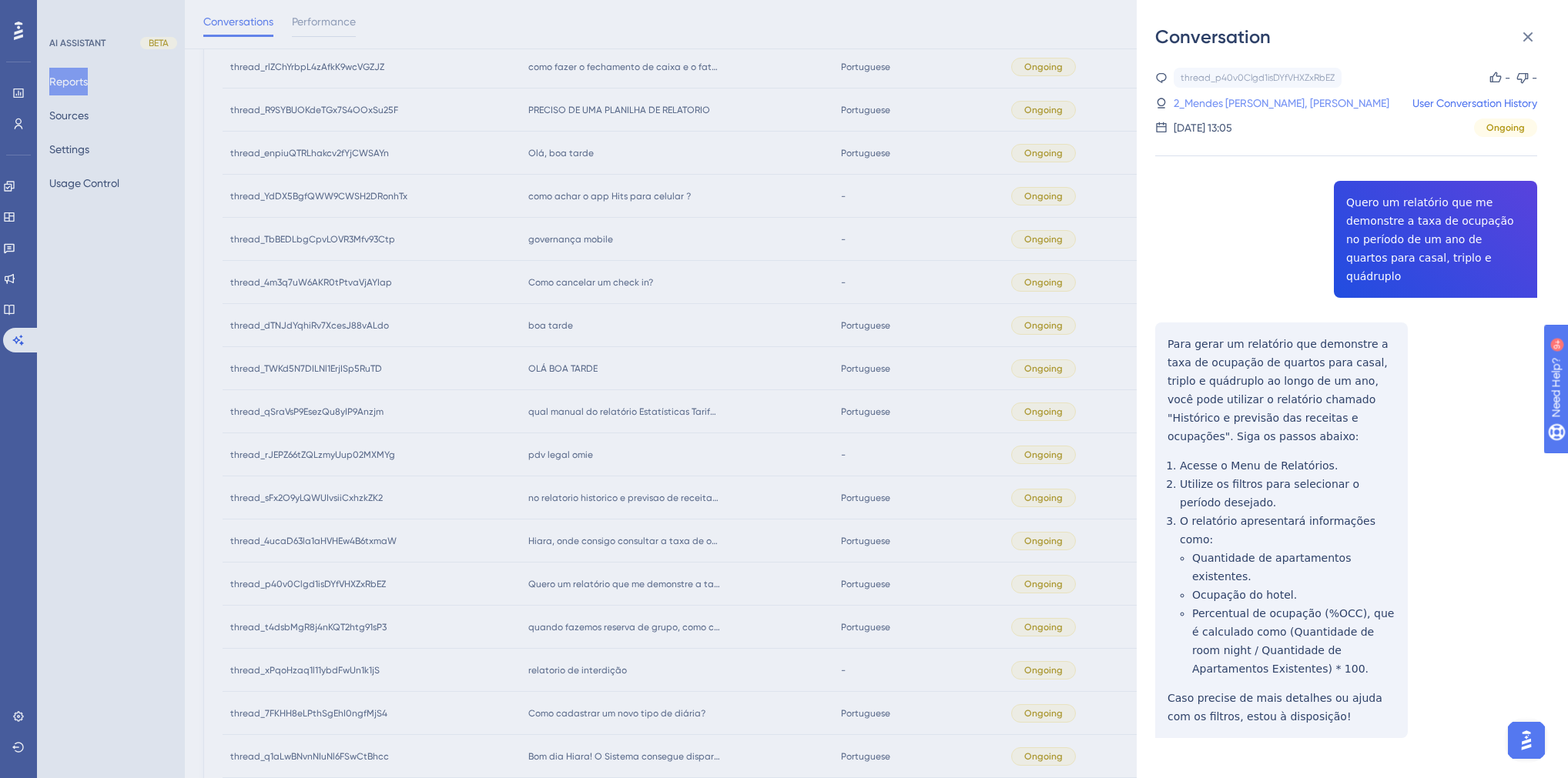
click at [1282, 96] on div "thread_p40v0Clgd1isDYfVHXZxRbEZ Copy - - 2_Mendes de Castro, Marcos Antônio Use…" at bounding box center [1347, 102] width 382 height 69
click at [1282, 97] on link "2_Mendes de Castro, Marcos Antônio" at bounding box center [1282, 103] width 216 height 19
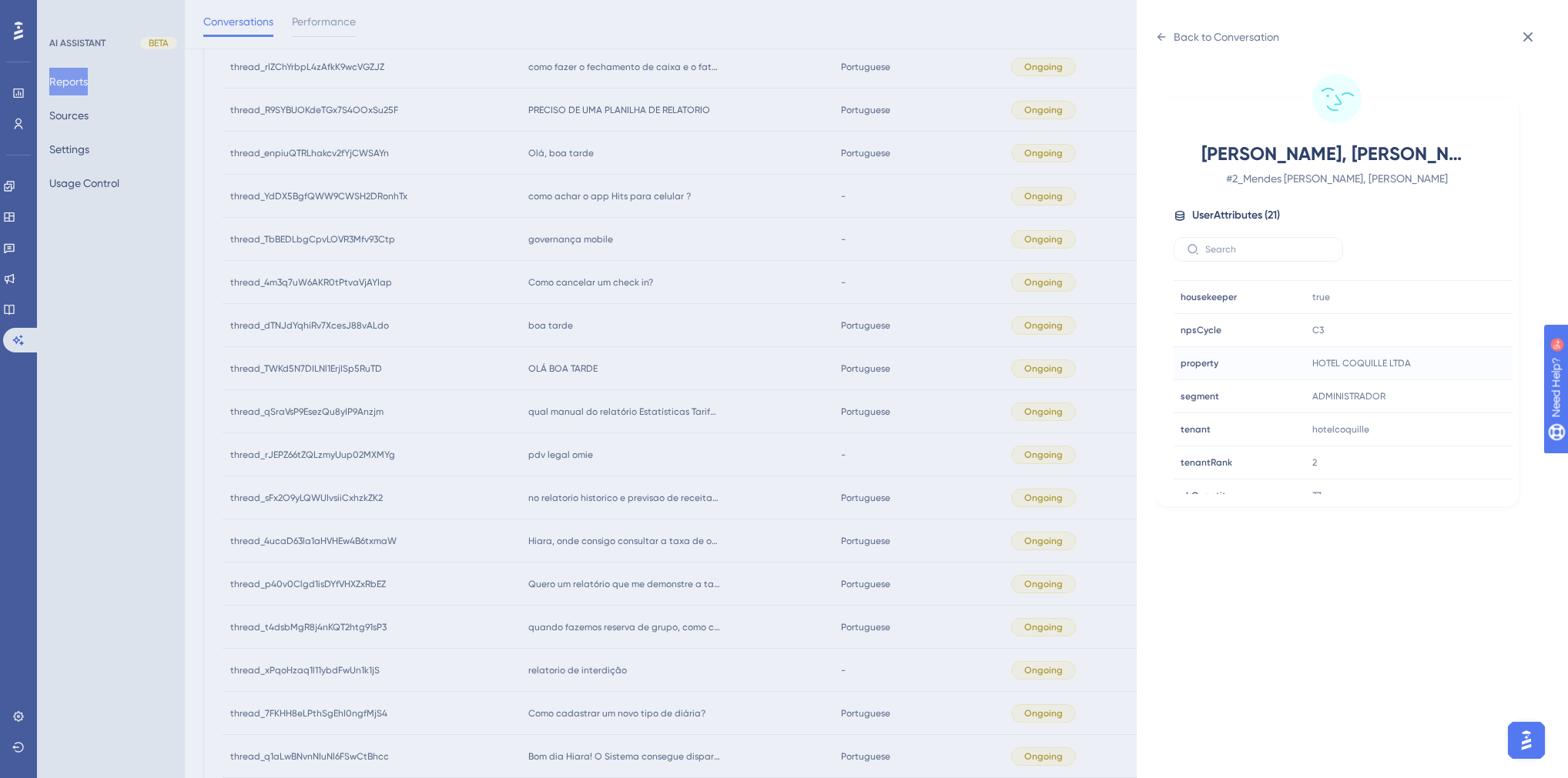
scroll to position [431, 0]
click at [613, 486] on div "Back to Conversation Mendes de Castro, Marcos Antônio # 2_Mendes de Castro, Mar…" at bounding box center [784, 389] width 1568 height 778
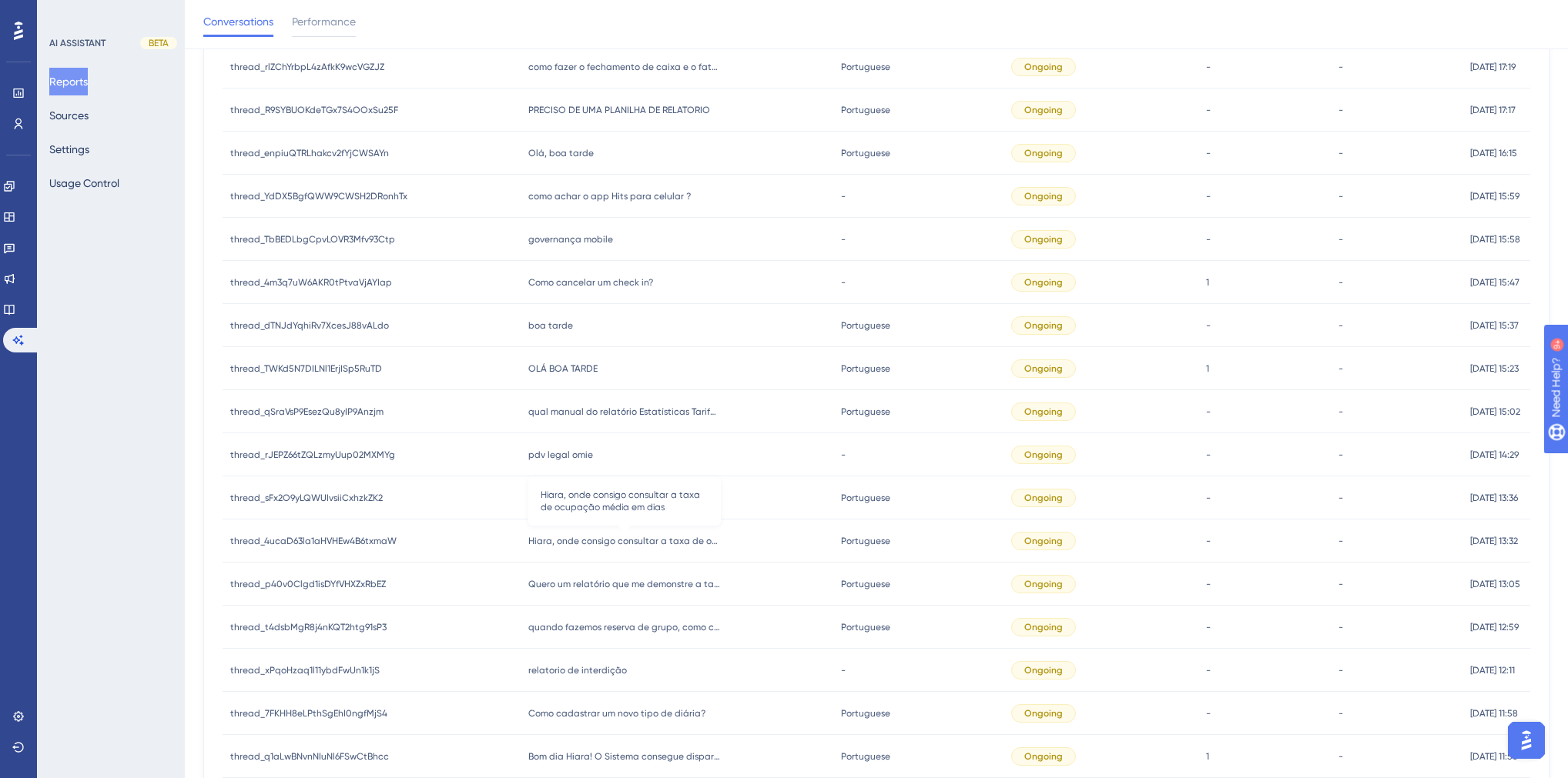
click at [638, 542] on span "Hiara, onde consigo consultar a taxa de ocupação média em dias" at bounding box center [625, 541] width 193 height 12
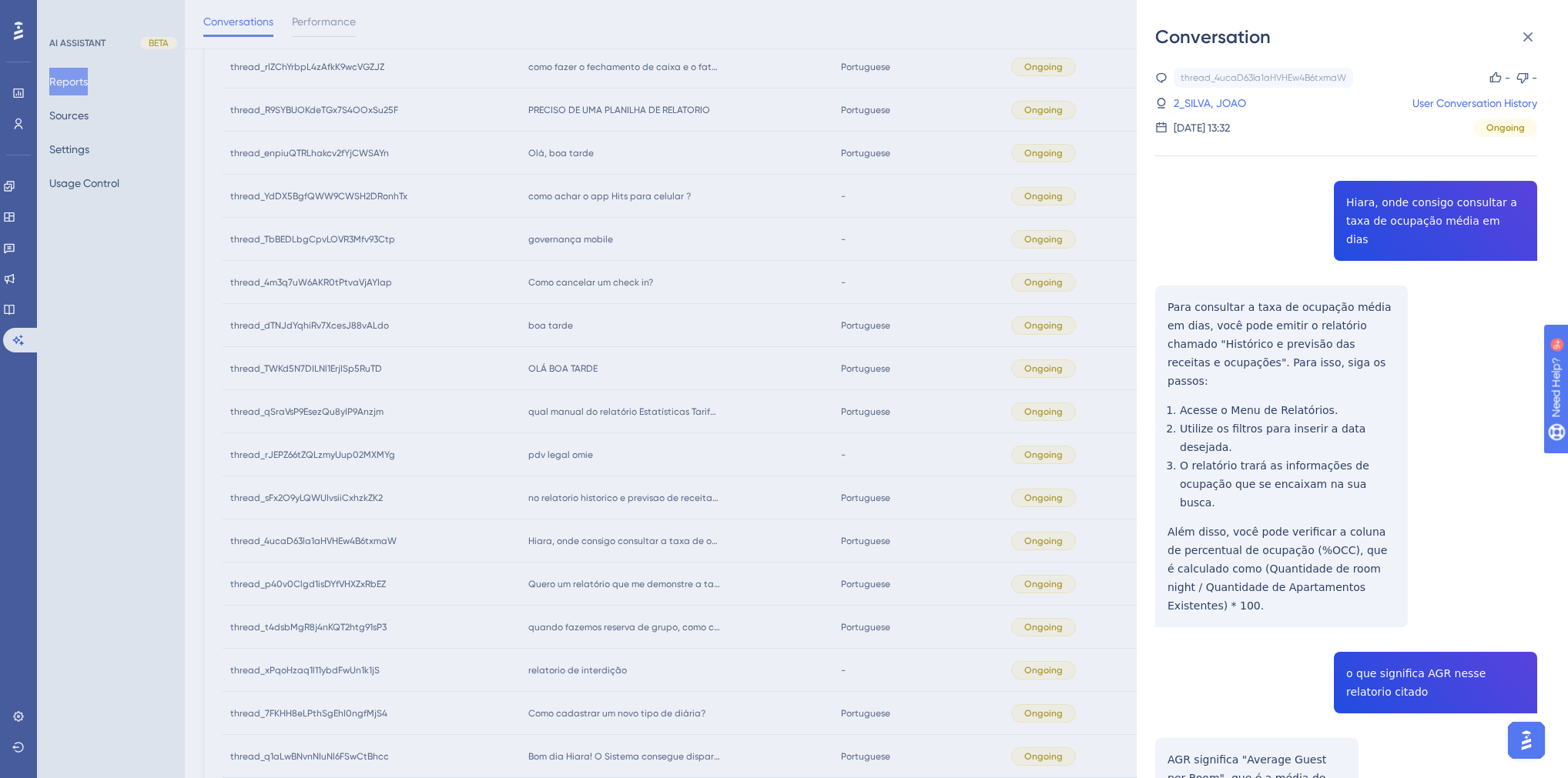
click at [1396, 212] on div "thread_4ucaD63la1aHVHEw4B6txmaW Copy - - 2_SILVA, JOAO User Conversation Histor…" at bounding box center [1347, 509] width 382 height 885
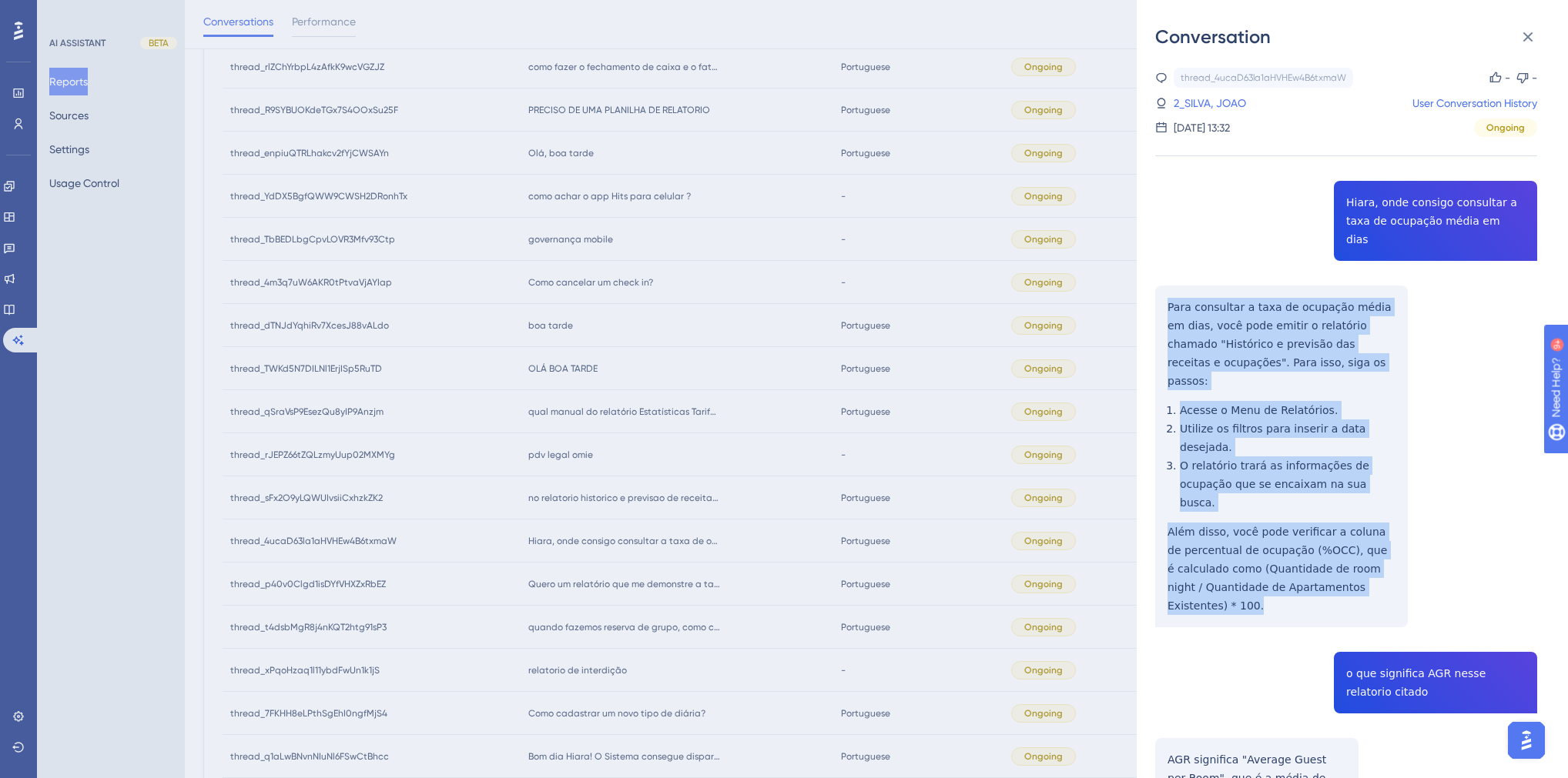
drag, startPoint x: 1396, startPoint y: 512, endPoint x: 1160, endPoint y: 289, distance: 324.7
click at [1160, 289] on div "thread_4ucaD63la1aHVHEw4B6txmaW Copy - - 2_SILVA, JOAO User Conversation Histor…" at bounding box center [1347, 509] width 382 height 885
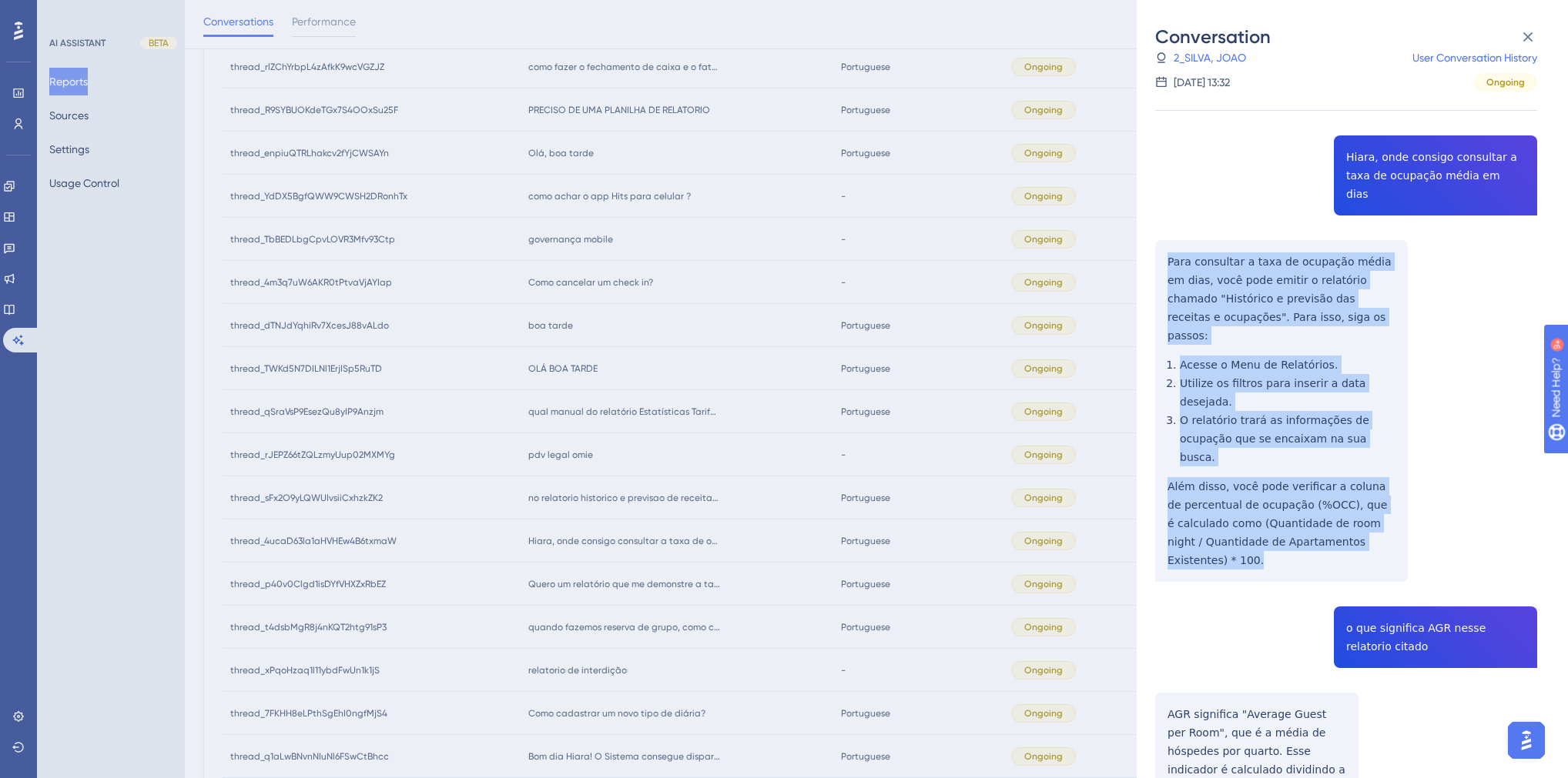
scroll to position [71, 0]
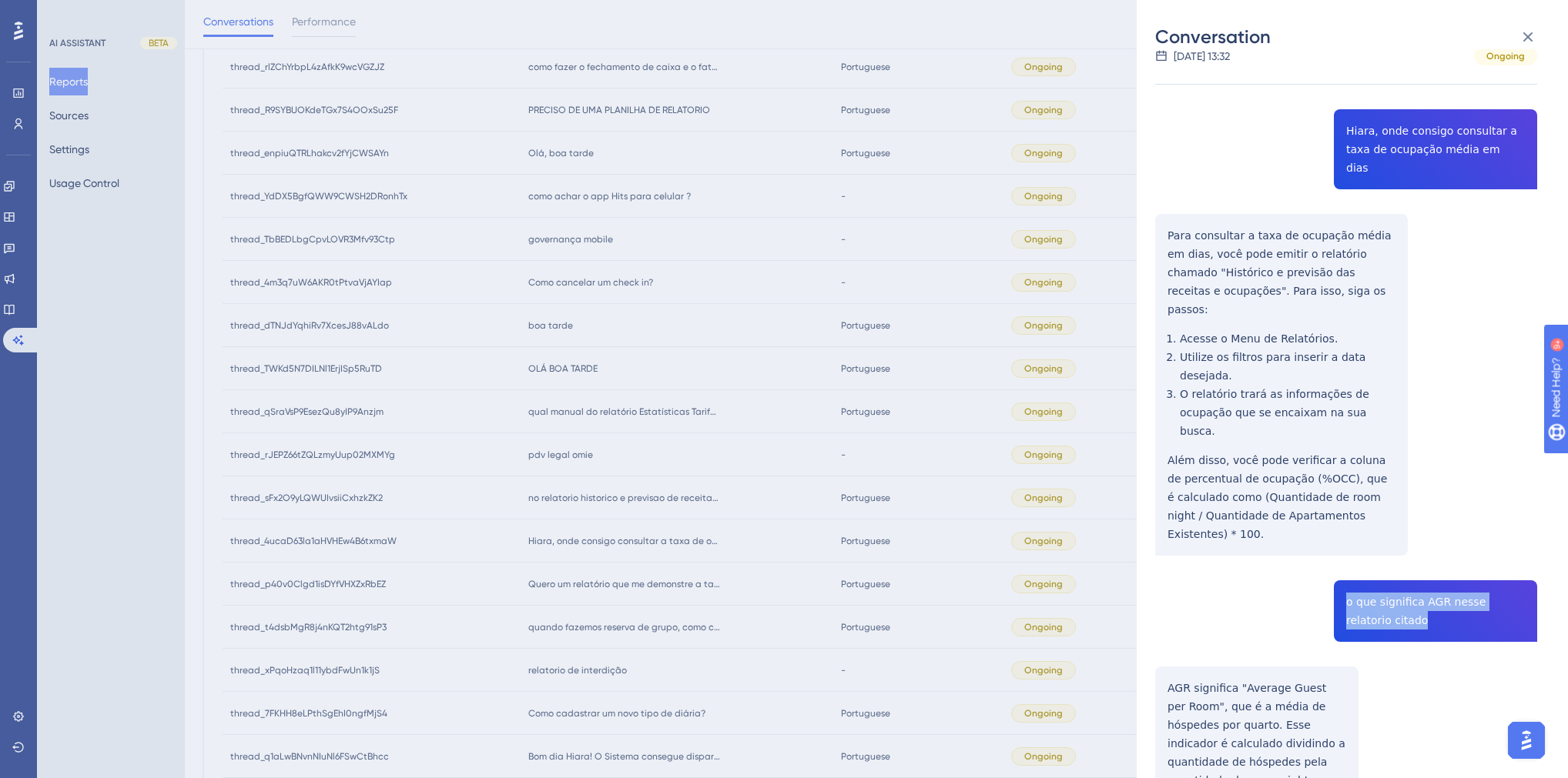
drag, startPoint x: 1387, startPoint y: 526, endPoint x: 1341, endPoint y: 508, distance: 49.4
click at [1341, 508] on div "thread_4ucaD63la1aHVHEw4B6txmaW Copy - - 2_SILVA, JOAO User Conversation Histor…" at bounding box center [1347, 438] width 382 height 885
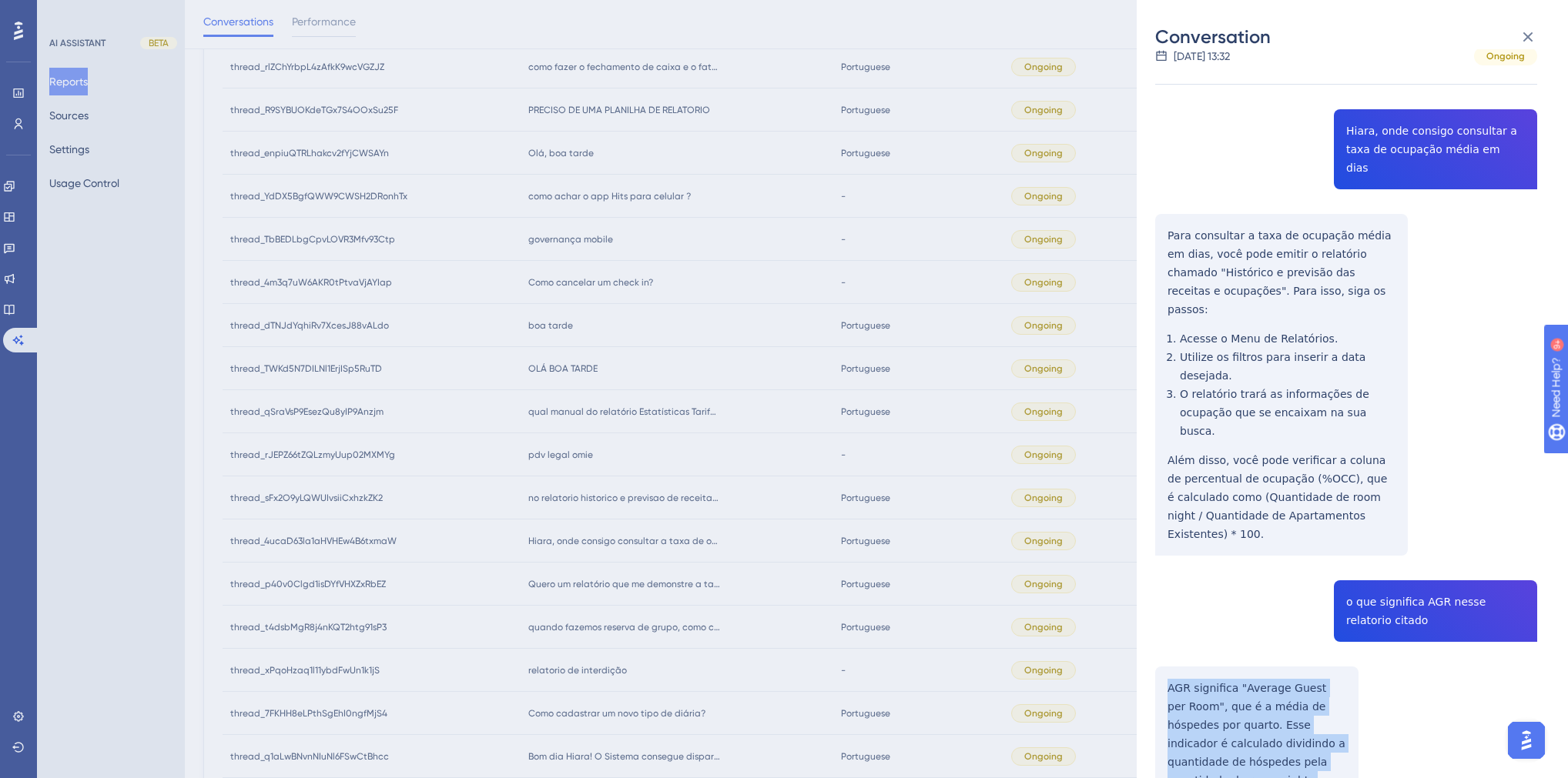
drag, startPoint x: 1207, startPoint y: 690, endPoint x: 1166, endPoint y: 593, distance: 105.3
click at [1166, 593] on div "thread_4ucaD63la1aHVHEw4B6txmaW Copy - - 2_SILVA, JOAO User Conversation Histor…" at bounding box center [1347, 438] width 382 height 885
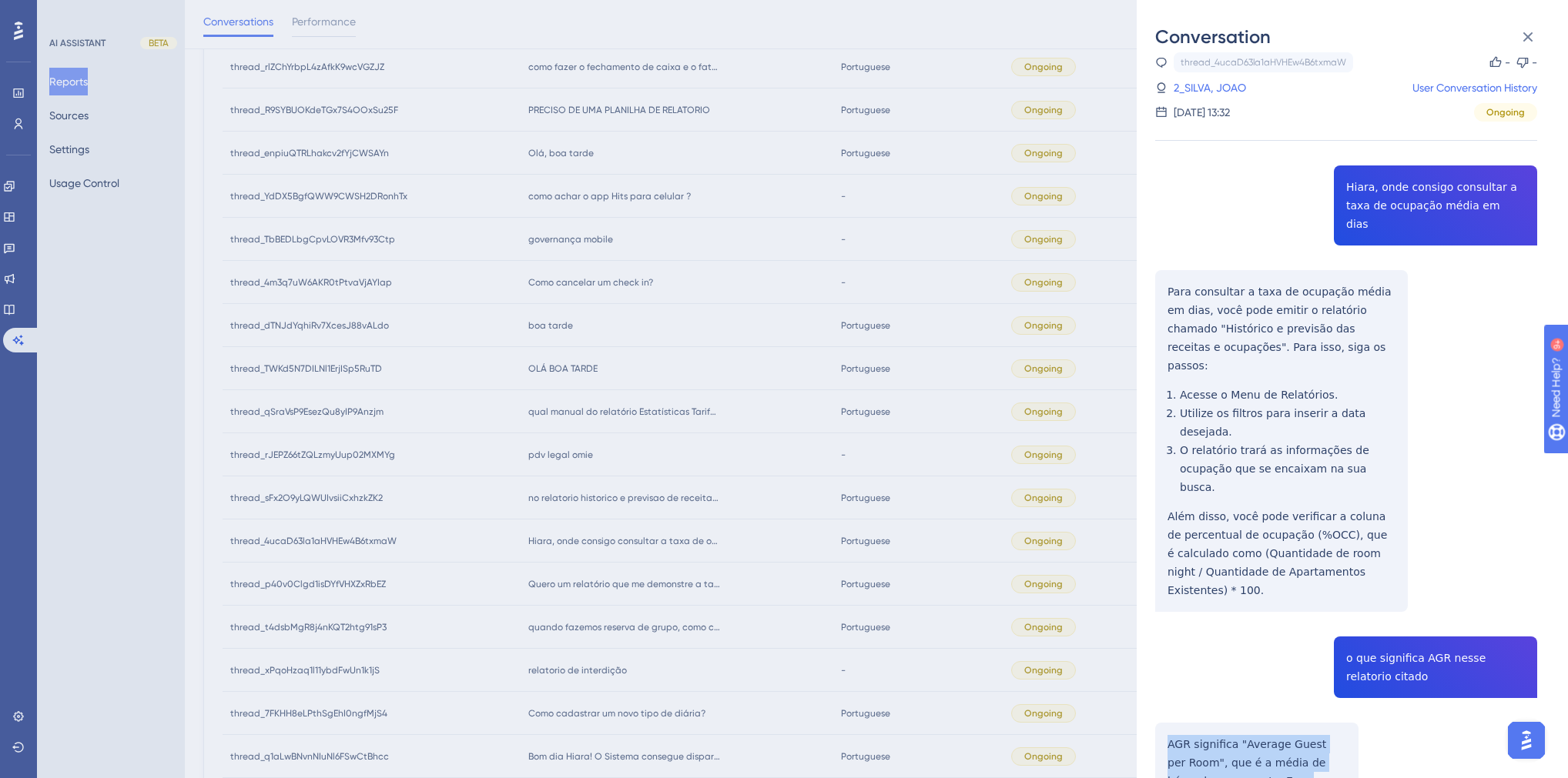
scroll to position [0, 0]
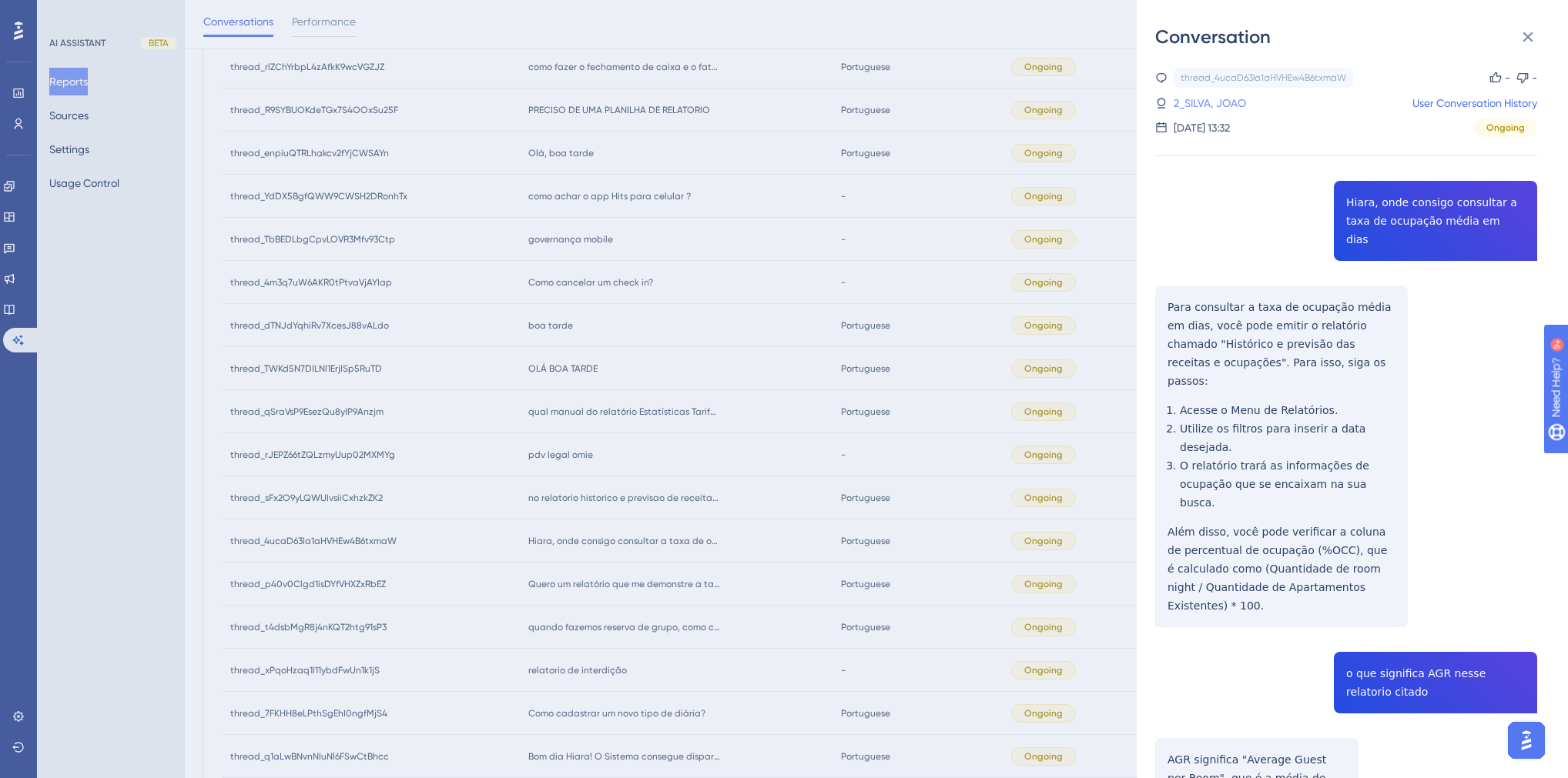
click at [1201, 105] on link "2_SILVA, JOAO" at bounding box center [1210, 103] width 72 height 19
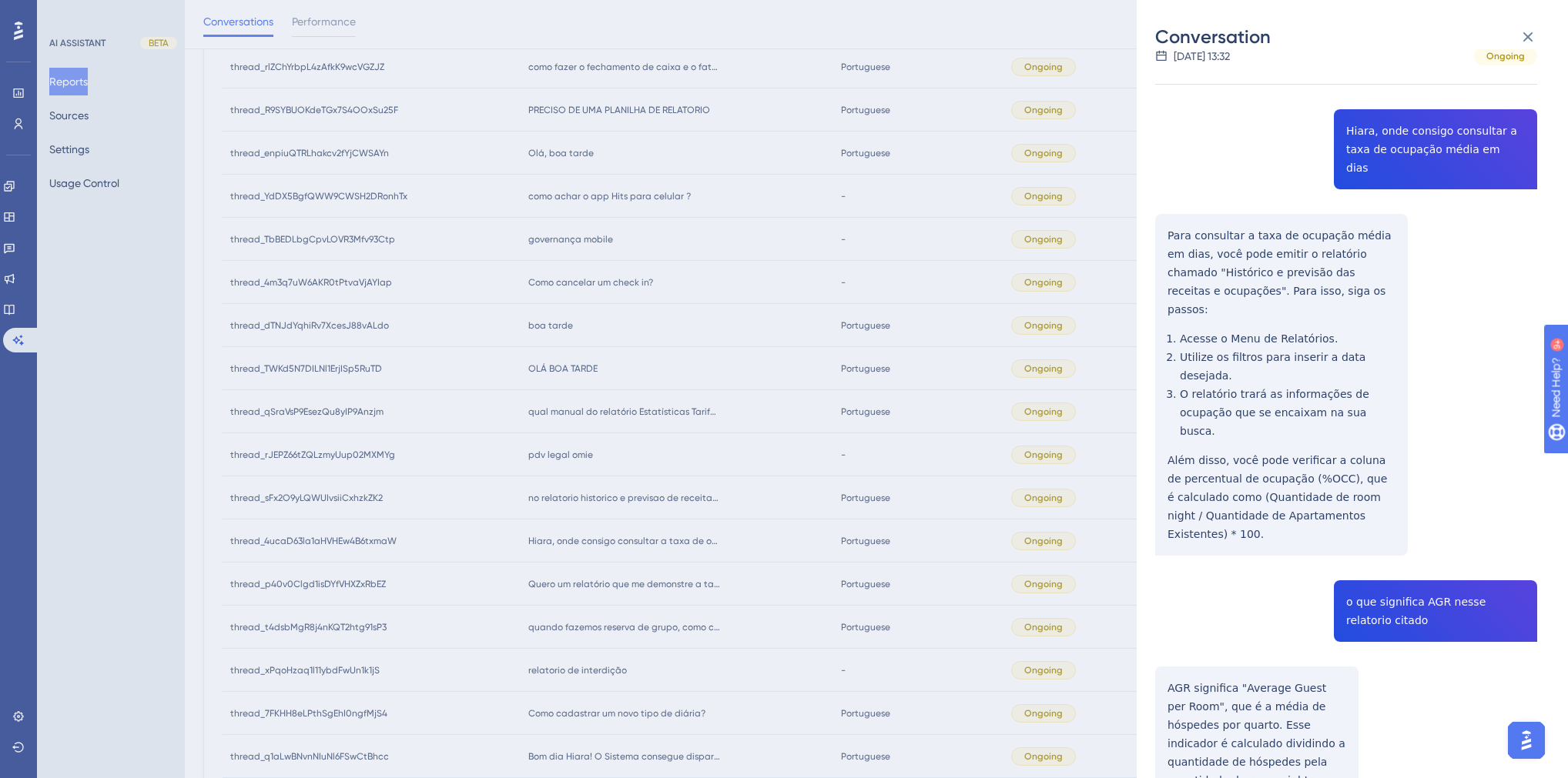
click at [696, 366] on div "Conversation thread_4ucaD63la1aHVHEw4B6txmaW Copy - - 2_SILVA, JOAO User Conver…" at bounding box center [784, 389] width 1568 height 778
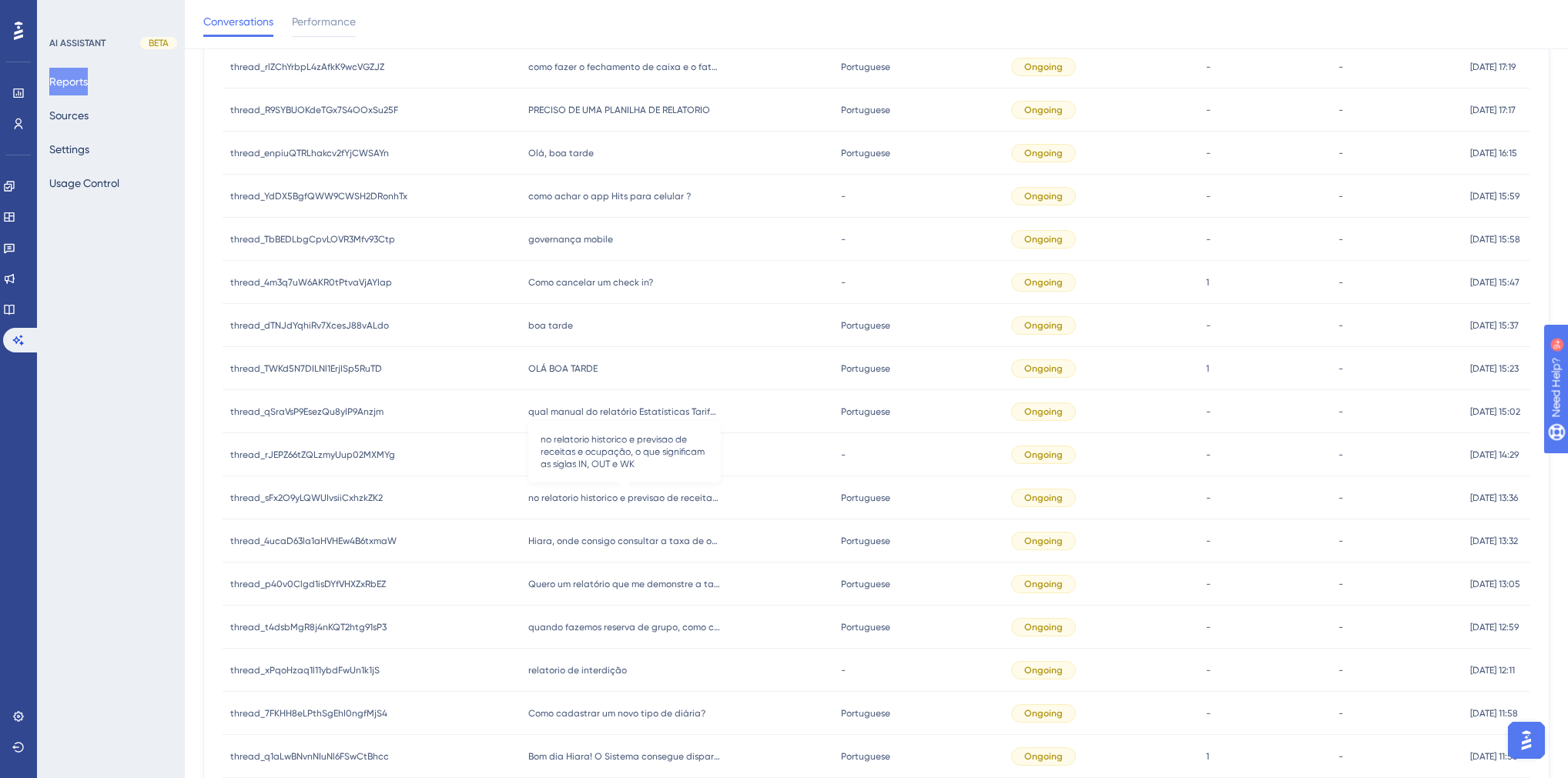
click at [634, 500] on span "no relatorio historico e previsao de receitas e ocupação, o que significam as s…" at bounding box center [625, 497] width 193 height 12
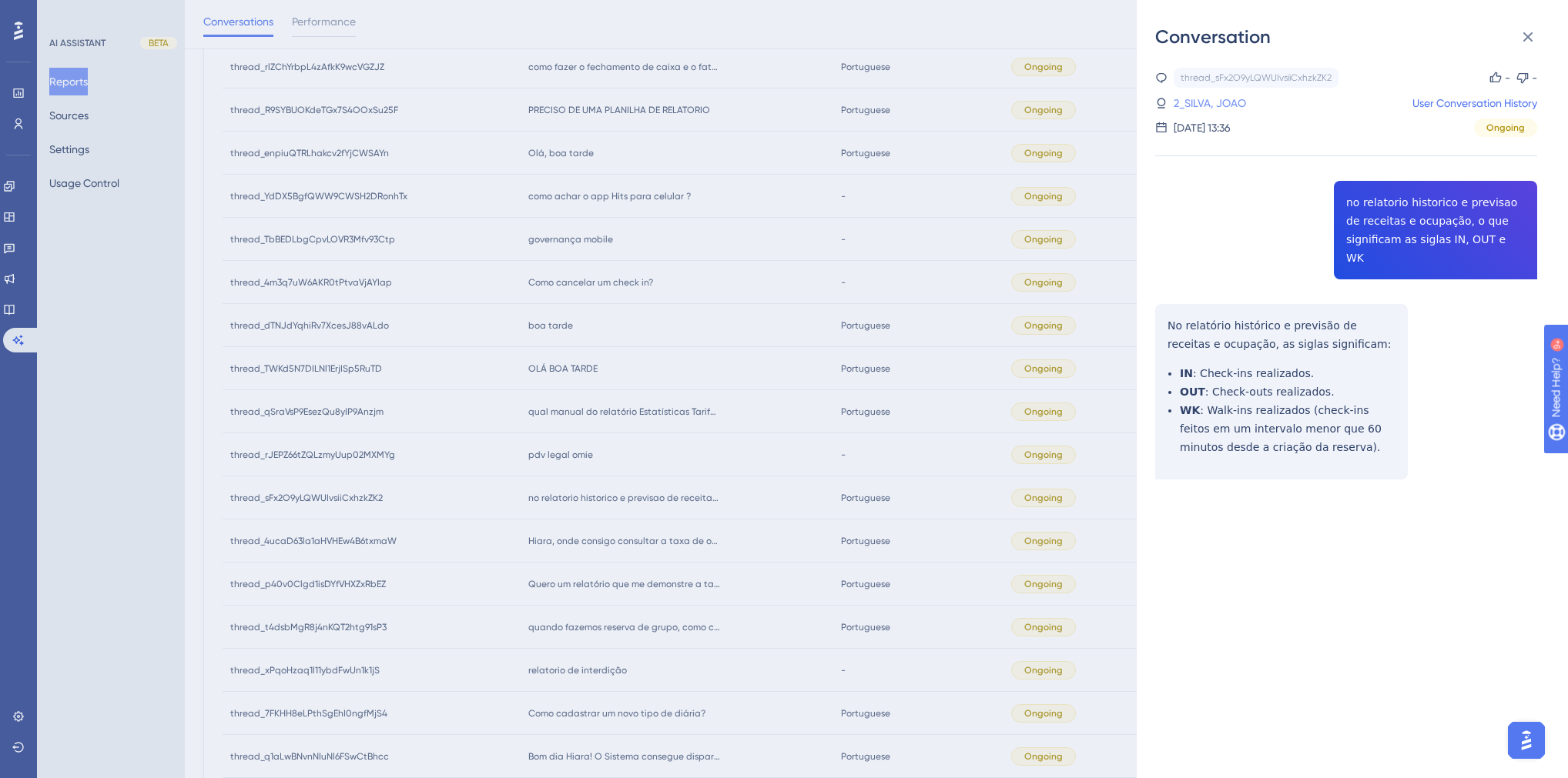
click at [1208, 95] on link "2_SILVA, JOAO" at bounding box center [1210, 103] width 72 height 19
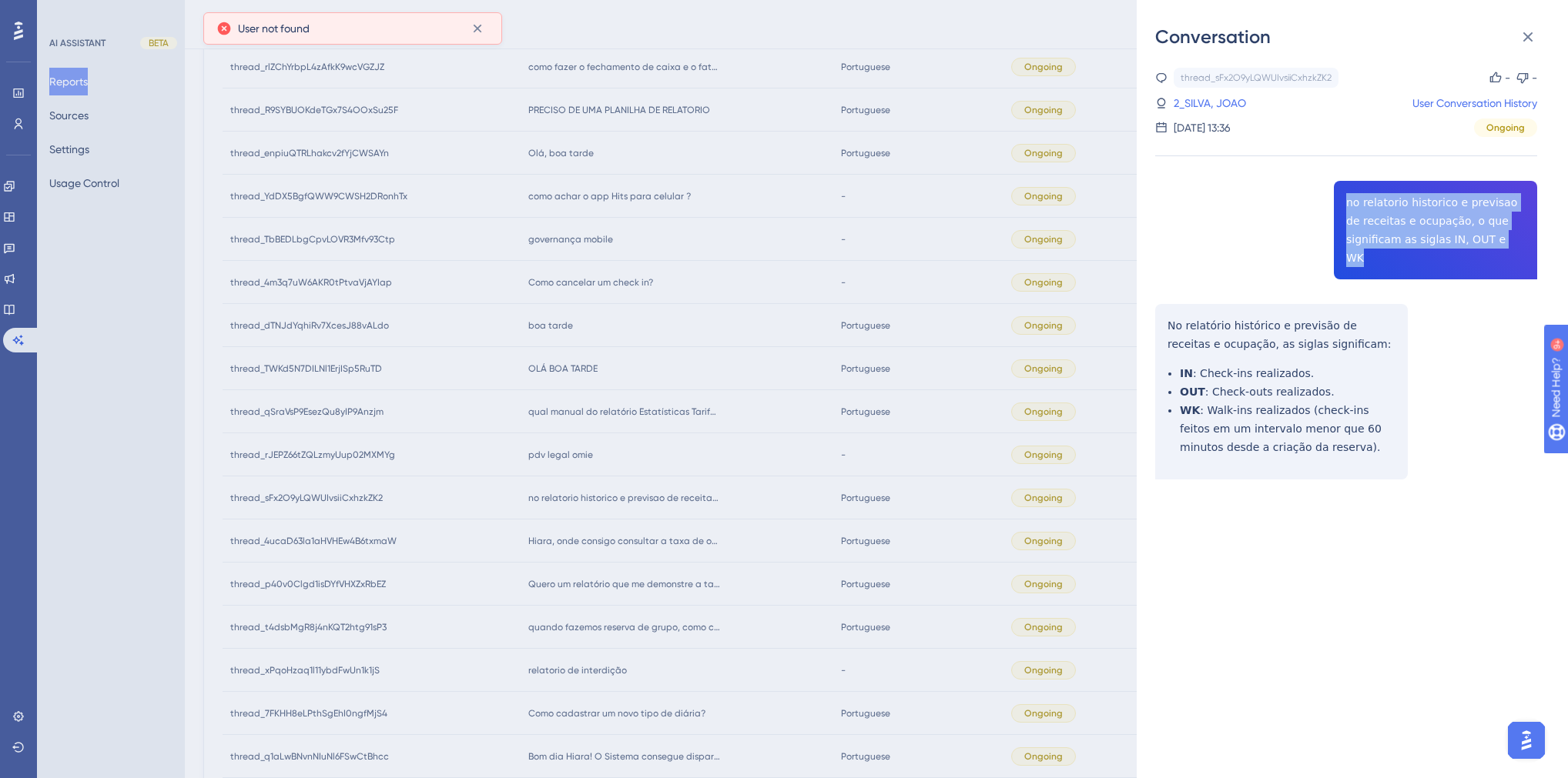
drag, startPoint x: 1461, startPoint y: 240, endPoint x: 1340, endPoint y: 200, distance: 127.4
click at [1340, 200] on div "thread_sFx2O9yLQWUIvsiiCxhzkZK2 Copy - - 2_SILVA, JOAO User Conversation Histor…" at bounding box center [1347, 312] width 382 height 490
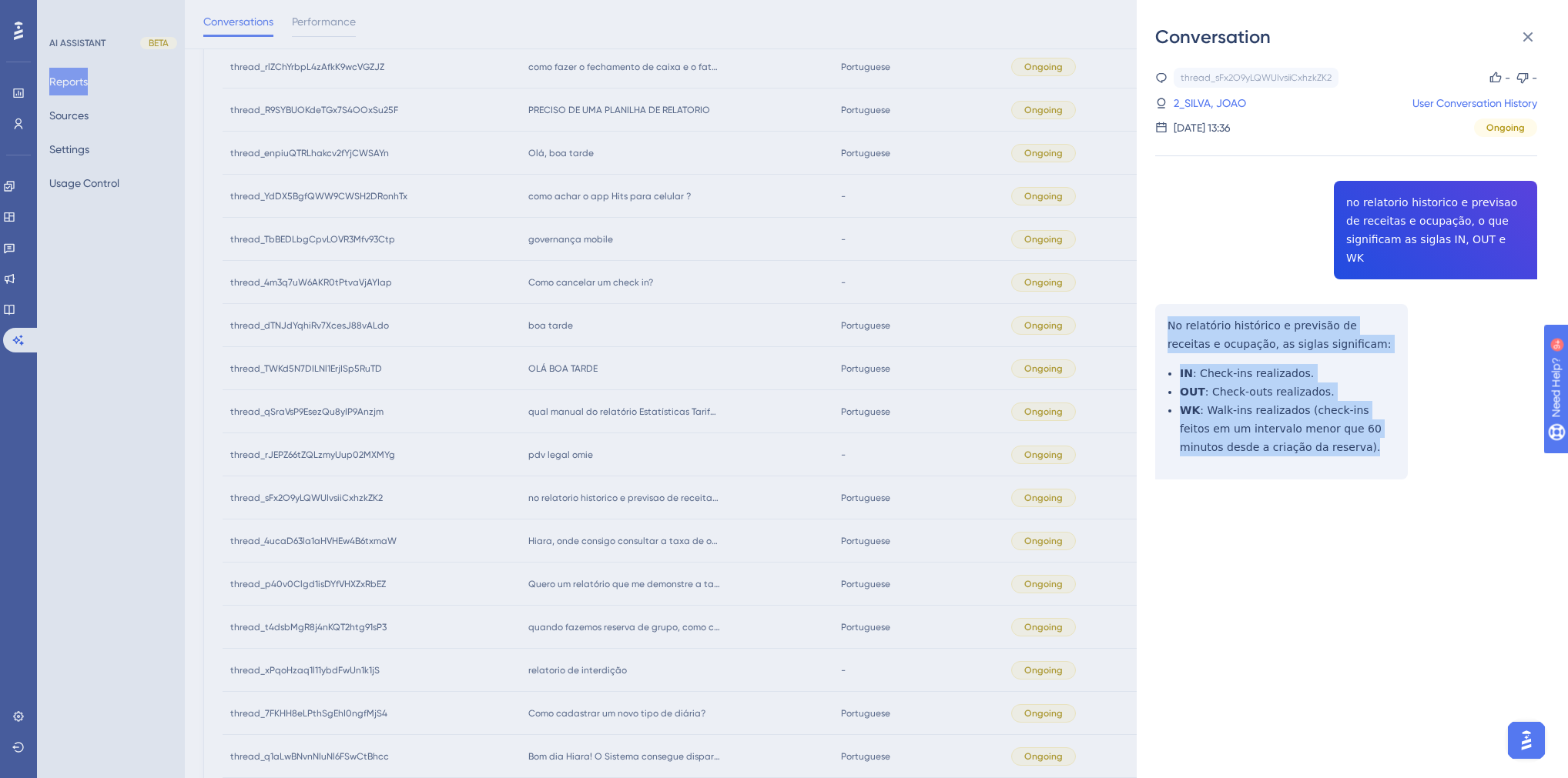
drag, startPoint x: 1288, startPoint y: 431, endPoint x: 1145, endPoint y: 297, distance: 196.0
click at [1145, 297] on div "Conversation thread_sFx2O9yLQWUIvsiiCxhzkZK2 Copy - - 2_SILVA, JOAO User Conver…" at bounding box center [1352, 389] width 431 height 778
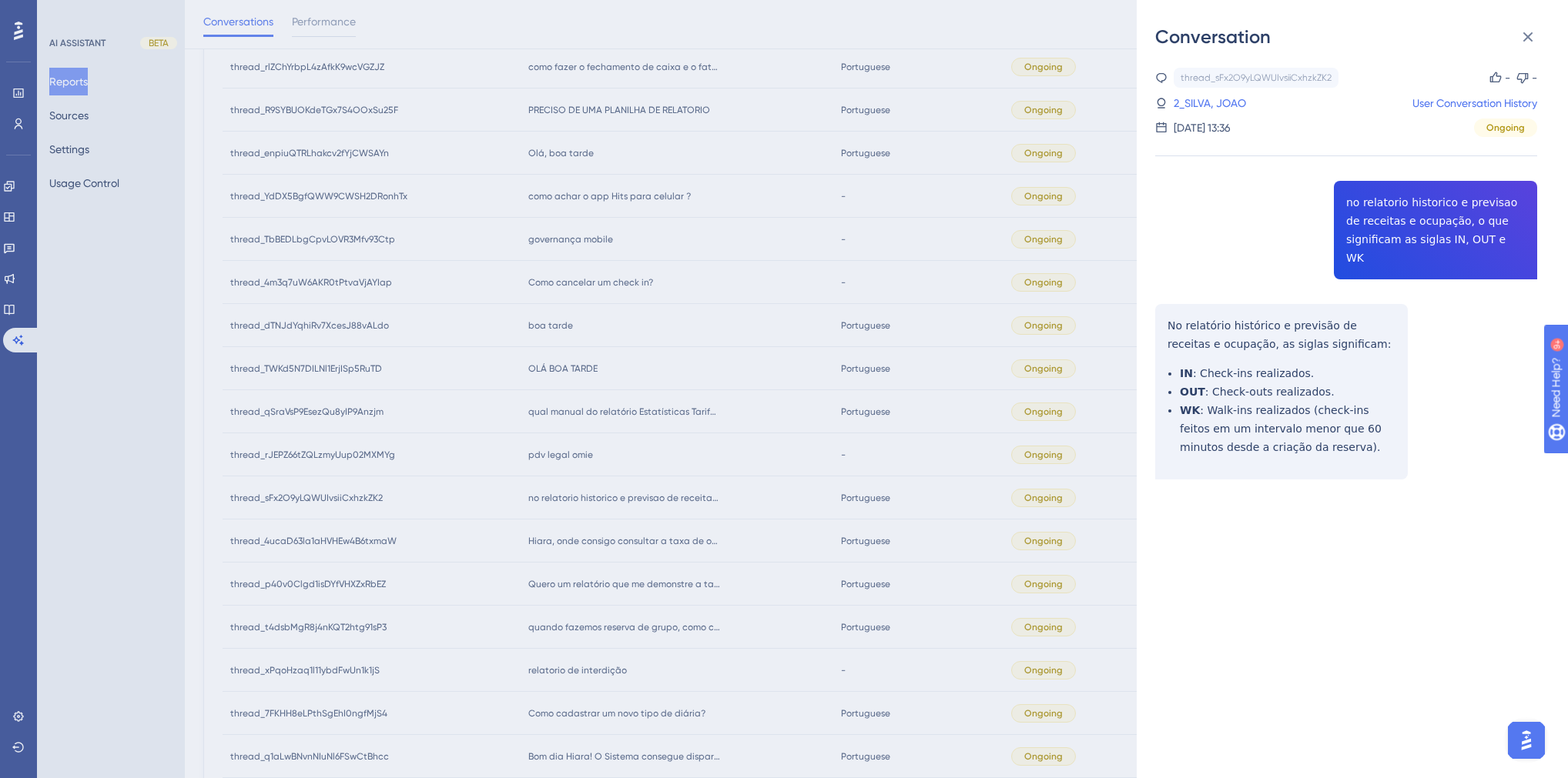
click at [604, 517] on div "Conversation thread_sFx2O9yLQWUIvsiiCxhzkZK2 Copy - - 2_SILVA, JOAO User Conver…" at bounding box center [784, 389] width 1568 height 778
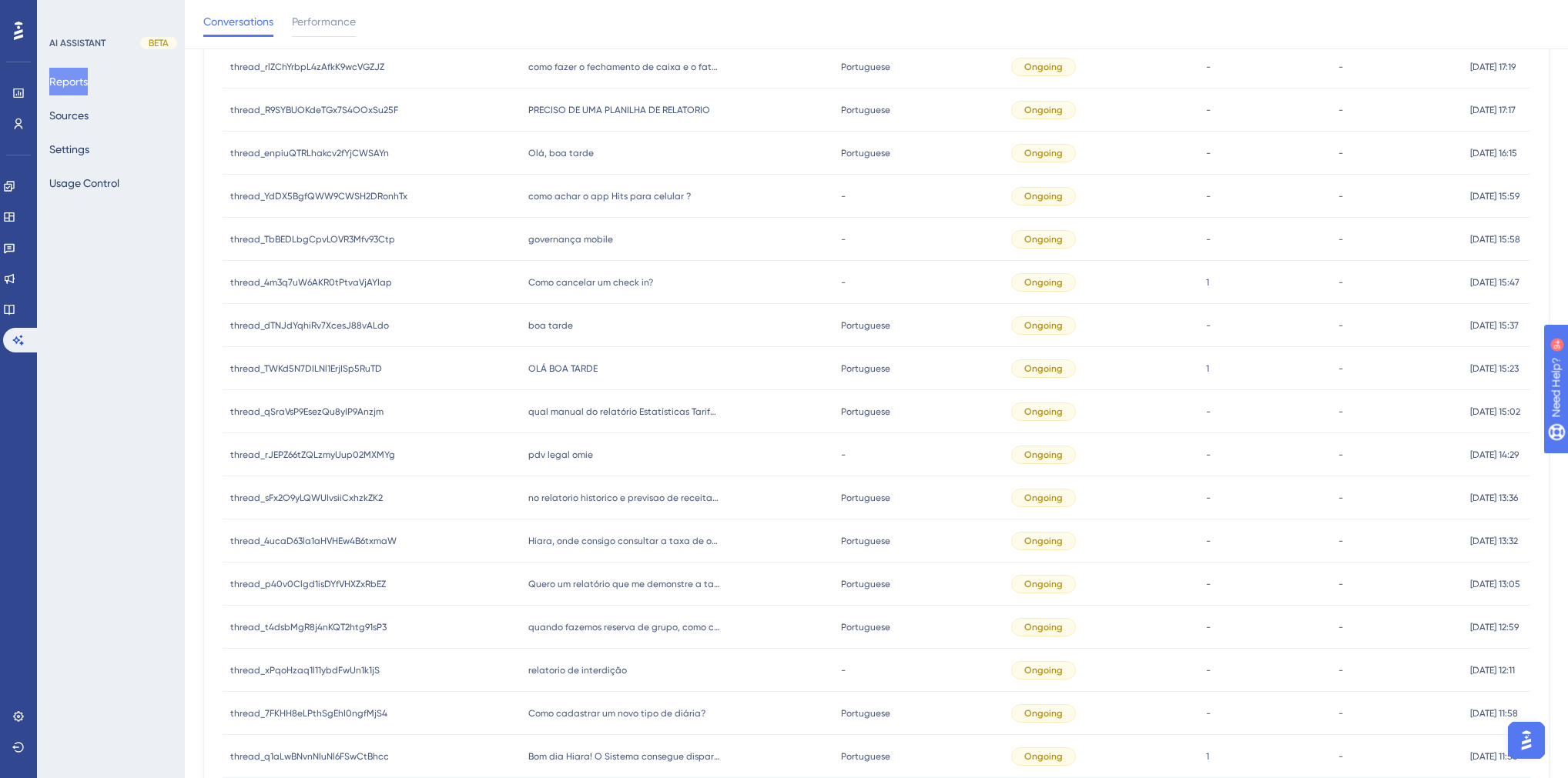
click at [563, 465] on div "pdv legal omie pdv legal omie" at bounding box center [677, 455] width 313 height 44
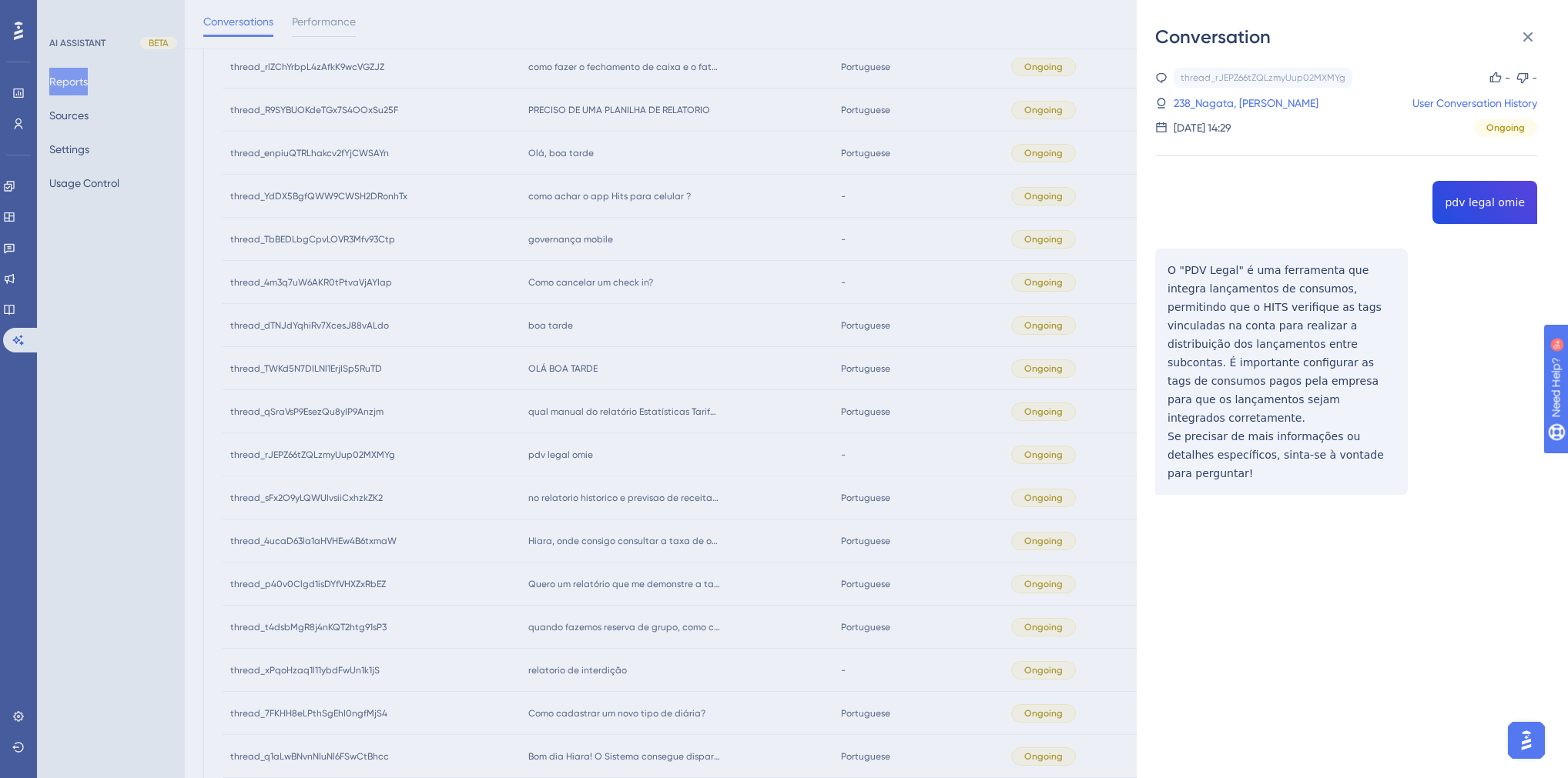
click at [1457, 201] on div "thread_rJEPZ66tZQLzmyUup02MXMYg Copy - - 238_Nagata, Camilla User Conversation …" at bounding box center [1347, 320] width 382 height 506
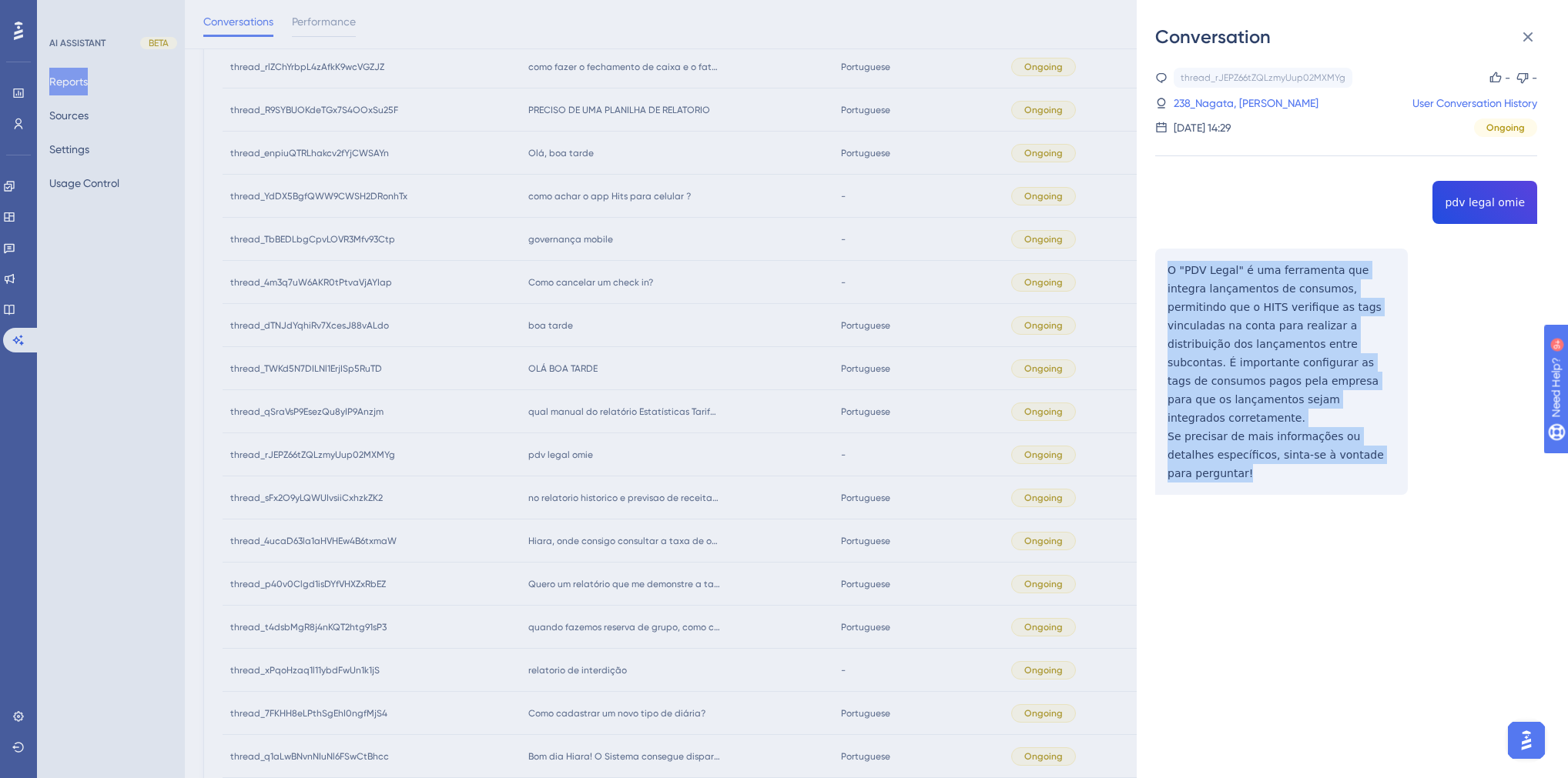
drag, startPoint x: 1392, startPoint y: 415, endPoint x: 1156, endPoint y: 257, distance: 284.0
click at [1156, 257] on div "thread_rJEPZ66tZQLzmyUup02MXMYg Copy - - 238_Nagata, Camilla User Conversation …" at bounding box center [1347, 320] width 382 height 506
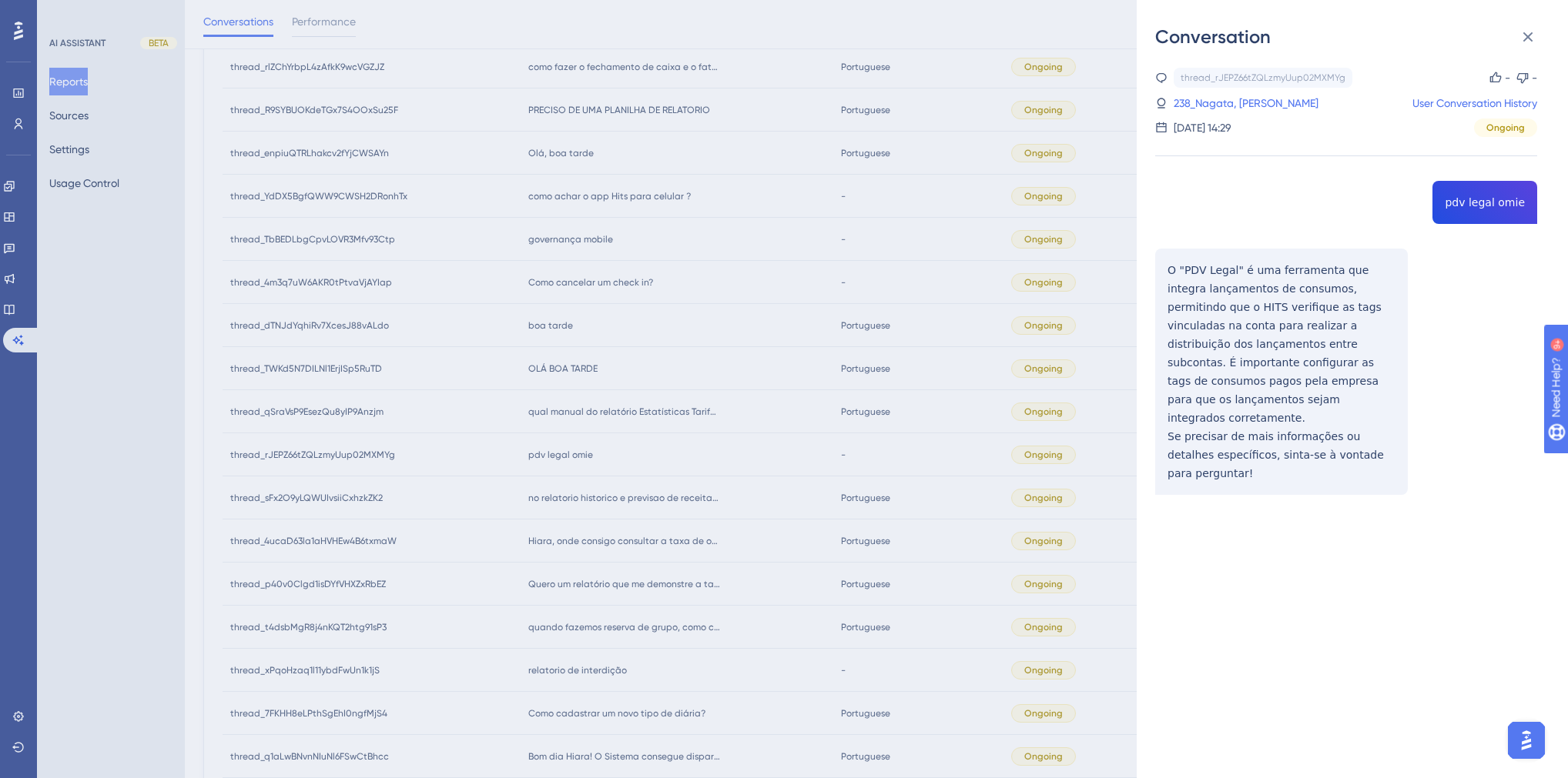
click at [626, 460] on div "Conversation thread_rJEPZ66tZQLzmyUup02MXMYg Copy - - 238_Nagata, Camilla User …" at bounding box center [784, 389] width 1568 height 778
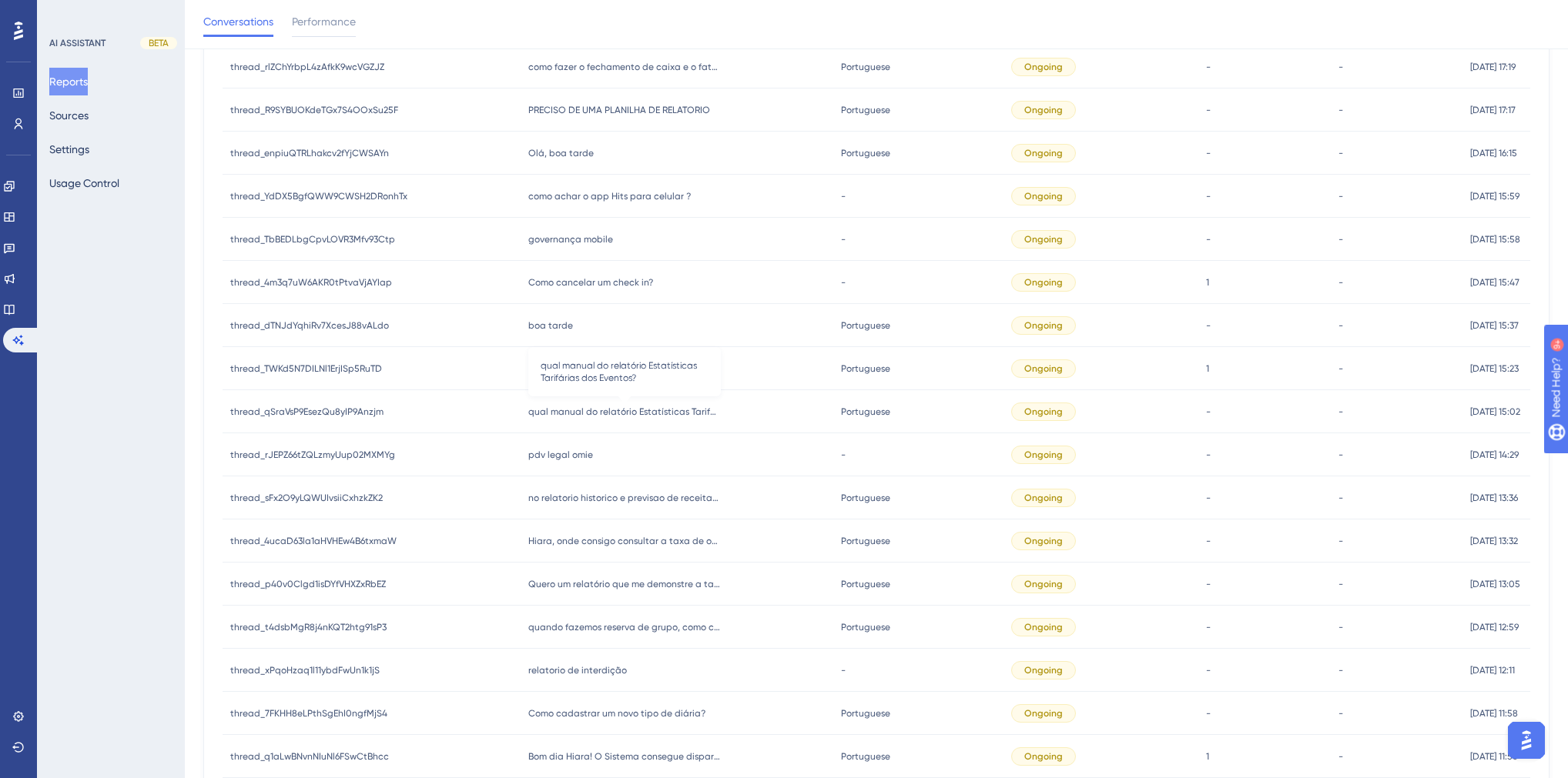
click at [601, 409] on span "qual manual do relatório Estatísticas Tarifárias dos Eventos?" at bounding box center [625, 411] width 193 height 12
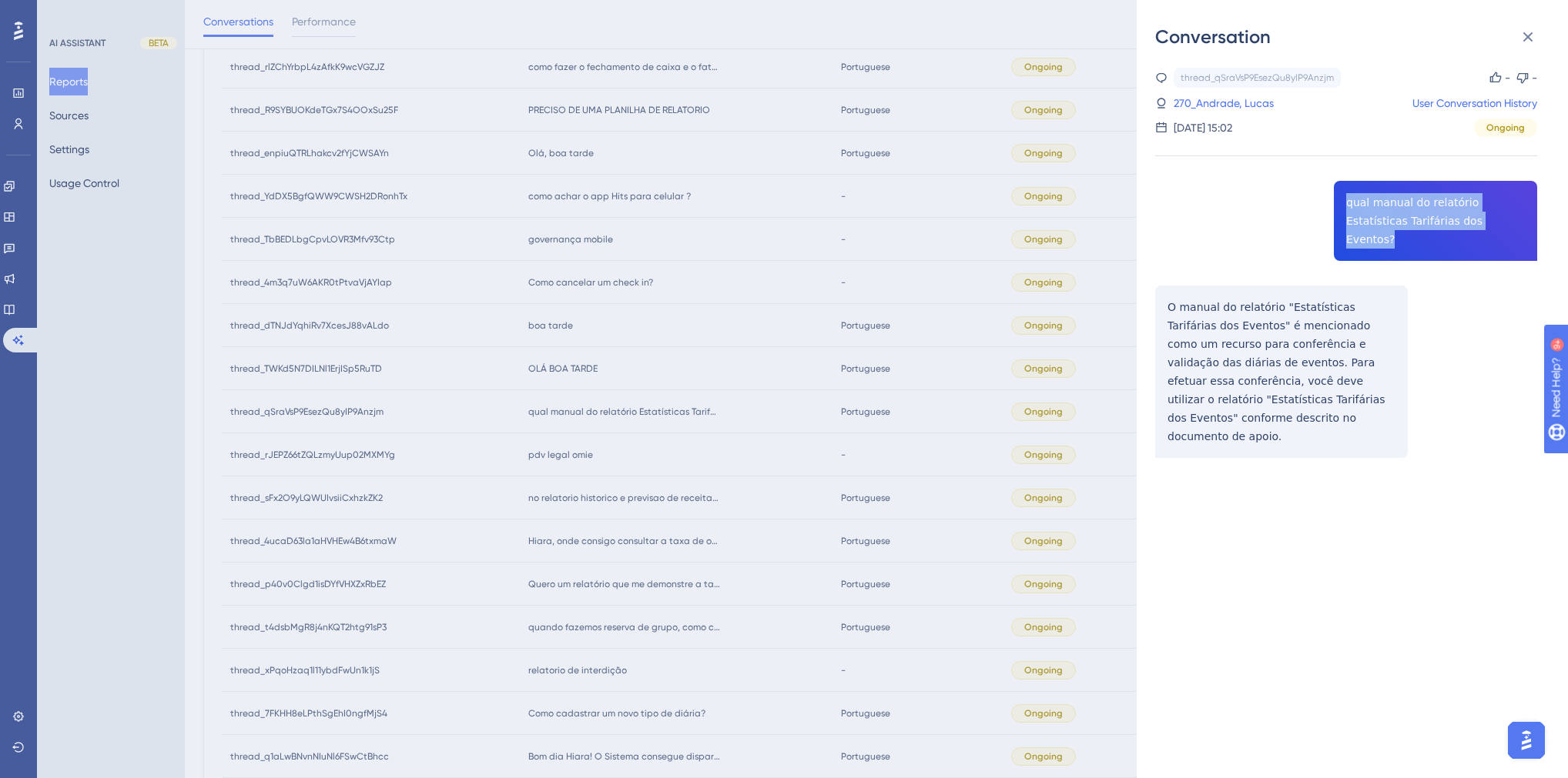
drag, startPoint x: 1451, startPoint y: 222, endPoint x: 1343, endPoint y: 203, distance: 109.7
click at [1343, 203] on div "thread_qSraVsP9EsezQu8yIP9Anzjm Copy - - 270_Andrade, Lucas User Conversation H…" at bounding box center [1347, 302] width 382 height 469
click at [1208, 102] on link "270_Andrade, Lucas" at bounding box center [1224, 103] width 100 height 19
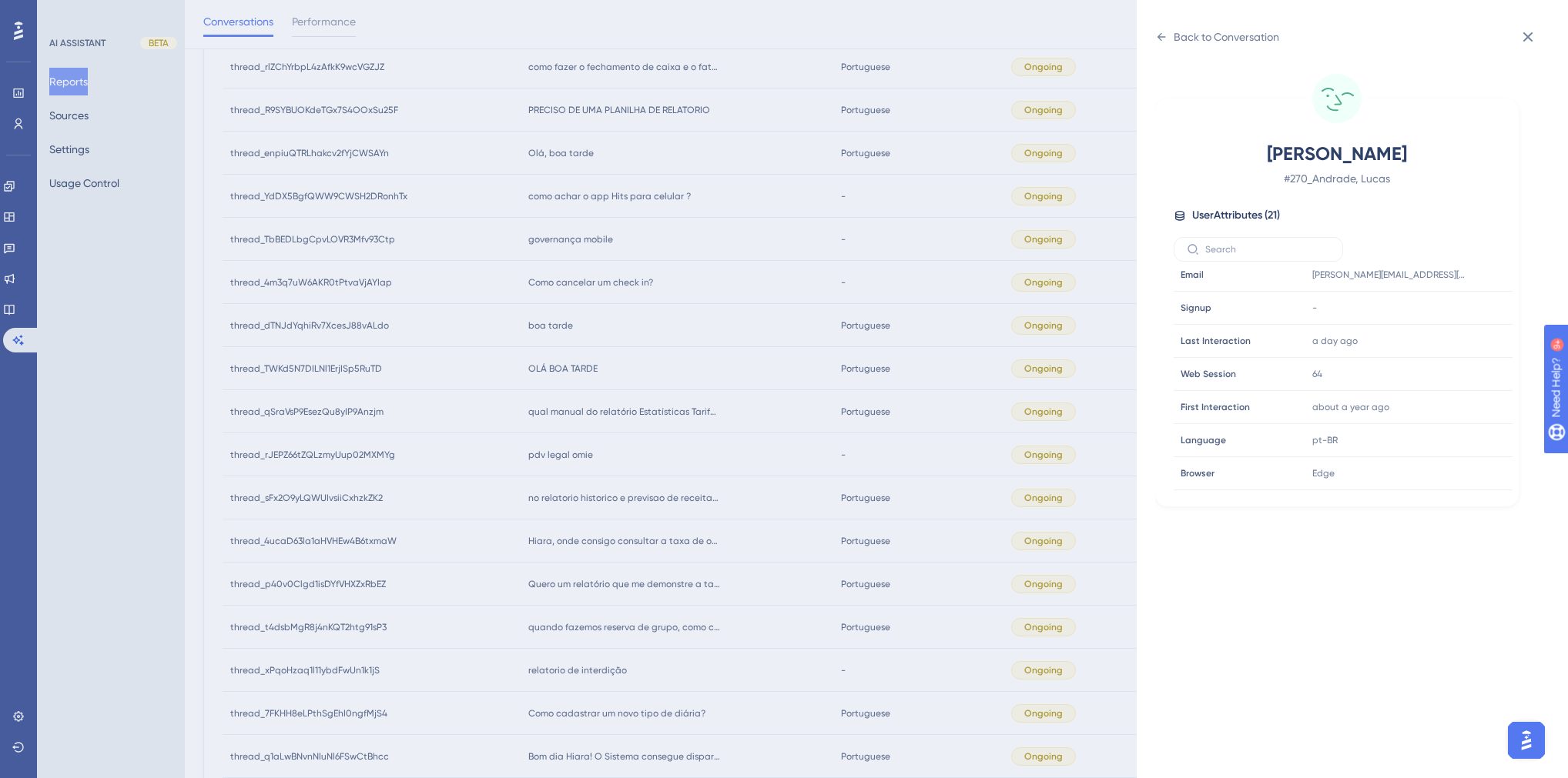
scroll to position [0, 0]
click at [1165, 46] on div "Back to Conversation" at bounding box center [1218, 37] width 124 height 25
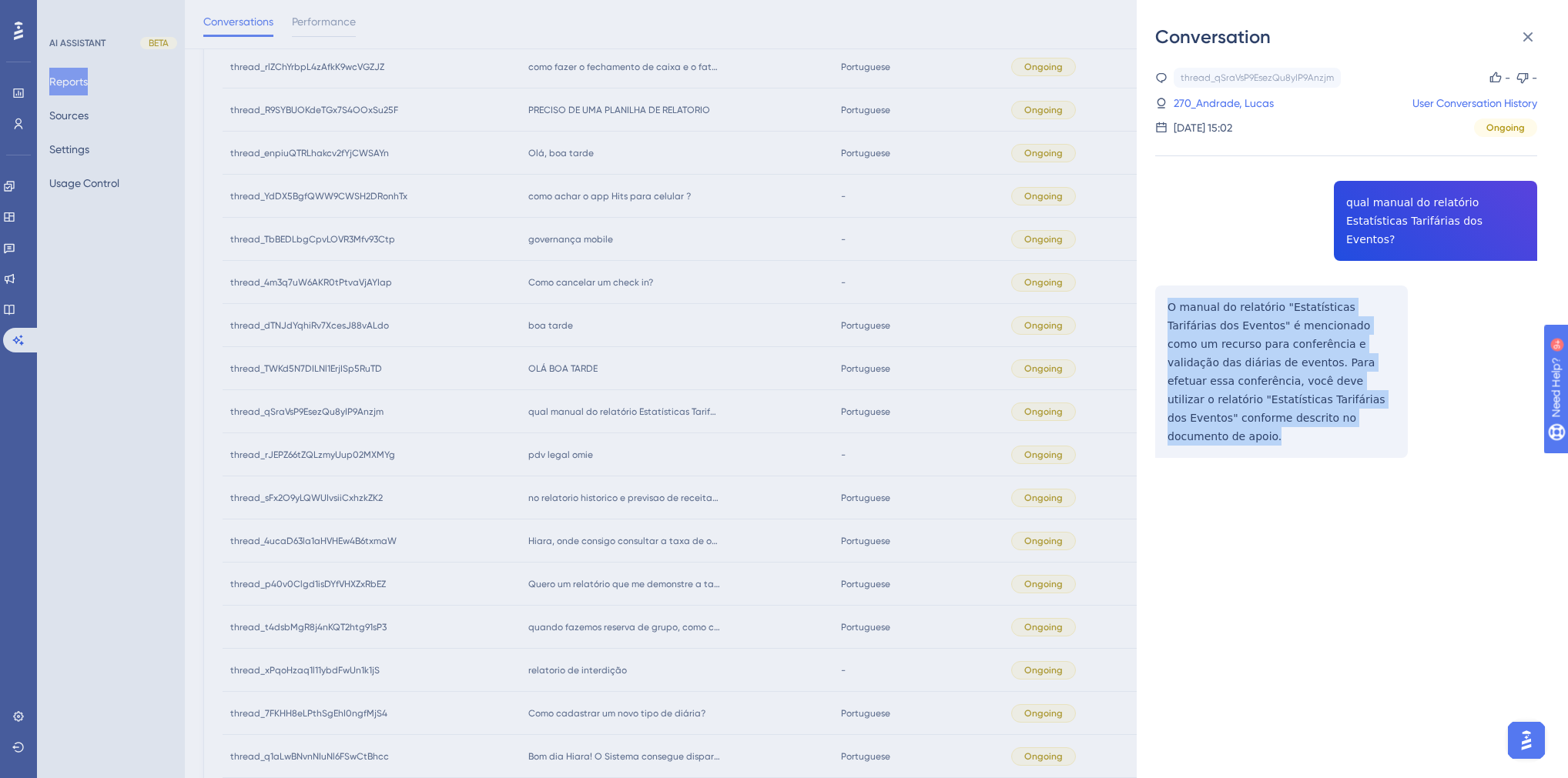
drag, startPoint x: 1227, startPoint y: 403, endPoint x: 1152, endPoint y: 294, distance: 132.3
click at [1152, 294] on div "Conversation thread_qSraVsP9EsezQu8yIP9Anzjm Copy - - 270_Andrade, Lucas User C…" at bounding box center [1352, 389] width 431 height 778
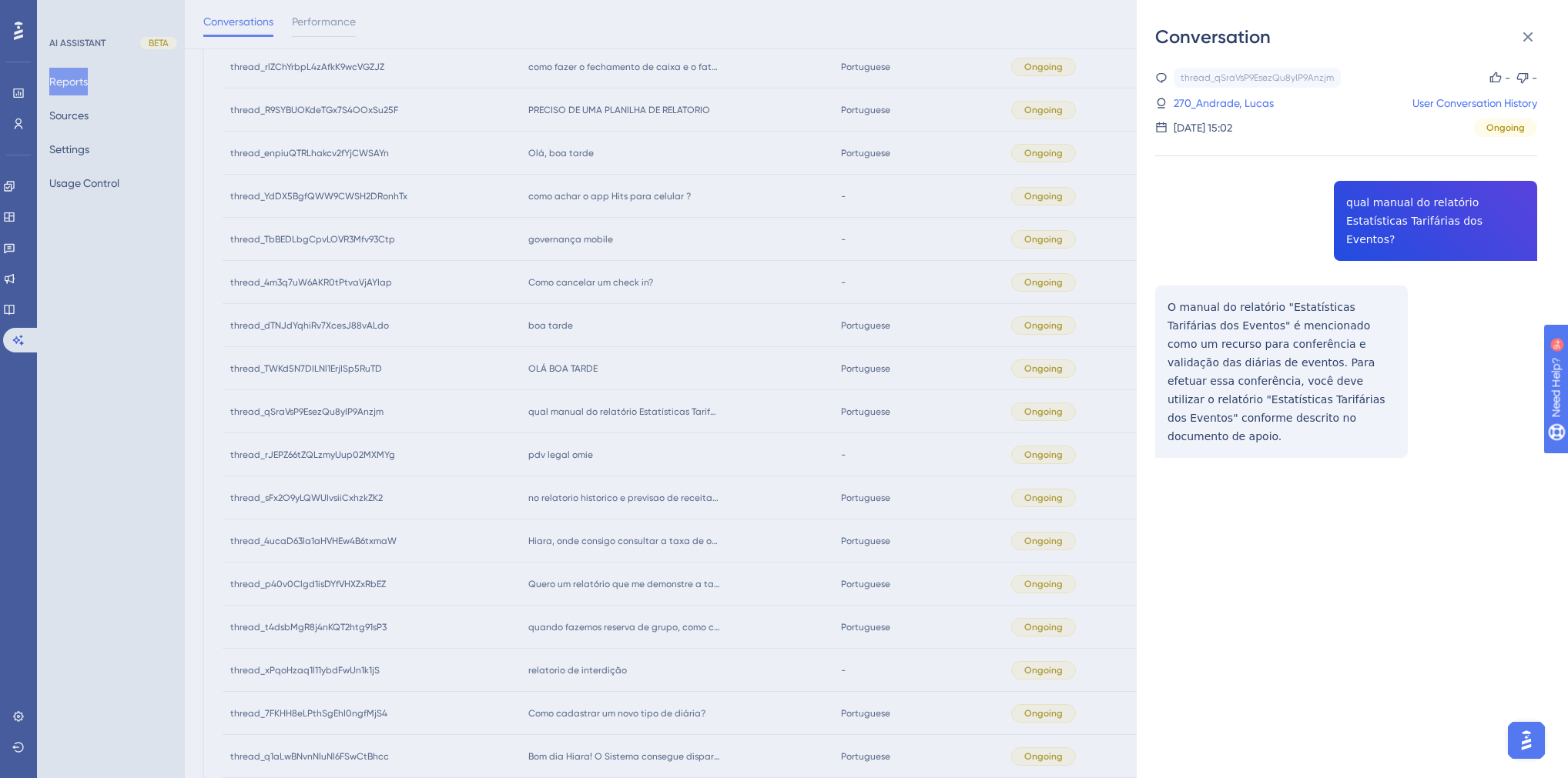
click at [663, 449] on div "Conversation thread_qSraVsP9EsezQu8yIP9Anzjm Copy - - 270_Andrade, Lucas User C…" at bounding box center [784, 389] width 1568 height 778
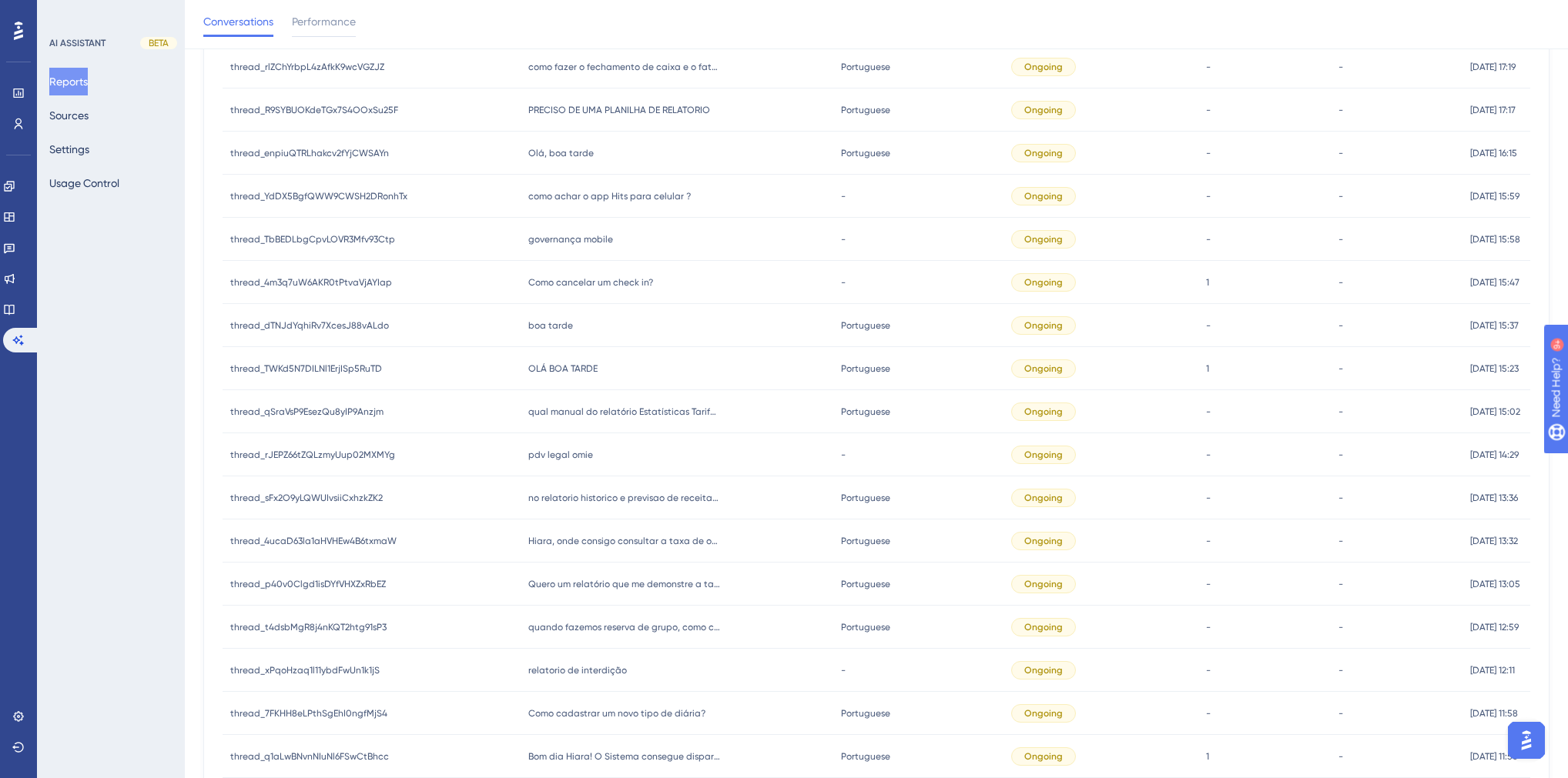
click at [583, 372] on span "OLÁ BOA TARDE" at bounding box center [563, 368] width 70 height 12
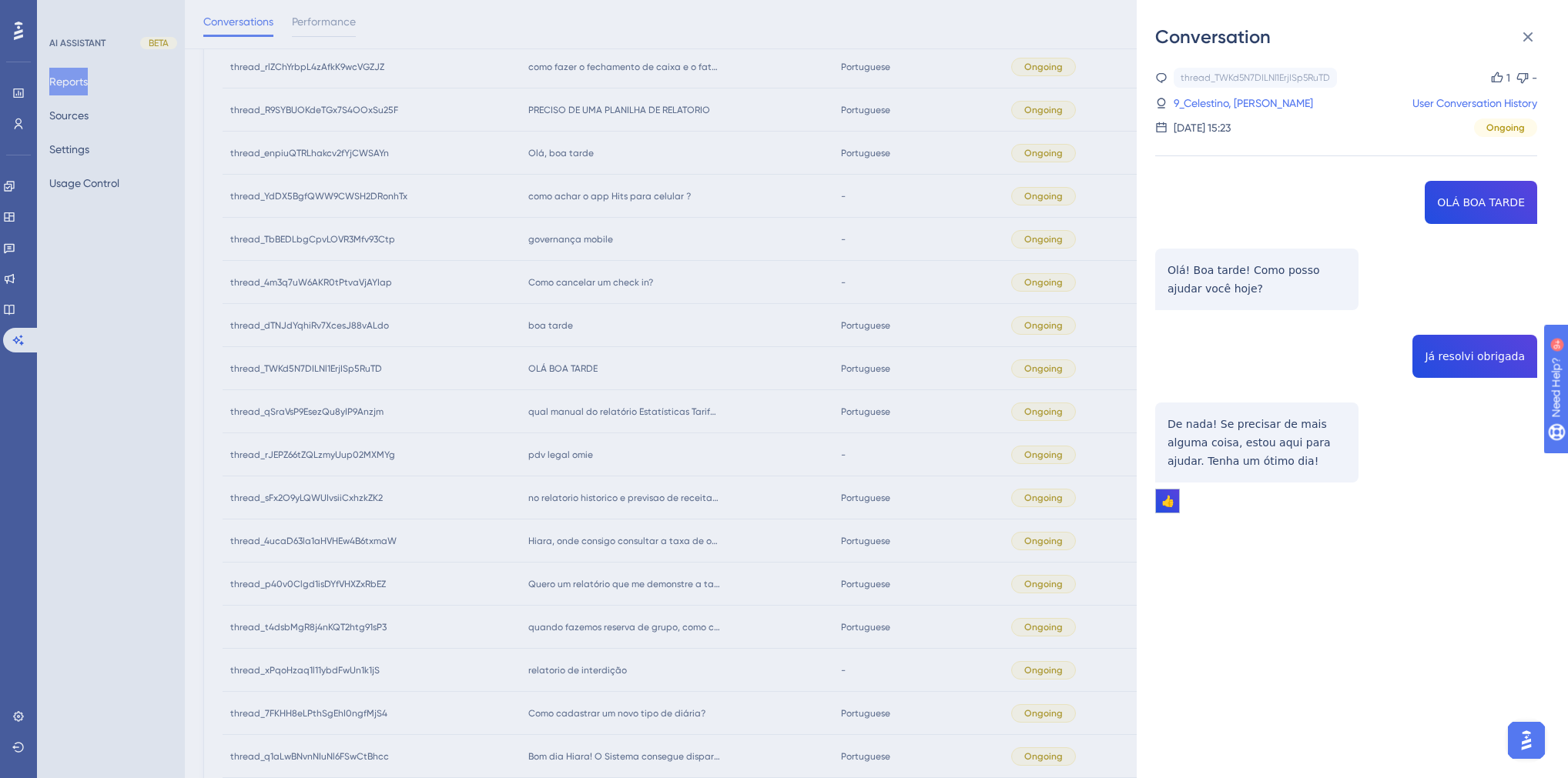
click at [654, 460] on div "Conversation thread_TWKd5N7DILNl1ErjISp5RuTD Copy 1 - 9_Celestino, Vanessa User…" at bounding box center [784, 389] width 1568 height 778
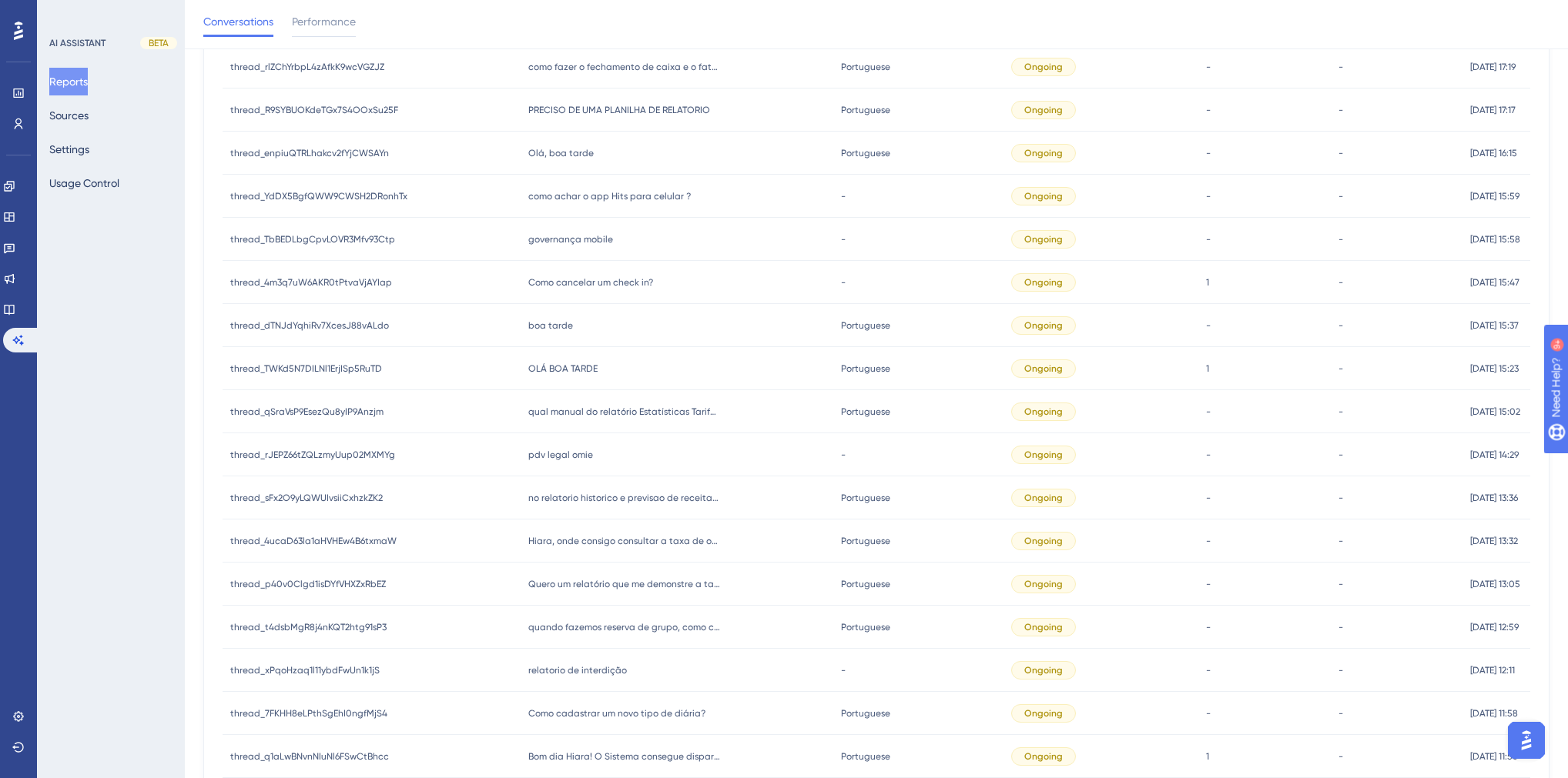
click at [539, 321] on span "boa tarde" at bounding box center [550, 325] width 44 height 12
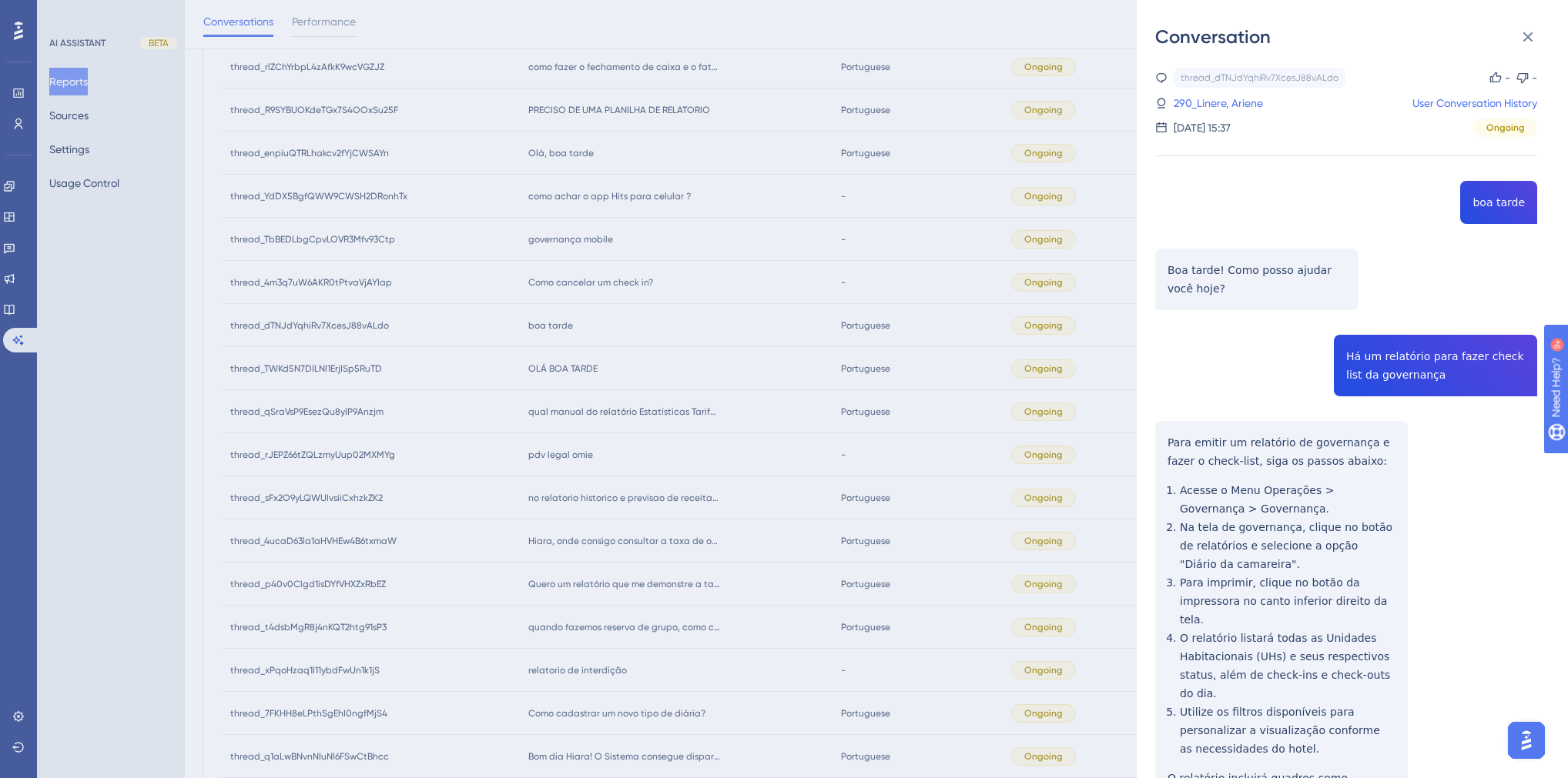
click at [578, 358] on div "Conversation thread_dTNJdYqhiRv7XcesJ88vALdo Copy - - 290_Linere, Ariene User C…" at bounding box center [784, 389] width 1568 height 778
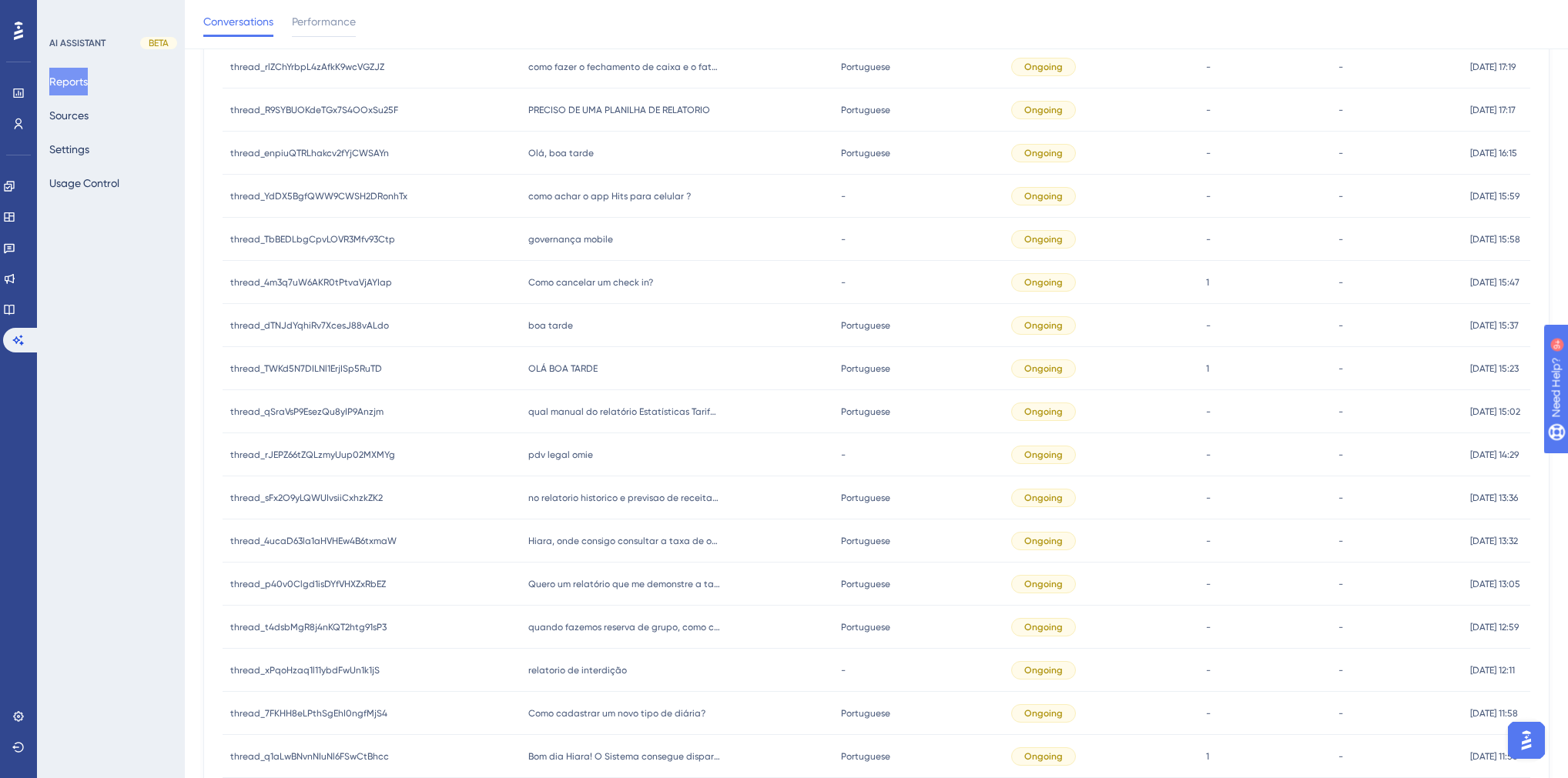
click at [576, 371] on span "OLÁ BOA TARDE" at bounding box center [563, 368] width 70 height 12
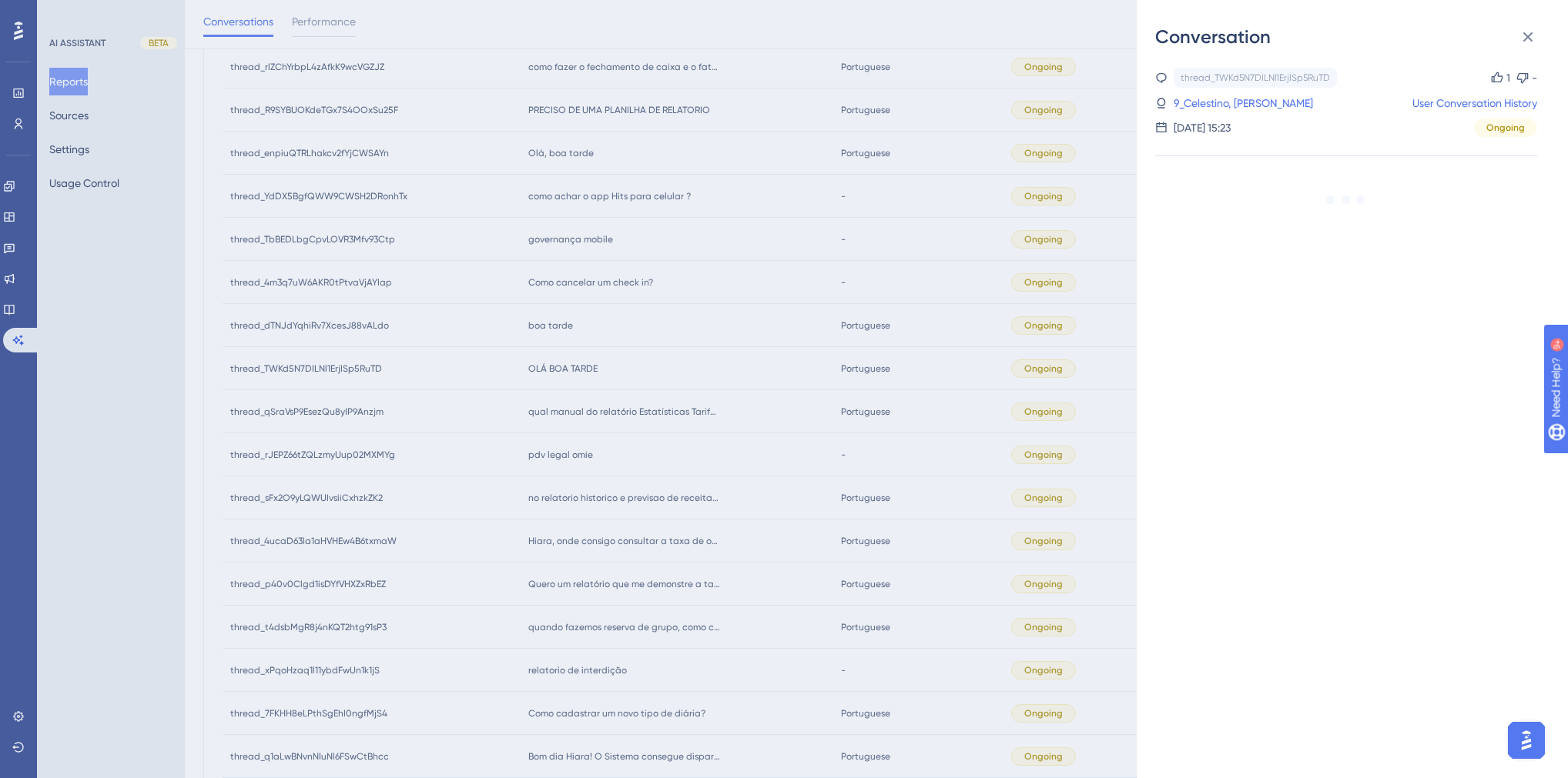
click at [576, 371] on div "Conversation thread_TWKd5N7DILNl1ErjISp5RuTD Copy 1 - 9_Celestino, Vanessa User…" at bounding box center [784, 389] width 1568 height 778
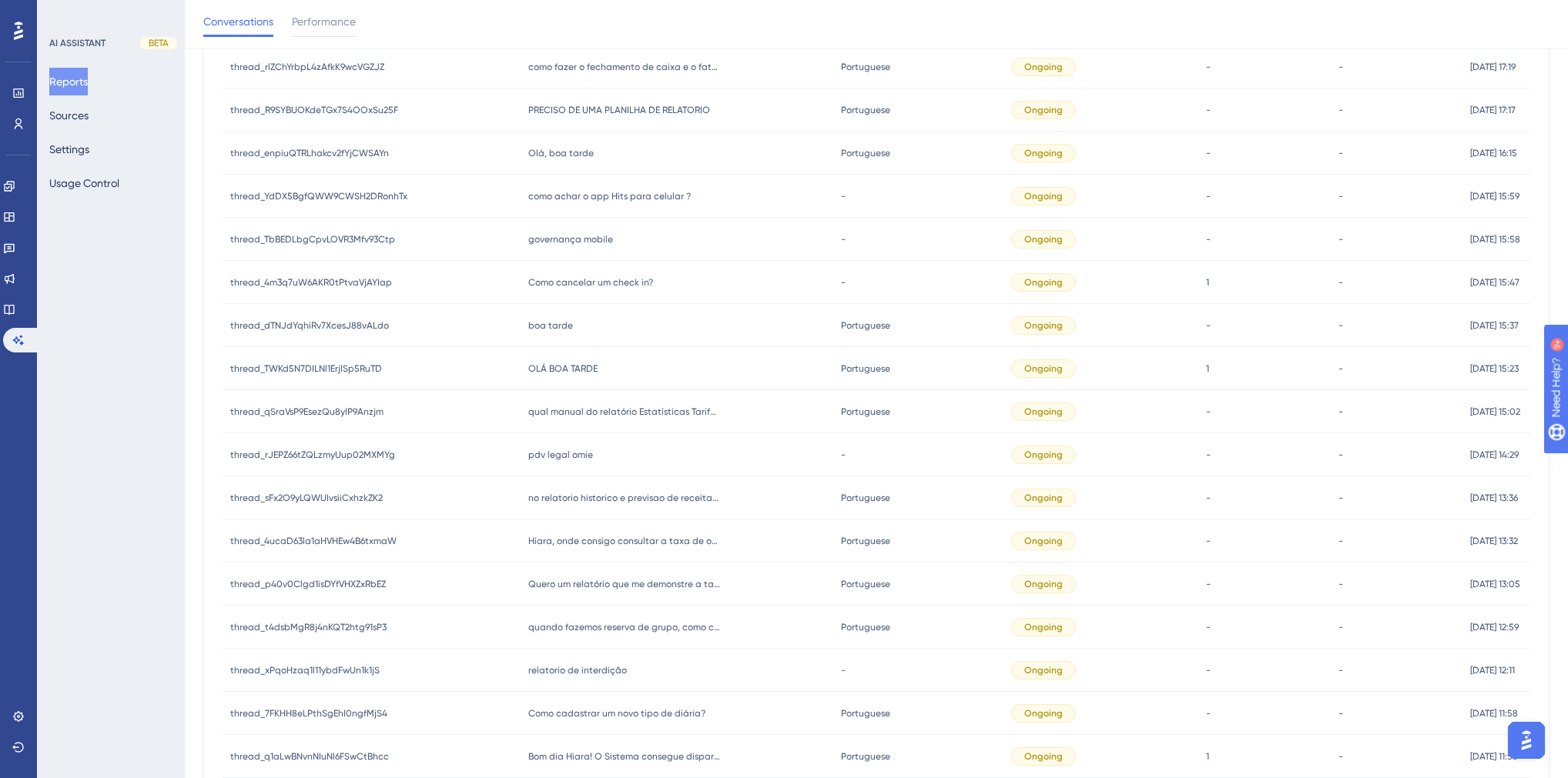
click at [545, 362] on span "OLÁ BOA TARDE" at bounding box center [563, 368] width 70 height 12
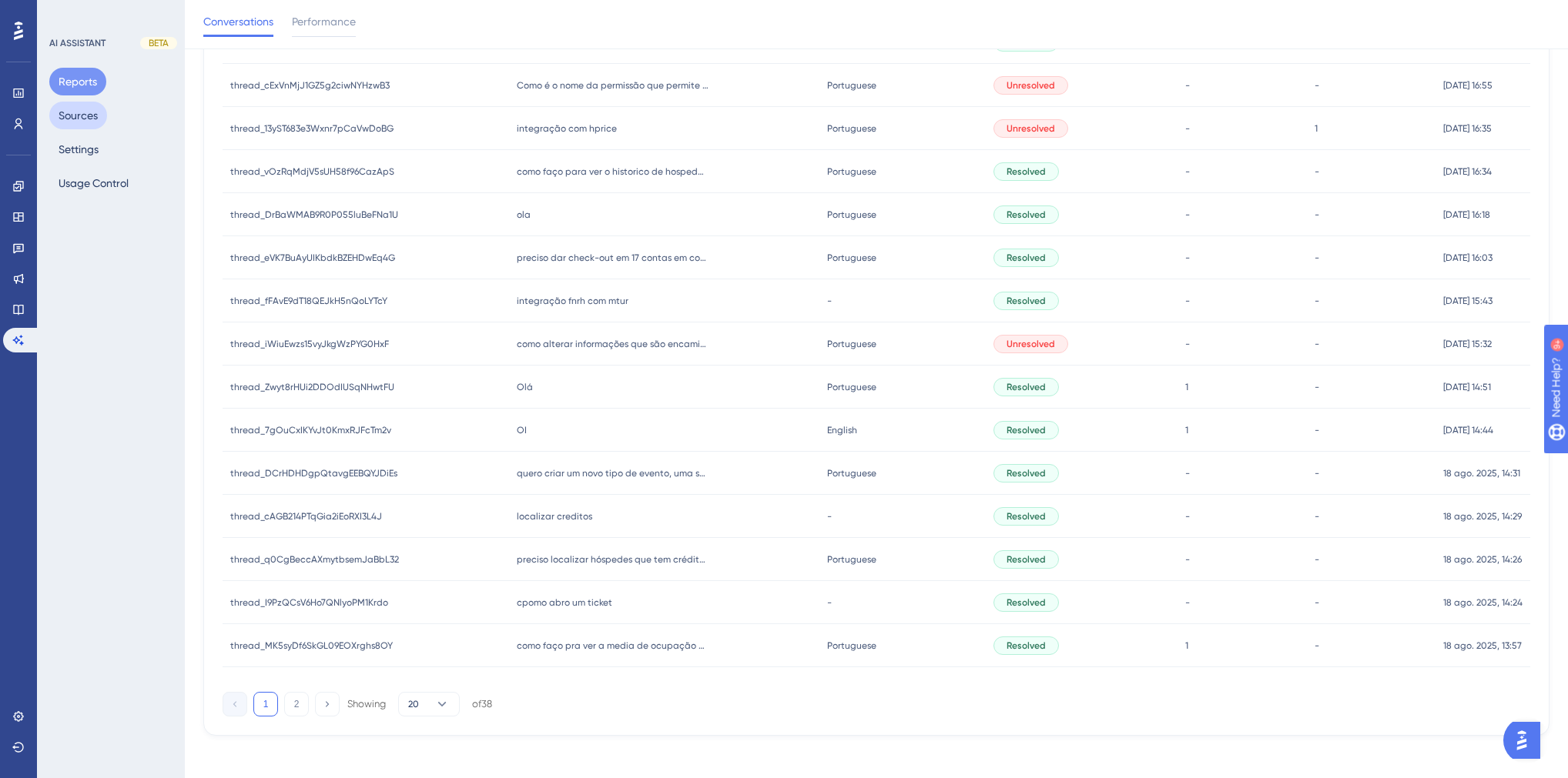
click at [65, 120] on button "Sources" at bounding box center [78, 116] width 57 height 28
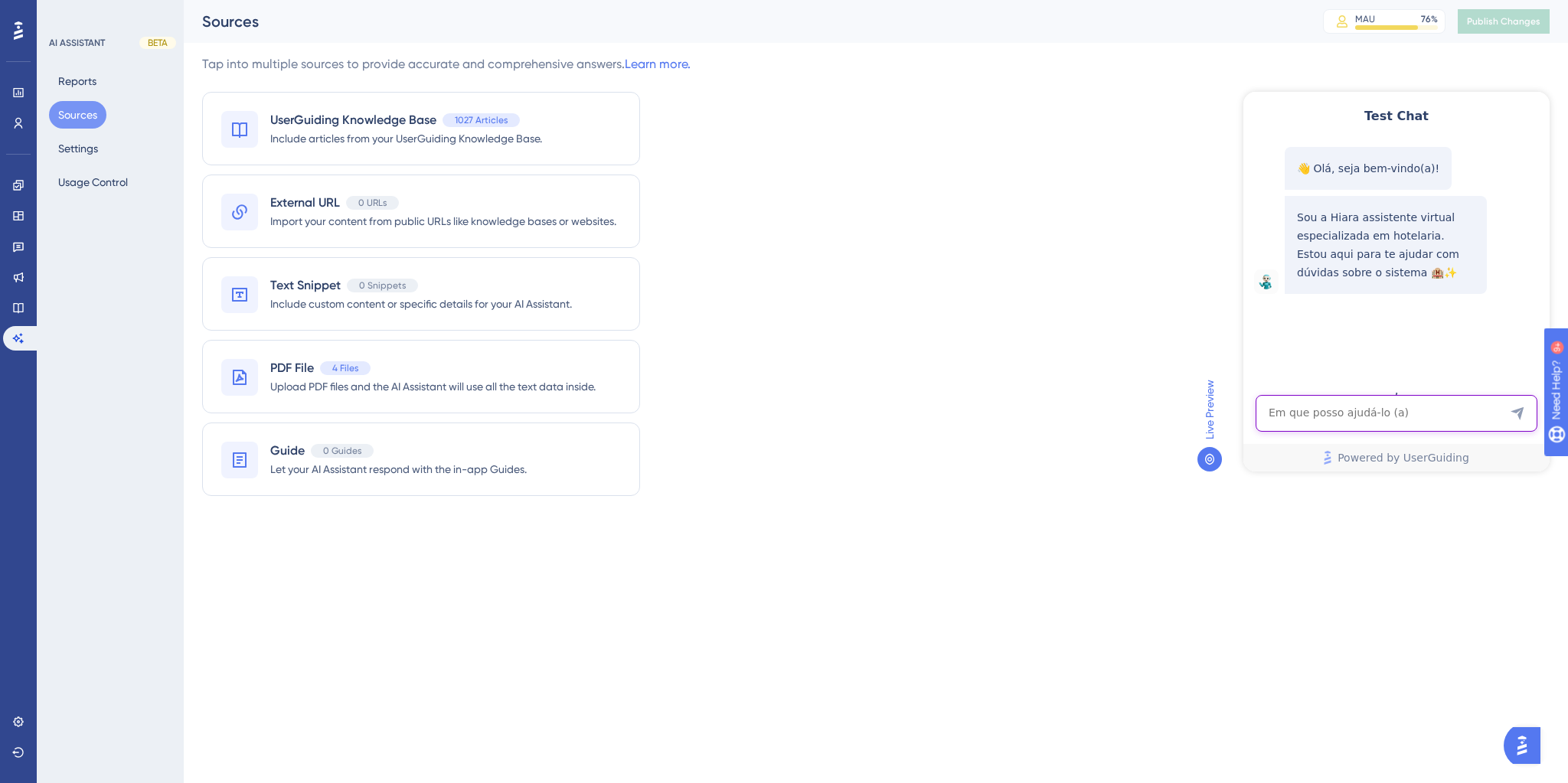
click at [1304, 414] on textarea "AI Assistant Text Input" at bounding box center [1397, 414] width 282 height 37
paste textarea "como alterar informações que são encaminhadas junto ao voucher no whatsapp"
type textarea "como alterar informações que são encaminhadas junto ao voucher no whatsapp"
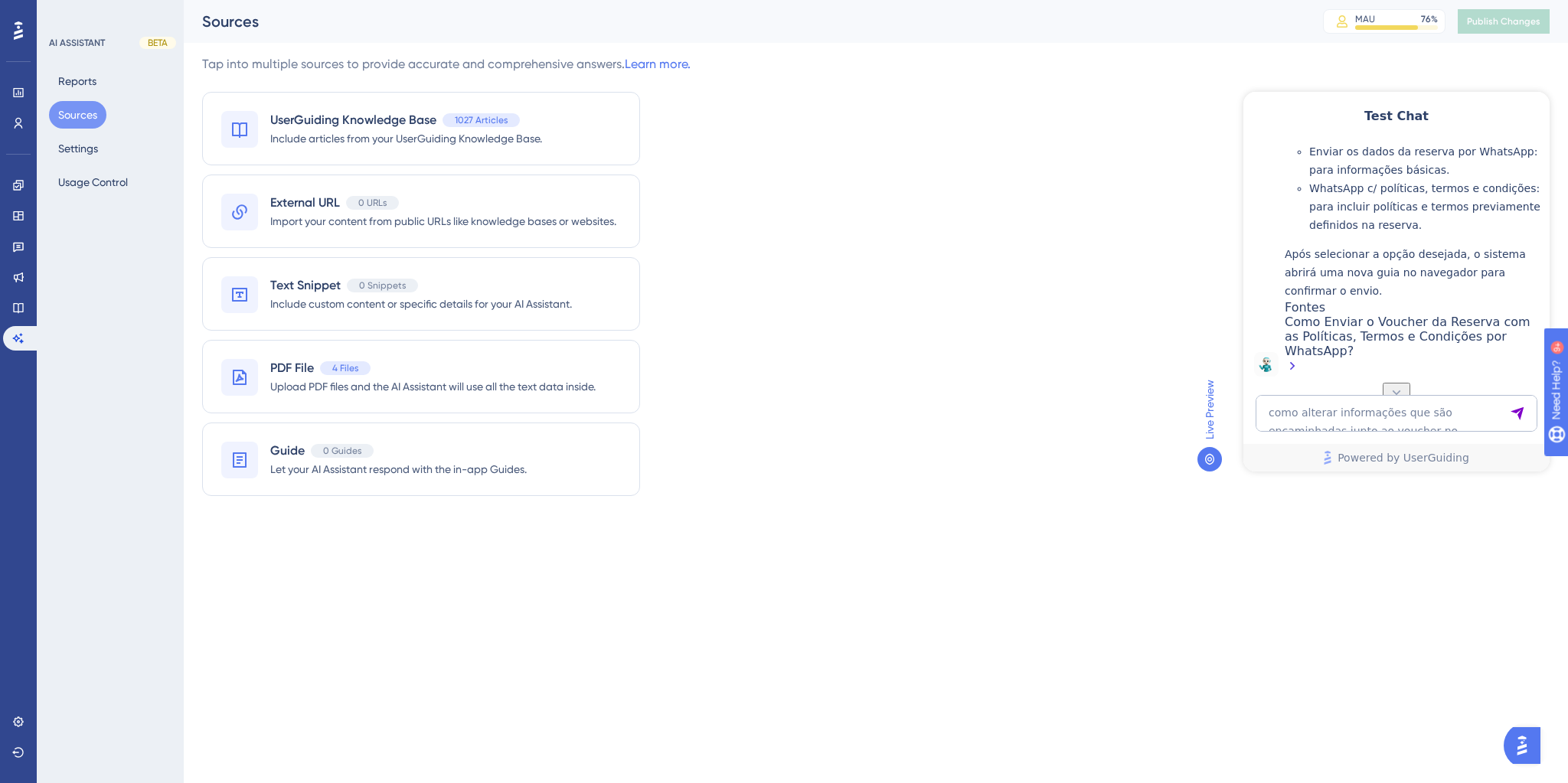
scroll to position [583, 0]
click at [1418, 335] on div "Como Enviar o Voucher da Reserva com as Políticas, Termos e Condições por Whats…" at bounding box center [1413, 345] width 257 height 62
click at [1345, 413] on textarea "como alterar informações que são encaminhadas junto ao voucher no whatsapp" at bounding box center [1397, 414] width 282 height 37
paste textarea ""ola, estou iniciando o uso da omie integrada ao hits, como inicio o processo d…"
type textarea ""ola, estou iniciando o uso da omie integrada ao hits, como inicio o processo d…"
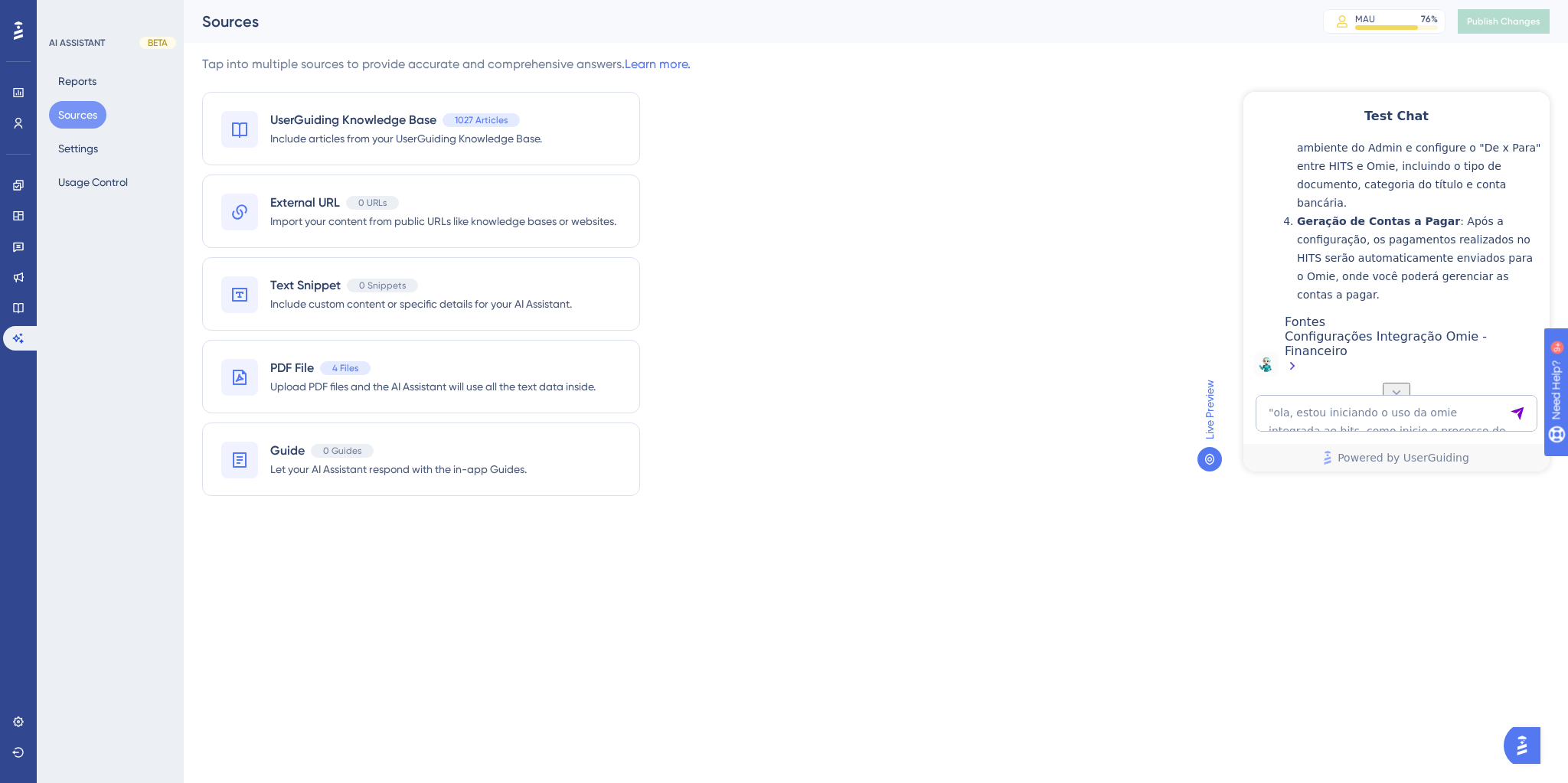
scroll to position [1286, 0]
click at [1393, 412] on textarea ""ola, estou iniciando o uso da omie integrada ao hits, como inicio o processo d…" at bounding box center [1397, 414] width 282 height 37
paste textarea "qual manual do relatório Estatísticas Tarifárias dos Eventos?"
type textarea "qual manual do relatório Estatísticas Tarifárias dos Eventos?"
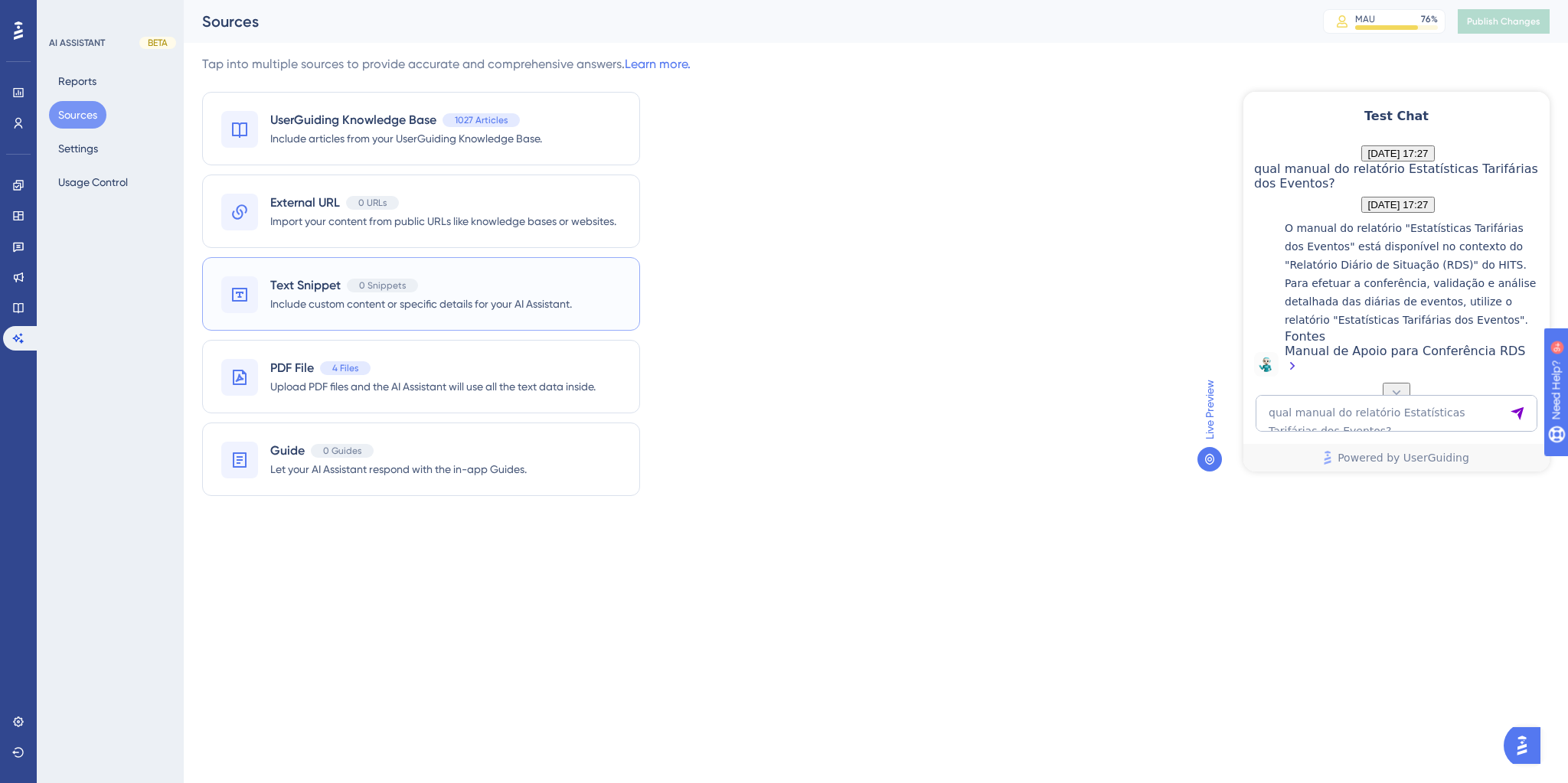
scroll to position [1619, 0]
